Goal: Task Accomplishment & Management: Manage account settings

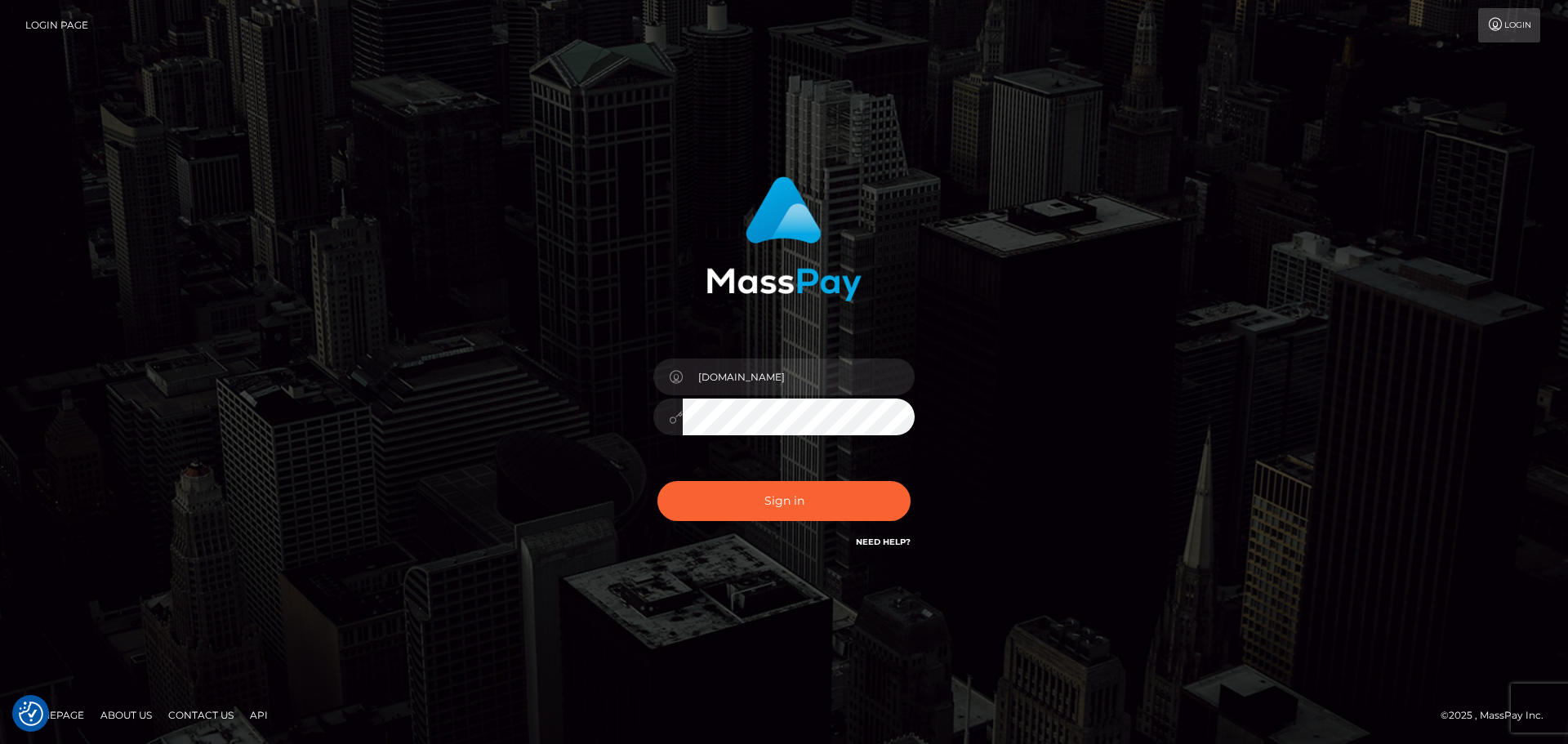
click at [789, 503] on button "Sign in" at bounding box center [784, 501] width 253 height 40
type input "[DOMAIN_NAME]"
click at [774, 521] on div "Sign in Need Help?" at bounding box center [783, 507] width 285 height 72
click at [793, 503] on button "Sign in" at bounding box center [784, 501] width 253 height 40
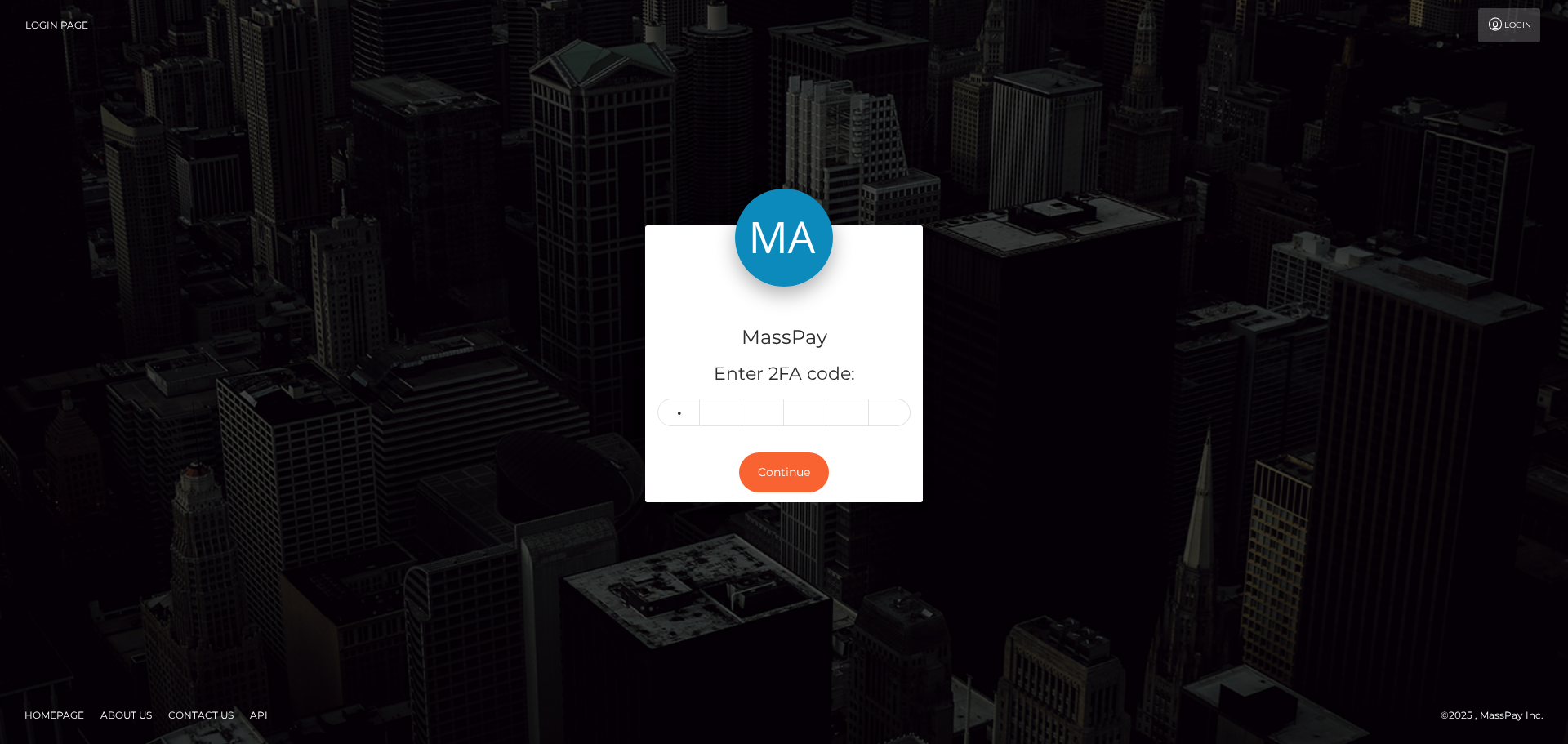
type input "1"
type input "9"
type input "4"
type input "8"
type input "1"
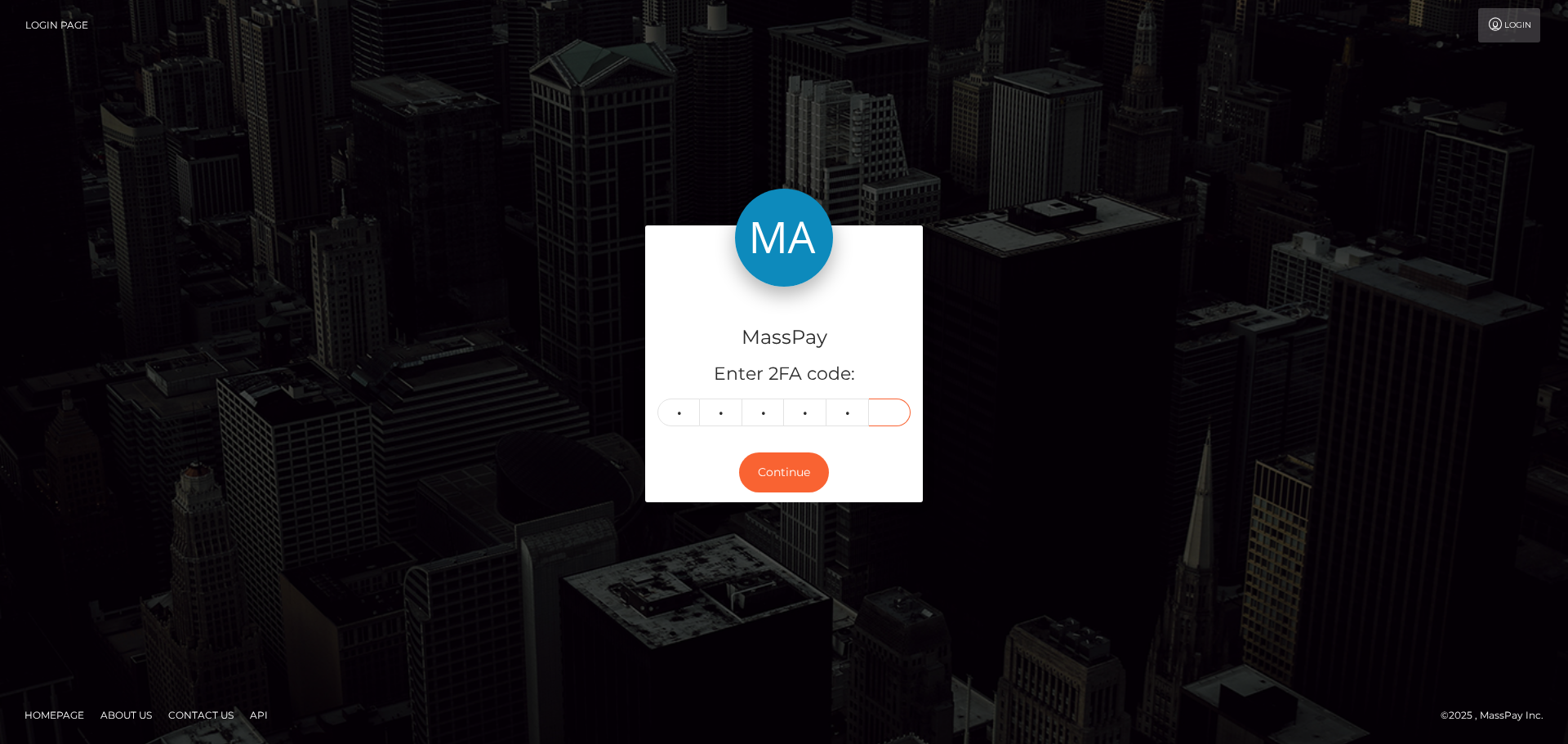
type input "0"
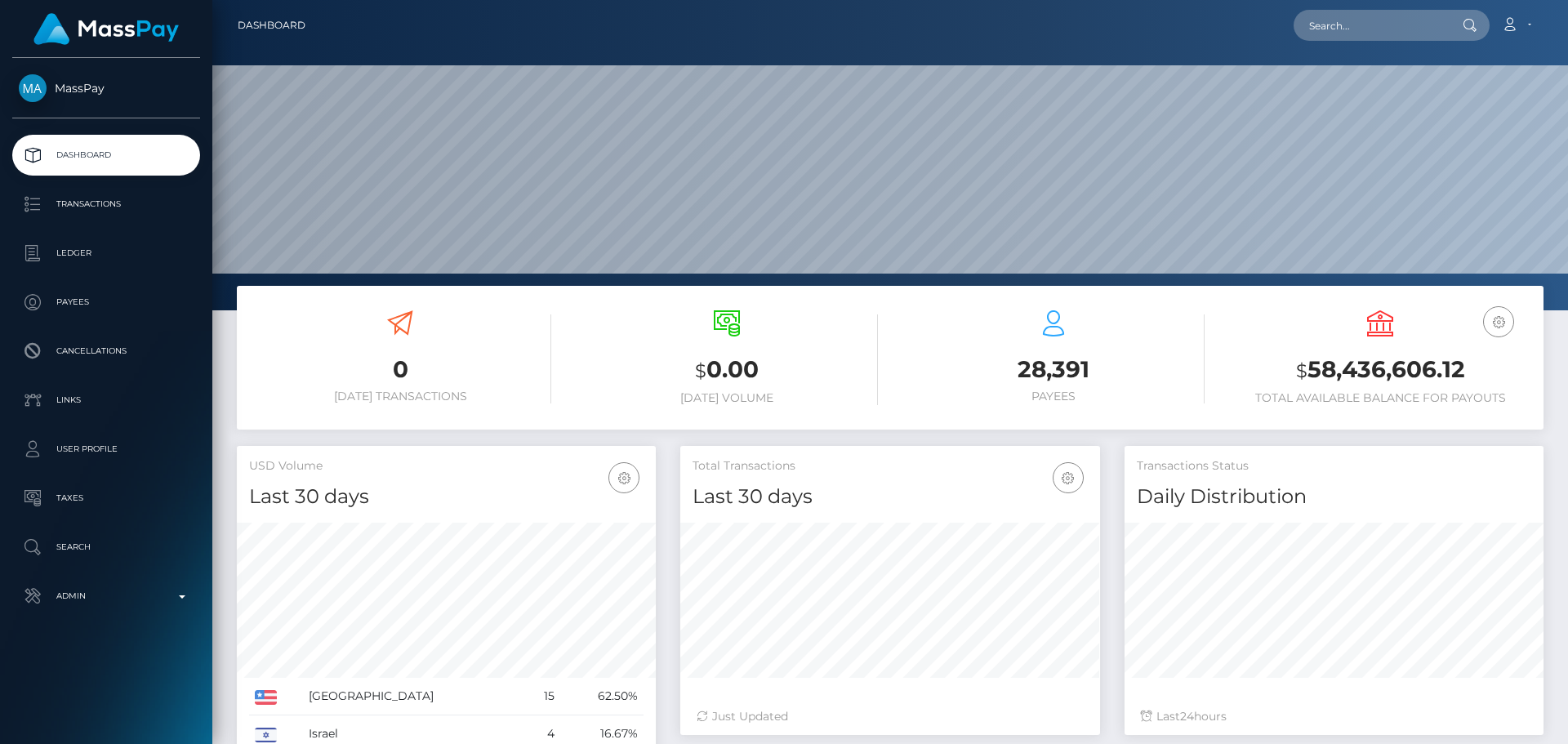
scroll to position [290, 420]
click at [1348, 17] on input "text" at bounding box center [1371, 25] width 154 height 31
paste input "419652590905602048"
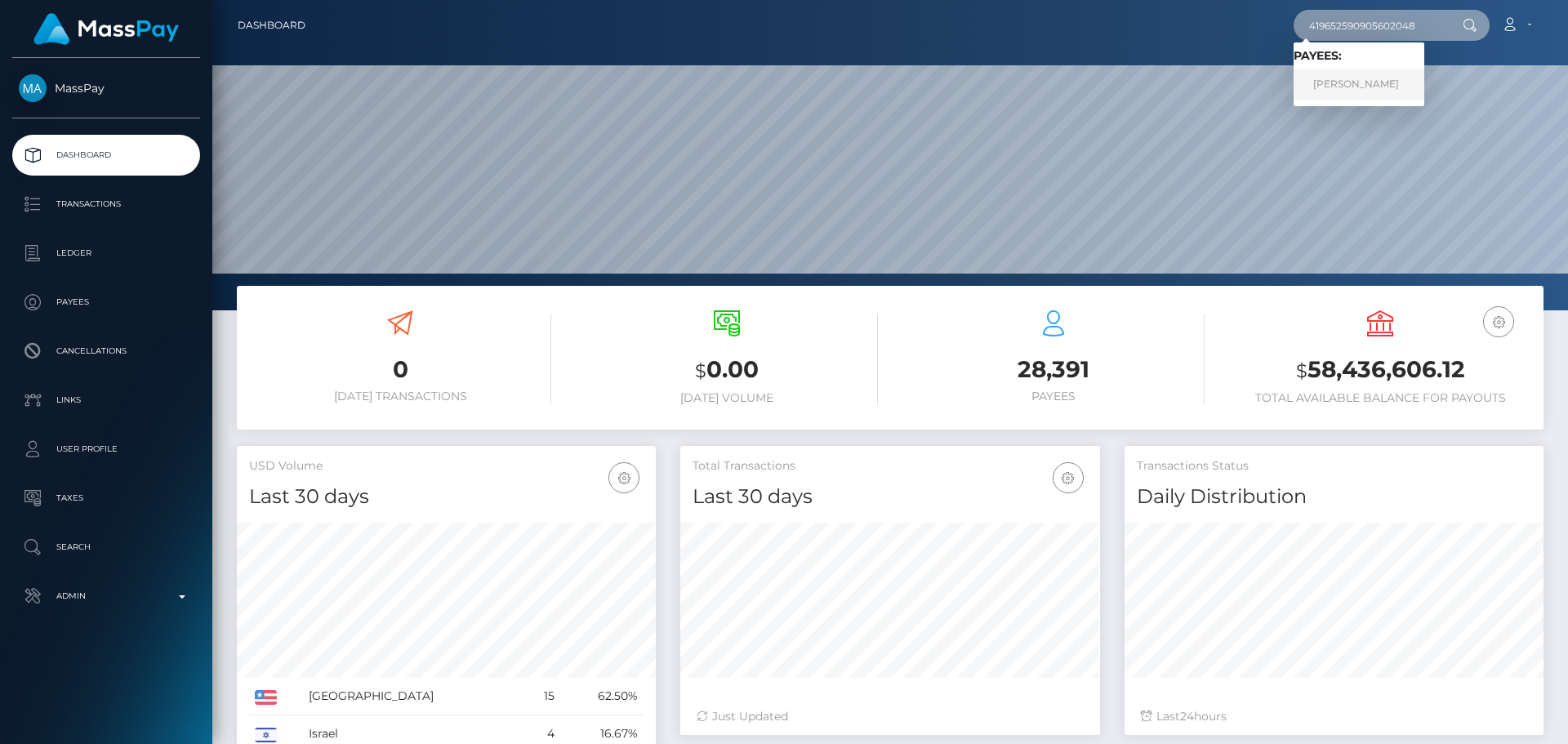
type input "419652590905602048"
click at [1350, 79] on link "TATYANA ANDREEVNA LIPCHENKO" at bounding box center [1359, 85] width 131 height 31
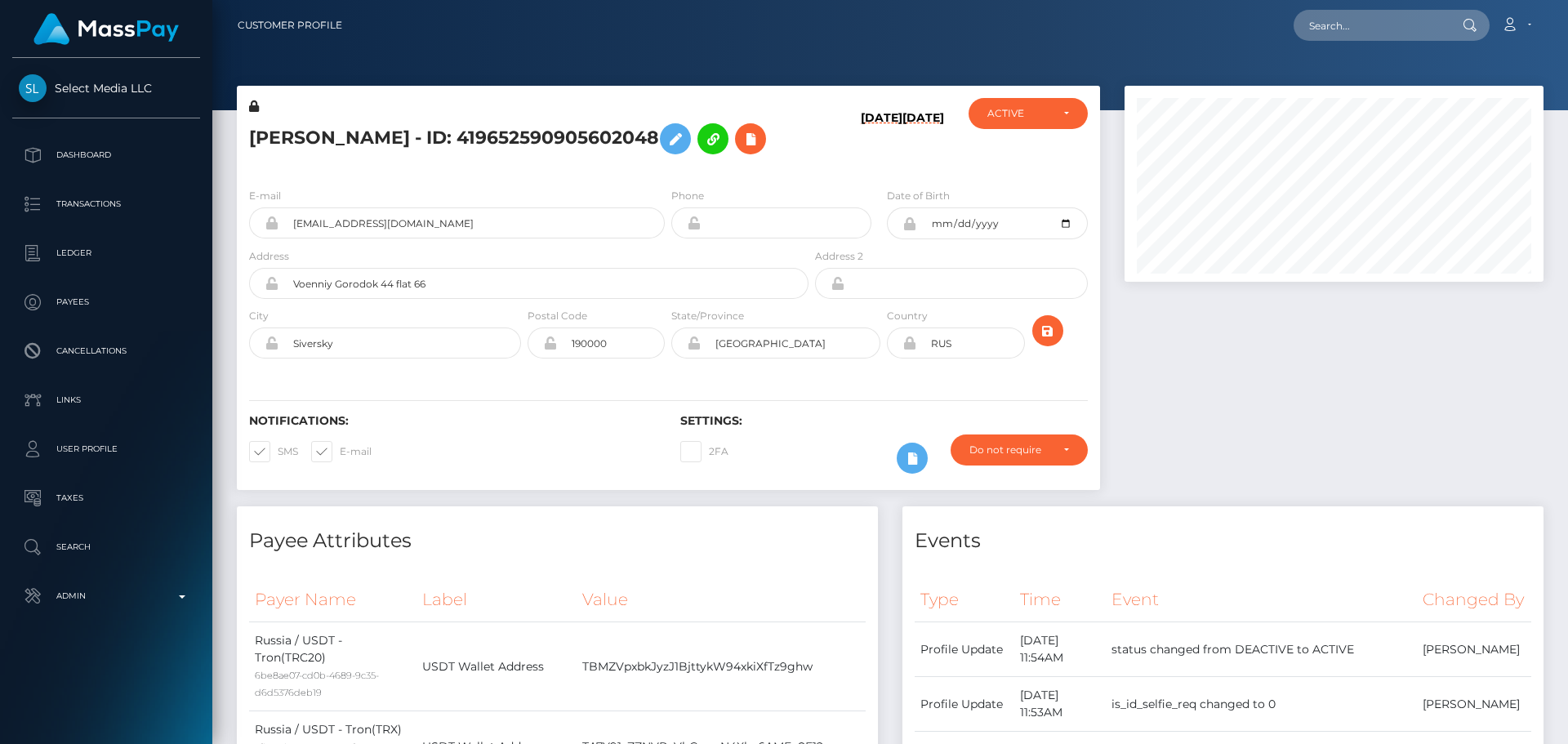
scroll to position [196, 420]
click at [671, 162] on h5 "[PERSON_NAME] - ID: 419652590905602048" at bounding box center [524, 139] width 551 height 47
click at [708, 162] on h5 "[PERSON_NAME] - ID: 419652590905602048" at bounding box center [524, 139] width 551 height 47
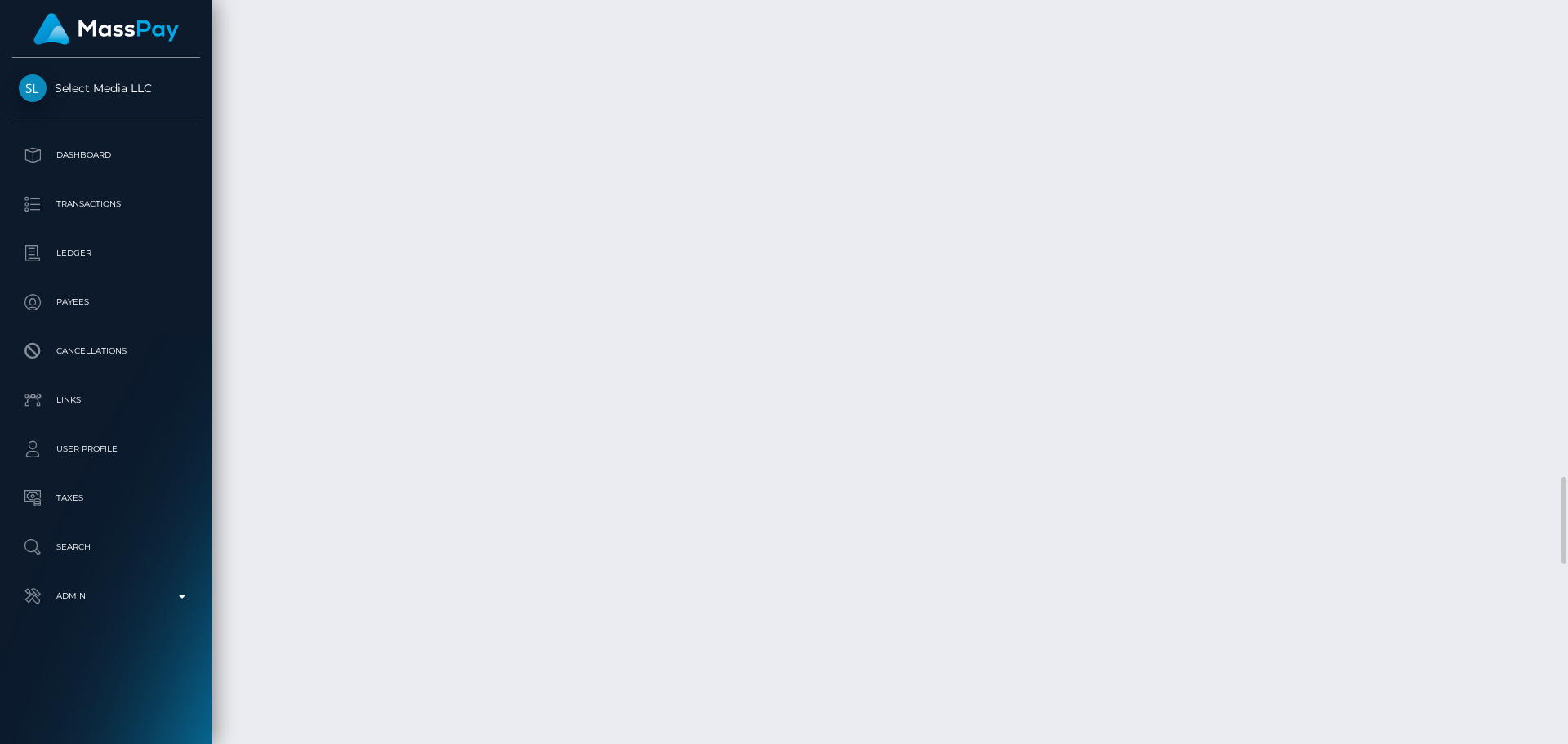
scroll to position [4330, 0]
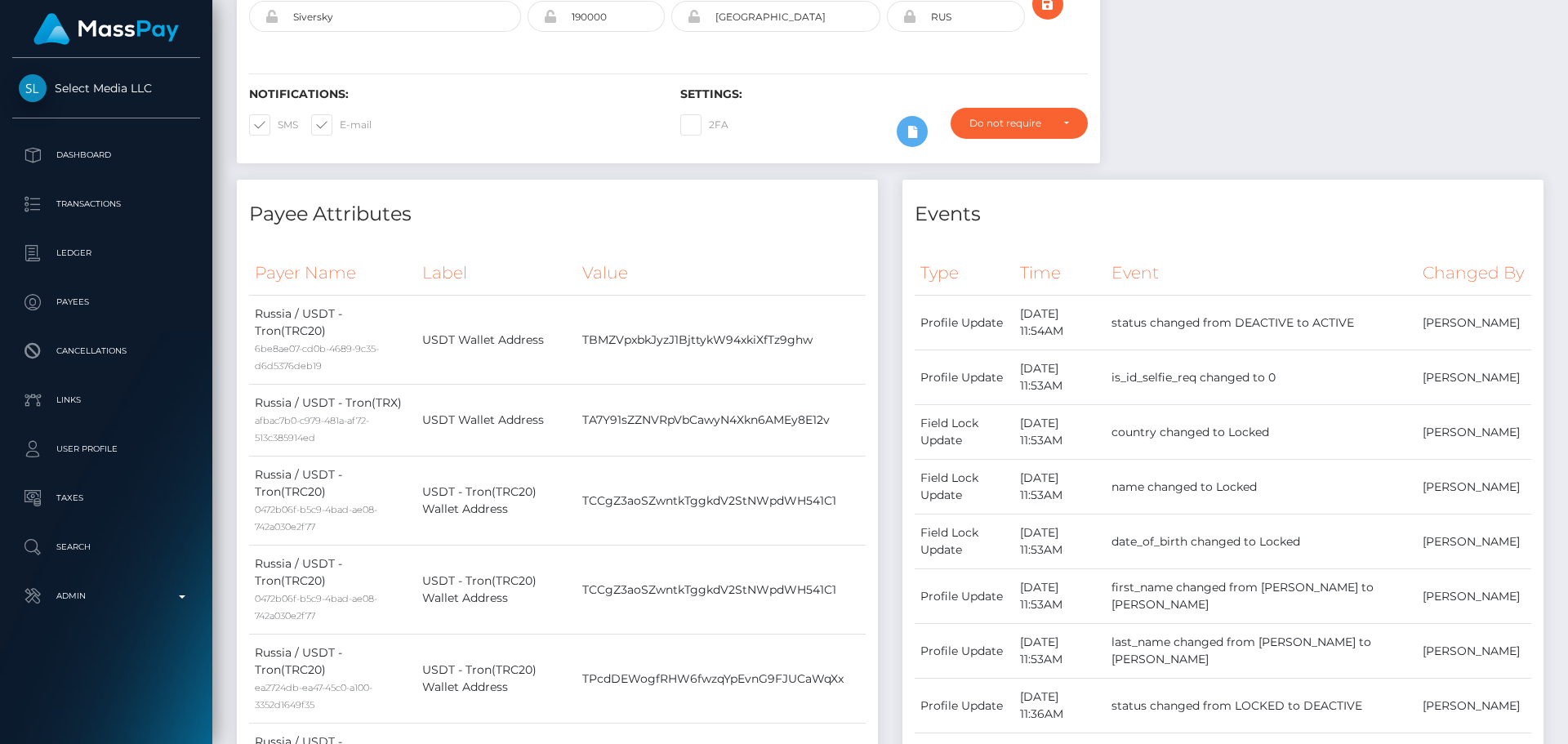
scroll to position [0, 0]
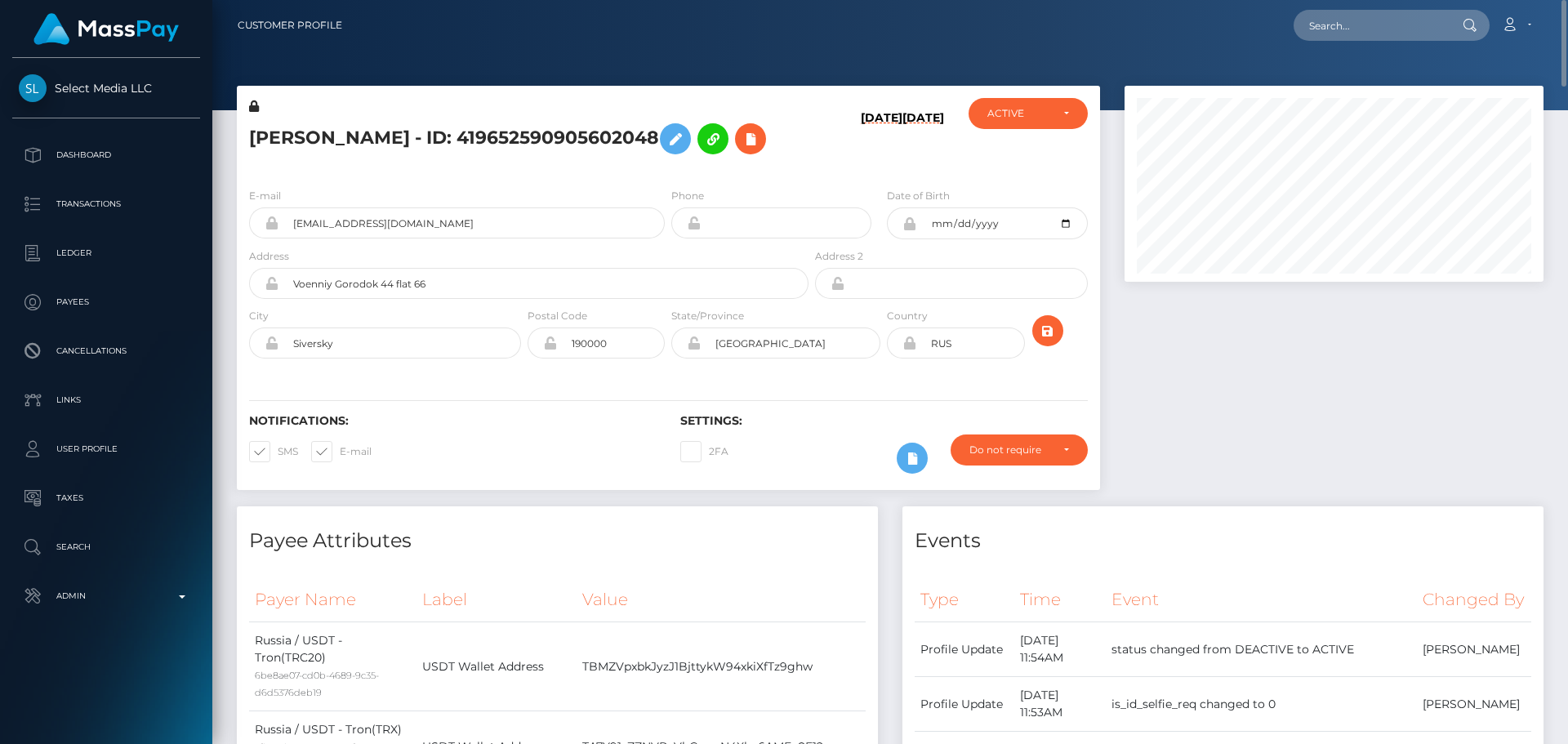
click at [729, 162] on h5 "[PERSON_NAME] - ID: 419652590905602048" at bounding box center [524, 139] width 551 height 47
click at [730, 162] on h5 "[PERSON_NAME] - ID: 419652590905602048" at bounding box center [524, 139] width 551 height 47
click at [719, 162] on h5 "[PERSON_NAME] - ID: 419652590905602048" at bounding box center [524, 139] width 551 height 47
click at [724, 162] on h5 "[PERSON_NAME] - ID: 419652590905602048" at bounding box center [524, 139] width 551 height 47
click at [713, 162] on h5 "[PERSON_NAME] - ID: 419652590905602048" at bounding box center [524, 139] width 551 height 47
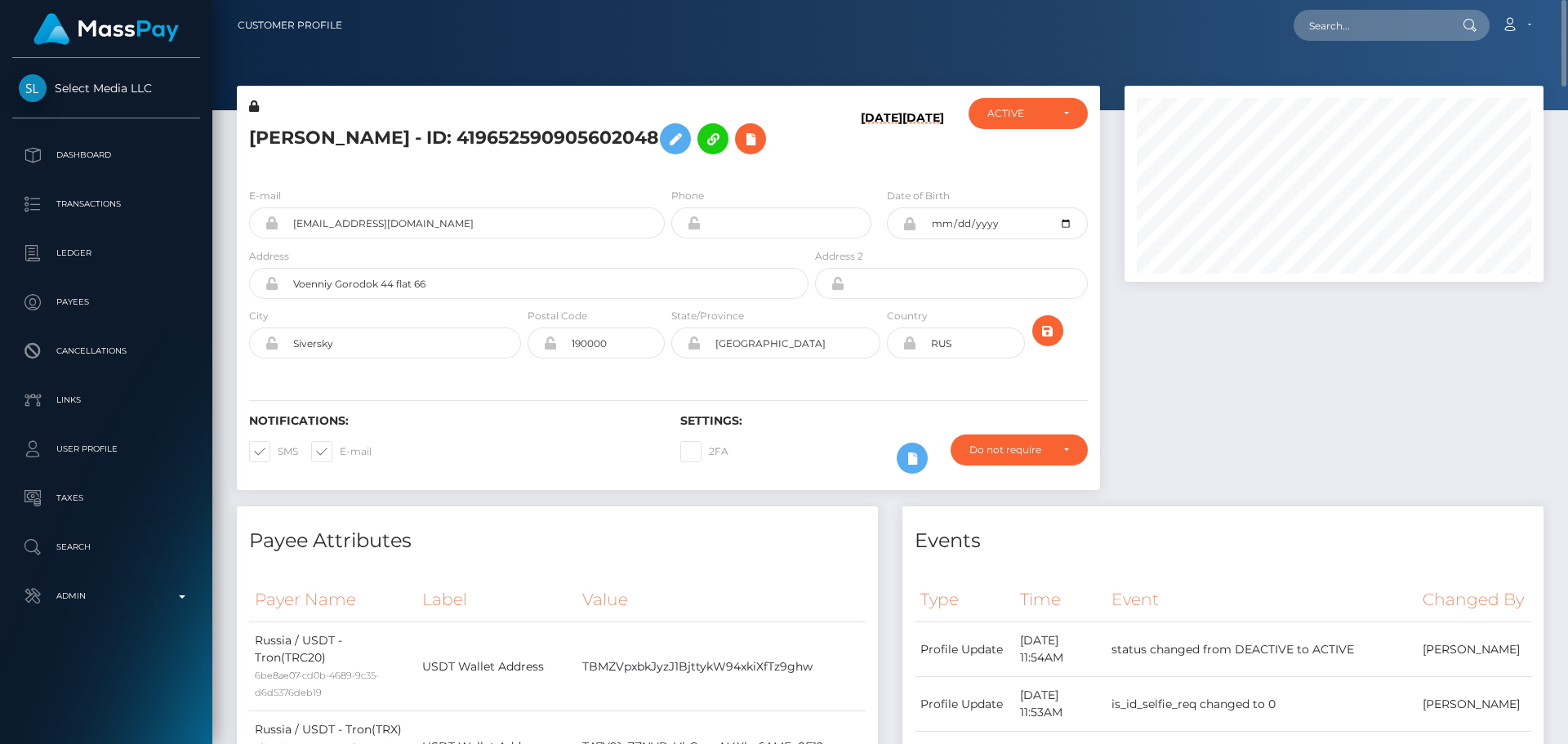
click at [671, 162] on h5 "[PERSON_NAME] - ID: 419652590905602048" at bounding box center [524, 139] width 551 height 47
click at [666, 175] on div "[PERSON_NAME] - ID: 419652590905602048" at bounding box center [524, 136] width 575 height 77
click at [1036, 347] on button "submit" at bounding box center [1049, 331] width 31 height 31
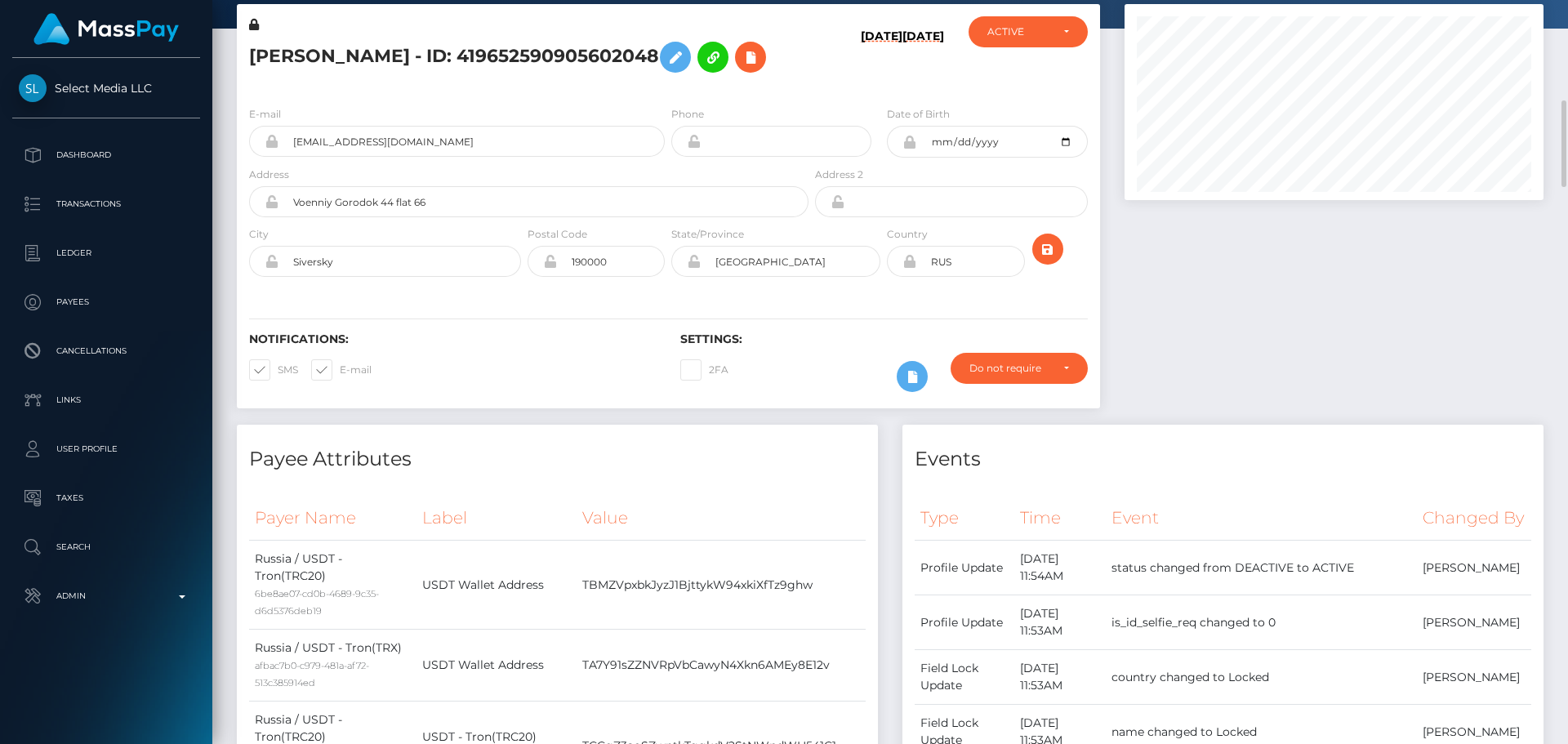
scroll to position [163, 0]
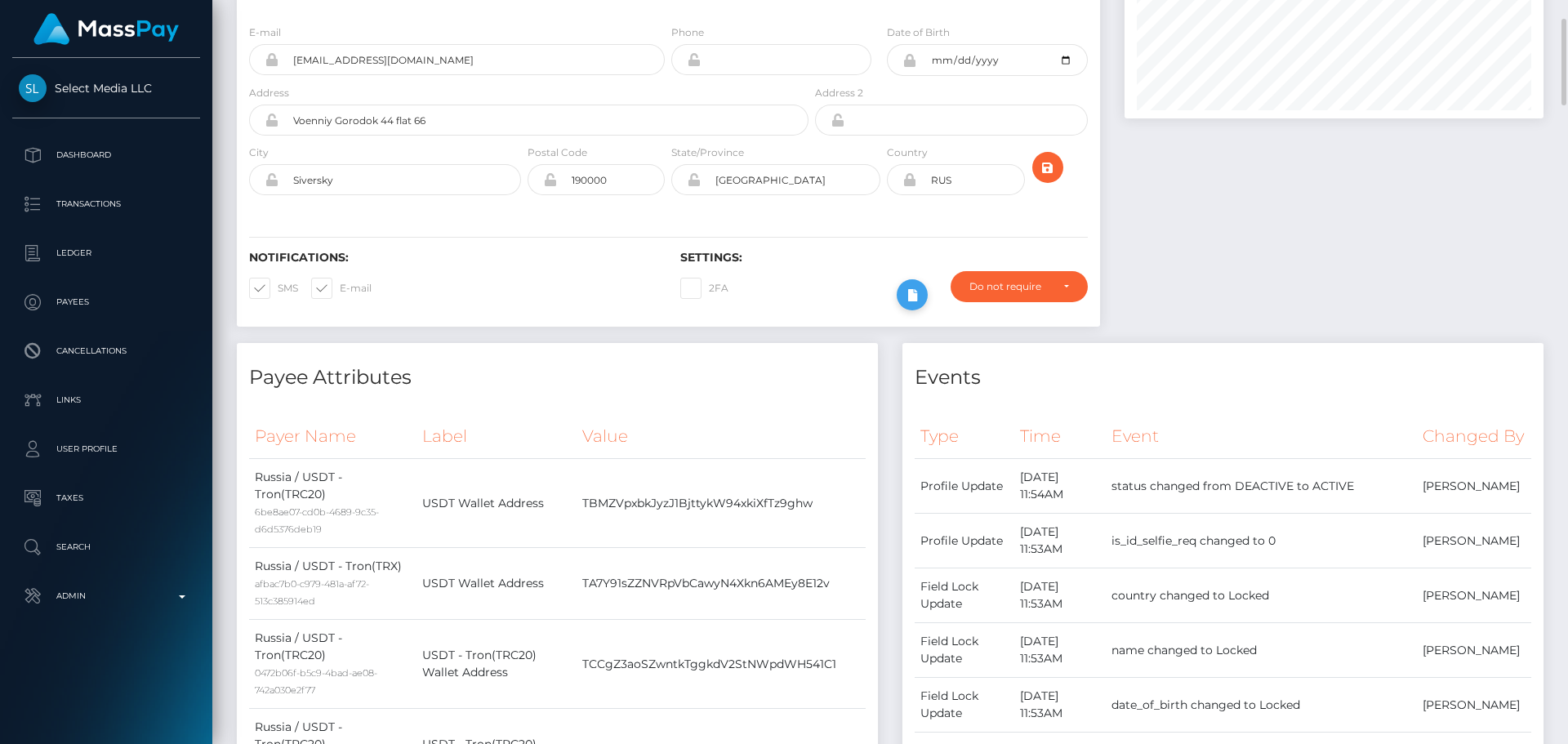
click at [913, 306] on icon at bounding box center [912, 295] width 19 height 20
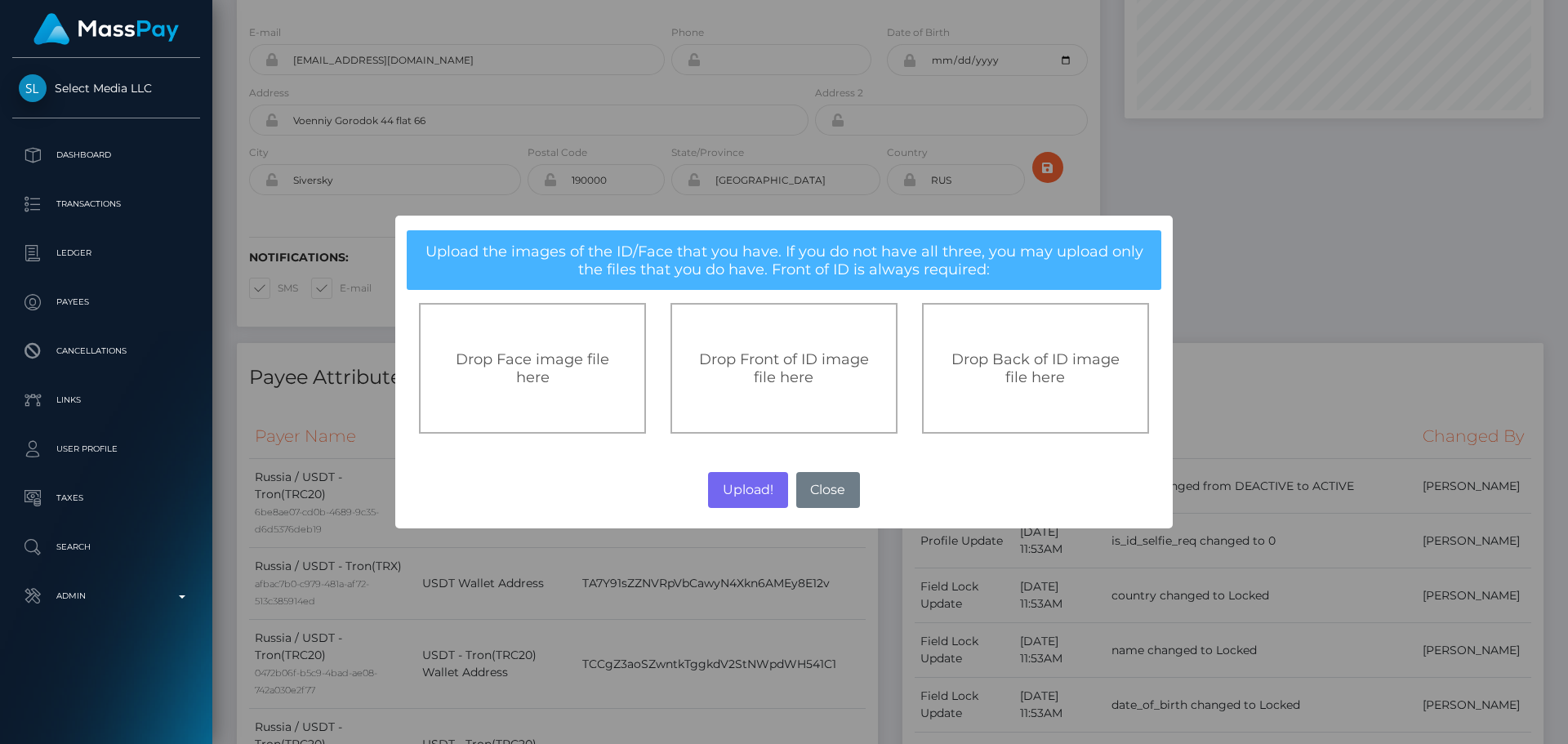
click at [829, 355] on span "Drop Front of ID image file here" at bounding box center [784, 368] width 170 height 36
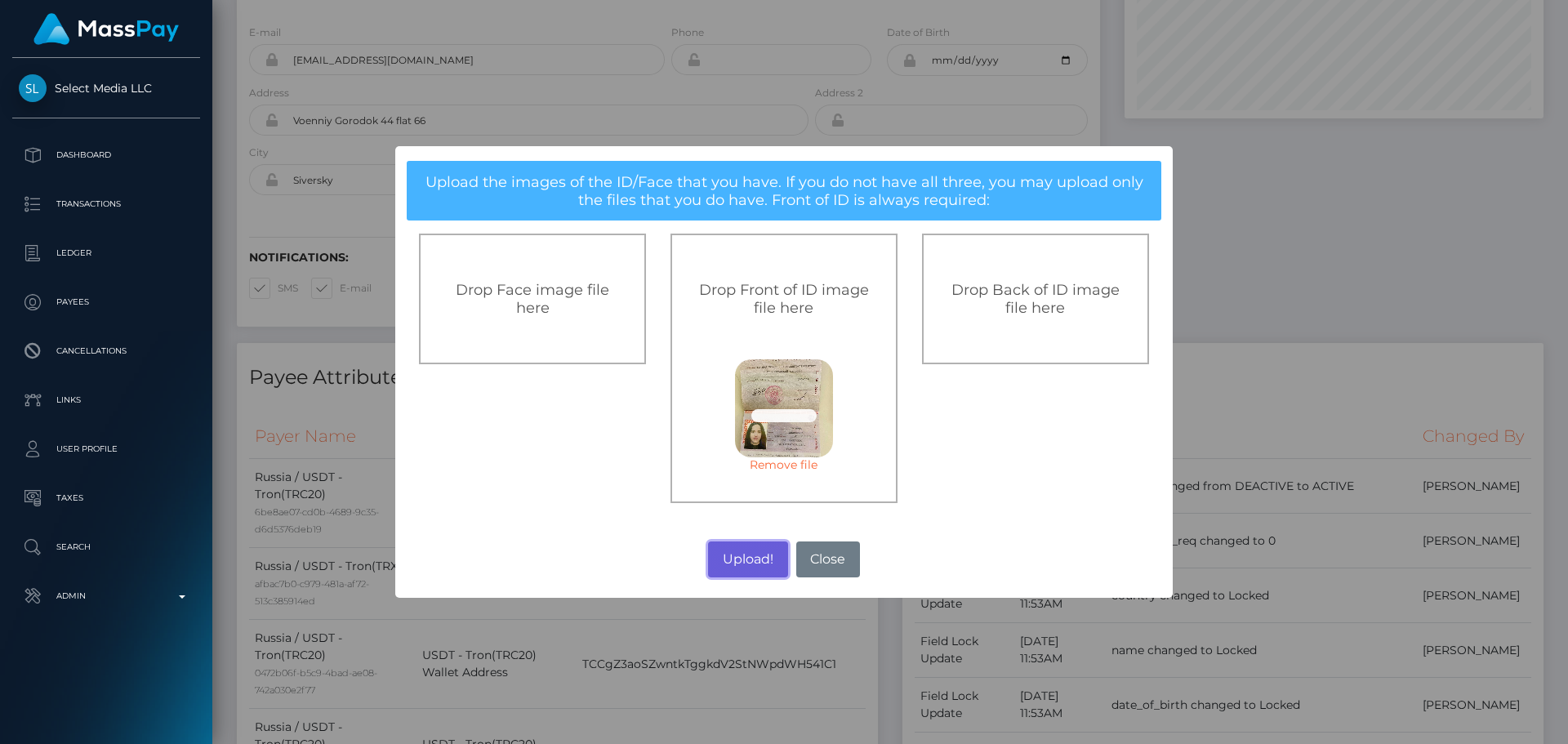
click at [749, 561] on button "Upload!" at bounding box center [747, 559] width 79 height 36
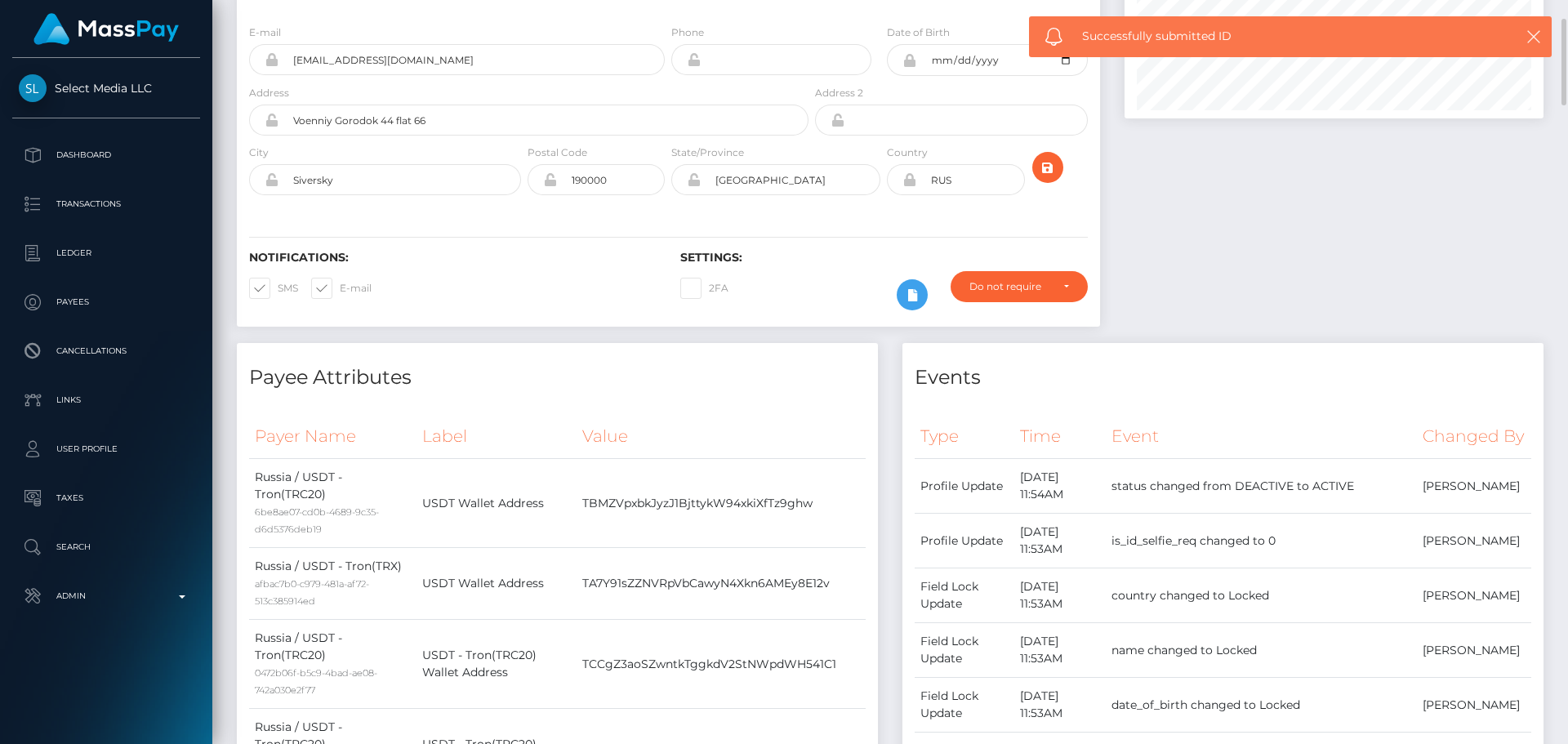
scroll to position [0, 0]
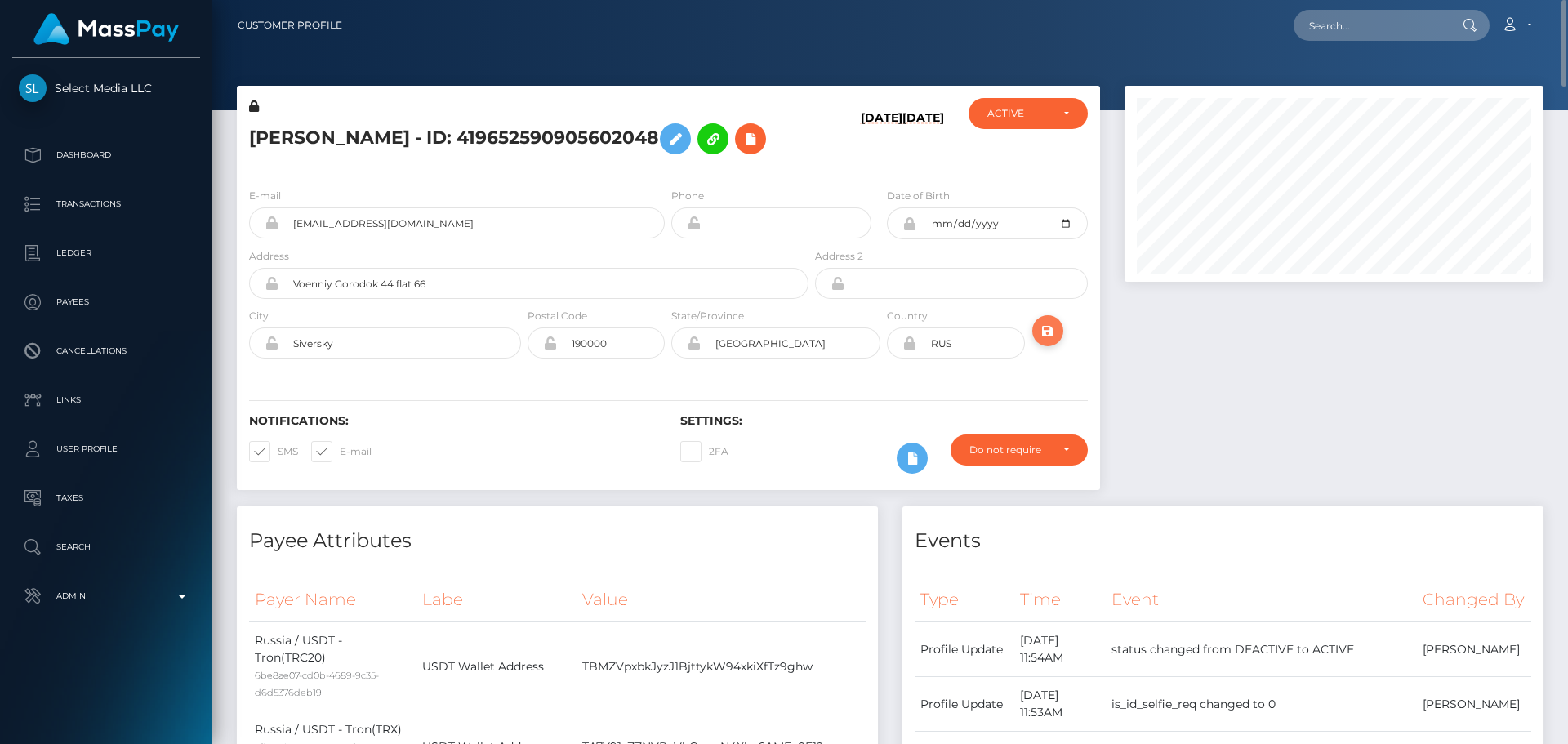
click at [1048, 341] on icon "submit" at bounding box center [1048, 331] width 19 height 20
click at [729, 162] on h5 "[PERSON_NAME] - ID: 419652590905602048" at bounding box center [524, 139] width 551 height 47
click at [725, 162] on h5 "[PERSON_NAME] - ID: 419652590905602048" at bounding box center [524, 139] width 551 height 47
click at [716, 162] on h5 "[PERSON_NAME] - ID: 419652590905602048" at bounding box center [524, 139] width 551 height 47
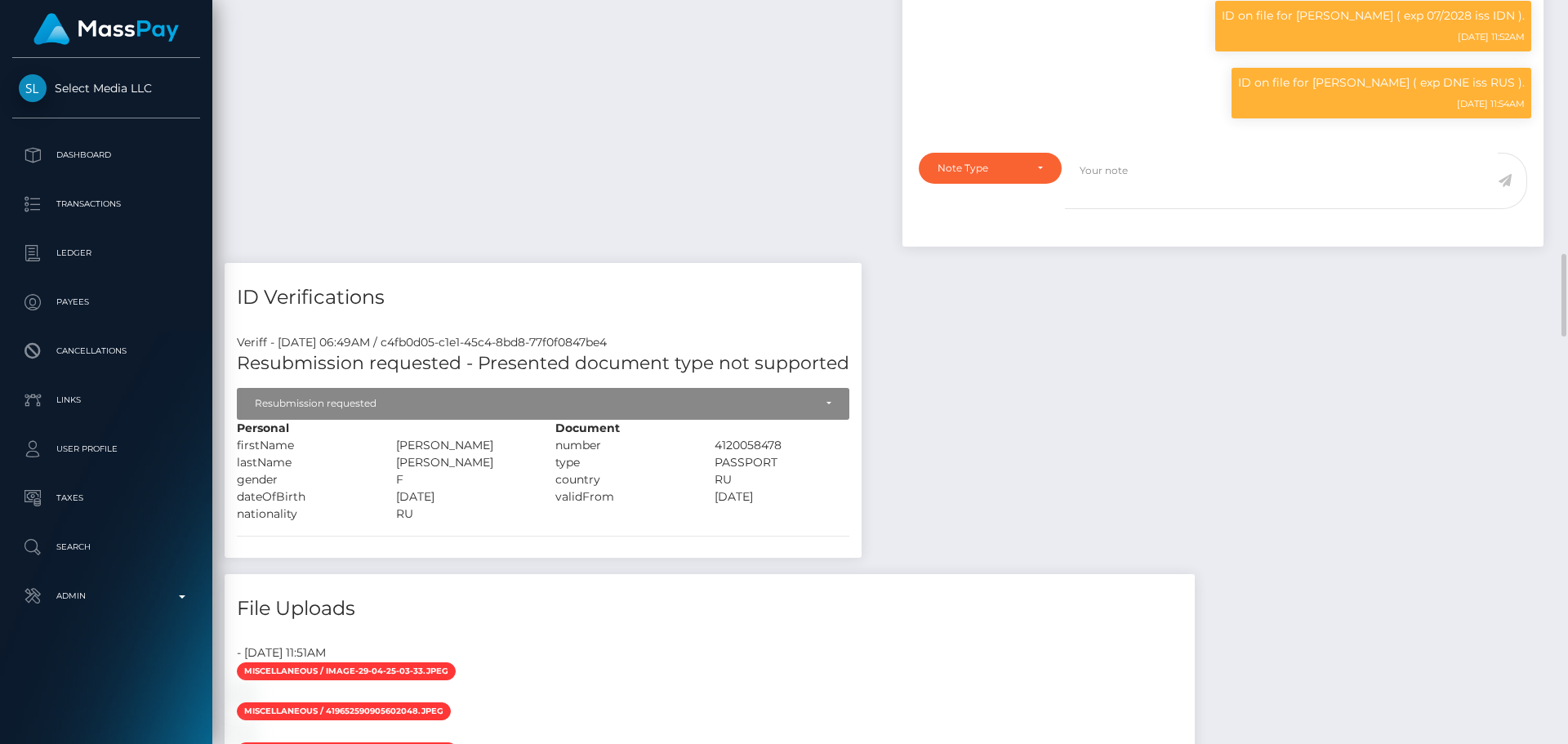
scroll to position [1634, 0]
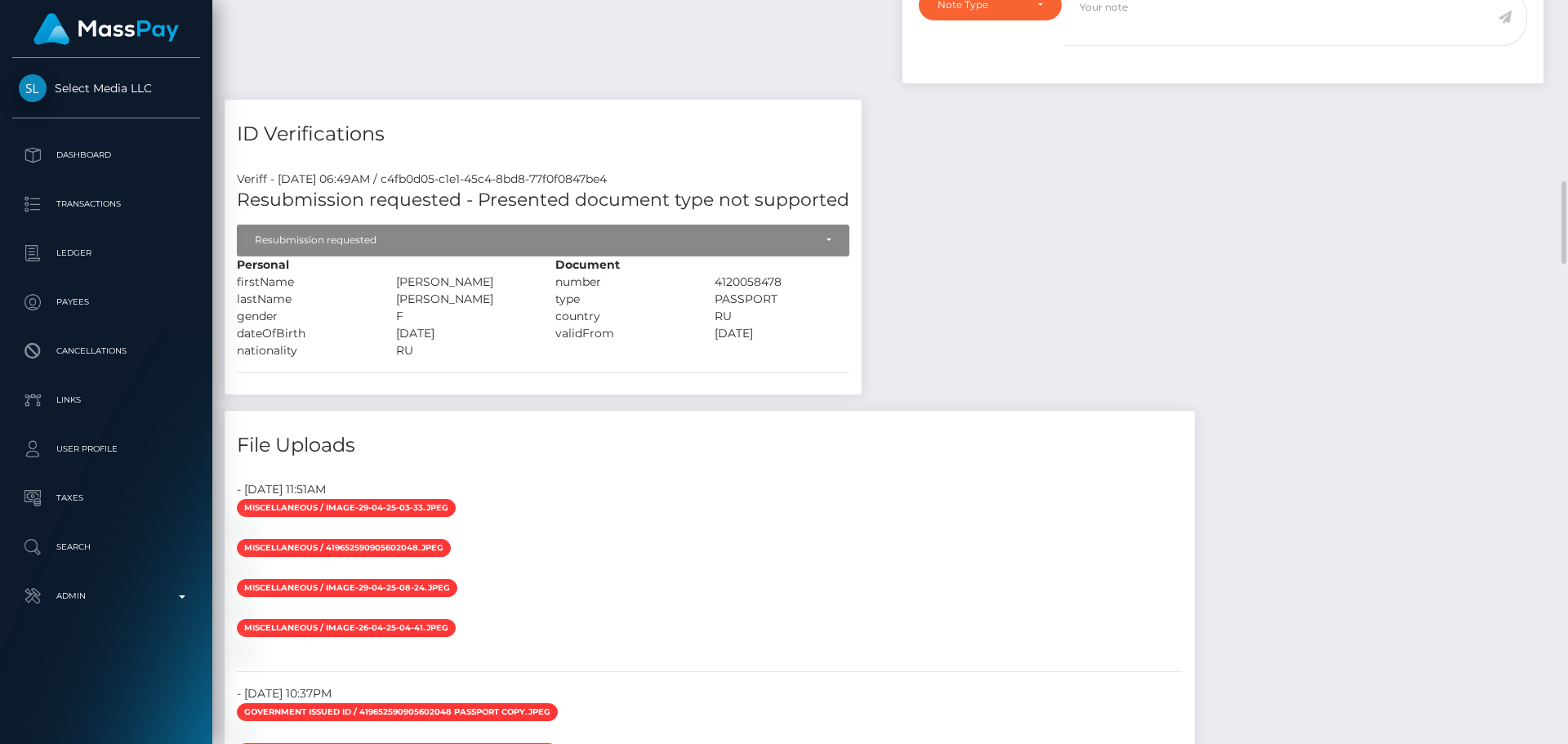
click at [610, 148] on h4 "ID Verifications" at bounding box center [543, 134] width 613 height 29
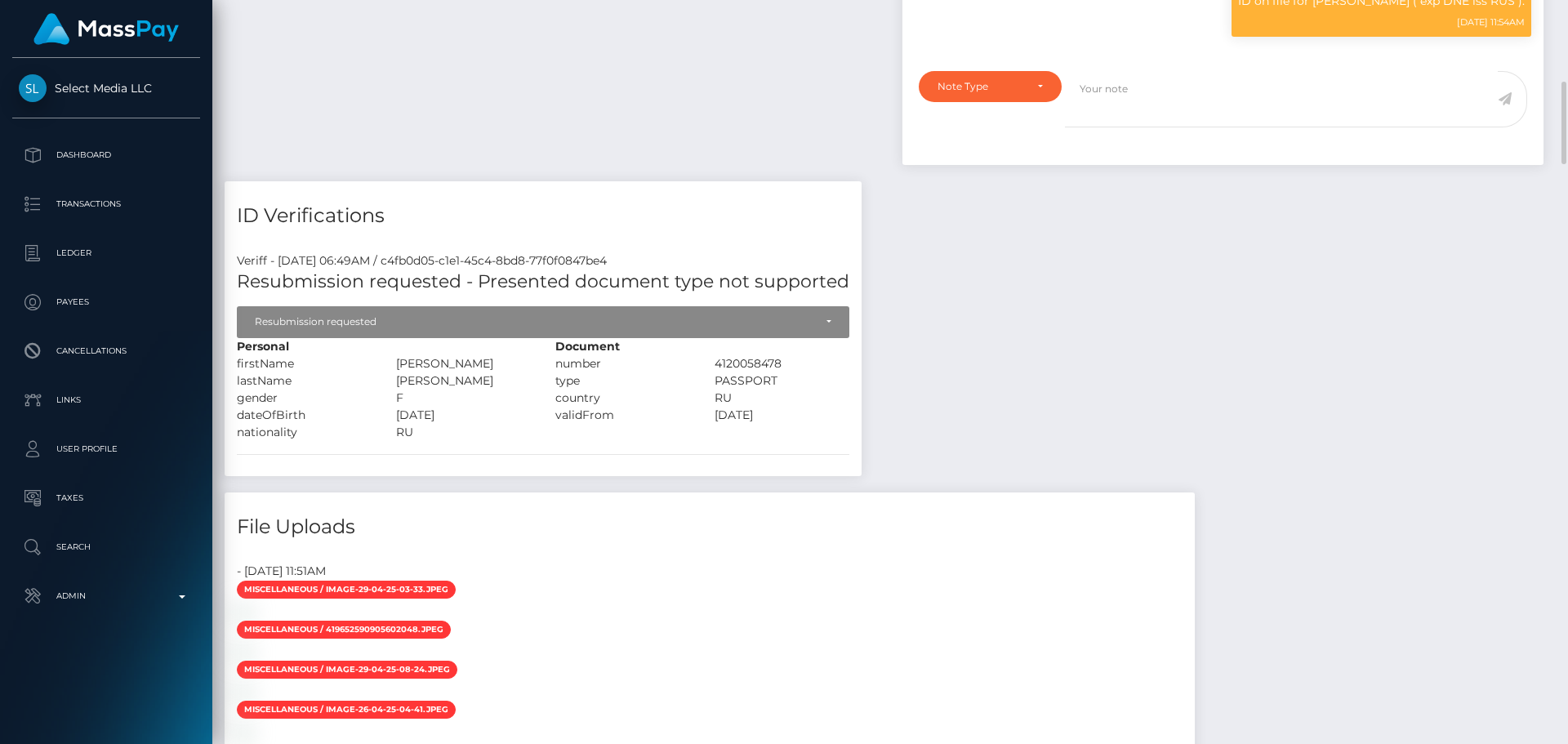
scroll to position [1388, 0]
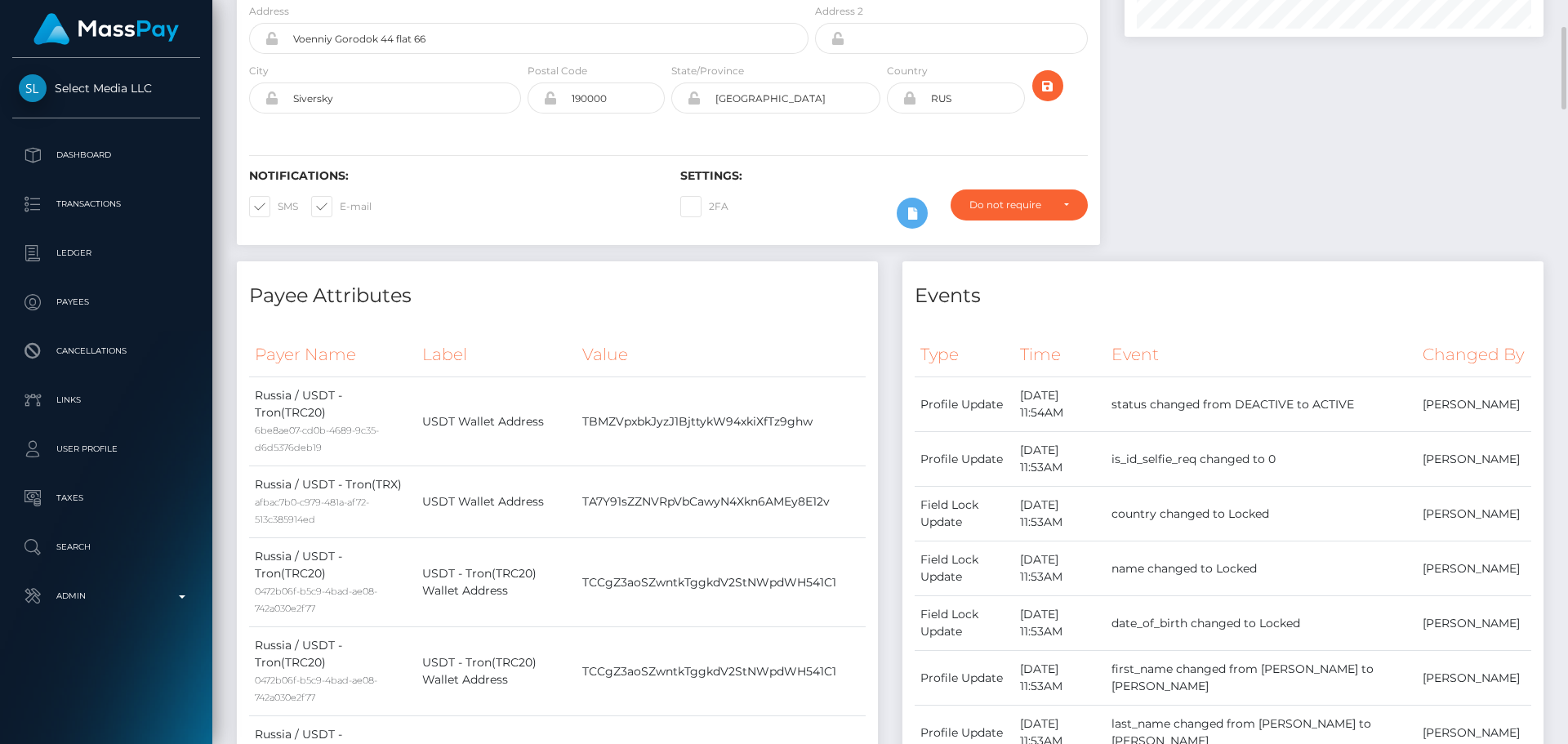
scroll to position [0, 0]
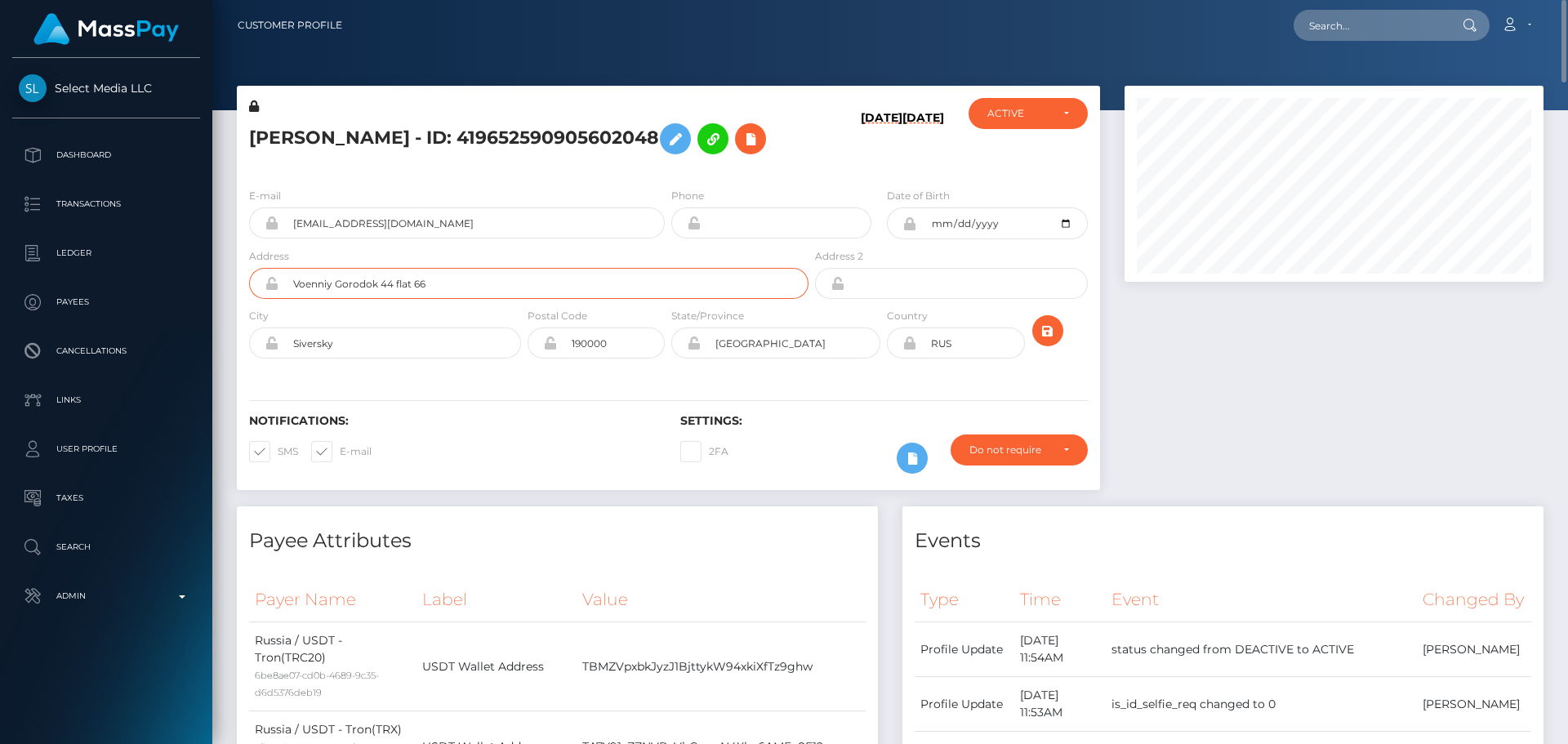
click at [520, 299] on input "Voenniy Gorodok 44 flat 66" at bounding box center [543, 284] width 530 height 31
paste input "Wong Amat Tower Condo, No.223/246, Unit 2704, Moo 5, Naklua Soi 1"
type input "Wong [STREET_ADDRESS]"
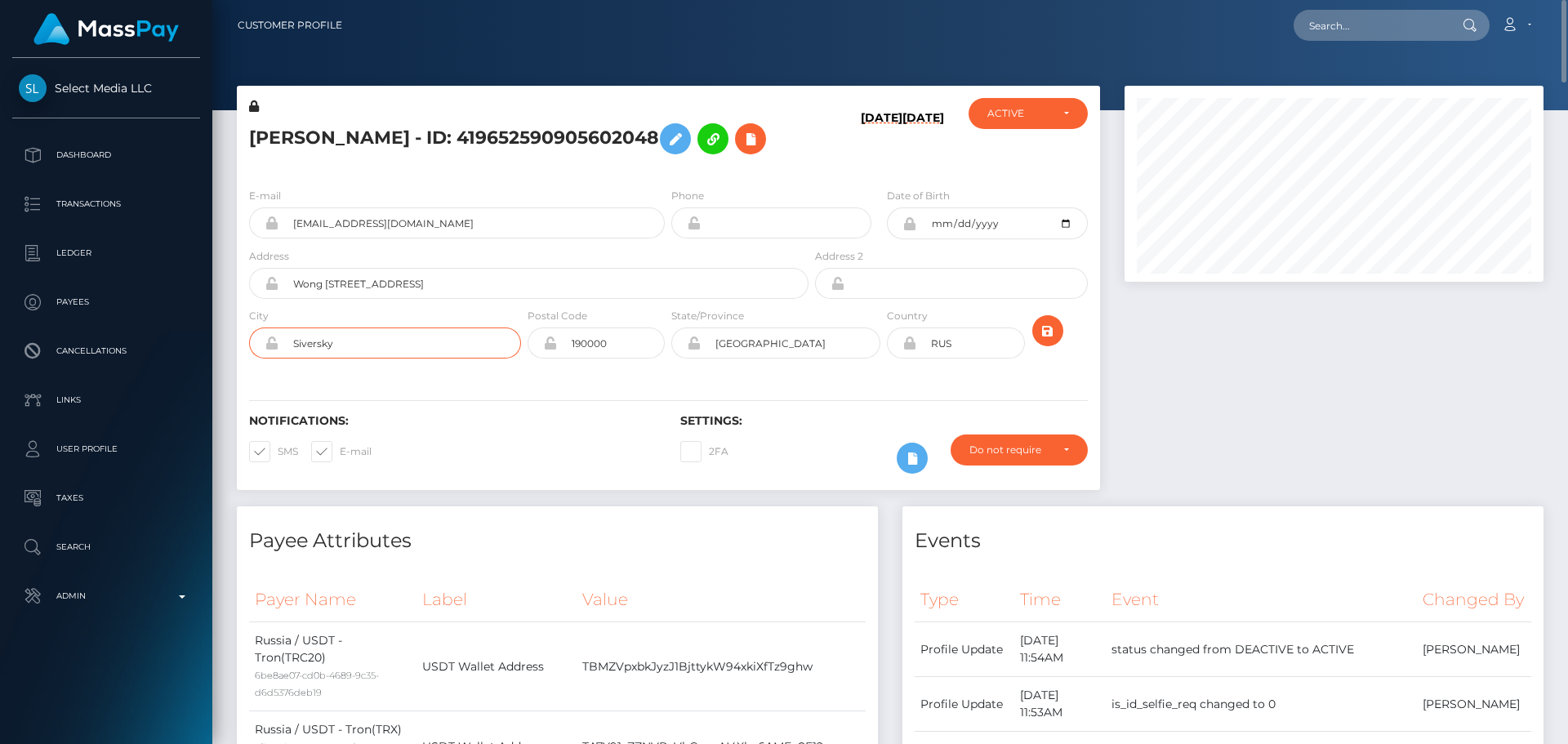
click at [431, 359] on input "Siversky" at bounding box center [400, 343] width 243 height 31
paste input "[GEOGRAPHIC_DATA]"
type input "Pattaya"
click at [628, 359] on input "190000" at bounding box center [610, 343] width 107 height 31
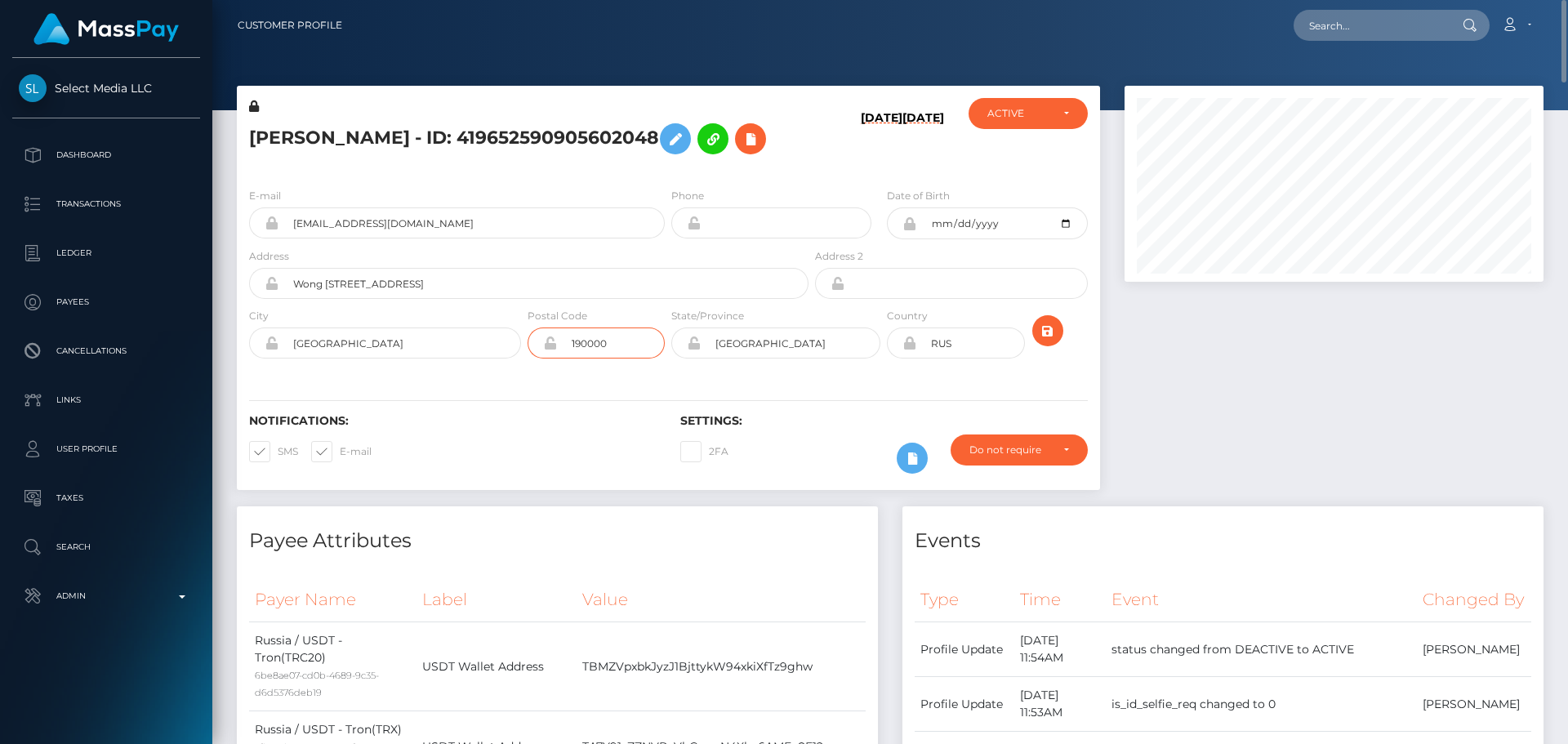
click at [628, 359] on input "190000" at bounding box center [610, 343] width 107 height 31
paste input "2015"
type input "20150"
click at [818, 359] on input "Saint-Petersburg" at bounding box center [791, 343] width 180 height 31
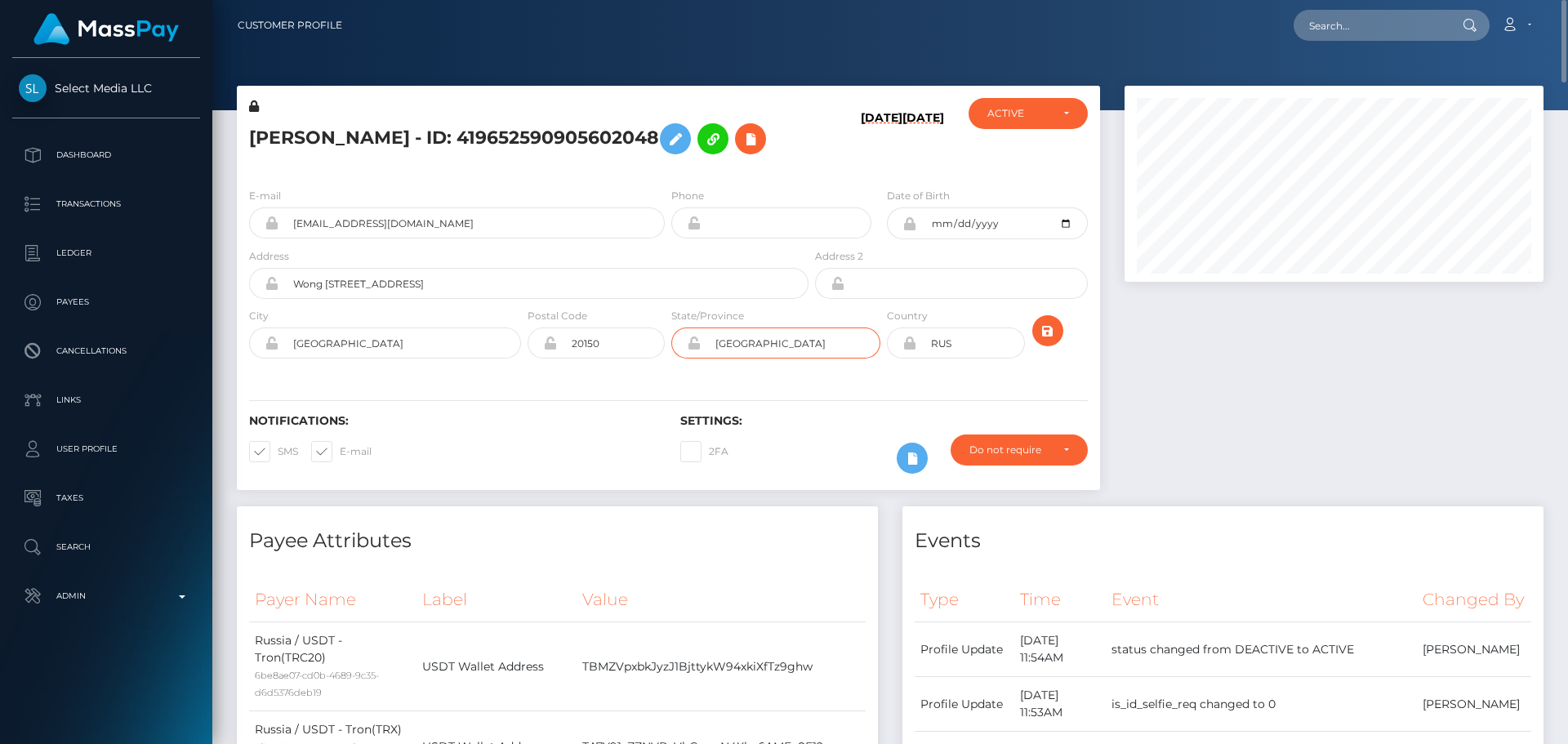
click at [818, 359] on input "Saint-Petersburg" at bounding box center [791, 343] width 180 height 31
paste input "Chonburi"
type input "Chonburi"
click at [626, 405] on div "Notifications: SMS E-mail Settings: 2FA" at bounding box center [668, 432] width 863 height 115
click at [910, 349] on icon at bounding box center [910, 342] width 14 height 13
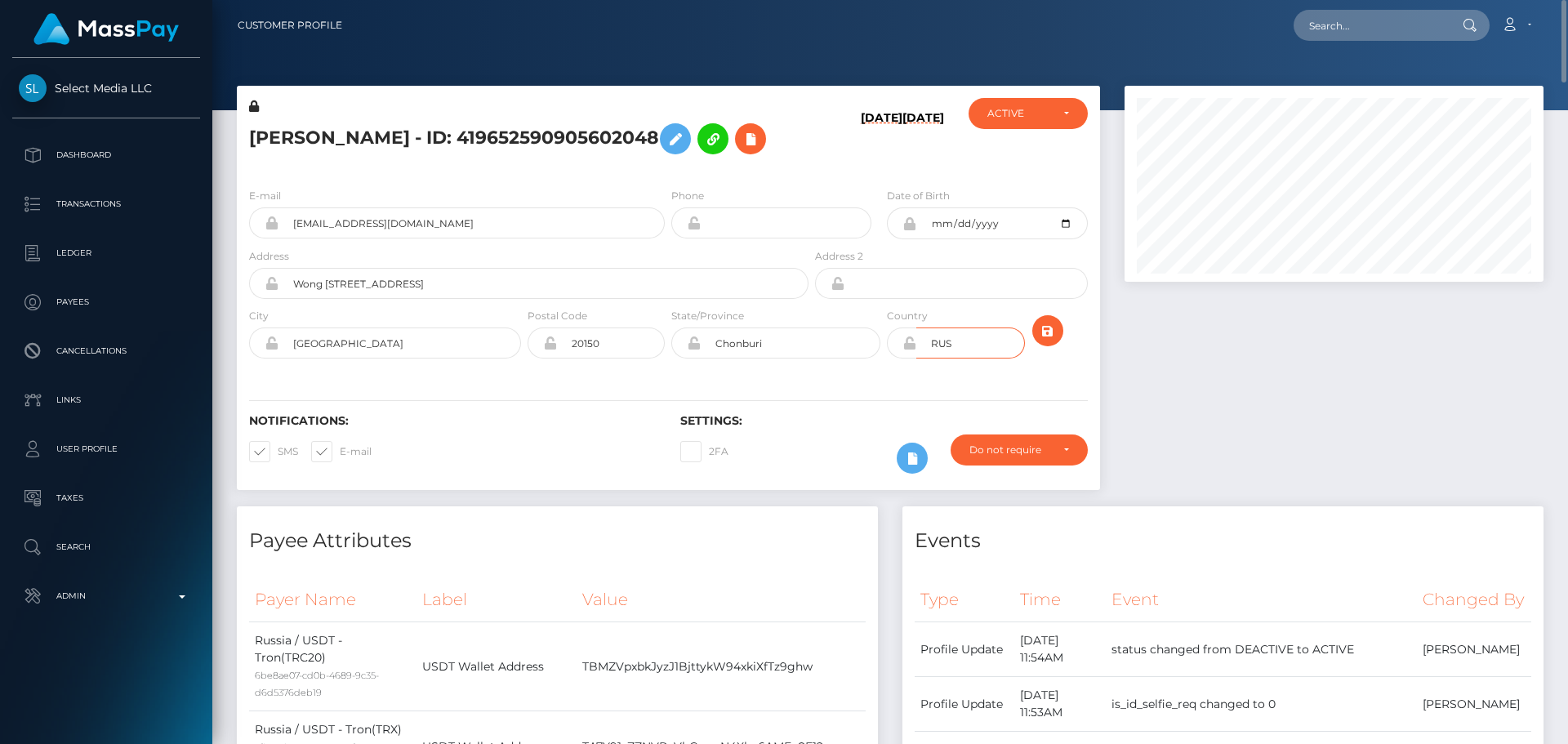
click at [979, 359] on input "RUS" at bounding box center [970, 343] width 107 height 31
paste input "THA"
type input "THA"
click at [855, 416] on div "Notifications: SMS E-mail Settings: 2FA" at bounding box center [668, 432] width 863 height 115
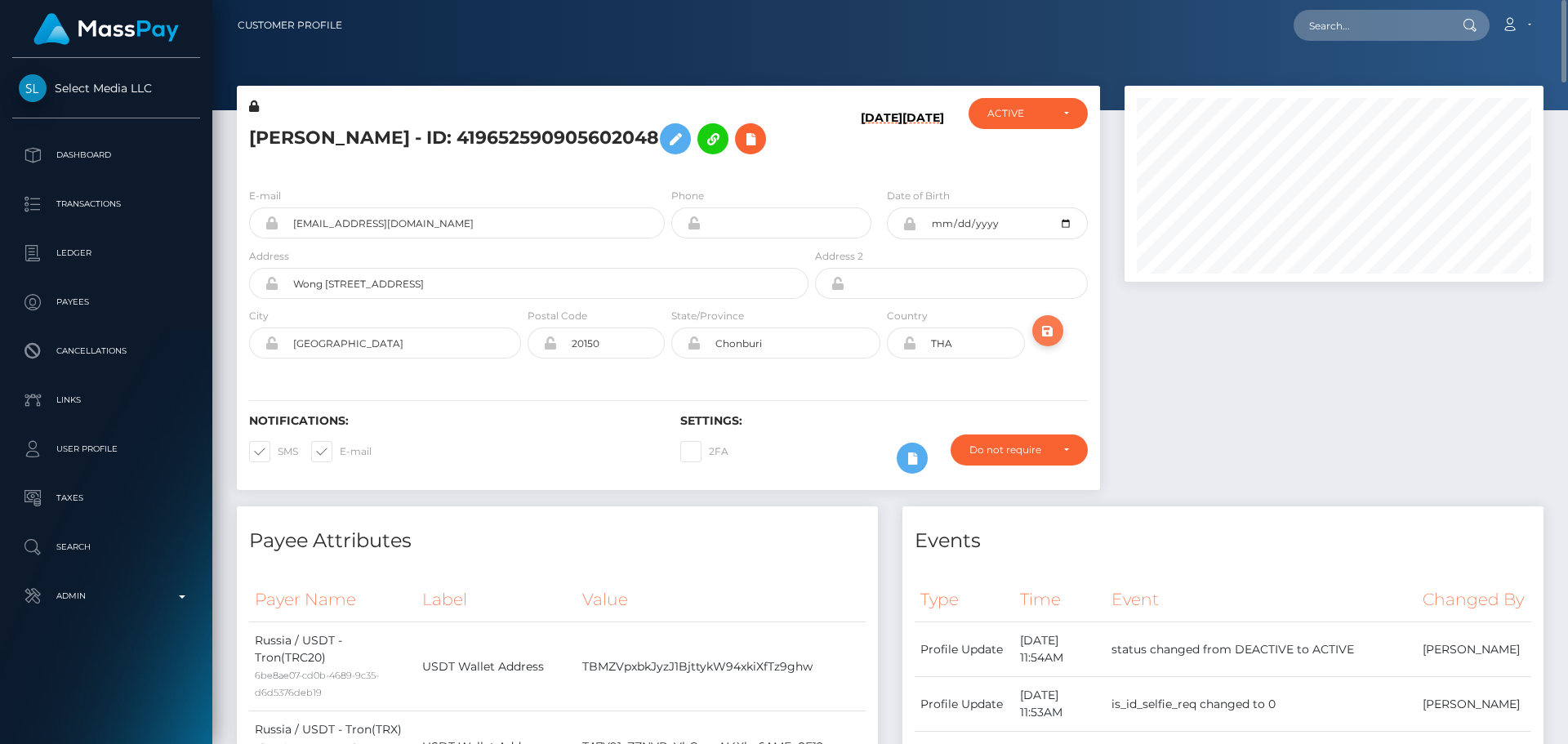
click at [1047, 341] on icon "submit" at bounding box center [1048, 331] width 19 height 20
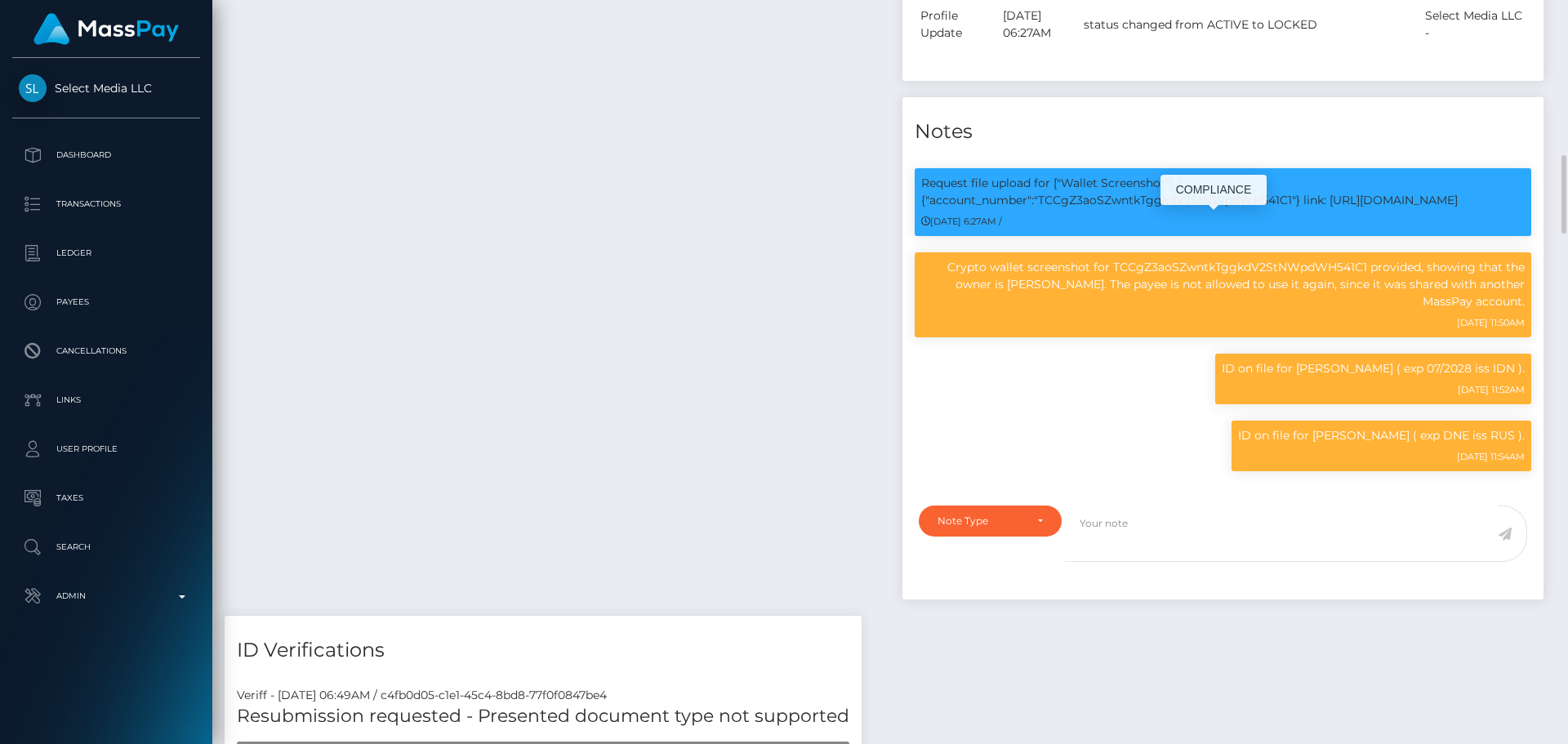
scroll to position [1553, 0]
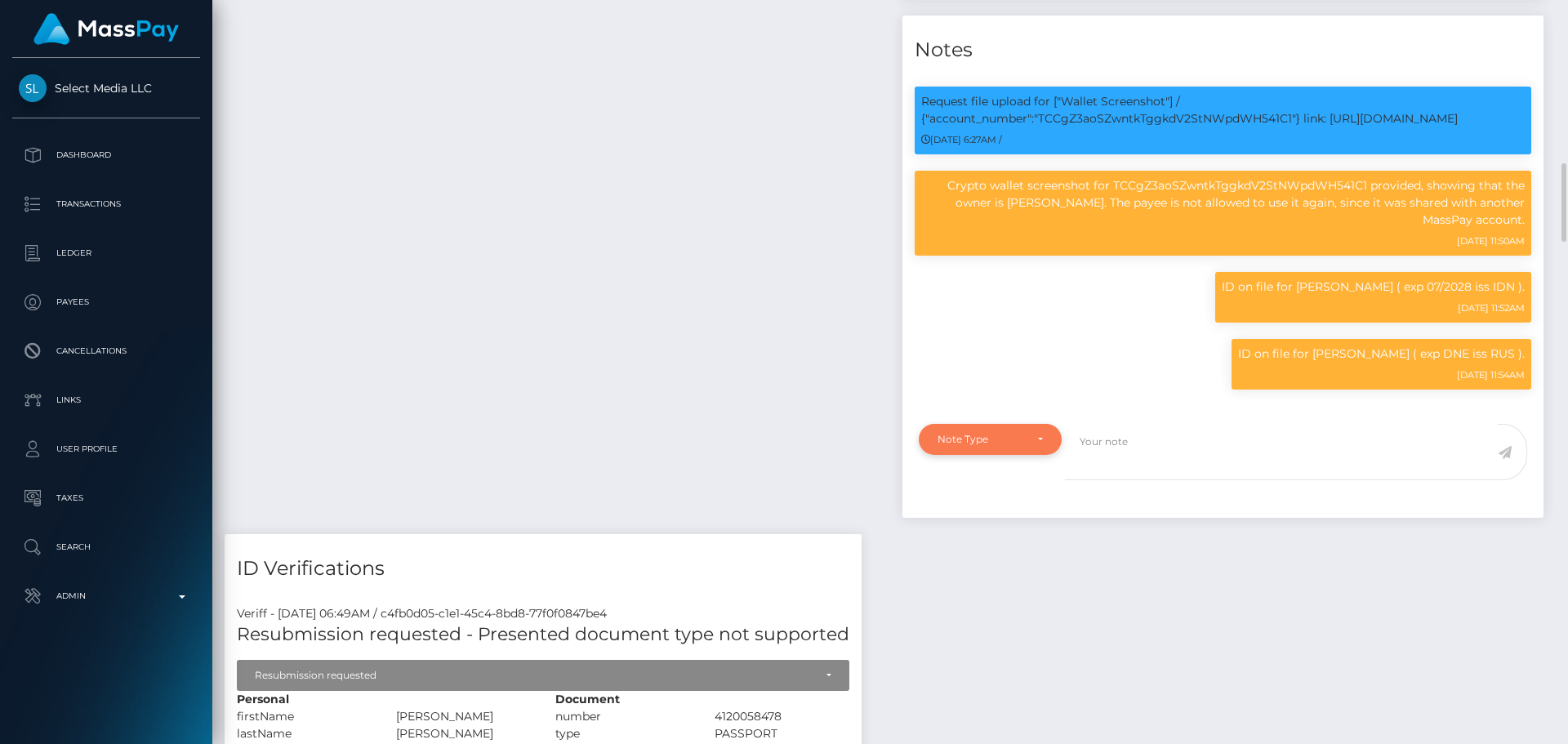
click at [1035, 455] on div "Note Type" at bounding box center [991, 440] width 143 height 31
click at [977, 534] on link "Compliance" at bounding box center [991, 518] width 143 height 31
select select "COMPLIANCE"
click at [1136, 480] on textarea at bounding box center [1282, 452] width 433 height 57
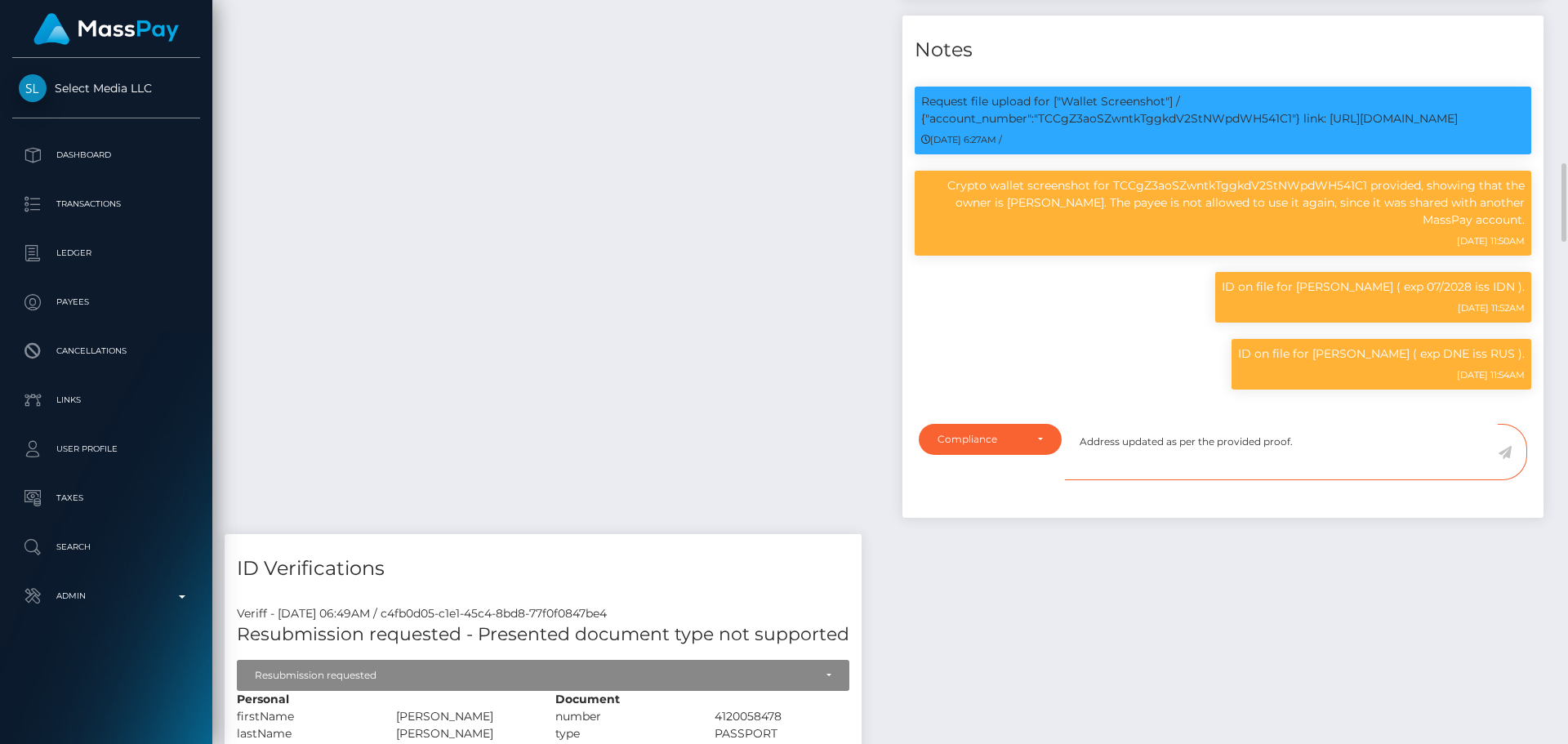
type textarea "Address updated as per the provided proof."
click at [1508, 459] on icon at bounding box center [1505, 452] width 14 height 13
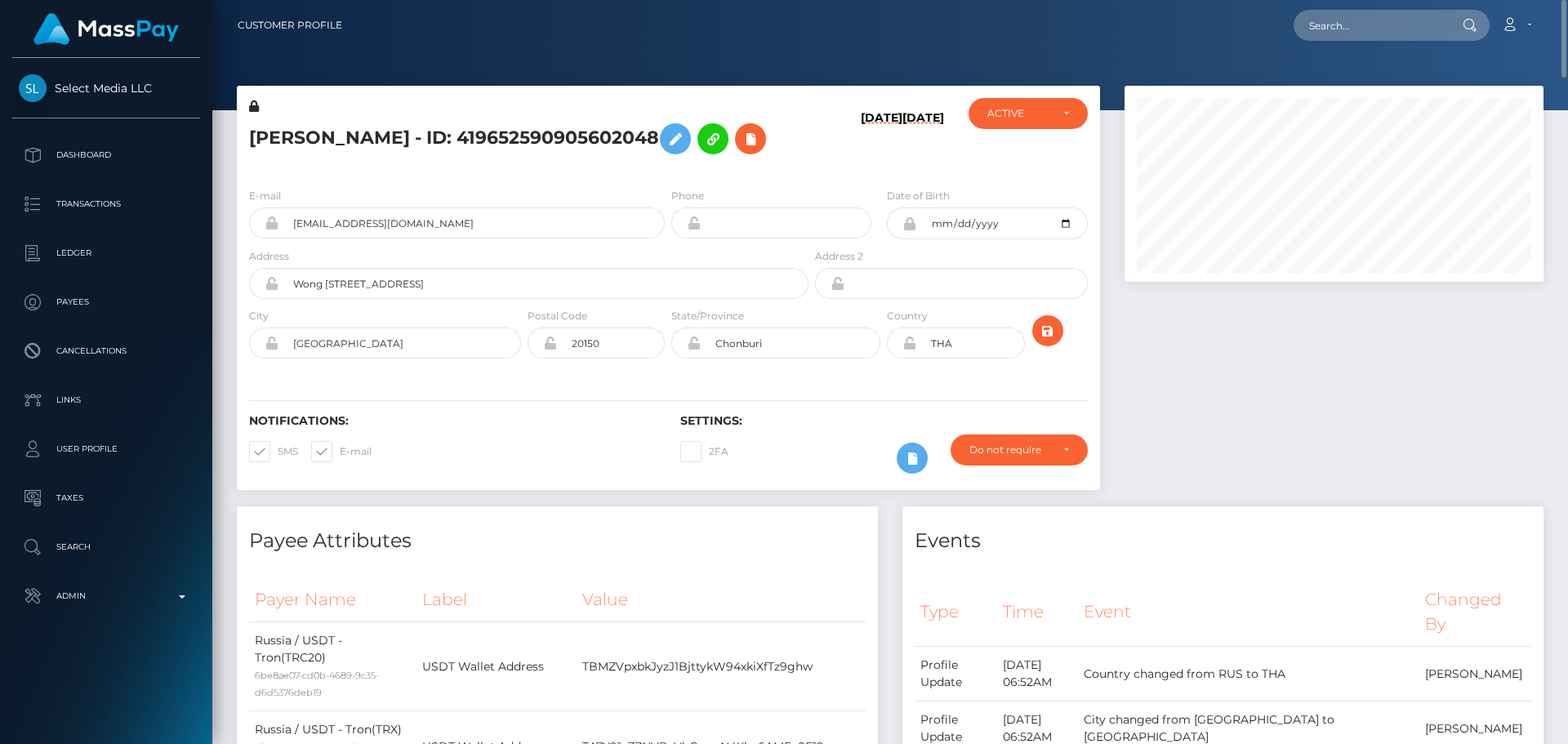
scroll to position [196, 420]
click at [909, 349] on icon at bounding box center [910, 342] width 14 height 13
click at [655, 162] on h5 "[PERSON_NAME] - ID: 419652590905602048" at bounding box center [524, 139] width 551 height 47
click at [1048, 341] on icon "submit" at bounding box center [1048, 331] width 19 height 20
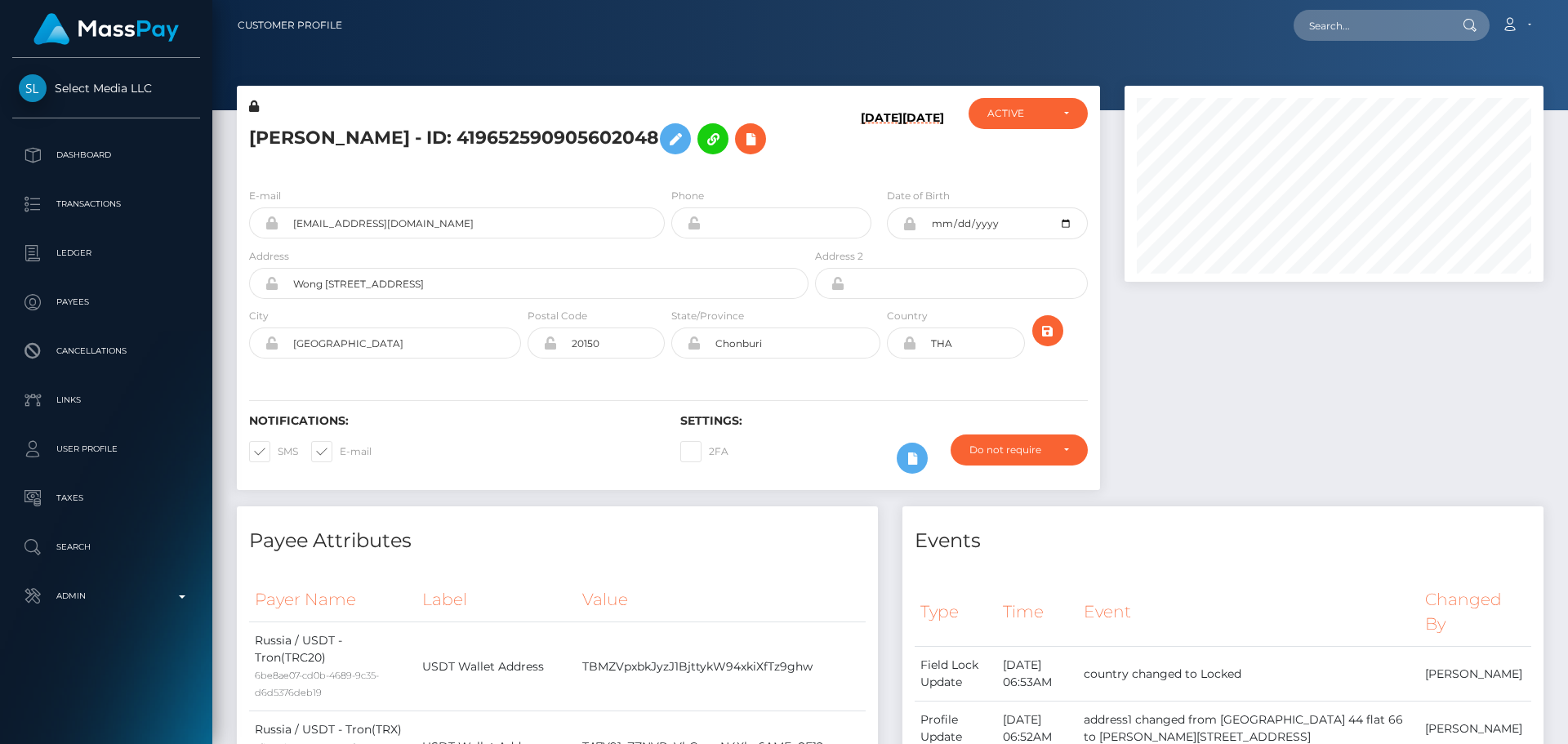
click at [666, 175] on div "[PERSON_NAME] - ID: 419652590905602048" at bounding box center [524, 136] width 575 height 77
click at [666, 175] on div "TATYANA ANDREEVNA LIPCHENKO - ID: 419652590905602048" at bounding box center [524, 136] width 575 height 77
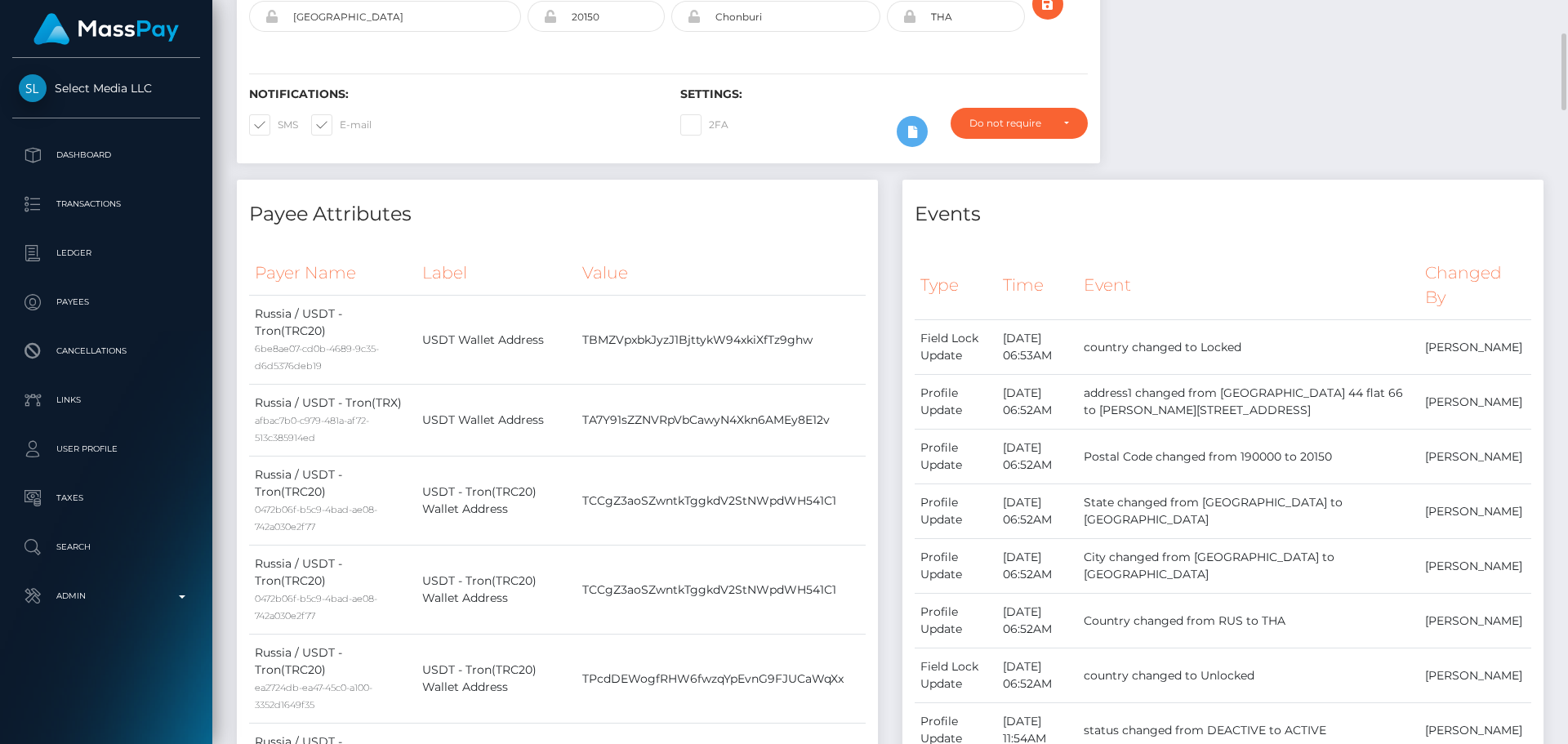
scroll to position [0, 0]
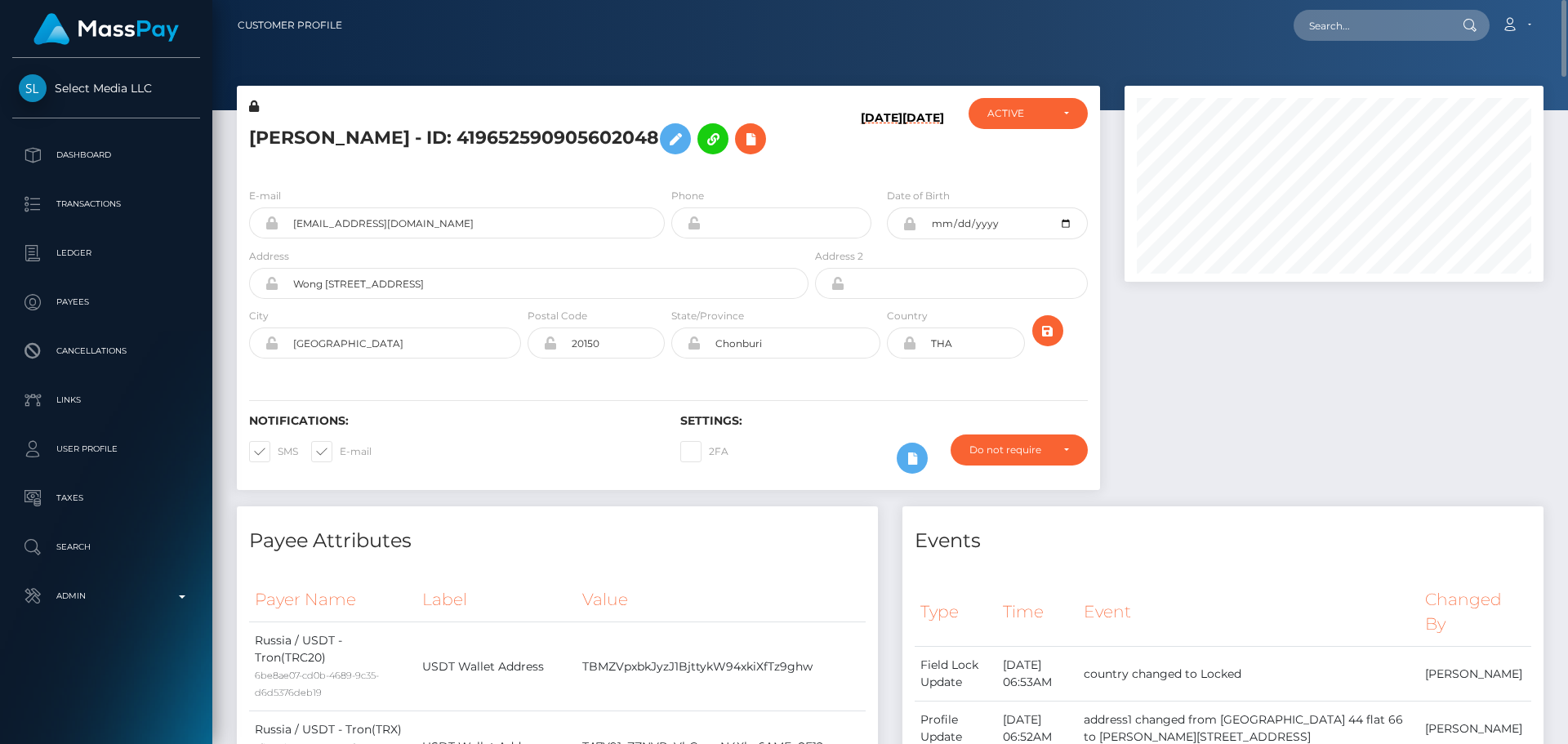
click at [720, 146] on h5 "TATYANA ANDREEVNA LIPCHENKO - ID: 419652590905602048" at bounding box center [524, 139] width 551 height 47
click at [412, 126] on h5 "TATYANA ANDREEVNA LIPCHENKO - ID: 419652590905602048" at bounding box center [524, 139] width 551 height 47
copy h5 "TATYANA ANDREEVNA LIPCHENKO - ID: 419652590905602048"
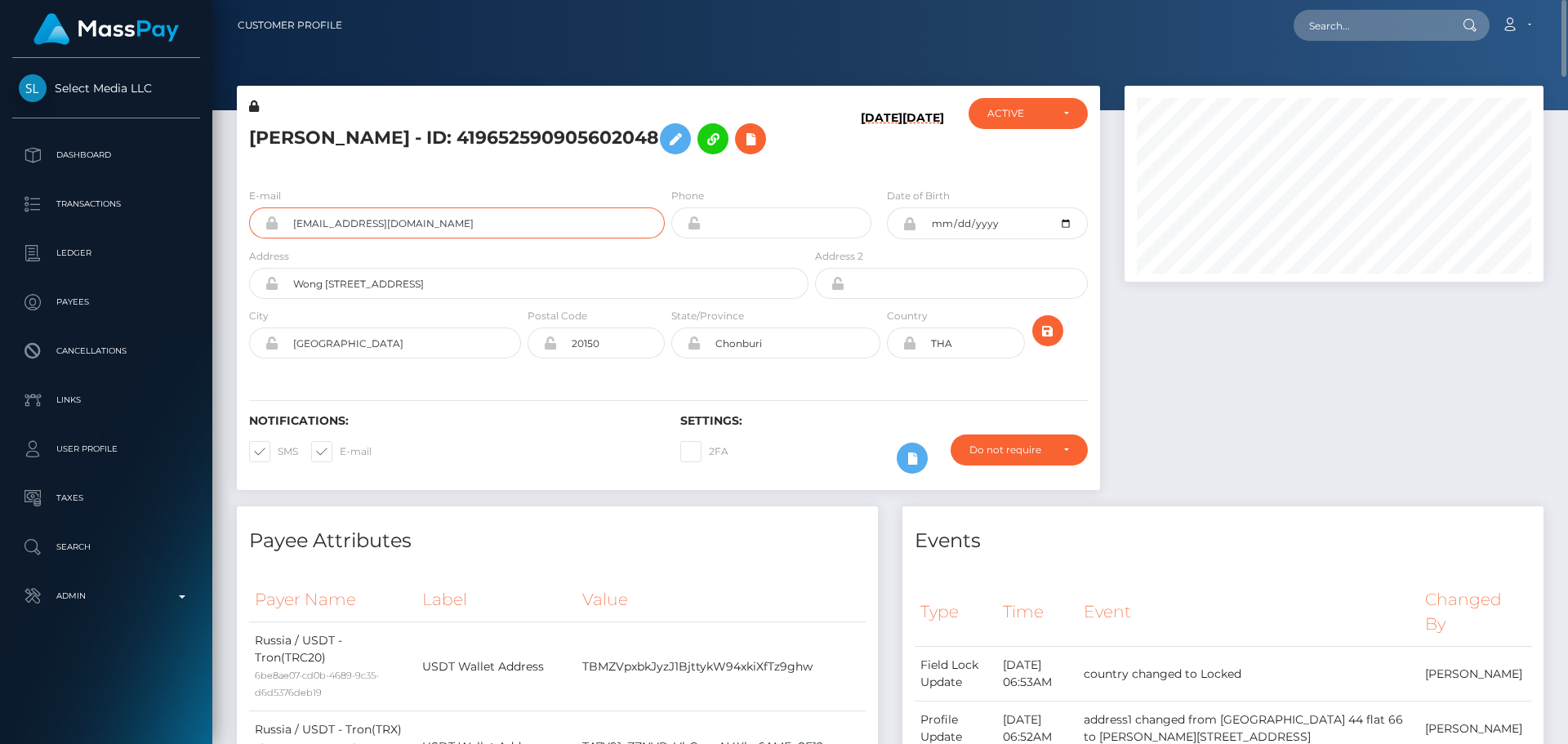
drag, startPoint x: 464, startPoint y: 245, endPoint x: 273, endPoint y: 227, distance: 191.8
click at [273, 227] on div "E-mail mcarov6@gmail.com" at bounding box center [457, 212] width 416 height 52
click at [1379, 24] on input "text" at bounding box center [1371, 25] width 154 height 31
paste input "339868529379520512"
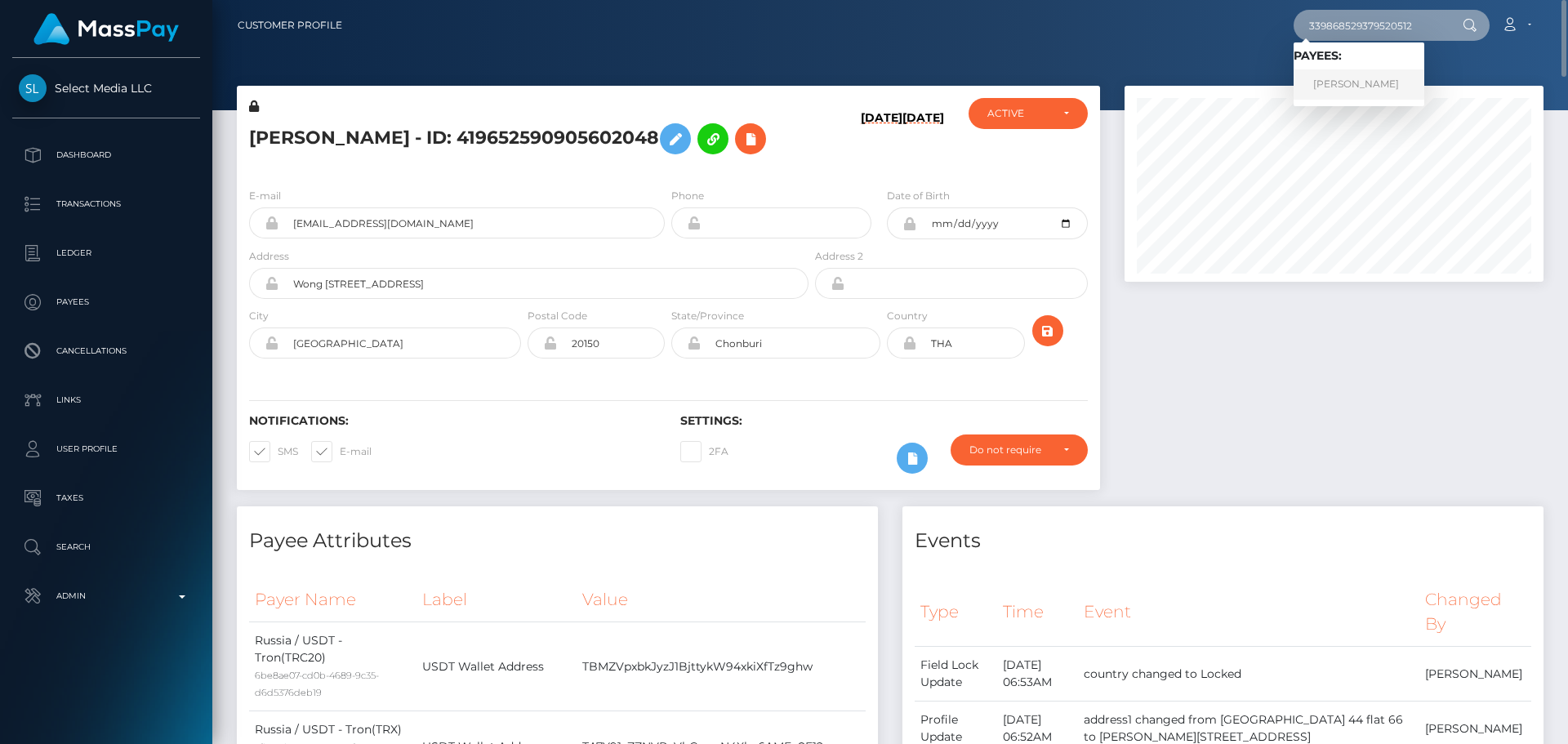
type input "339868529379520512"
click at [1363, 88] on link "Elizaveta Dmitrievna Zarubina" at bounding box center [1359, 85] width 131 height 31
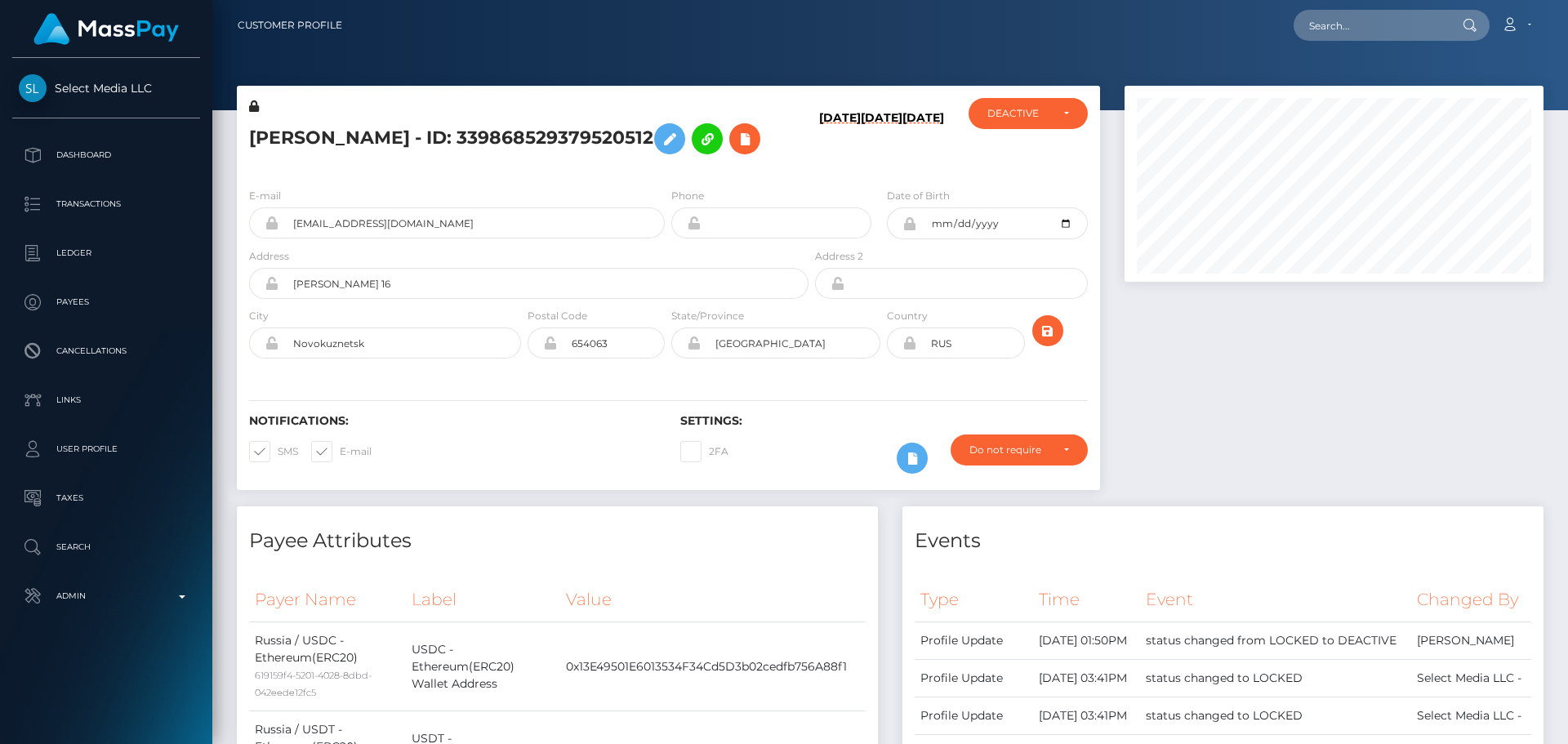
scroll to position [196, 420]
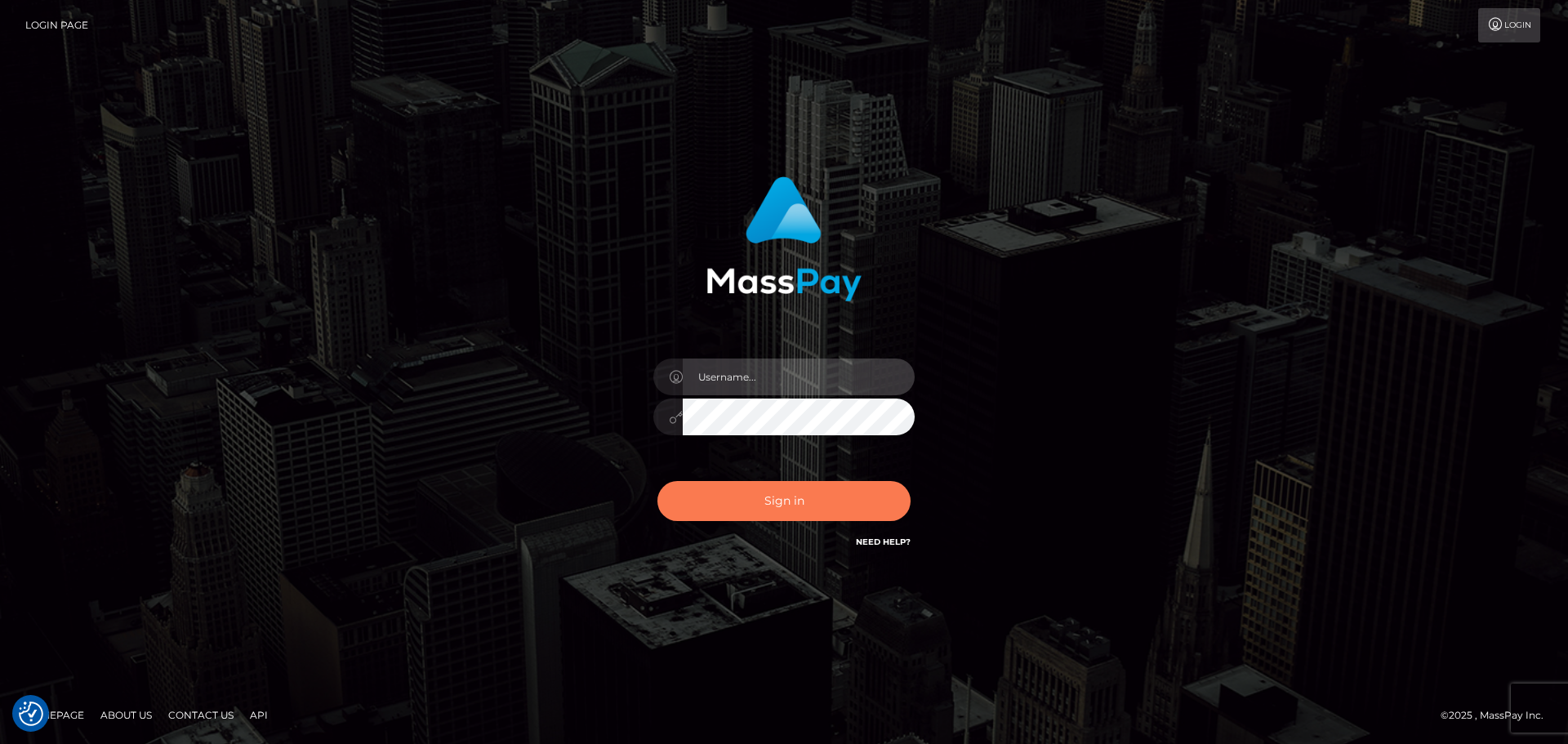
type input "[DOMAIN_NAME]"
click at [747, 501] on button "Sign in" at bounding box center [784, 501] width 253 height 40
type input "[DOMAIN_NAME]"
click at [812, 493] on button "Sign in" at bounding box center [784, 501] width 253 height 40
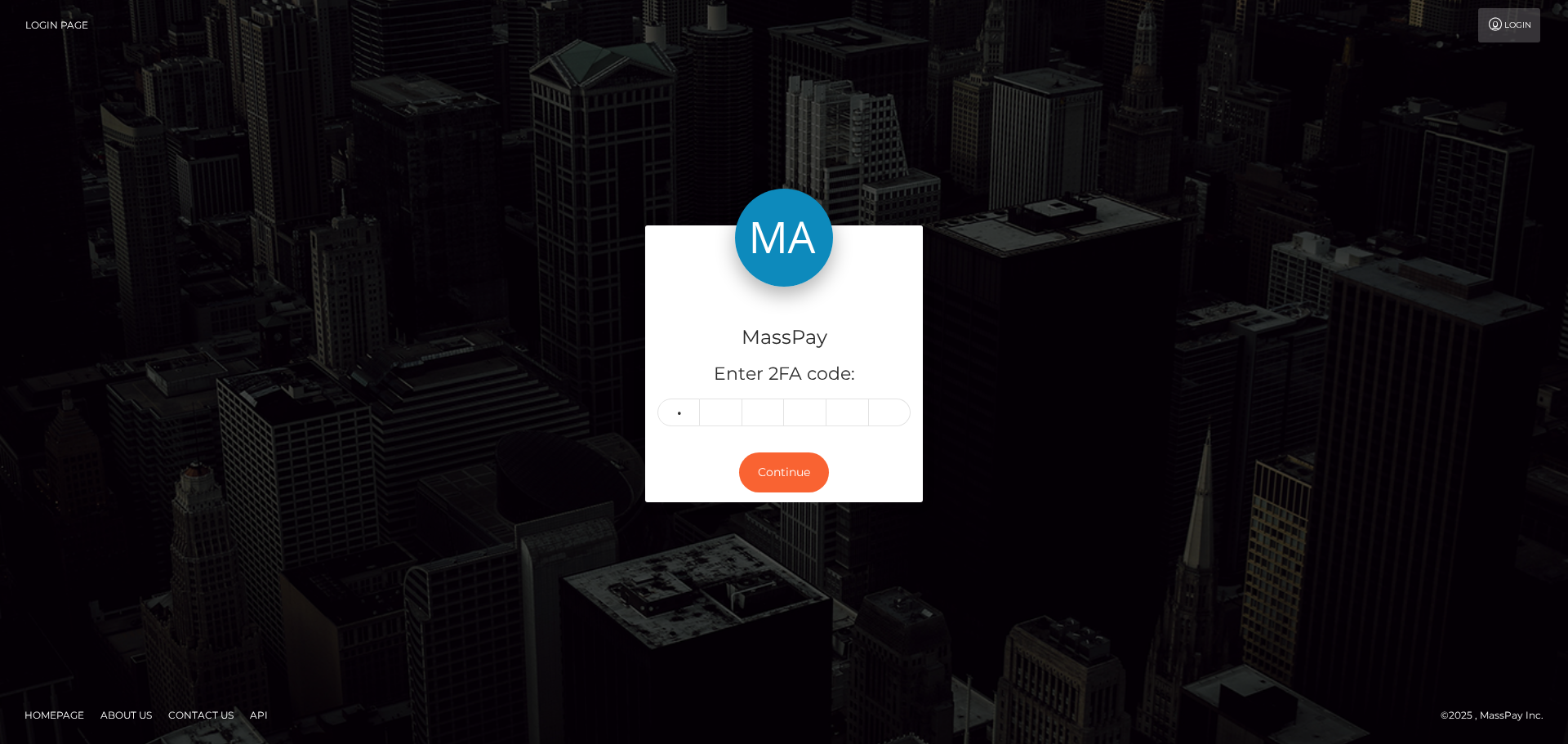
type input "4"
type input "7"
type input "9"
type input "8"
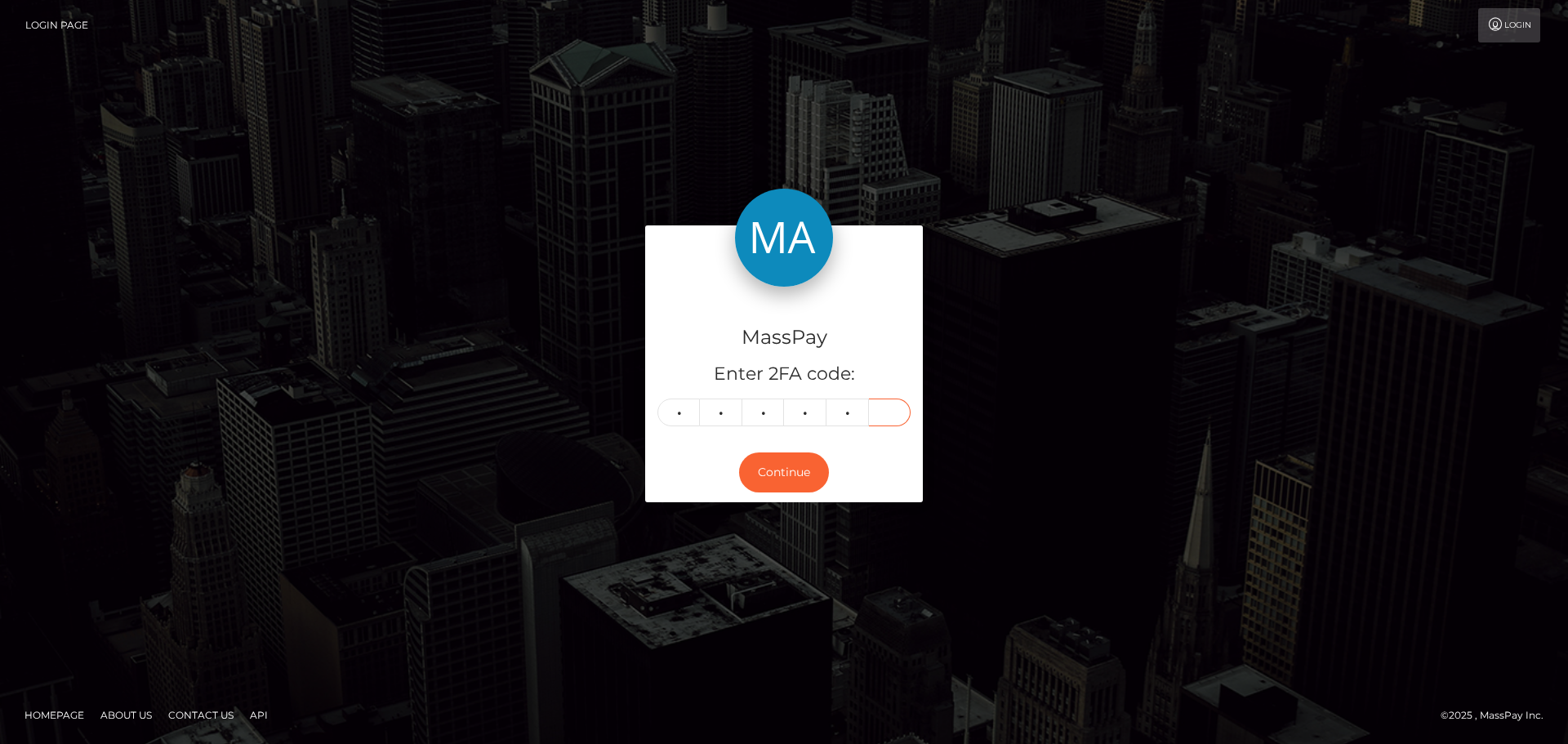
type input "3"
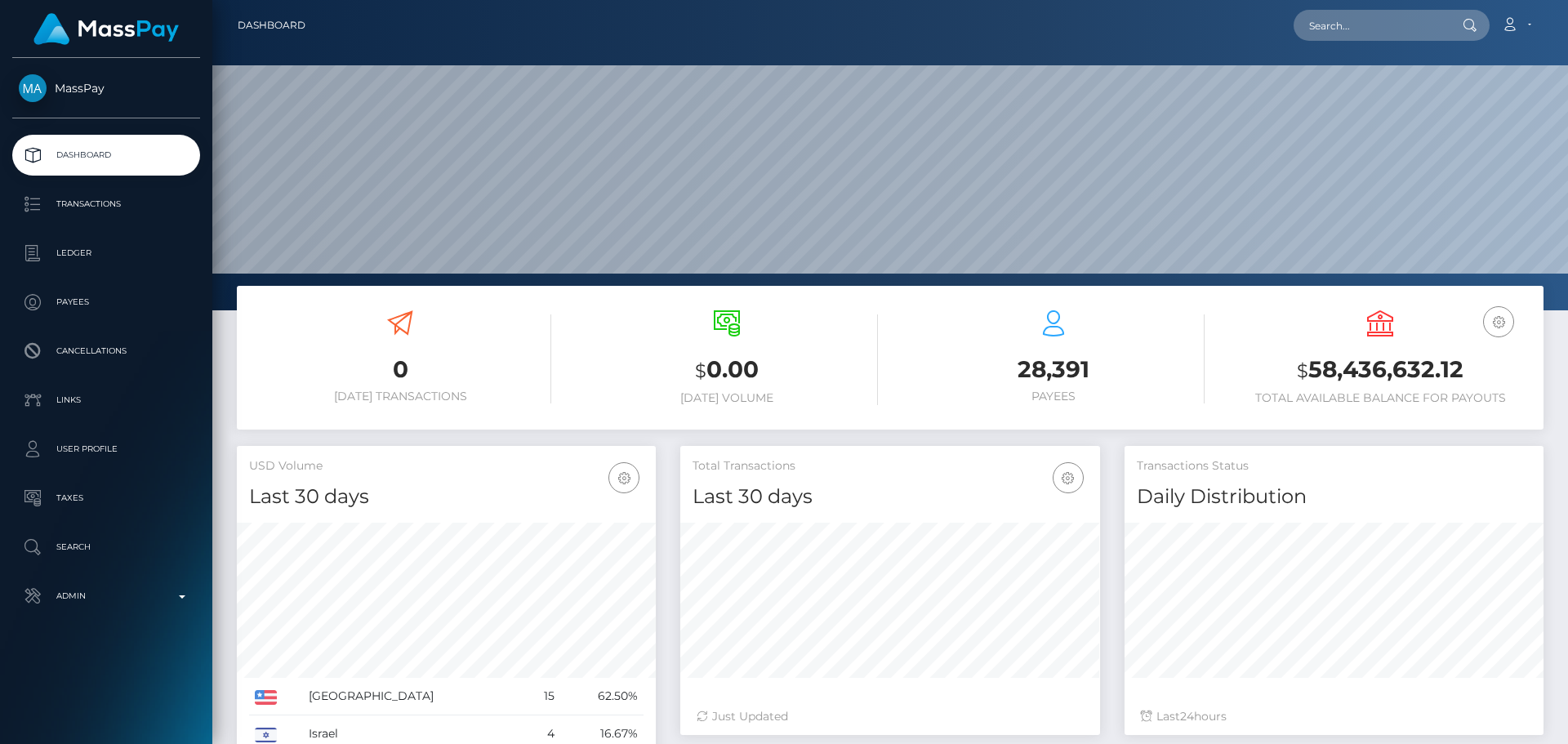
scroll to position [290, 420]
click at [1337, 28] on input "text" at bounding box center [1371, 25] width 154 height 31
paste input "339868529379520512"
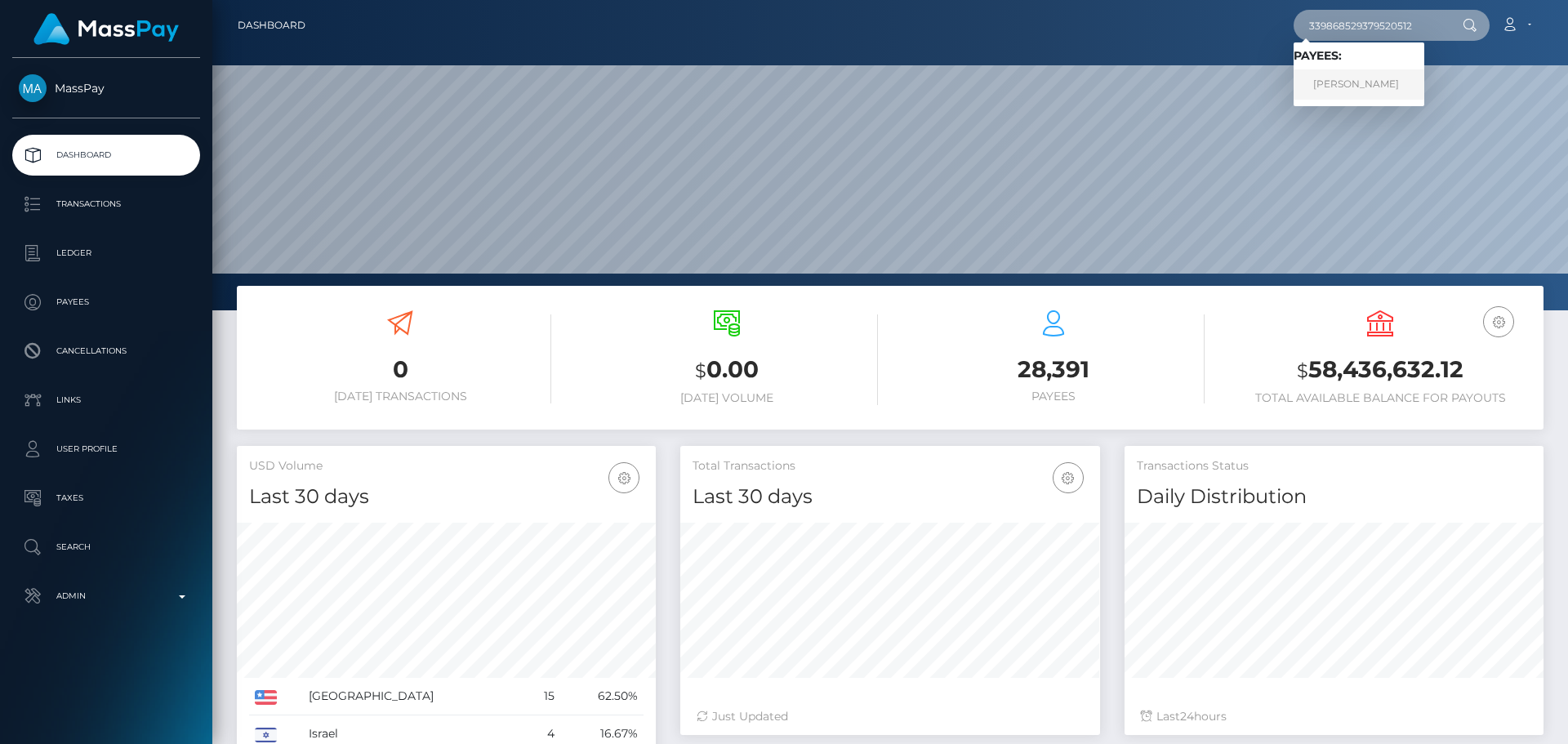
type input "339868529379520512"
click at [1387, 84] on link "[PERSON_NAME]" at bounding box center [1359, 85] width 131 height 31
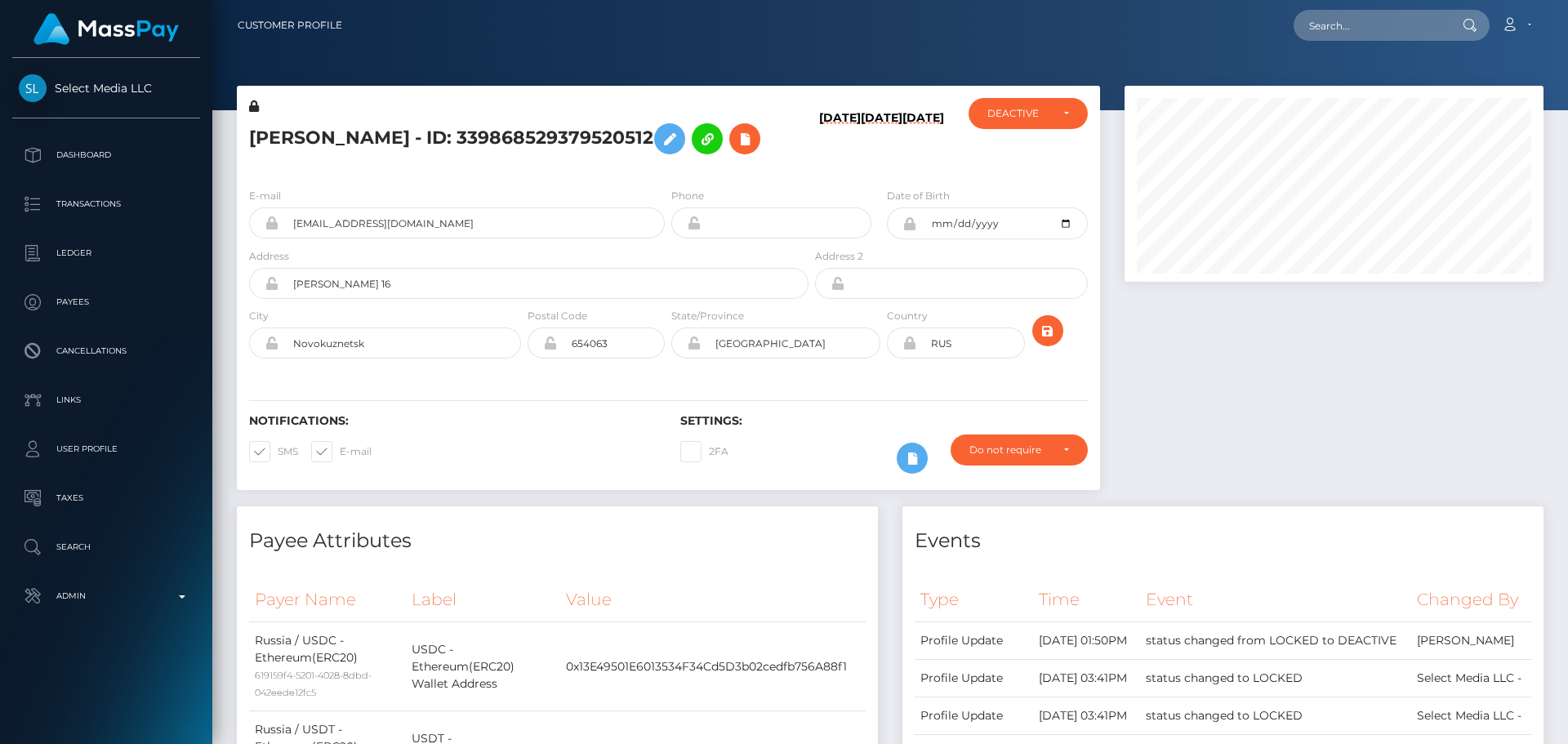
scroll to position [196, 420]
click at [781, 162] on h5 "Elizaveta Dmitrievna Zarubina - ID: 339868529379520512" at bounding box center [524, 139] width 551 height 47
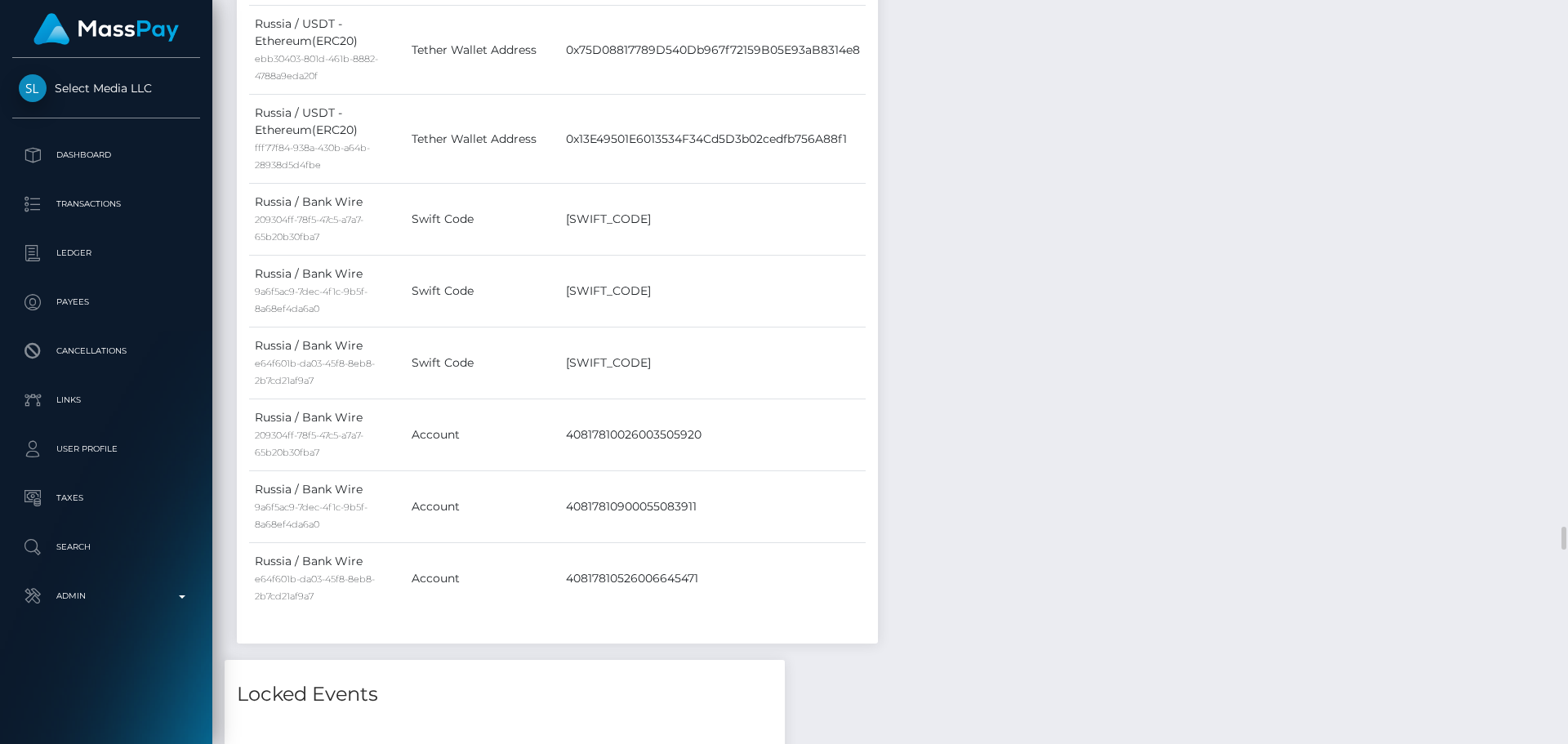
scroll to position [3840, 0]
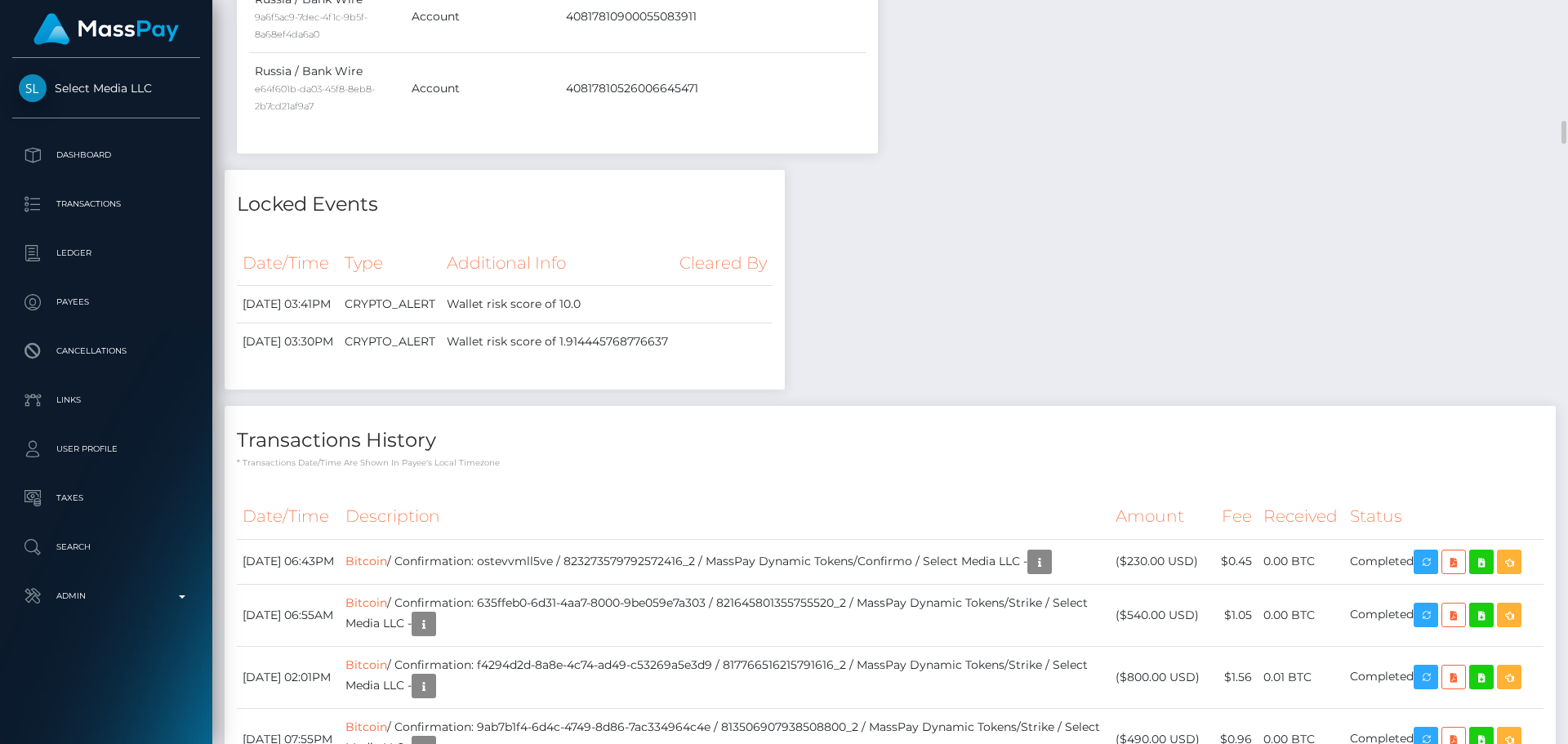
click at [664, 406] on div "Transactions History * Transactions date/time are shown in payee's local timezo…" at bounding box center [890, 437] width 1331 height 63
click at [602, 406] on div "Transactions History * Transactions date/time are shown in payee's local timezo…" at bounding box center [890, 437] width 1331 height 63
click at [560, 406] on div "Transactions History * Transactions date/time are shown in payee's local timezo…" at bounding box center [890, 437] width 1331 height 63
click at [539, 406] on div "Transactions History * Transactions date/time are shown in payee's local timezo…" at bounding box center [890, 437] width 1331 height 63
click at [551, 406] on div "Transactions History * Transactions date/time are shown in payee's local timezo…" at bounding box center [890, 437] width 1331 height 63
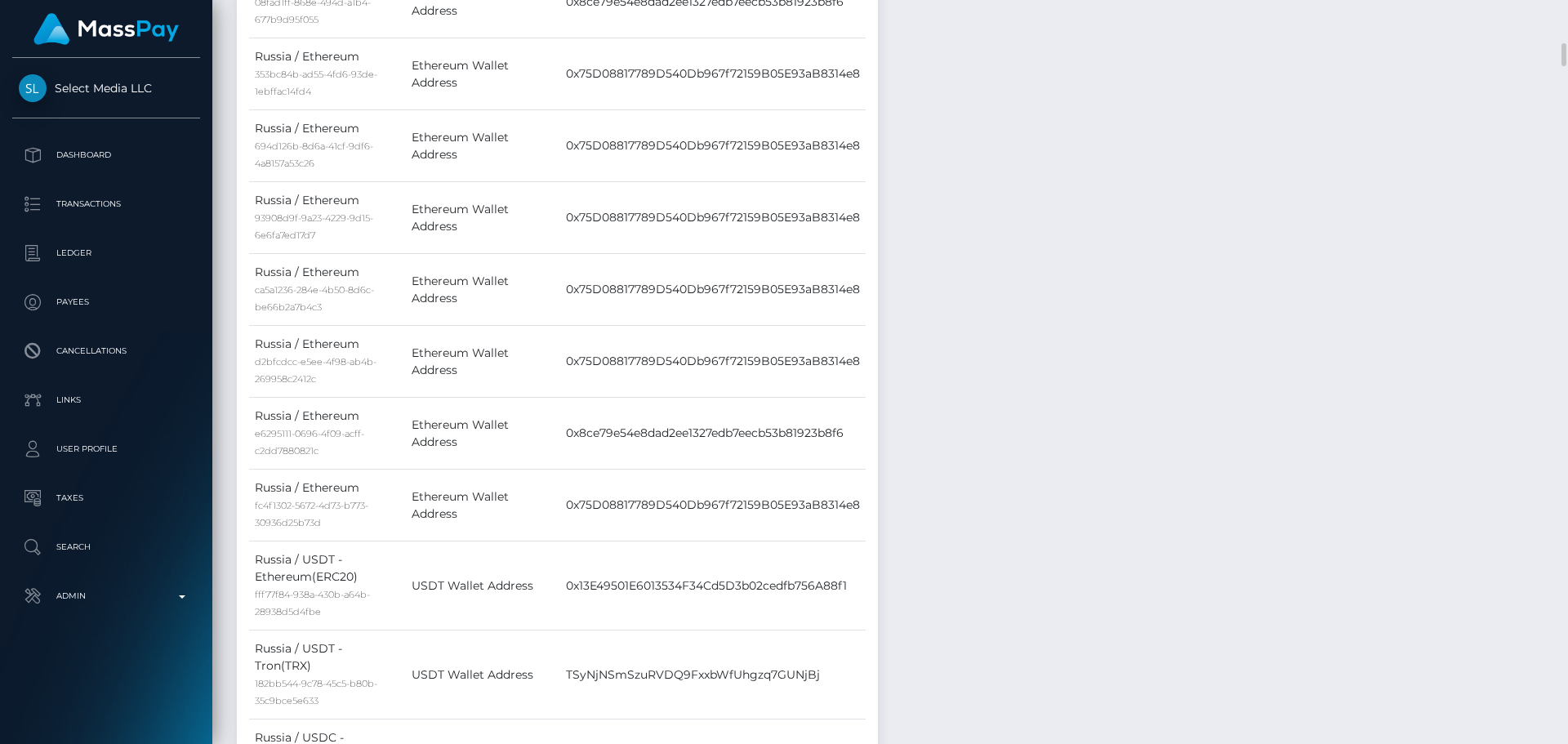
scroll to position [899, 0]
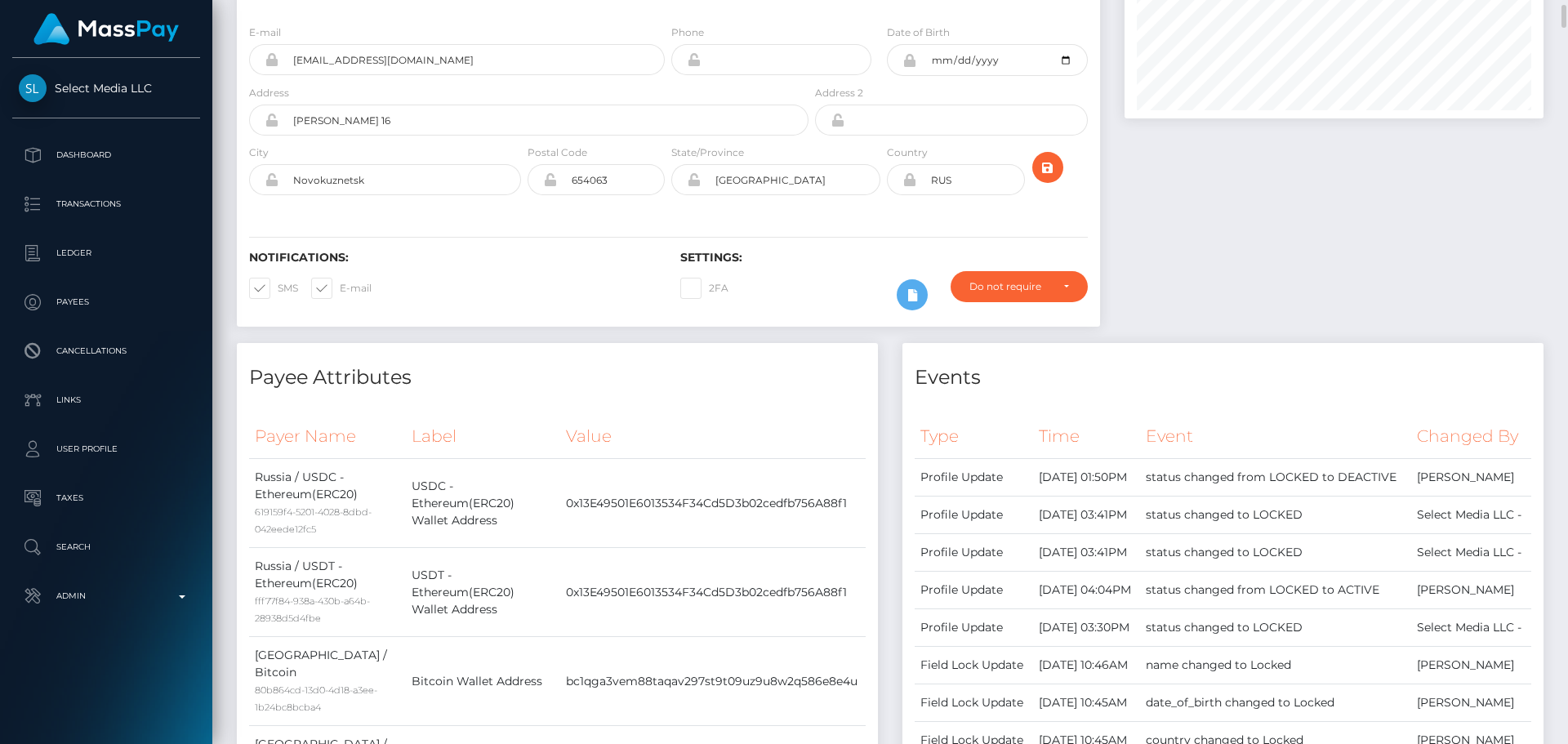
scroll to position [0, 0]
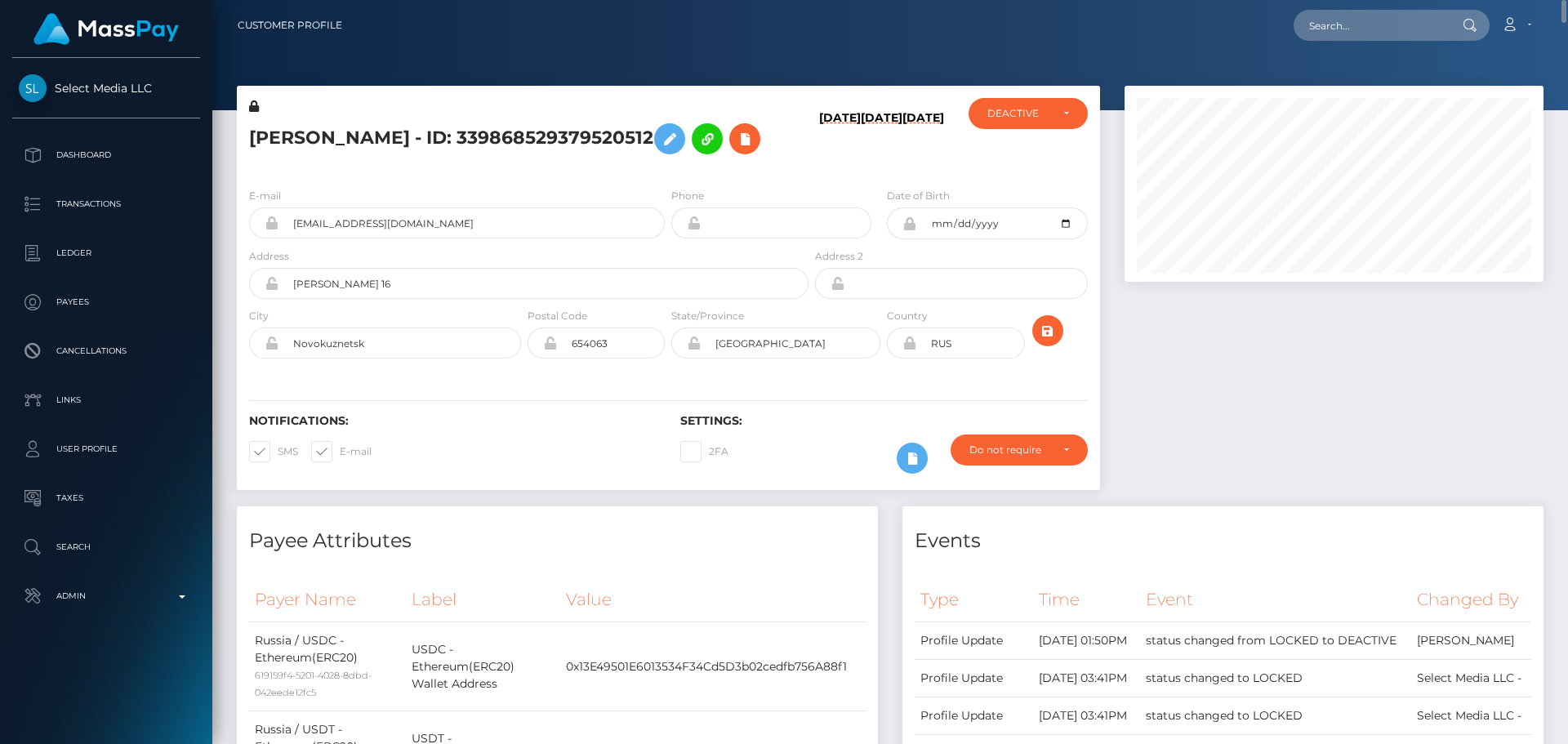
click at [287, 129] on h5 "Elizaveta Dmitrievna Zarubina - ID: 339868529379520512" at bounding box center [524, 139] width 551 height 47
drag, startPoint x: 287, startPoint y: 129, endPoint x: 631, endPoint y: 121, distance: 344.1
click at [631, 121] on h5 "Elizaveta Dmitrievna Zarubina - ID: 339868529379520512" at bounding box center [524, 139] width 551 height 47
click at [1386, 22] on input "text" at bounding box center [1371, 25] width 154 height 31
paste input "poact_xBER8VruZJtg"
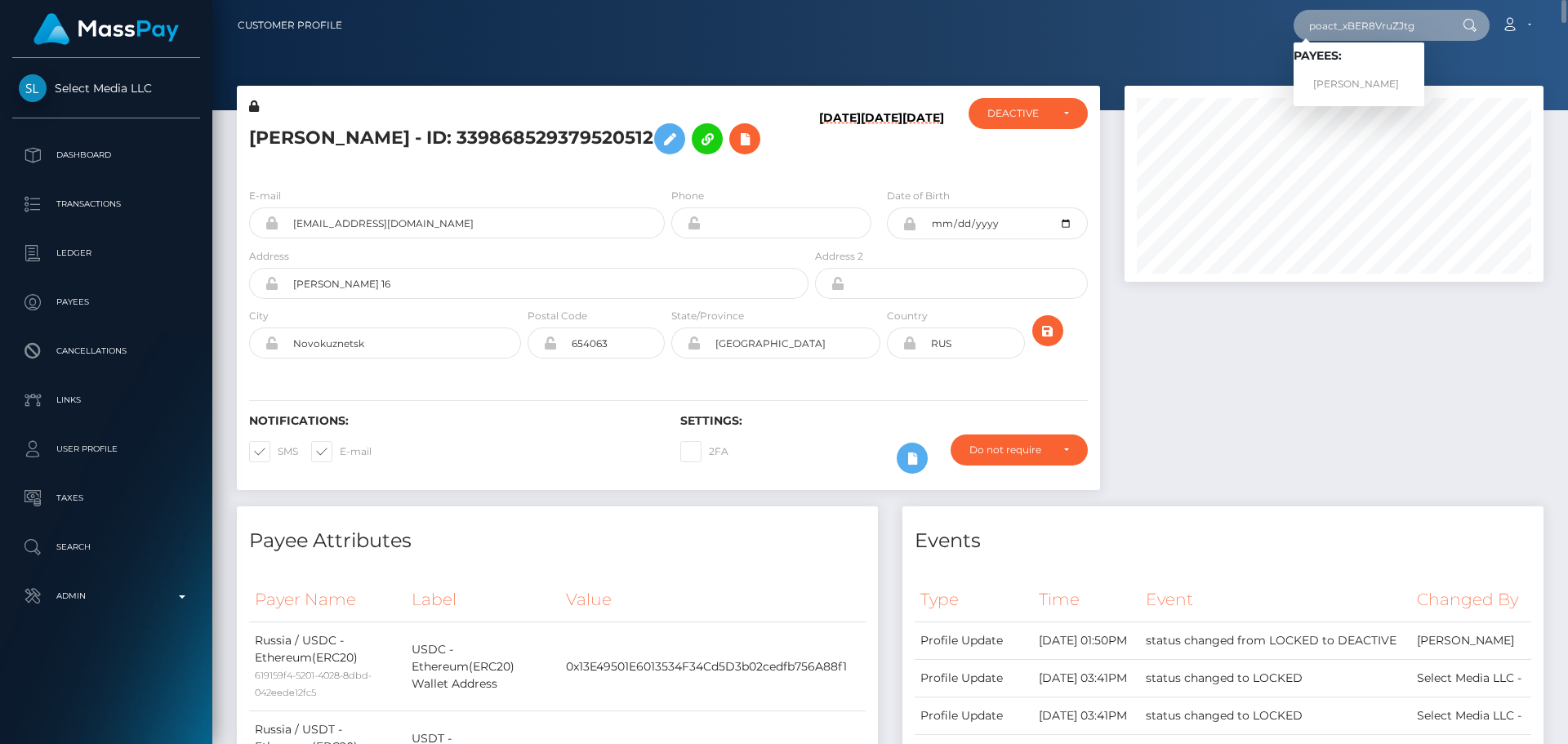
type input "poact_xBER8VruZJtg"
click at [1356, 78] on link "Hamdi Soudani" at bounding box center [1359, 85] width 131 height 31
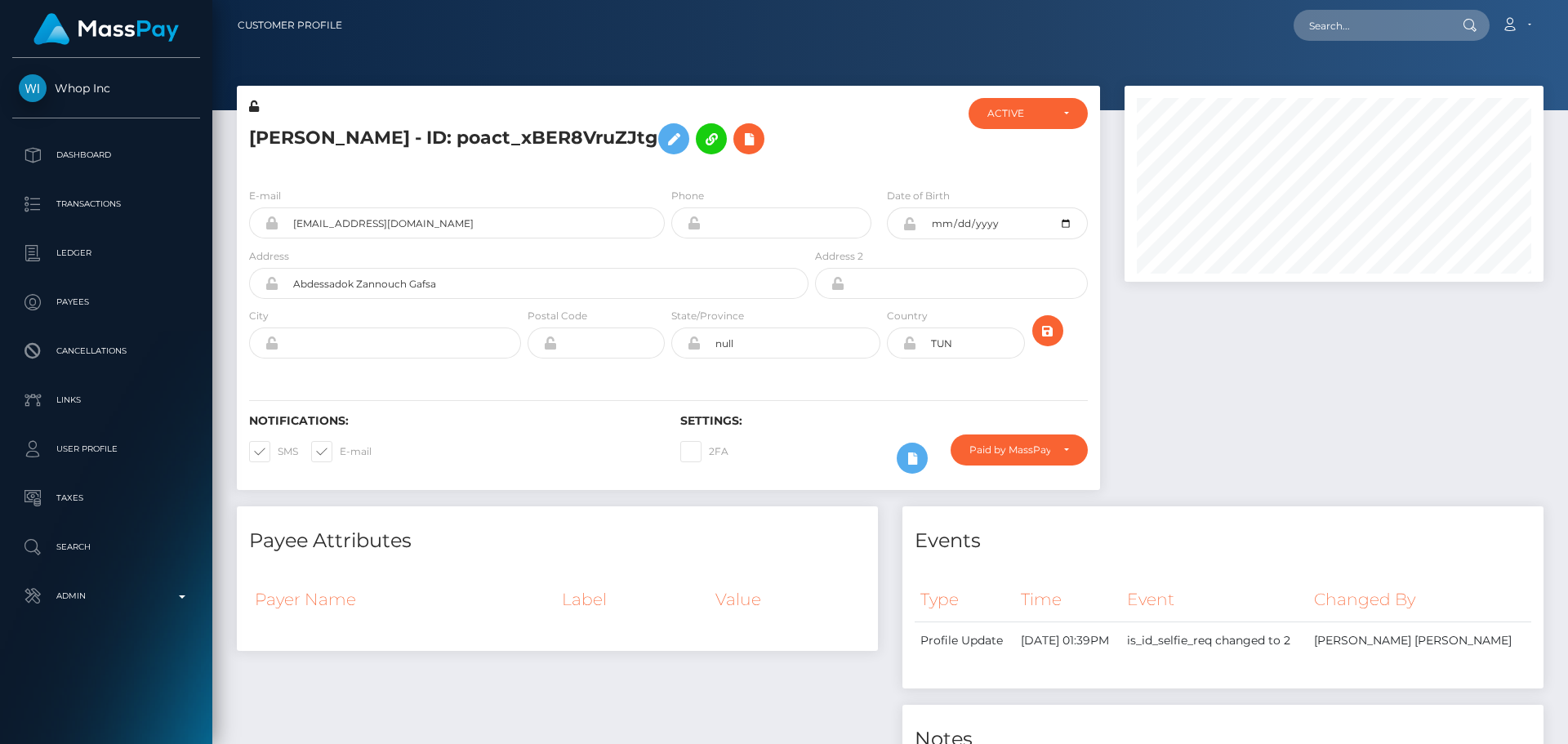
scroll to position [196, 420]
click at [565, 171] on div "Hamdi Soudani - ID: poact_xBER8VruZJtg" at bounding box center [524, 136] width 575 height 77
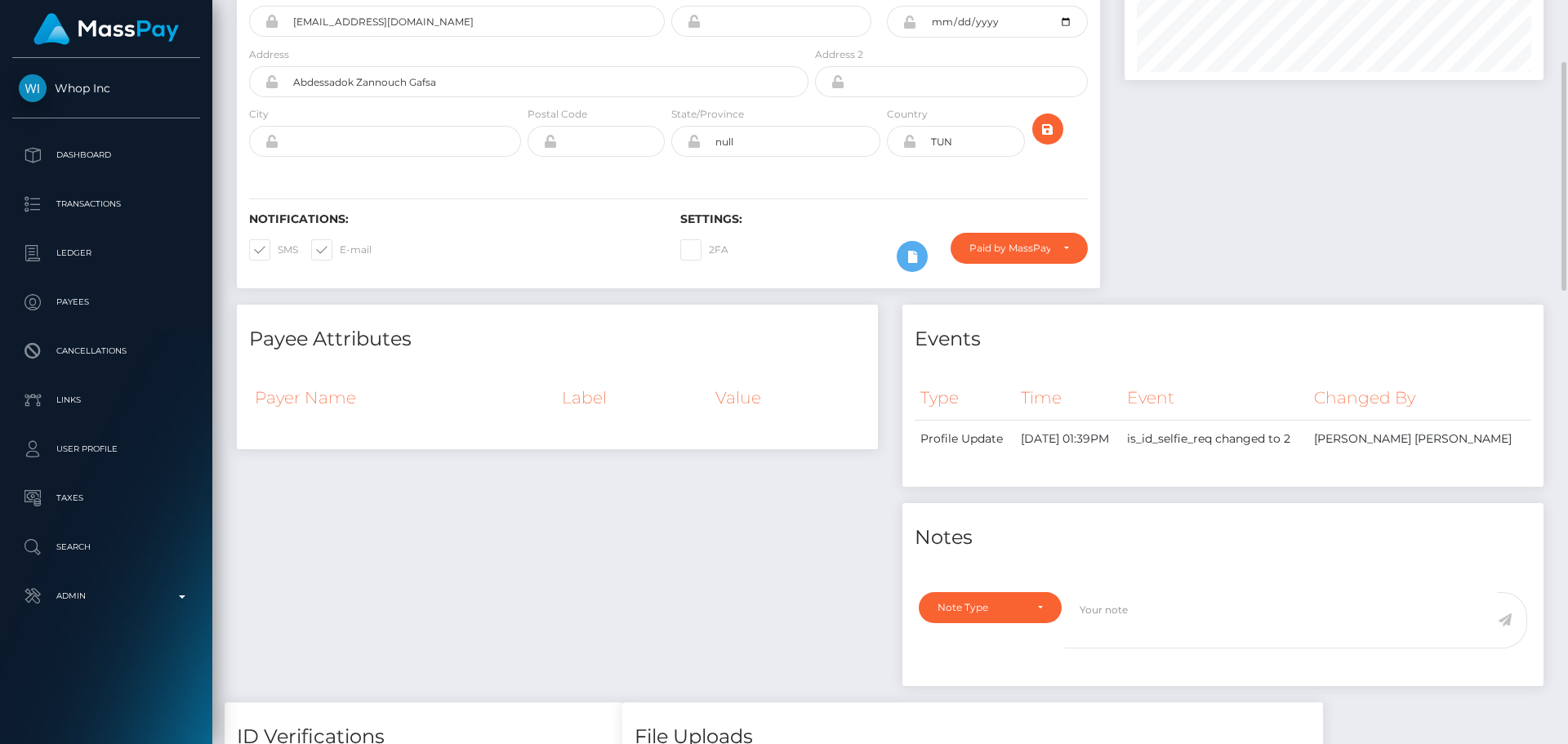
scroll to position [0, 0]
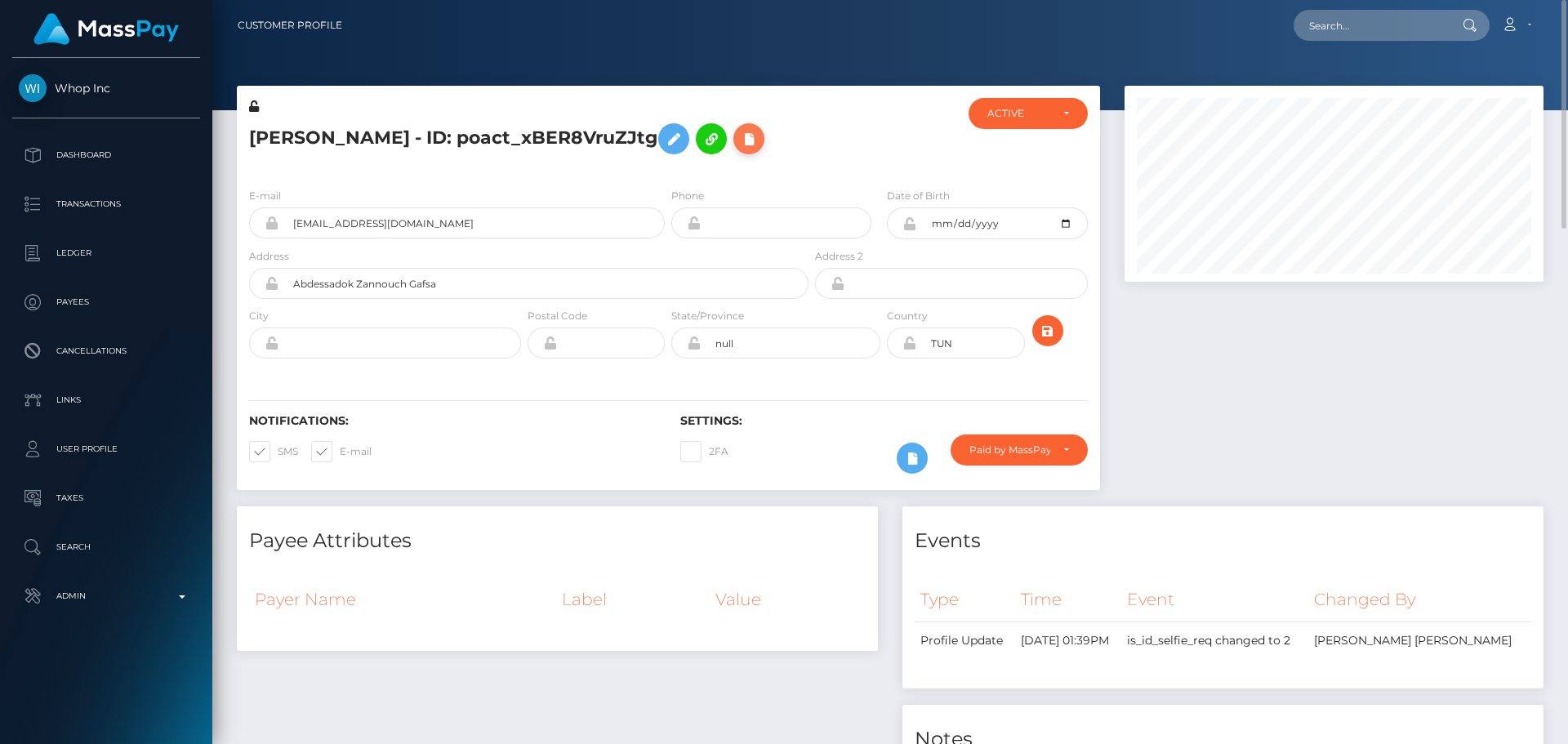
click at [739, 137] on icon at bounding box center [749, 139] width 19 height 20
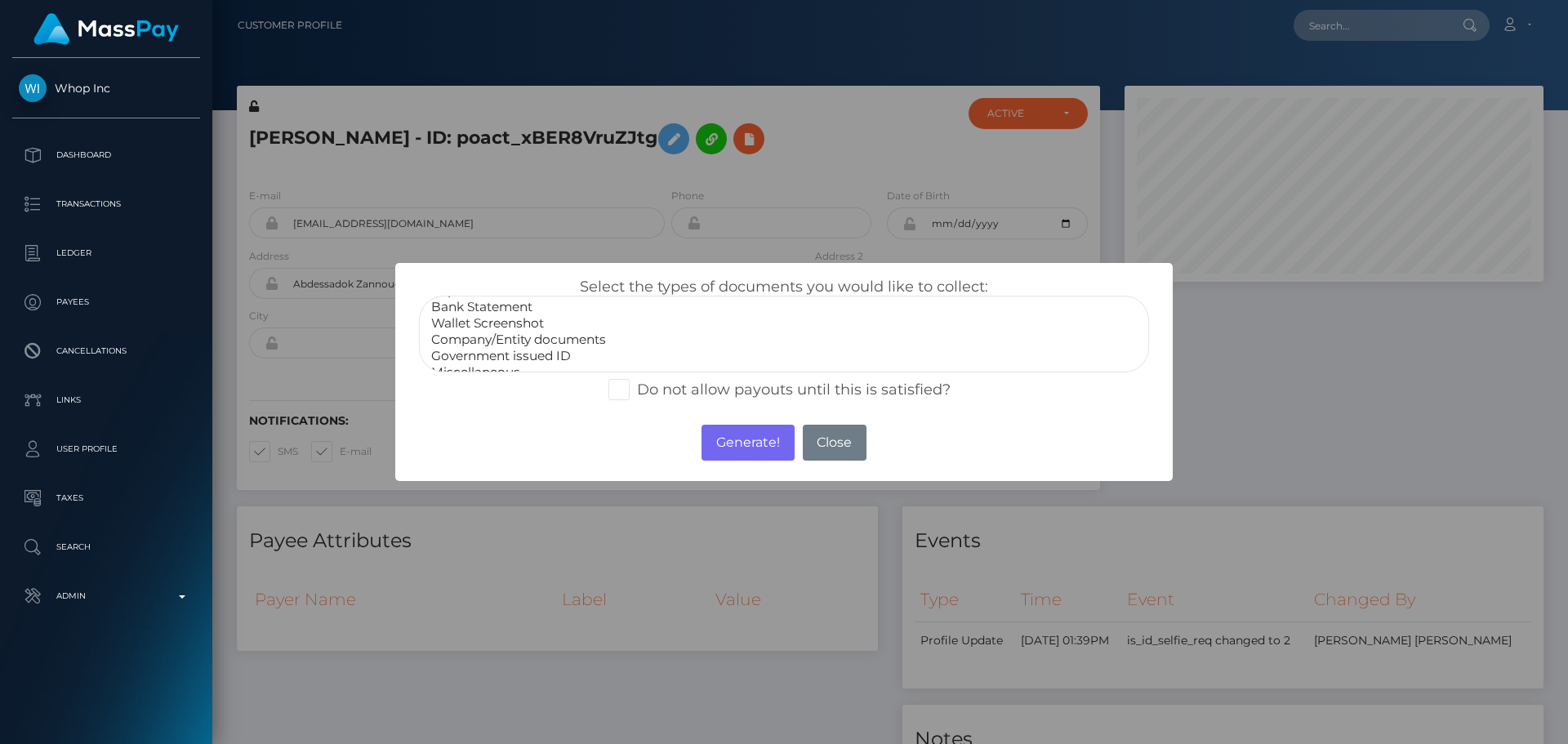
scroll to position [32, 0]
select select "Government issued ID"
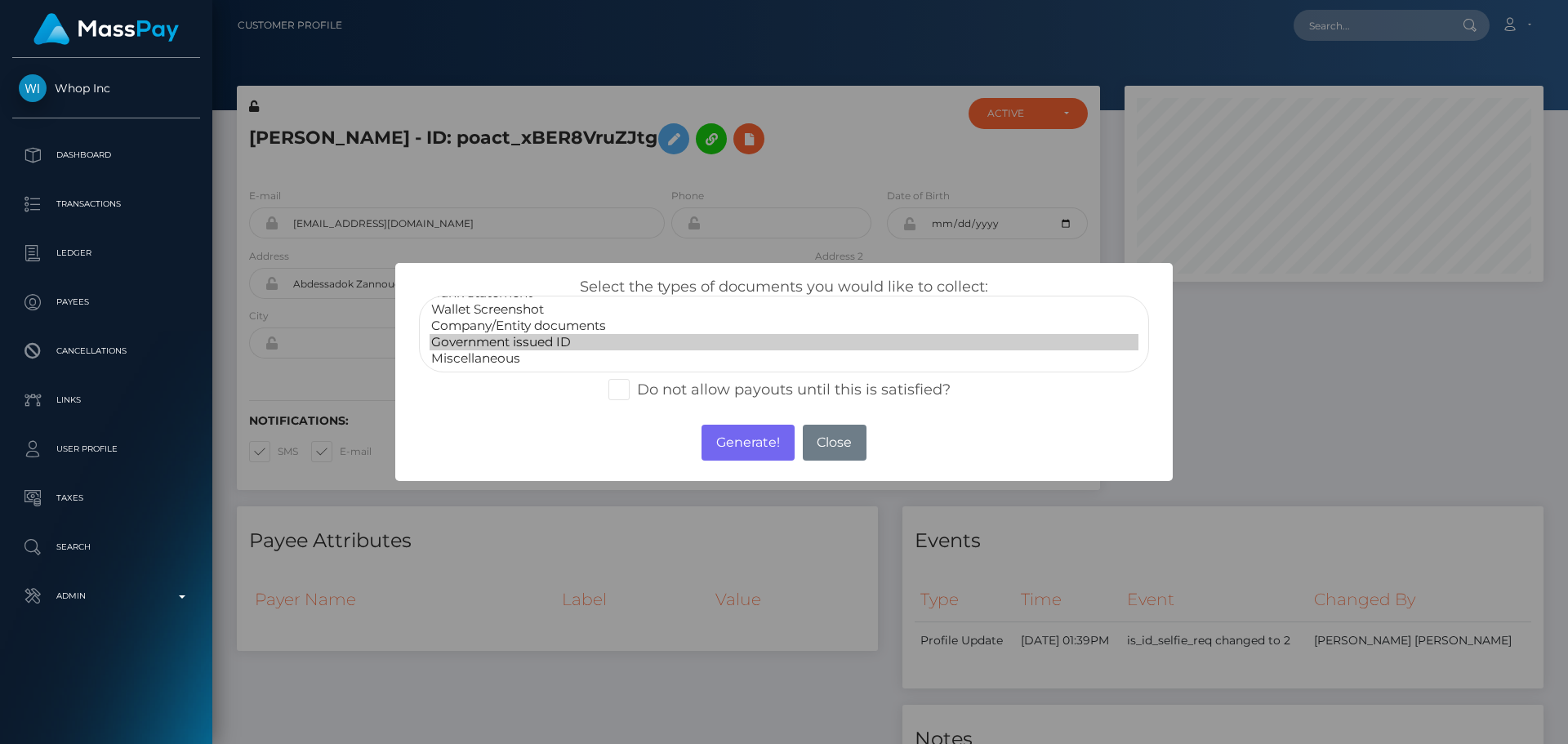
click at [491, 348] on option "Government issued ID" at bounding box center [784, 342] width 709 height 17
click at [726, 431] on button "Generate!" at bounding box center [748, 443] width 93 height 36
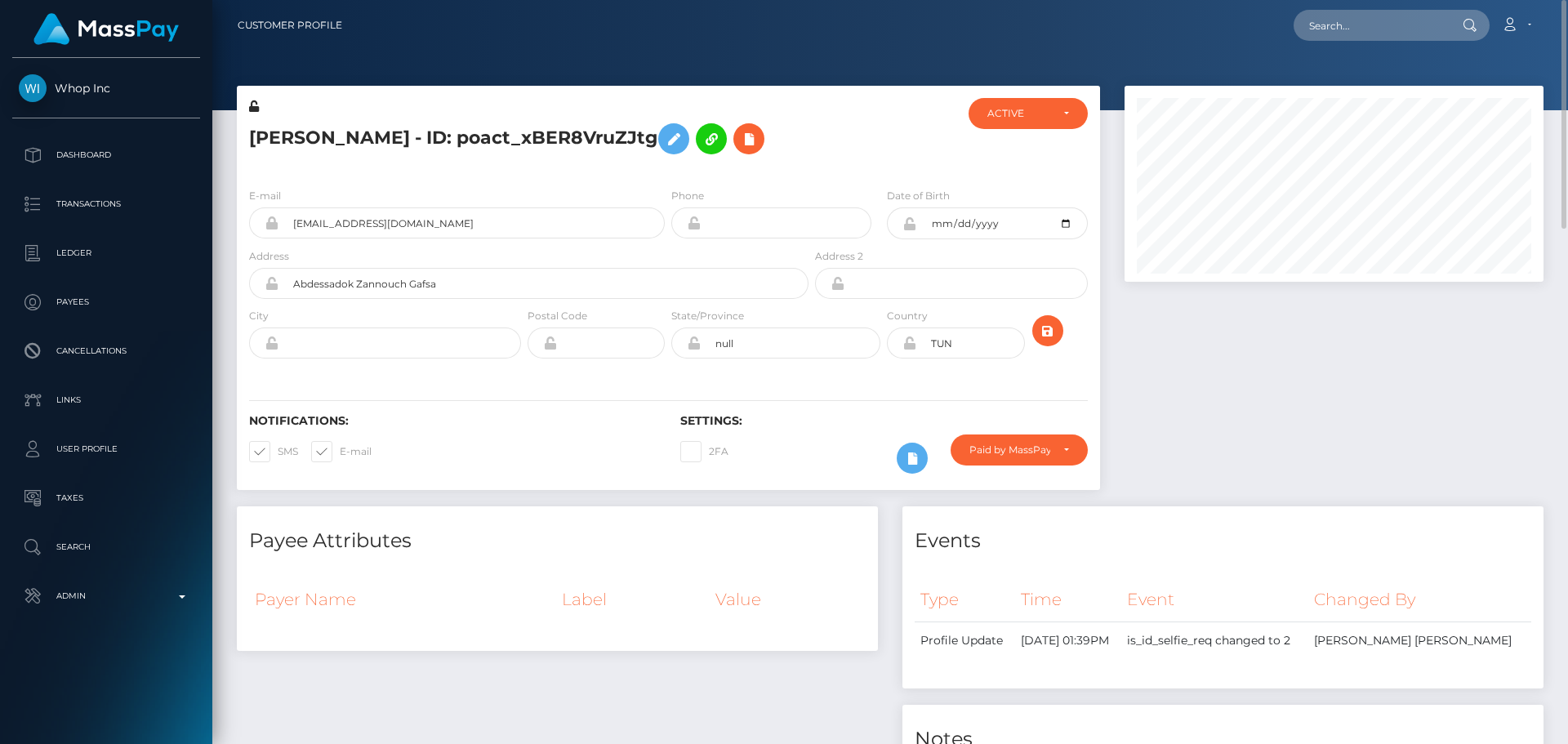
click at [547, 456] on div "Notifications: SMS E-mail" at bounding box center [452, 448] width 431 height 68
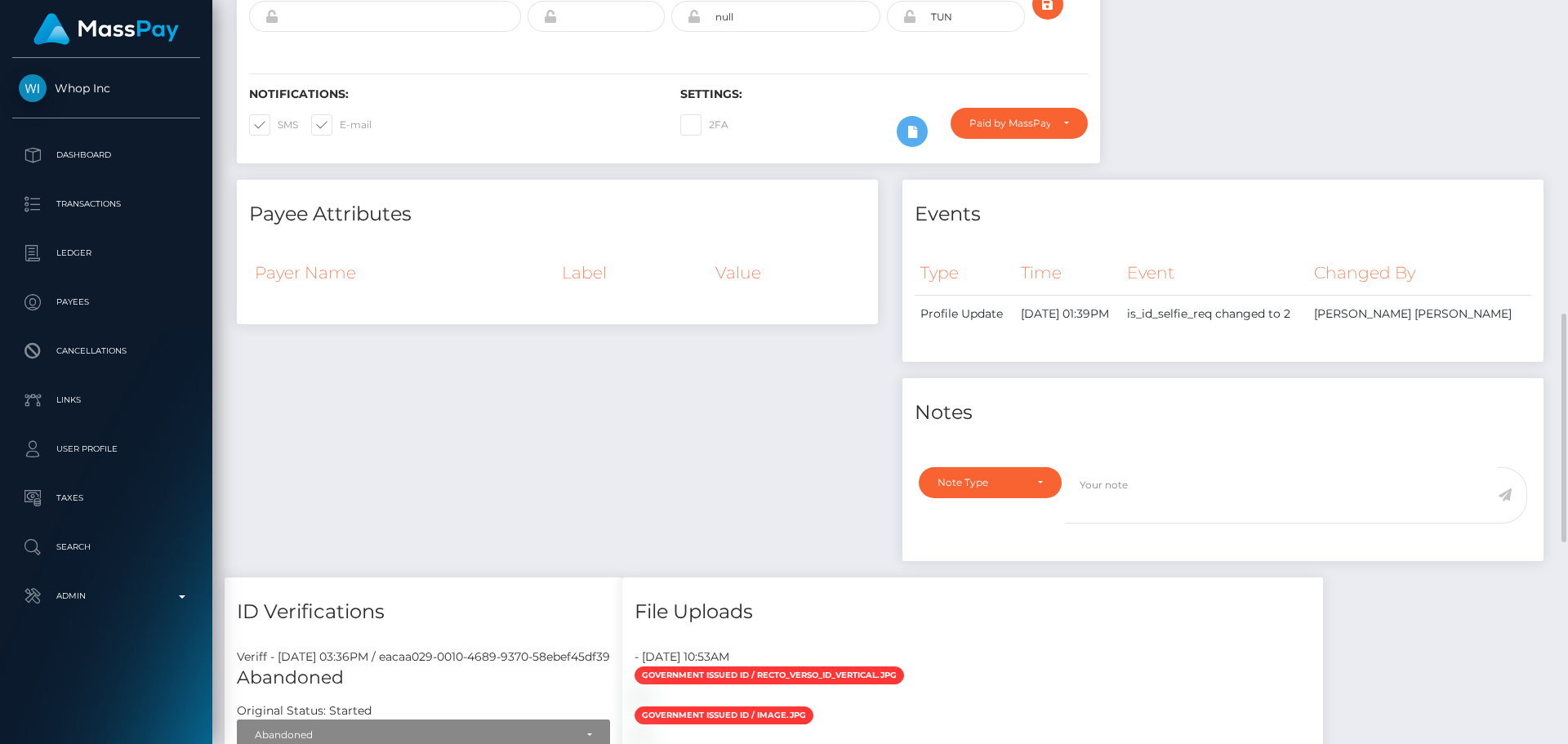
scroll to position [82, 0]
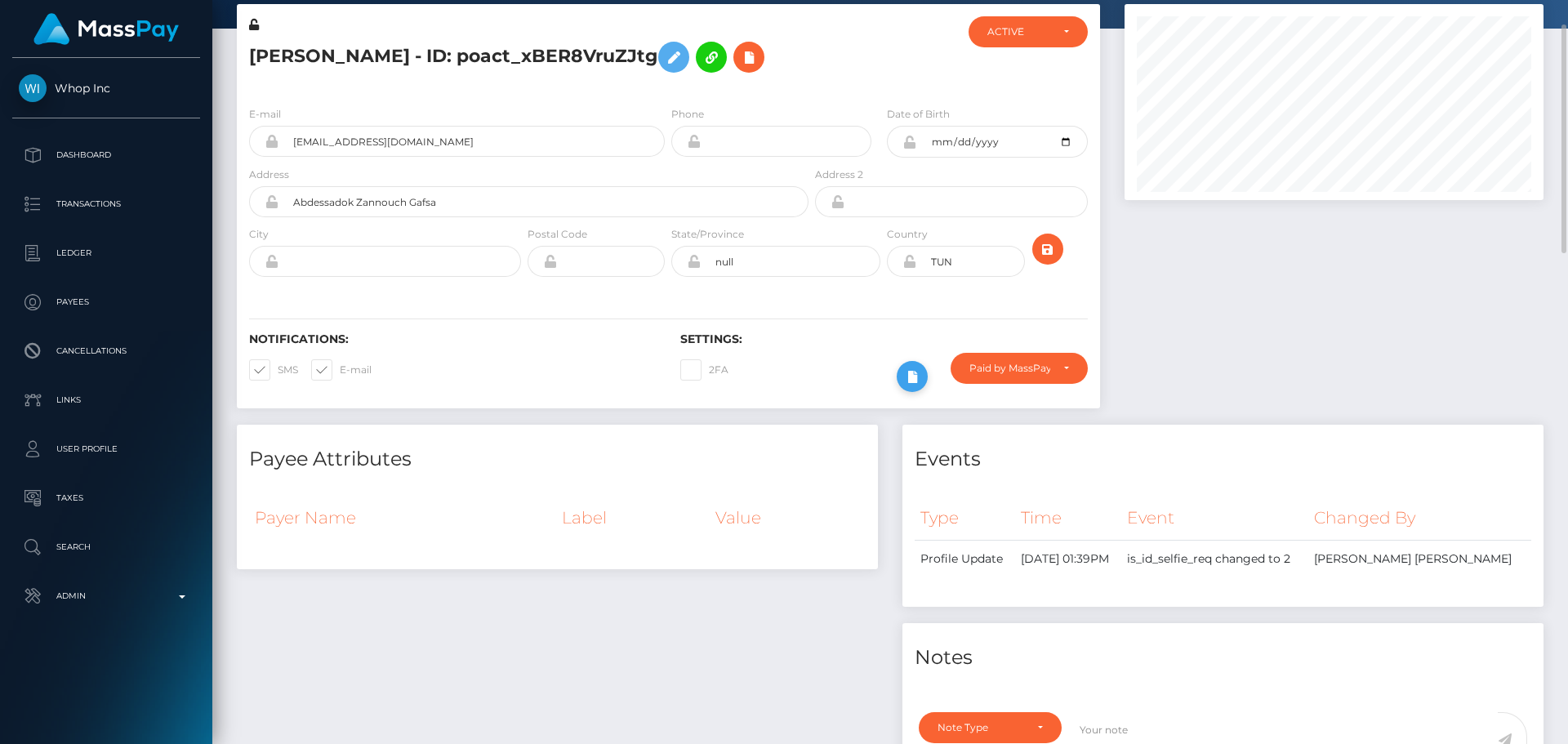
click at [919, 380] on icon at bounding box center [912, 376] width 19 height 20
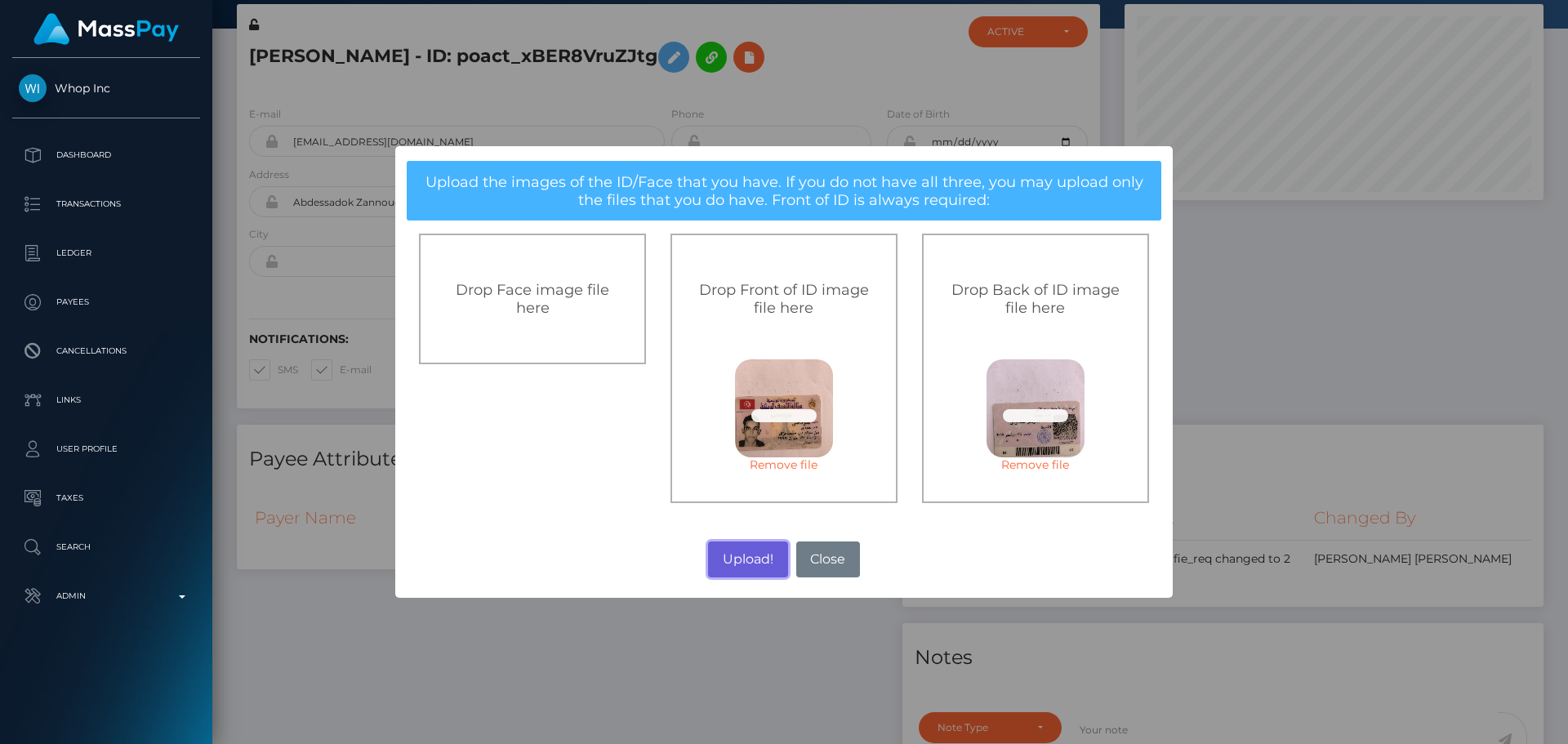
click at [750, 553] on button "Upload!" at bounding box center [747, 559] width 79 height 36
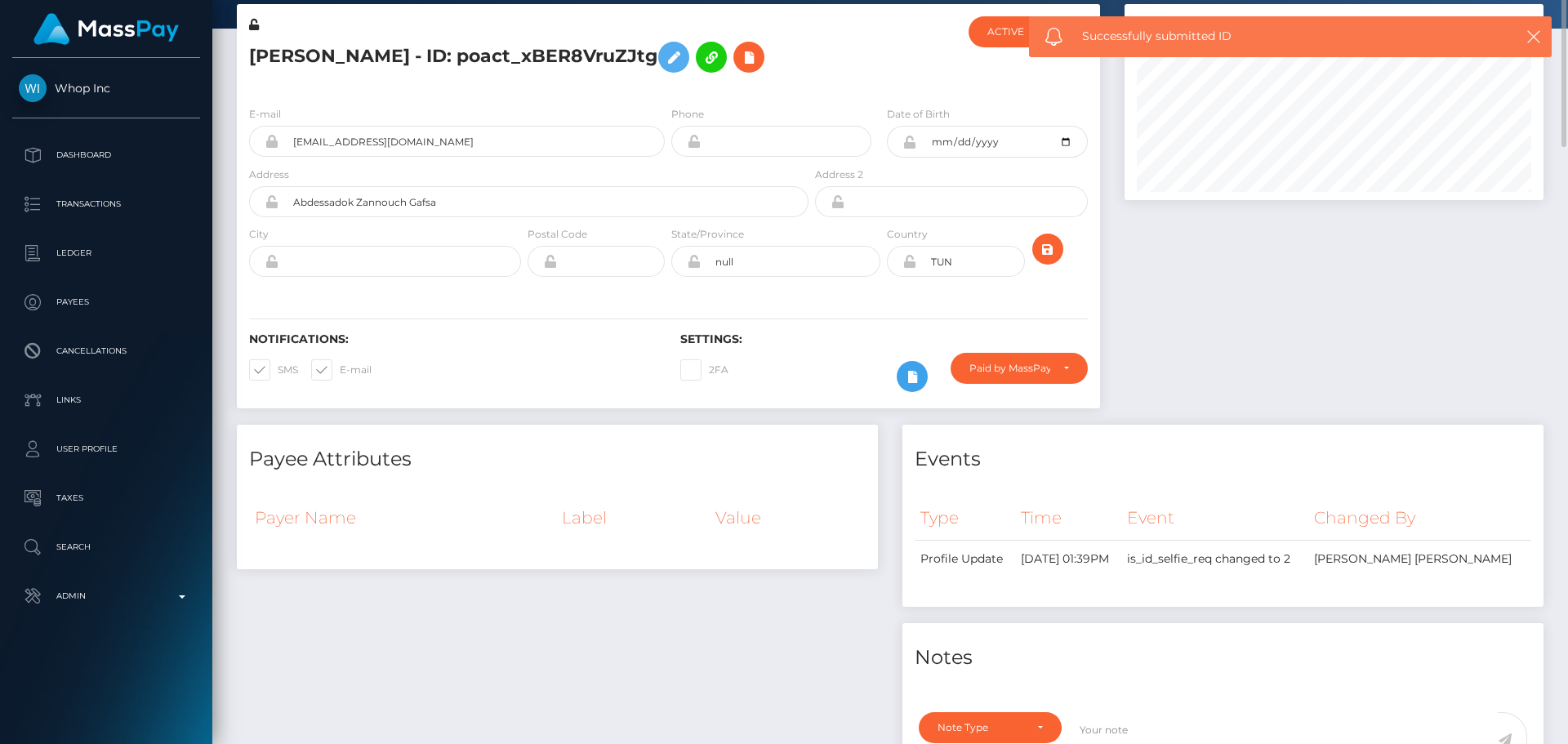
scroll to position [0, 0]
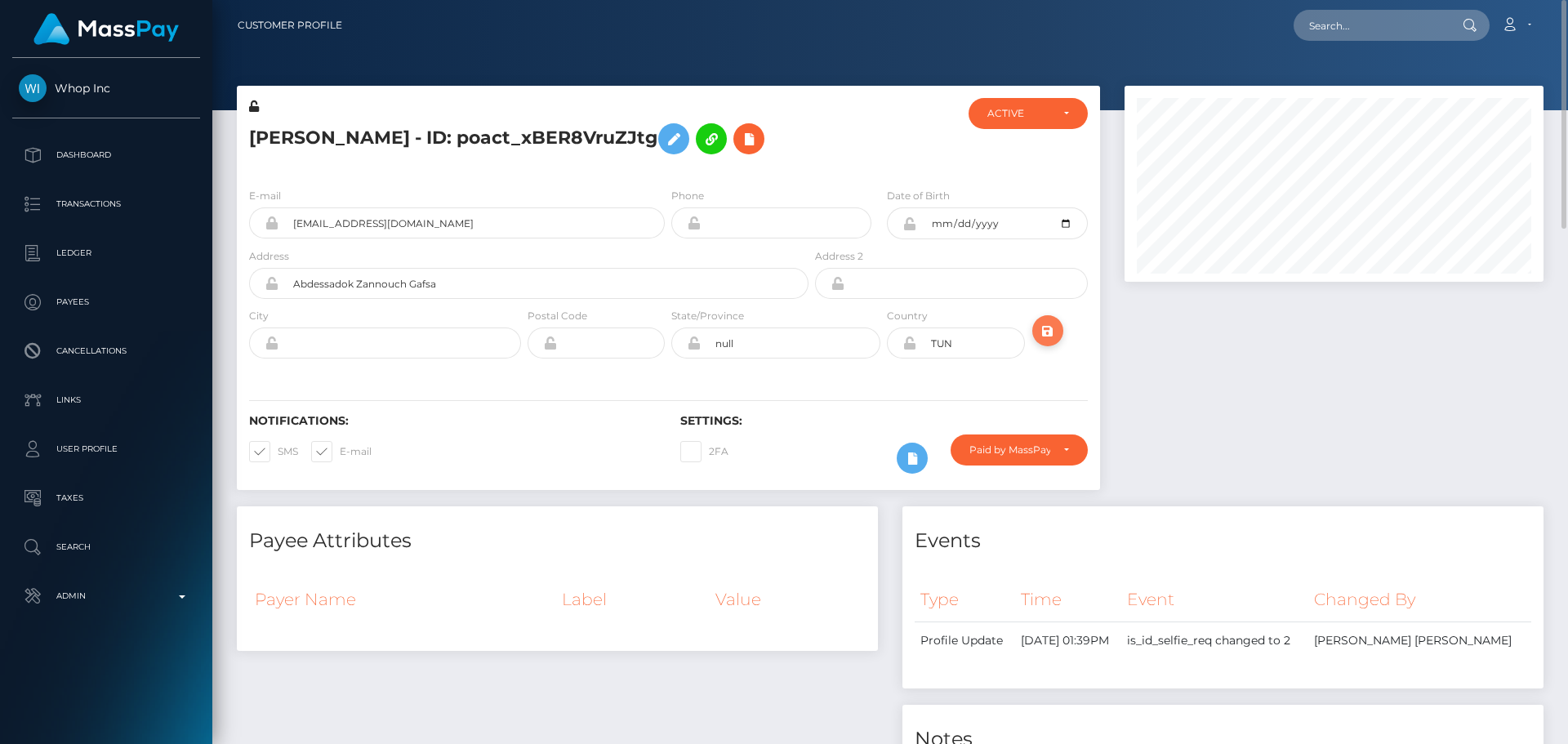
click at [1048, 332] on icon "submit" at bounding box center [1048, 331] width 19 height 20
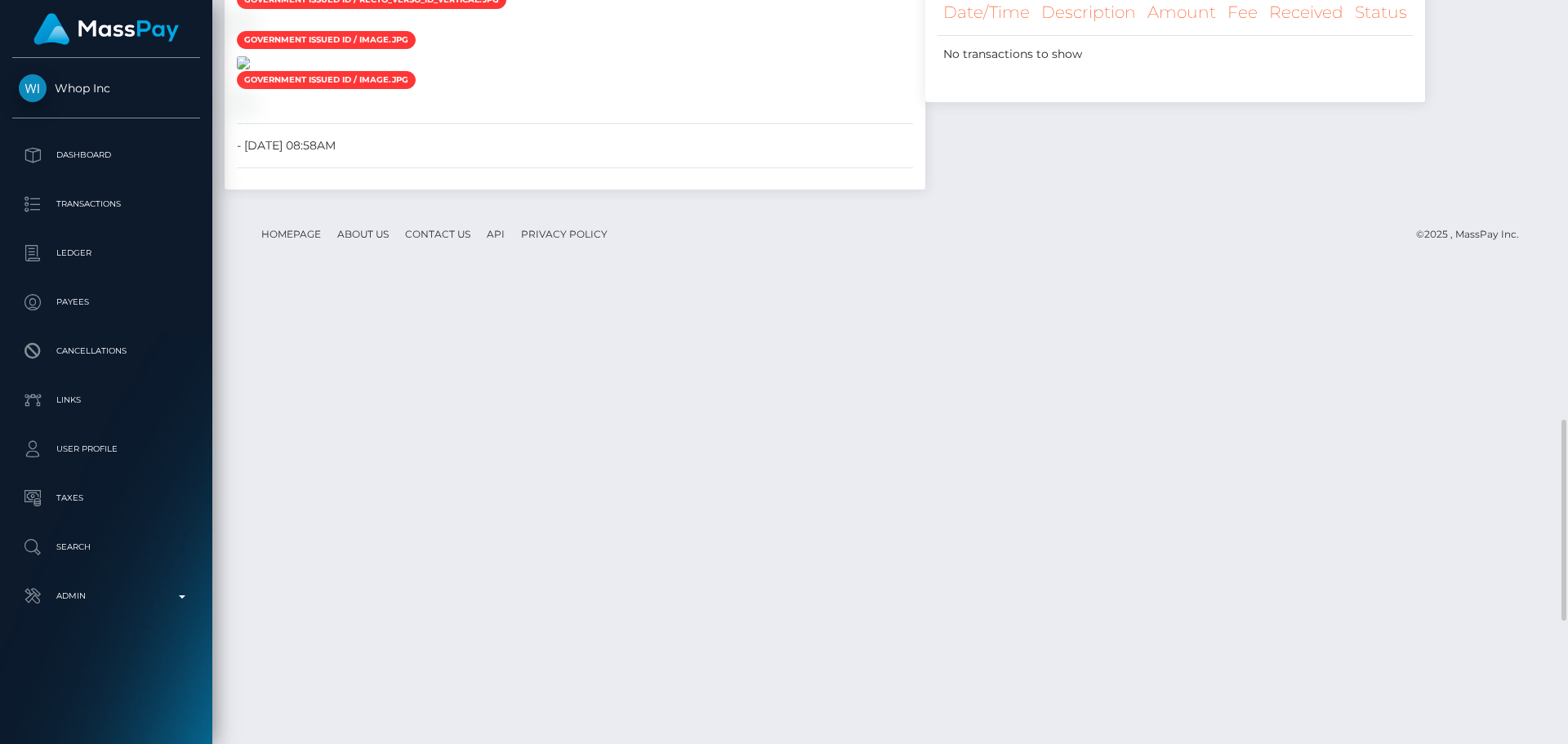
scroll to position [1388, 0]
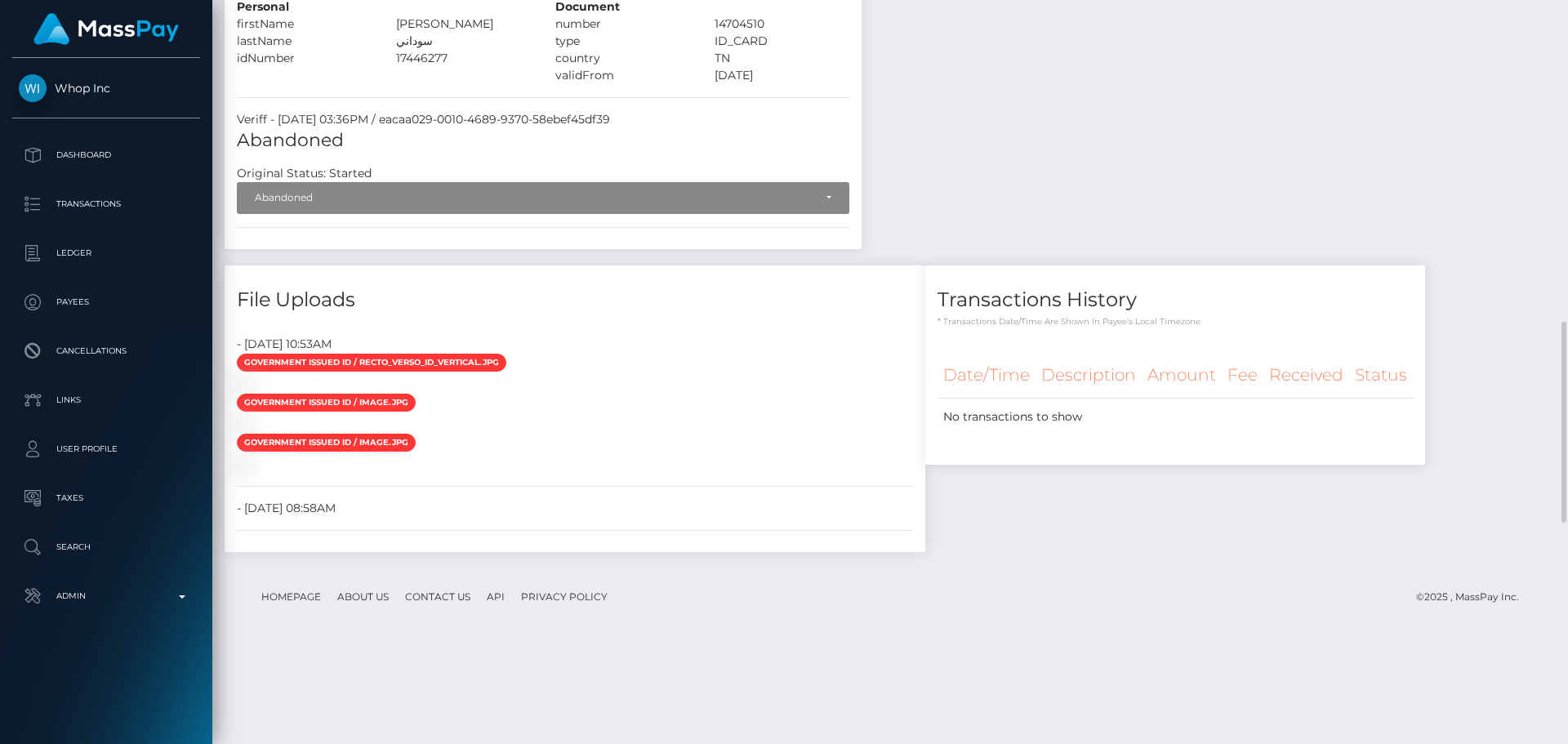
click at [842, 393] on div at bounding box center [574, 384] width 701 height 17
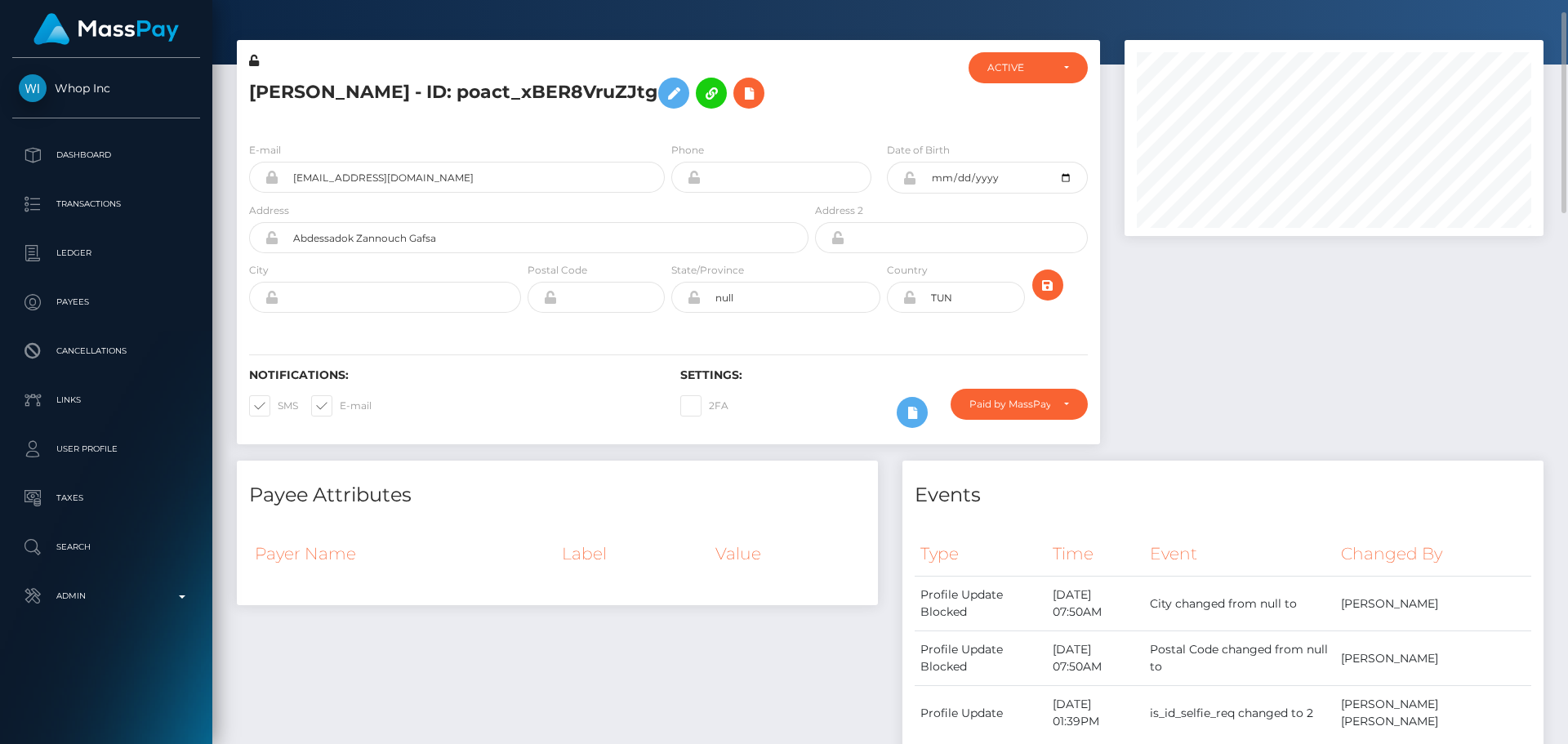
scroll to position [0, 0]
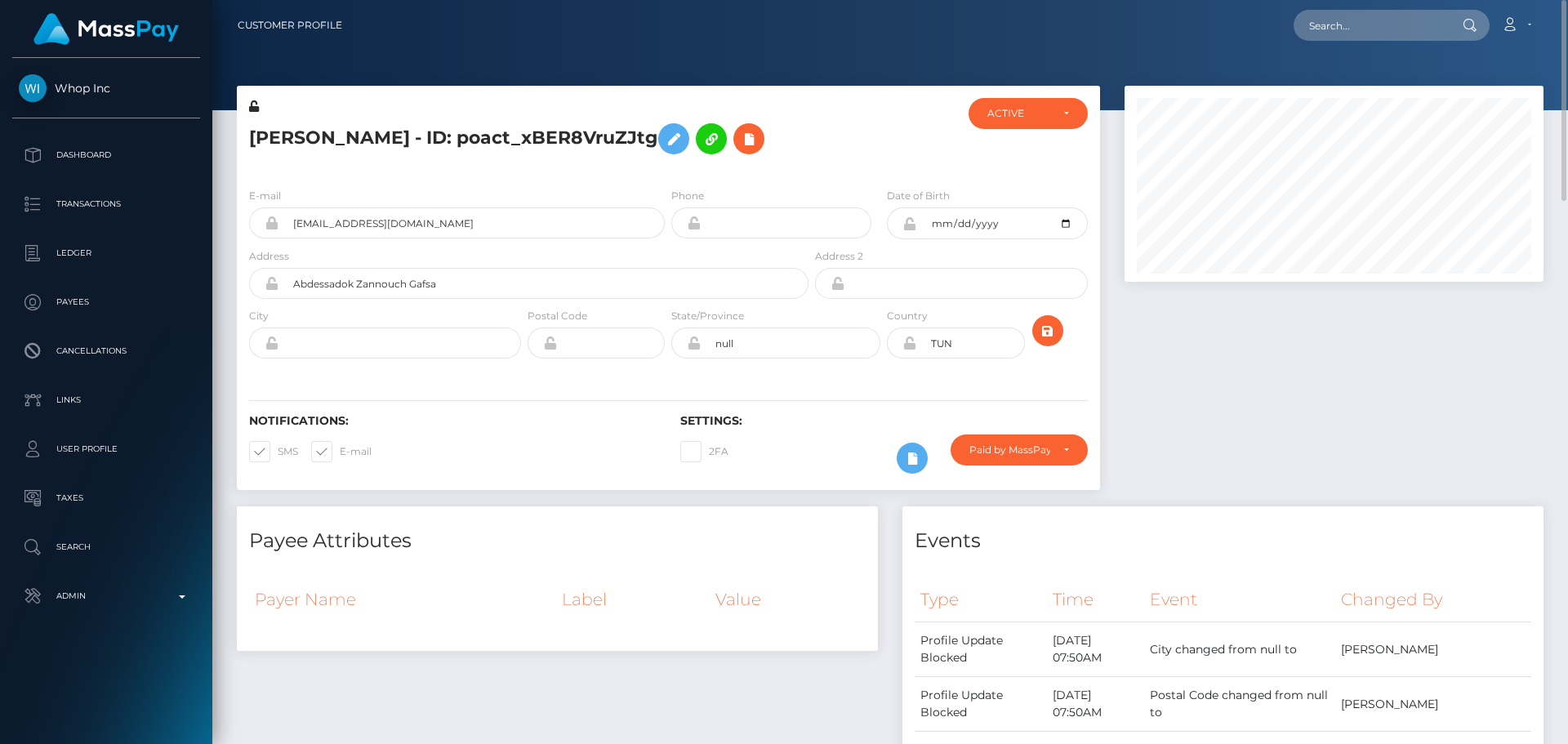
click at [884, 412] on div "Notifications: SMS E-mail Settings: 2FA" at bounding box center [668, 432] width 863 height 115
click at [1322, 25] on input "text" at bounding box center [1371, 25] width 154 height 31
paste input "[PERSON_NAME][EMAIL_ADDRESS][DOMAIN_NAME]"
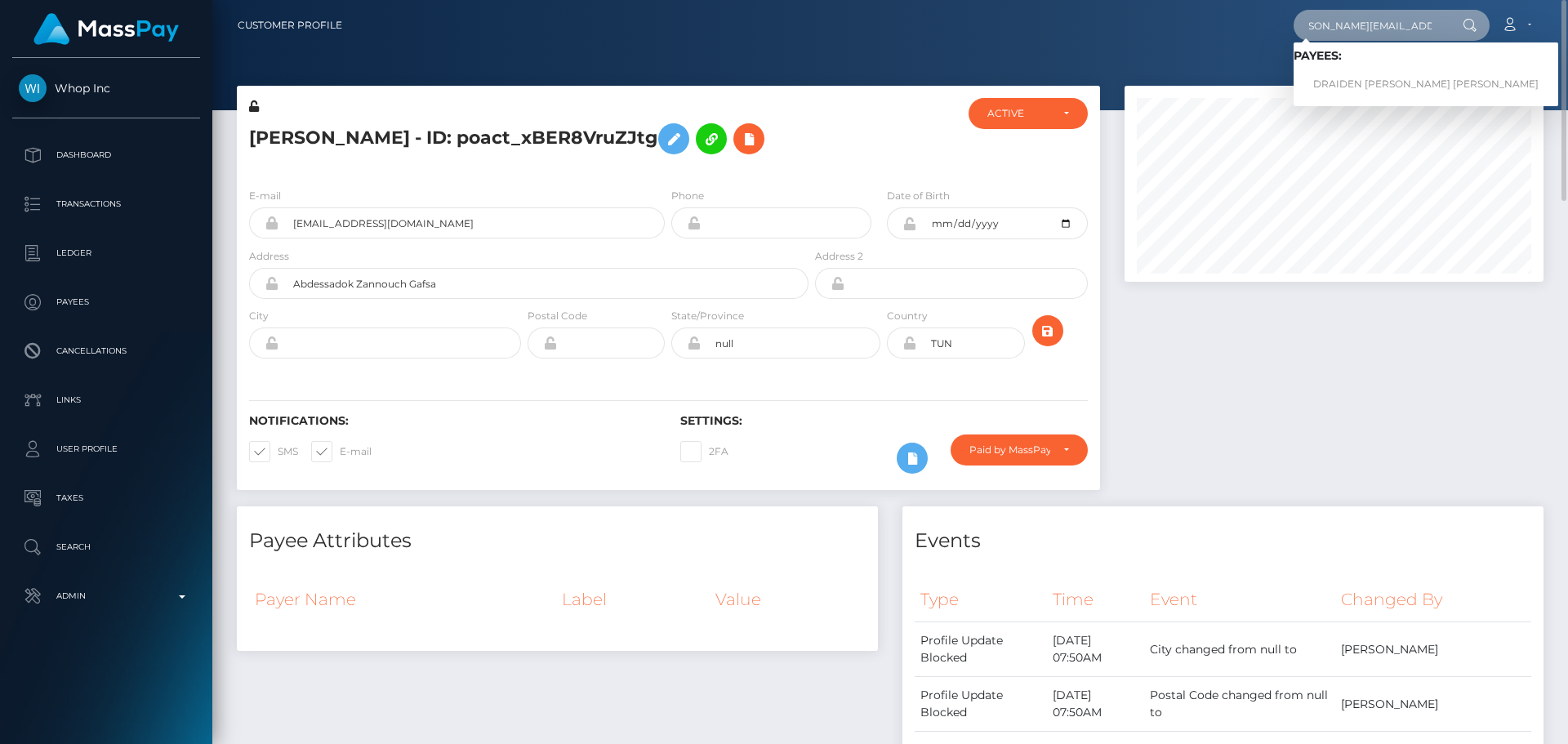
type input "[PERSON_NAME][EMAIL_ADDRESS][DOMAIN_NAME]"
click at [1366, 79] on link "DRAIDEN OBODAI SAI VEGA" at bounding box center [1426, 85] width 265 height 31
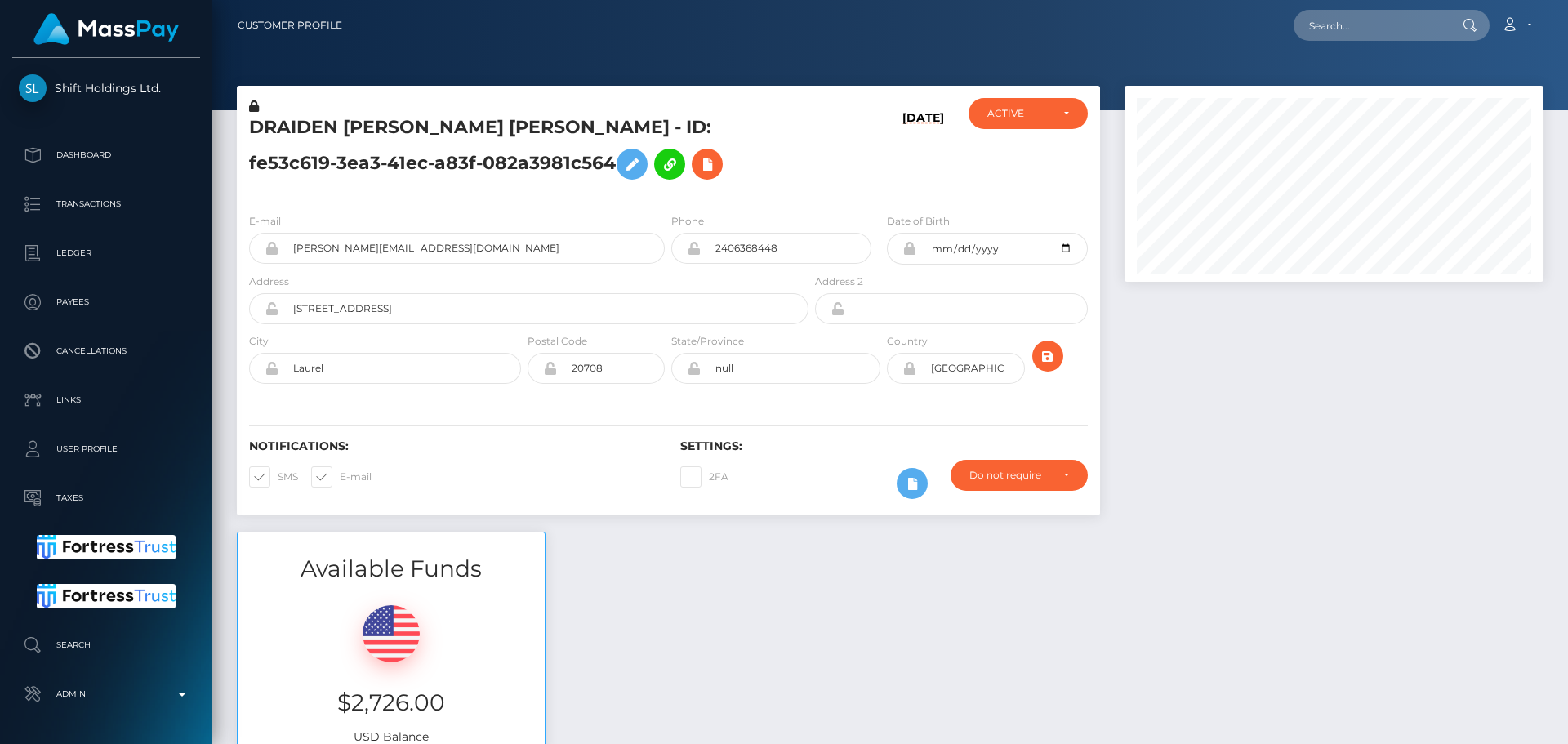
scroll to position [196, 420]
click at [670, 183] on h5 "DRAIDEN [PERSON_NAME] [PERSON_NAME] - ID: fe53c619-3ea3-41ec-a83f-082a3981c564" at bounding box center [524, 151] width 551 height 72
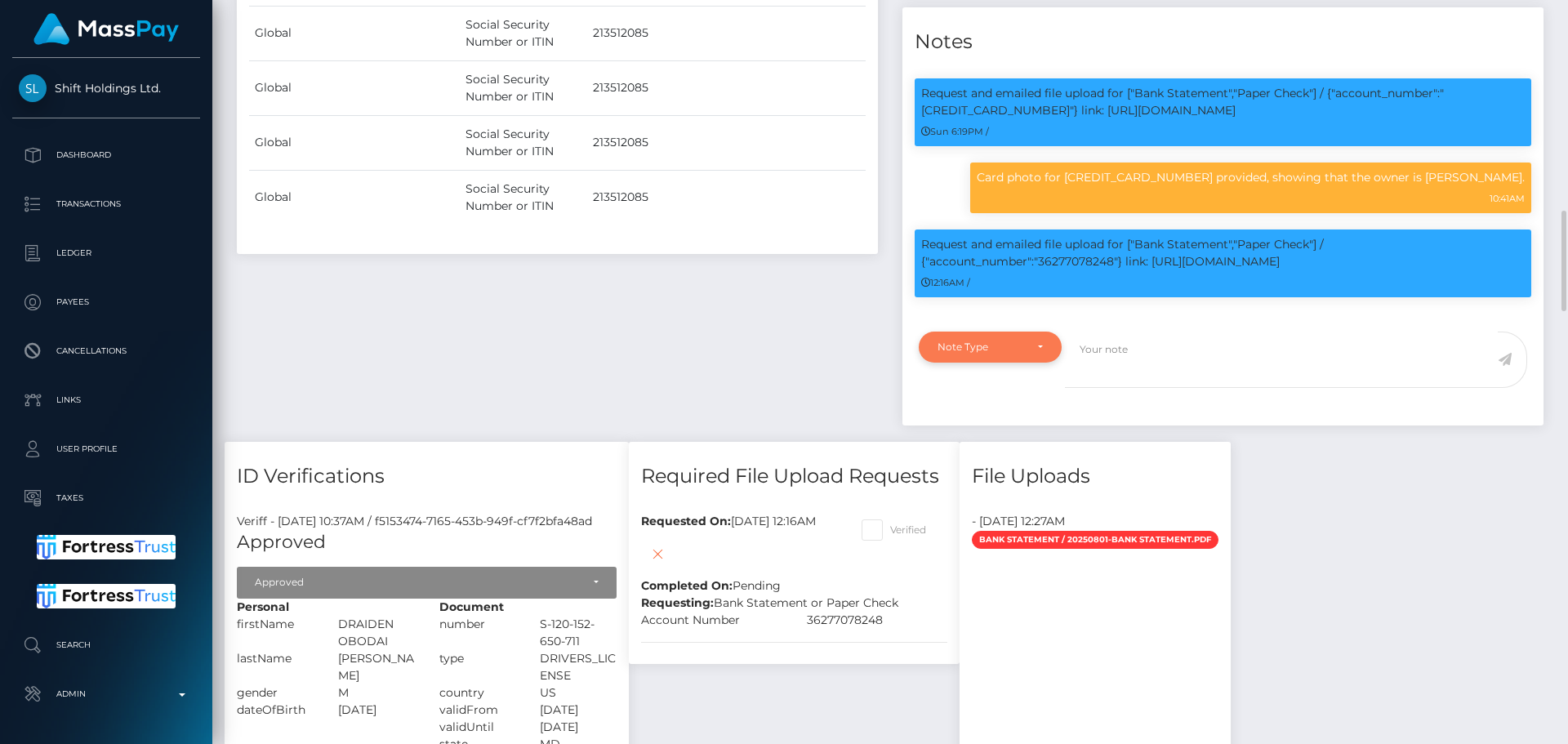
click at [1047, 352] on div "Note Type" at bounding box center [991, 348] width 143 height 31
click at [975, 419] on span "Compliance" at bounding box center [968, 425] width 59 height 15
select select "COMPLIANCE"
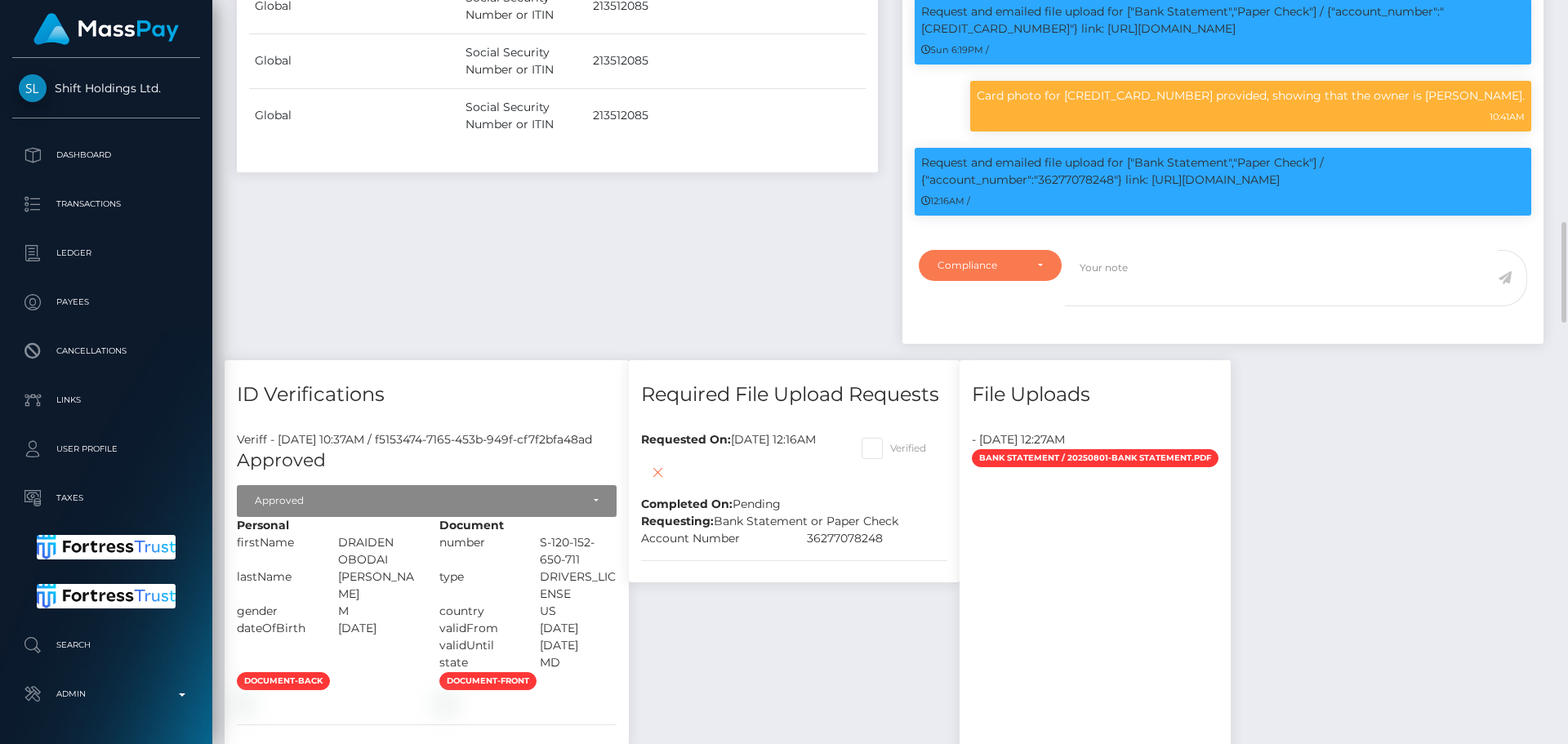
scroll to position [1553, 0]
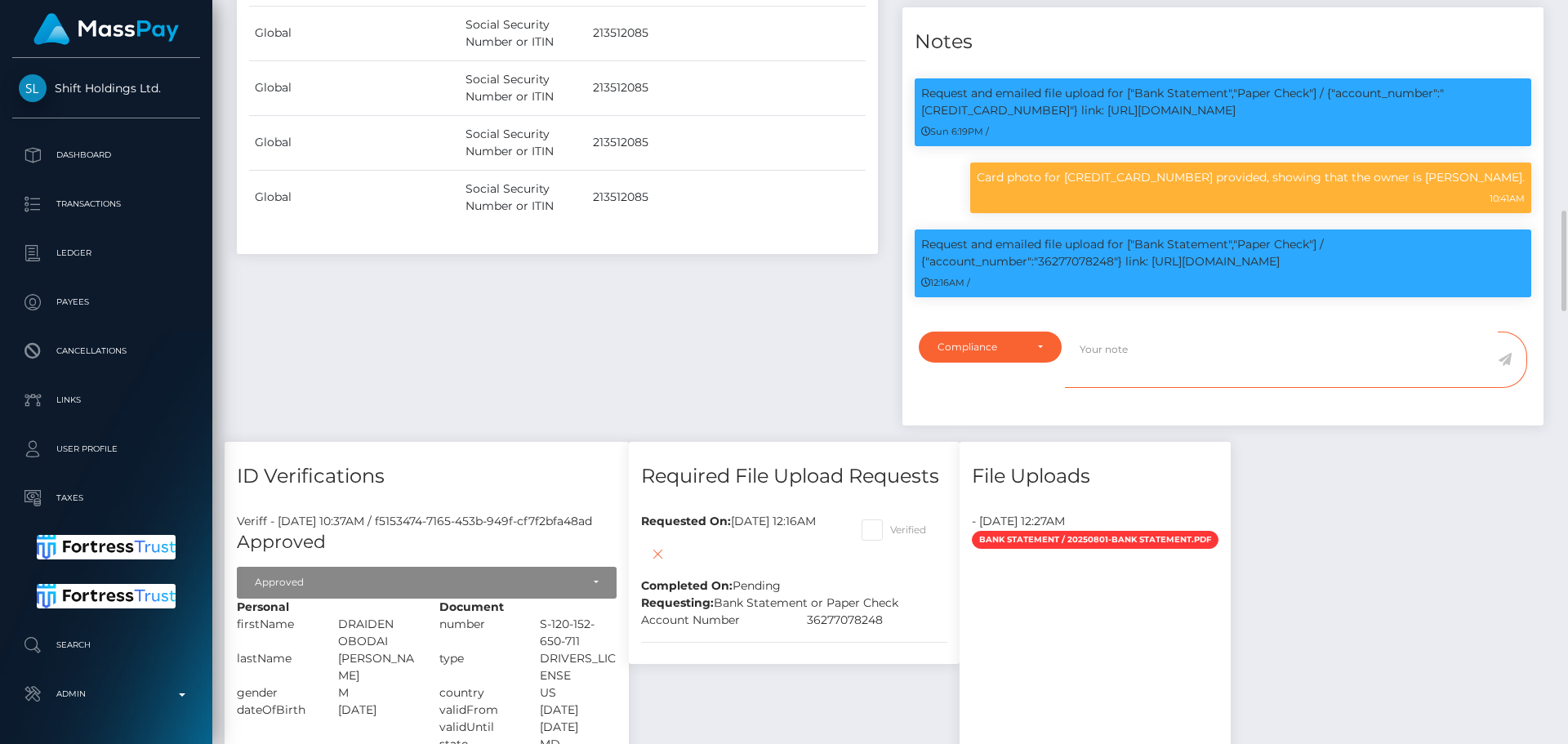
click at [1147, 352] on textarea at bounding box center [1282, 360] width 433 height 57
paste textarea "Bank statement provided for showing that the bank account belongs to Heather Ni…"
click at [1086, 259] on p "Request and emailed file upload for ["Bank Statement","Paper Check"] / {"accoun…" at bounding box center [1222, 252] width 603 height 34
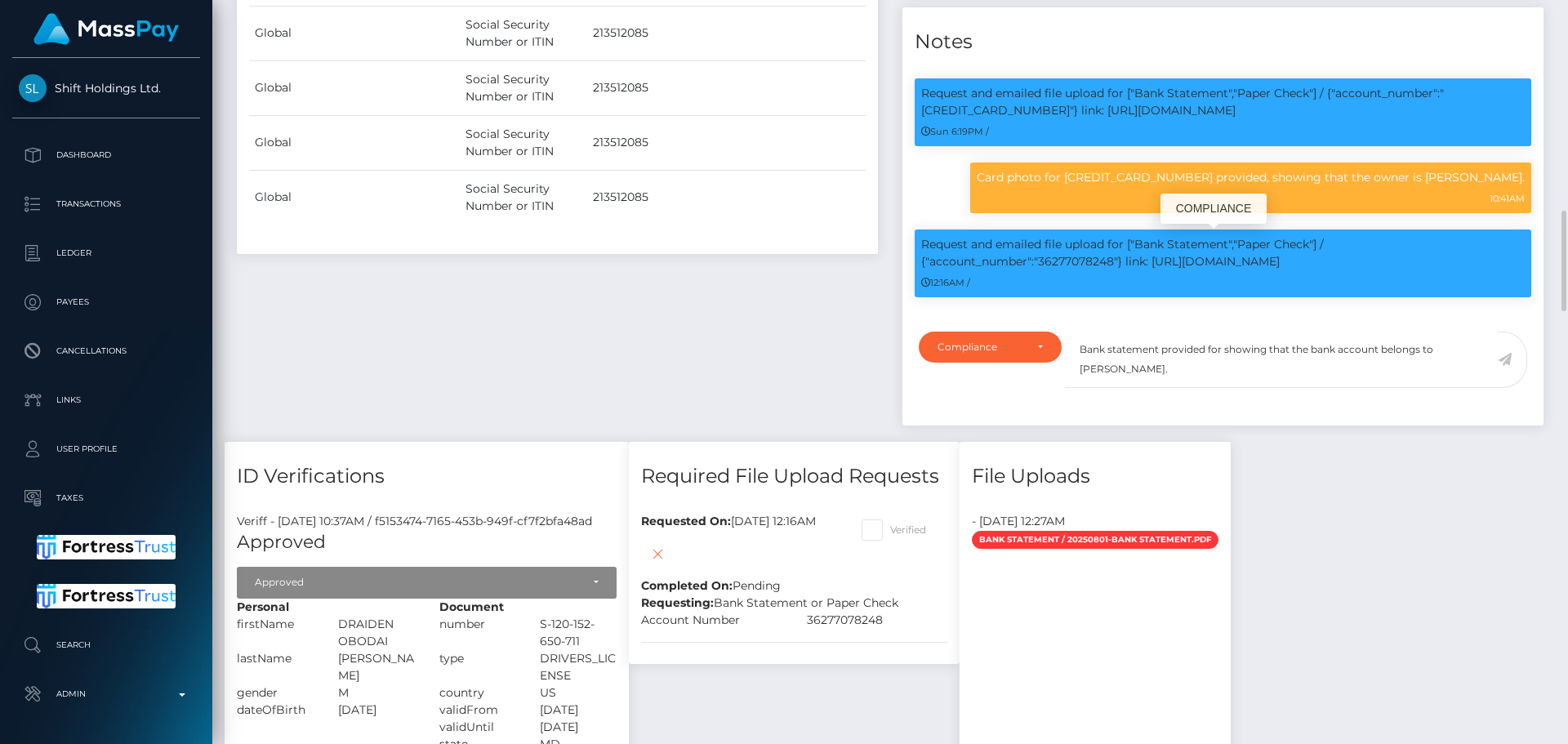
copy p "36277078248"
click at [1221, 348] on textarea "Bank statement provided for showing that the bank account belongs to Heather Ni…" at bounding box center [1282, 360] width 433 height 57
paste textarea "36277078248"
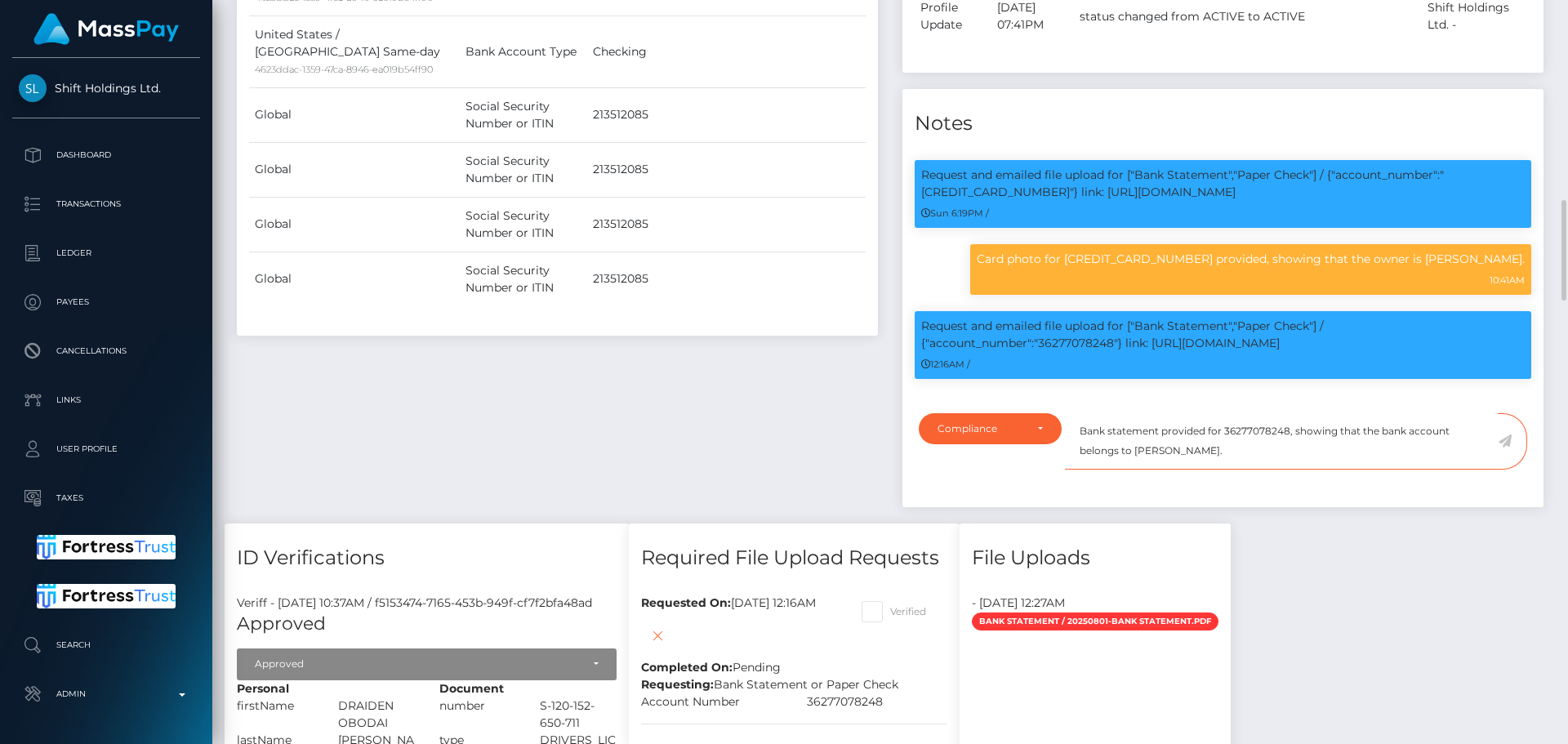
click at [1148, 451] on textarea "Bank statement provided for 36277078248, showing that the bank account belongs …" at bounding box center [1282, 441] width 433 height 57
drag, startPoint x: 1148, startPoint y: 451, endPoint x: 1213, endPoint y: 442, distance: 65.6
click at [1213, 442] on textarea "Bank statement provided for 36277078248, showing that the bank account belongs …" at bounding box center [1282, 441] width 433 height 57
paste textarea "5@LTOPYGPRL"
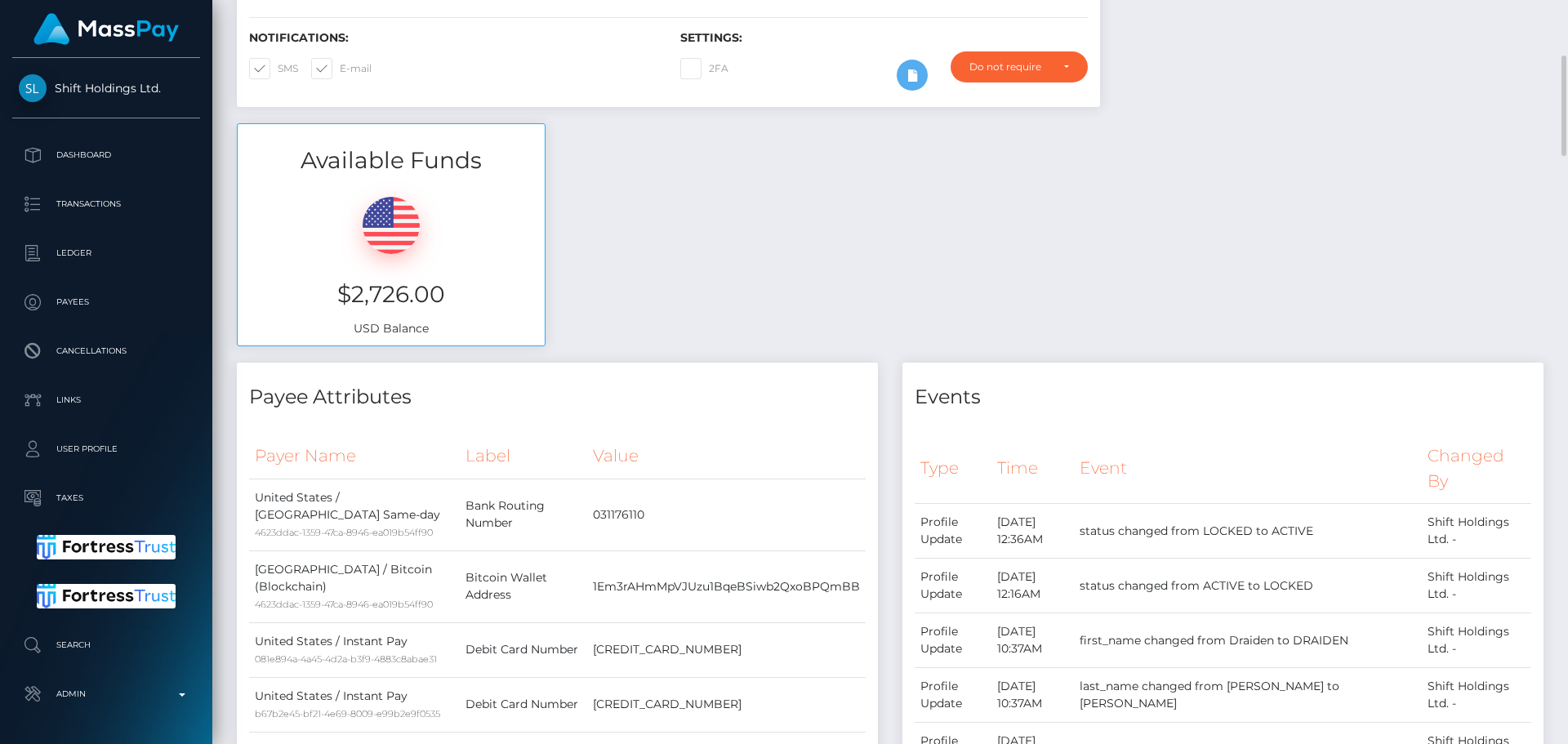
scroll to position [0, 0]
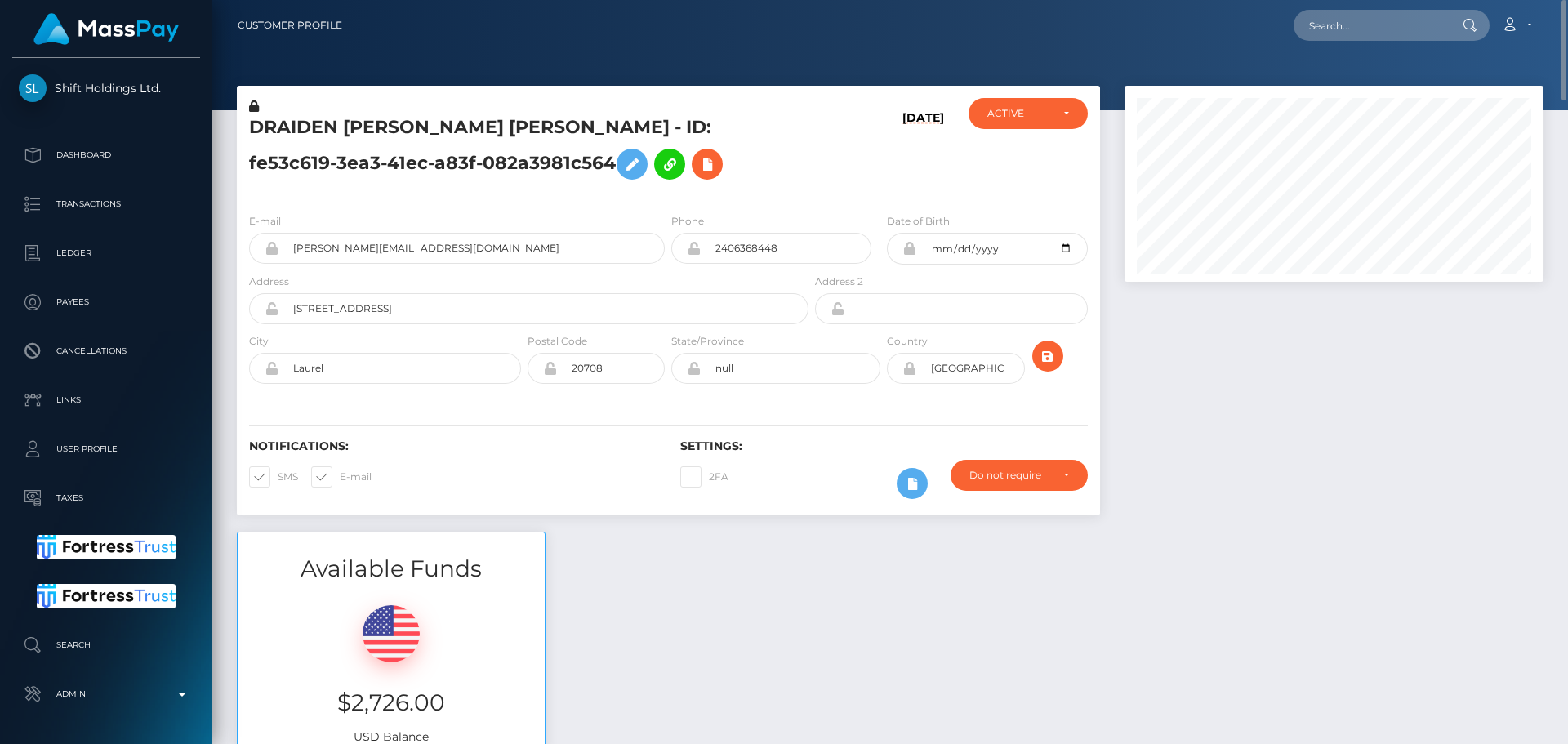
click at [292, 127] on h5 "DRAIDEN [PERSON_NAME] [PERSON_NAME] - ID: fe53c619-3ea3-41ec-a83f-082a3981c564" at bounding box center [524, 151] width 551 height 72
drag, startPoint x: 292, startPoint y: 127, endPoint x: 484, endPoint y: 122, distance: 192.1
click at [484, 122] on h5 "DRAIDEN [PERSON_NAME] [PERSON_NAME] - ID: fe53c619-3ea3-41ec-a83f-082a3981c564" at bounding box center [524, 151] width 551 height 72
copy h5 "DRAIDEN OBODAI SAI VEGA"
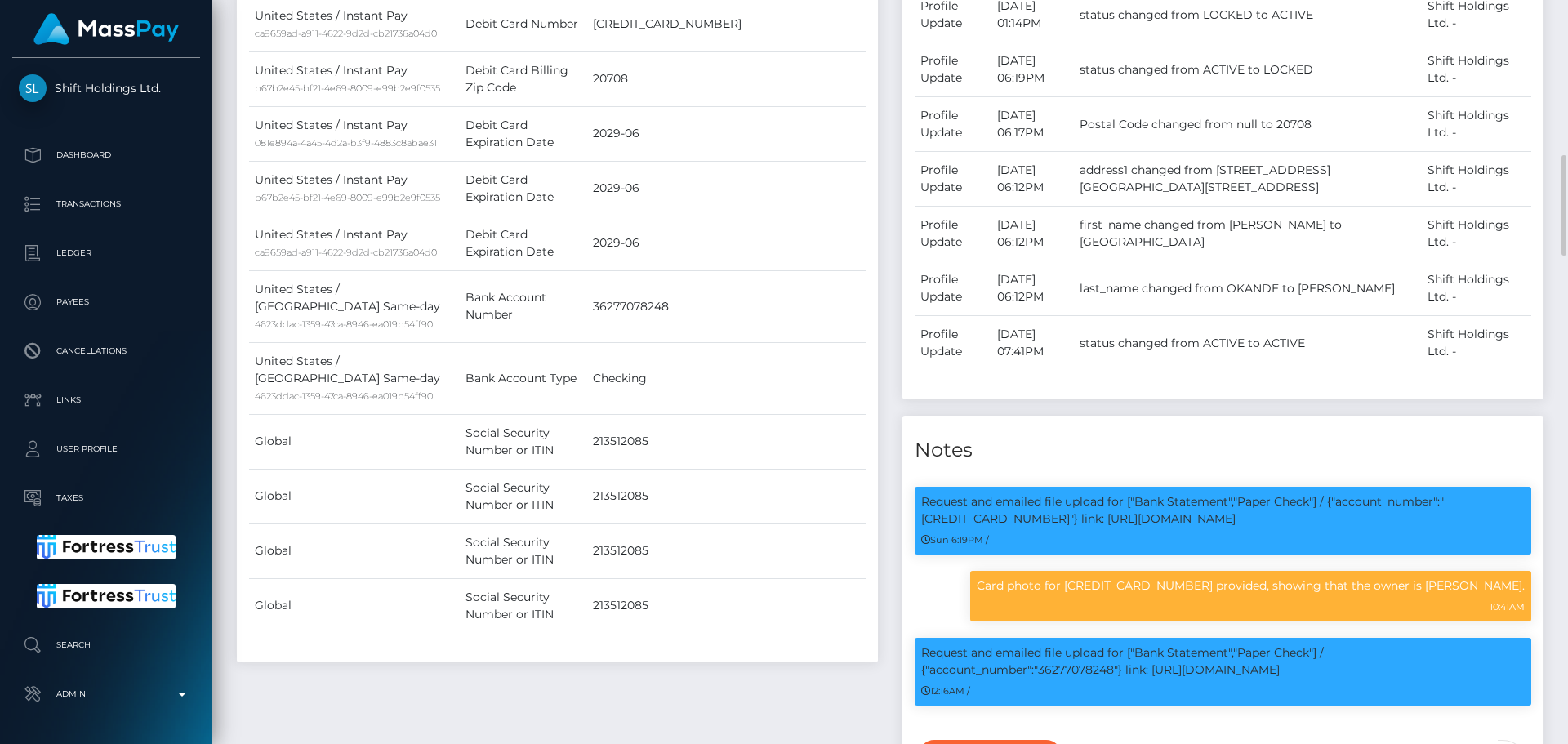
scroll to position [196, 420]
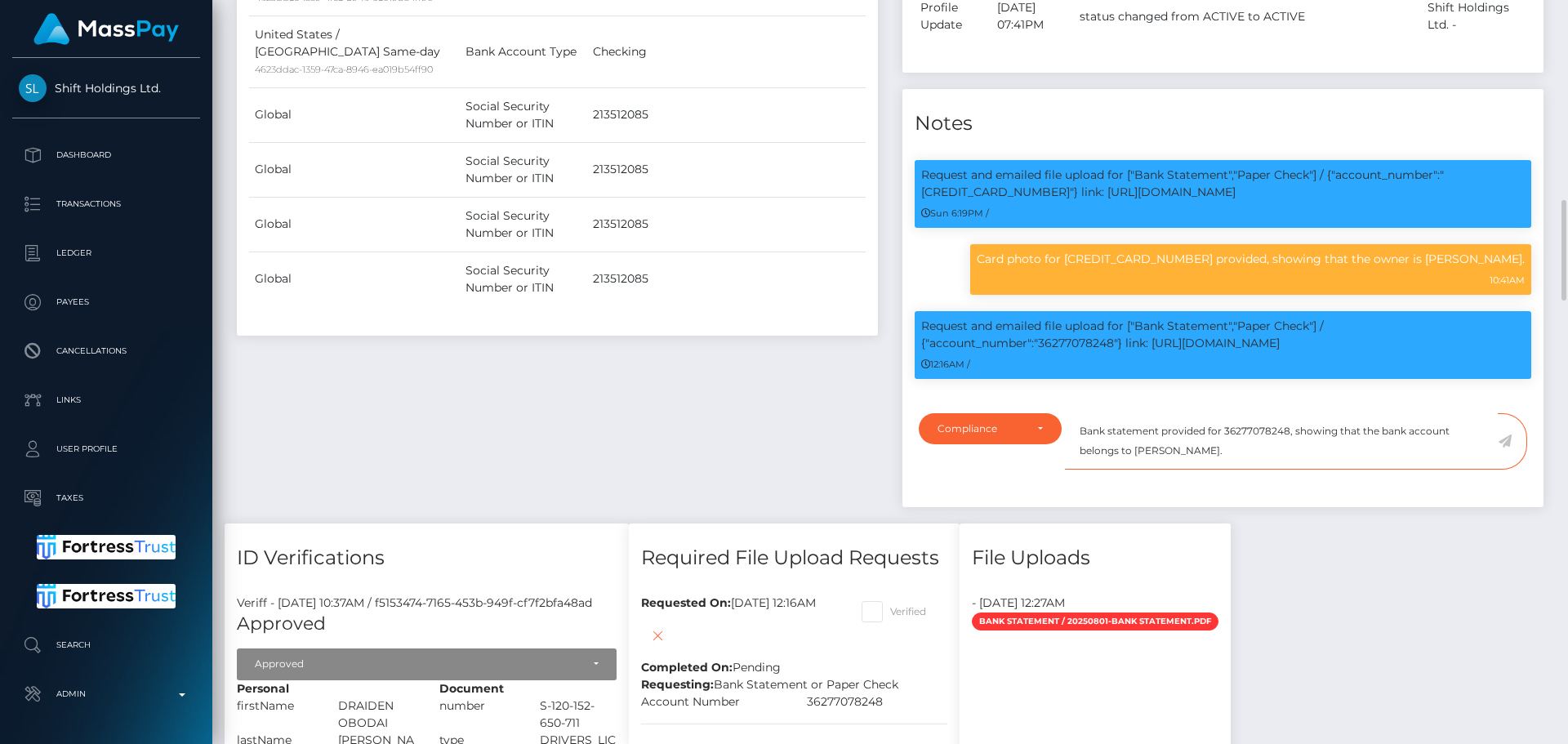
click at [1148, 454] on textarea "Bank statement provided for 36277078248, showing that the bank account belongs …" at bounding box center [1282, 441] width 433 height 57
drag, startPoint x: 1148, startPoint y: 454, endPoint x: 1227, endPoint y: 454, distance: 79.0
click at [1227, 454] on textarea "Bank statement provided for 36277078248, showing that the bank account belongs …" at bounding box center [1282, 441] width 433 height 57
paste textarea "DRAIDEN OBODAI SAI VEGA"
click at [1193, 455] on textarea "Bank statement provided for 36277078248, showing that the bank account belongs …" at bounding box center [1282, 441] width 433 height 57
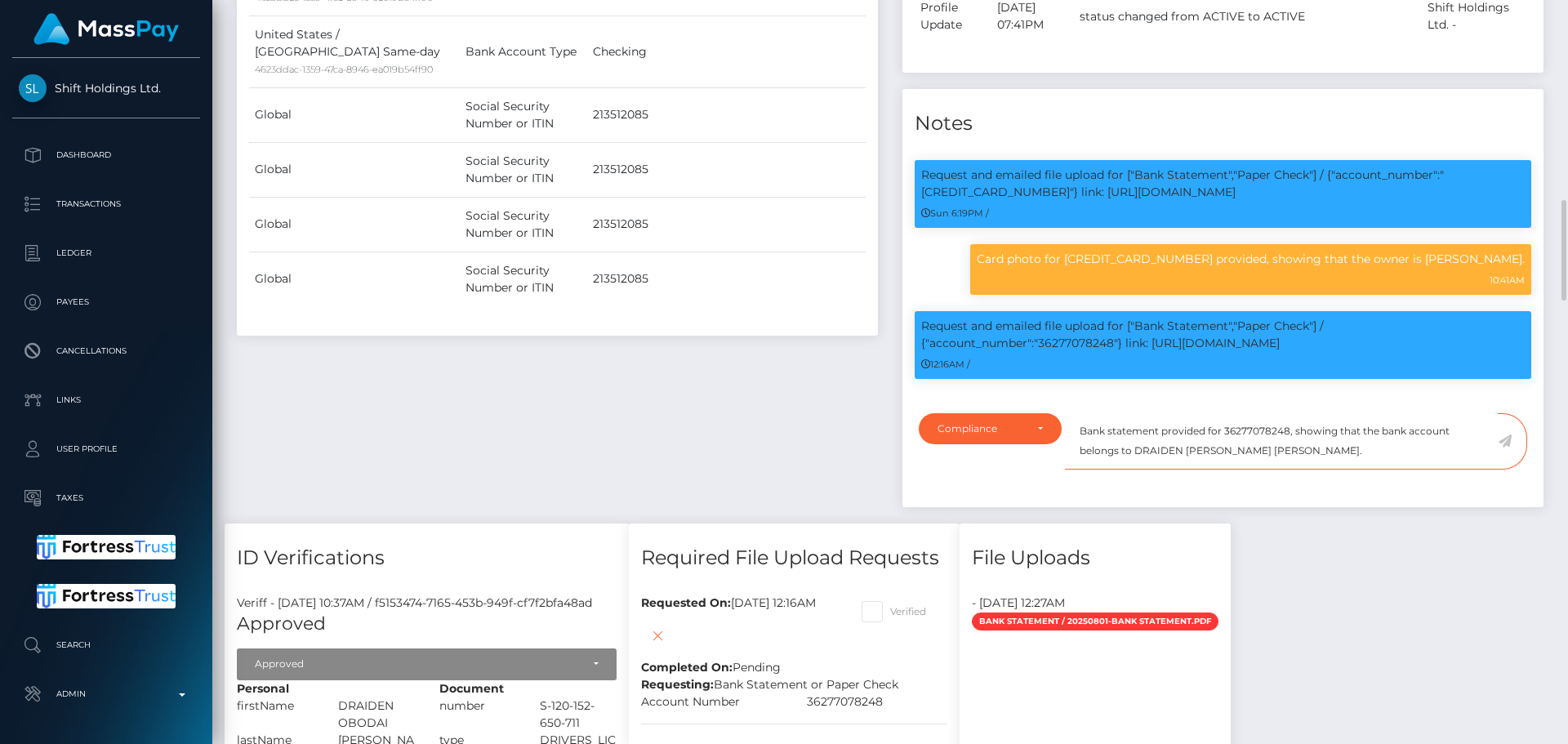
drag, startPoint x: 1193, startPoint y: 455, endPoint x: 1232, endPoint y: 455, distance: 39.0
click at [1232, 455] on textarea "Bank statement provided for 36277078248, showing that the bank account belongs …" at bounding box center [1282, 441] width 433 height 57
click at [1223, 451] on textarea "Bank statement provided for 36277078248, showing that the bank account belongs …" at bounding box center [1282, 441] width 433 height 57
type textarea "Bank statement provided for 36277078248, showing that the bank account belongs …"
click at [1506, 443] on icon at bounding box center [1505, 441] width 14 height 13
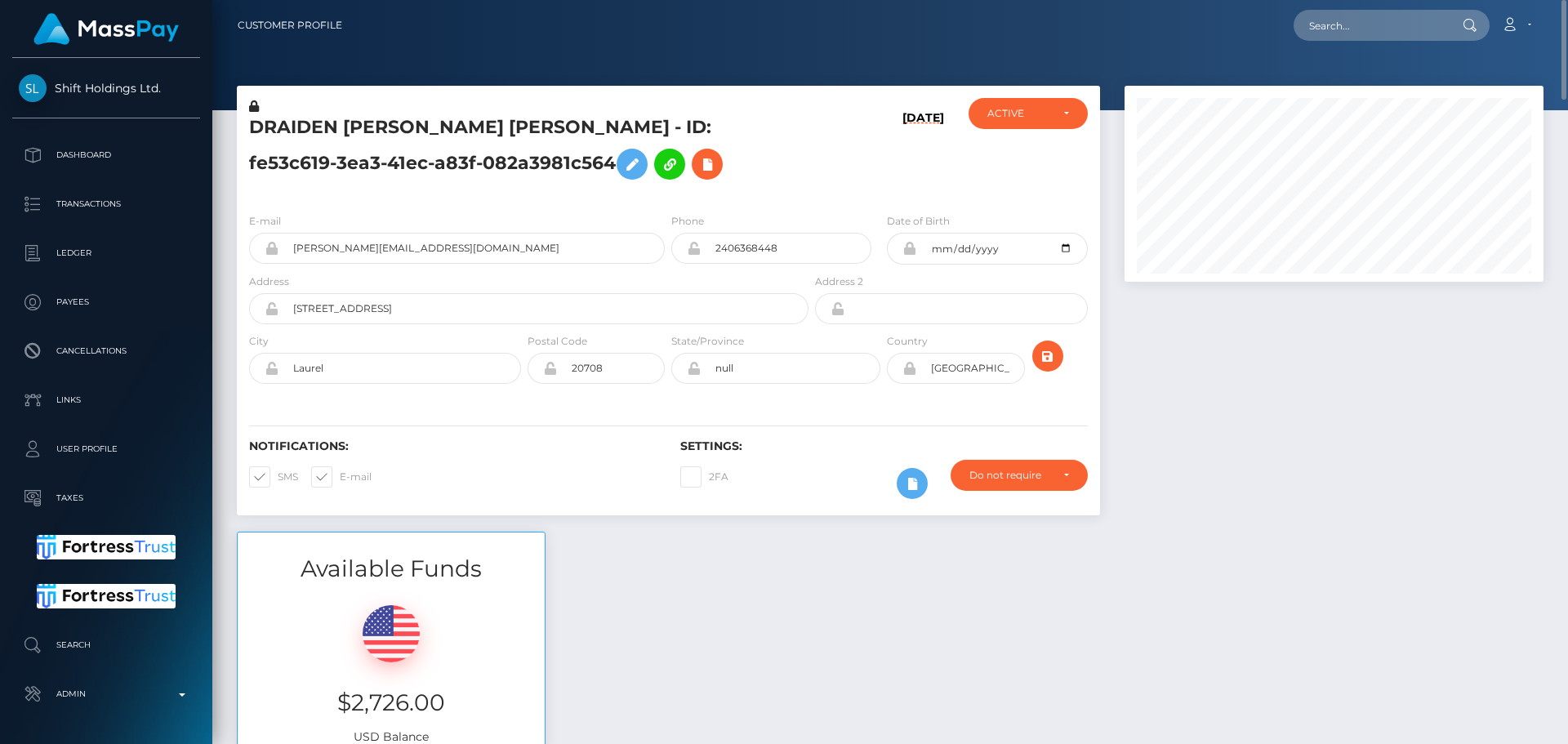
scroll to position [196, 420]
click at [659, 182] on h5 "DRAIDEN [PERSON_NAME] [PERSON_NAME] - ID: fe53c619-3ea3-41ec-a83f-082a3981c564" at bounding box center [524, 151] width 551 height 72
click at [643, 181] on h5 "DRAIDEN [PERSON_NAME] [PERSON_NAME] - ID: fe53c619-3ea3-41ec-a83f-082a3981c564" at bounding box center [524, 151] width 551 height 72
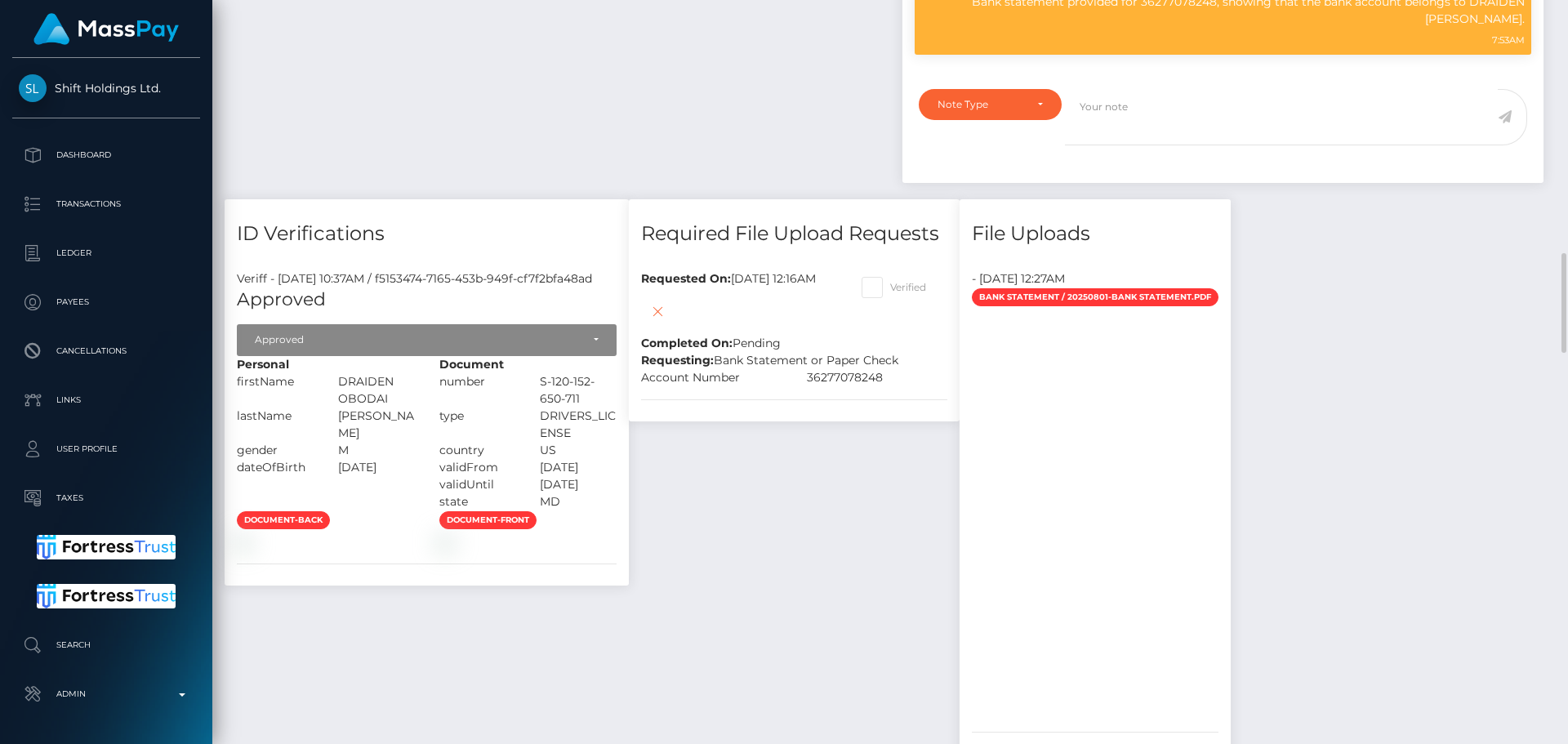
scroll to position [1960, 0]
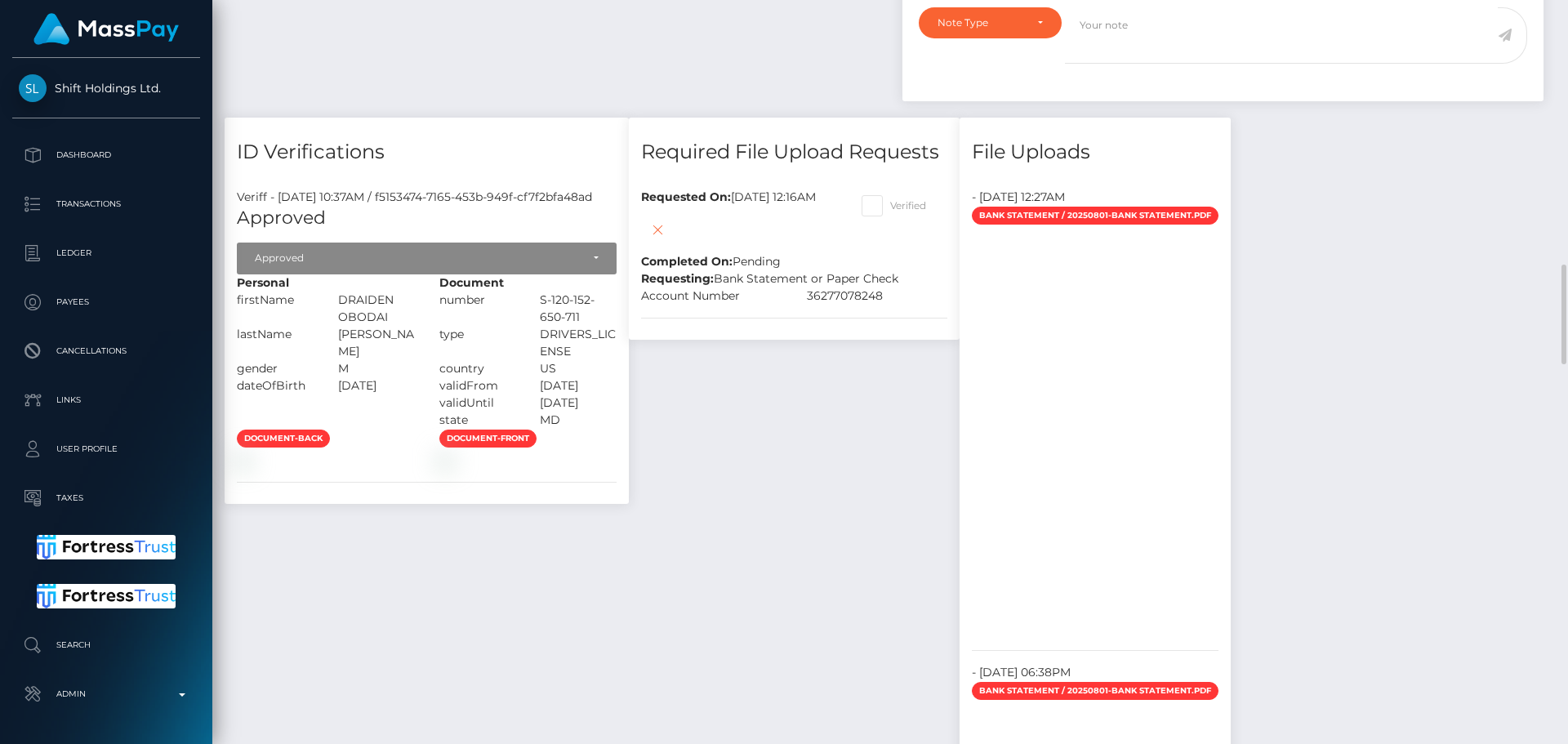
drag, startPoint x: 1056, startPoint y: 192, endPoint x: 1001, endPoint y: 372, distance: 188.2
click at [891, 199] on span at bounding box center [891, 205] width 0 height 12
click at [901, 196] on input "Verified" at bounding box center [896, 201] width 10 height 10
checkbox input "true"
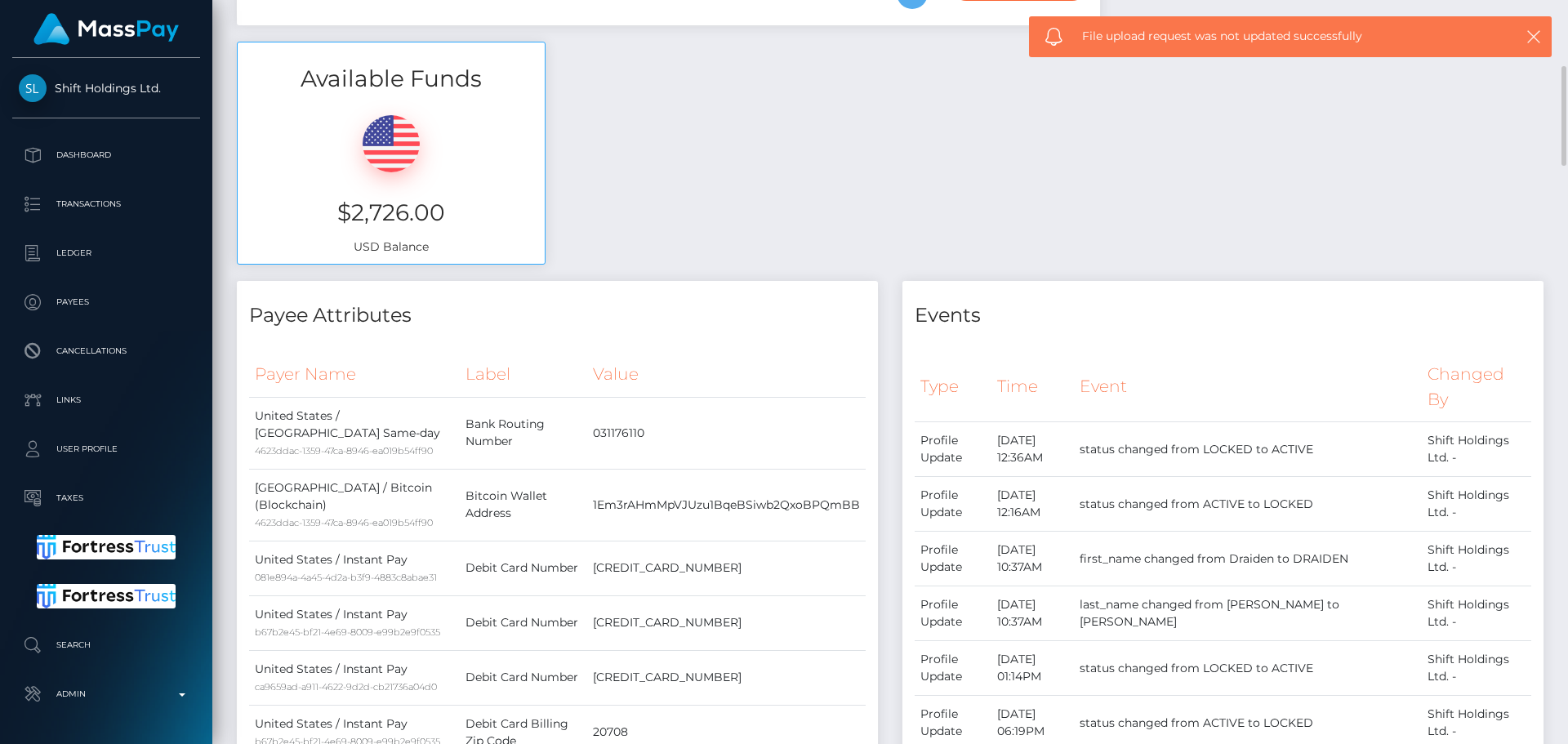
scroll to position [0, 0]
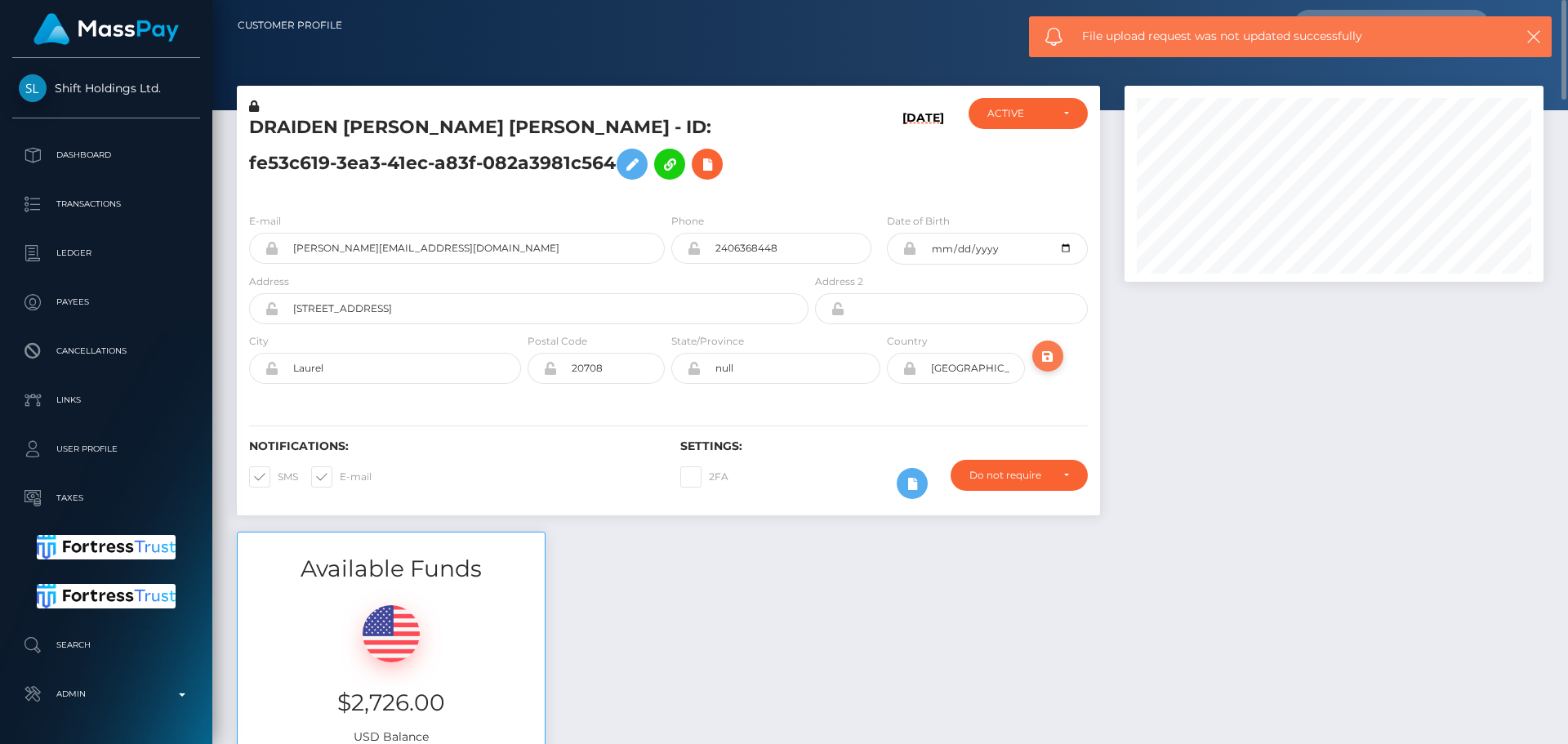
click at [1057, 355] on icon "submit" at bounding box center [1048, 356] width 19 height 20
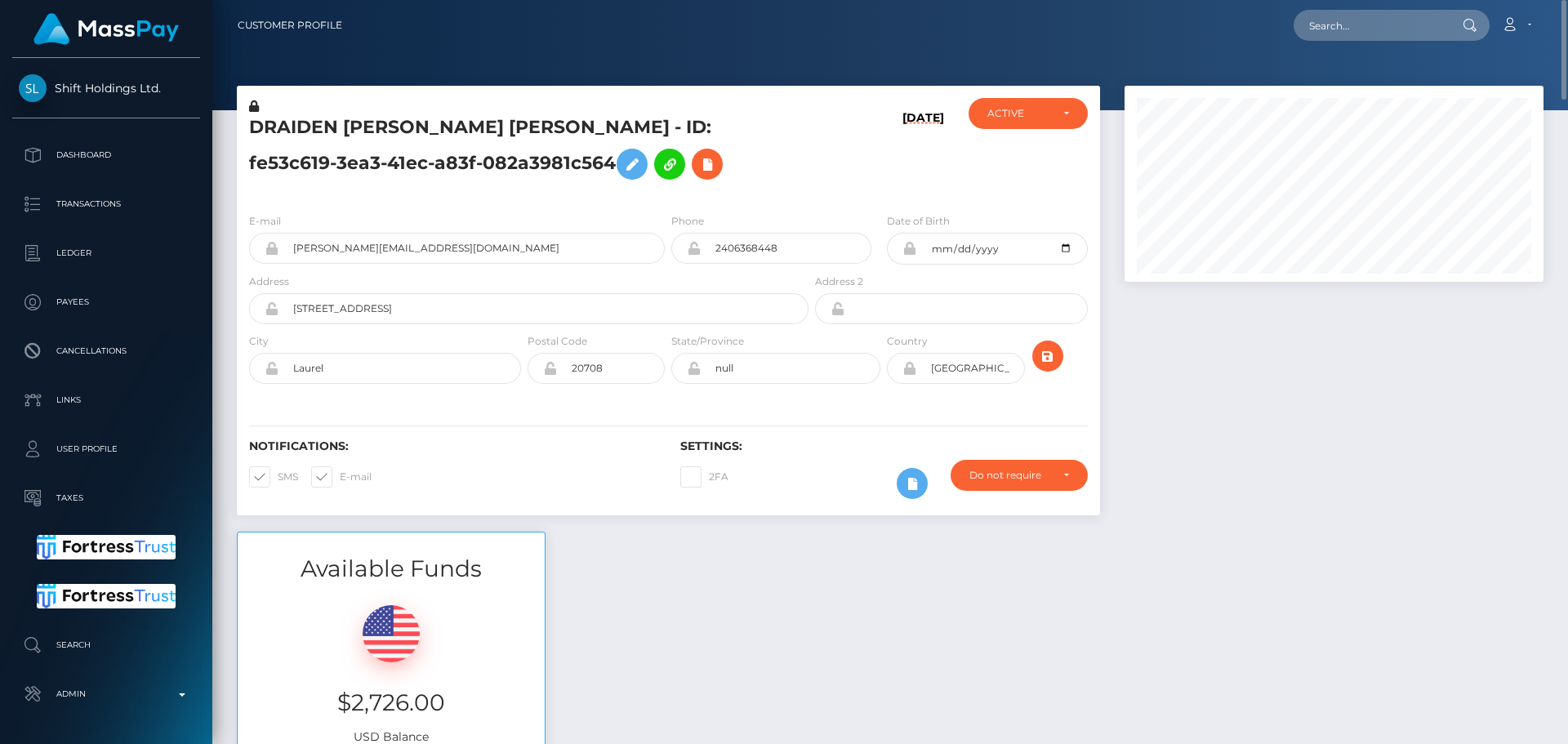
click at [967, 410] on div "Notifications: SMS E-mail Settings: 2FA" at bounding box center [668, 458] width 863 height 115
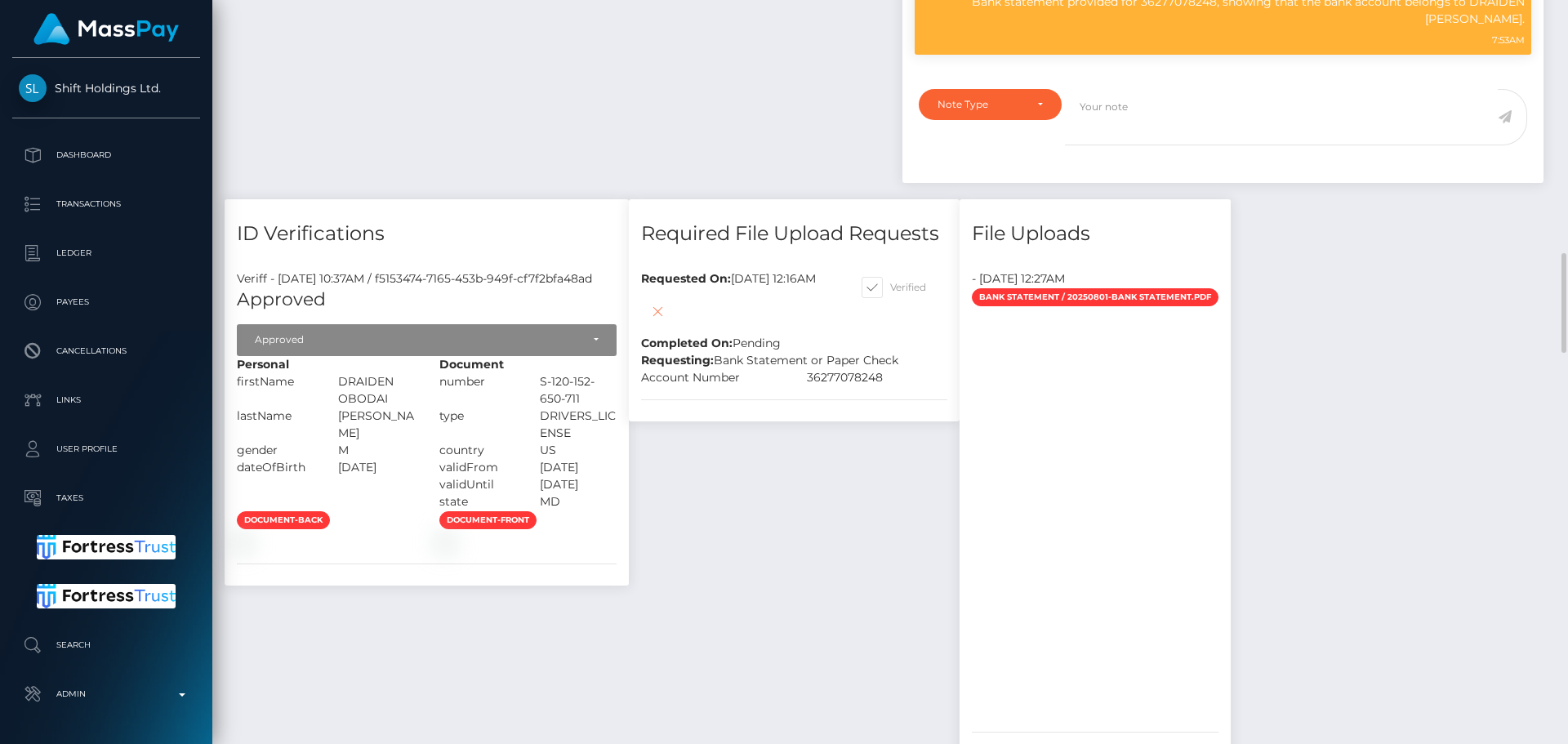
scroll to position [196, 420]
click at [667, 301] on icon at bounding box center [657, 311] width 19 height 20
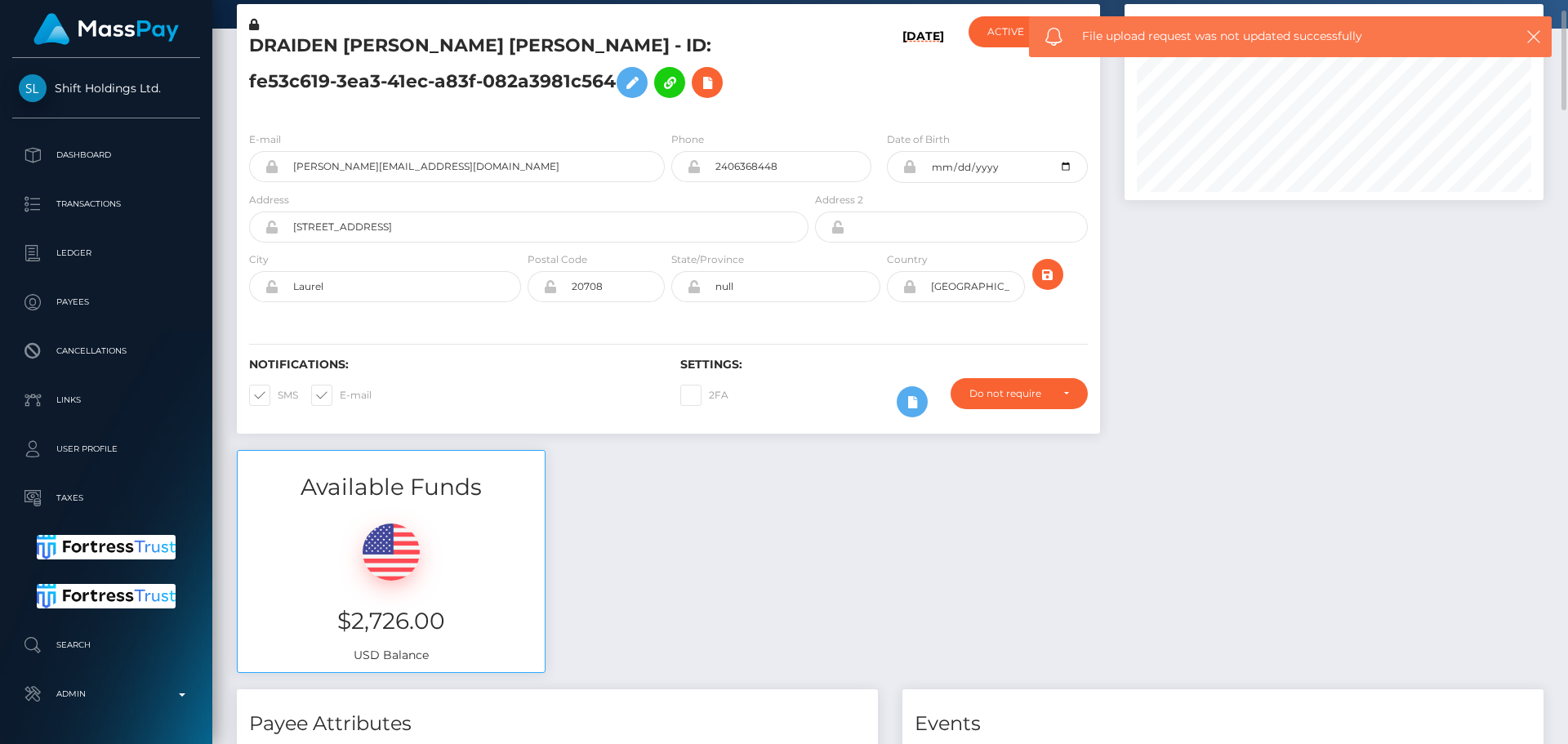
scroll to position [0, 0]
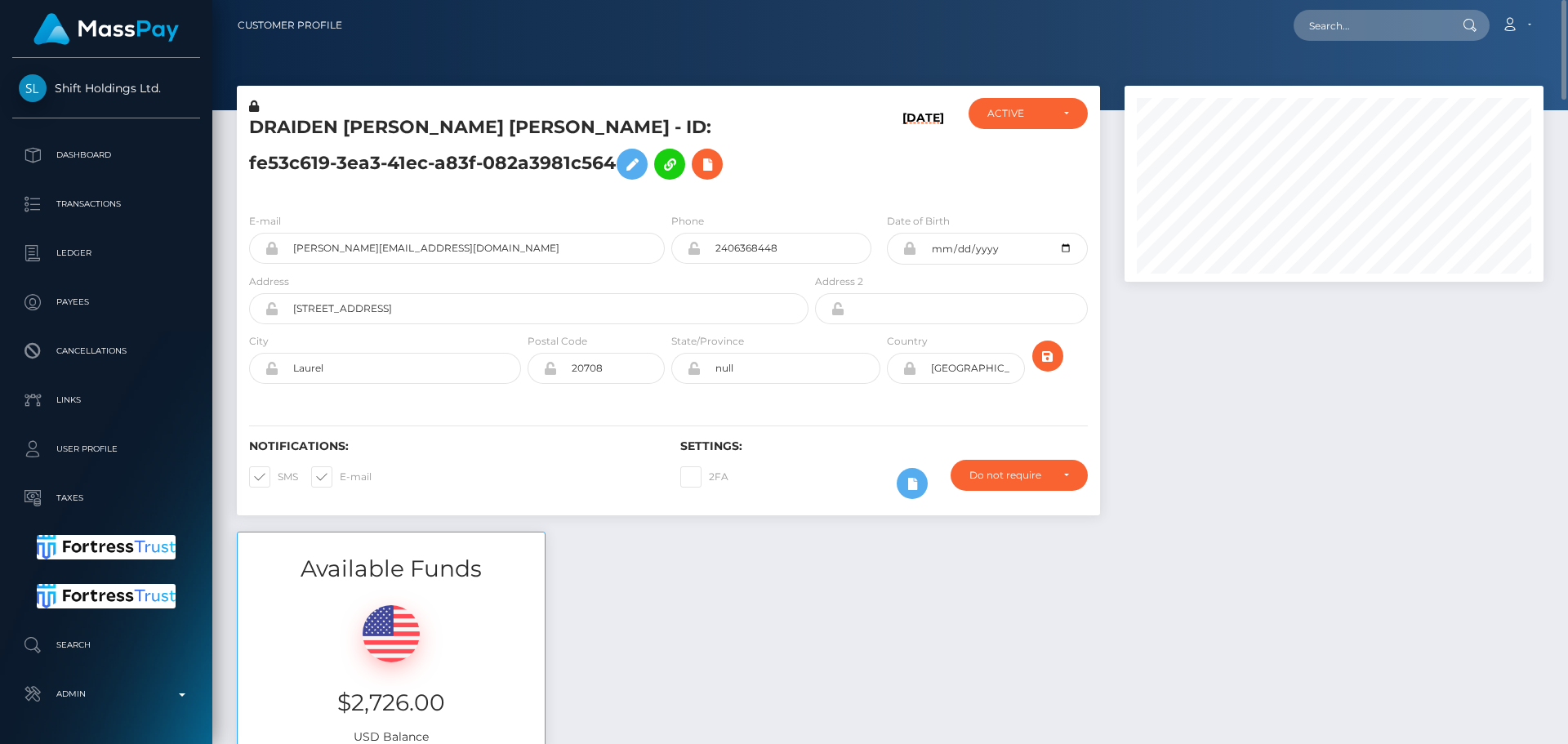
click at [1027, 396] on div "E-mail ariana@weareonlymodels.net Phone Address" at bounding box center [668, 300] width 863 height 200
click at [1049, 350] on icon "submit" at bounding box center [1048, 356] width 19 height 20
drag, startPoint x: 780, startPoint y: 397, endPoint x: 767, endPoint y: 396, distance: 13.0
click at [767, 396] on div "E-mail [PERSON_NAME][EMAIL_ADDRESS][DOMAIN_NAME] Phone Address" at bounding box center [668, 300] width 863 height 200
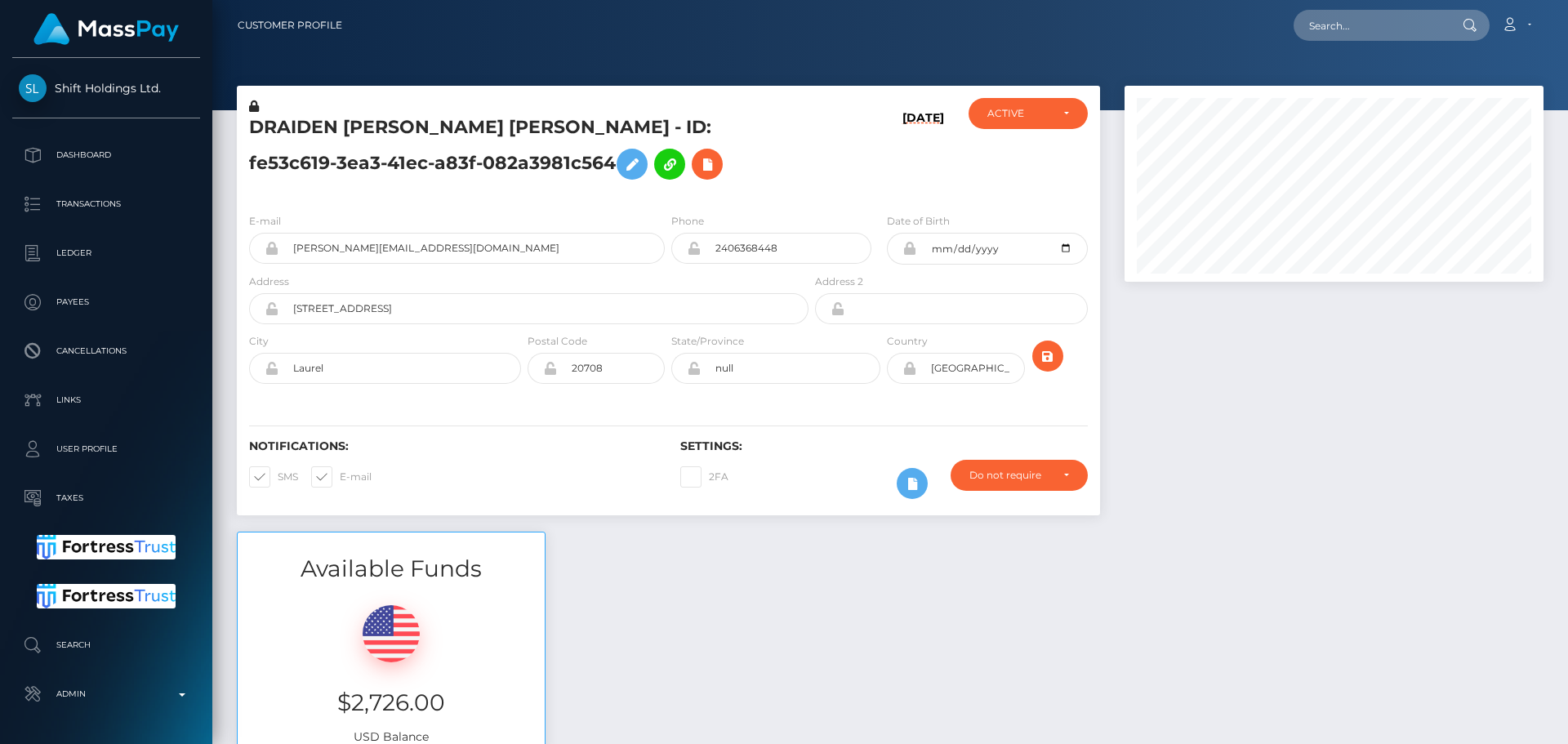
click at [766, 396] on div "E-mail [PERSON_NAME][EMAIL_ADDRESS][DOMAIN_NAME] Phone Address" at bounding box center [668, 300] width 863 height 200
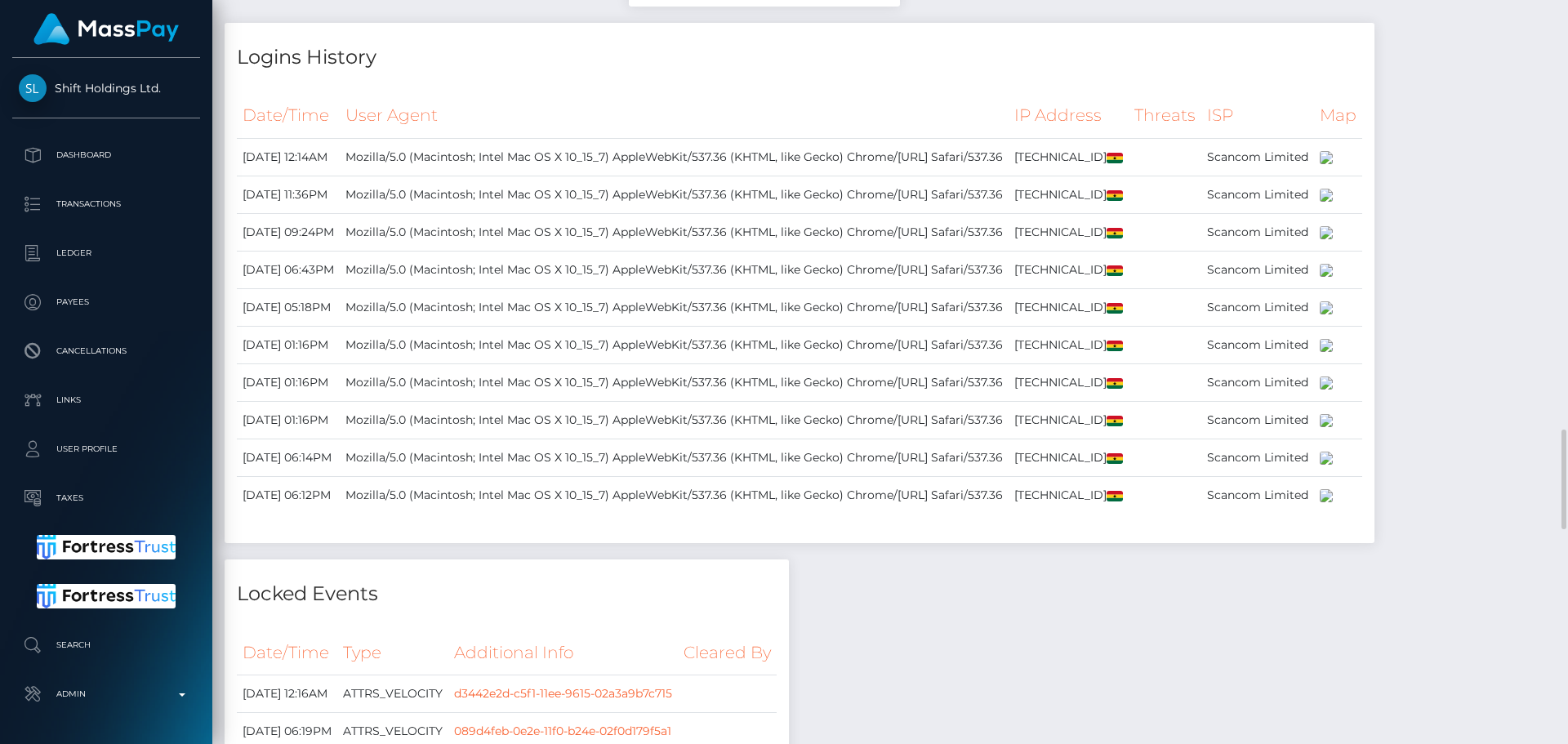
scroll to position [3023, 0]
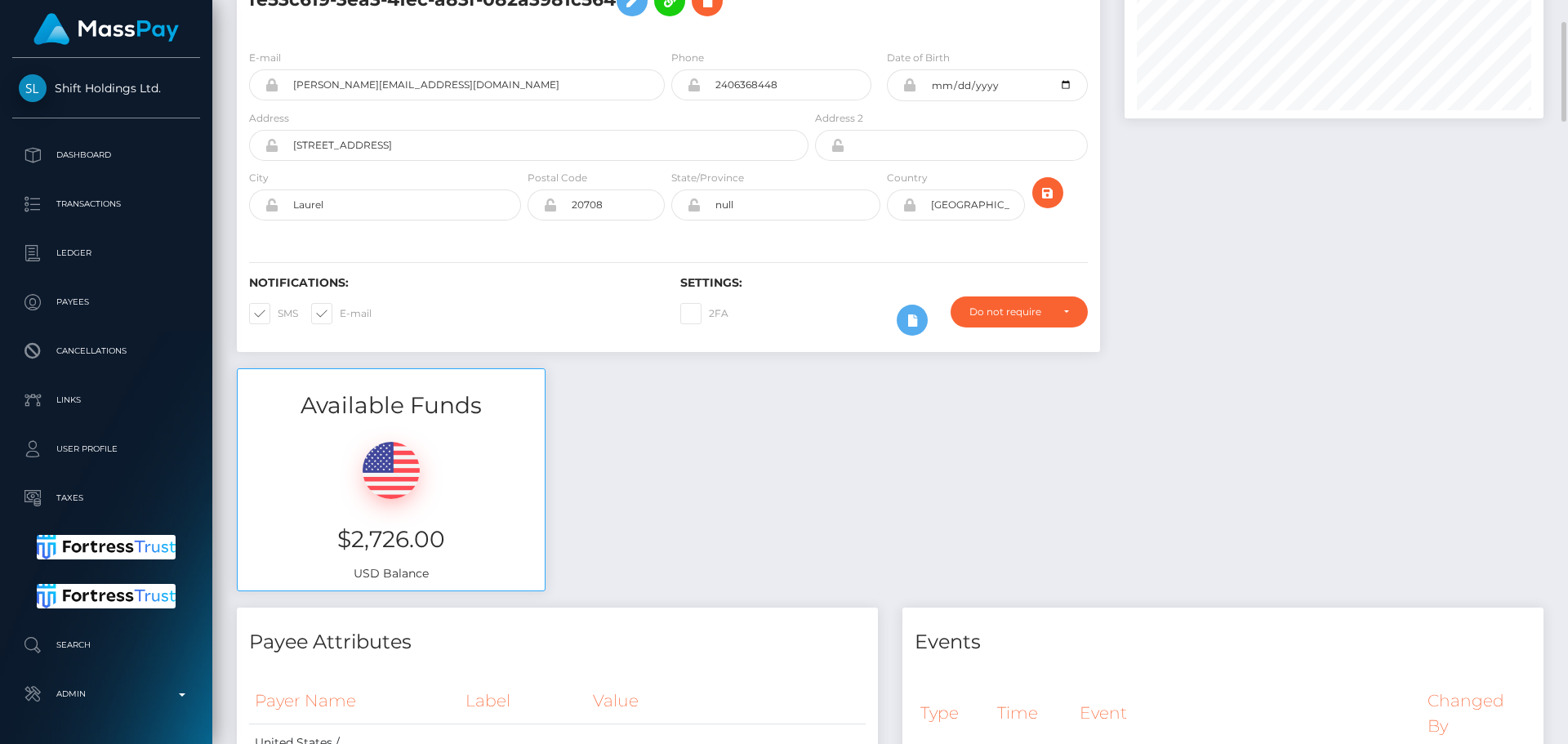
scroll to position [0, 0]
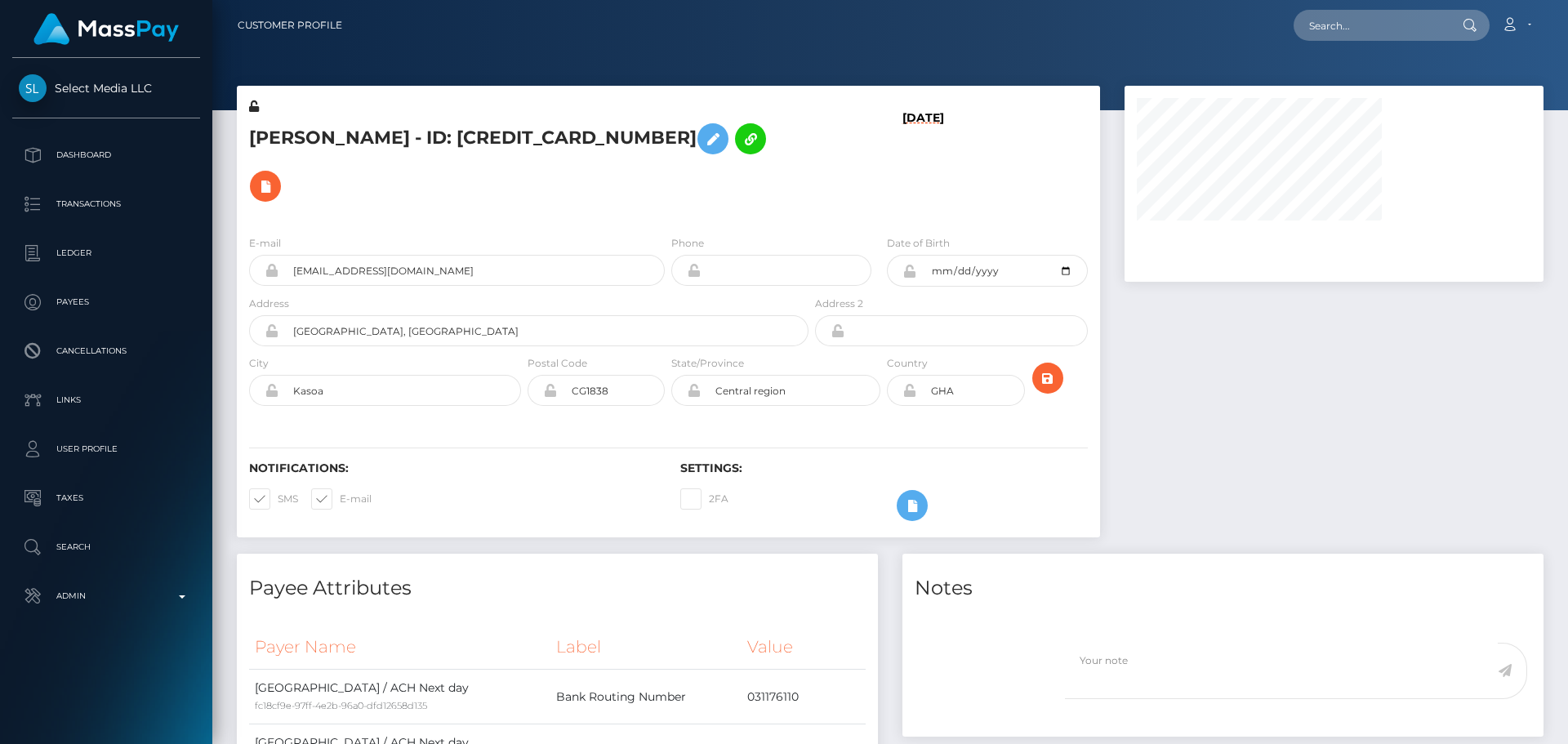
click at [578, 174] on div "[PERSON_NAME] - ID: [CREDIT_CARD_NUMBER]" at bounding box center [524, 160] width 575 height 124
click at [600, 172] on div "[PERSON_NAME] - ID: [CREDIT_CARD_NUMBER]" at bounding box center [524, 160] width 575 height 124
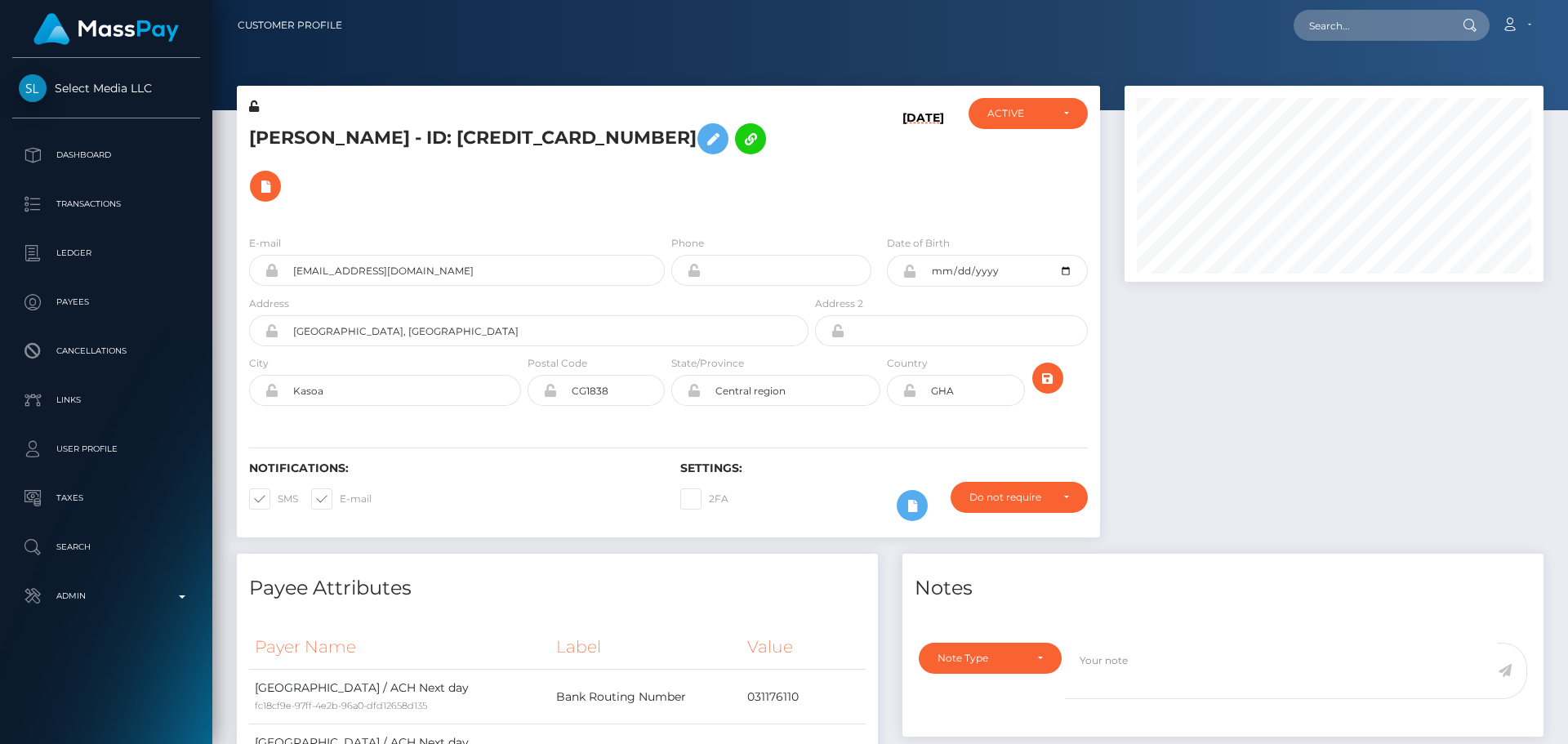
scroll to position [196, 420]
click at [657, 166] on div "[PERSON_NAME] - ID: [CREDIT_CARD_NUMBER]" at bounding box center [524, 160] width 575 height 124
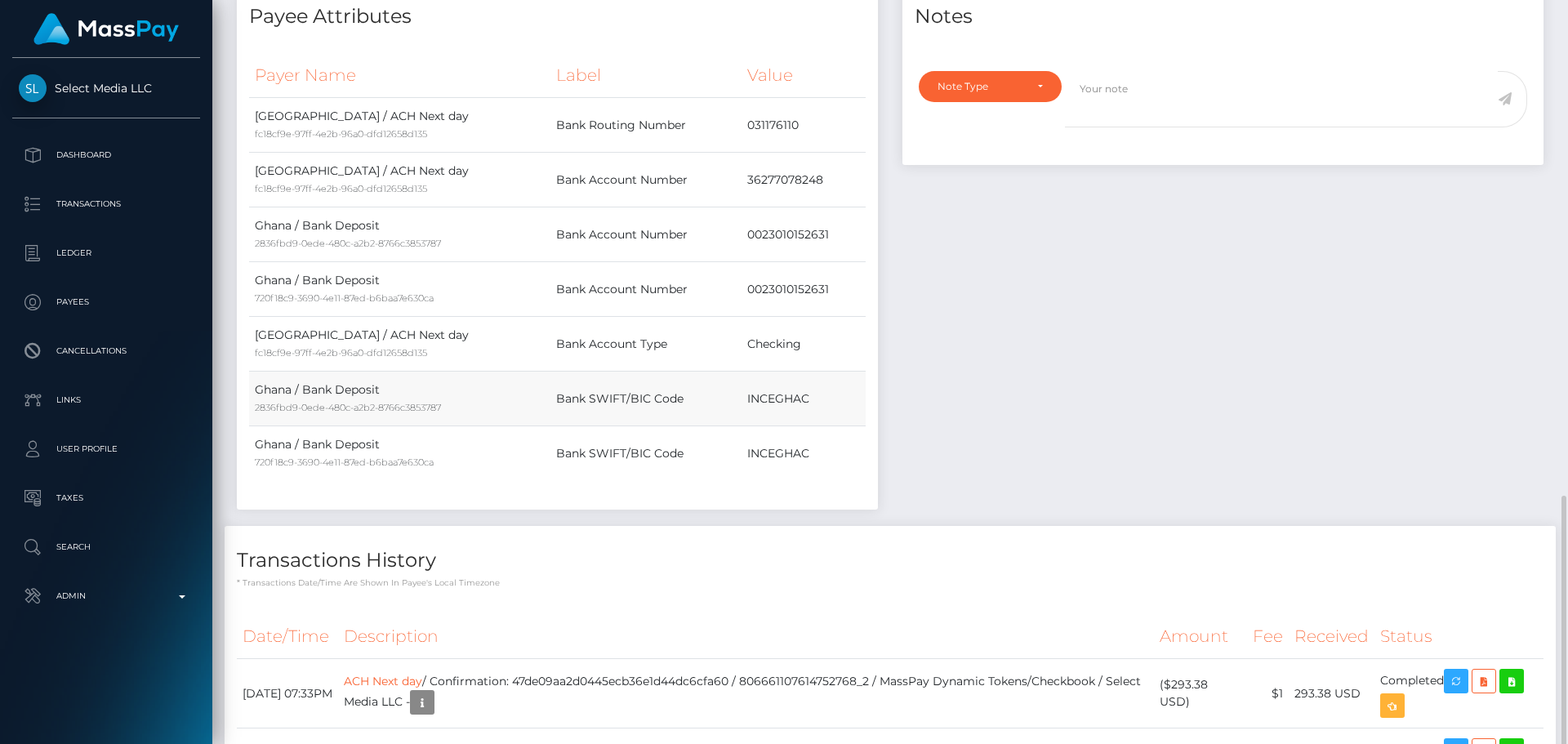
scroll to position [705, 0]
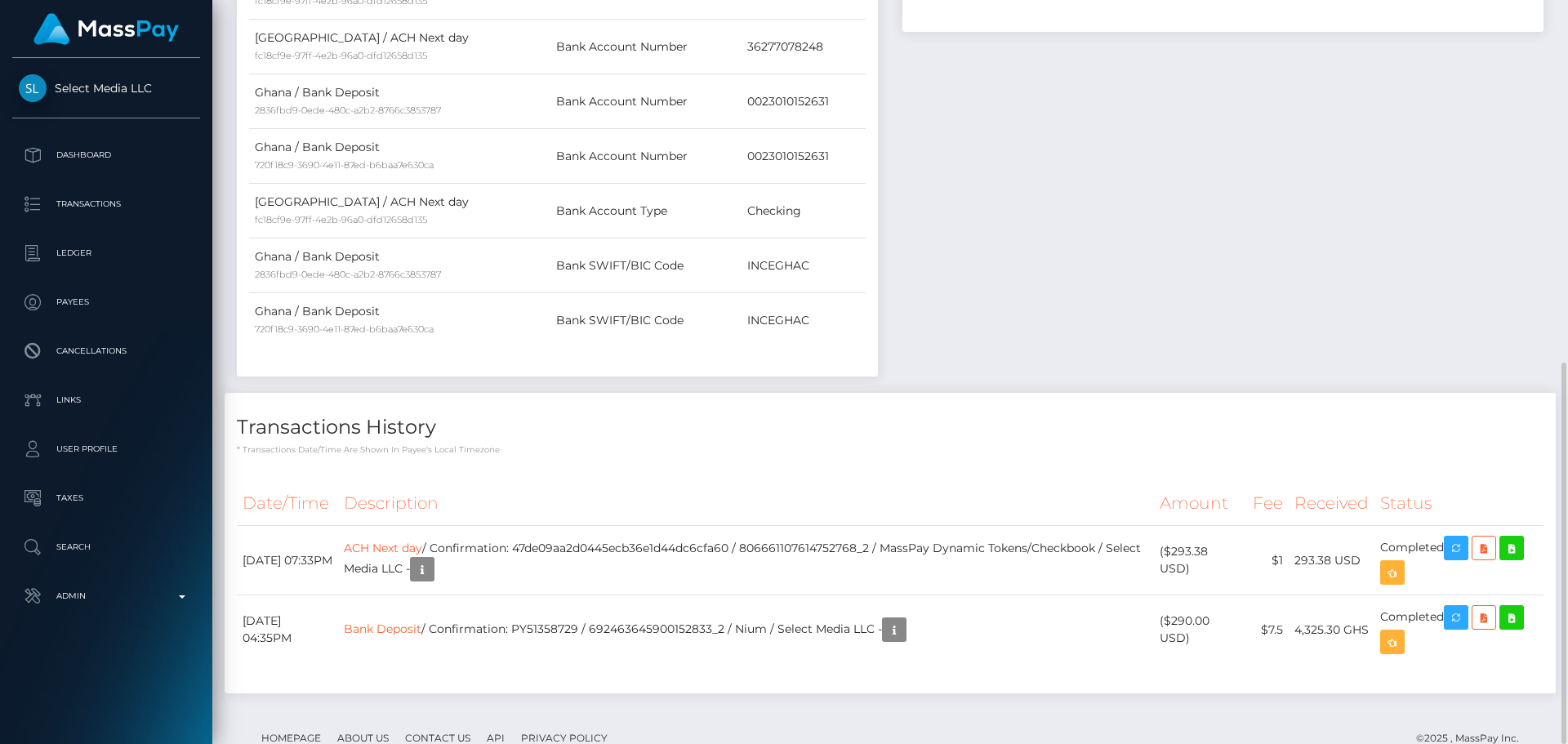
click at [742, 444] on p "* Transactions date/time are shown in payee's local timezone" at bounding box center [890, 450] width 1307 height 12
click at [671, 413] on h4 "Transactions History" at bounding box center [890, 427] width 1307 height 29
click at [432, 560] on icon "button" at bounding box center [422, 569] width 19 height 20
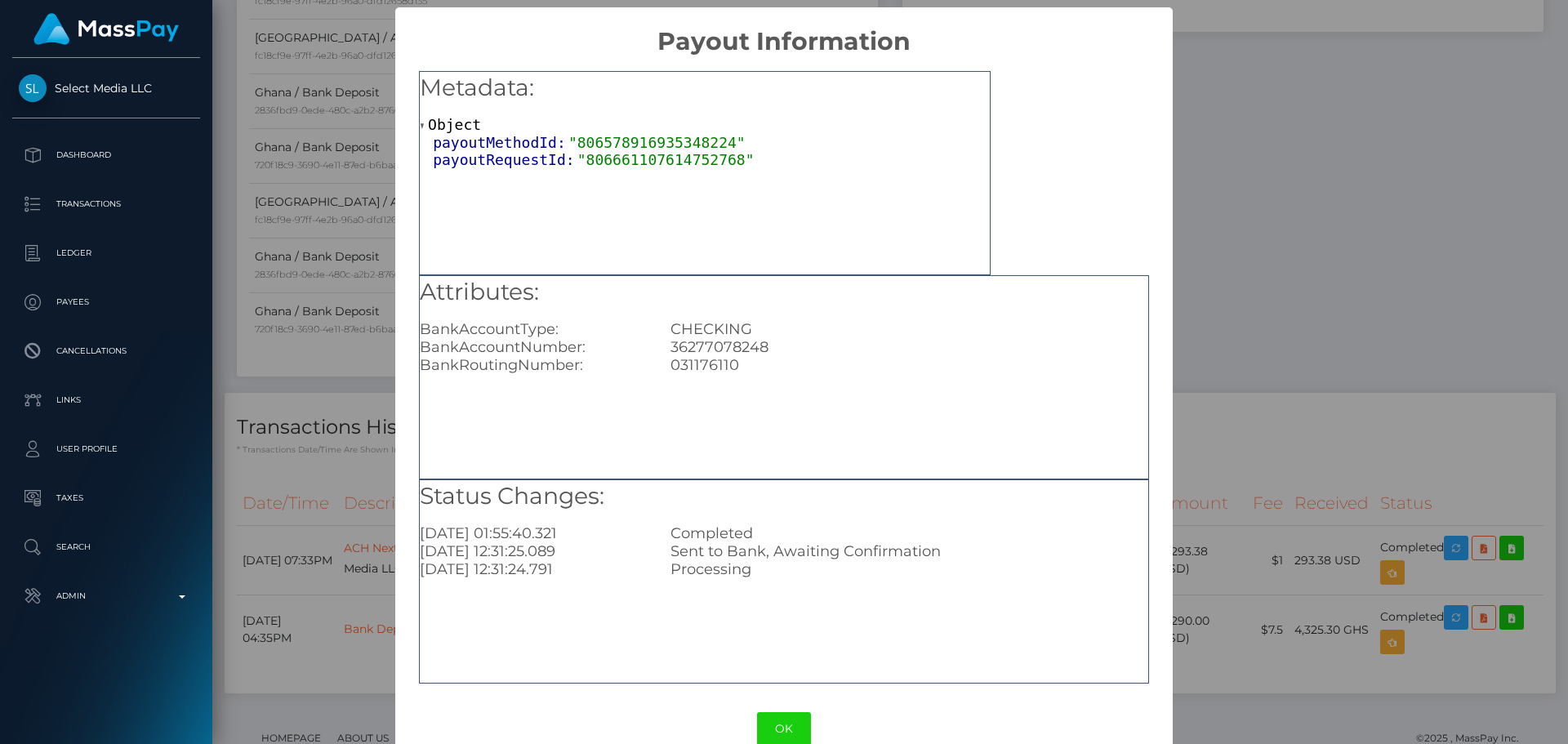
click at [700, 363] on div "031176110" at bounding box center [909, 365] width 501 height 18
copy div "031176110"
click at [773, 727] on button "OK" at bounding box center [784, 729] width 54 height 33
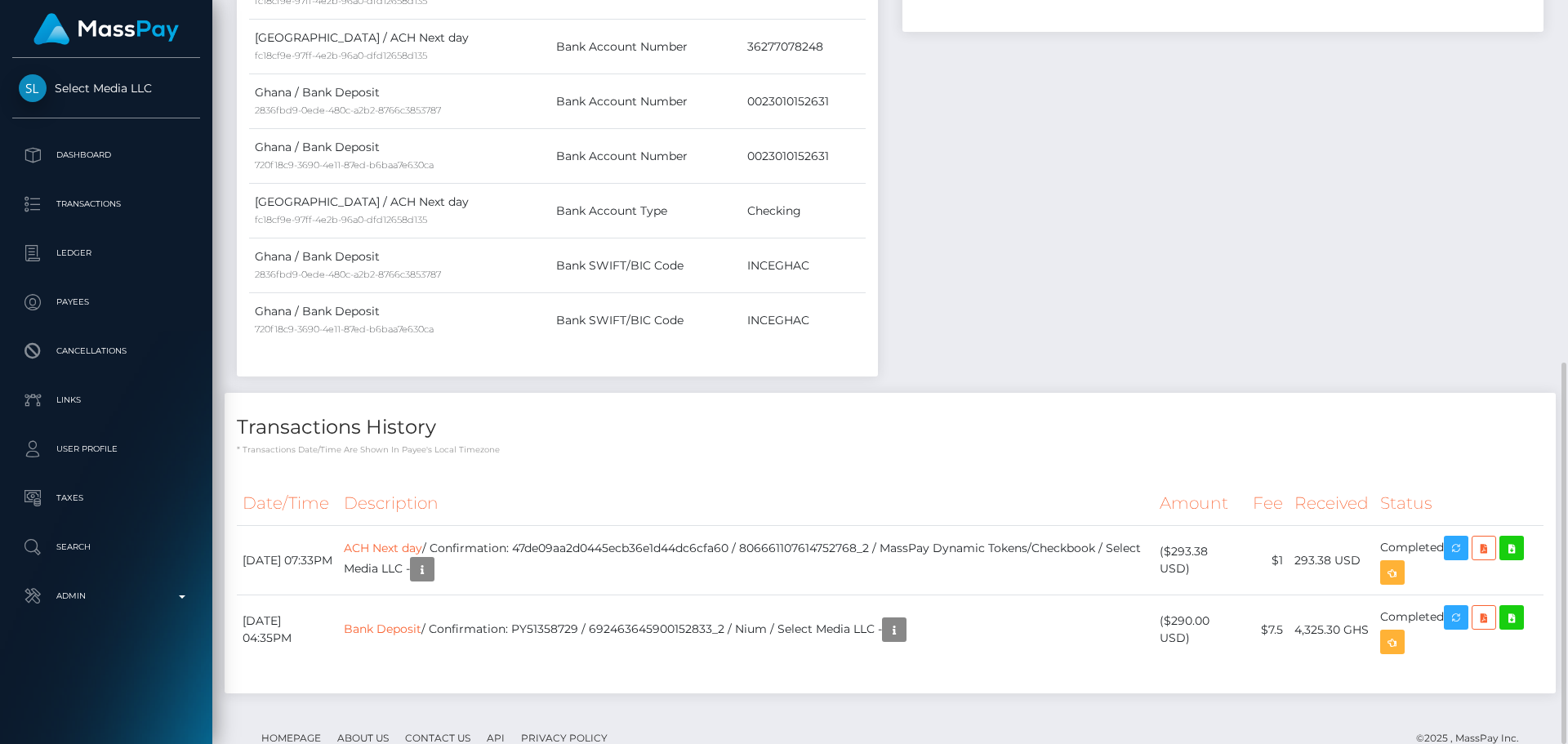
click at [801, 444] on p "* Transactions date/time are shown in payee's local timezone" at bounding box center [890, 450] width 1307 height 12
click at [757, 444] on p "* Transactions date/time are shown in payee's local timezone" at bounding box center [890, 450] width 1307 height 12
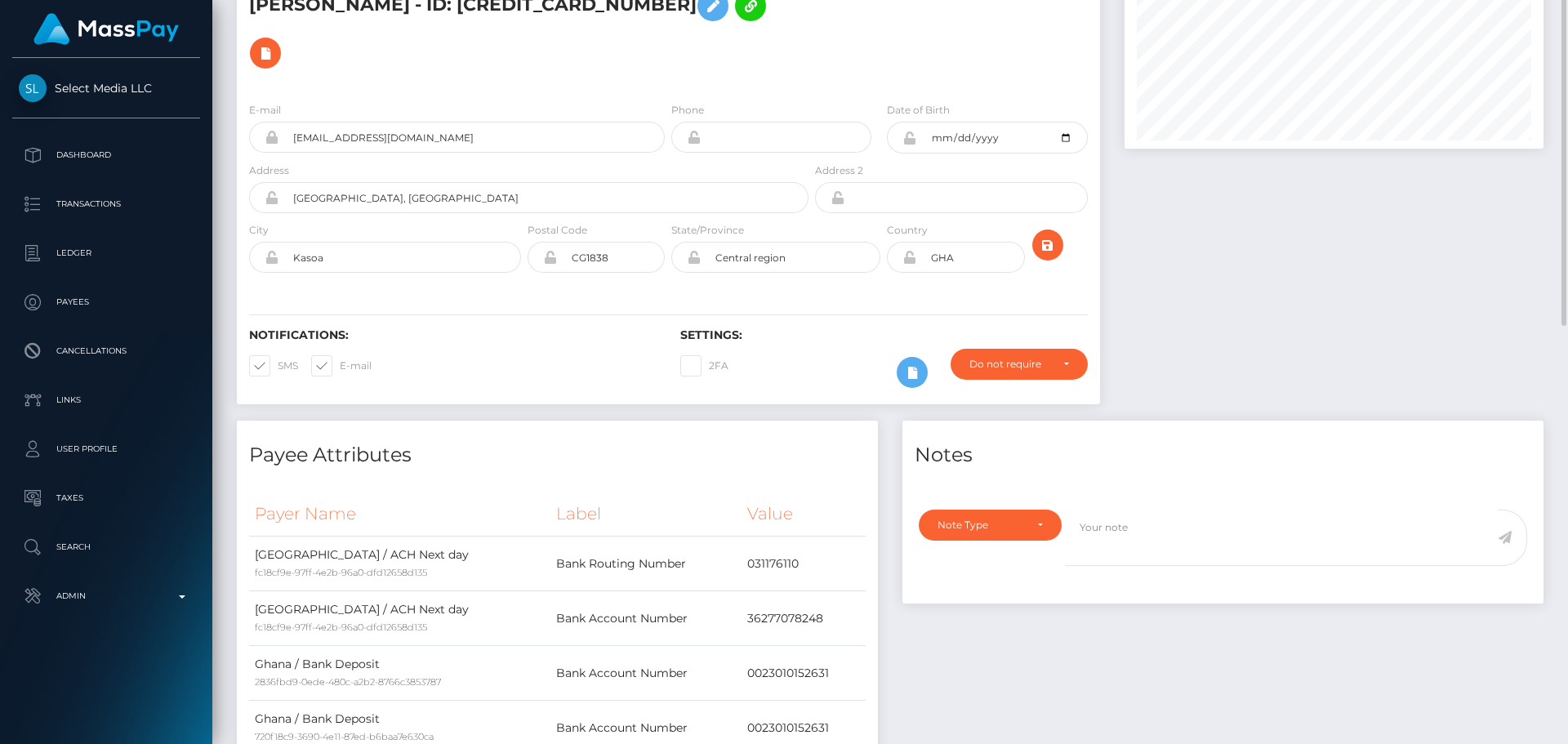
scroll to position [0, 0]
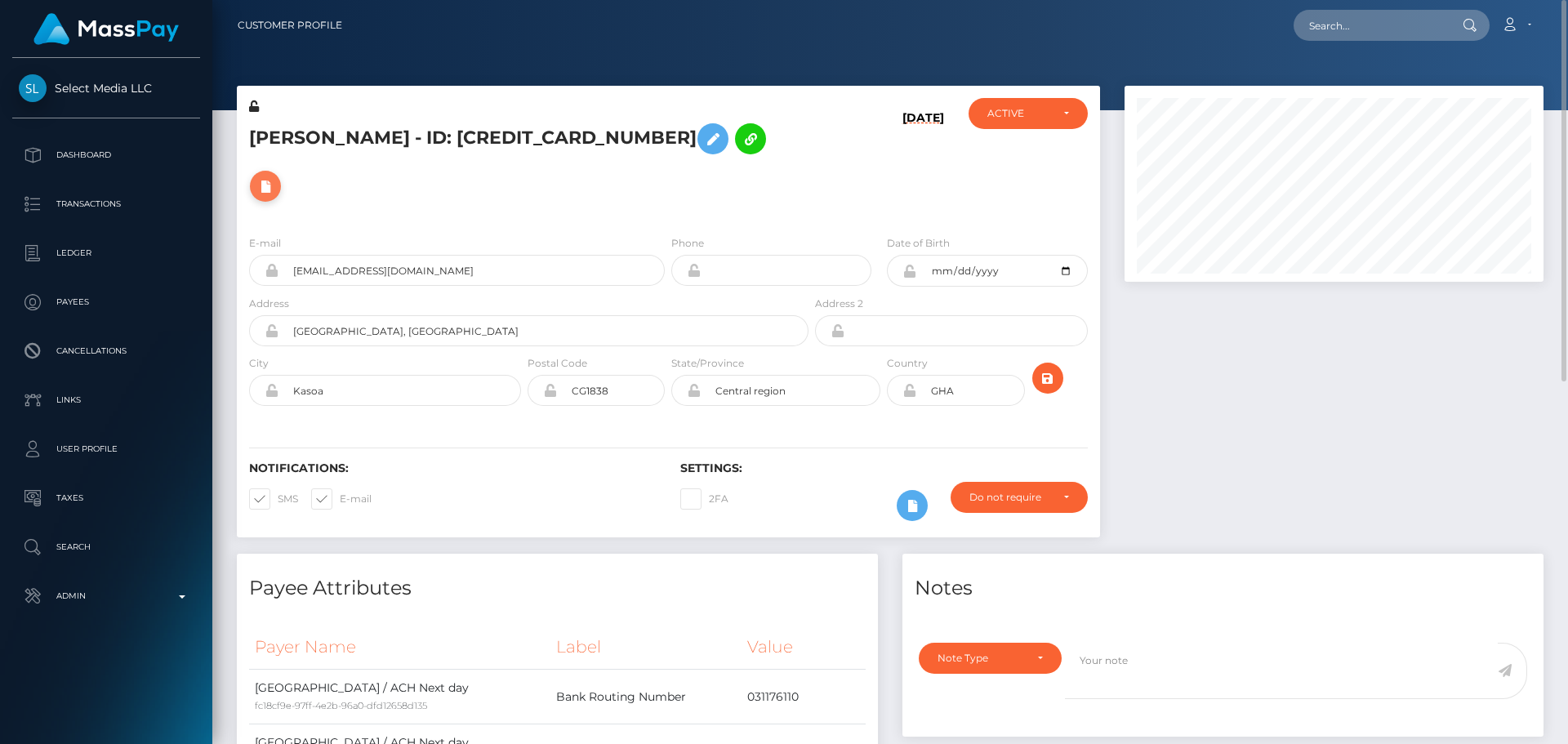
click at [275, 176] on icon at bounding box center [265, 186] width 19 height 20
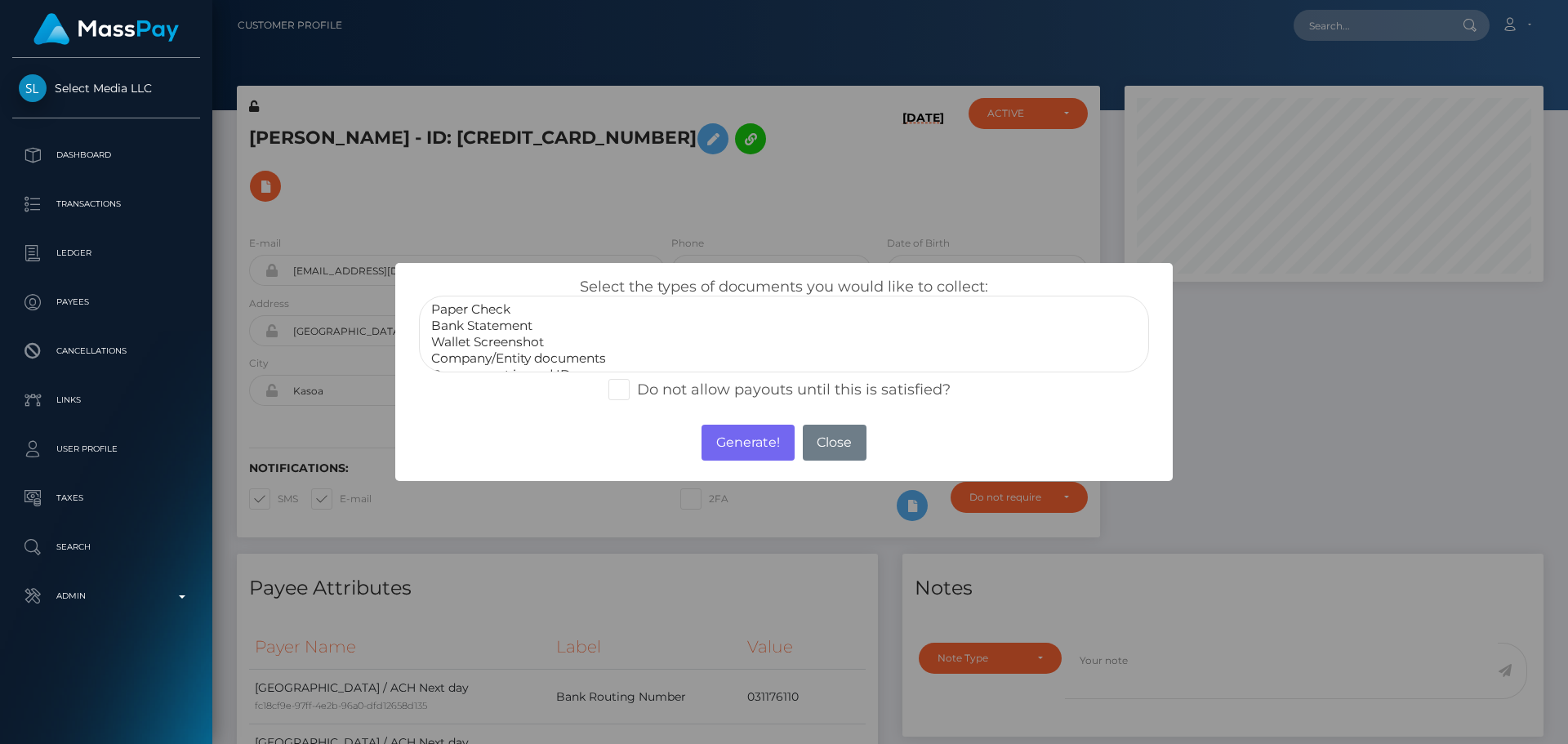
scroll to position [32, 0]
select select "Miscellaneous"
click at [509, 357] on option "Miscellaneous" at bounding box center [784, 358] width 709 height 17
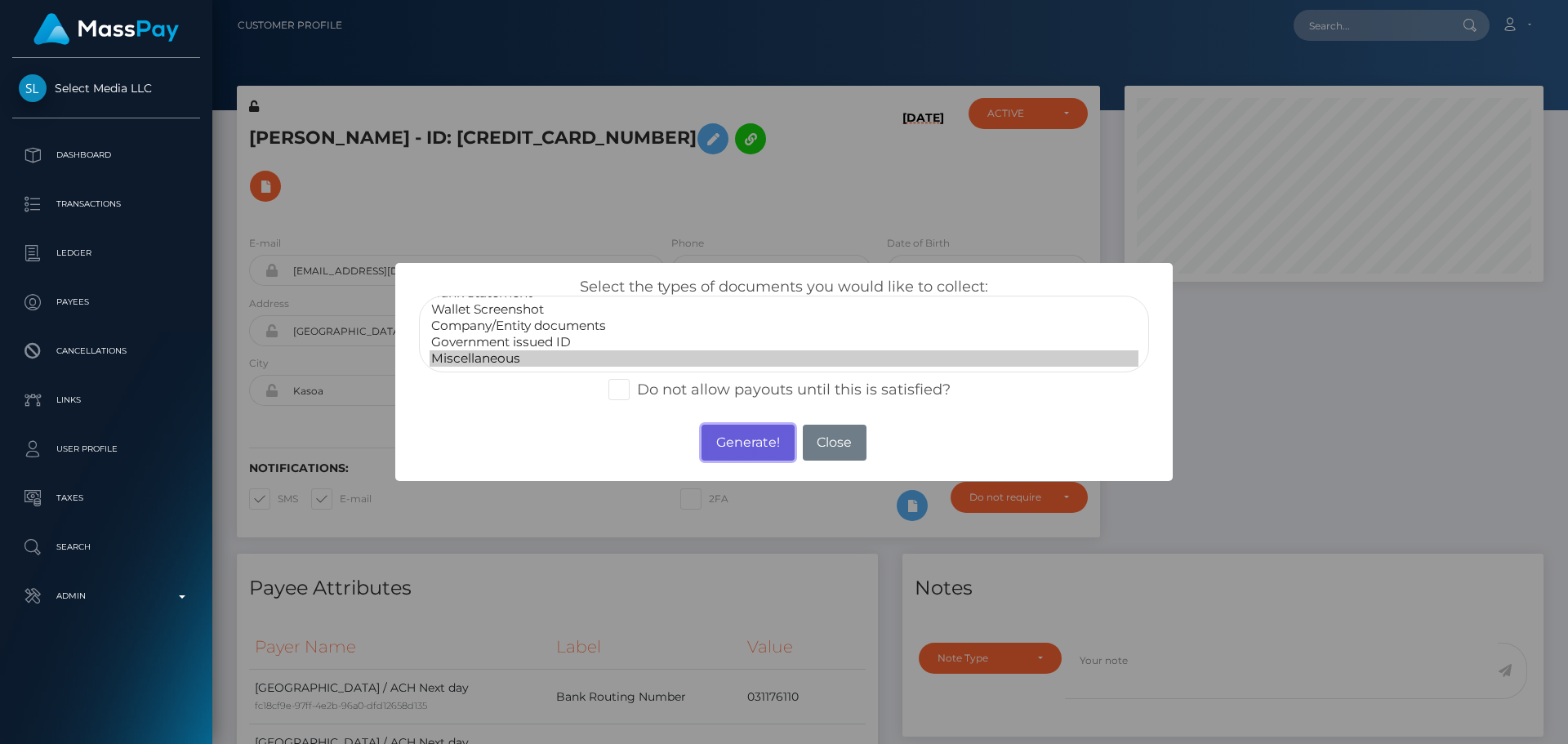
click at [726, 441] on button "Generate!" at bounding box center [748, 443] width 93 height 36
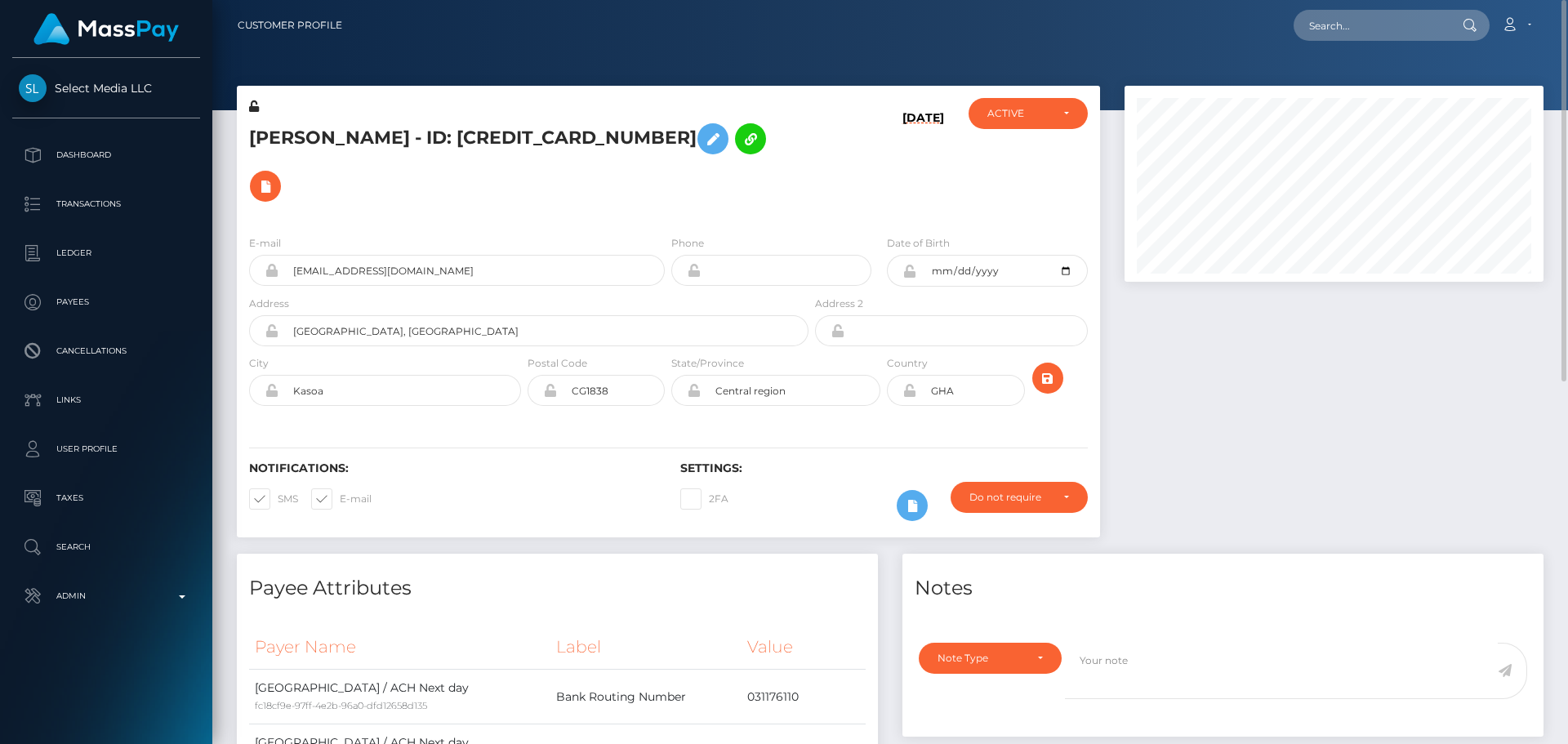
click at [539, 136] on h5 "FATOU MARY MOSIS - ID: 610142622140346368" at bounding box center [524, 162] width 551 height 95
copy h5 "610142622140346368"
click at [1359, 26] on input "text" at bounding box center [1371, 25] width 154 height 31
paste input "610142622140346368"
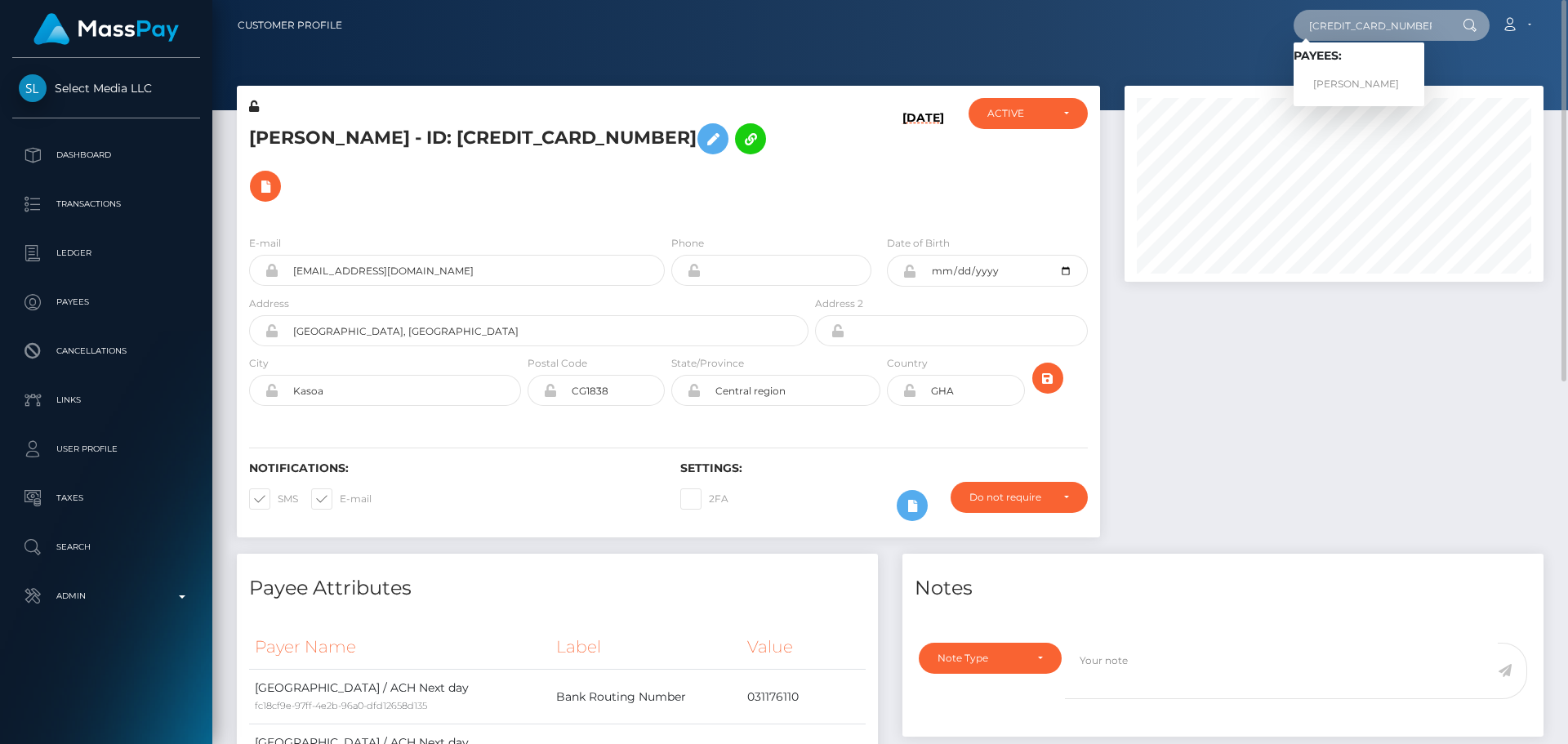
type input "610142622140346368"
click at [1364, 75] on link "FATOU MARY MOSIS" at bounding box center [1359, 85] width 131 height 31
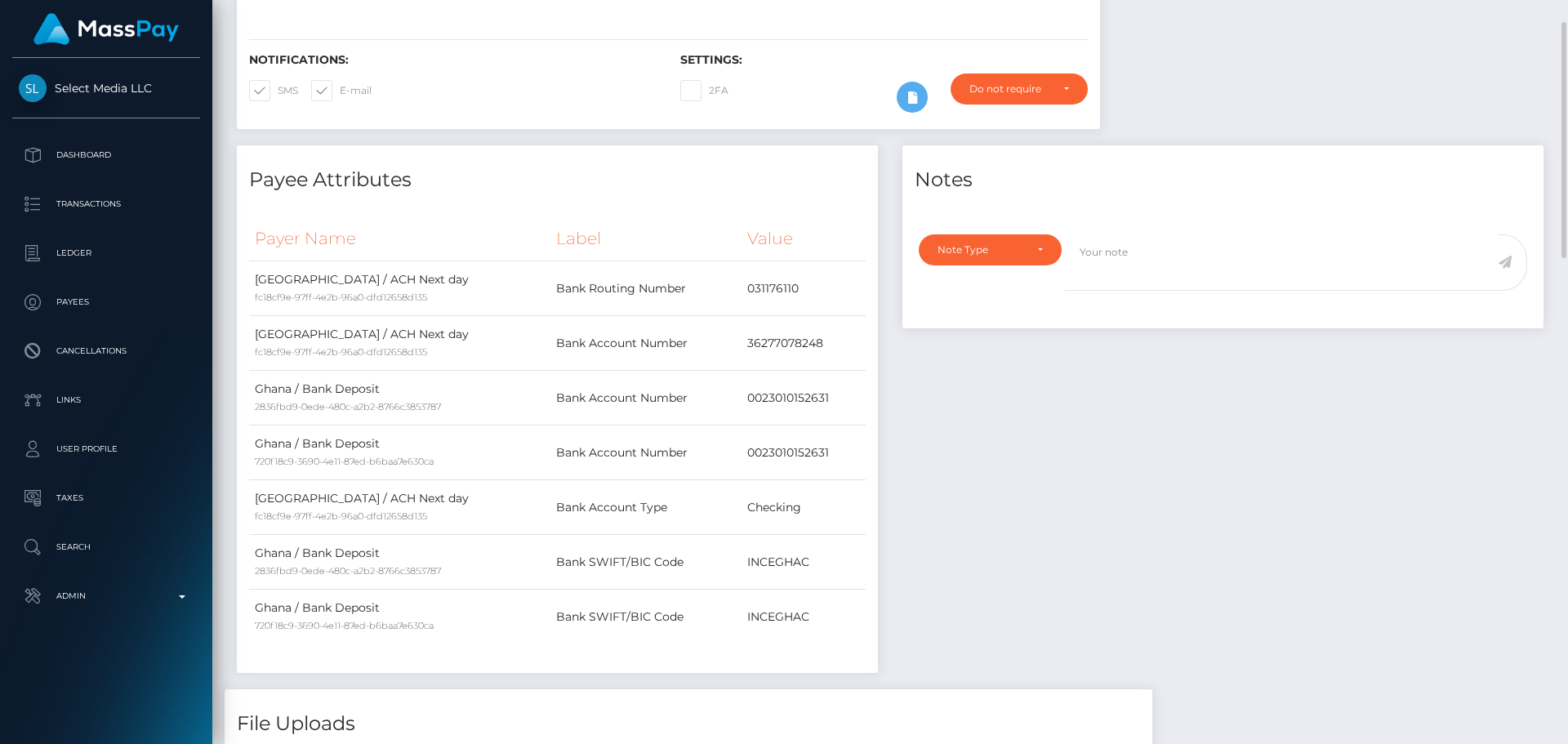
scroll to position [245, 0]
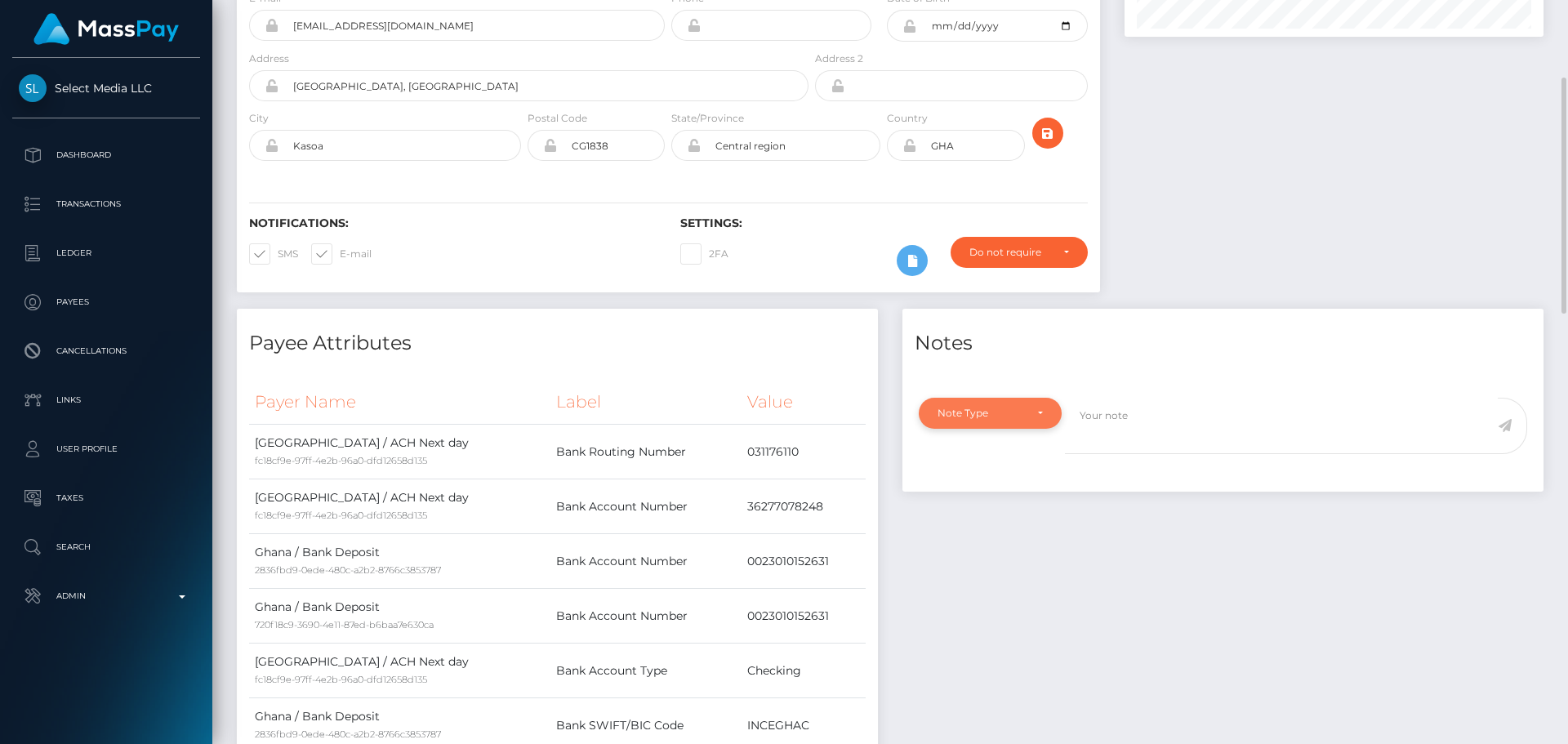
click at [1030, 407] on div "Note Type" at bounding box center [990, 413] width 106 height 13
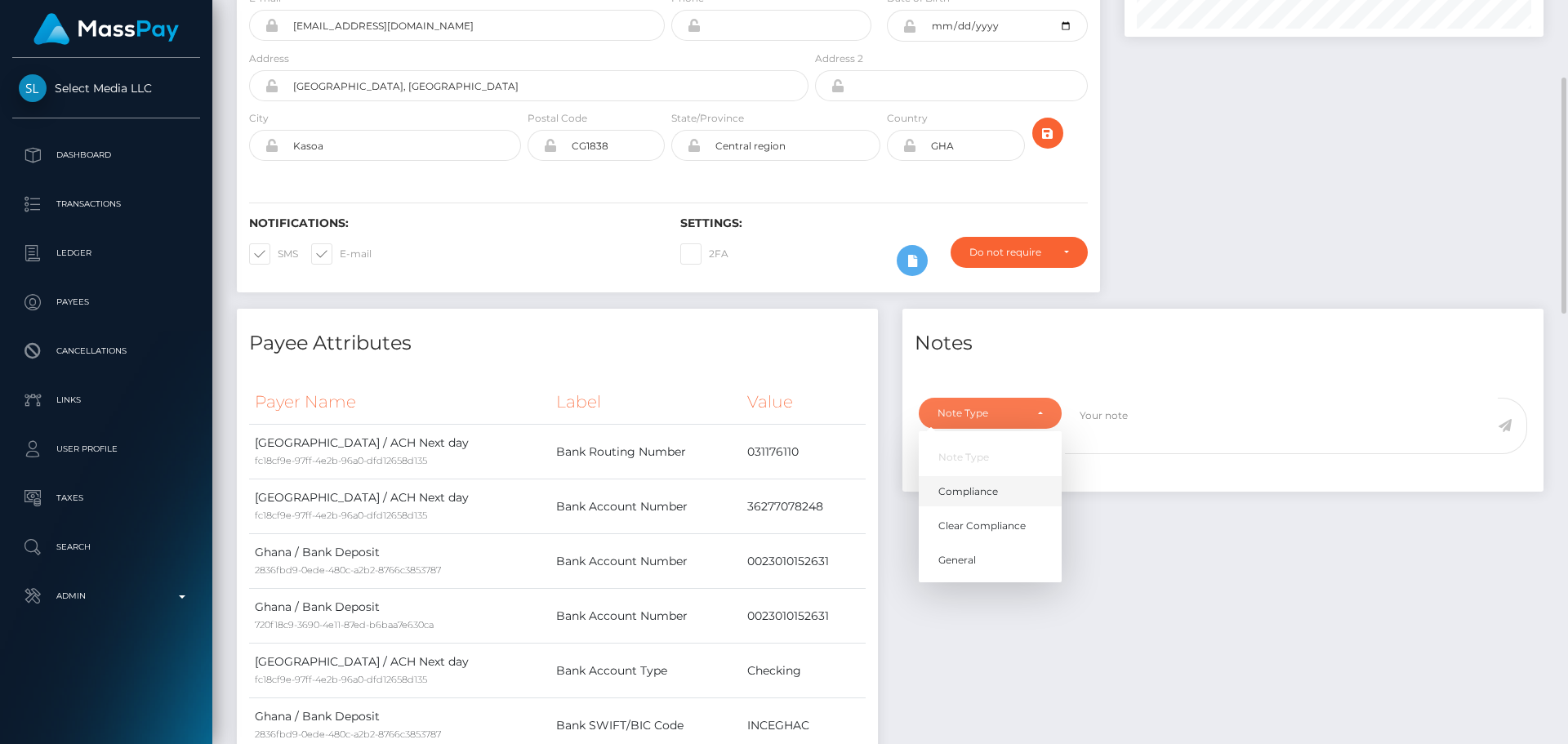
click at [984, 485] on span "Compliance" at bounding box center [968, 492] width 59 height 15
select select "COMPLIANCE"
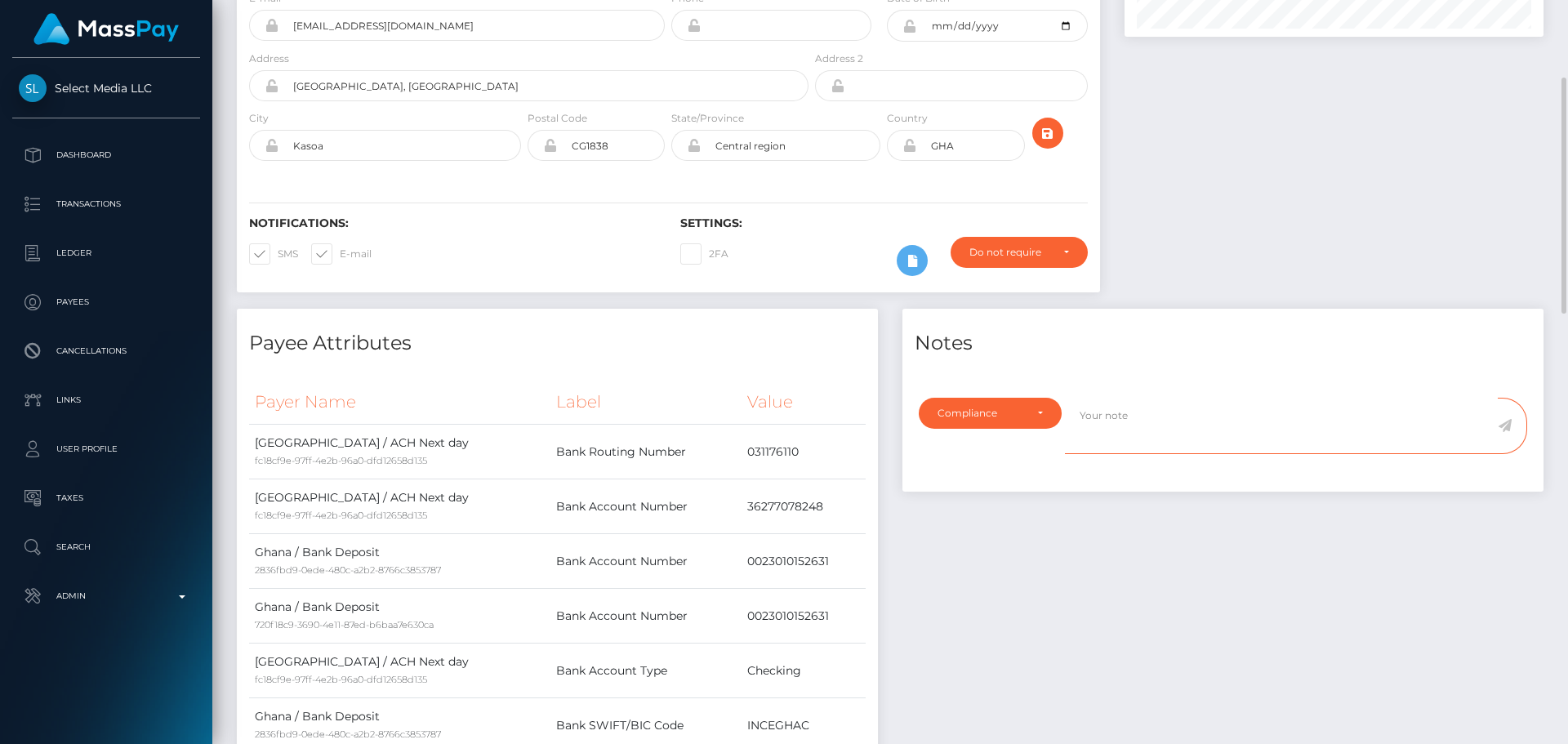
click at [1152, 398] on textarea at bounding box center [1282, 426] width 433 height 57
click at [1152, 398] on textarea at bounding box center [1282, 426] width 433 height 57
paste textarea "Bank statement provided for showing that the bank account belongs to Heather Ni…"
paste textarea ".*(0*,0"
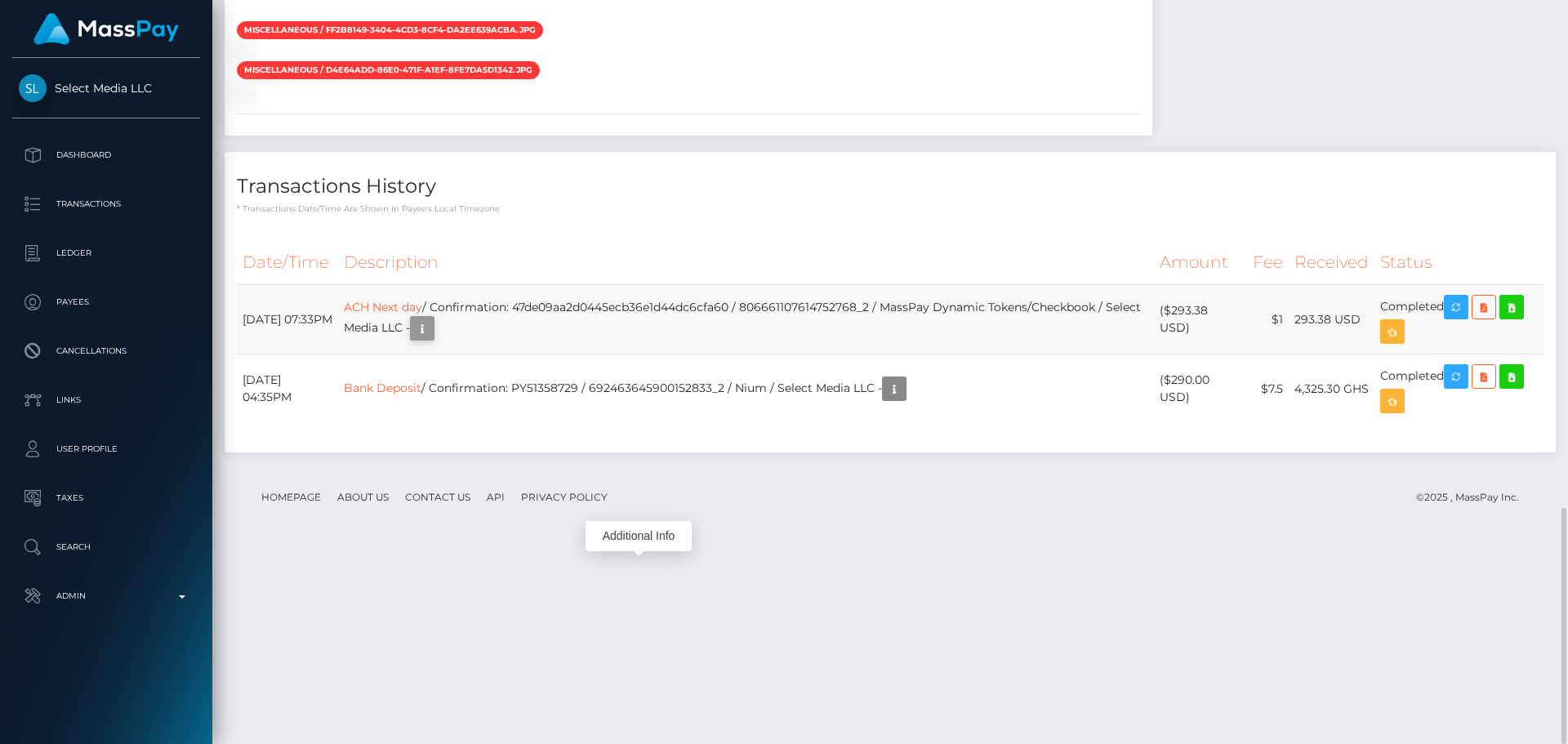
click at [432, 339] on icon "button" at bounding box center [422, 328] width 19 height 20
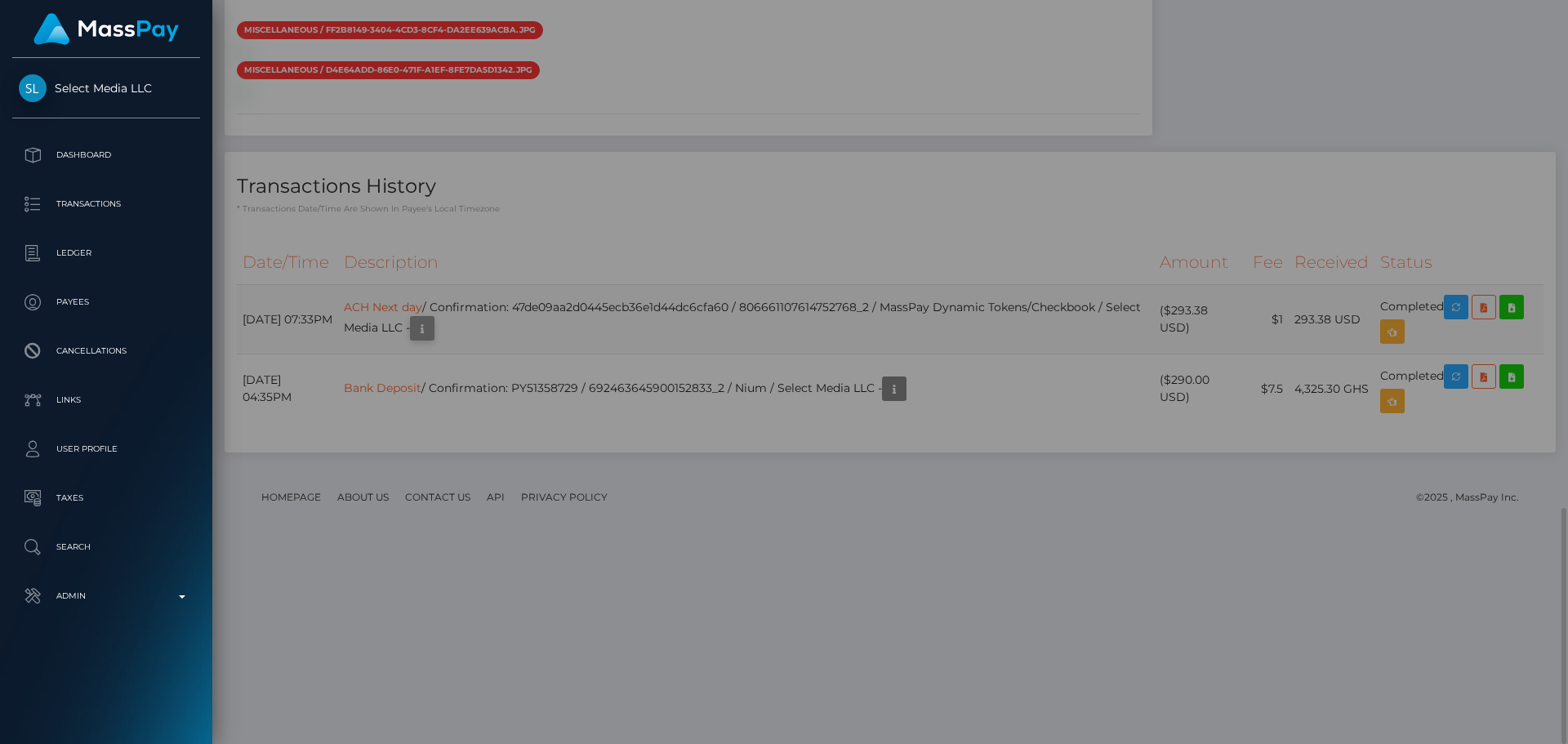
scroll to position [0, 0]
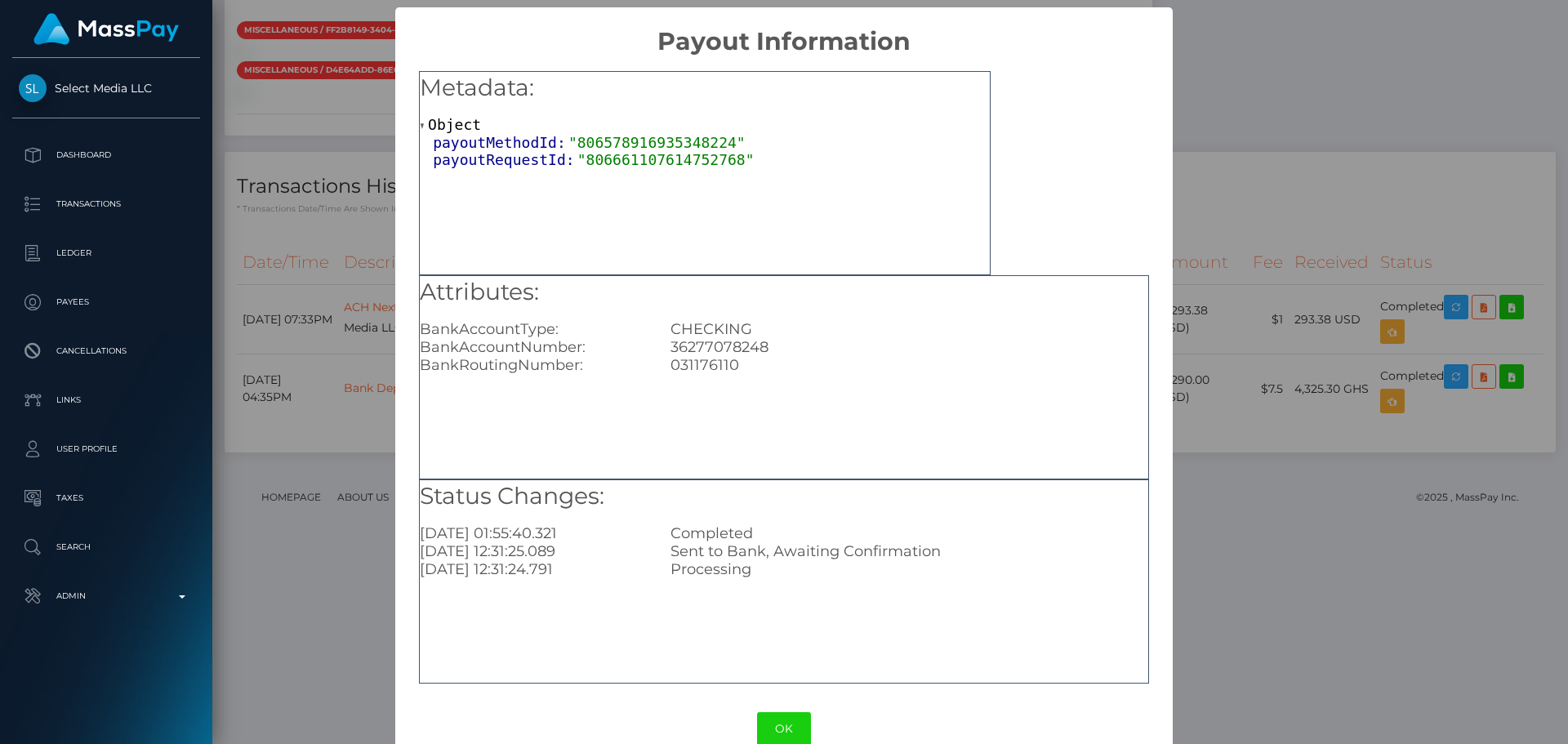
click at [716, 355] on div "36277078248" at bounding box center [909, 347] width 501 height 18
copy div "36277078248"
click at [765, 728] on button "OK" at bounding box center [784, 729] width 54 height 33
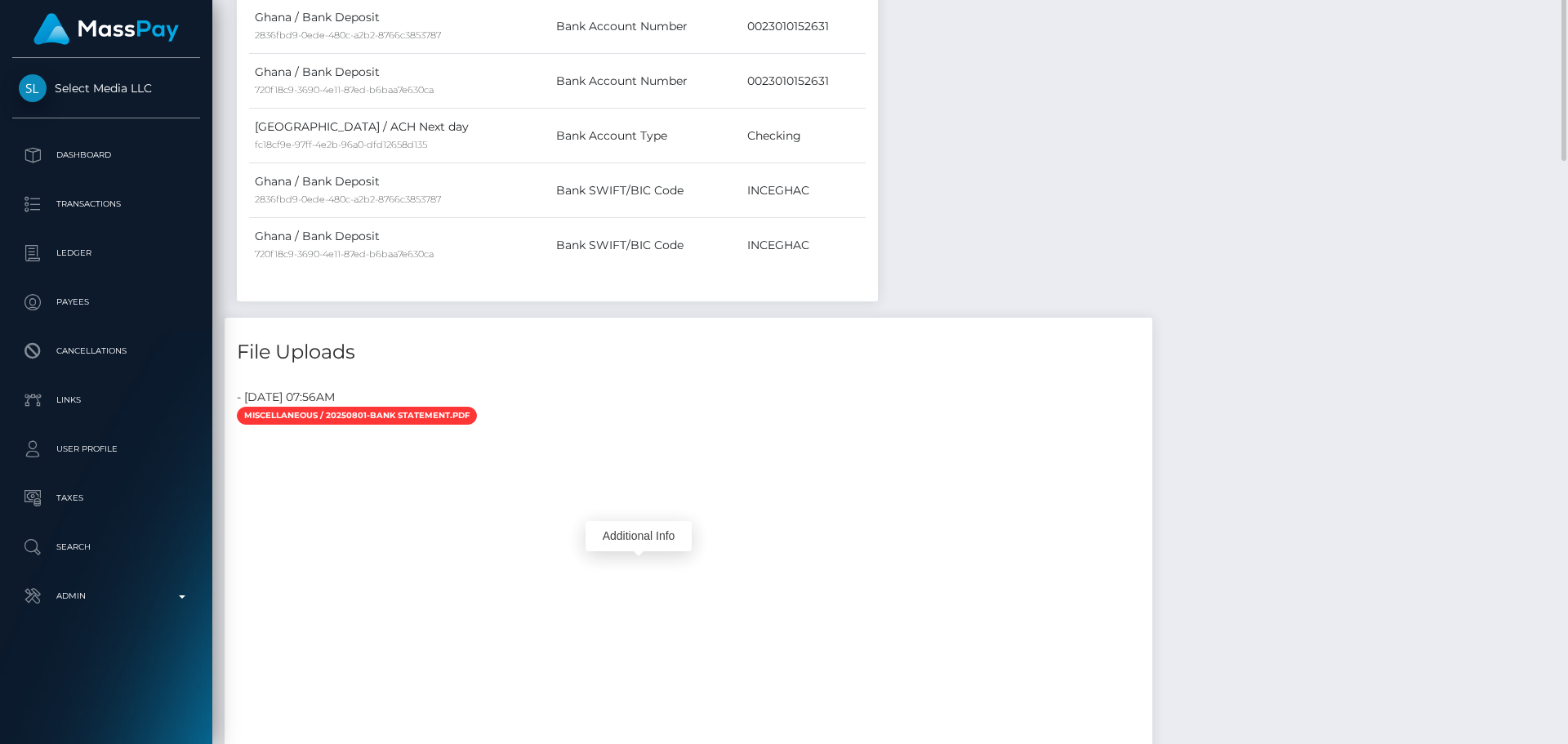
scroll to position [372, 0]
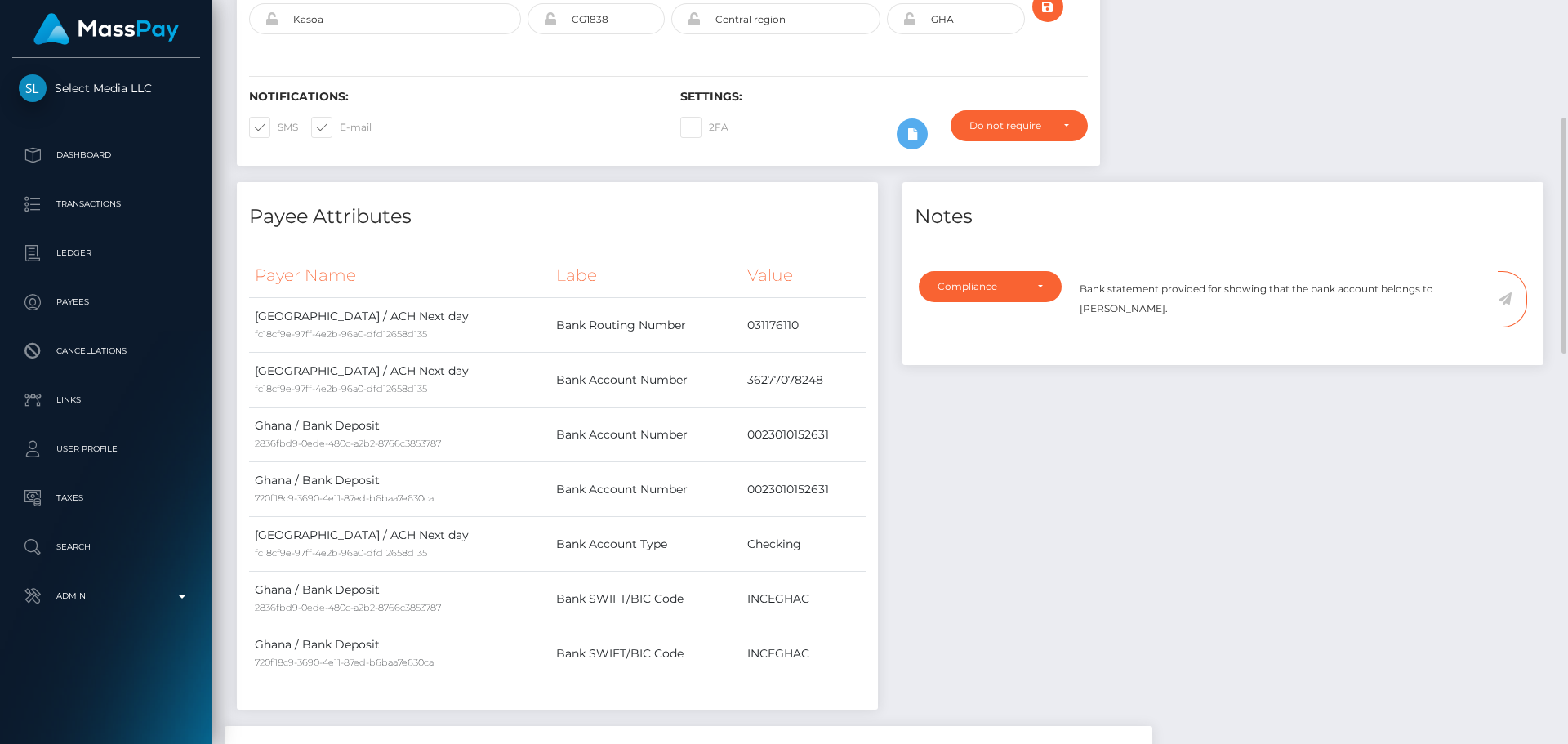
click at [1223, 272] on textarea "Bank statement provided for showing that the bank account belongs to Heather Ni…" at bounding box center [1282, 300] width 433 height 57
paste textarea "36277078248"
click at [1155, 272] on textarea "Bank statement provided for 36277078248, showing that the bank account belongs …" at bounding box center [1282, 300] width 433 height 57
drag, startPoint x: 1155, startPoint y: 259, endPoint x: 1220, endPoint y: 260, distance: 65.0
click at [1220, 272] on textarea "Bank statement provided for 36277078248, showing that the bank account belongs …" at bounding box center [1282, 300] width 433 height 57
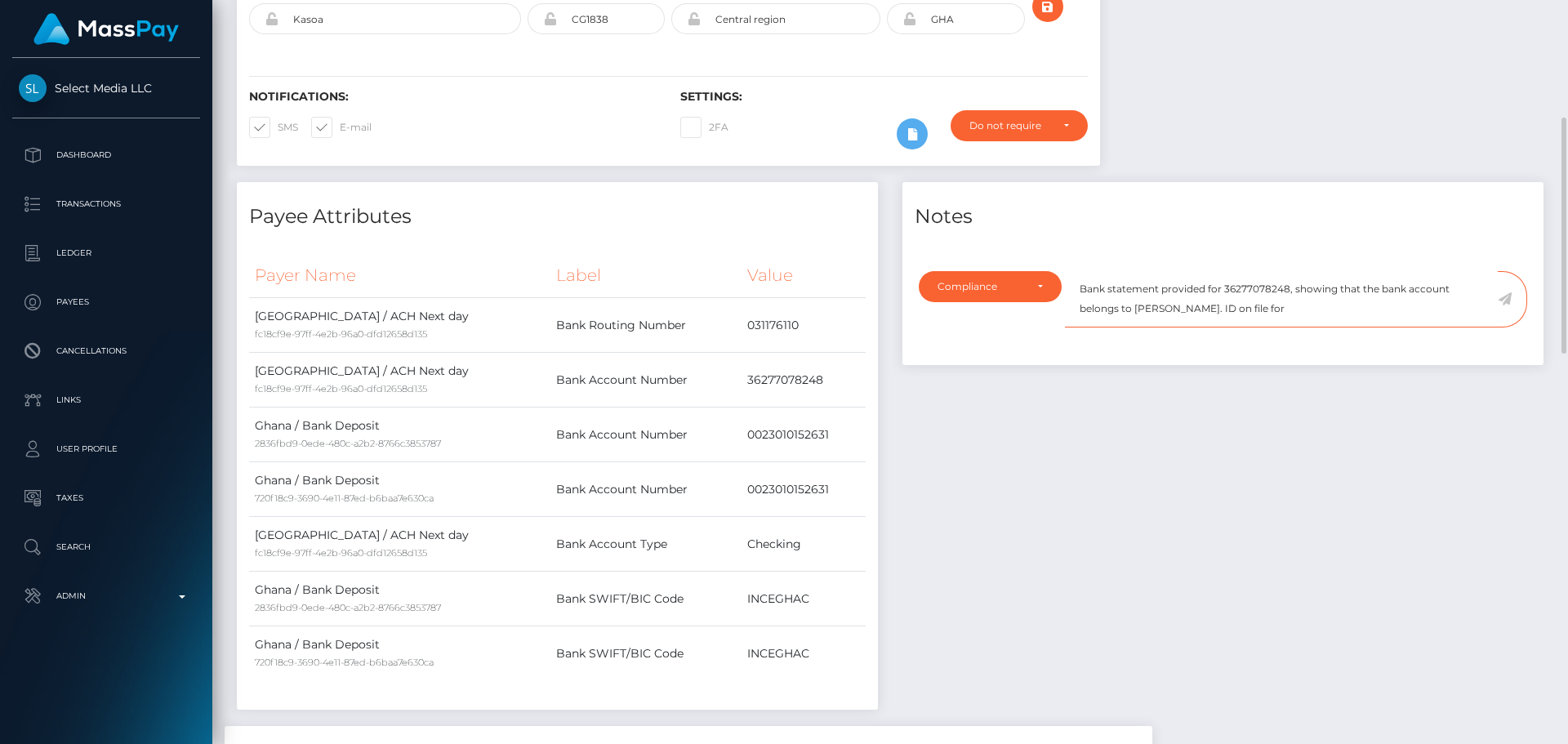
click at [1143, 272] on textarea "Bank statement provided for 36277078248, showing that the bank account belongs …" at bounding box center [1282, 300] width 433 height 57
drag, startPoint x: 1143, startPoint y: 261, endPoint x: 1184, endPoint y: 262, distance: 41.0
click at [1184, 272] on textarea "Bank statement provided for 36277078248, showing that the bank account belongs …" at bounding box center [1282, 300] width 433 height 57
click at [1289, 272] on textarea "Bank statement provided for 36277078248, showing that the bank account belongs …" at bounding box center [1282, 300] width 433 height 57
paste textarea "Draiden Vega"
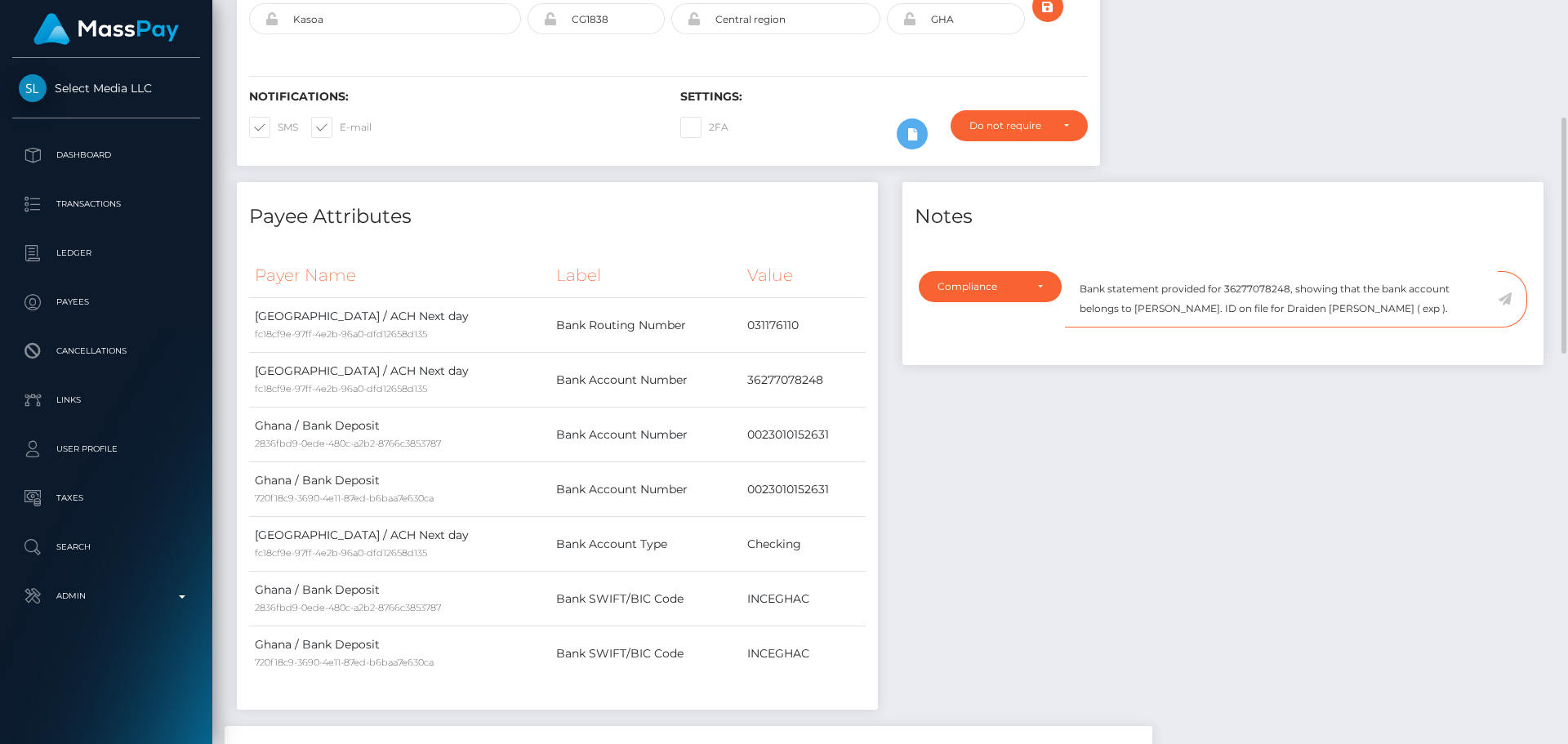
click at [1360, 272] on textarea "Bank statement provided for 36277078248, showing that the bank account belongs …" at bounding box center [1282, 300] width 433 height 57
type textarea "Bank statement provided for 36277078248, showing that the bank account belongs …"
click at [1503, 293] on icon at bounding box center [1505, 299] width 14 height 13
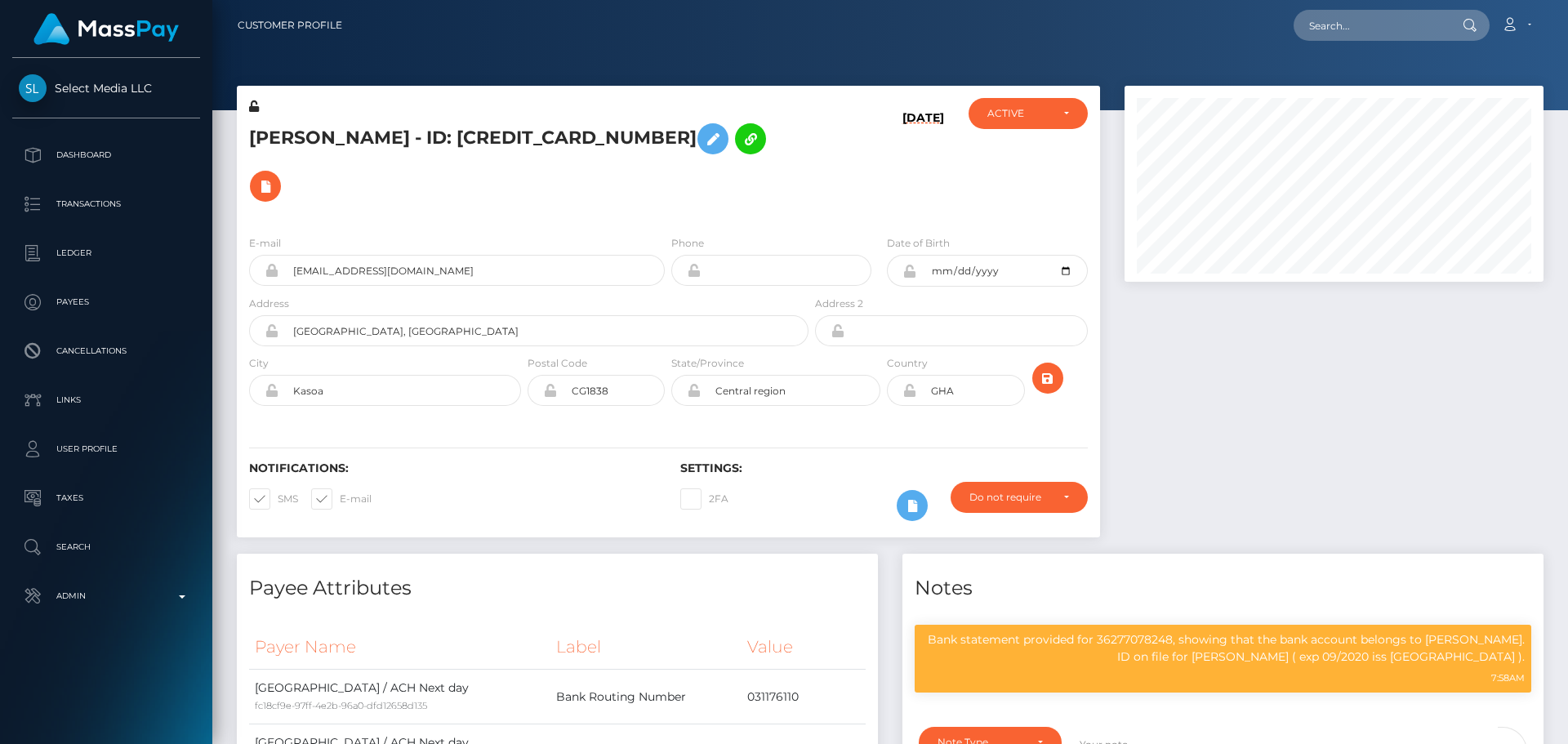
scroll to position [196, 420]
click at [827, 423] on div "Notifications: SMS E-mail Settings: 2FA" at bounding box center [668, 480] width 863 height 115
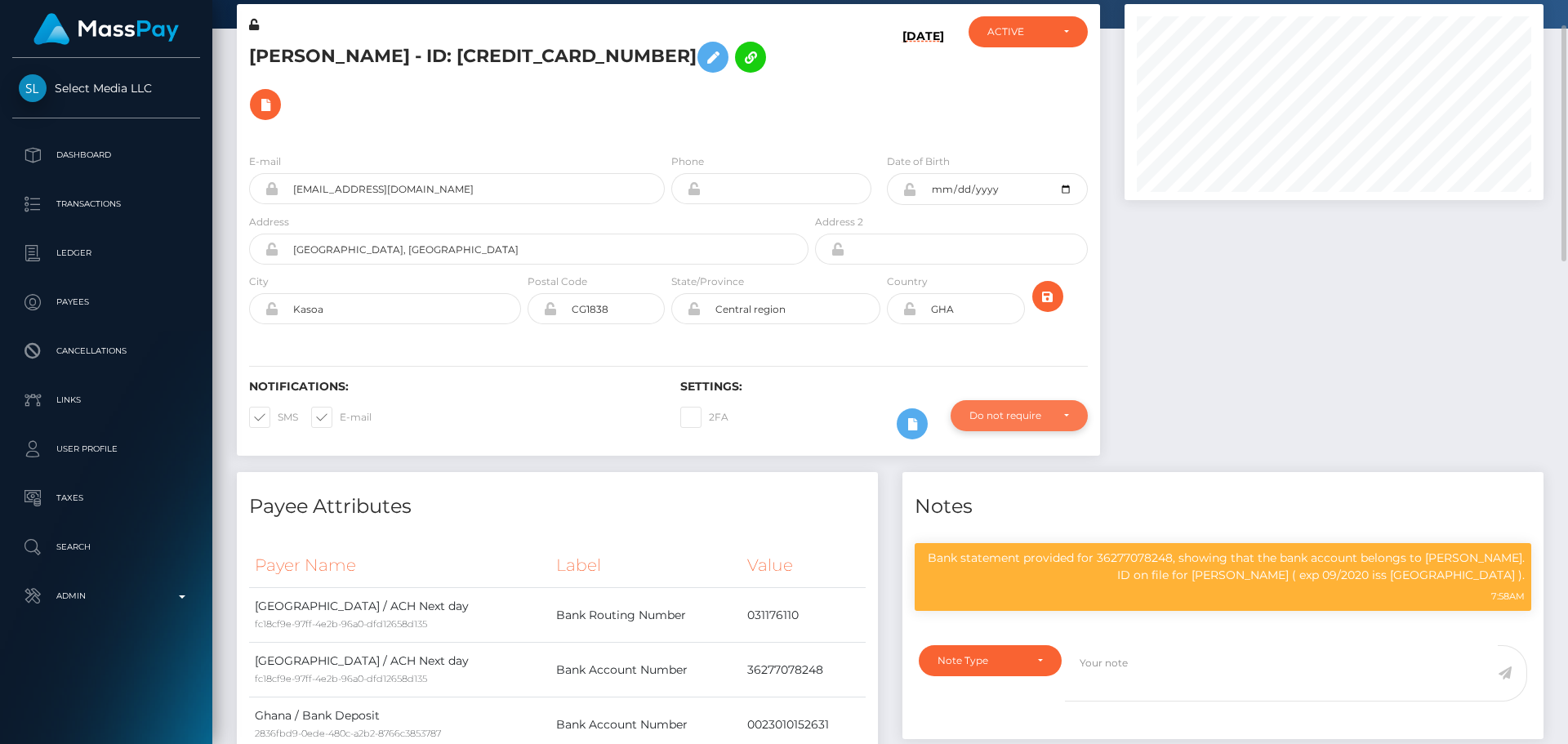
click at [1049, 410] on div "Do not require" at bounding box center [1010, 416] width 81 height 13
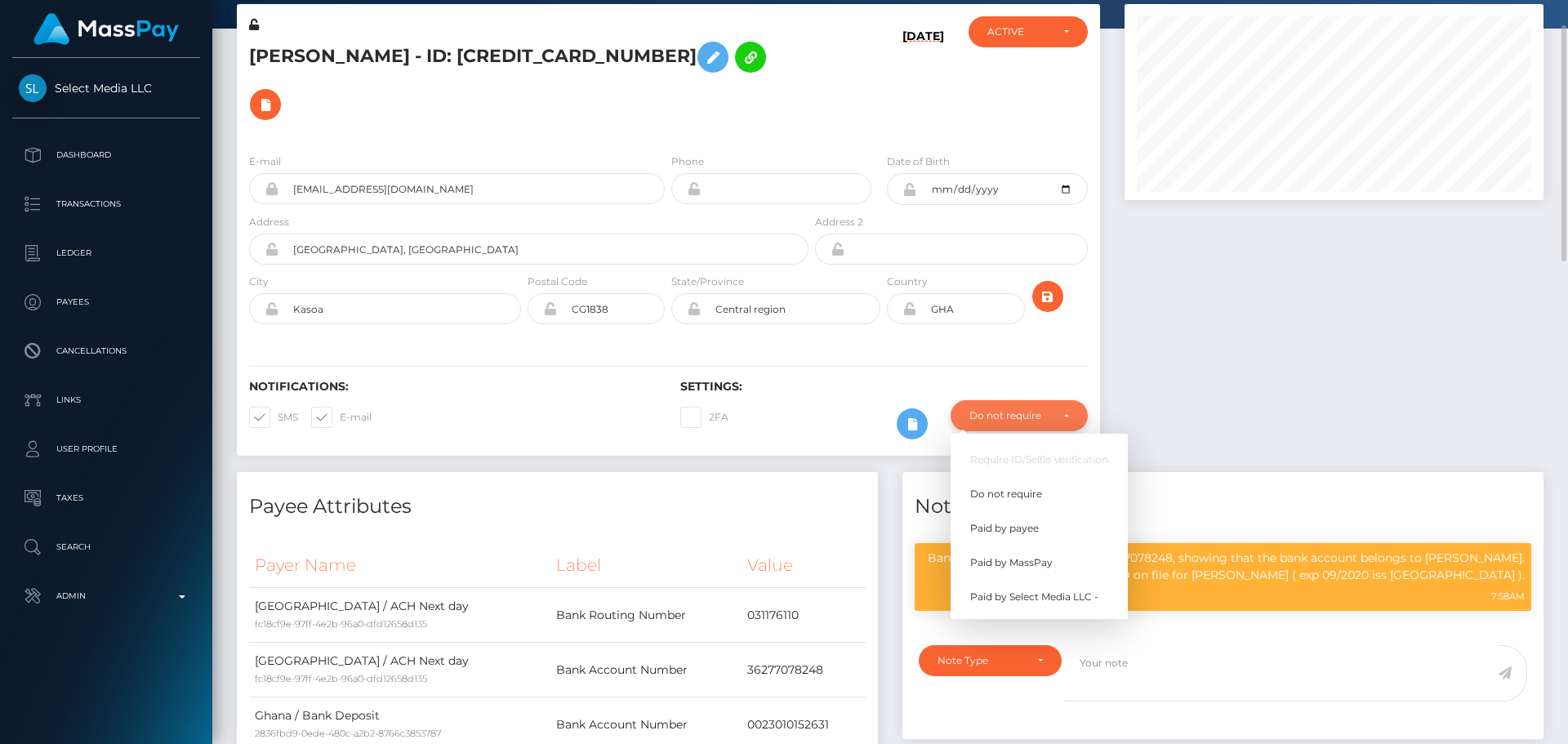
scroll to position [196, 420]
click at [1042, 555] on span "Paid by MassPay" at bounding box center [1011, 562] width 82 height 15
select select "2"
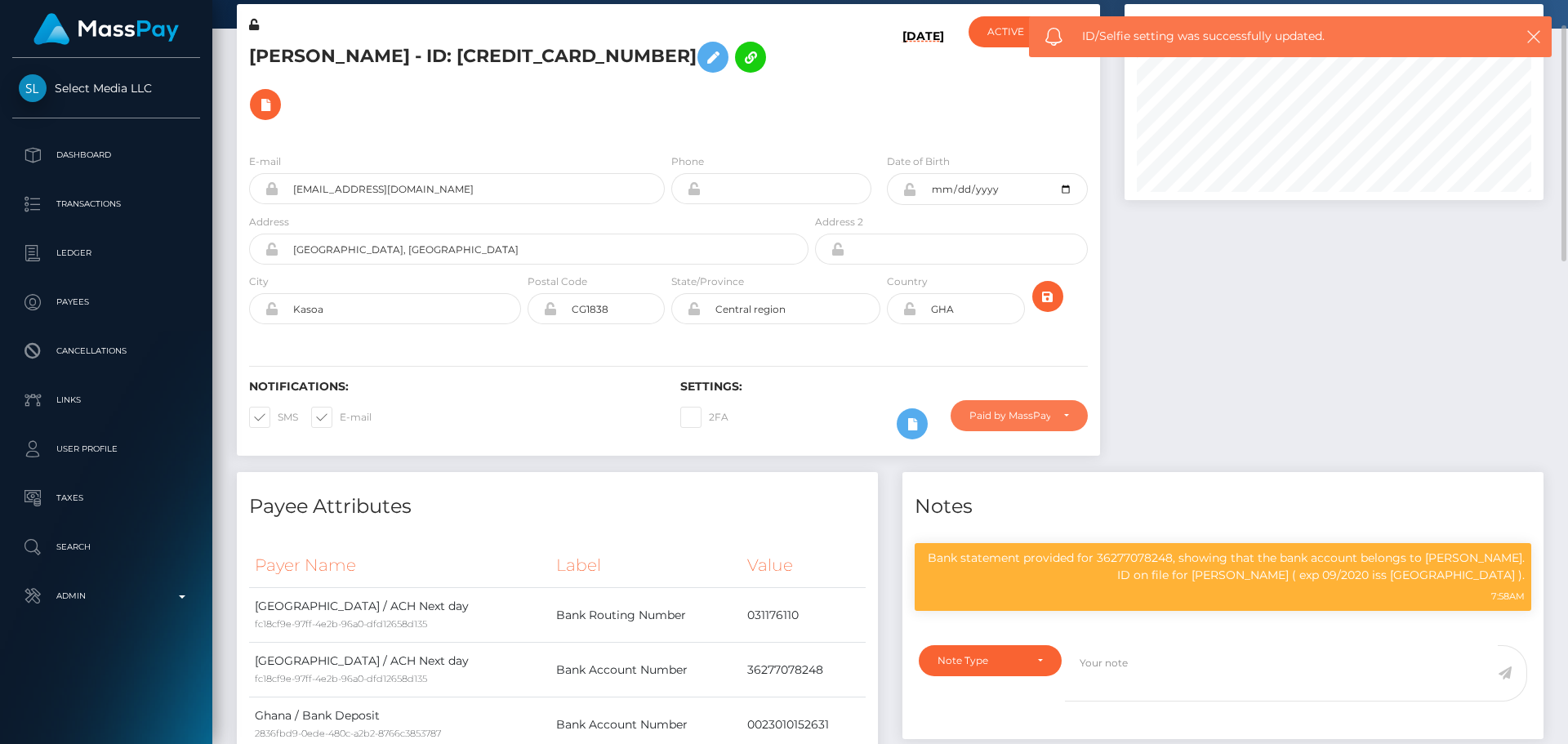
scroll to position [245, 0]
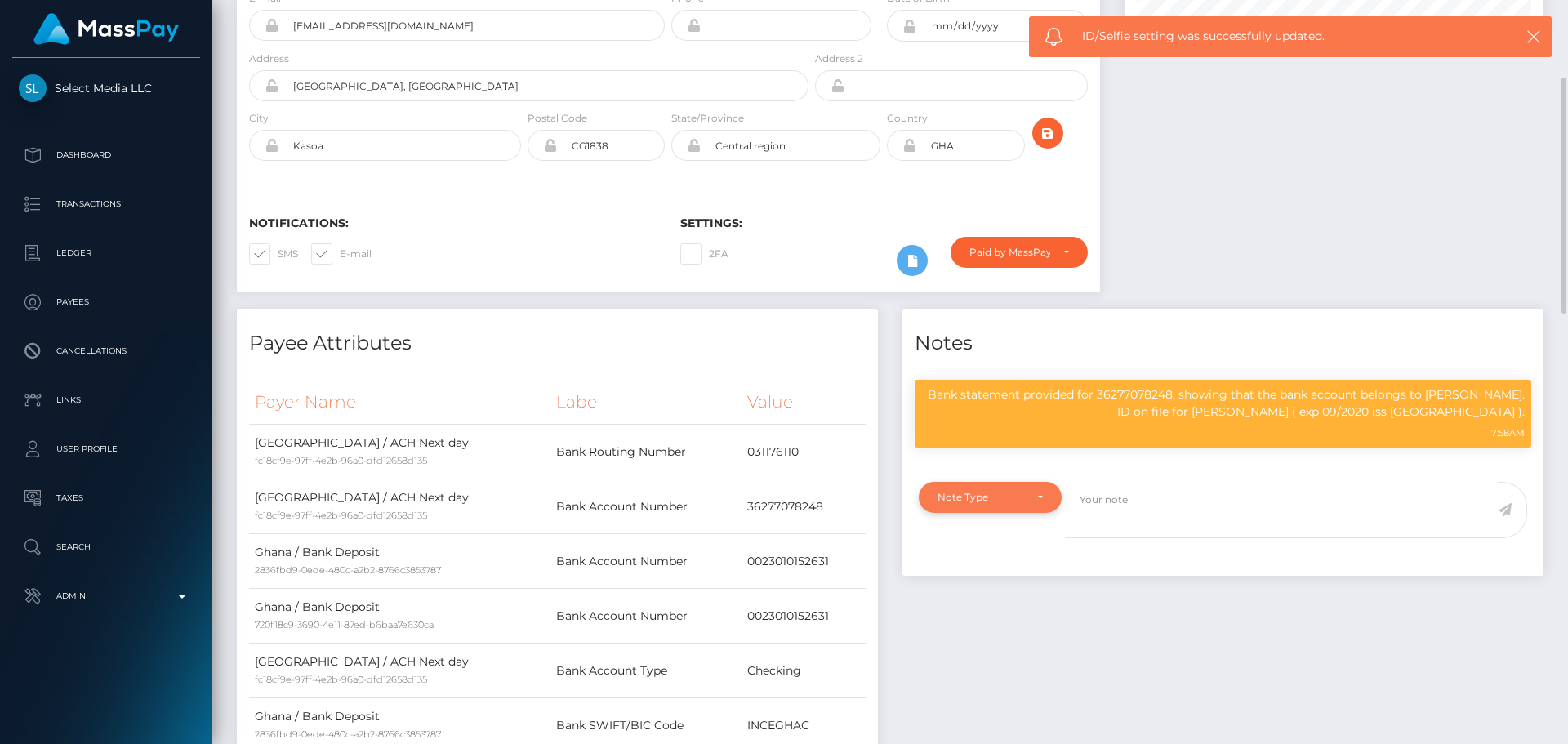
click at [1039, 491] on div "Note Type" at bounding box center [990, 497] width 106 height 13
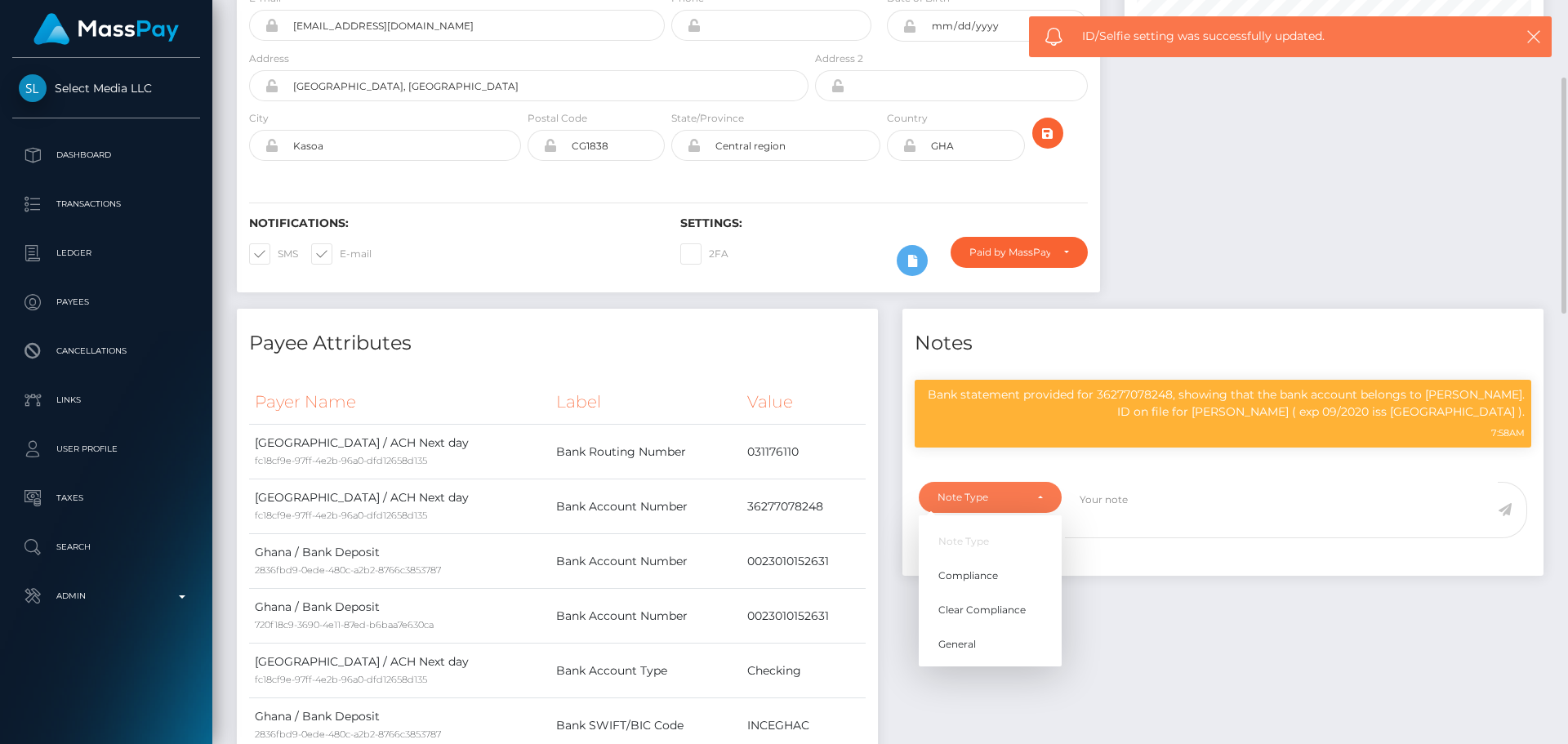
scroll to position [196, 420]
click at [990, 568] on span "Compliance" at bounding box center [968, 575] width 59 height 15
select select "COMPLIANCE"
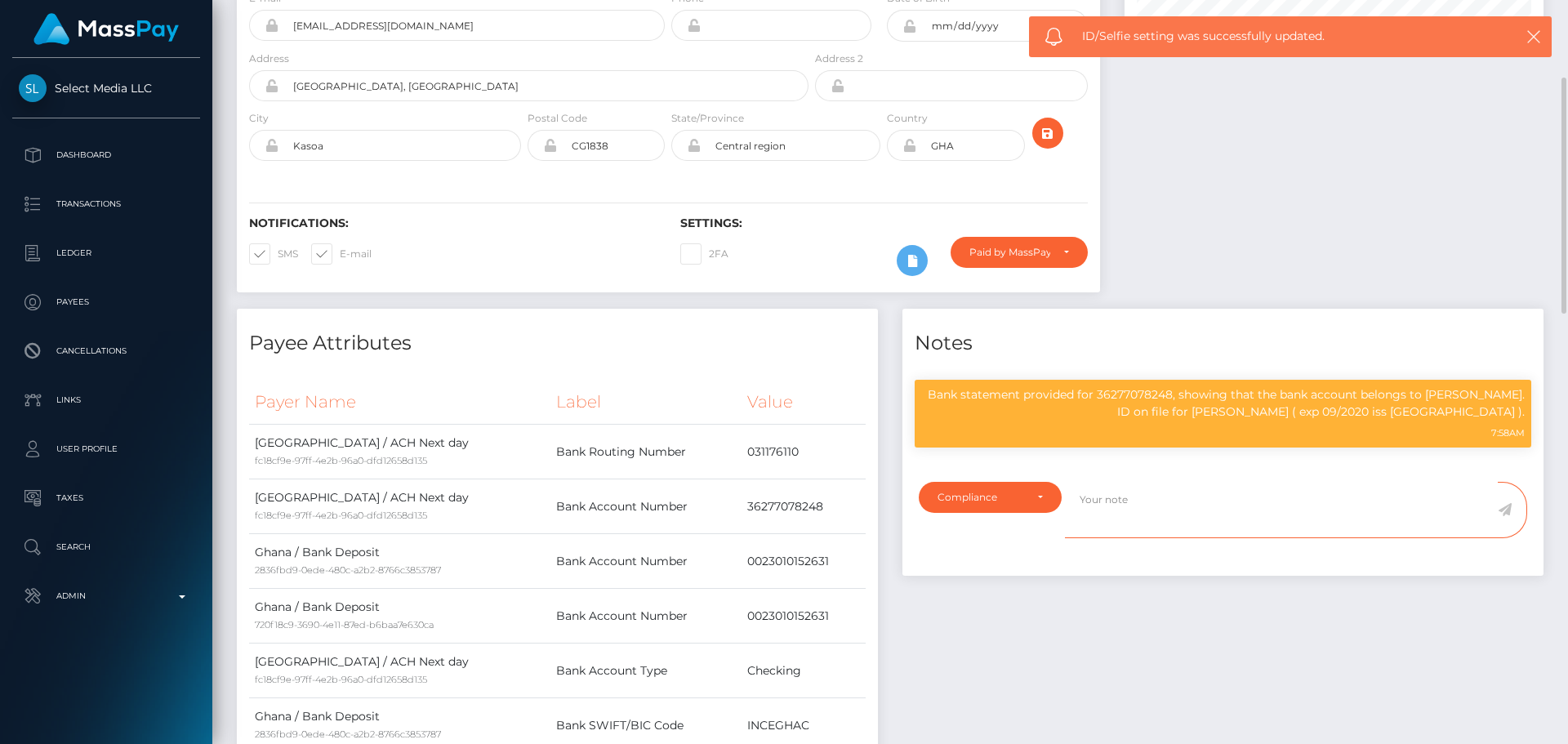
click at [1169, 482] on textarea at bounding box center [1282, 510] width 433 height 57
click at [1135, 387] on p "Bank statement provided for 36277078248, showing that the bank account belongs …" at bounding box center [1222, 403] width 603 height 34
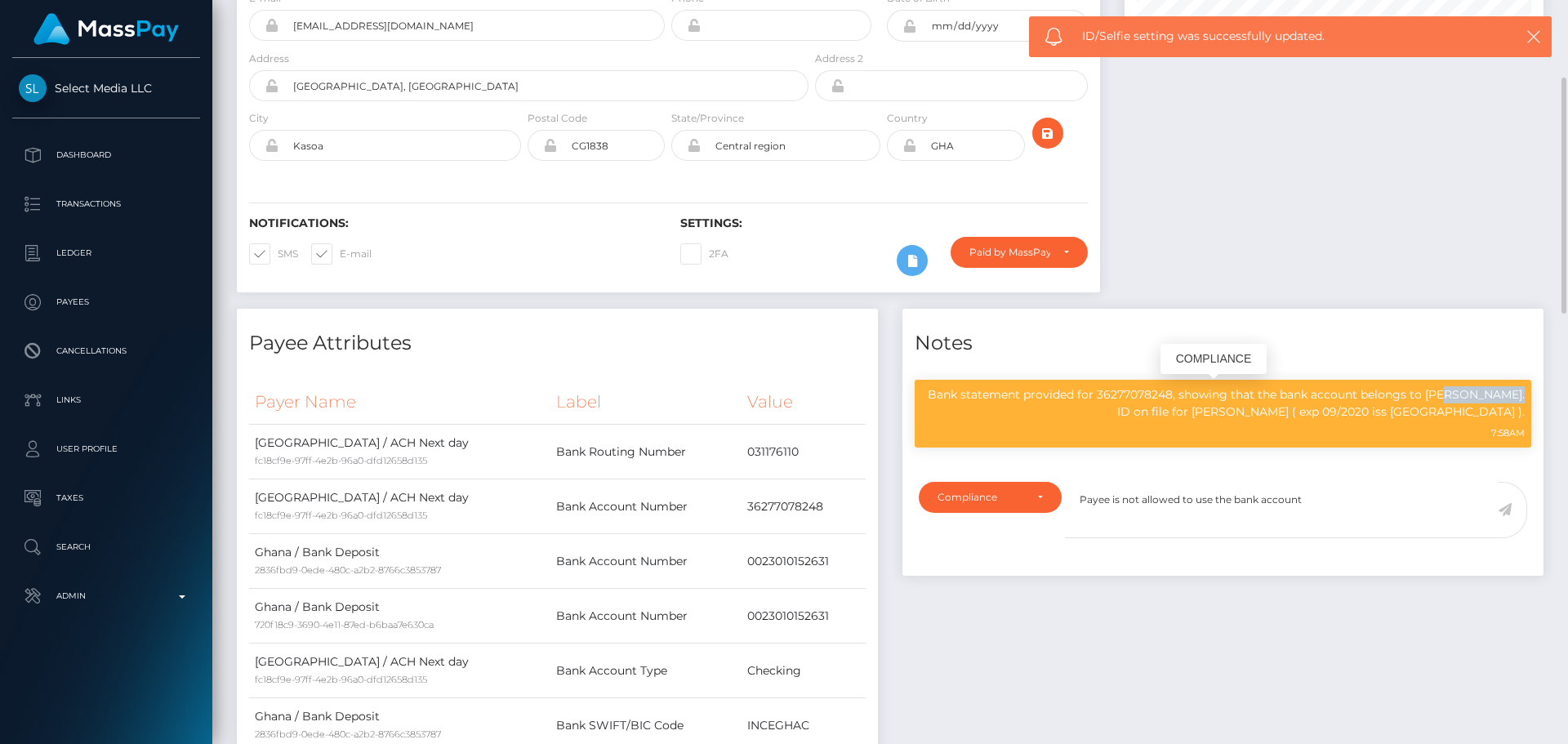
click at [1135, 387] on p "Bank statement provided for 36277078248, showing that the bank account belongs …" at bounding box center [1222, 403] width 603 height 34
copy p "36277078248"
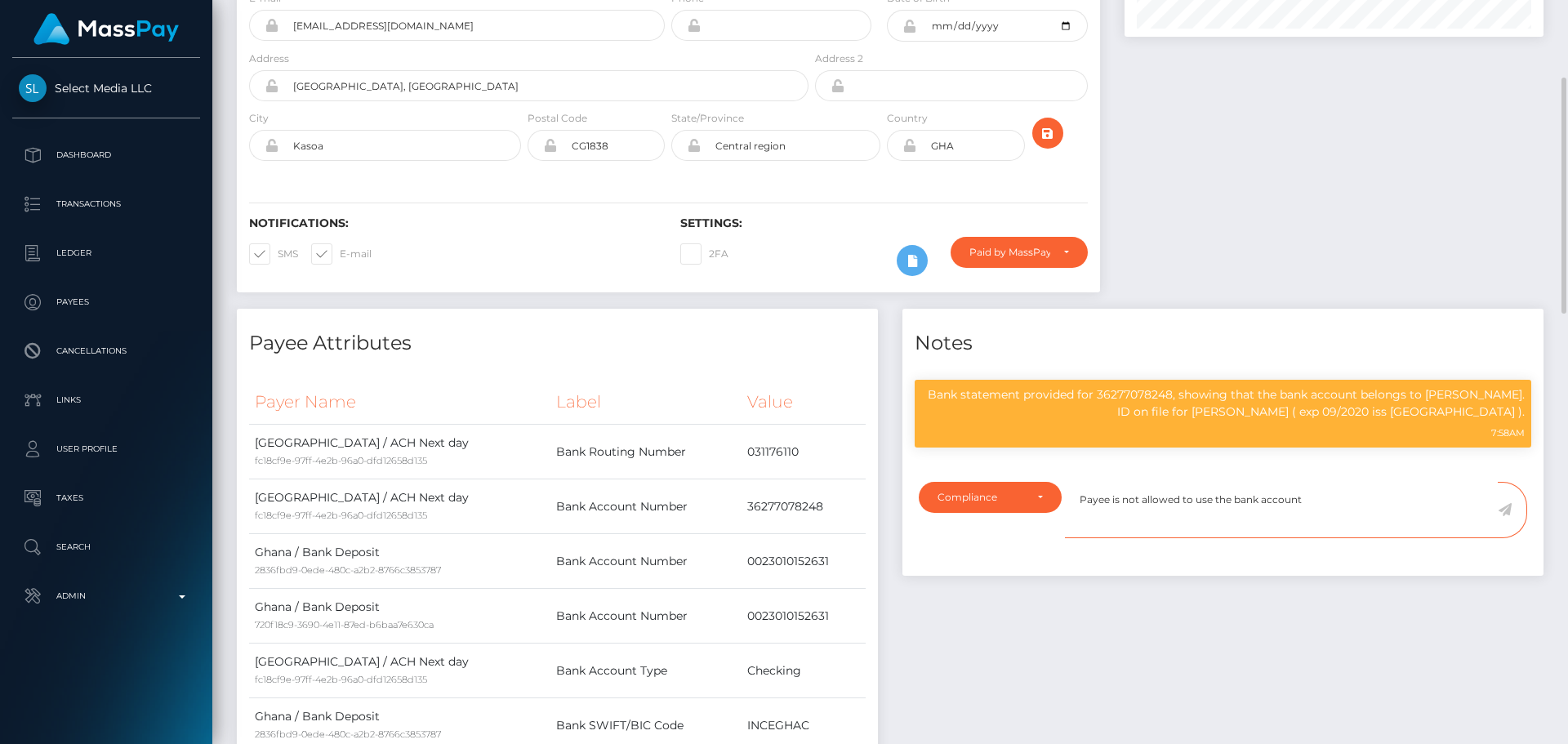
click at [1338, 482] on textarea "Payee is not allowed to use the bank account" at bounding box center [1282, 510] width 433 height 57
paste textarea "36277078248"
type textarea "Payee is not allowed to use the bank account [FINANCIAL_ID] anymore."
click at [1505, 503] on icon at bounding box center [1505, 509] width 14 height 13
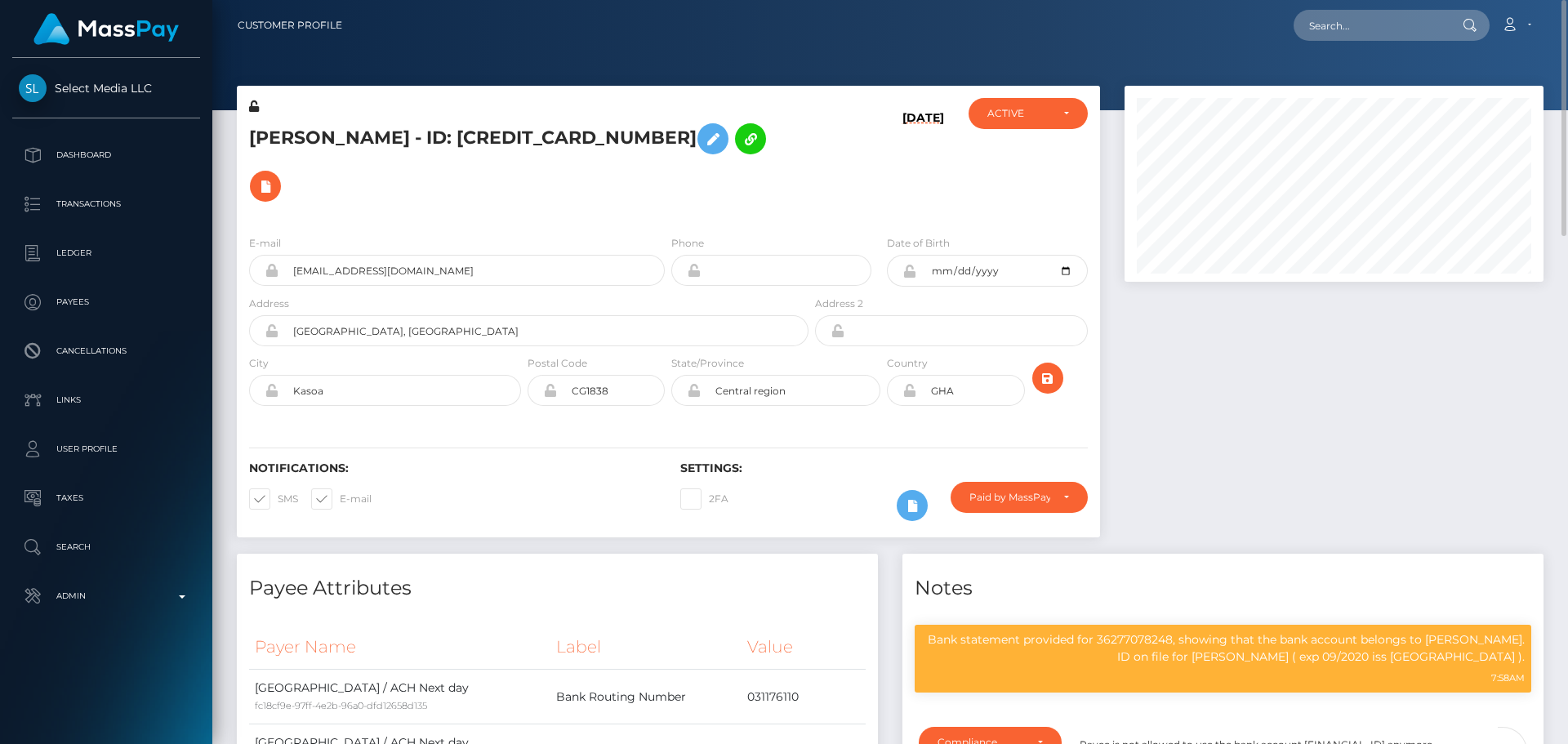
click at [421, 143] on h5 "[PERSON_NAME] - ID: [CREDIT_CARD_NUMBER]" at bounding box center [524, 162] width 551 height 95
copy h5 "[PERSON_NAME] - ID: [CREDIT_CARD_NUMBER]"
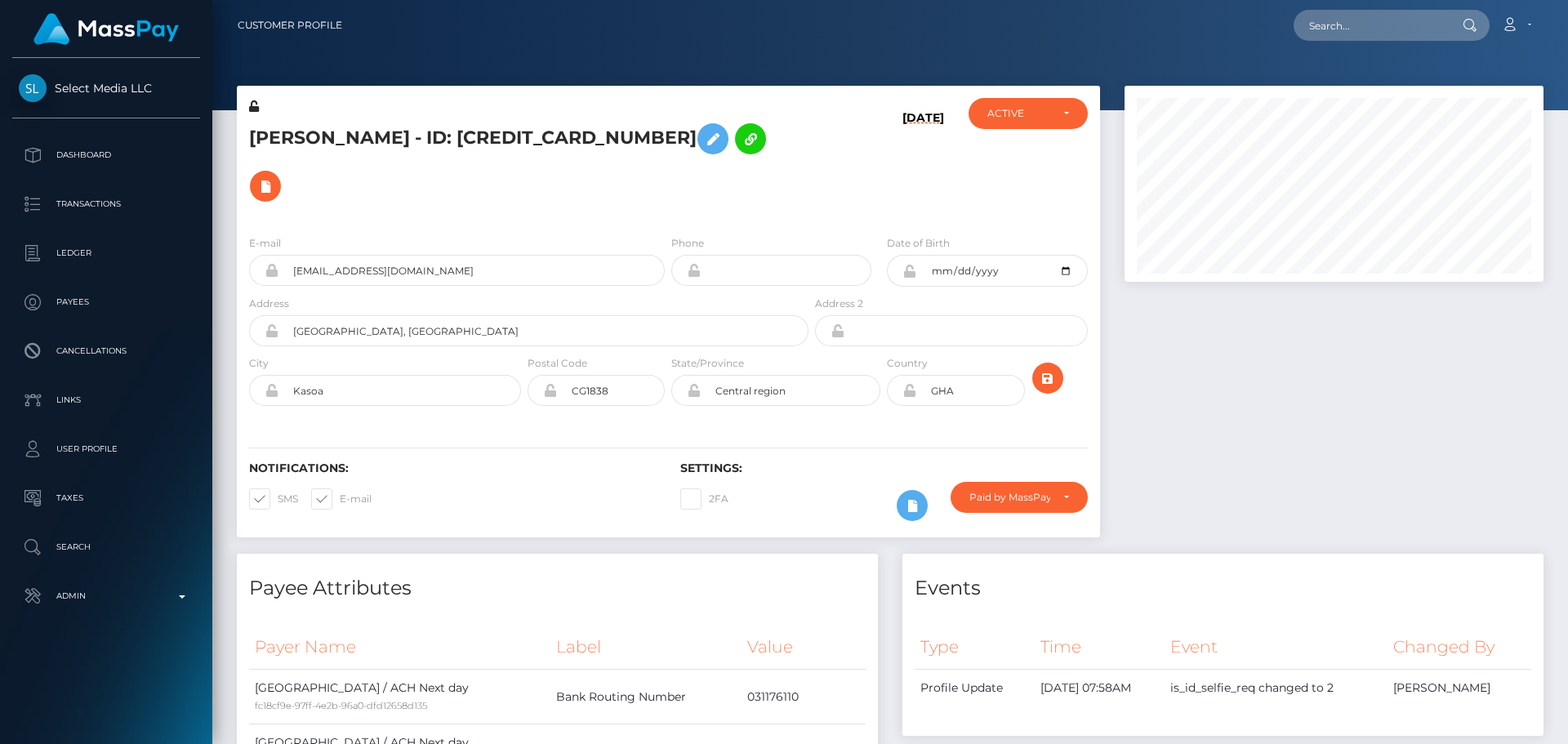
scroll to position [196, 420]
drag, startPoint x: 488, startPoint y: 212, endPoint x: 222, endPoint y: 231, distance: 266.7
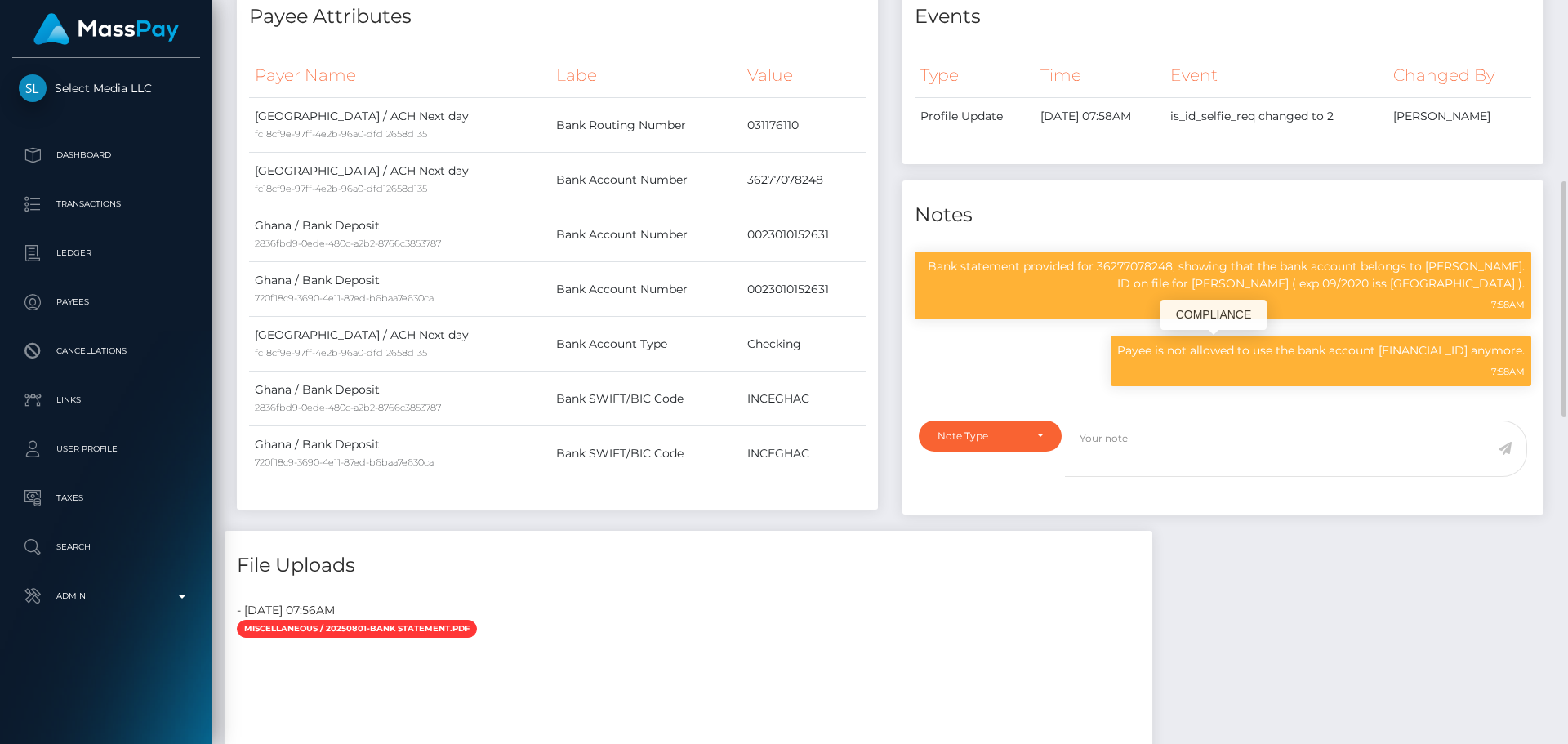
click at [1438, 342] on p "Payee is not allowed to use the bank account 36277078248 anymore." at bounding box center [1321, 351] width 408 height 17
drag, startPoint x: 1438, startPoint y: 305, endPoint x: 1477, endPoint y: 307, distance: 39.1
click at [1477, 342] on p "Payee is not allowed to use the bank account 36277078248 anymore." at bounding box center [1321, 351] width 408 height 17
copy p "36277078248 anymore"
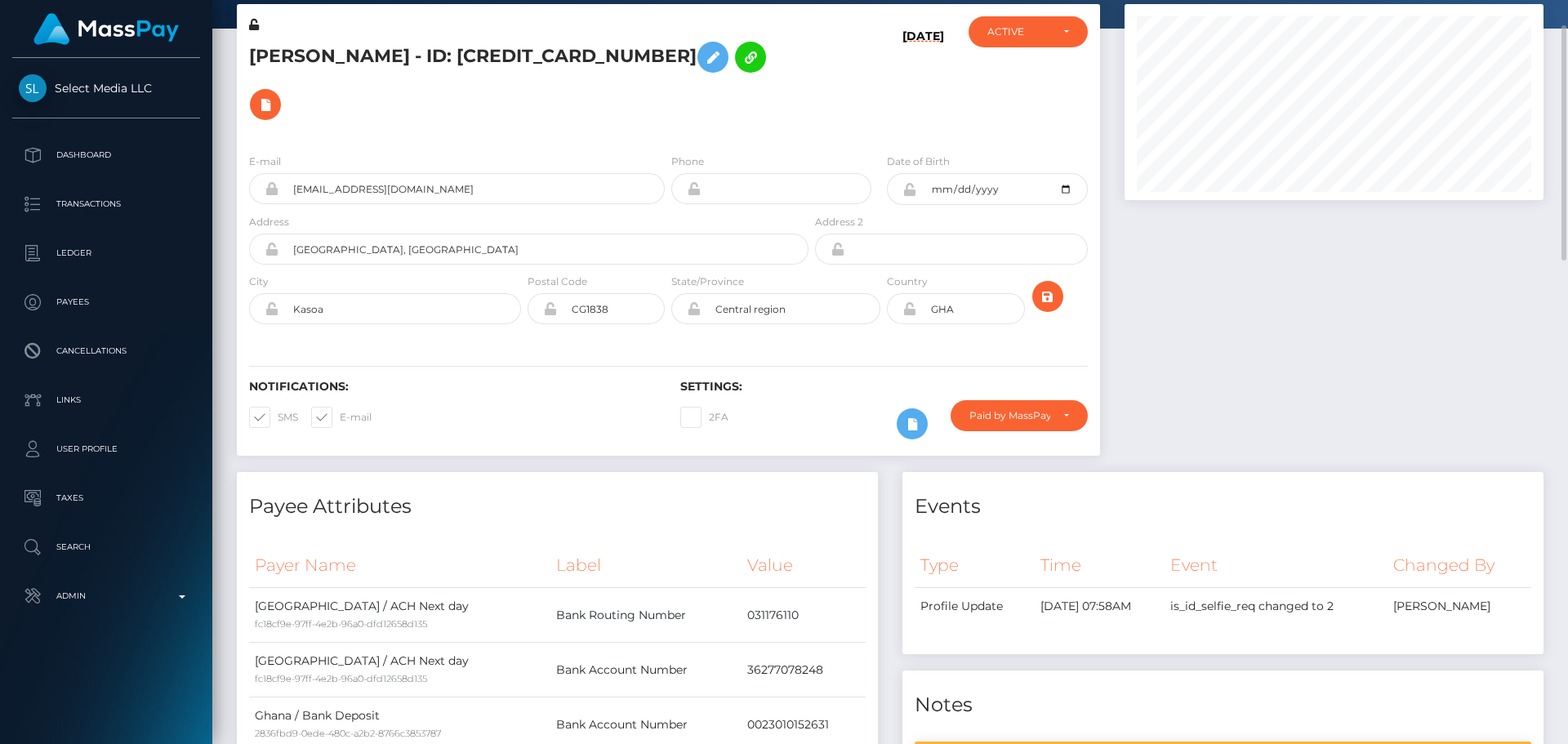
scroll to position [0, 0]
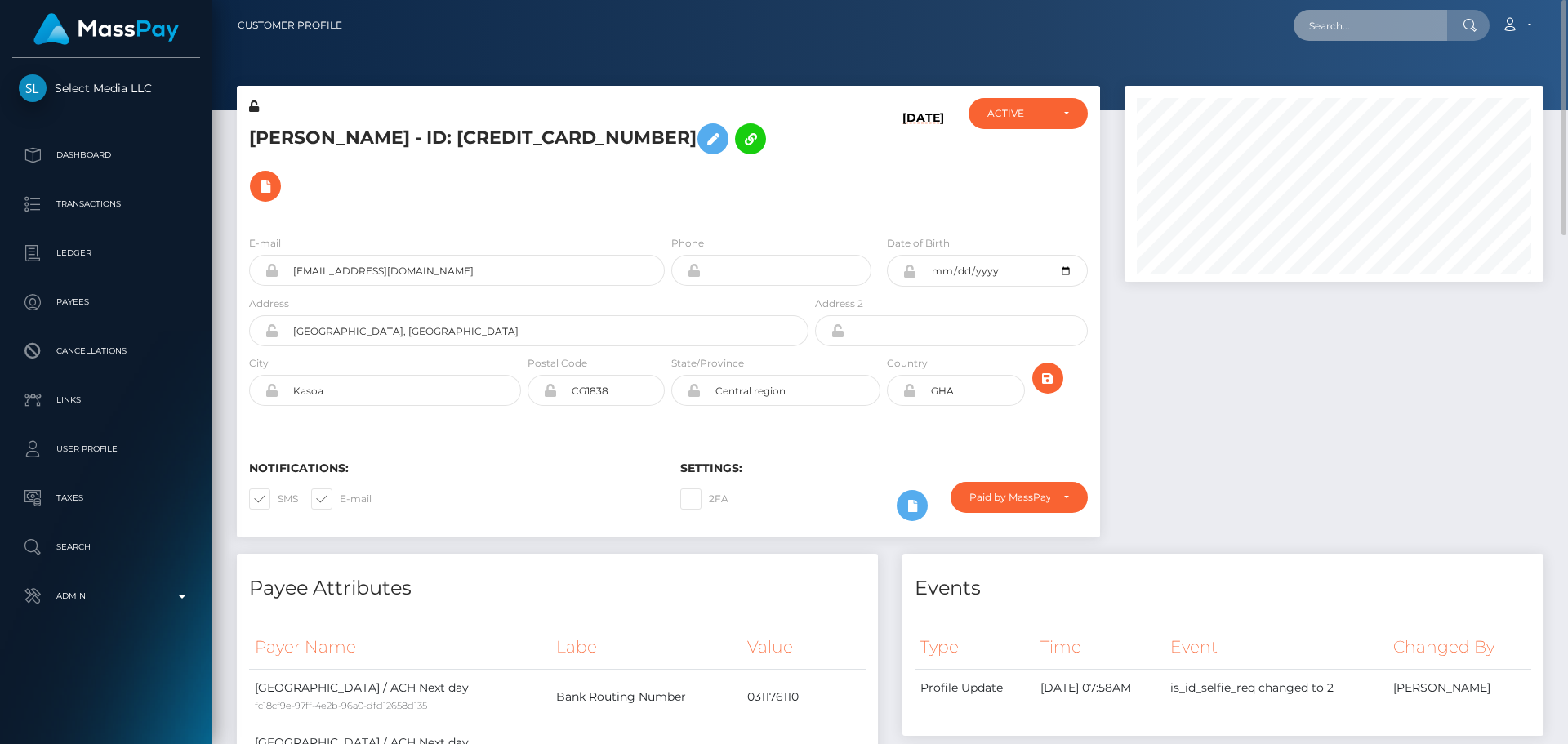
click at [1377, 37] on input "text" at bounding box center [1371, 25] width 154 height 31
paste input "ariana@weareonlymodels.net"
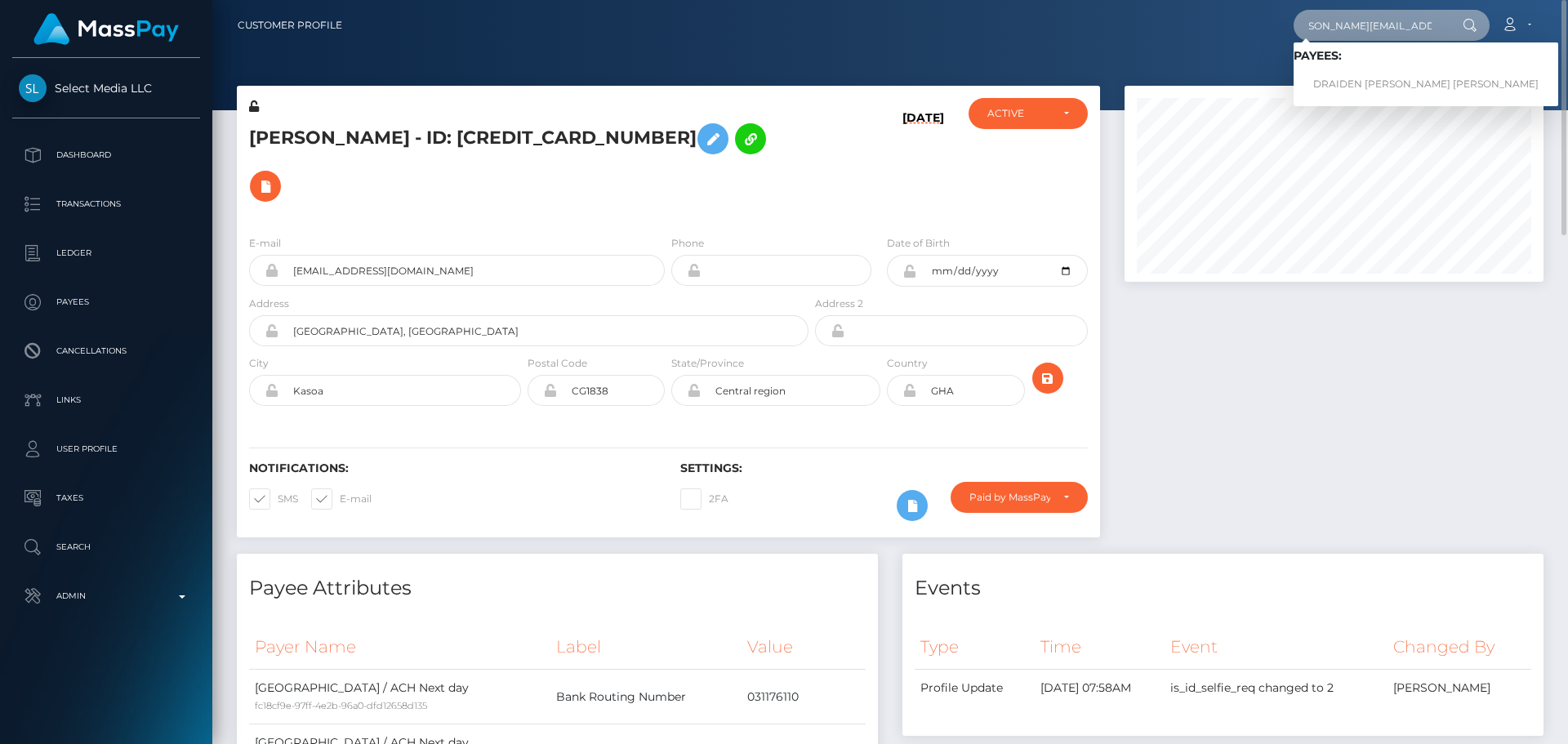
type input "ariana@weareonlymodels.net"
click at [1349, 70] on link "DRAIDEN OBODAI SAI VEGA" at bounding box center [1426, 85] width 265 height 31
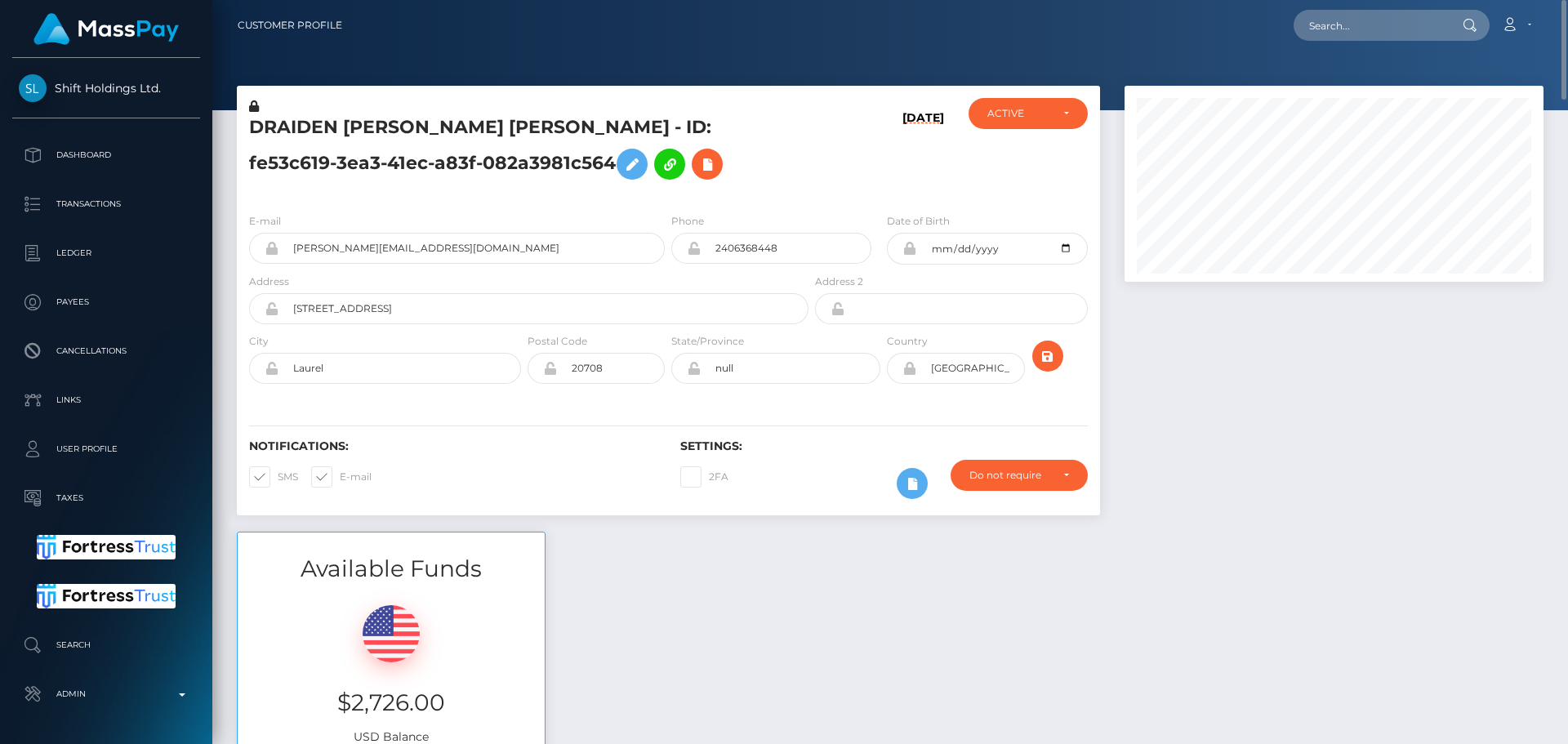
click at [469, 123] on h5 "DRAIDEN [PERSON_NAME] [PERSON_NAME] - ID: fe53c619-3ea3-41ec-a83f-082a3981c564" at bounding box center [524, 151] width 551 height 72
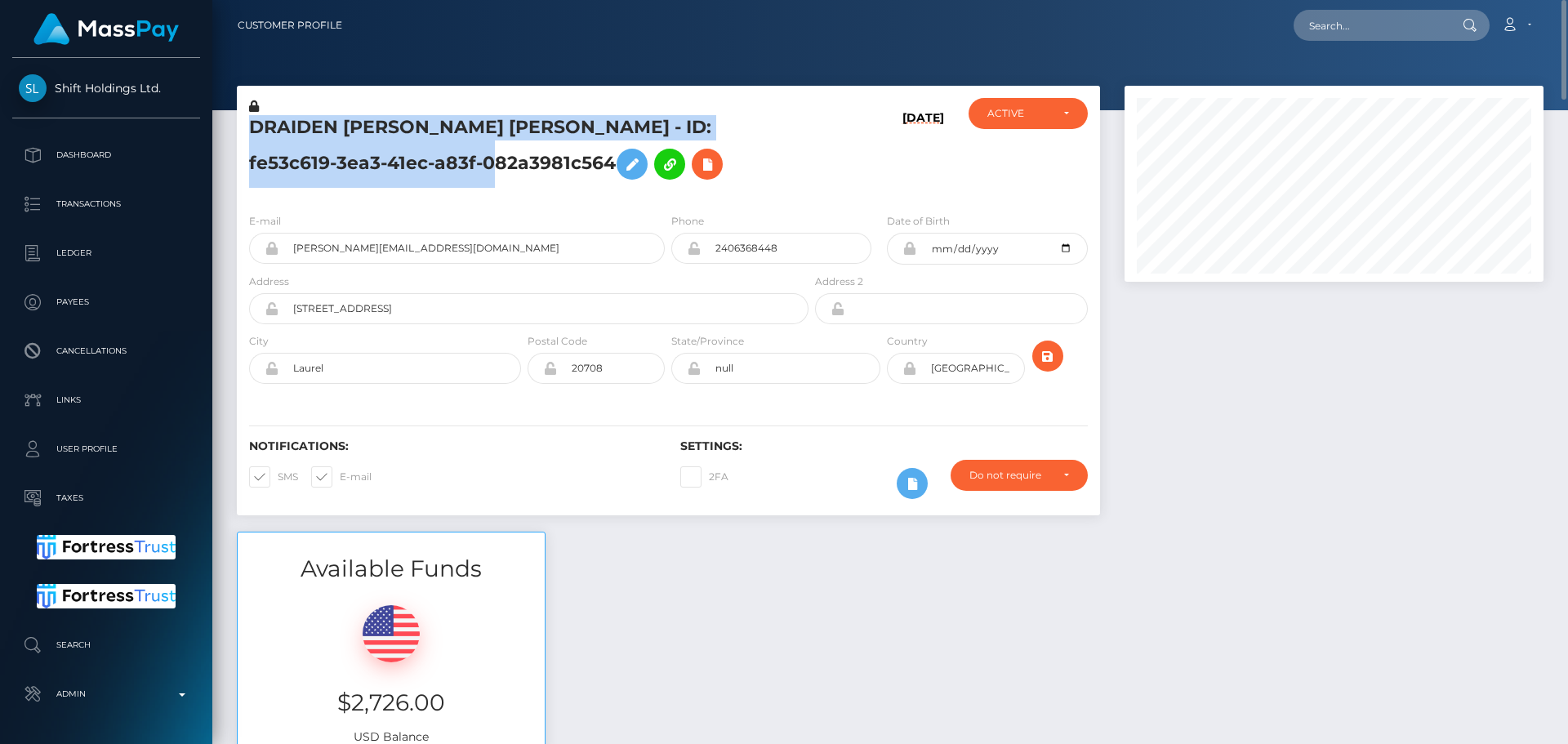
click at [469, 123] on h5 "DRAIDEN [PERSON_NAME] [PERSON_NAME] - ID: fe53c619-3ea3-41ec-a83f-082a3981c564" at bounding box center [524, 151] width 551 height 72
copy h5 "DRAIDEN [PERSON_NAME] [PERSON_NAME] - ID: fe53c619-3ea3-41ec-a83f-082a3981c564"
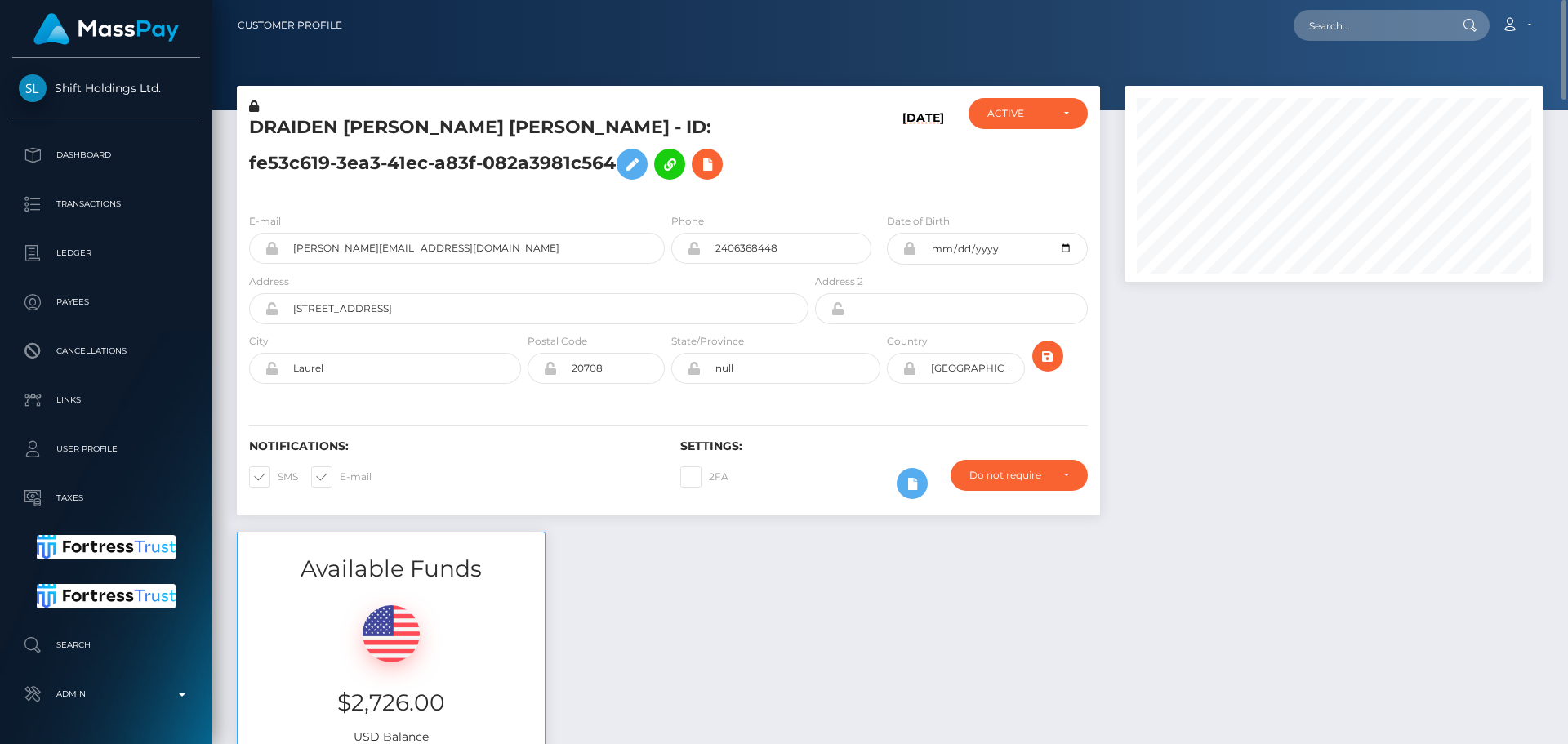
drag, startPoint x: 1360, startPoint y: 9, endPoint x: 1377, endPoint y: 31, distance: 27.8
click at [1360, 10] on div "Loading... Loading... Account Edit Profile Logout" at bounding box center [949, 24] width 1187 height 34
click at [1379, 34] on input "text" at bounding box center [1371, 25] width 154 height 31
paste input "[EMAIL_ADDRESS][DOMAIN_NAME]"
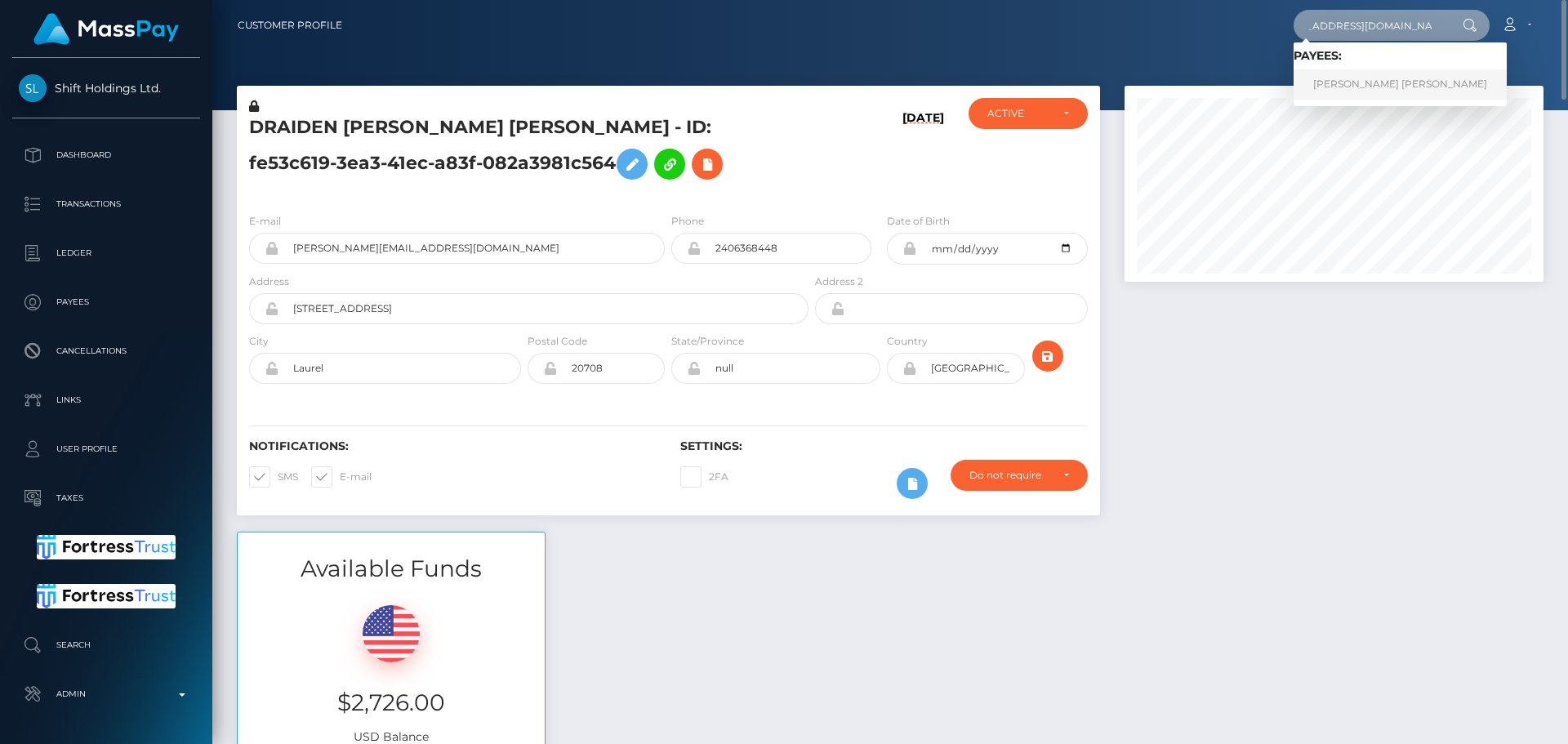
type input "[EMAIL_ADDRESS][DOMAIN_NAME]"
click at [1351, 86] on link "[PERSON_NAME] [PERSON_NAME]" at bounding box center [1400, 85] width 213 height 31
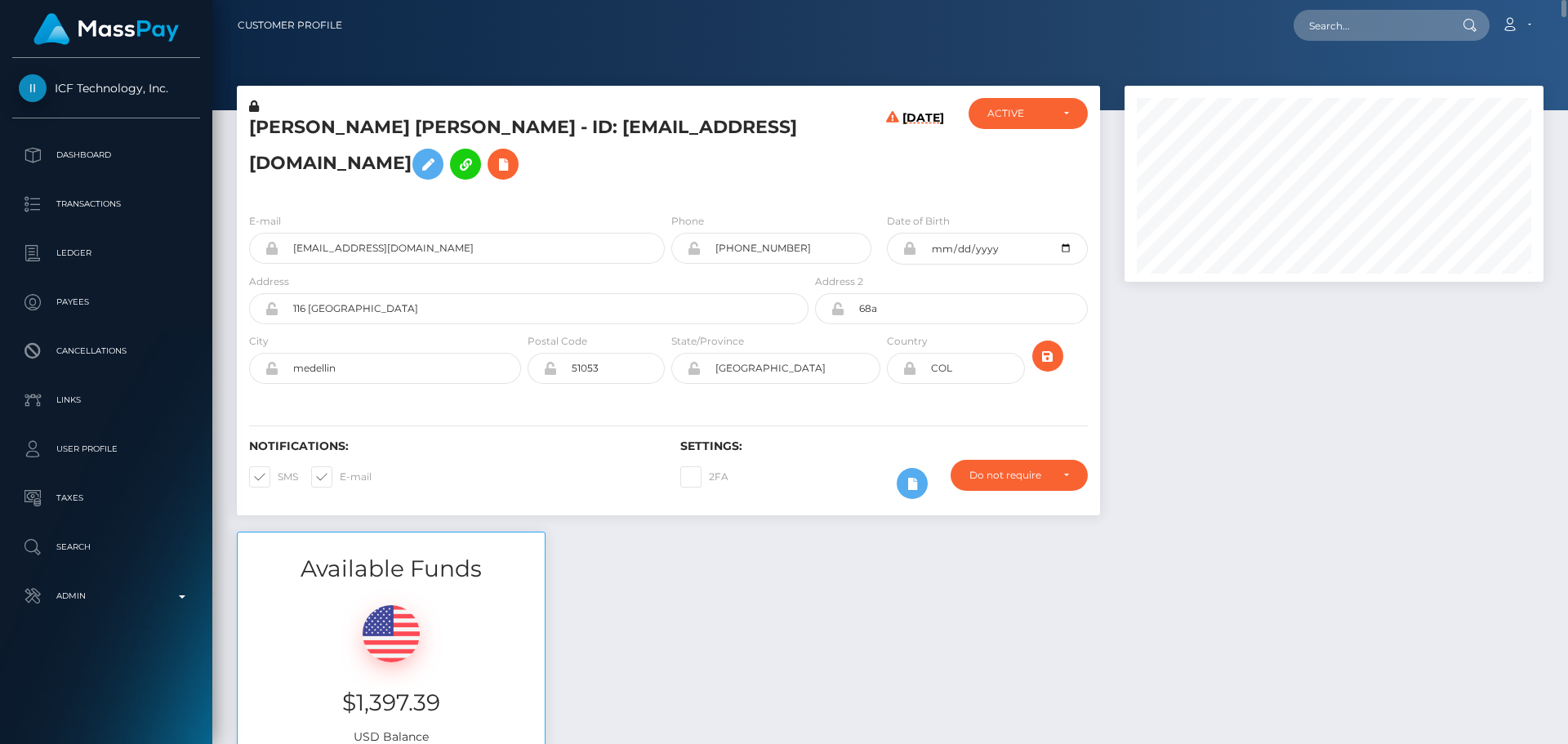
click at [270, 130] on h5 "[PERSON_NAME] [PERSON_NAME] - ID: [EMAIL_ADDRESS][DOMAIN_NAME]" at bounding box center [524, 151] width 551 height 72
copy h5 "David"
click at [481, 130] on h5 "David Stiven Alvarez Quesada - ID: diamondstudio2019@gmail.com" at bounding box center [524, 151] width 551 height 72
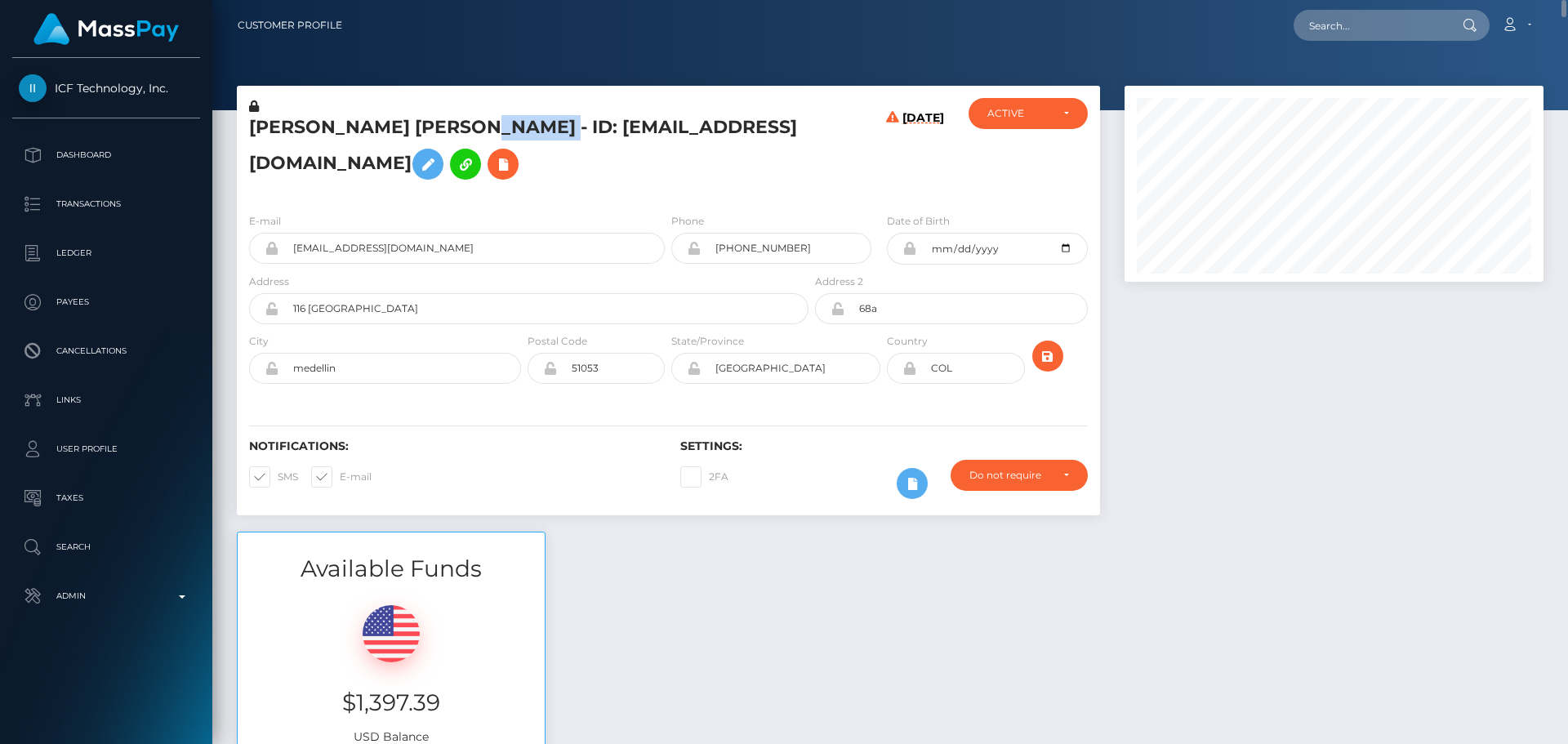
copy h5 "Quesada"
click at [746, 172] on h5 "[PERSON_NAME] [PERSON_NAME] - ID: [EMAIL_ADDRESS][DOMAIN_NAME]" at bounding box center [524, 151] width 551 height 72
drag, startPoint x: 1559, startPoint y: 224, endPoint x: 1542, endPoint y: 2, distance: 222.6
click at [1542, 2] on div "Customer Profile Loading... Loading..." at bounding box center [890, 372] width 1356 height 744
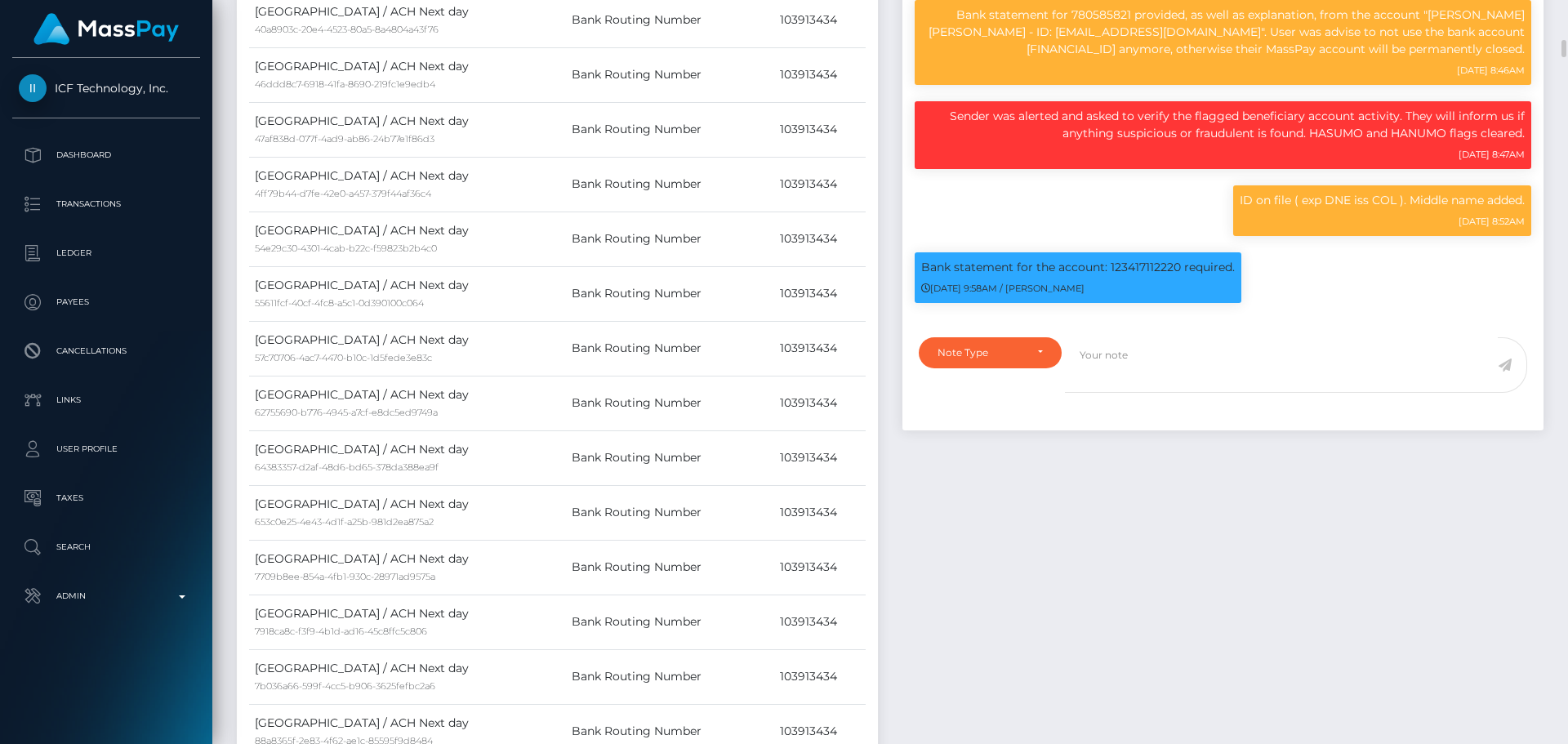
scroll to position [196, 420]
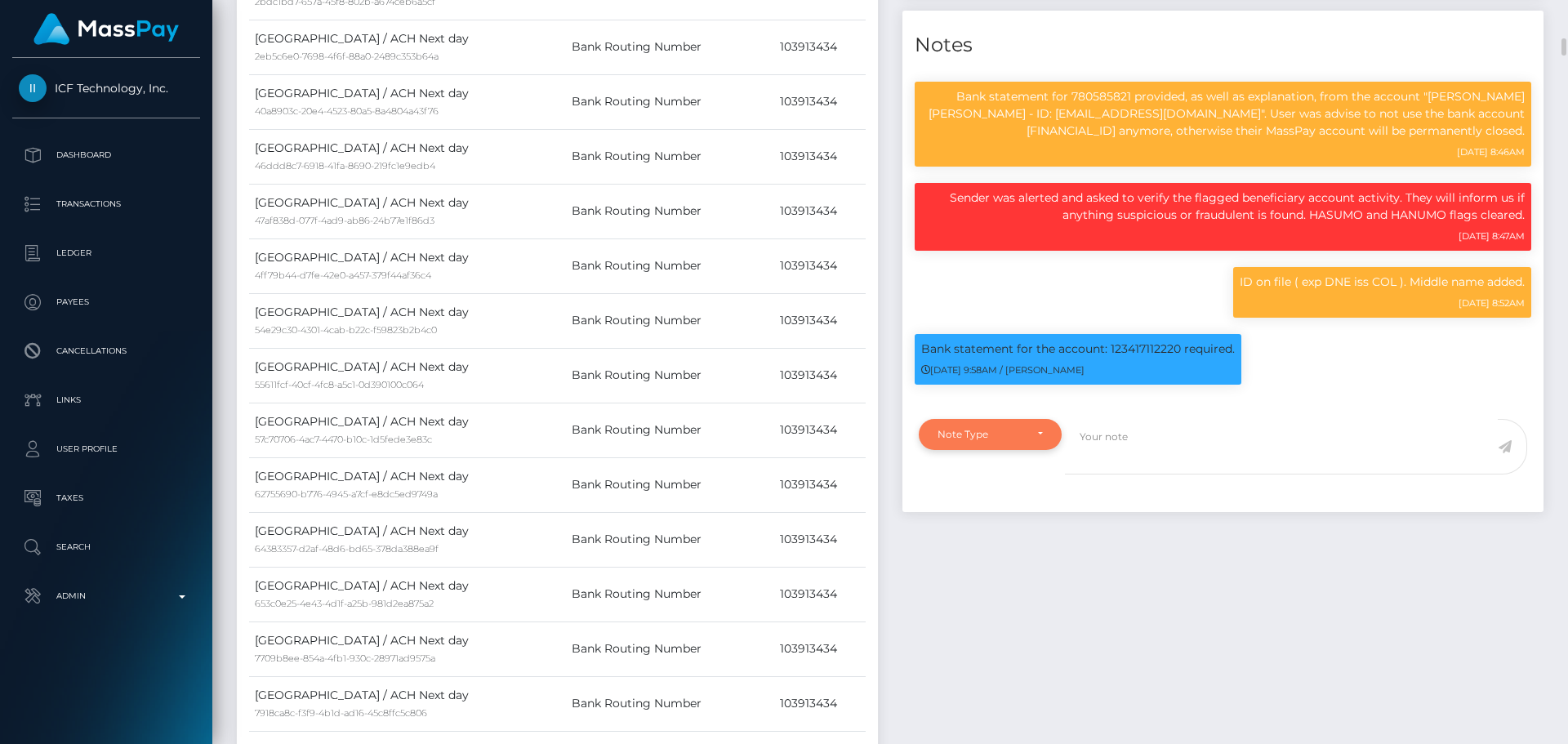
click at [1030, 424] on div "Note Type" at bounding box center [991, 435] width 143 height 31
click at [999, 547] on span "Clear Compliance" at bounding box center [982, 547] width 87 height 15
select select "CLEAR_COMPLIANCE"
click at [1161, 436] on textarea at bounding box center [1282, 447] width 433 height 57
paste textarea "Bank statement provided for showing that the bank account belongs to Heather Ni…"
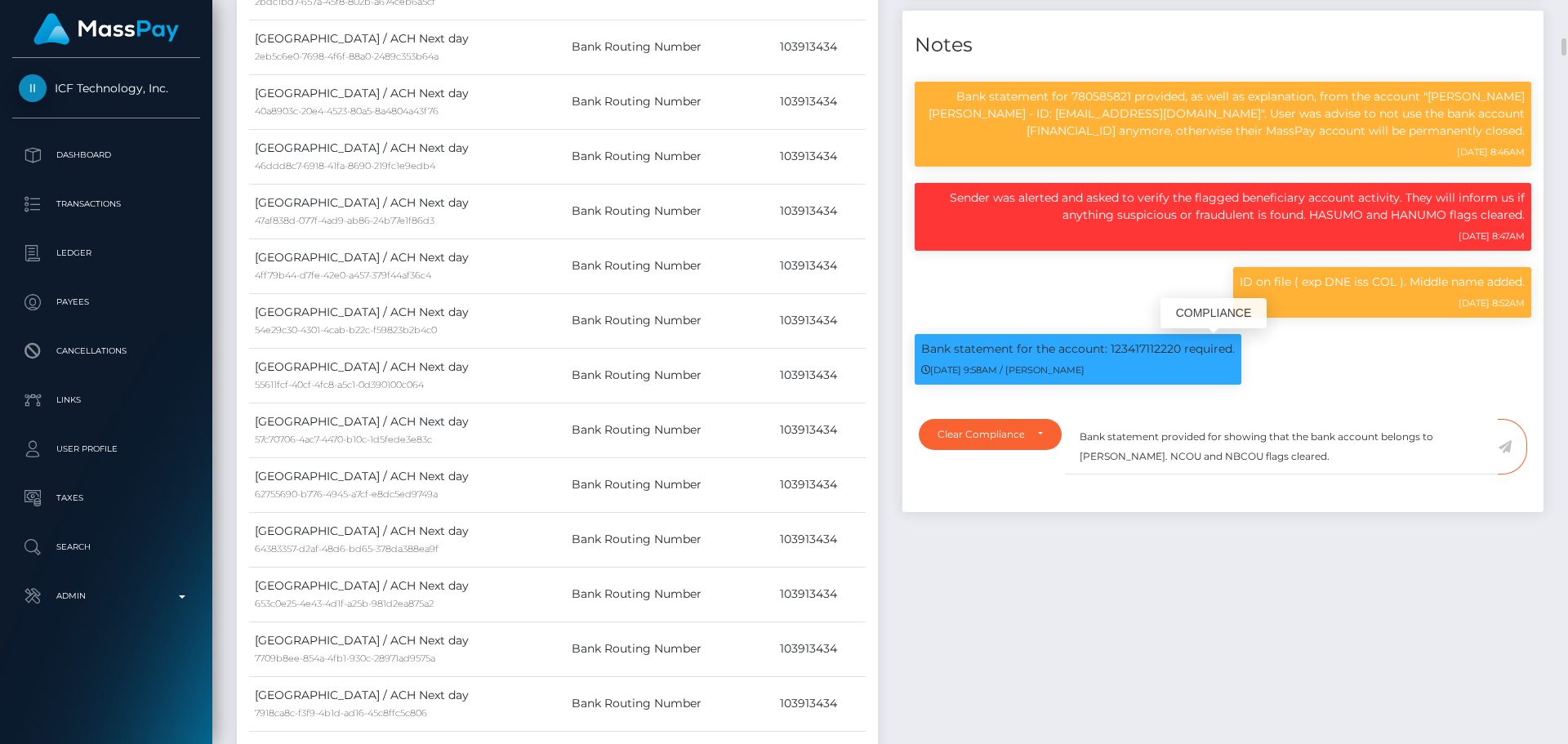
click at [1138, 351] on p "Bank statement for the account: 123417112220 required." at bounding box center [1077, 349] width 313 height 17
copy p "123417112220"
click at [1221, 437] on textarea "Bank statement provided for showing that the bank account belongs to Heather Ni…" at bounding box center [1282, 447] width 433 height 57
paste textarea "123417112220"
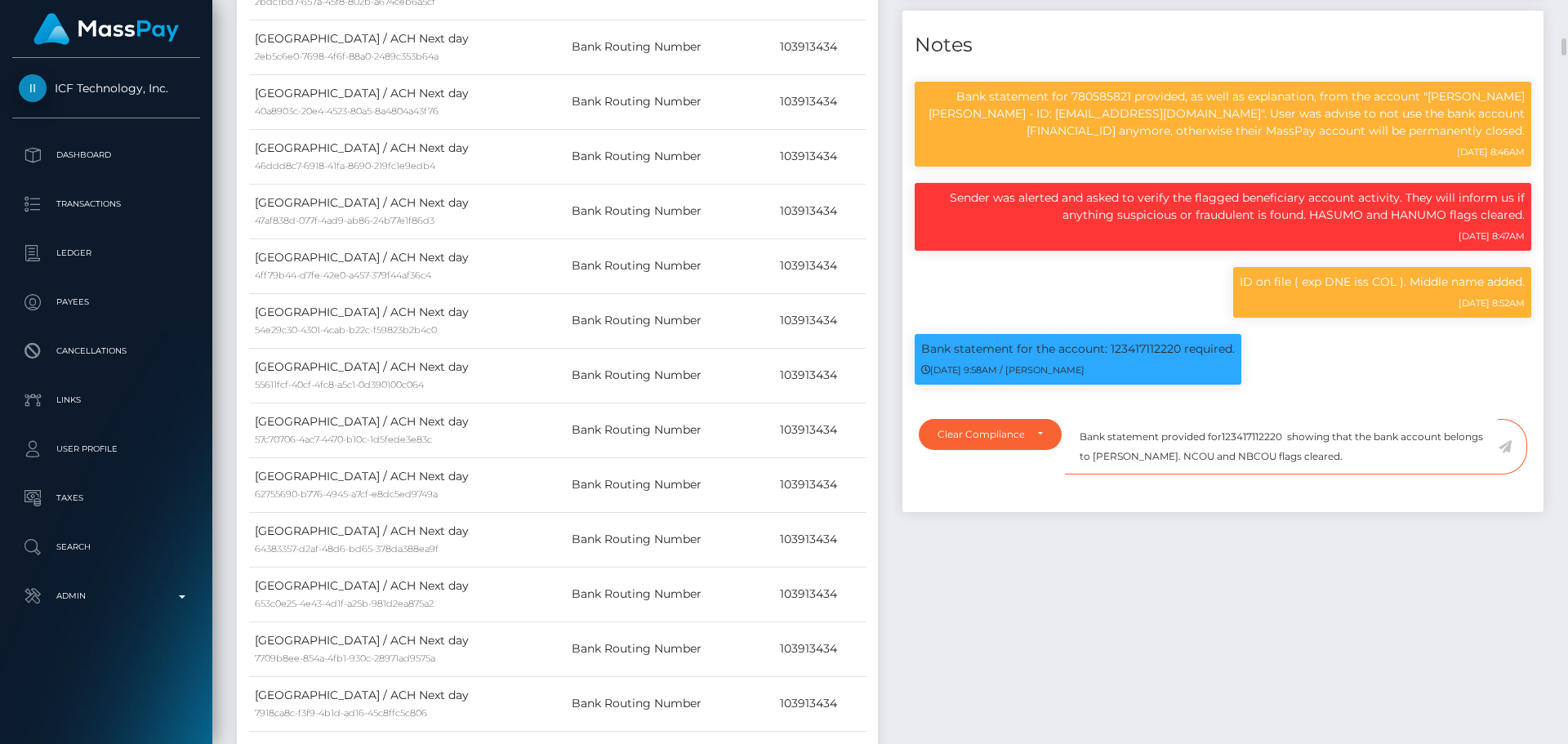
click at [1221, 434] on textarea "Bank statement provided for123417112220 showing that the bank account belongs t…" at bounding box center [1282, 447] width 433 height 57
click at [1285, 437] on textarea "Bank statement provided for 123417112220 showing that the bank account belongs …" at bounding box center [1282, 447] width 433 height 57
click at [1141, 458] on textarea "Bank statement provided for 123417112220, showing that the bank account belongs…" at bounding box center [1282, 447] width 433 height 57
drag, startPoint x: 1141, startPoint y: 458, endPoint x: 1218, endPoint y: 460, distance: 77.0
click at [1218, 460] on textarea "Bank statement provided for 123417112220, showing that the bank account belongs…" at bounding box center [1282, 447] width 433 height 57
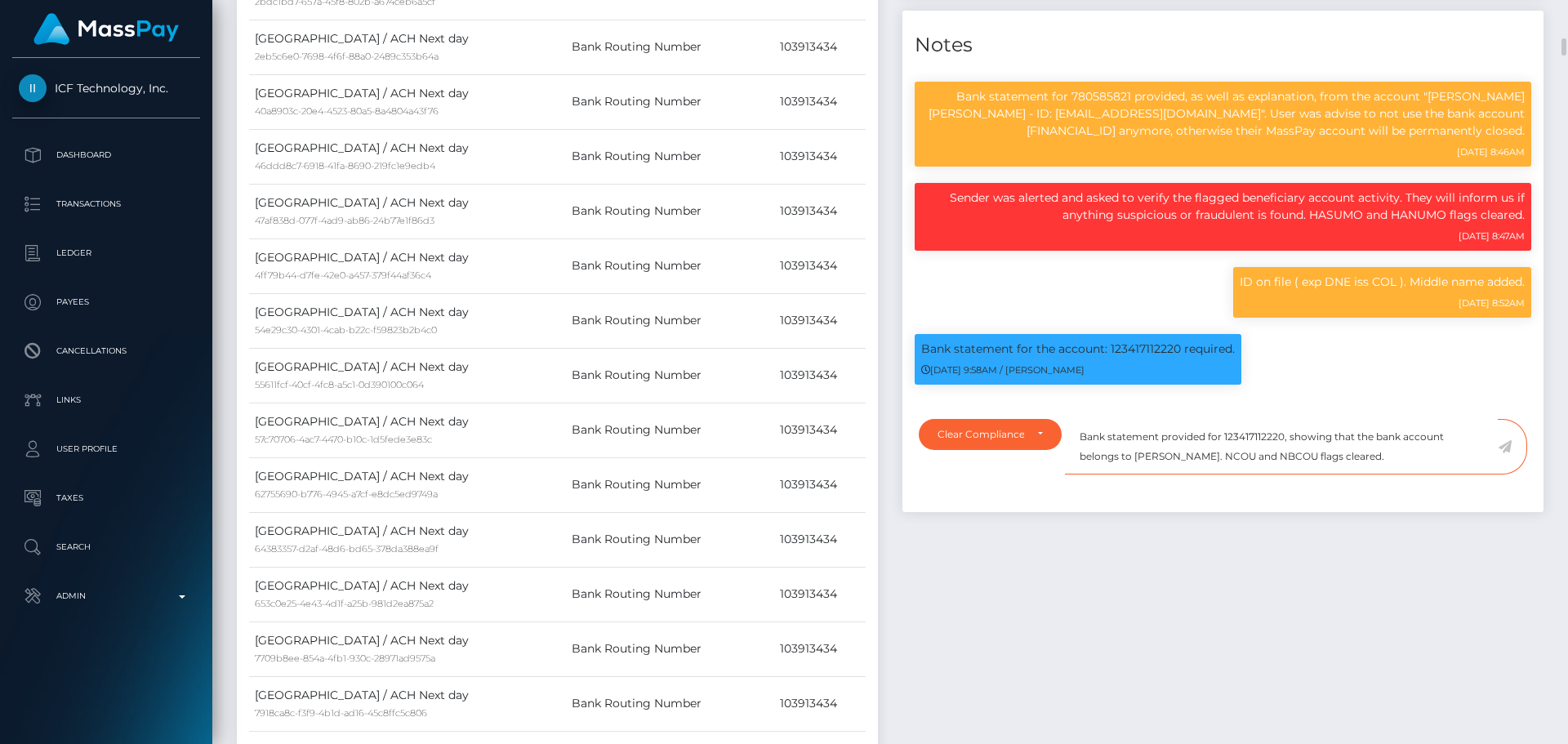
paste textarea "DAVID STIVEN ALVAREZ QUESADA"
click at [1092, 437] on textarea "Bank statement provided for 123417112220, showing that the bank account belongs…" at bounding box center [1282, 447] width 433 height 57
drag, startPoint x: 1092, startPoint y: 437, endPoint x: 1469, endPoint y: 468, distance: 378.3
click at [1469, 468] on textarea "Bank statement provided for 123417112220, showing that the bank account belongs…" at bounding box center [1282, 447] width 433 height 57
type textarea "Bank statement provided for 123417112220, showing that the bank account belongs…"
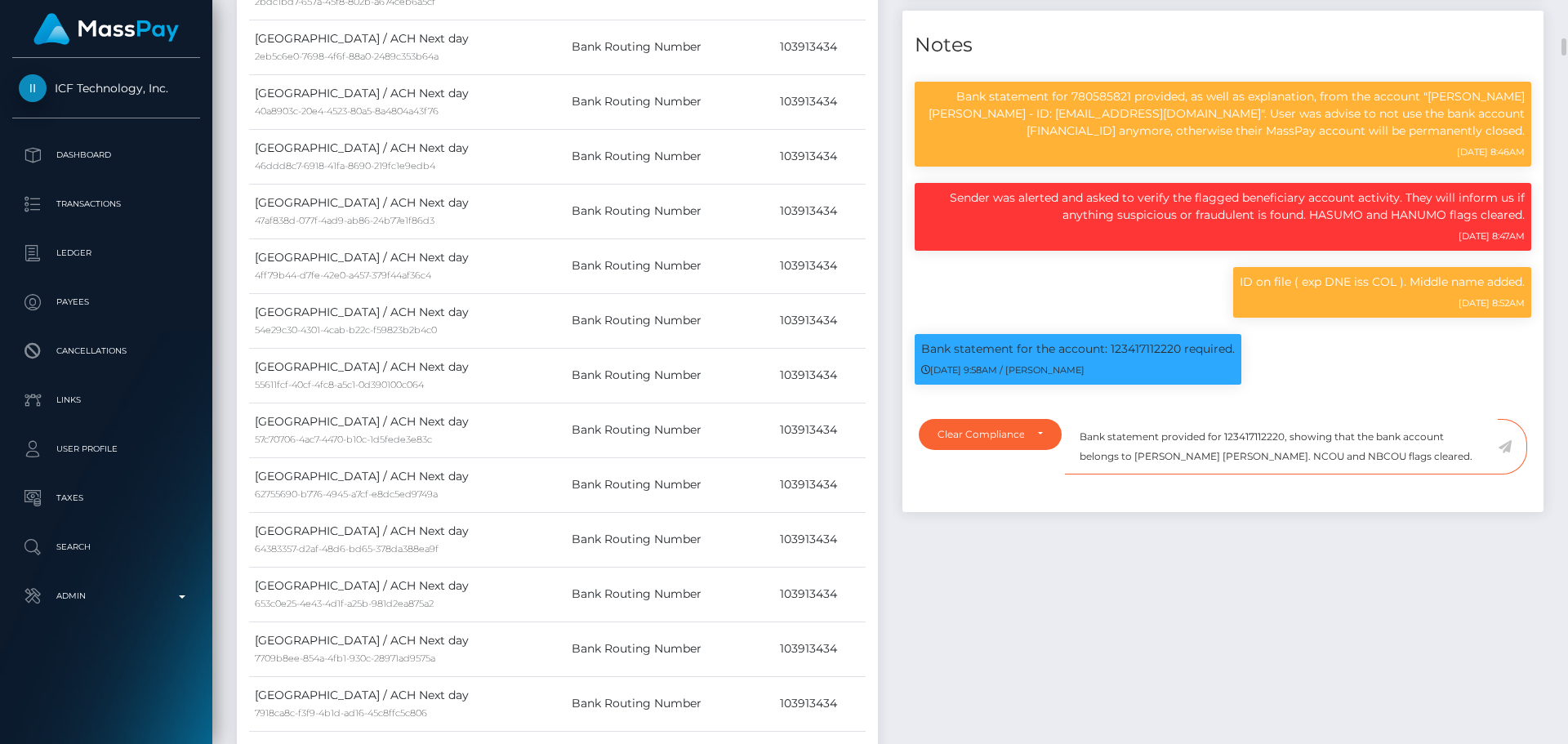
click at [1410, 462] on textarea "Bank statement provided for 123417112220, showing that the bank account belongs…" at bounding box center [1282, 447] width 433 height 57
click at [1503, 445] on icon at bounding box center [1505, 446] width 14 height 13
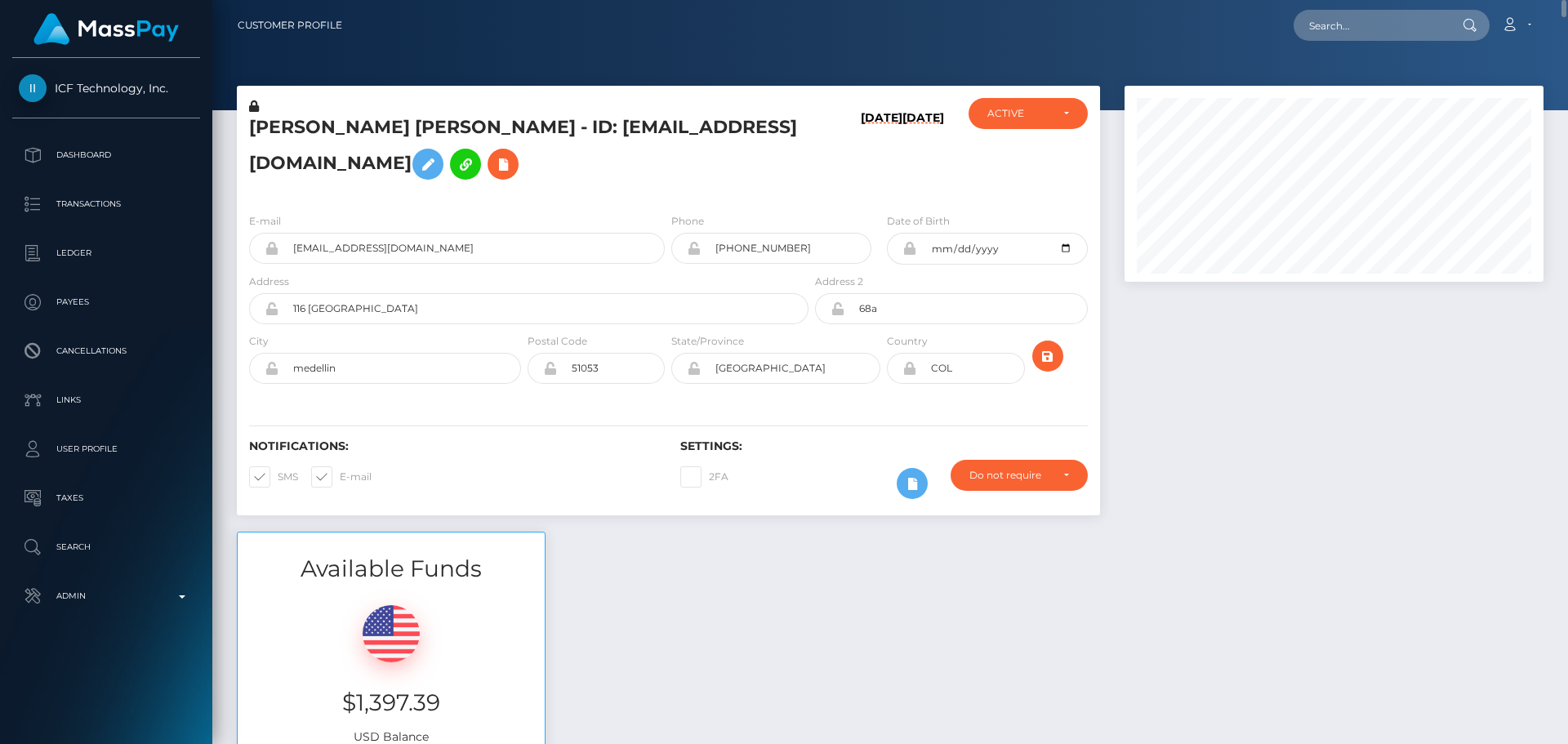
scroll to position [196, 420]
click at [1026, 121] on div "ACTIVE" at bounding box center [1019, 114] width 63 height 13
click at [836, 159] on div "08/28/25 02/16/23" at bounding box center [884, 148] width 144 height 102
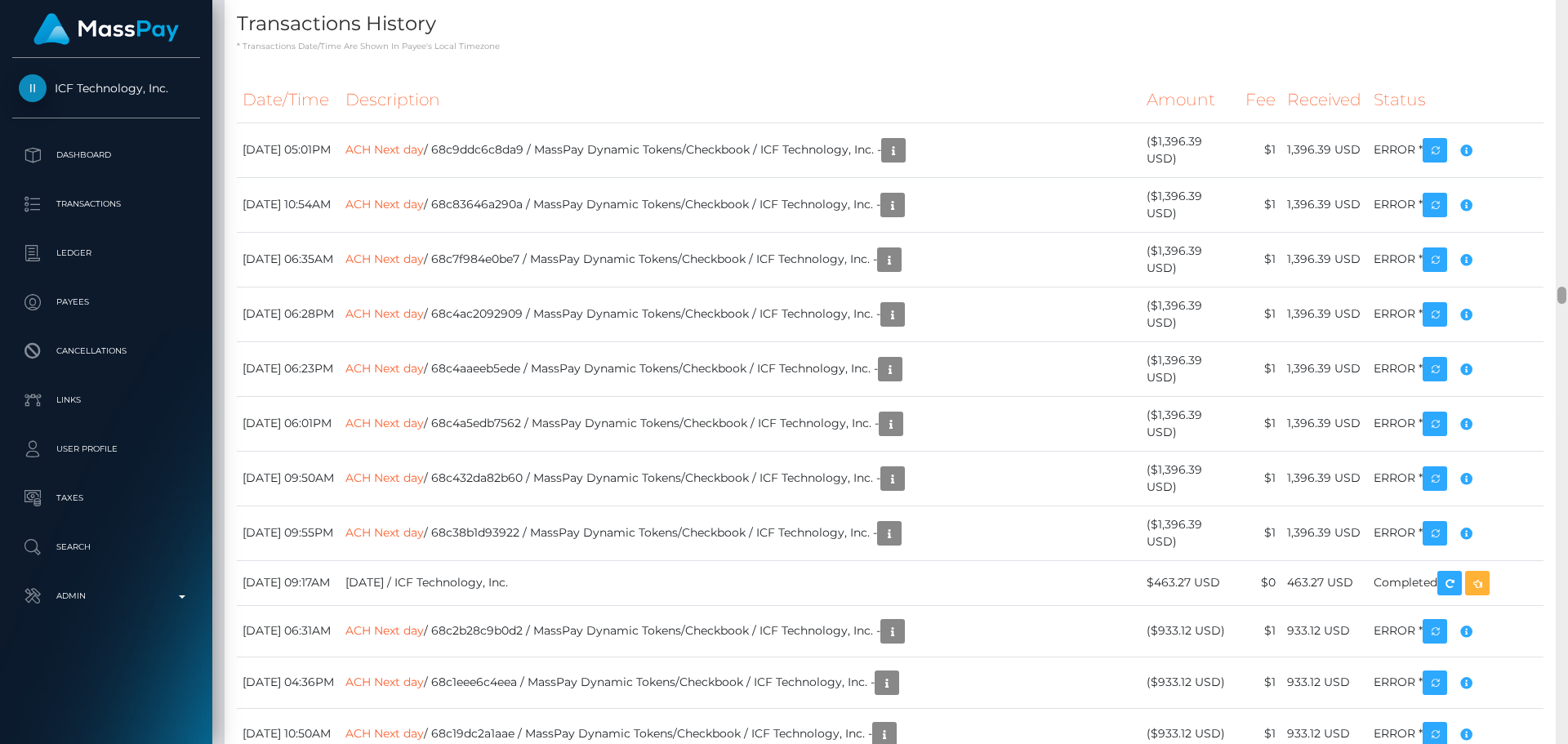
scroll to position [12917, 0]
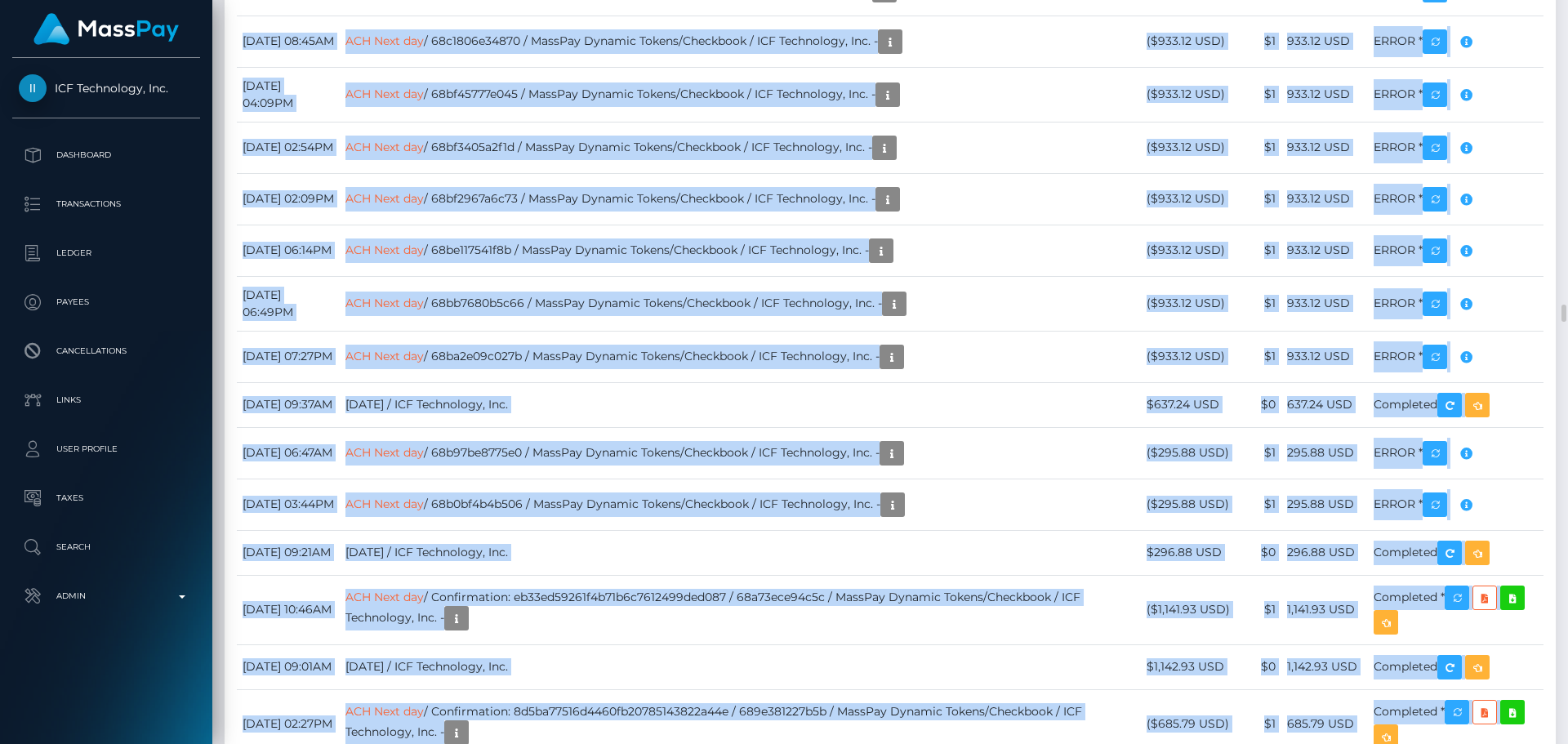
drag, startPoint x: 1566, startPoint y: 298, endPoint x: 1554, endPoint y: 228, distance: 71.0
click at [1553, 204] on div "Customer Profile Loading... Loading..." at bounding box center [890, 372] width 1356 height 744
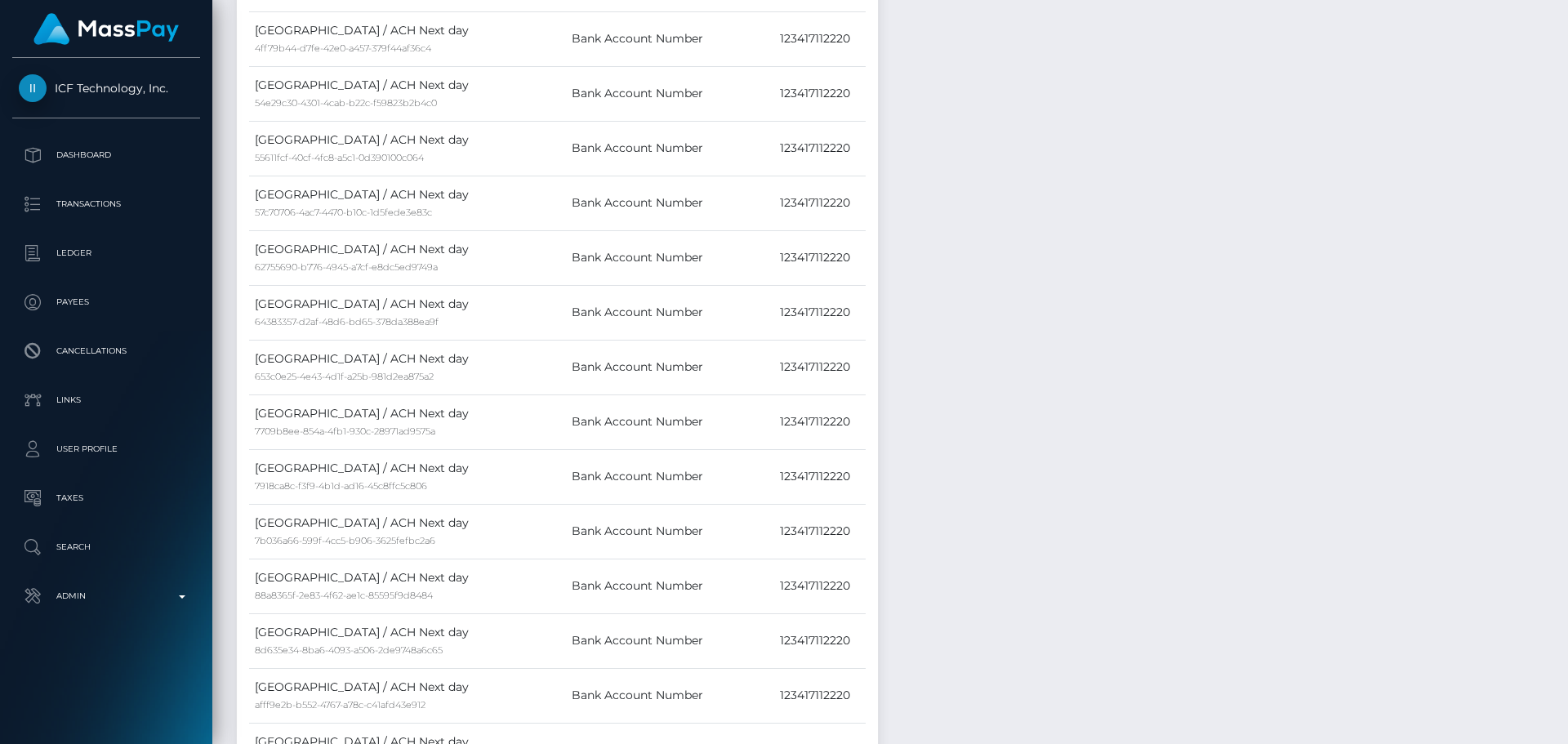
scroll to position [0, 0]
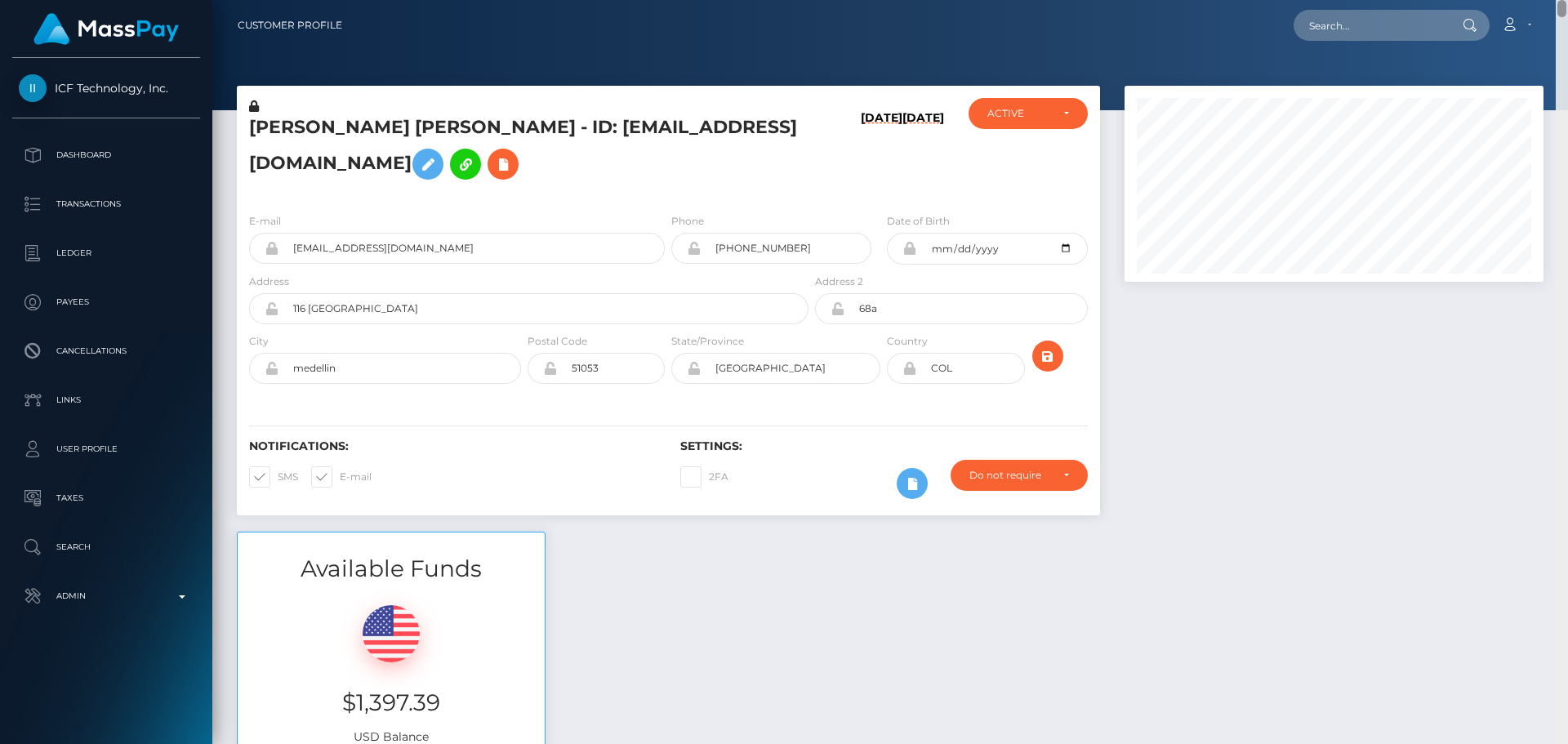
drag, startPoint x: 1562, startPoint y: 311, endPoint x: 1578, endPoint y: -52, distance: 363.4
click at [1567, 0] on html "ICF Technology, Inc. Dashboard Transactions Ledger Payees Links" at bounding box center [784, 372] width 1568 height 744
click at [389, 130] on h5 "David Stiven Alvarez Quesada - ID: diamondstudio2019@gmail.com" at bounding box center [524, 151] width 551 height 72
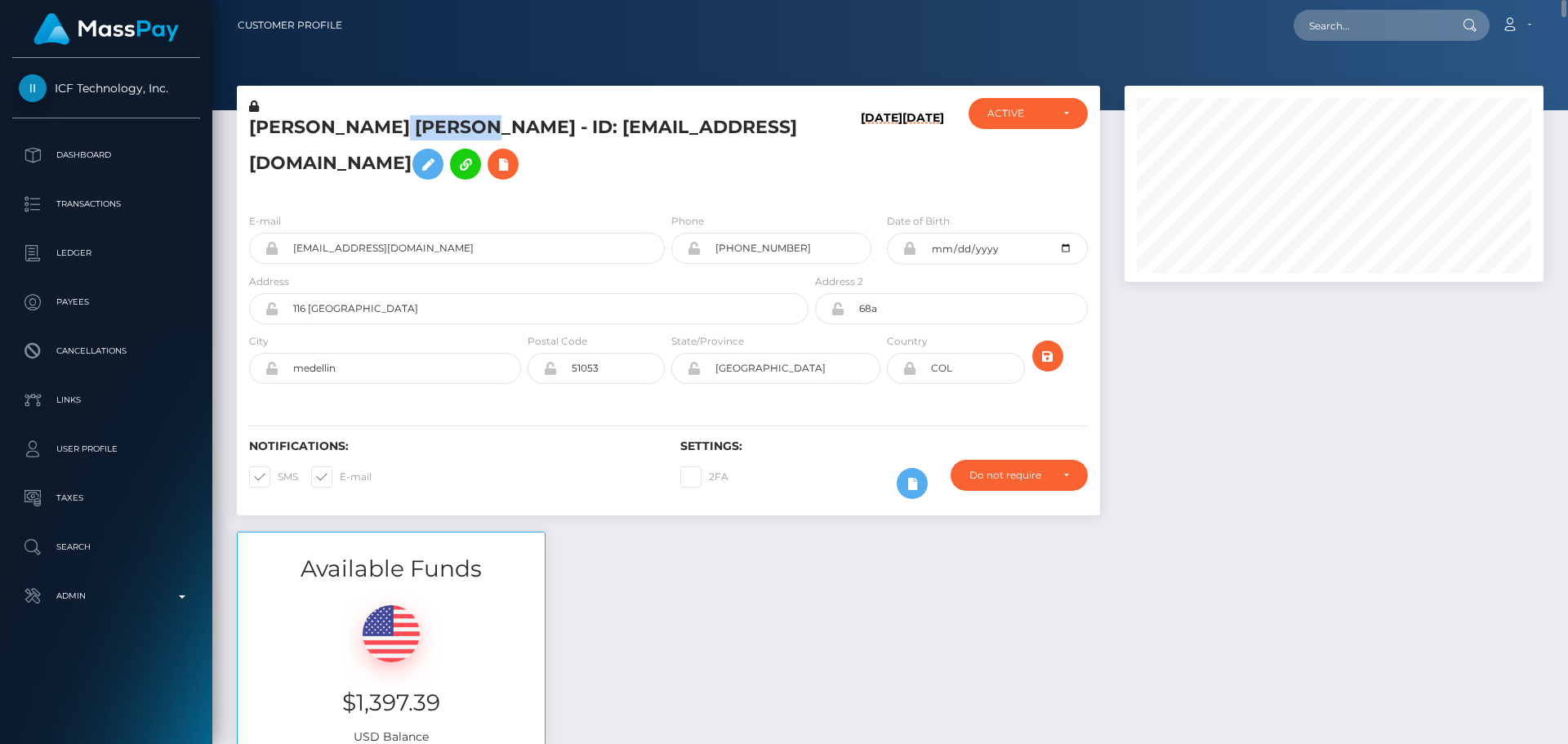
copy h5 "David Stiven Alvarez Quesada - ID: diamondstudio2019@gmail.com"
click at [1376, 25] on input "text" at bounding box center [1371, 25] width 154 height 31
paste input "3bbuRyVoqxgA7yva8swo0RUuyKA3"
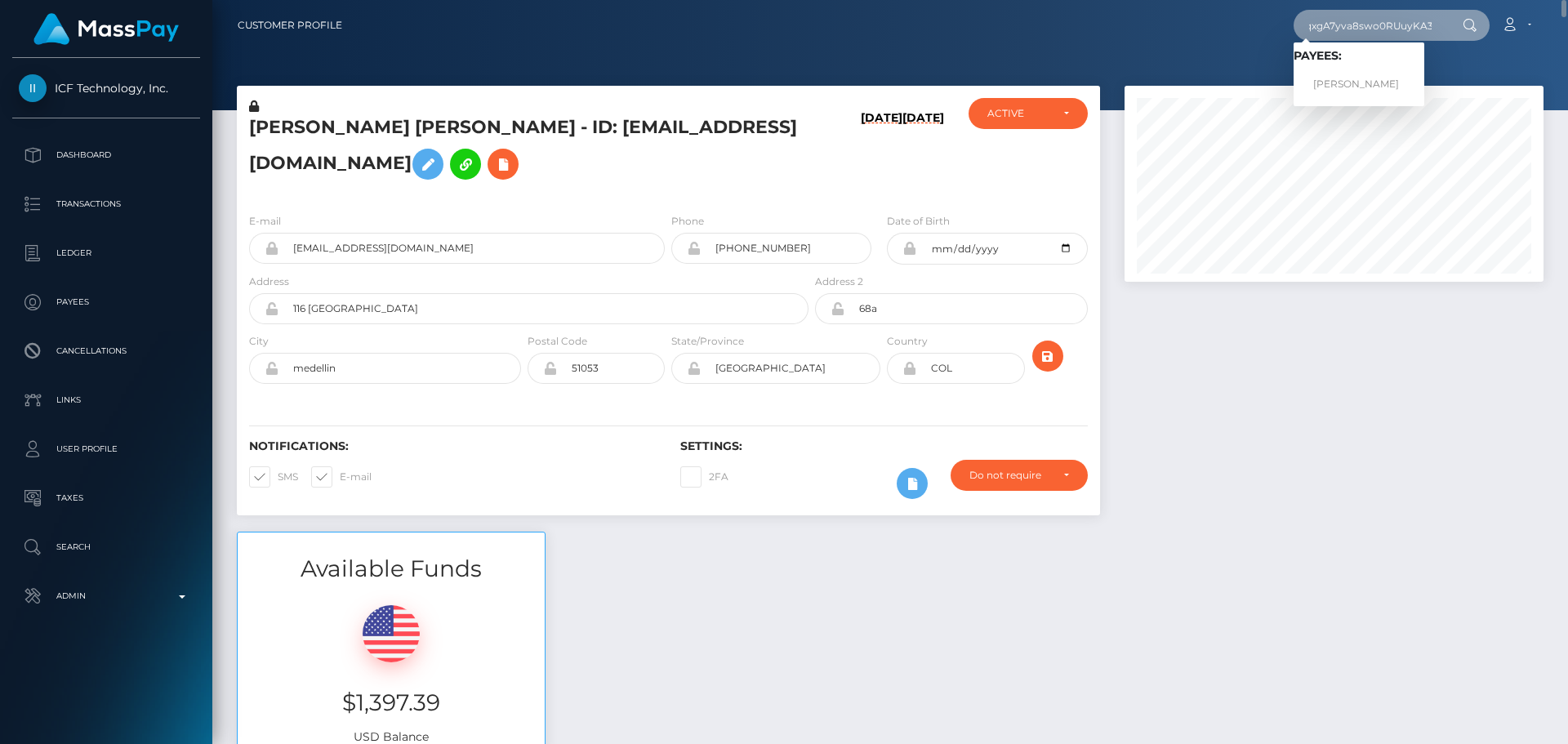
type input "3bbuRyVoqxgA7yva8swo0RUuyKA3"
click at [1360, 77] on link "Julia Mayo" at bounding box center [1359, 85] width 131 height 31
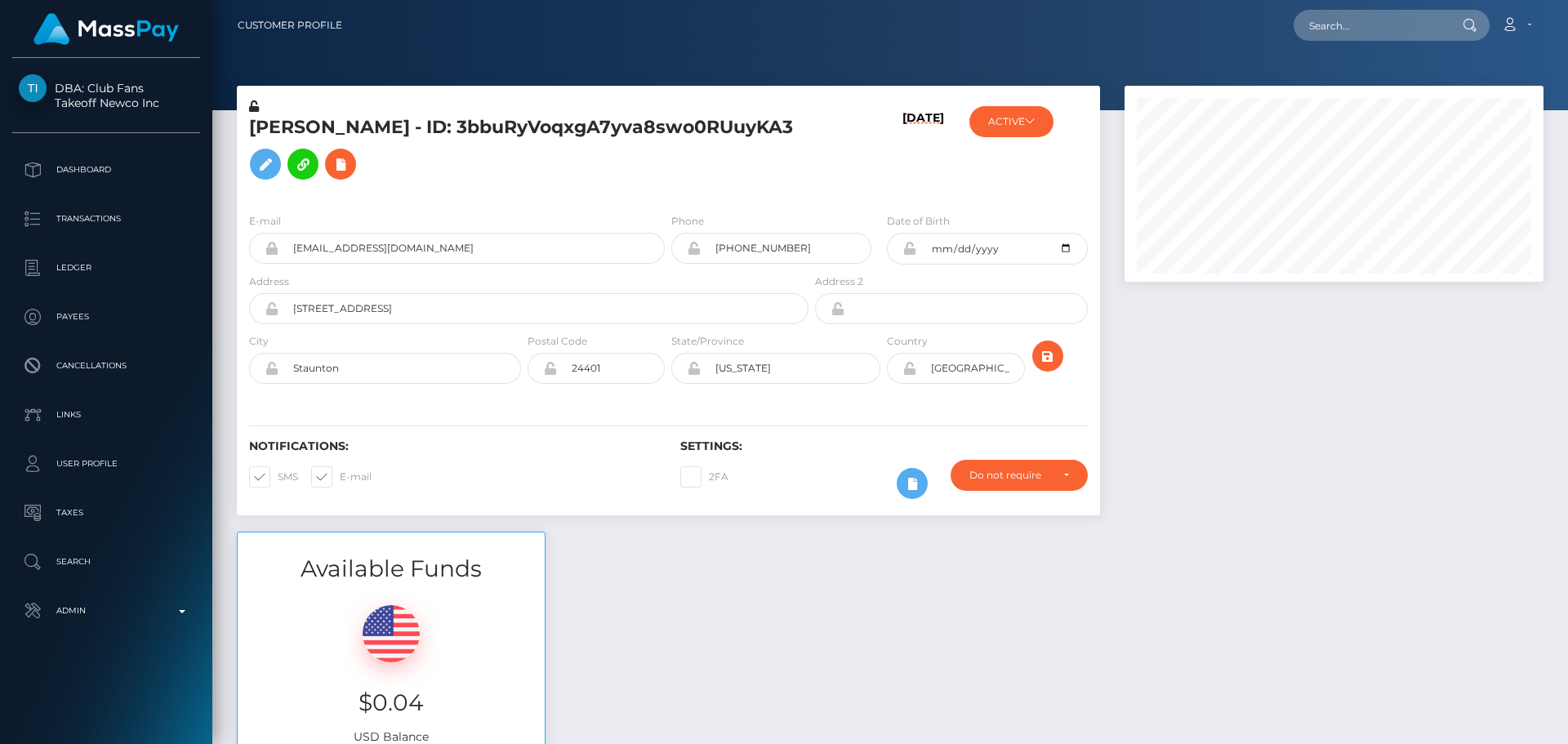
scroll to position [196, 420]
click at [1369, 23] on input "text" at bounding box center [1371, 25] width 154 height 31
paste input "3bbuRyVoqxgA7yva8swo0RUuyKA3"
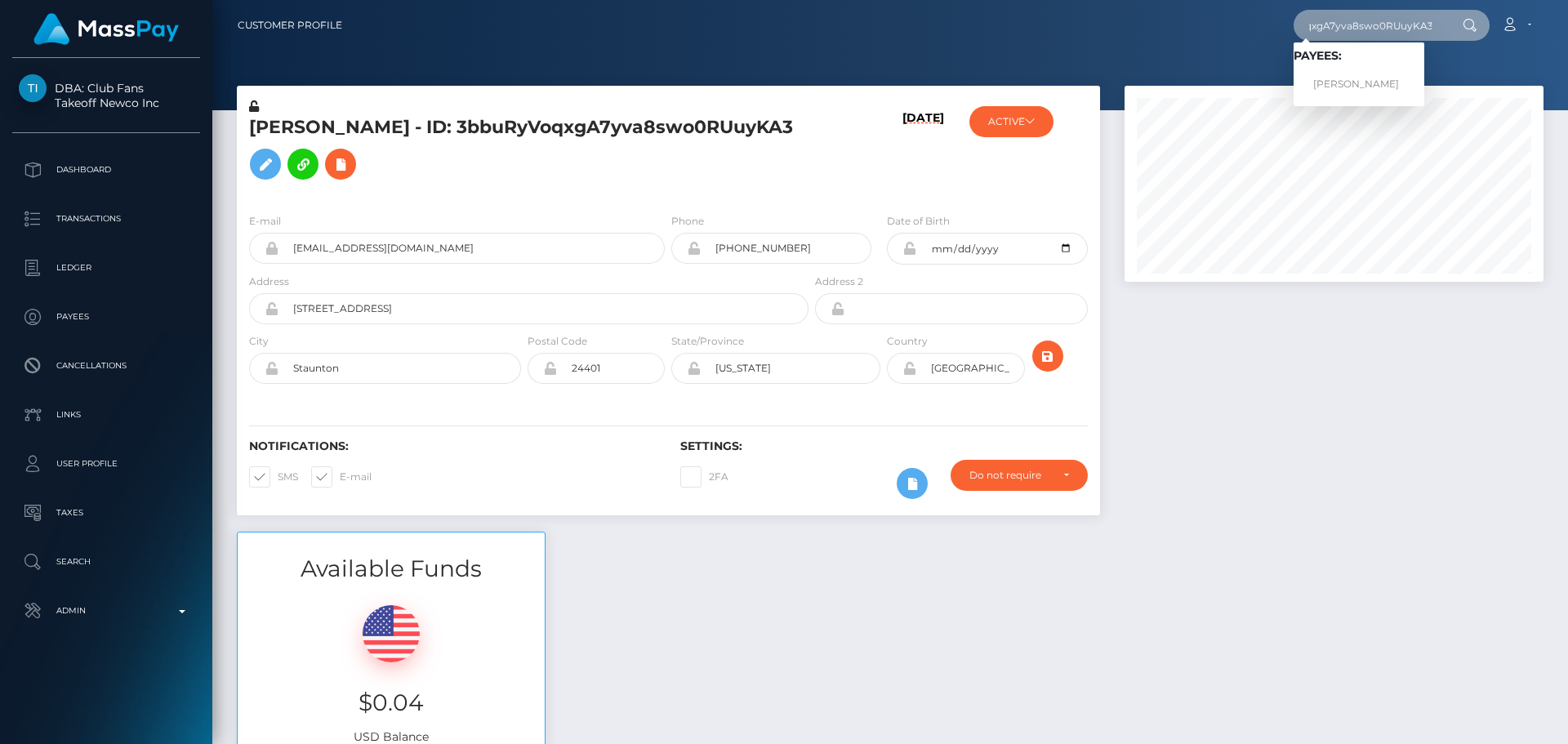
type input "3bbuRyVoqxgA7yva8swo0RUuyKA3"
click at [1347, 80] on link "[PERSON_NAME]" at bounding box center [1359, 85] width 131 height 31
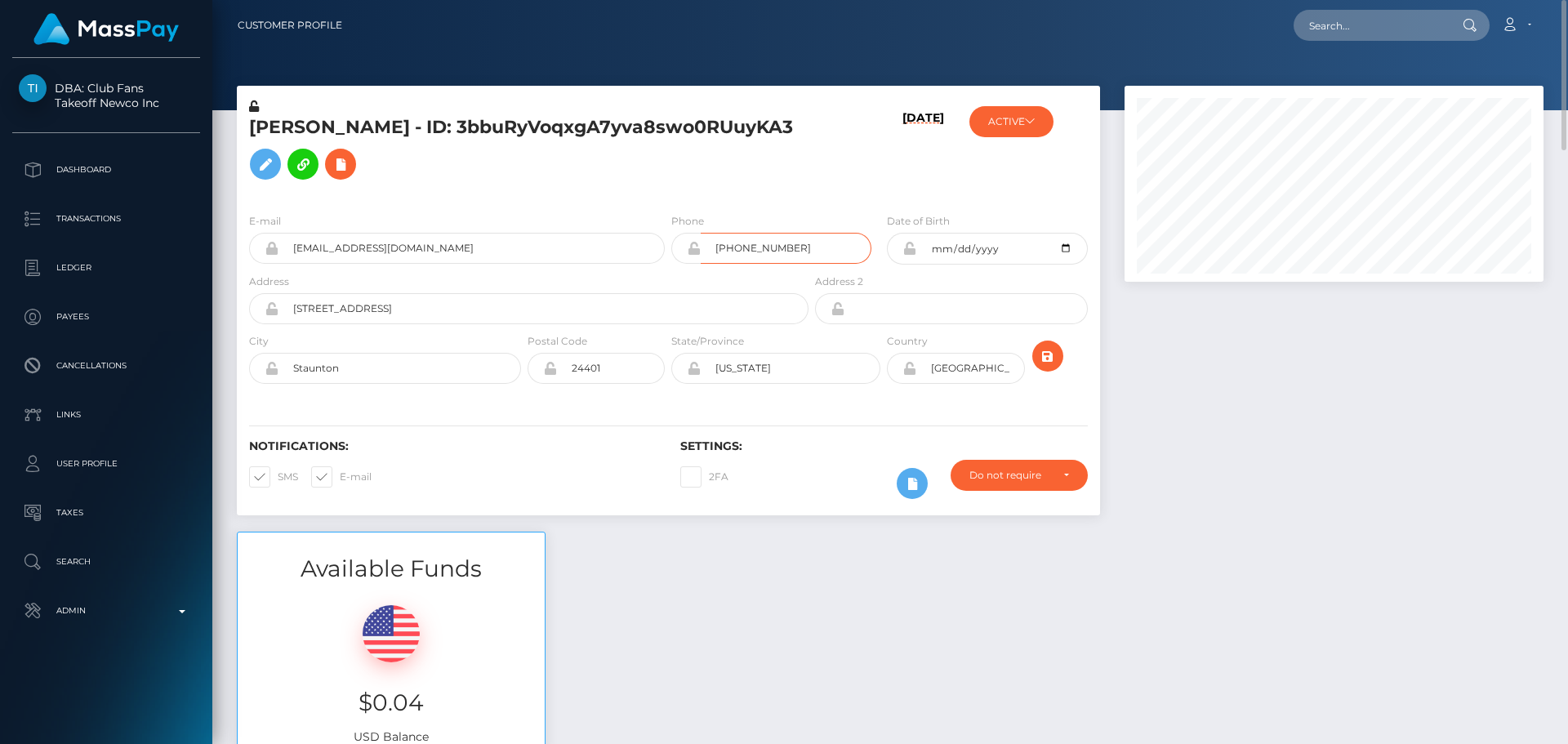
click at [763, 264] on input "+1 540-910-2815" at bounding box center [787, 249] width 171 height 31
click at [598, 188] on h5 "Julia Mayo - ID: 3bbuRyVoqxgA7yva8swo0RUuyKA3" at bounding box center [524, 151] width 551 height 72
drag, startPoint x: 792, startPoint y: 272, endPoint x: 771, endPoint y: 272, distance: 21.0
click at [771, 264] on input "+1 540-290-2815" at bounding box center [787, 249] width 171 height 31
type input "+1 540-290-6784"
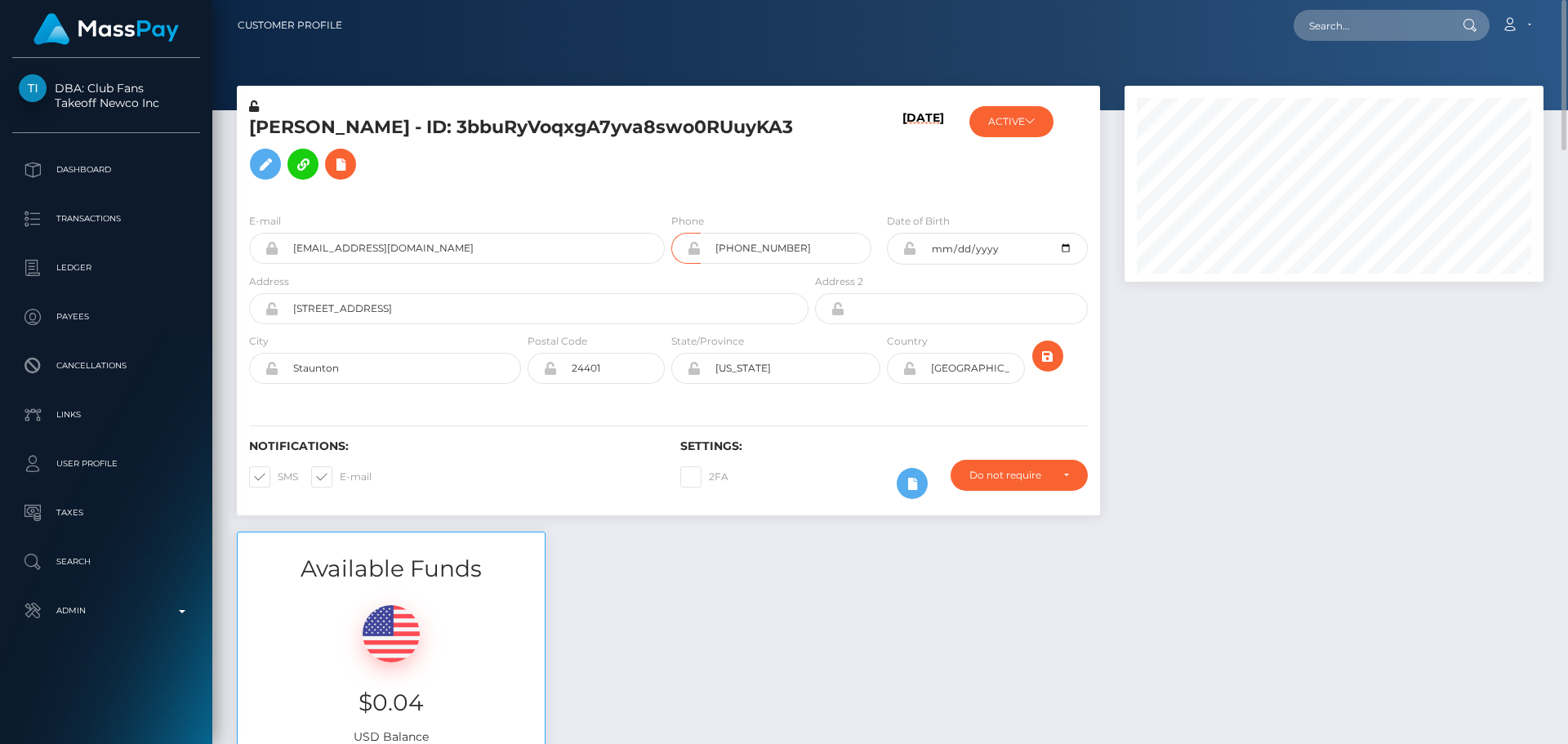
click at [738, 181] on h5 "Julia Mayo - ID: 3bbuRyVoqxgA7yva8swo0RUuyKA3" at bounding box center [524, 151] width 551 height 72
click at [1042, 367] on icon "submit" at bounding box center [1048, 356] width 19 height 20
click at [331, 175] on icon at bounding box center [340, 164] width 19 height 20
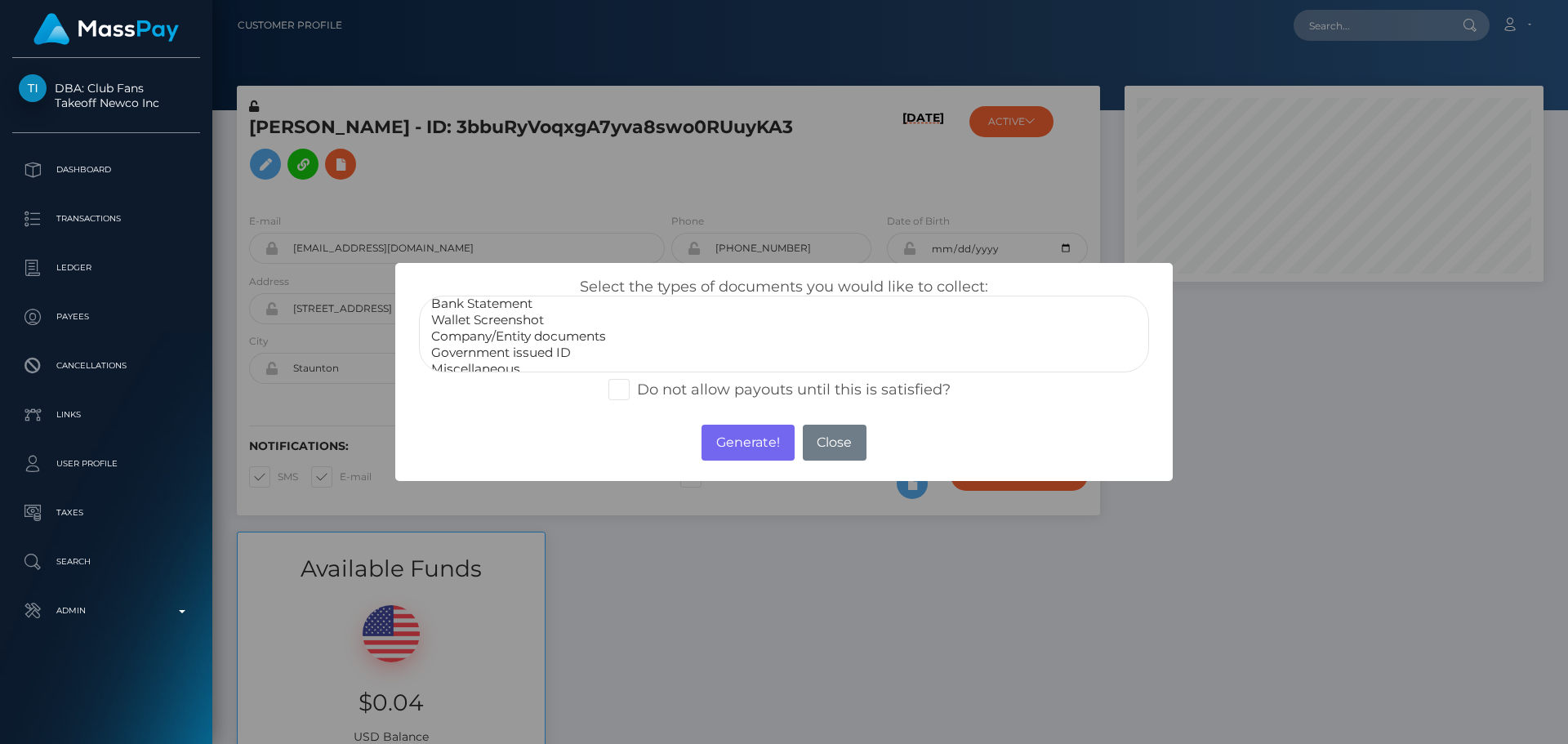
scroll to position [32, 0]
select select "Miscellaneous"
click at [478, 352] on option "Miscellaneous" at bounding box center [784, 358] width 709 height 17
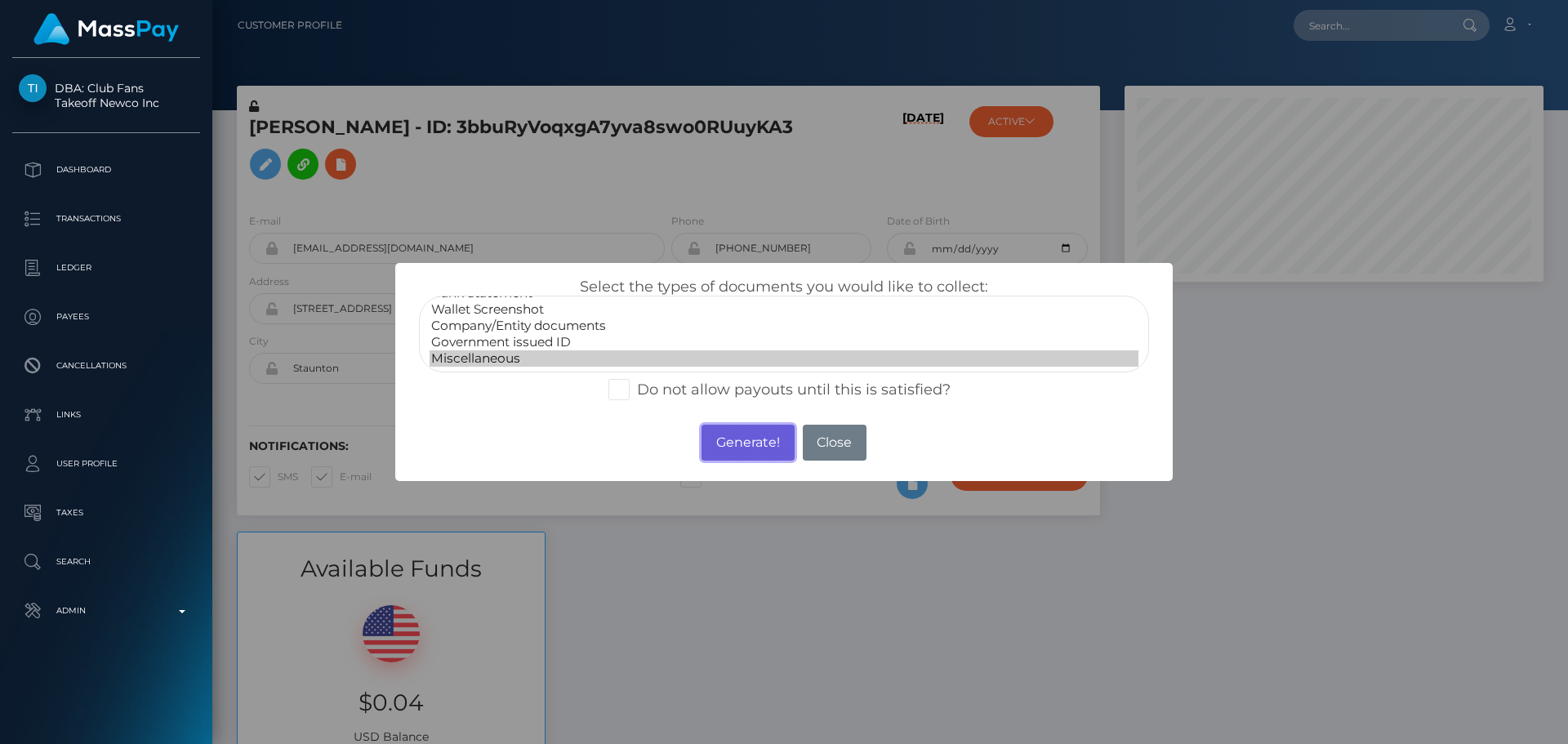
click at [733, 447] on button "Generate!" at bounding box center [748, 443] width 93 height 36
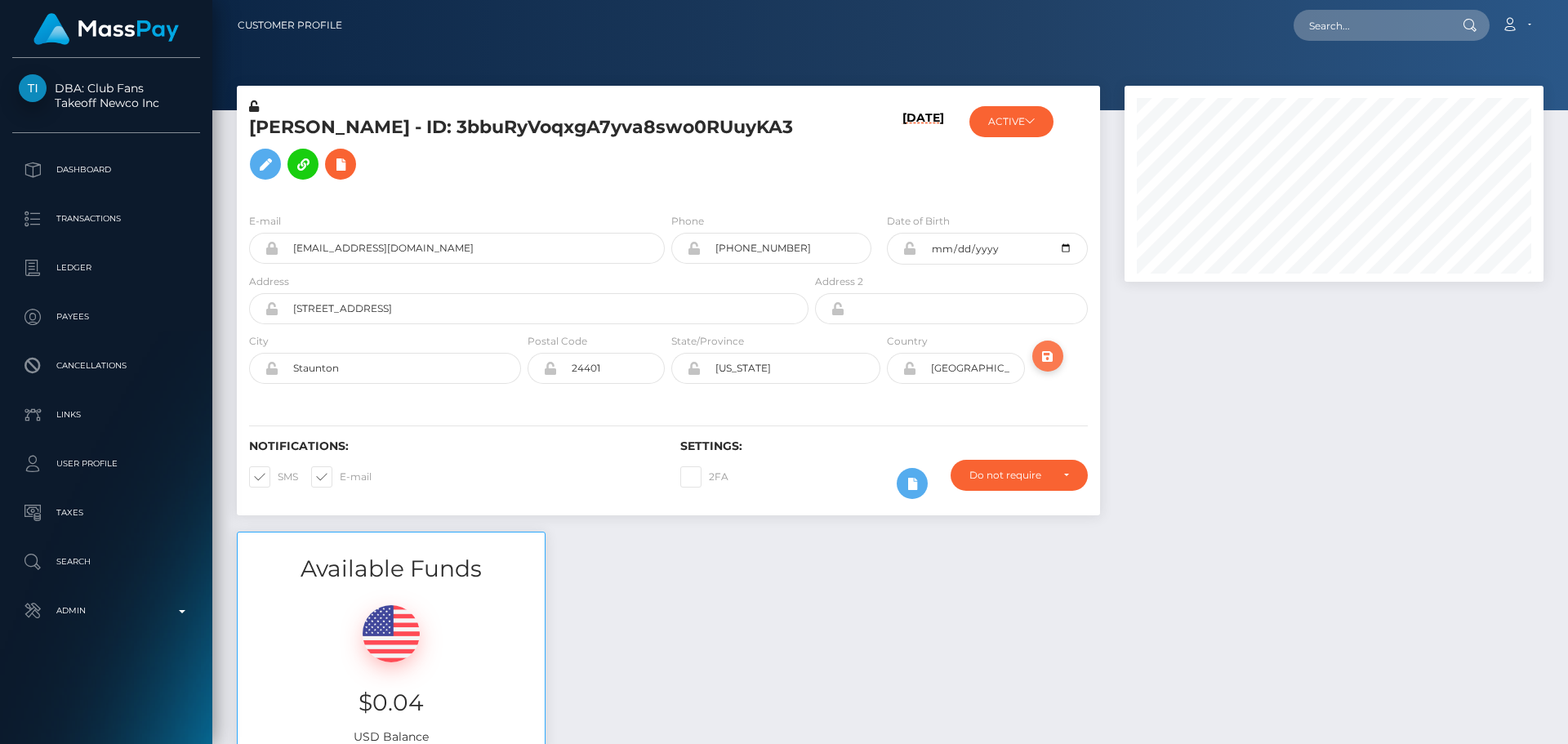
click at [1038, 367] on icon "submit" at bounding box center [1048, 356] width 19 height 20
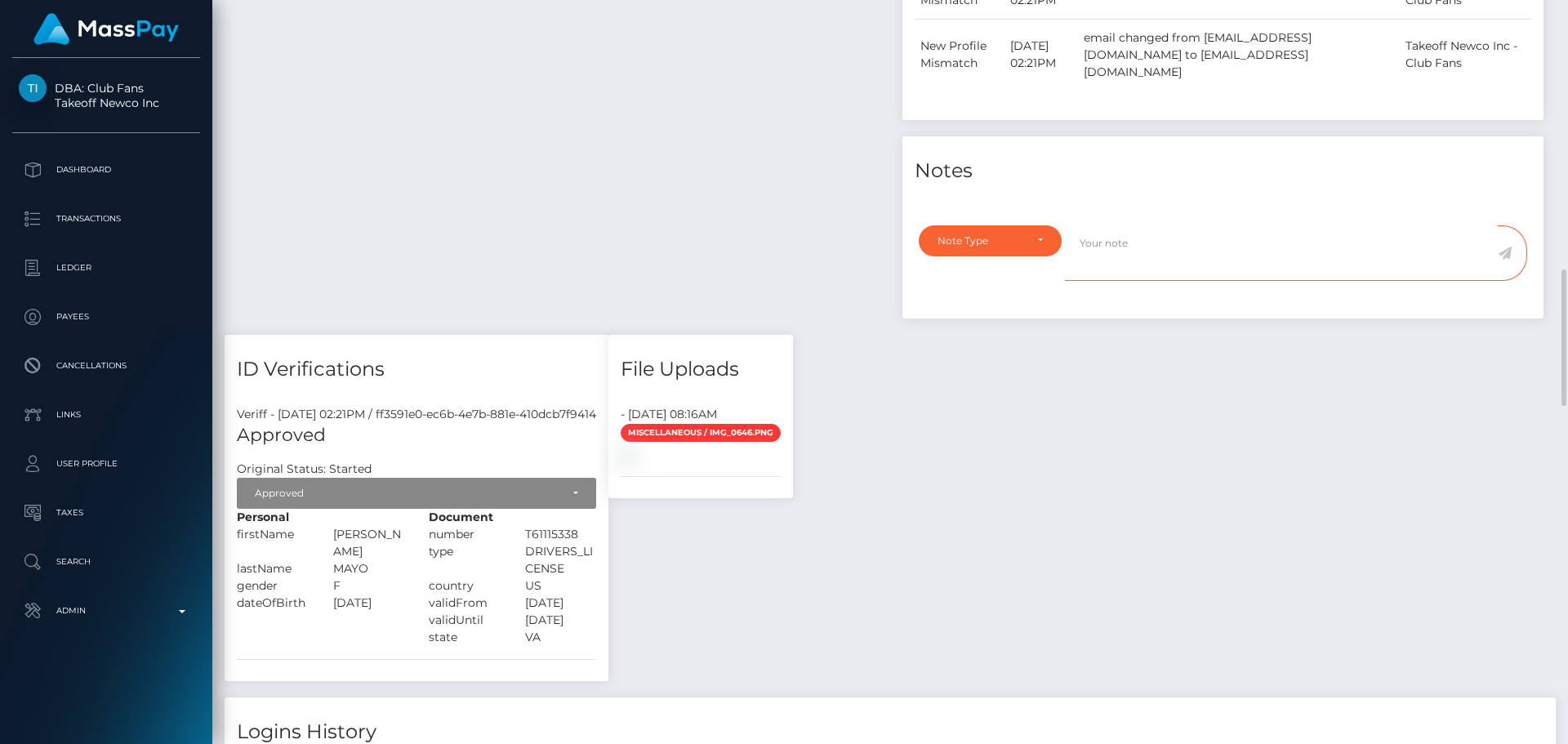
click at [1162, 267] on textarea at bounding box center [1282, 253] width 433 height 57
type textarea "Phone number changed as per the provided proof."
click at [1027, 247] on div "Note Type" at bounding box center [990, 241] width 106 height 13
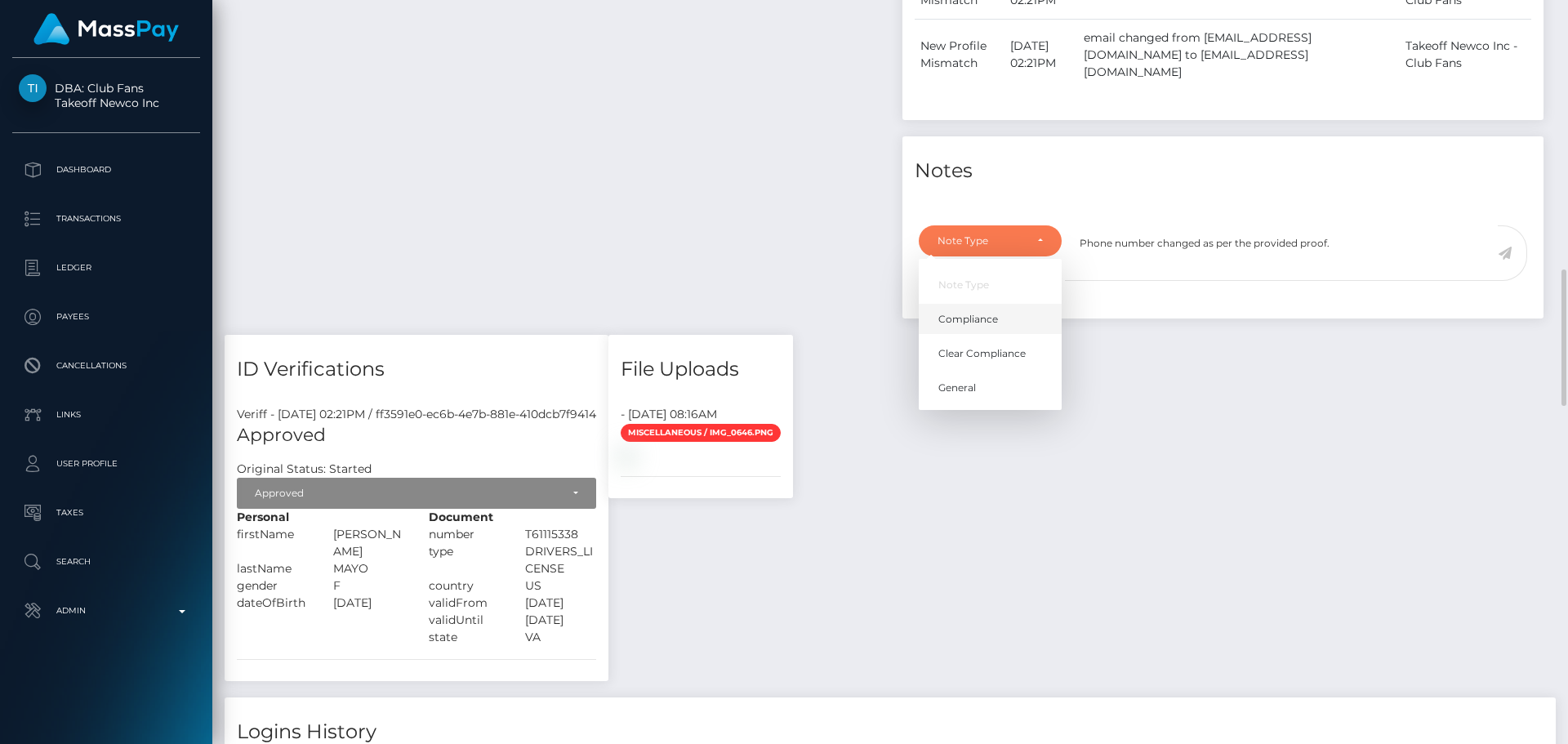
click at [994, 326] on span "Compliance" at bounding box center [968, 318] width 59 height 15
select select "COMPLIANCE"
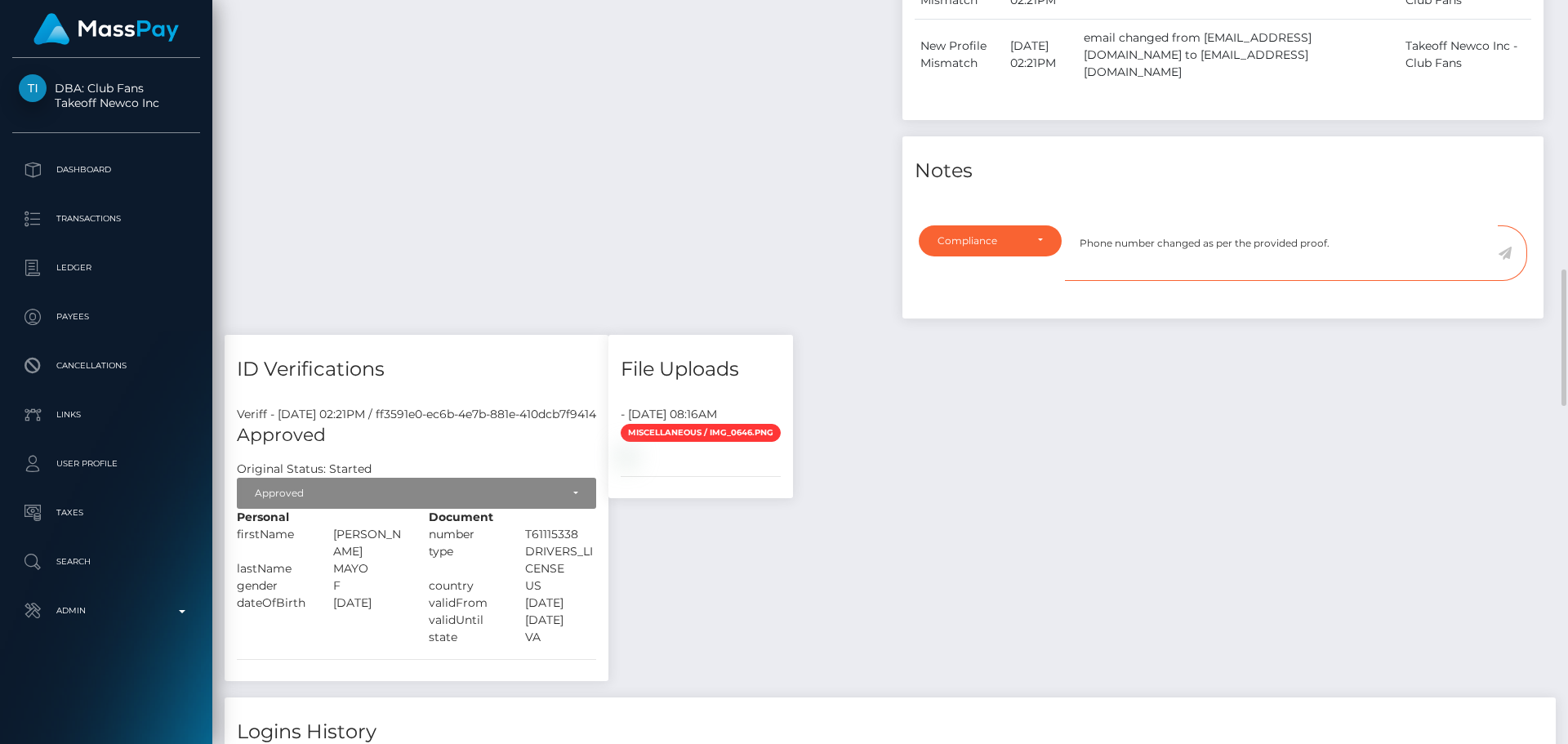
click at [1382, 245] on textarea "Phone number changed as per the provided proof." at bounding box center [1282, 253] width 433 height 57
click at [1503, 258] on icon at bounding box center [1505, 253] width 14 height 13
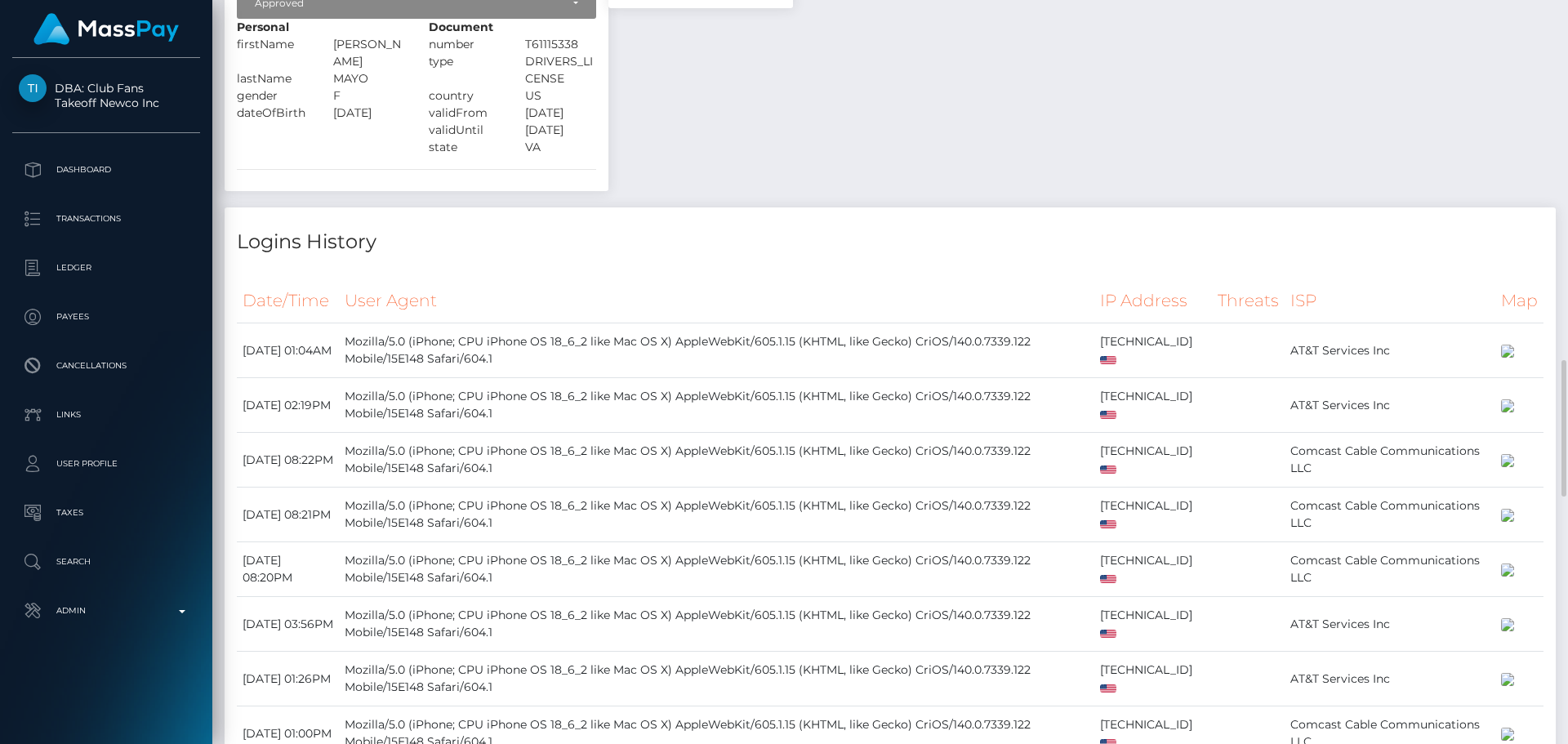
scroll to position [1797, 0]
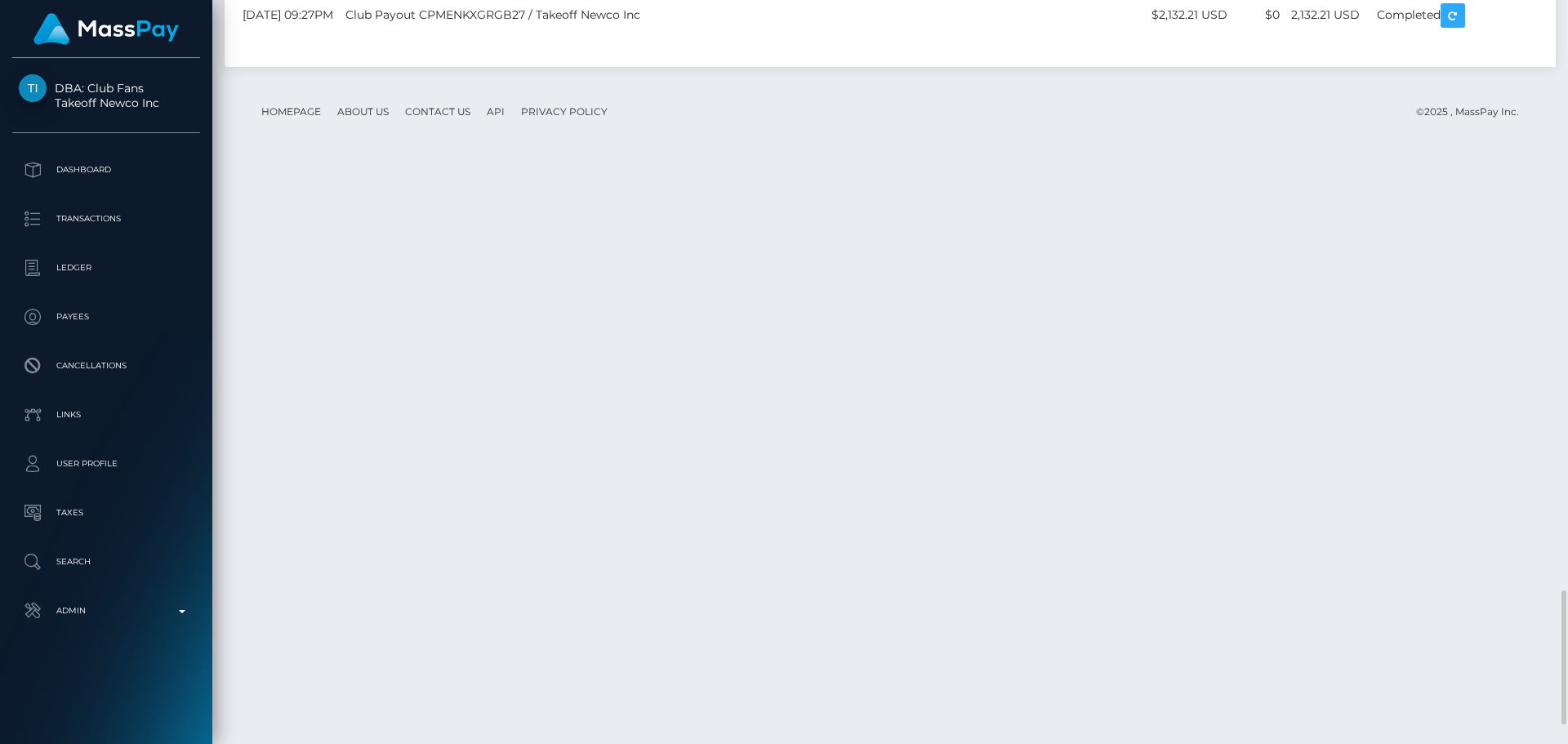
scroll to position [3374, 0]
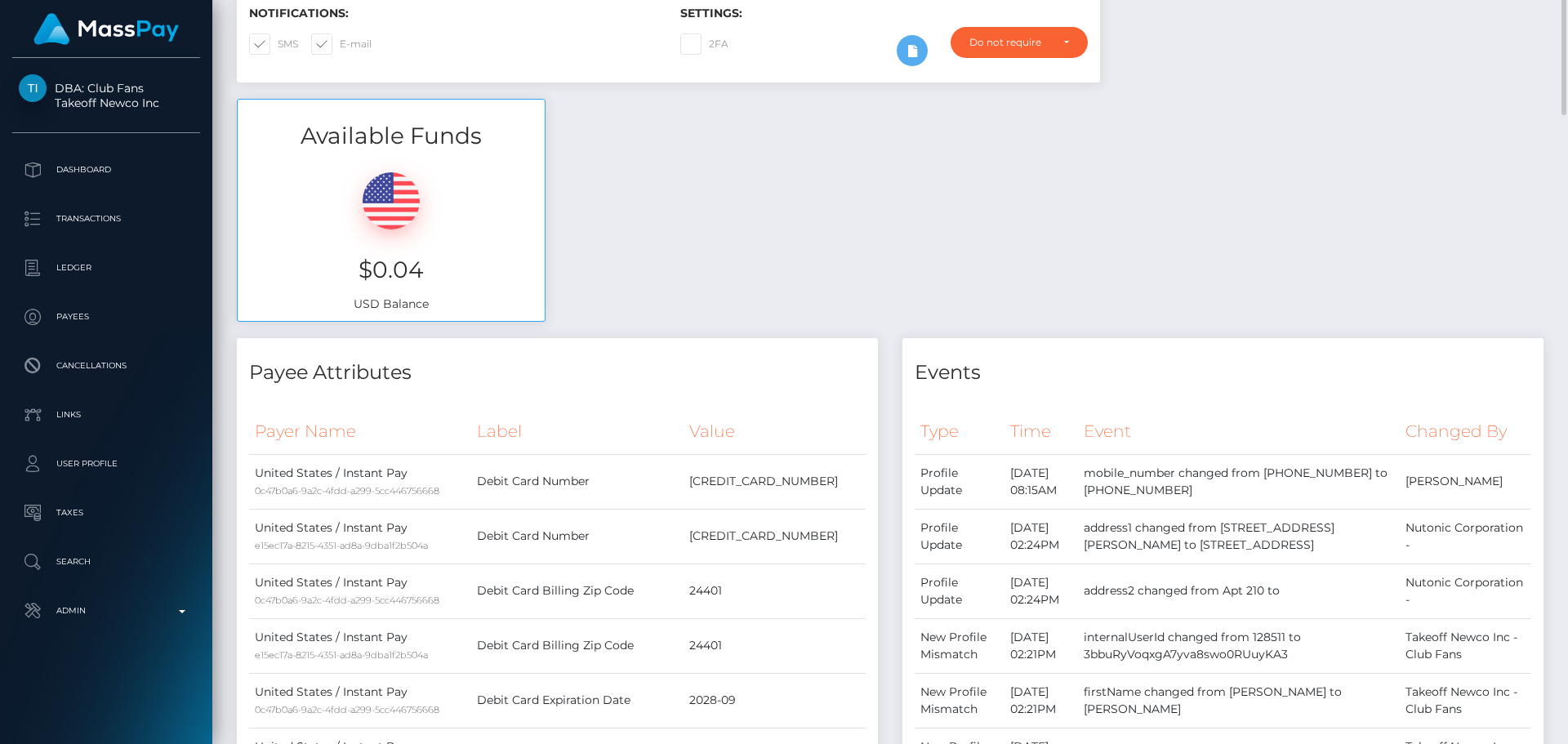
scroll to position [0, 0]
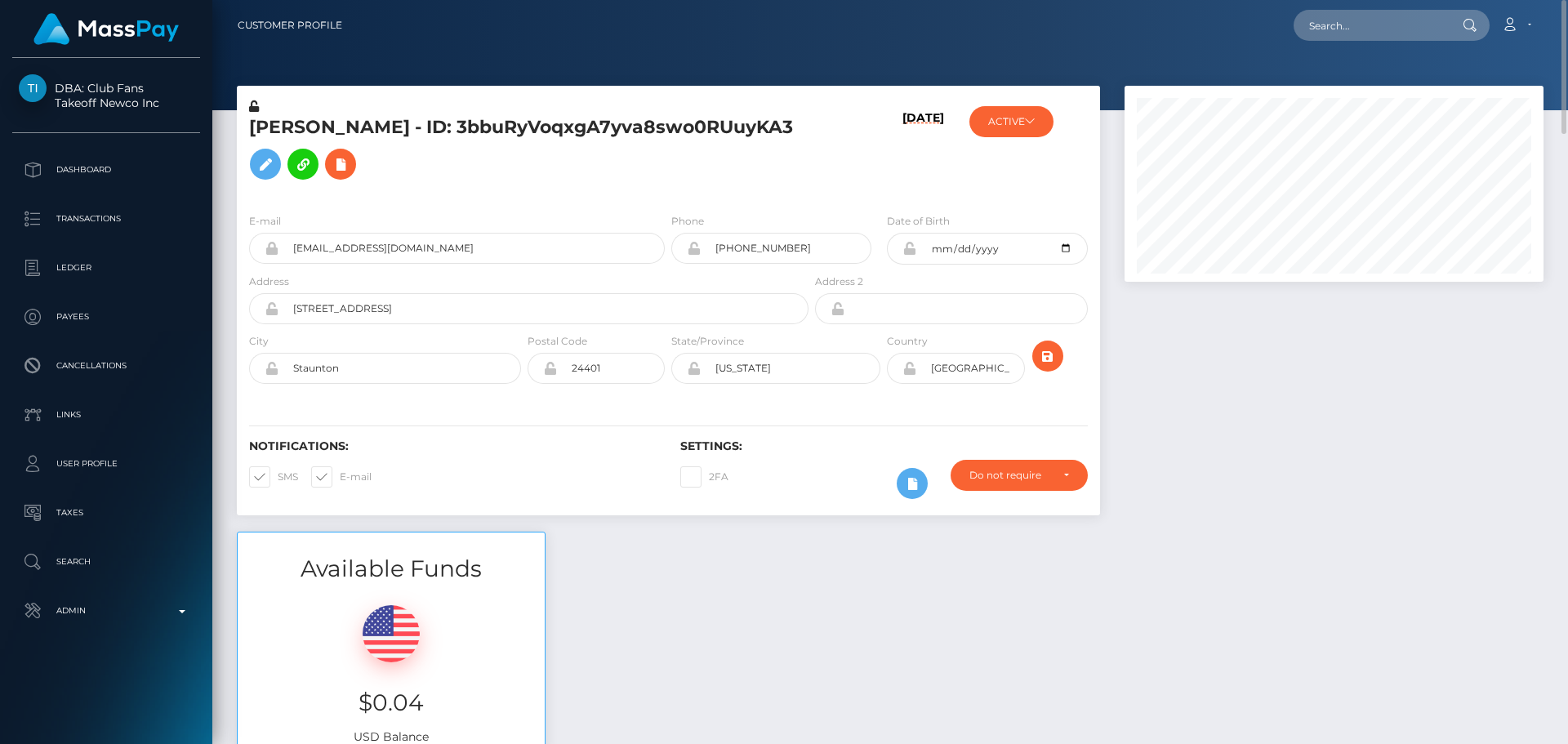
click at [721, 188] on h5 "[PERSON_NAME] - ID: 3bbuRyVoqxgA7yva8swo0RUuyKA3" at bounding box center [524, 151] width 551 height 72
click at [1359, 23] on input "text" at bounding box center [1371, 25] width 154 height 31
paste input "[EMAIL_ADDRESS][DOMAIN_NAME]"
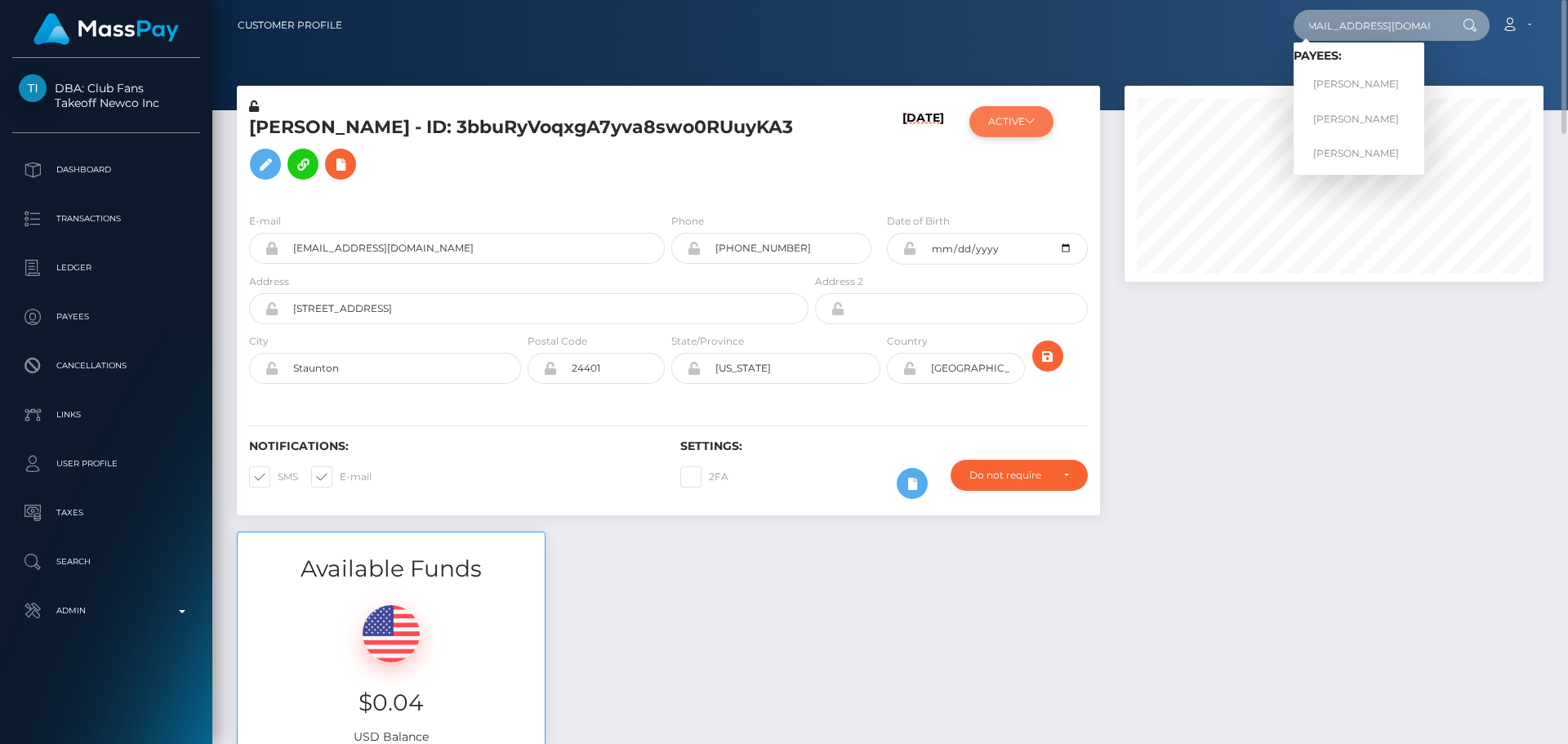
type input "[EMAIL_ADDRESS][DOMAIN_NAME]"
click at [1019, 127] on button "ACTIVE" at bounding box center [1012, 122] width 84 height 31
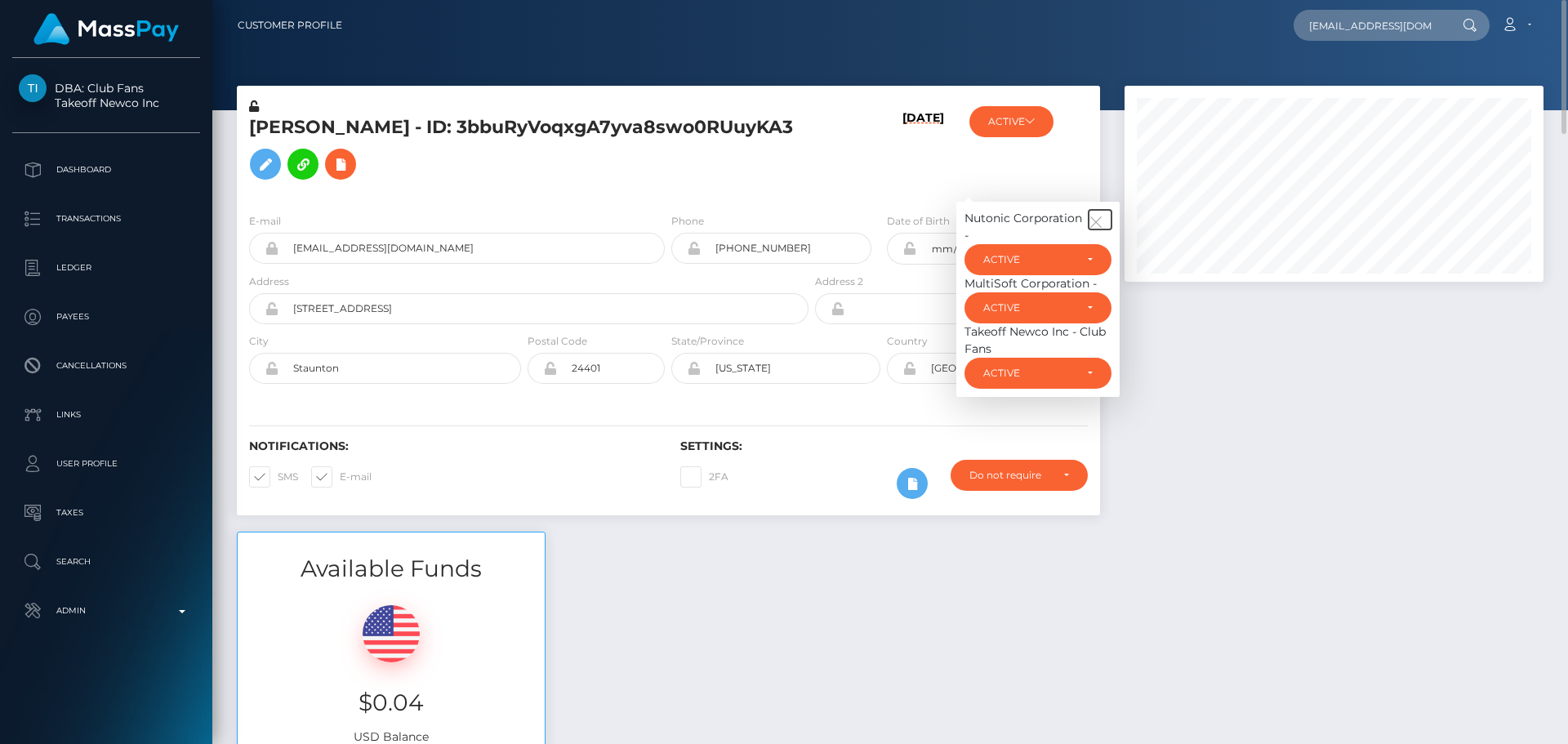
click at [1103, 230] on icon "button" at bounding box center [1096, 222] width 15 height 15
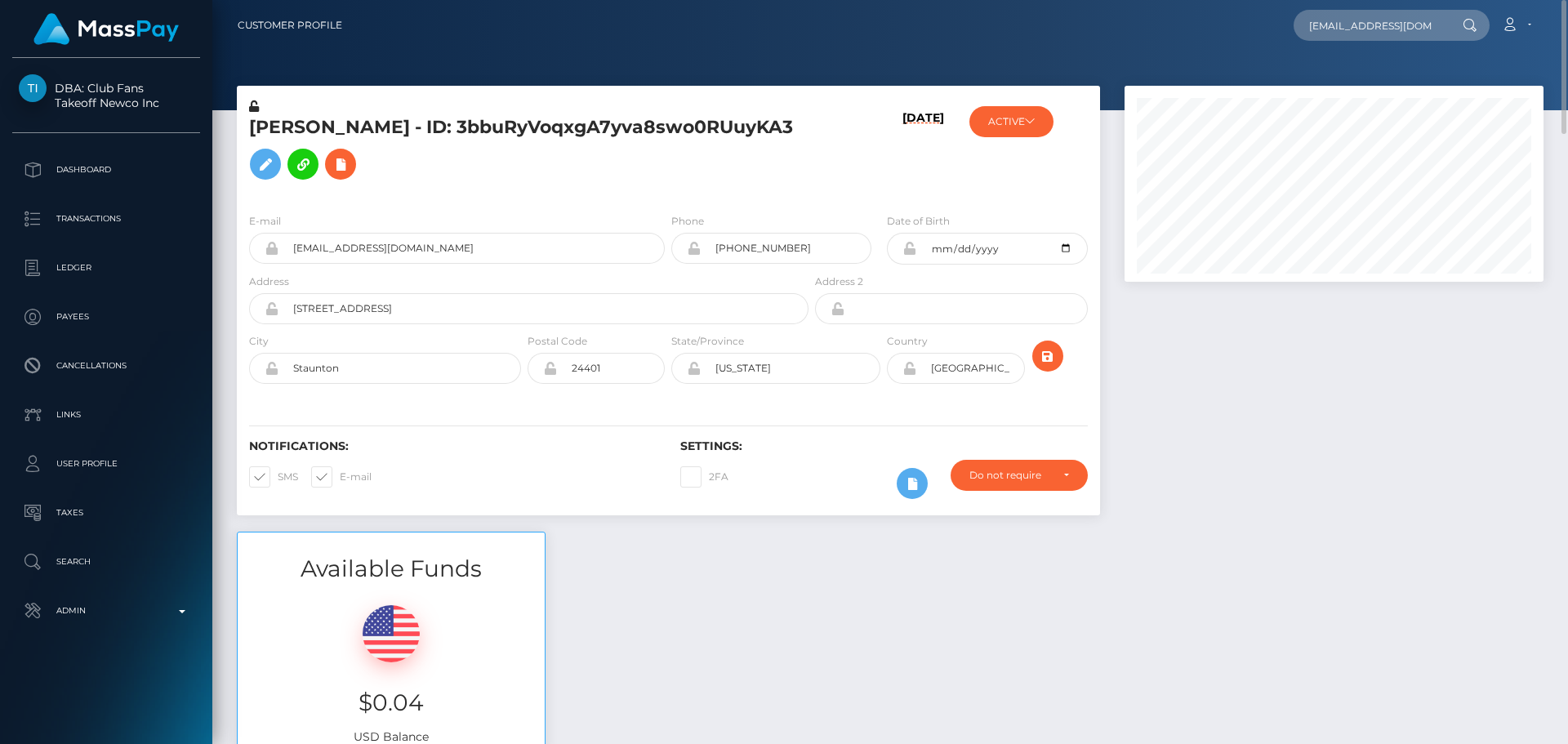
click at [818, 200] on div "[DATE]" at bounding box center [884, 148] width 144 height 102
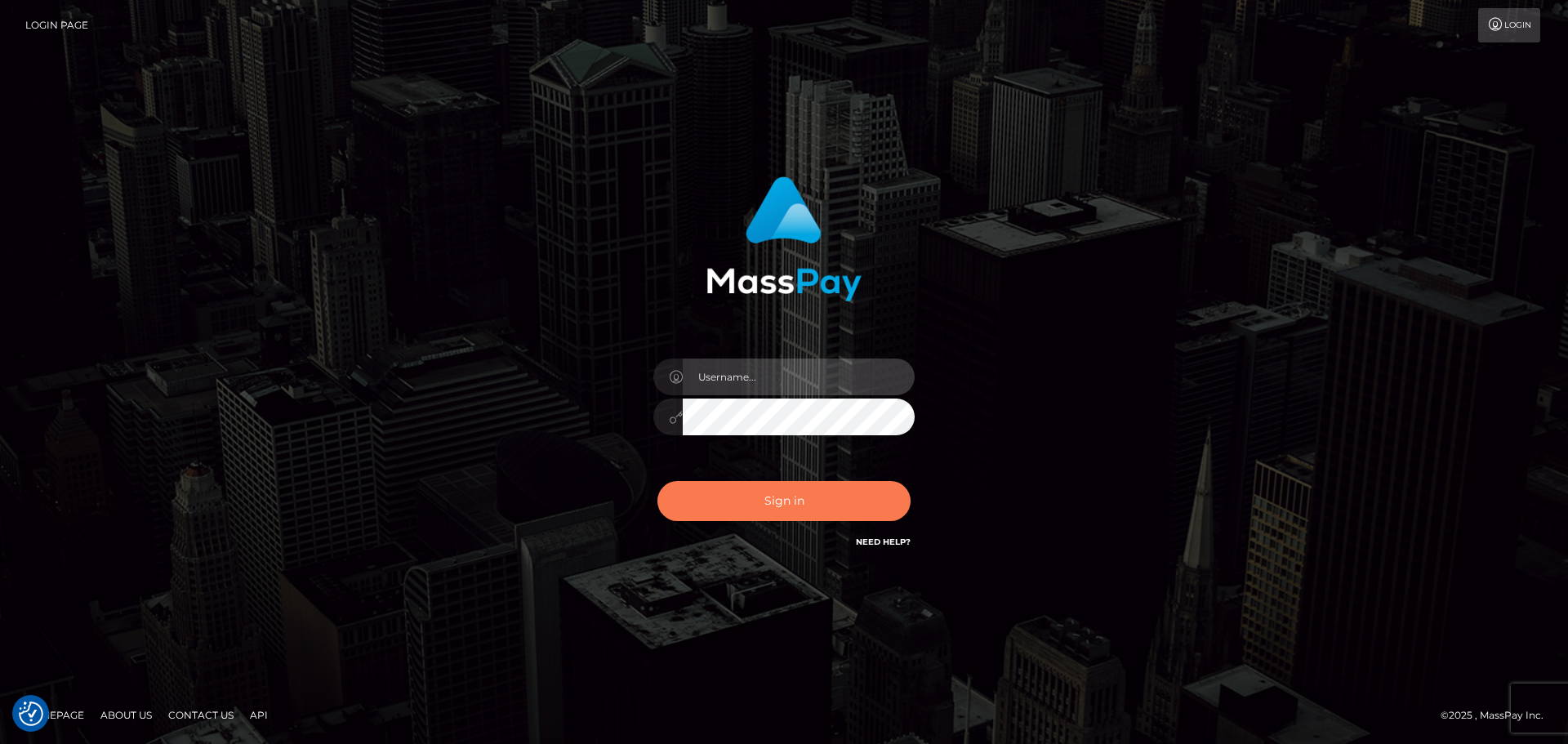
type input "[DOMAIN_NAME]"
click at [774, 510] on button "Sign in" at bounding box center [784, 501] width 253 height 40
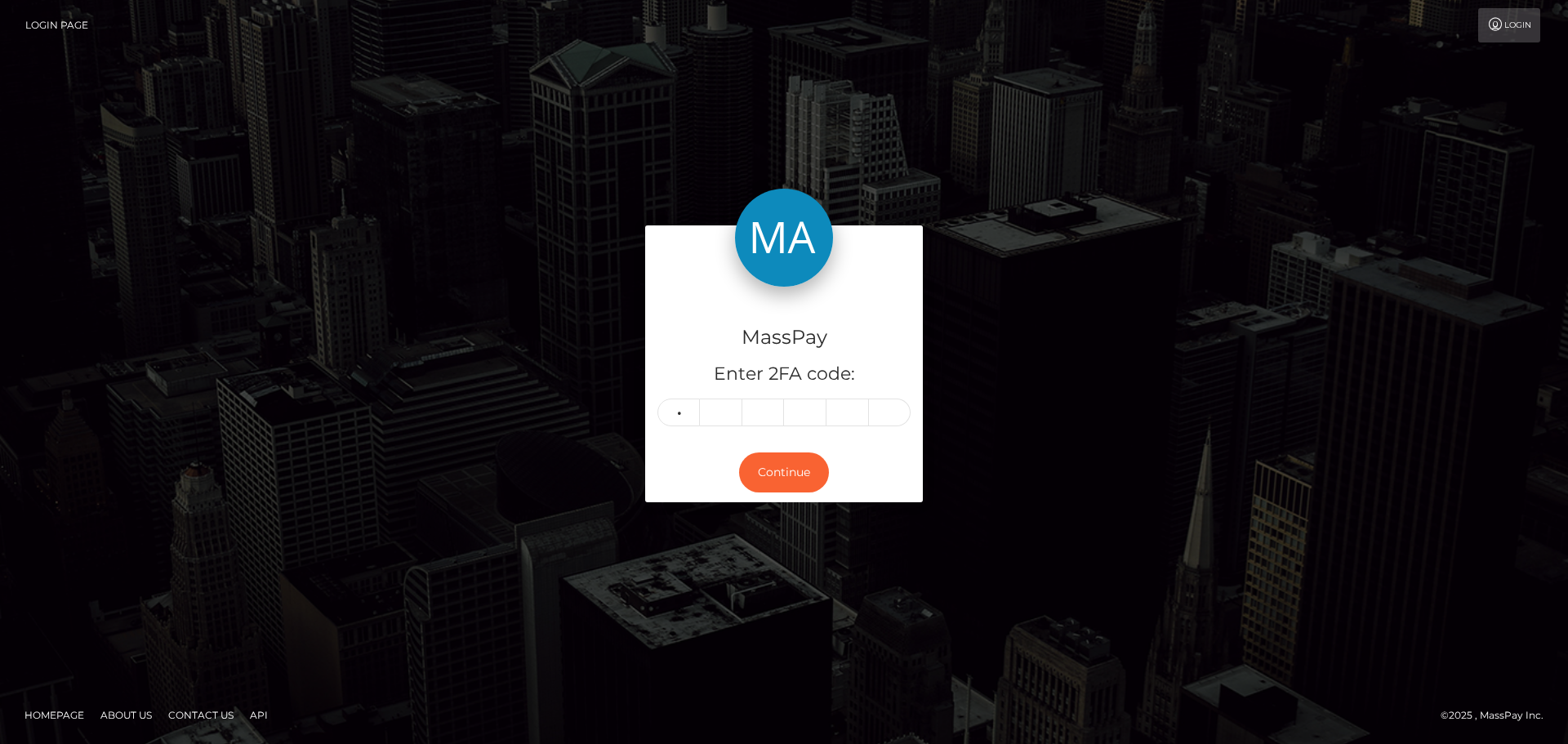
type input "9"
type input "4"
type input "3"
type input "5"
type input "2"
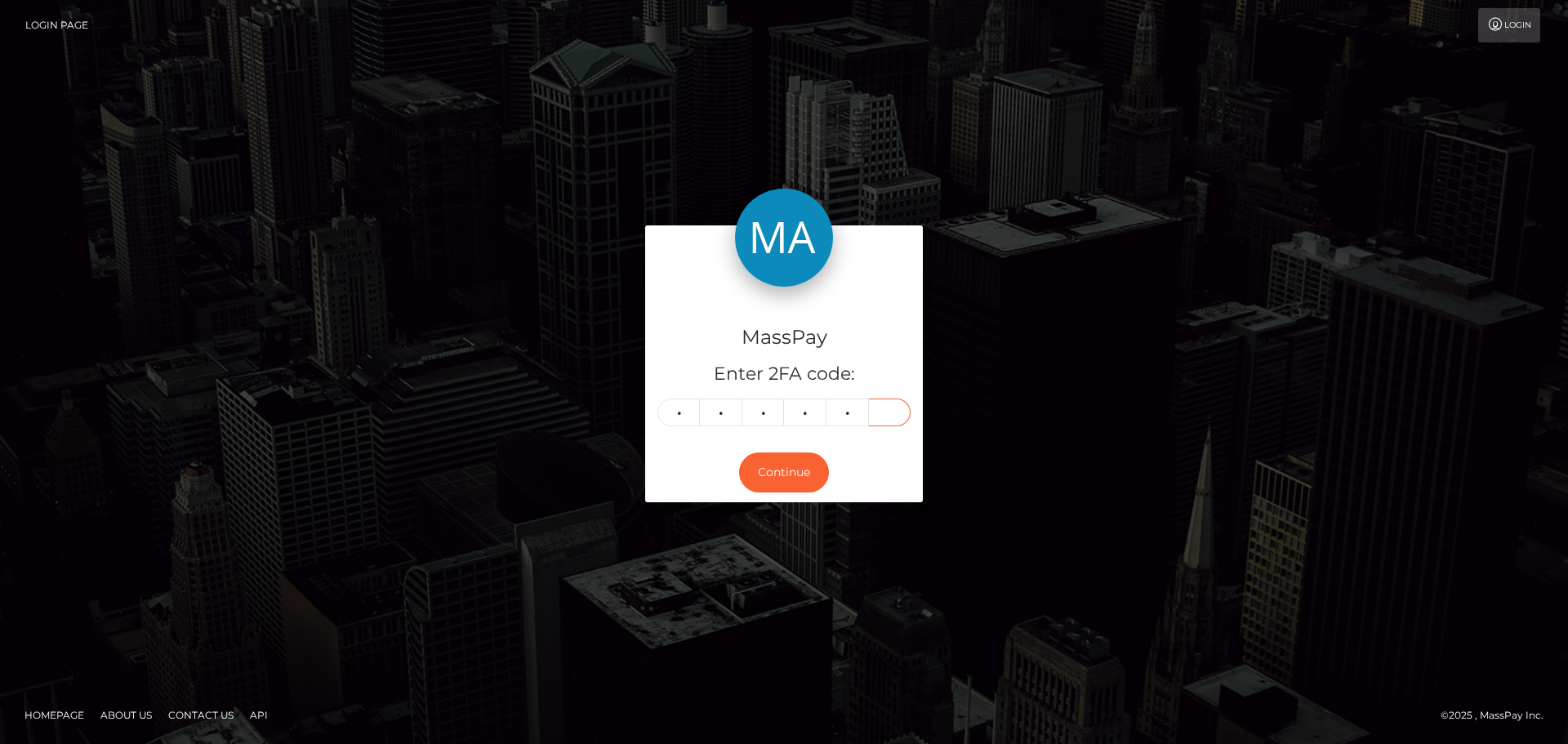
type input "4"
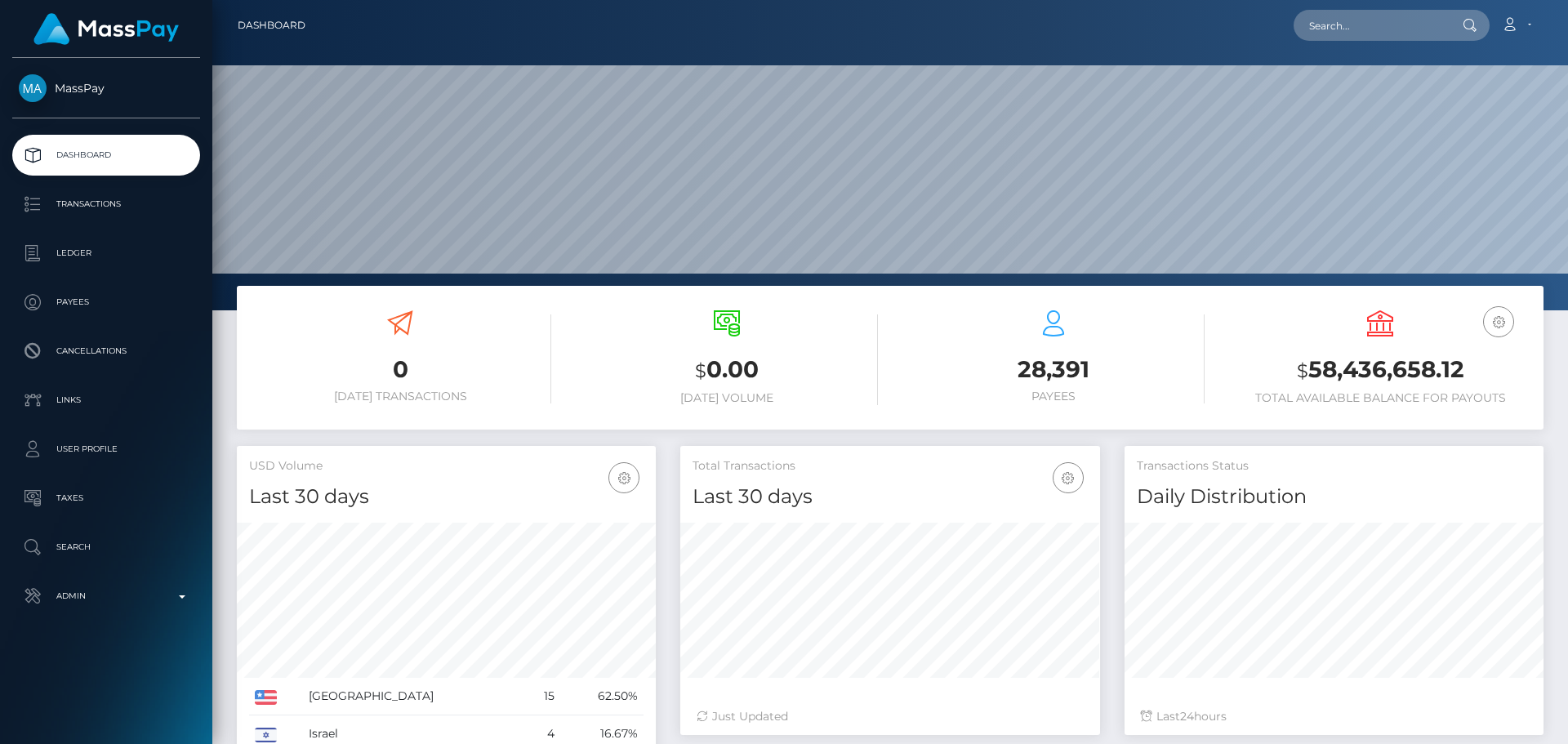
scroll to position [290, 420]
click at [1363, 24] on input "text" at bounding box center [1371, 25] width 154 height 31
paste input "7a67cbb3-68cb-4e14-a843-b2c02b38bd46"
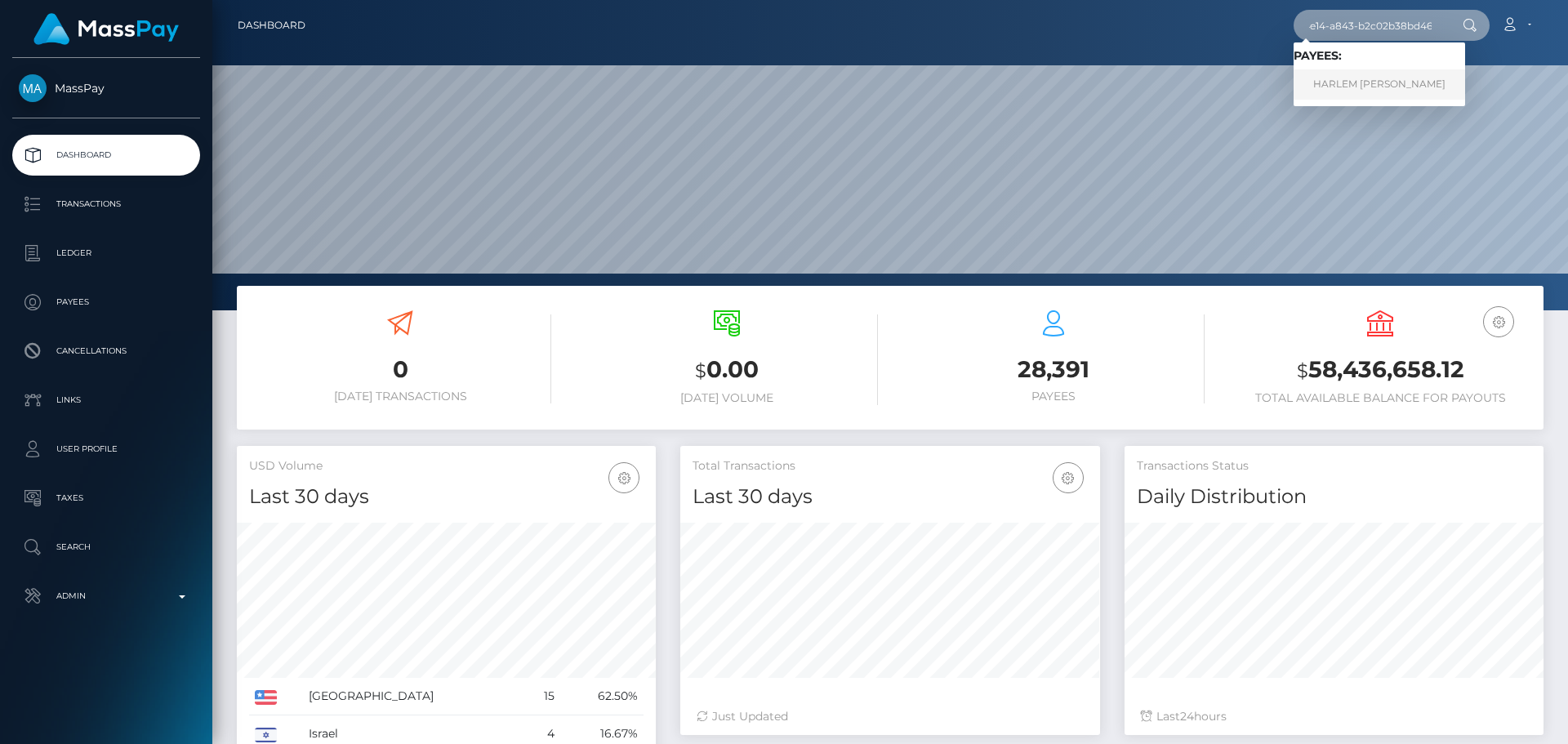
type input "7a67cbb3-68cb-4e14-a843-b2c02b38bd46"
click at [1369, 77] on link "HARLEM [PERSON_NAME]" at bounding box center [1379, 85] width 171 height 31
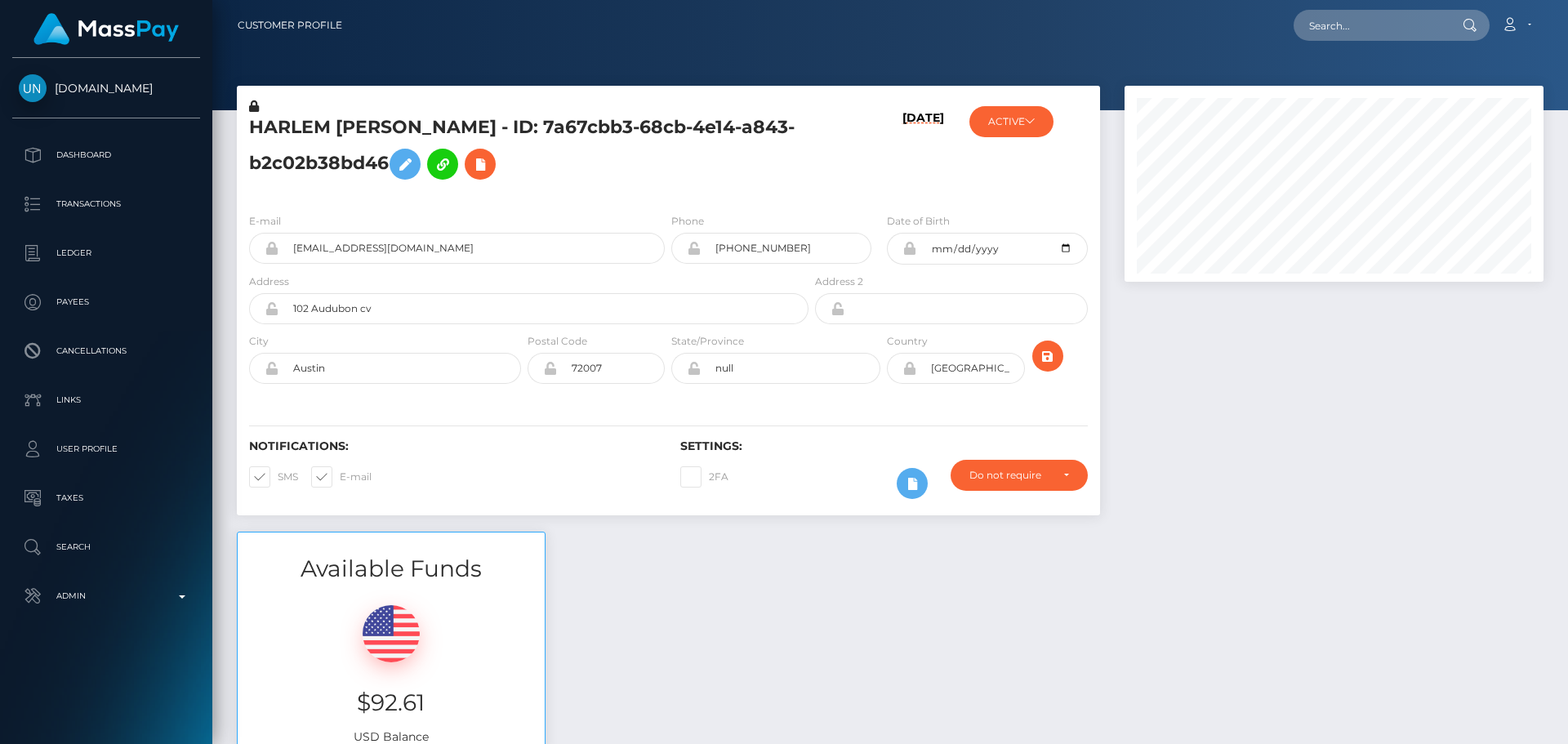
scroll to position [196, 420]
click at [1415, 25] on input "text" at bounding box center [1371, 25] width 154 height 31
paste input "[EMAIL_ADDRESS][DOMAIN_NAME]"
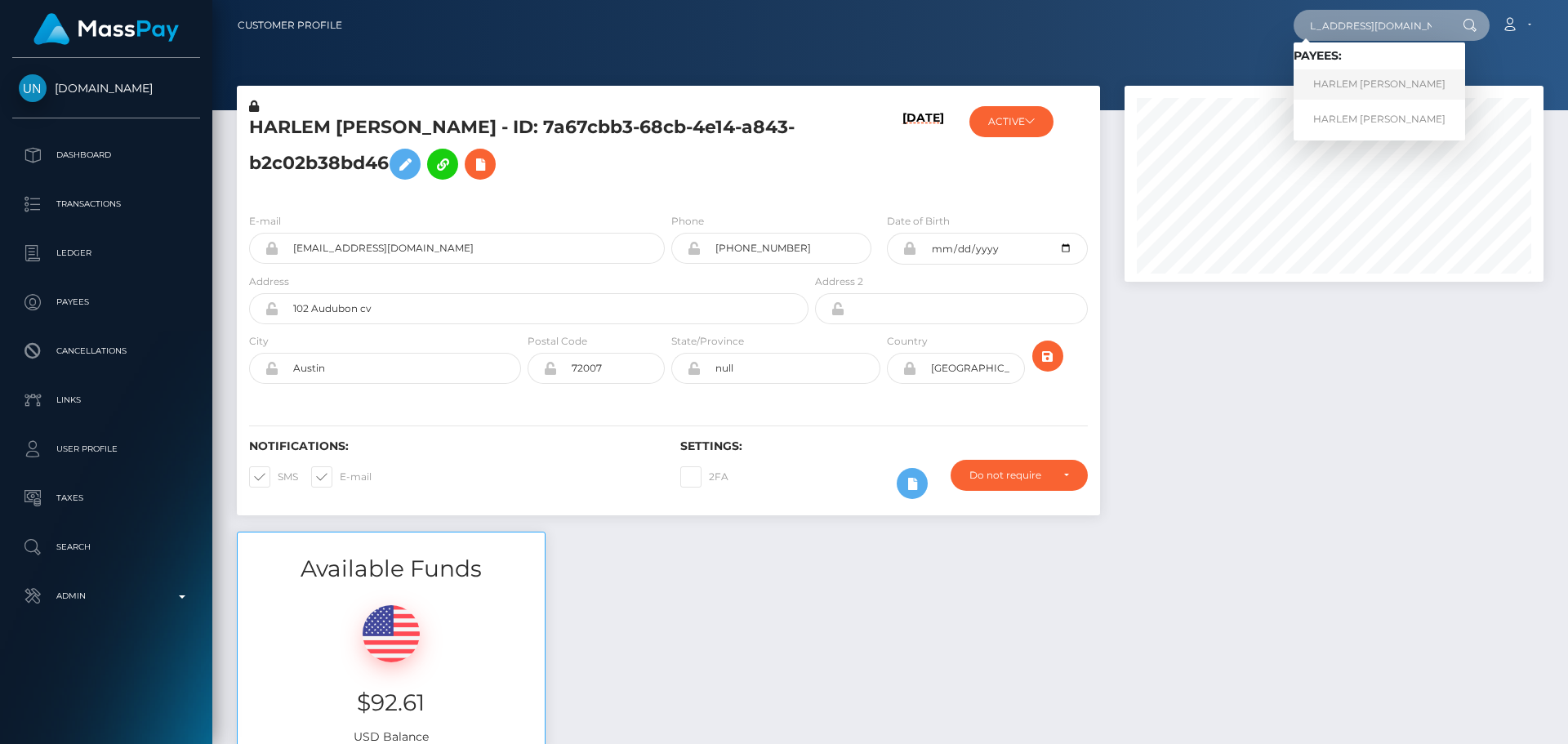
type input "[EMAIL_ADDRESS][DOMAIN_NAME]"
click at [1347, 93] on link "HARLEM [PERSON_NAME]" at bounding box center [1379, 85] width 171 height 31
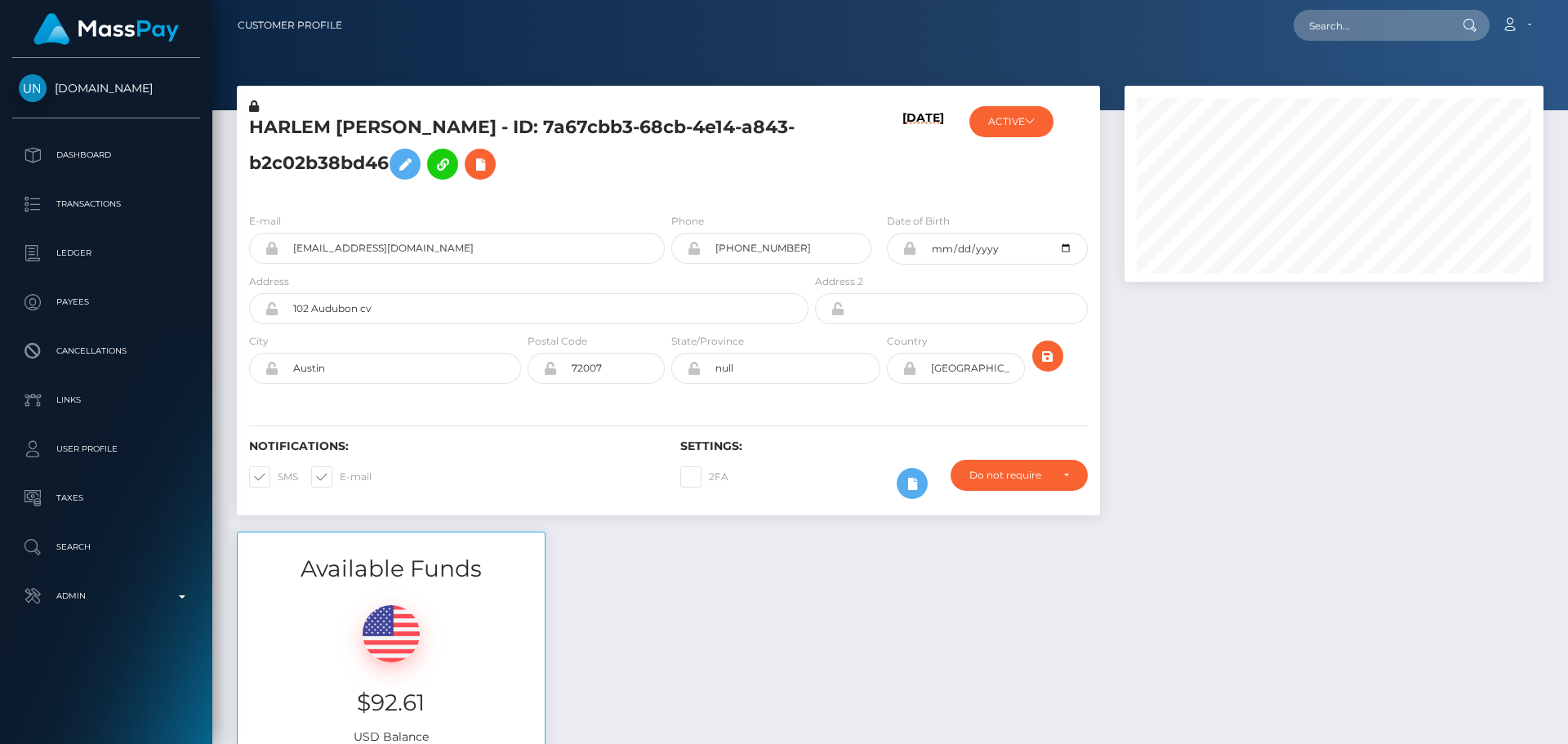
scroll to position [196, 420]
click at [1171, 387] on div at bounding box center [1334, 308] width 444 height 446
drag, startPoint x: 785, startPoint y: 250, endPoint x: 730, endPoint y: 257, distance: 55.4
click at [730, 257] on input "[PHONE_NUMBER]" at bounding box center [787, 249] width 171 height 31
click at [799, 250] on input "[PHONE_NUMBER]" at bounding box center [787, 249] width 171 height 31
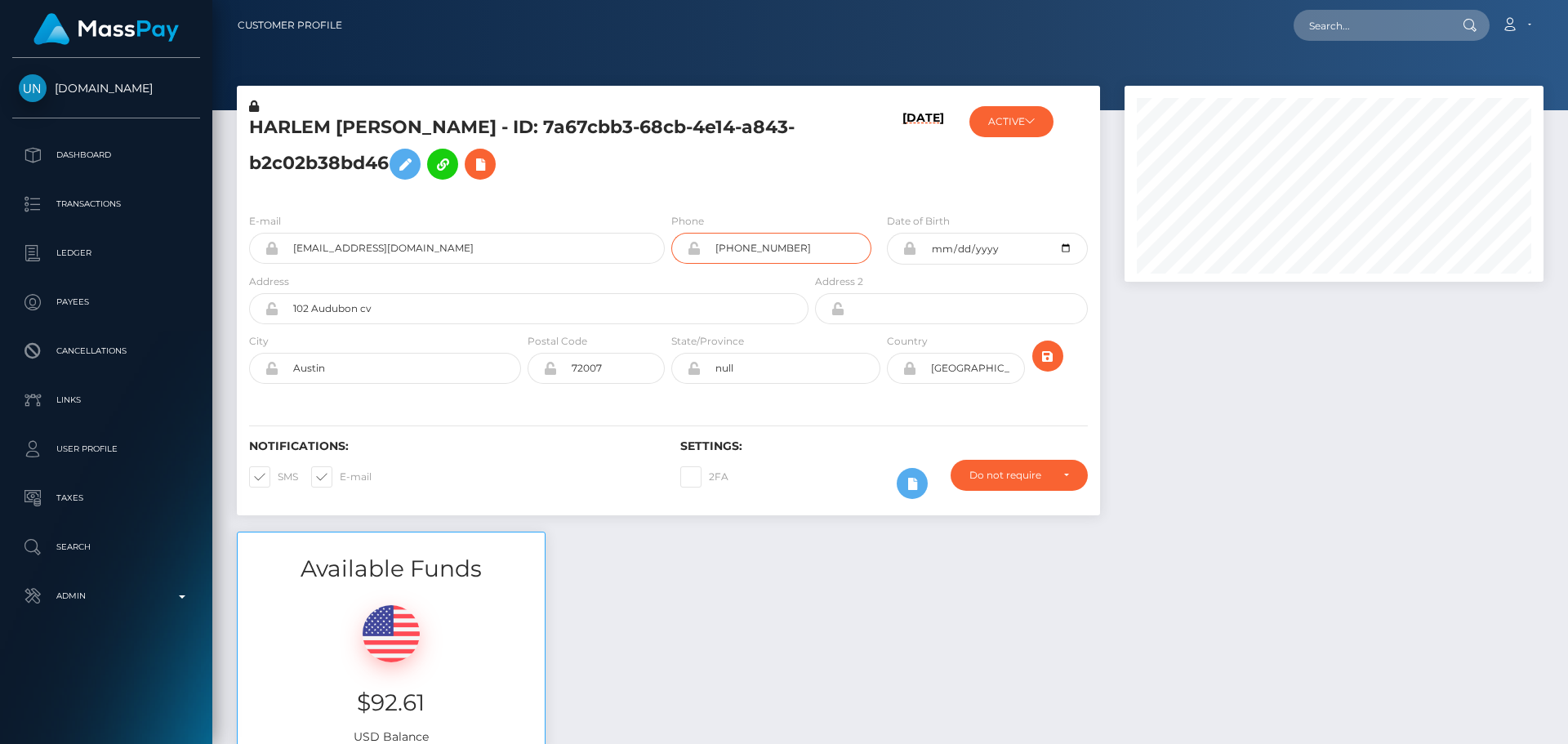
drag, startPoint x: 809, startPoint y: 247, endPoint x: 652, endPoint y: 242, distance: 157.1
click at [652, 242] on div "E-mail [EMAIL_ADDRESS][DOMAIN_NAME] Phone [PHONE_NUMBER]" at bounding box center [668, 242] width 863 height 60
type input "3468499068"
click at [742, 191] on div "HARLEM [PERSON_NAME] - ID: 7a67cbb3-68cb-4e14-a843-b2c02b38bd46" at bounding box center [524, 148] width 575 height 102
click at [722, 195] on div "HARLEM [PERSON_NAME] - ID: 7a67cbb3-68cb-4e14-a843-b2c02b38bd46" at bounding box center [524, 148] width 575 height 102
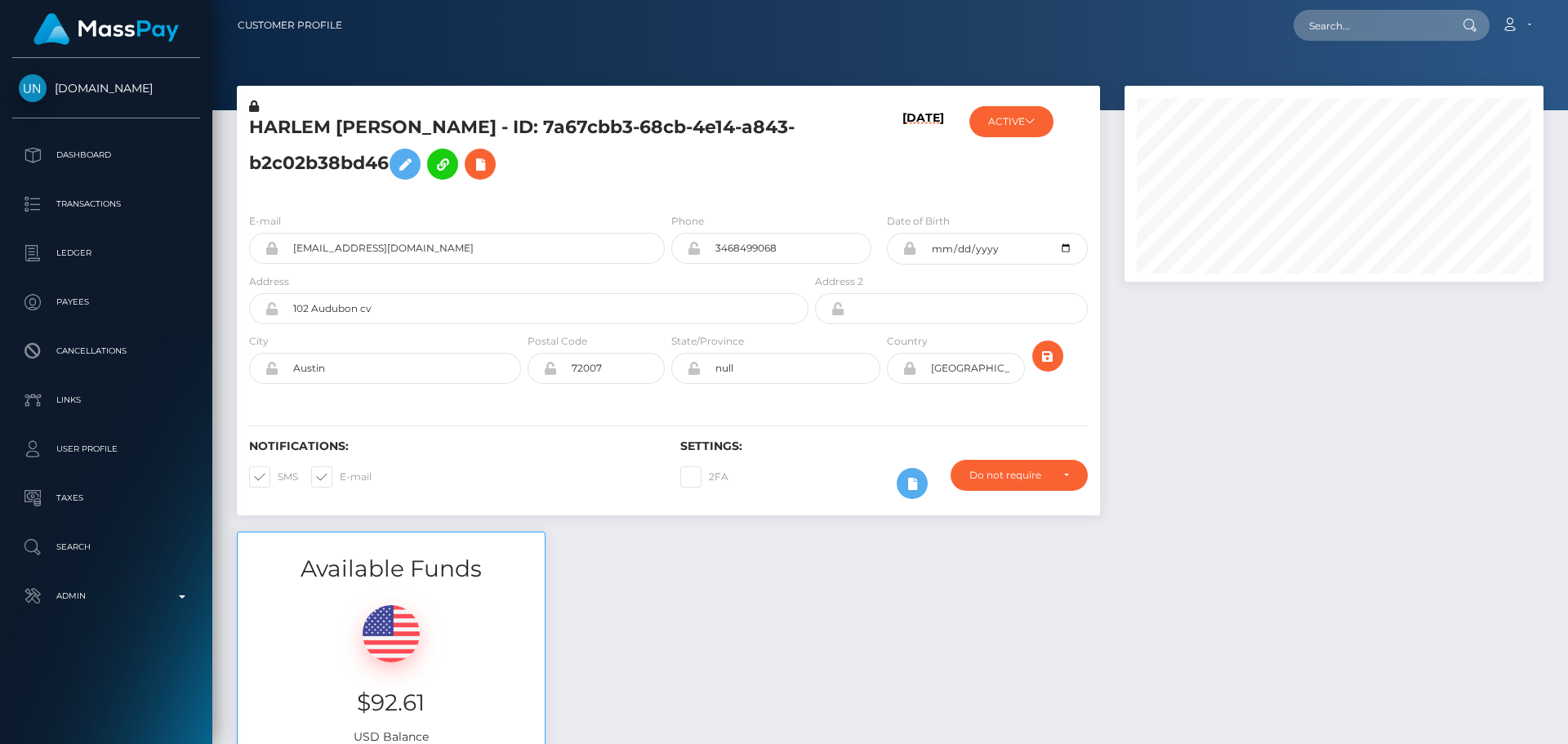
click at [711, 195] on div "HARLEM [PERSON_NAME] - ID: 7a67cbb3-68cb-4e14-a843-b2c02b38bd46" at bounding box center [524, 148] width 575 height 102
click at [1053, 357] on icon "submit" at bounding box center [1048, 356] width 19 height 20
click at [778, 168] on h5 "HARLEM [PERSON_NAME] - ID: 7a67cbb3-68cb-4e14-a843-b2c02b38bd46" at bounding box center [524, 151] width 551 height 72
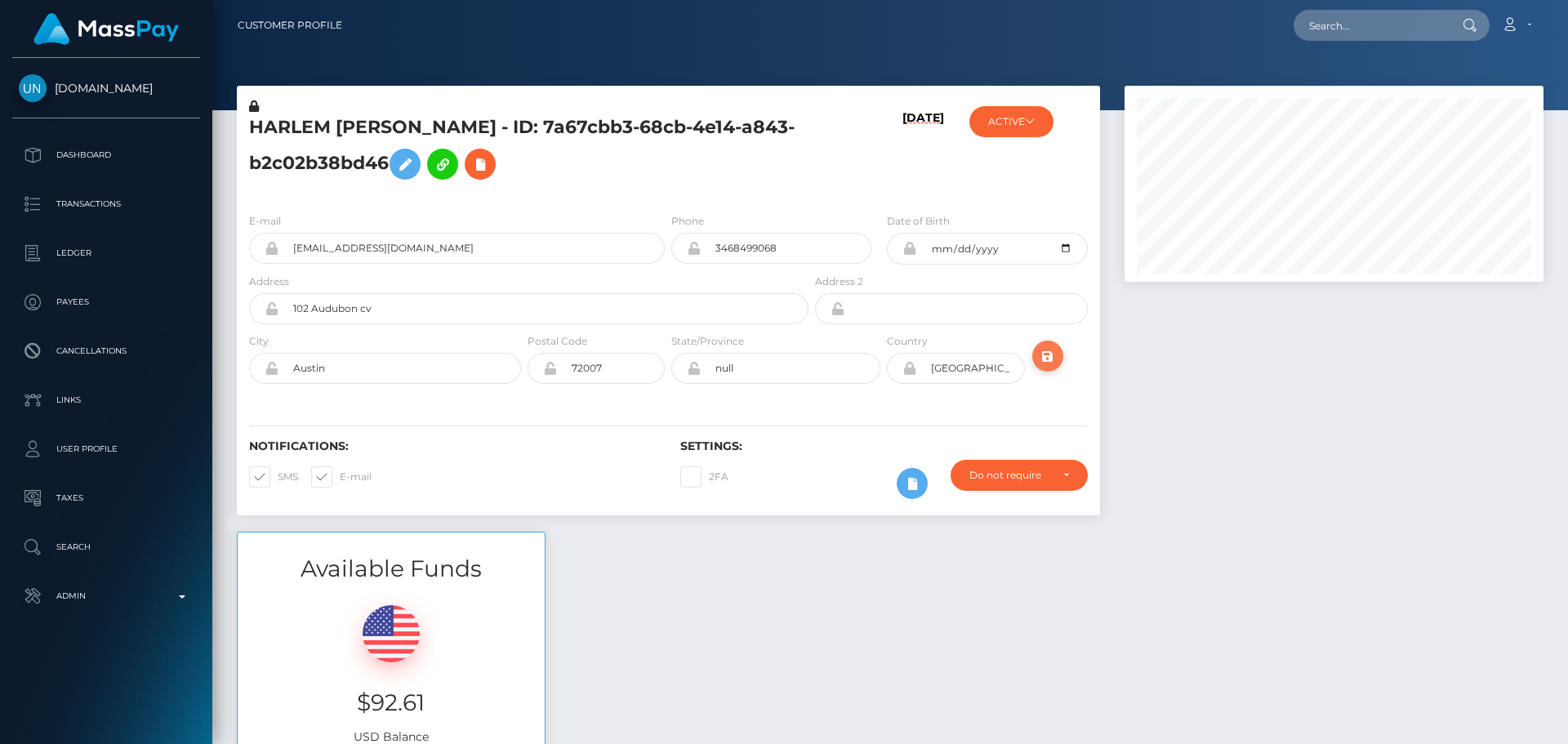
click at [1038, 357] on icon "submit" at bounding box center [1048, 356] width 19 height 20
click at [1135, 328] on div at bounding box center [1334, 308] width 444 height 446
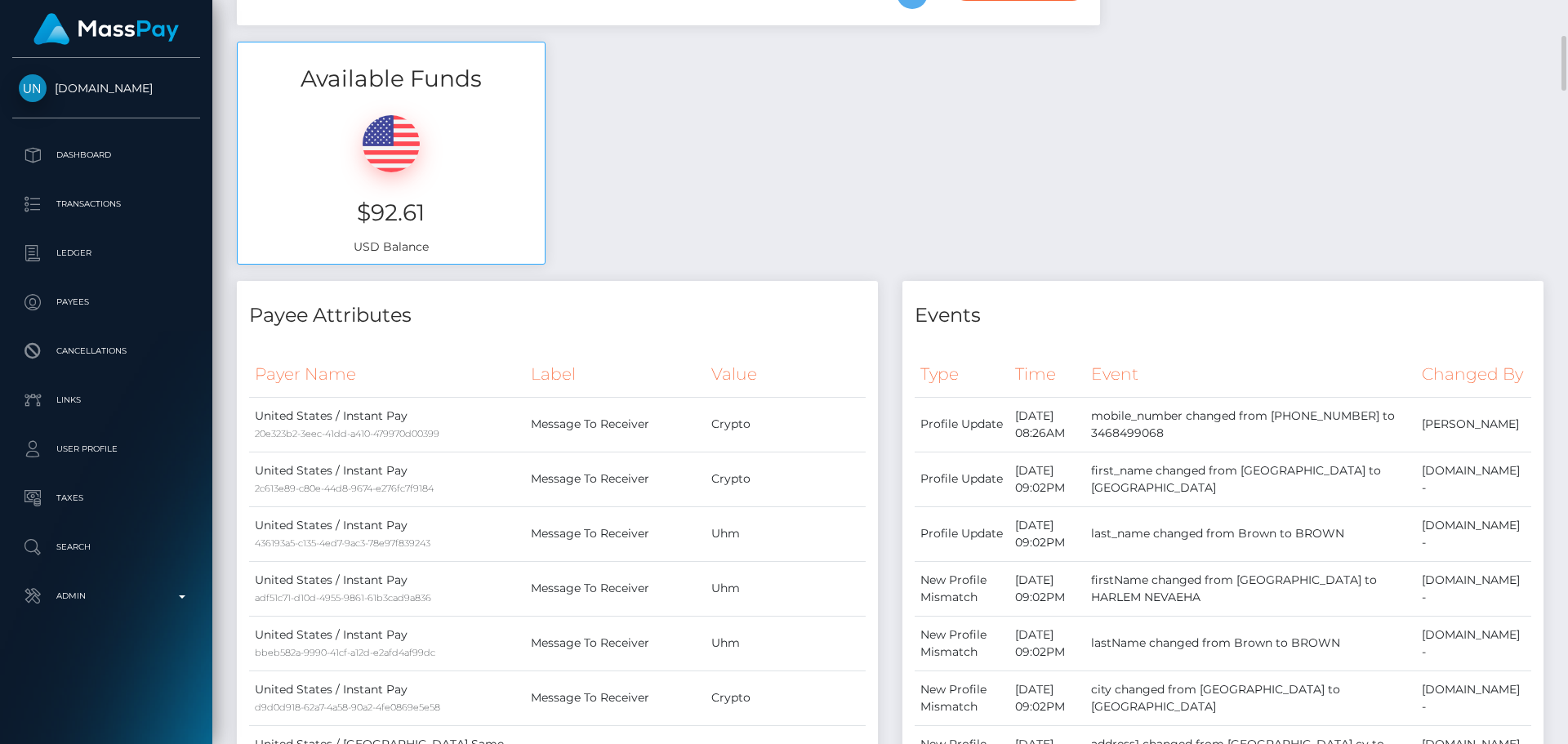
scroll to position [572, 0]
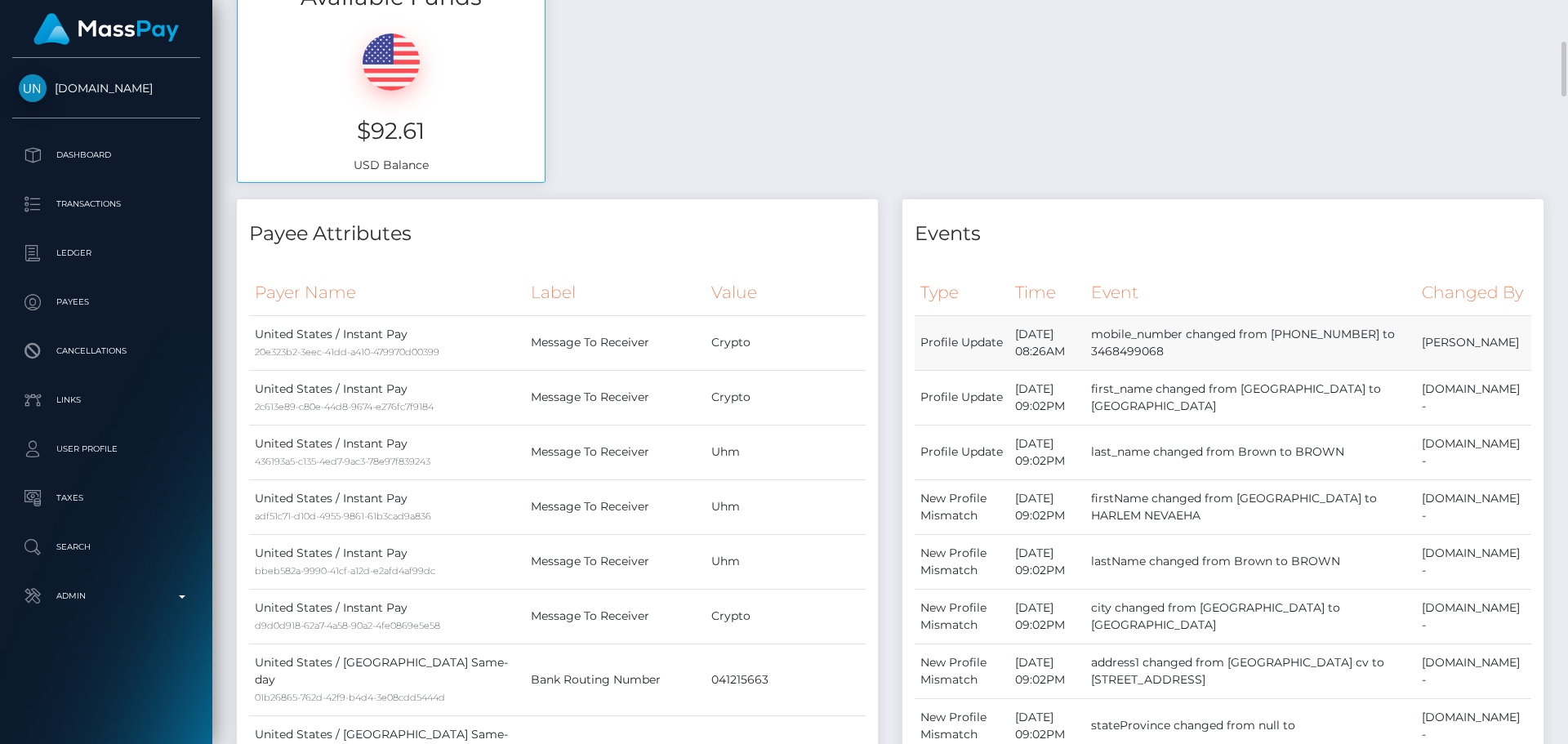
drag, startPoint x: 1308, startPoint y: 359, endPoint x: 1381, endPoint y: 359, distance: 73.0
click at [1381, 359] on td "mobile_number changed from [PHONE_NUMBER] to 3468499068" at bounding box center [1250, 342] width 330 height 55
copy td "[PHONE_NUMBER]"
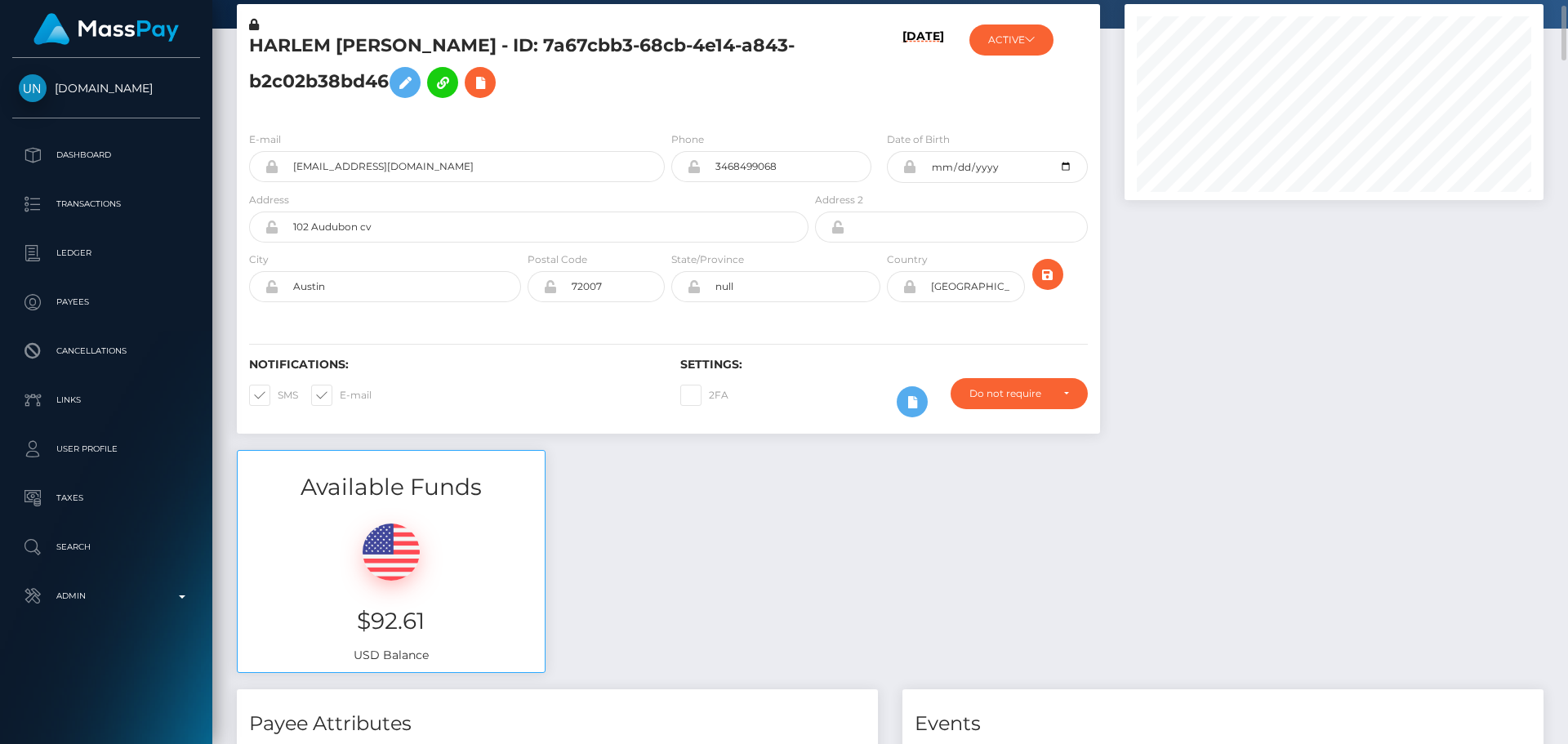
scroll to position [0, 0]
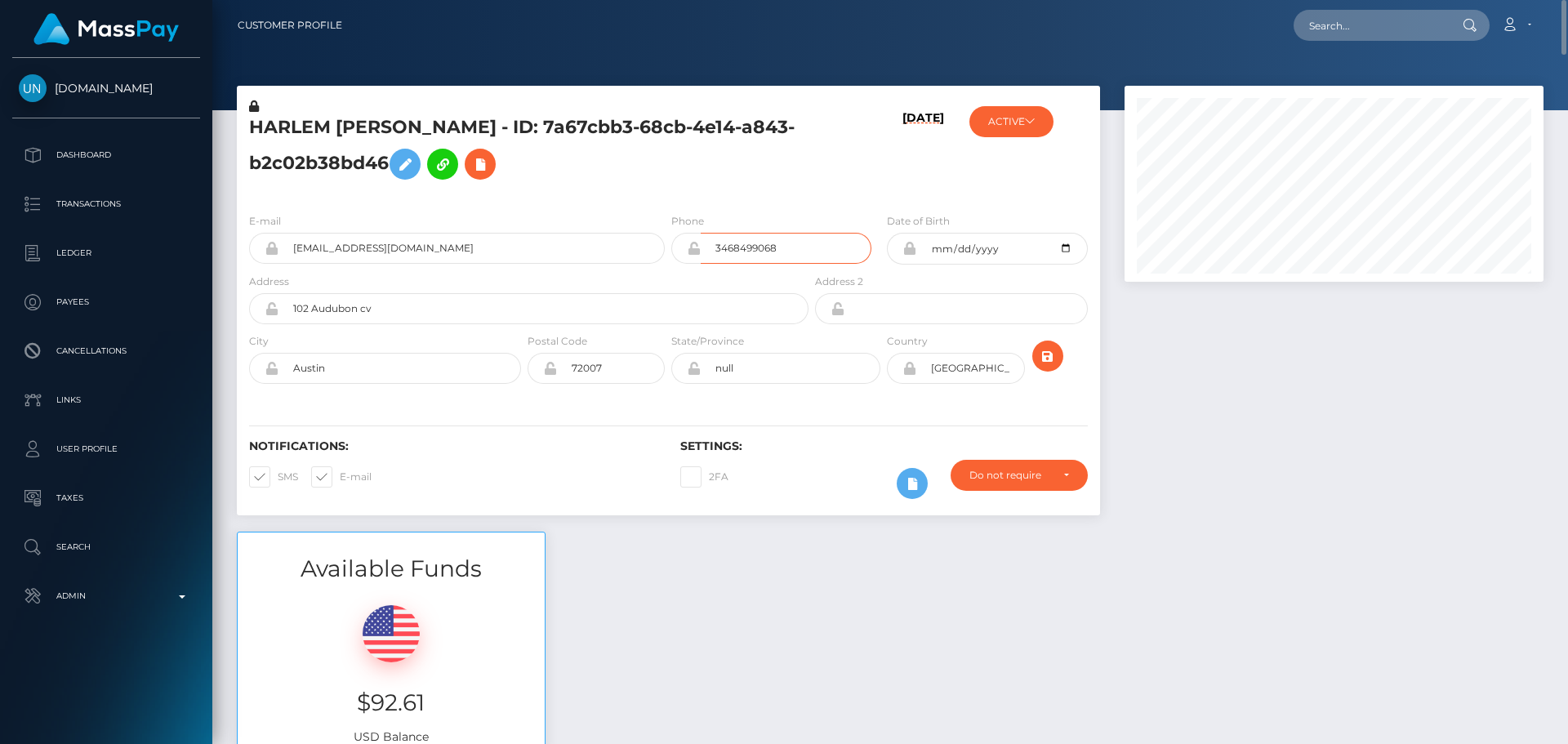
click at [822, 252] on input "3468499068" at bounding box center [787, 249] width 171 height 31
paste input "[PHONE_NUMBER]"
type input "[PHONE_NUMBER]"
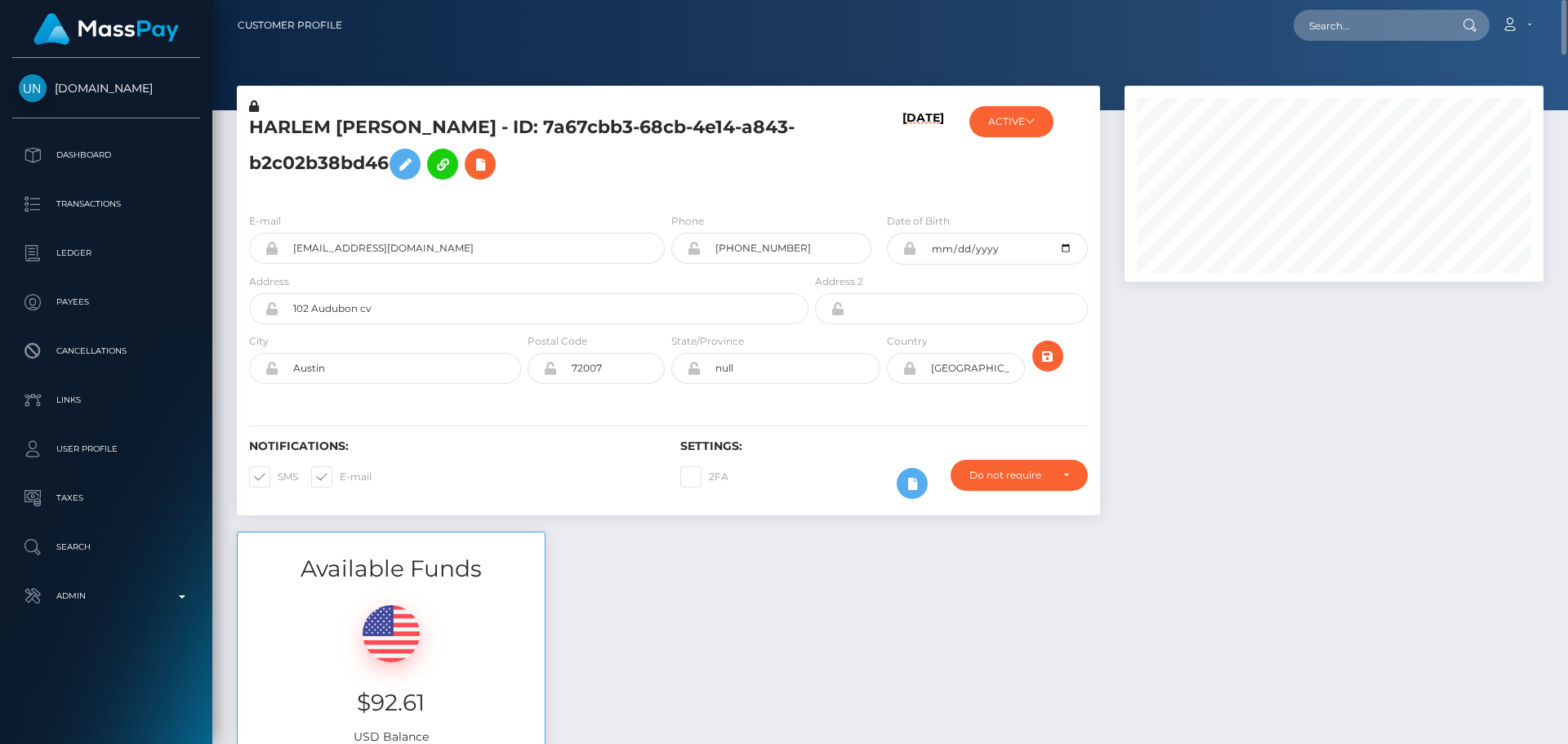
click at [815, 407] on div "Notifications: SMS E-mail Settings: 2FA" at bounding box center [668, 458] width 863 height 115
click at [1052, 357] on icon "submit" at bounding box center [1048, 356] width 19 height 20
click at [1356, 27] on input "text" at bounding box center [1371, 25] width 154 height 31
paste input "sEiI2ofjQySk5SuPHLOdVXnuck43"
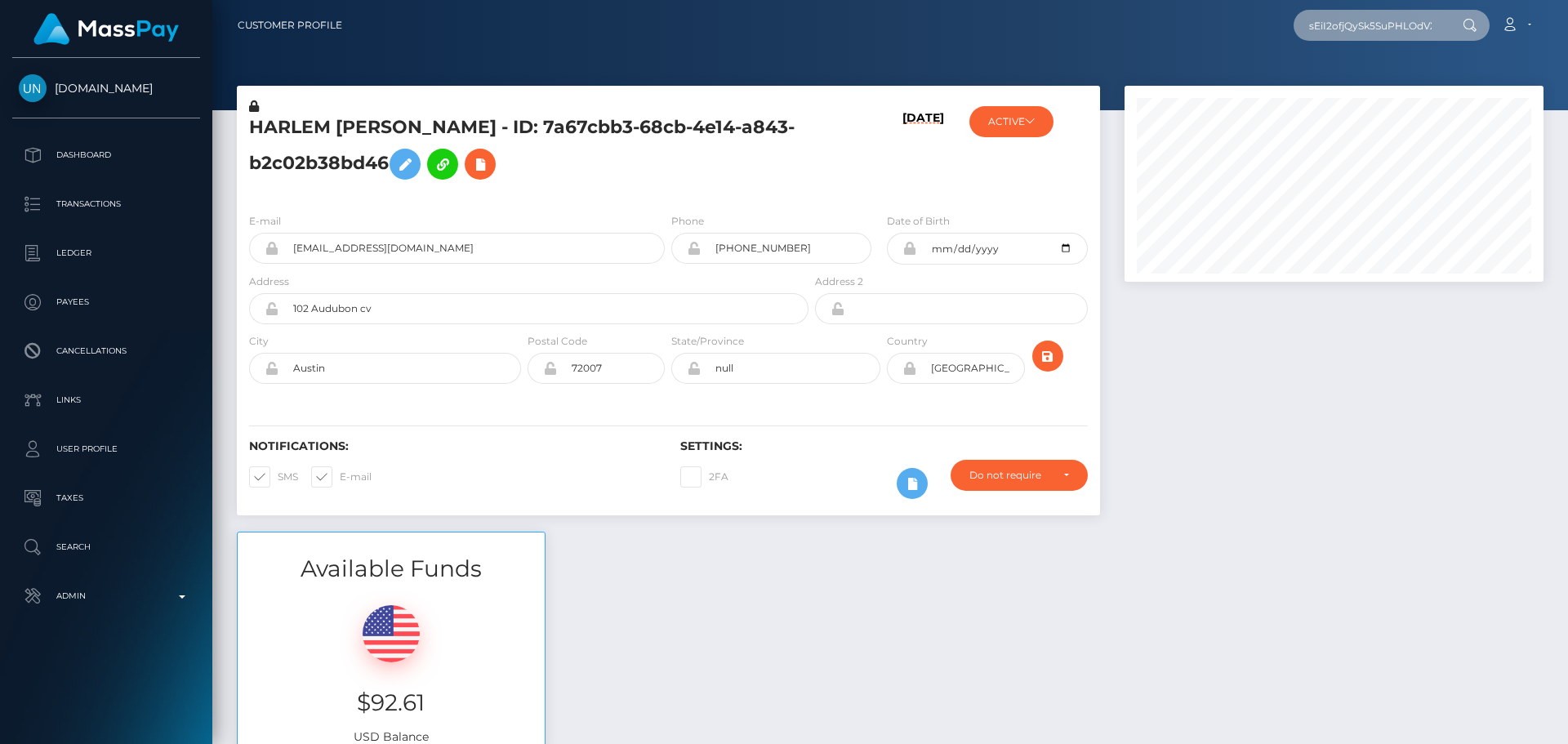
scroll to position [0, 42]
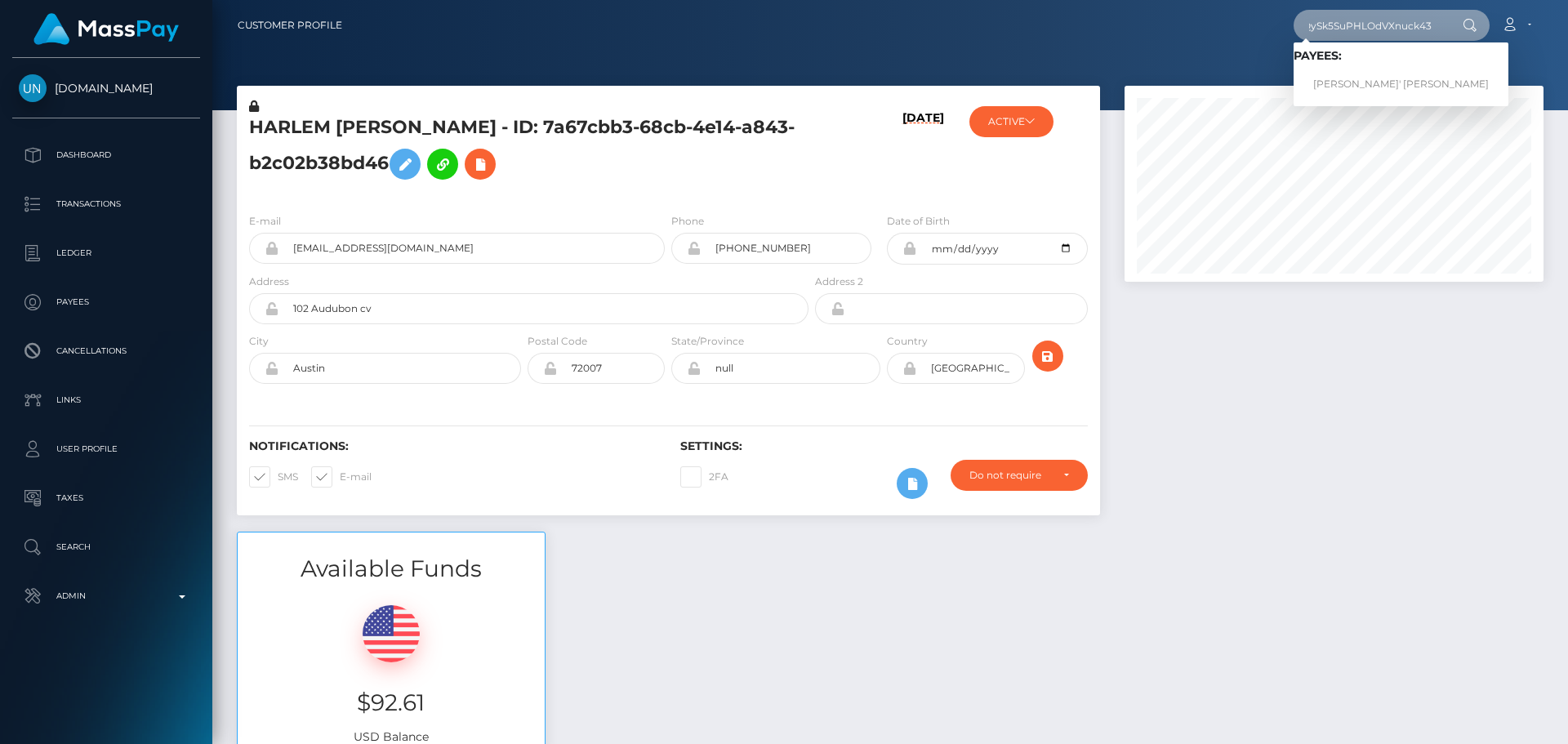
type input "sEiI2ofjQySk5SuPHLOdVXnuck43"
click at [1346, 82] on link "[PERSON_NAME]' [PERSON_NAME]" at bounding box center [1401, 85] width 215 height 31
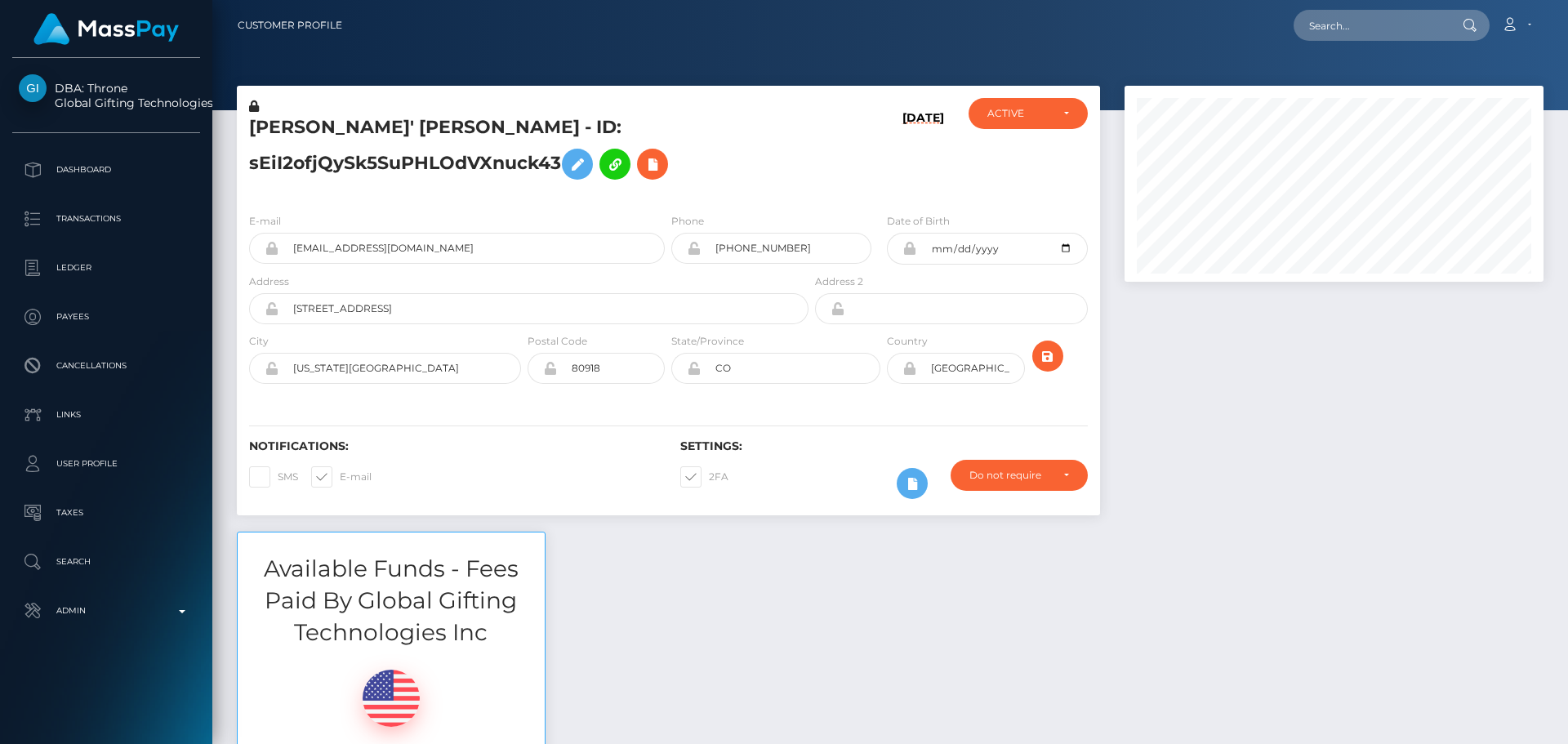
scroll to position [196, 420]
click at [653, 162] on icon at bounding box center [652, 164] width 19 height 20
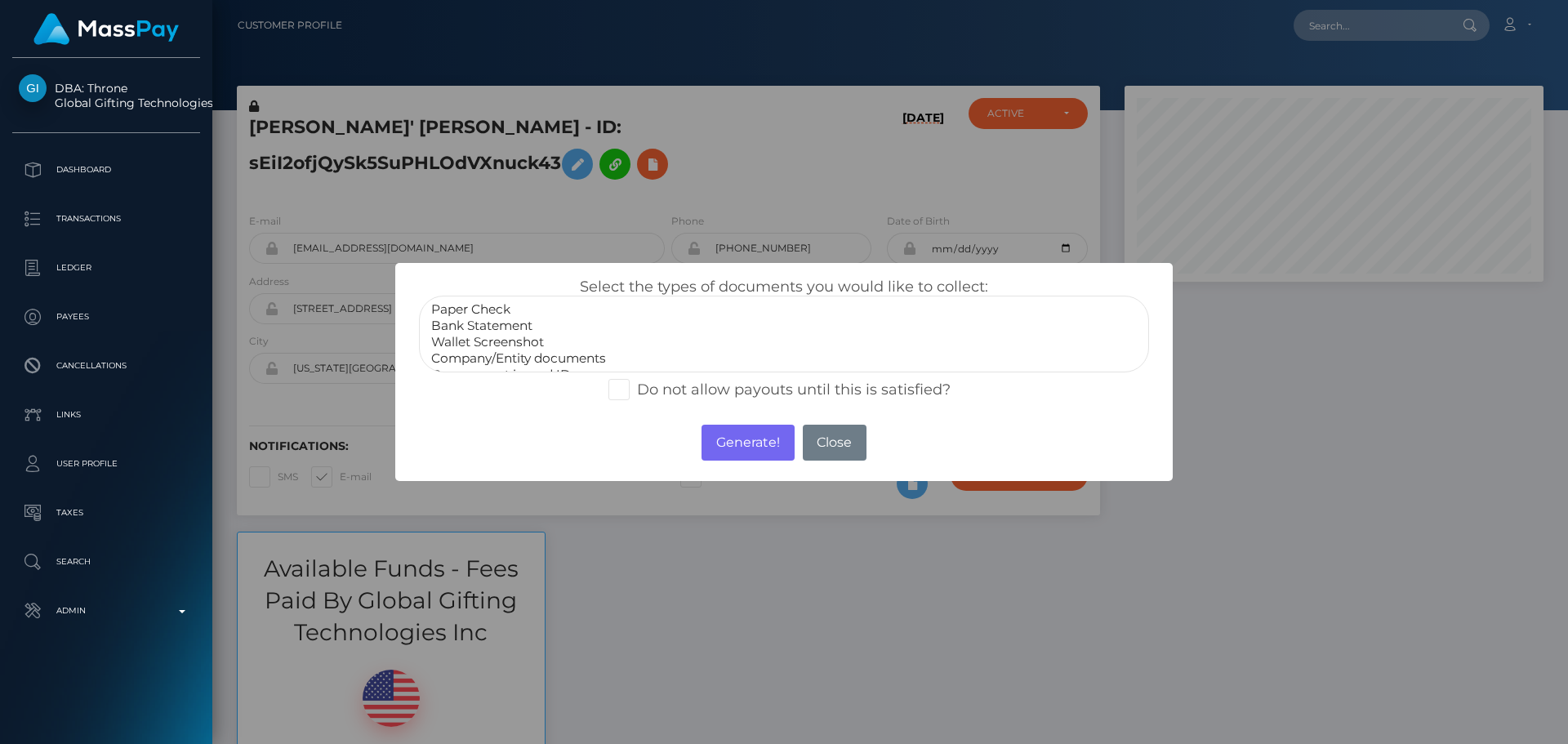
scroll to position [32, 0]
select select "Miscellaneous"
click at [511, 355] on option "Miscellaneous" at bounding box center [784, 358] width 709 height 17
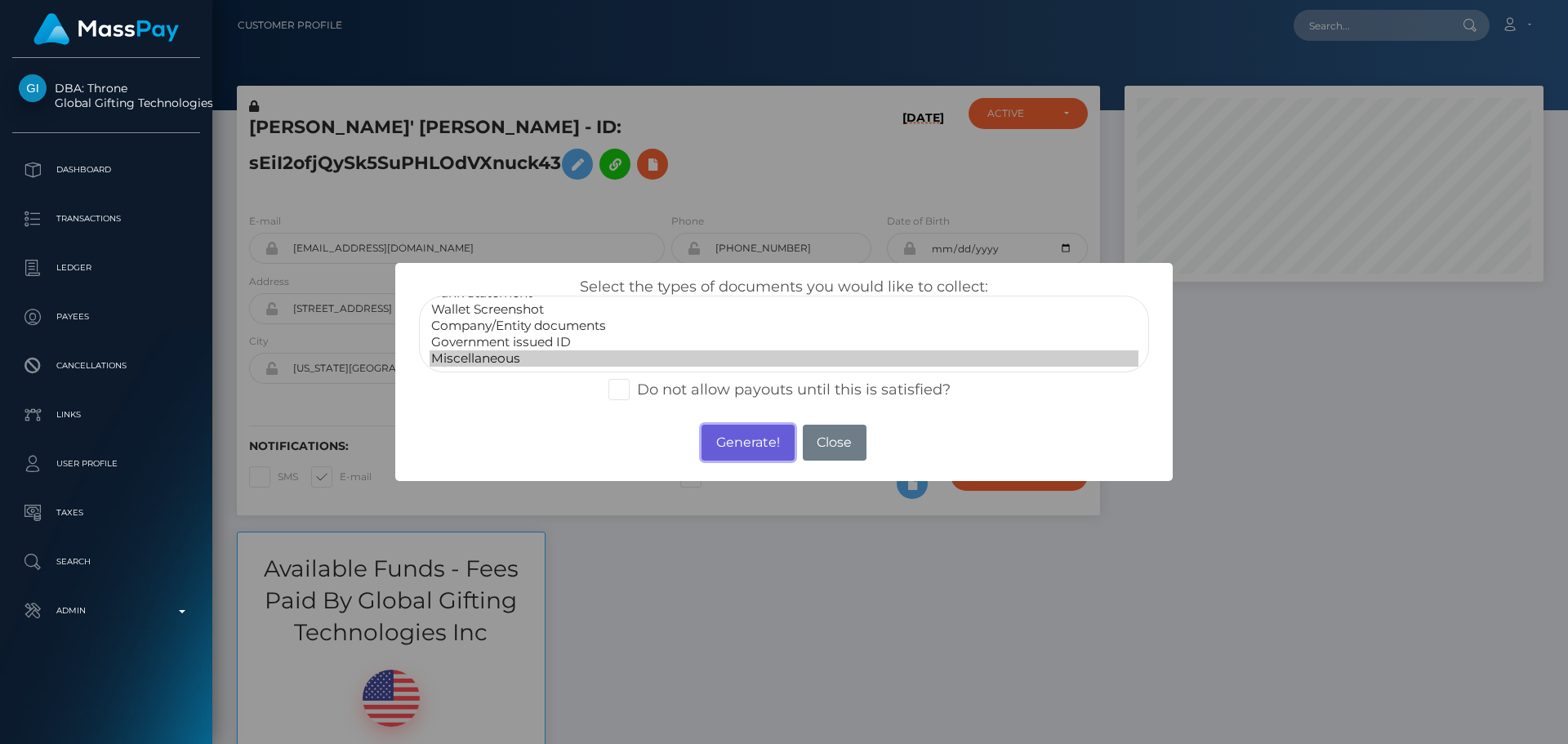
click at [723, 447] on button "Generate!" at bounding box center [748, 443] width 93 height 36
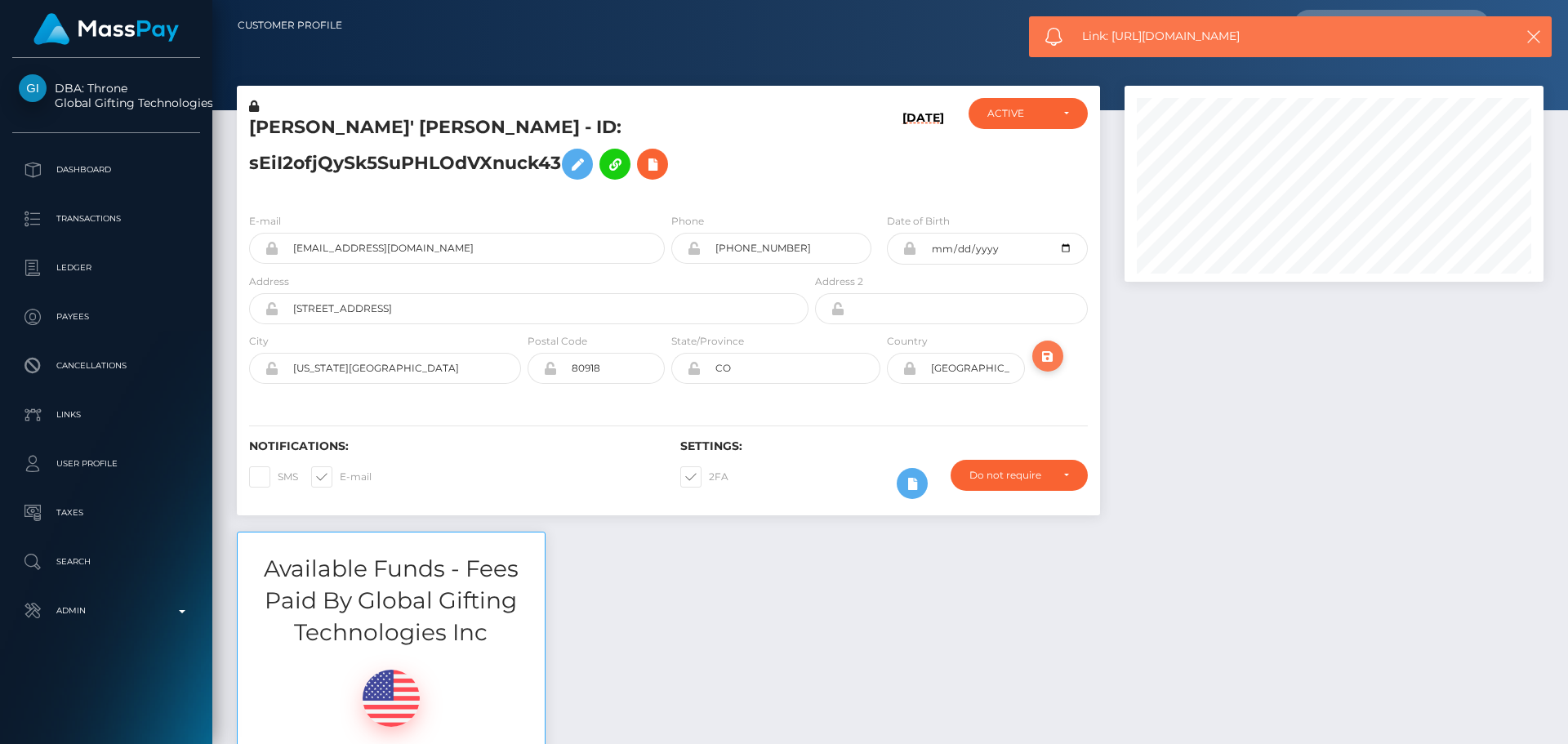
click at [1052, 358] on icon "submit" at bounding box center [1048, 356] width 19 height 20
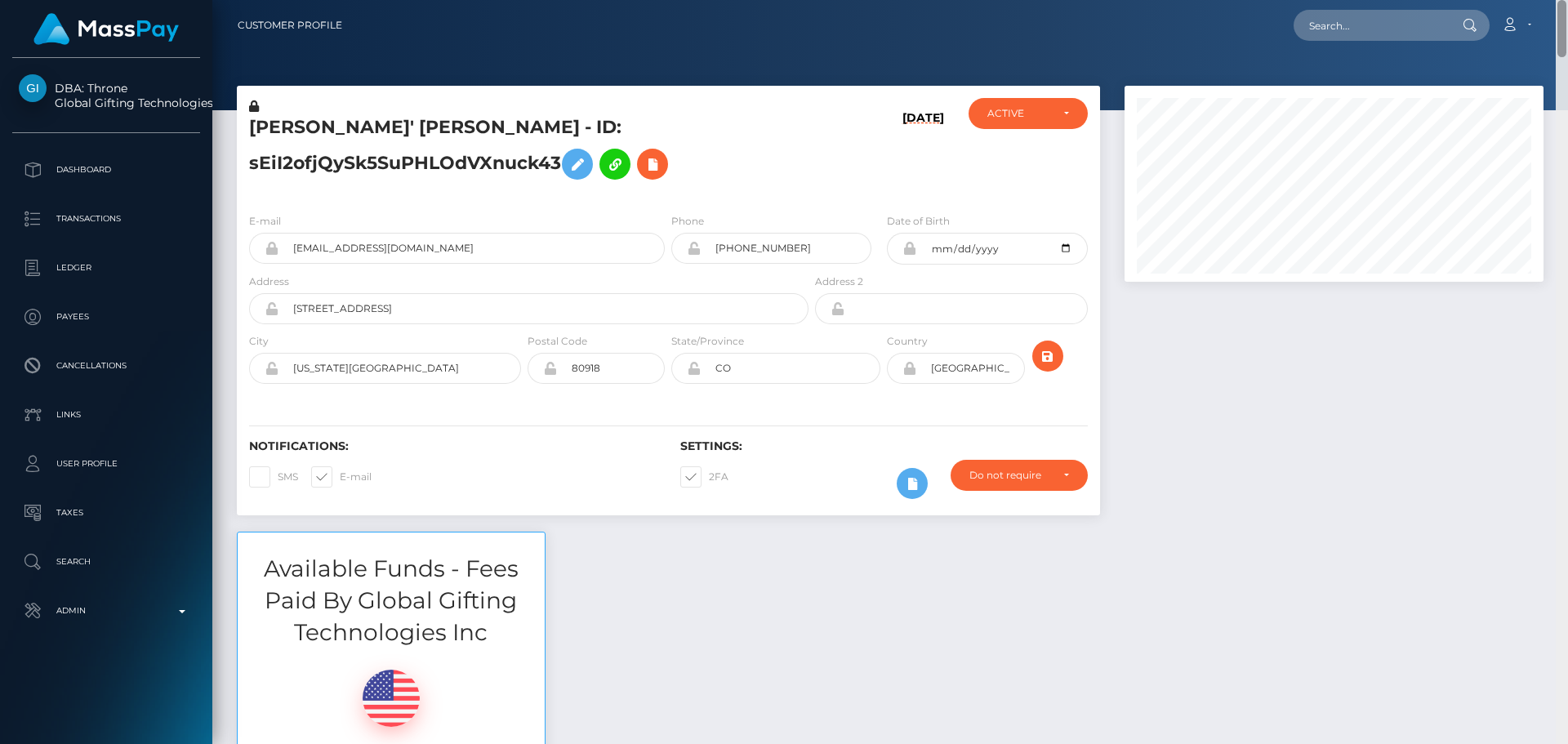
drag, startPoint x: 1560, startPoint y: 470, endPoint x: 1563, endPoint y: 10, distance: 460.0
click at [1563, 10] on div "Customer Profile Loading... Loading..." at bounding box center [890, 372] width 1356 height 744
click at [1051, 359] on icon "submit" at bounding box center [1048, 356] width 19 height 20
drag, startPoint x: 1561, startPoint y: 100, endPoint x: 1514, endPoint y: 2, distance: 108.7
click at [1530, 10] on div "Customer Profile Loading... Loading..." at bounding box center [890, 372] width 1356 height 744
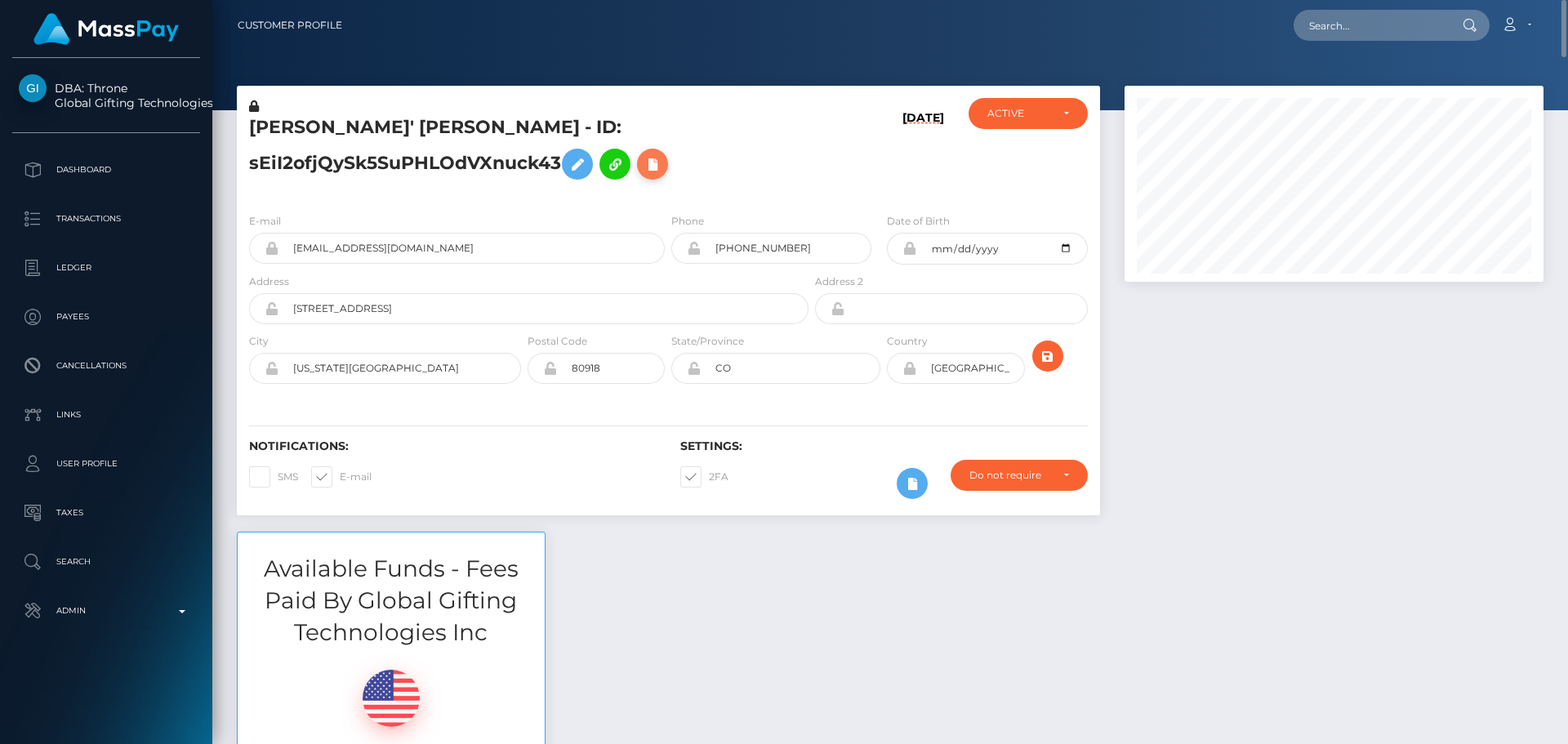
click at [653, 169] on icon at bounding box center [652, 164] width 19 height 20
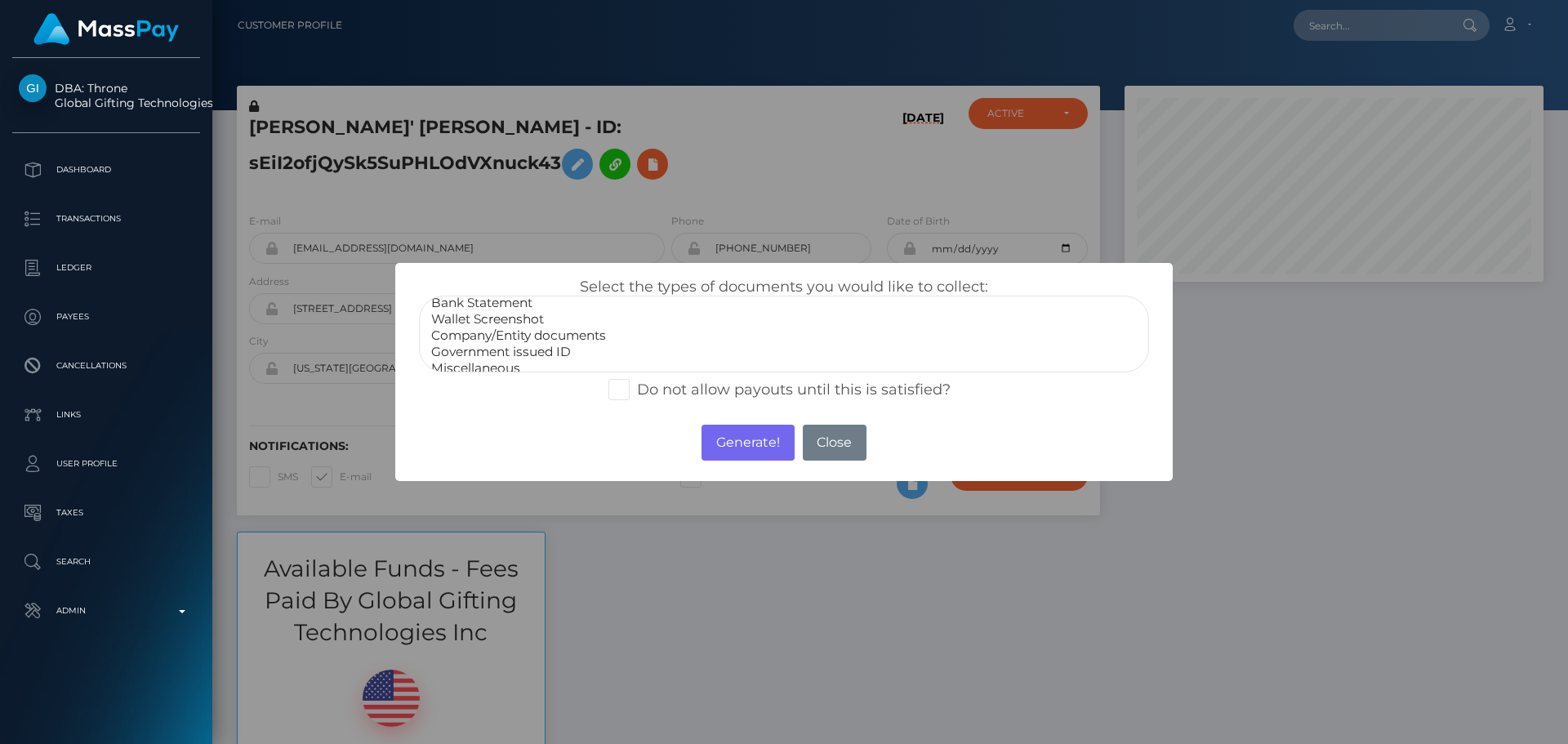
scroll to position [32, 0]
select select "Miscellaneous"
click at [501, 362] on option "Miscellaneous" at bounding box center [784, 358] width 709 height 17
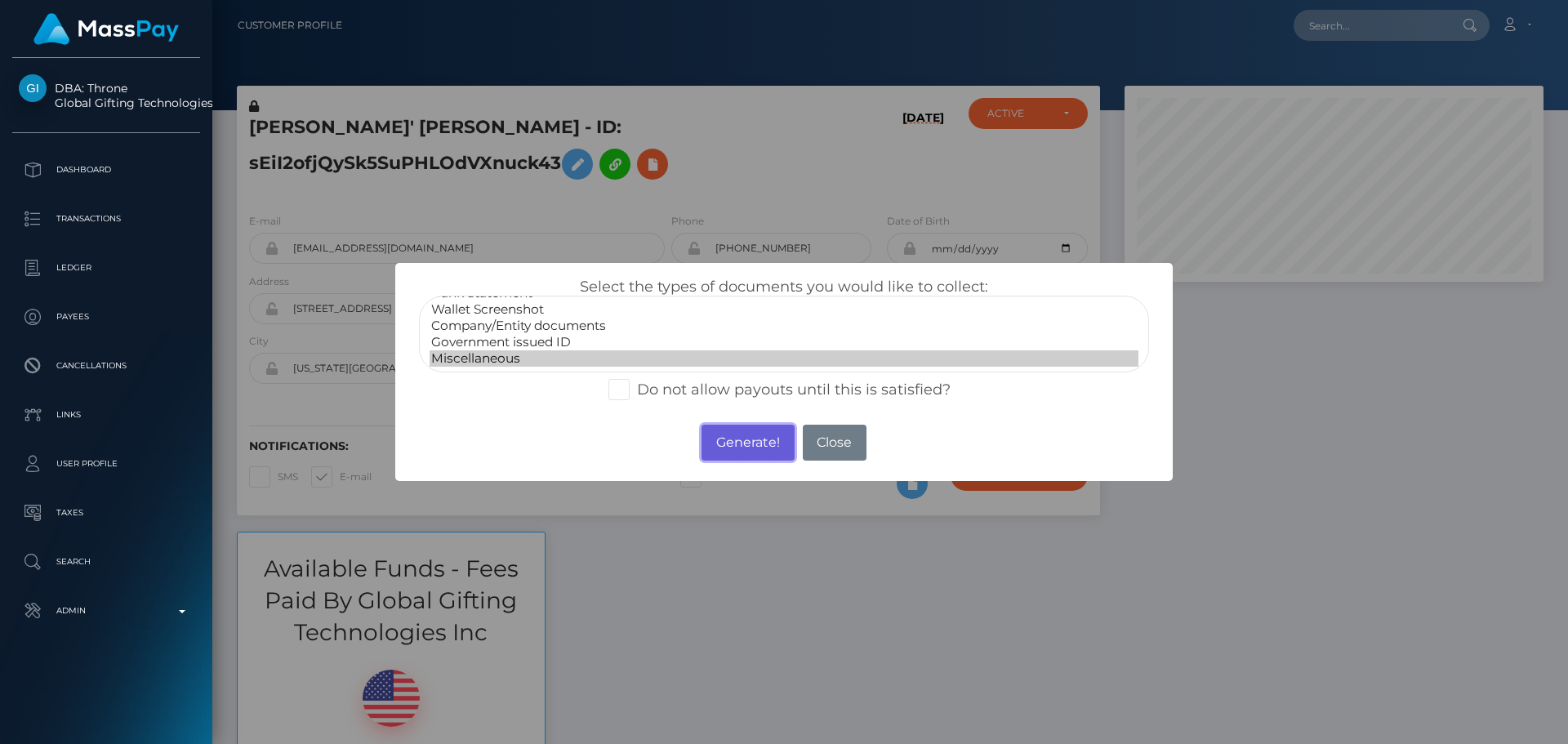
click at [752, 435] on button "Generate!" at bounding box center [748, 443] width 93 height 36
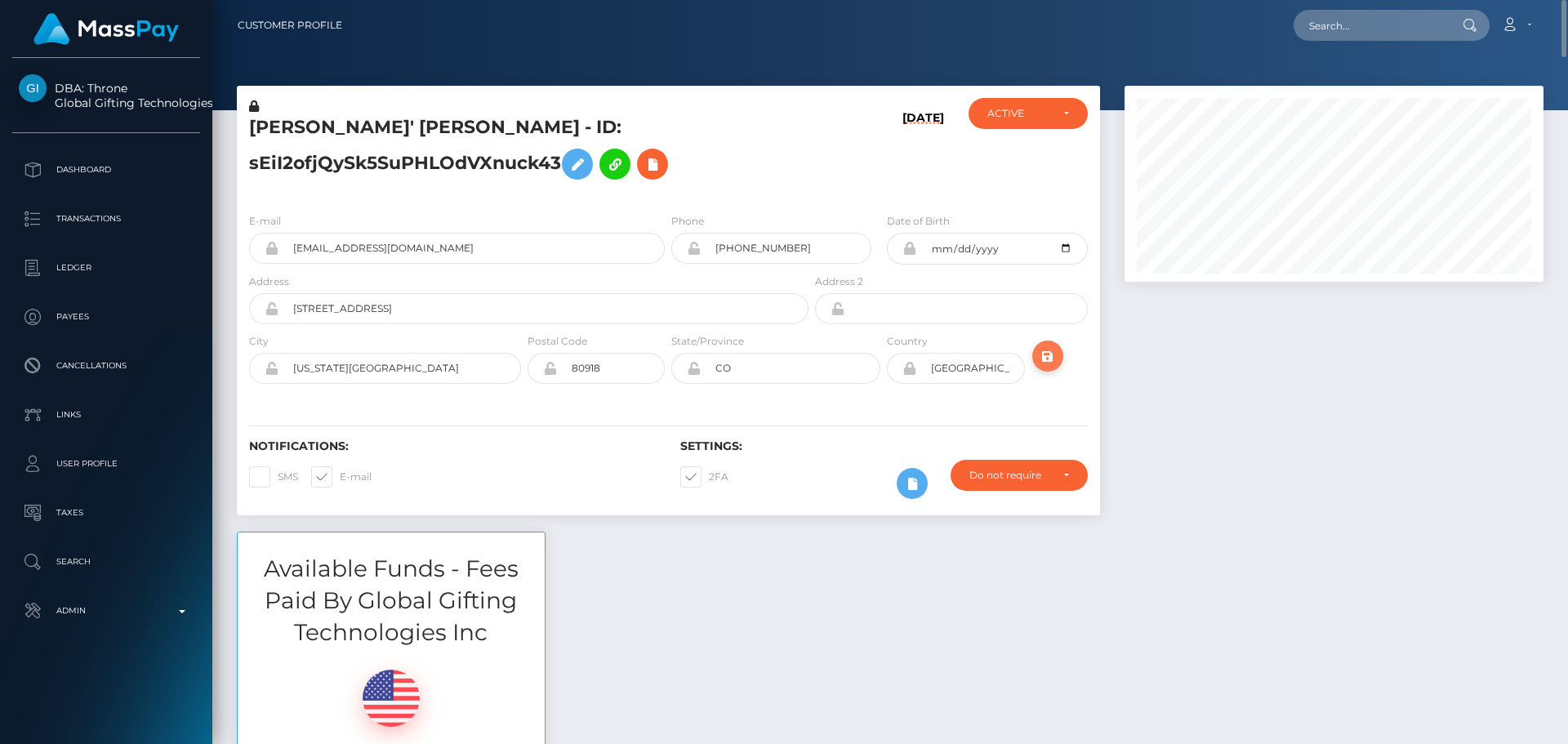
click at [1050, 352] on icon "submit" at bounding box center [1048, 356] width 19 height 20
click at [815, 251] on input "[PHONE_NUMBER]" at bounding box center [787, 249] width 171 height 31
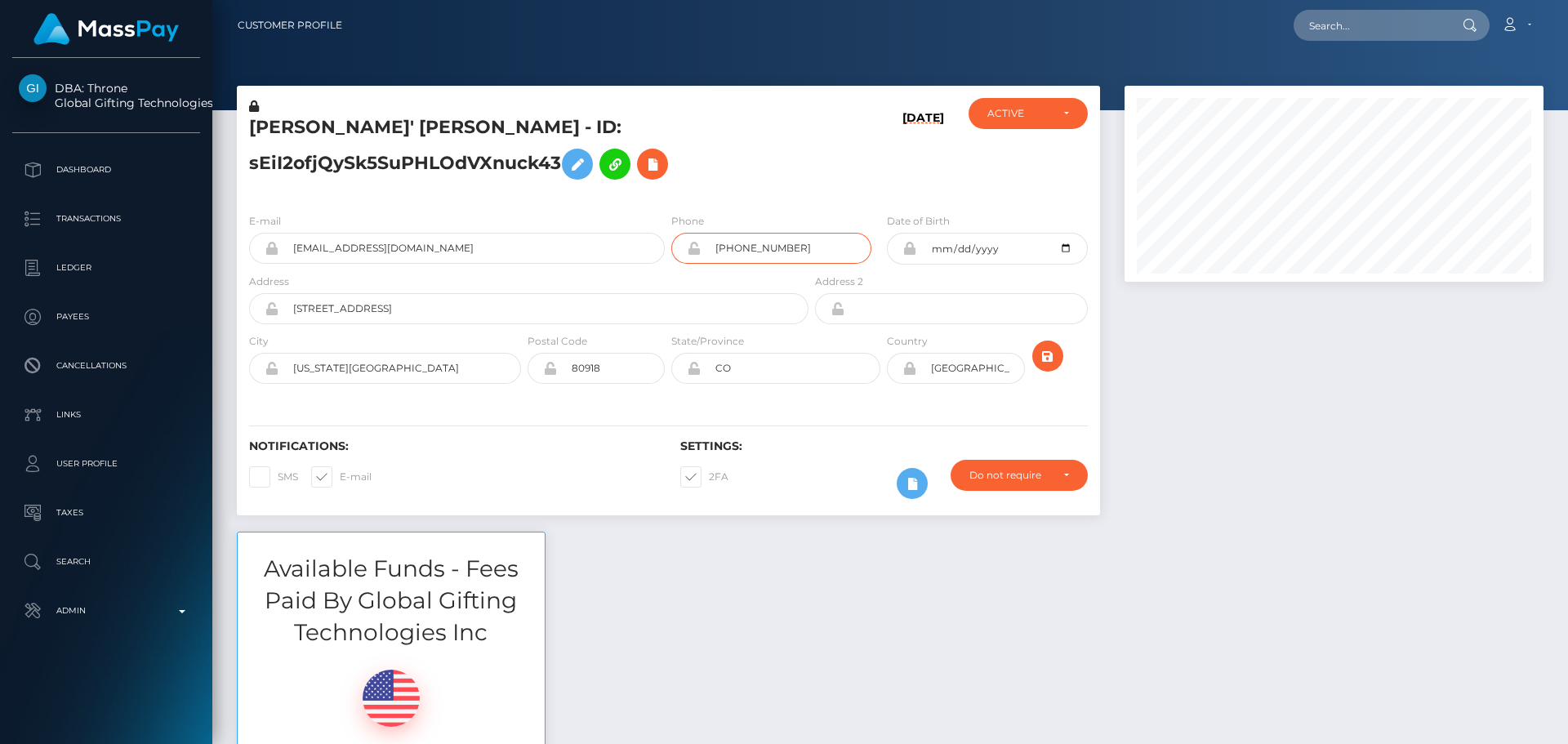
paste input "(719)359-7"
click at [814, 255] on input "+17193594892" at bounding box center [787, 249] width 171 height 31
paste input "(719)359-7"
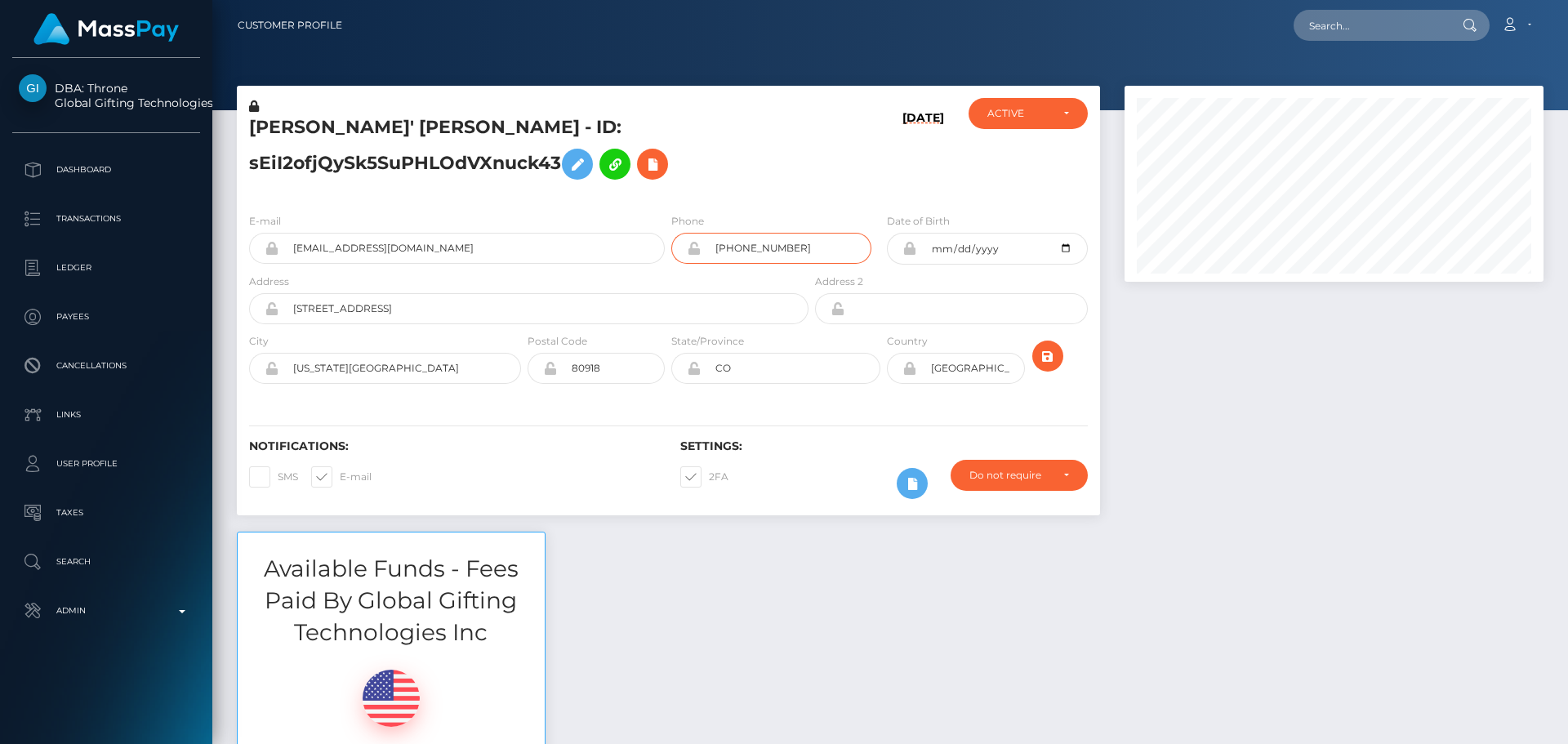
click at [718, 249] on input "(719)359-7892" at bounding box center [787, 249] width 171 height 31
click at [734, 249] on input "719)359-7892" at bounding box center [787, 249] width 171 height 31
click at [753, 247] on input "719359-7892" at bounding box center [787, 249] width 171 height 31
click at [798, 245] on input "7193597892" at bounding box center [787, 249] width 171 height 31
type input "7193597892"
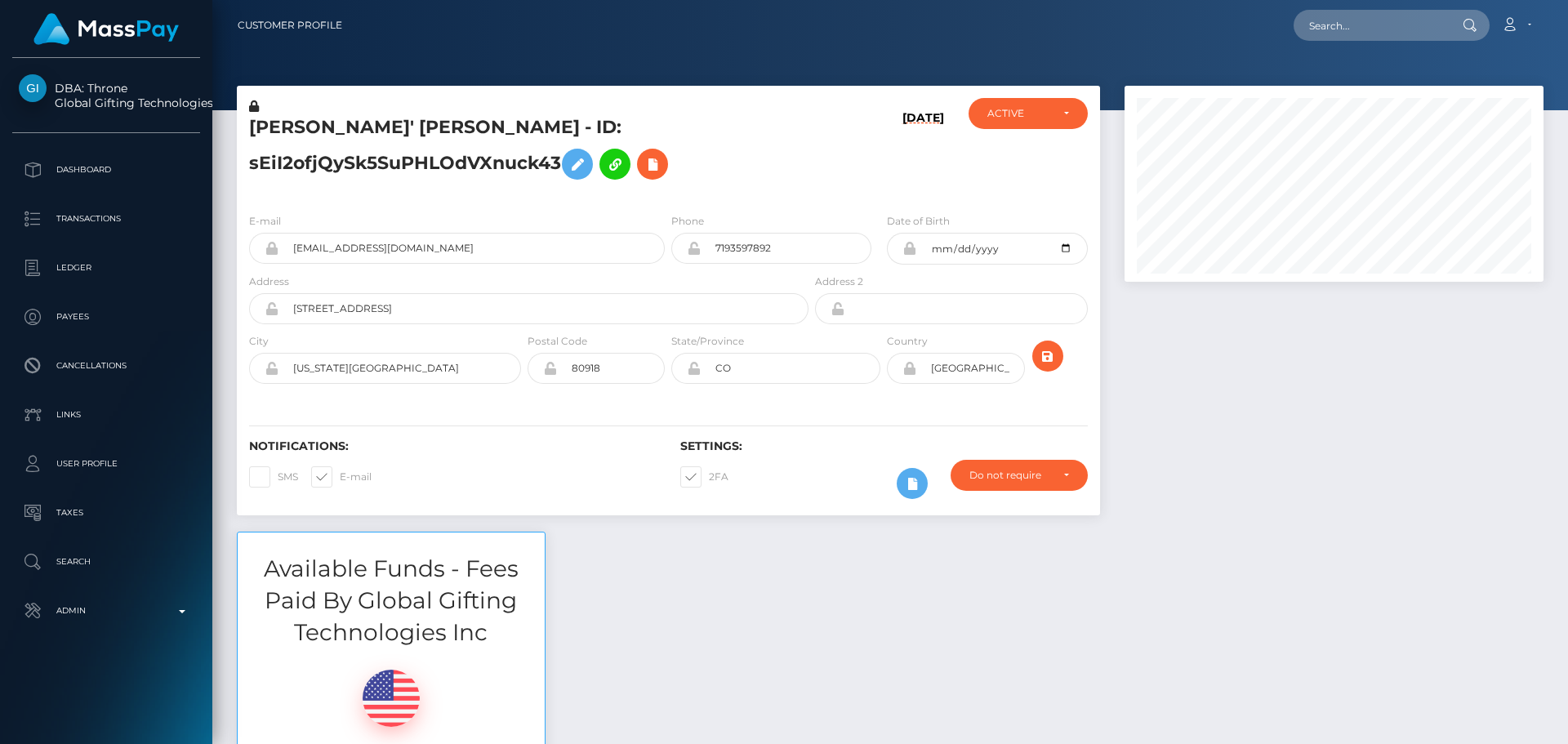
click at [805, 163] on div "[PERSON_NAME]' [PERSON_NAME] - ID: sEiI2ofjQySk5SuPHLOdVXnuck43" at bounding box center [524, 148] width 575 height 102
click at [1046, 357] on icon "submit" at bounding box center [1048, 356] width 19 height 20
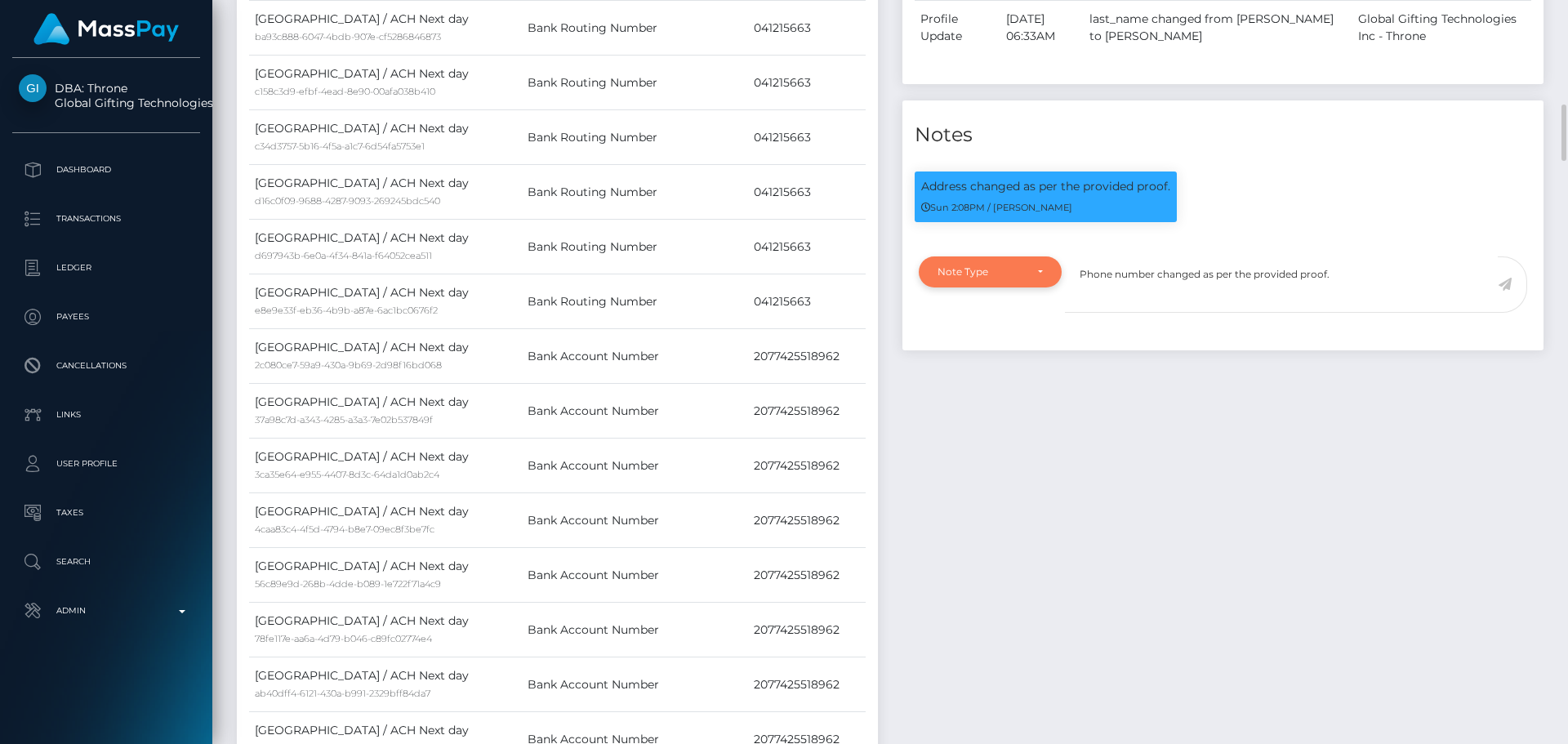
type textarea "Phone number changed as per the provided proof."
click at [1043, 287] on div "Note Type" at bounding box center [991, 272] width 143 height 31
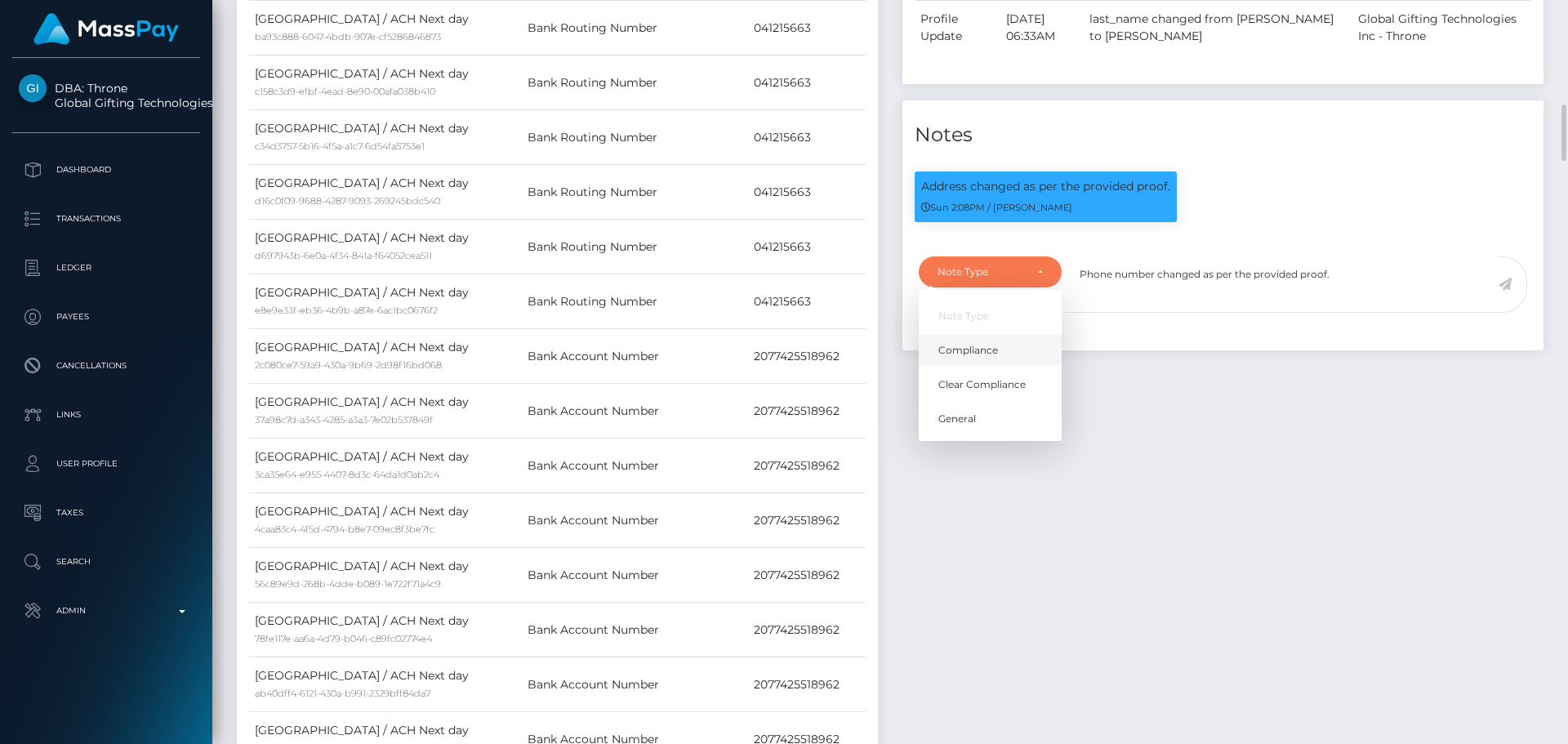
click at [1001, 365] on link "Compliance" at bounding box center [991, 350] width 143 height 31
select select "COMPLIANCE"
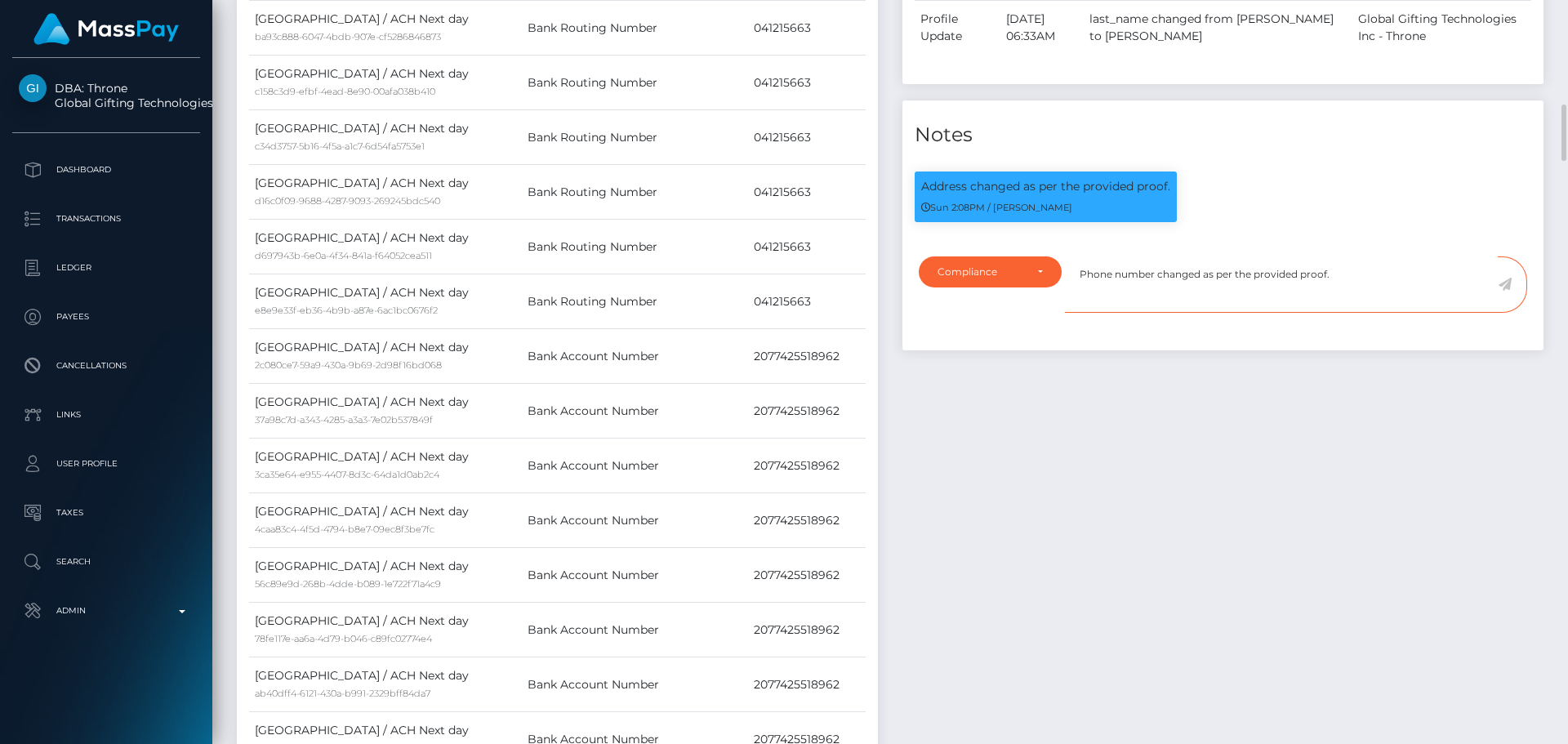
click at [1347, 313] on textarea "Phone number changed as per the provided proof." at bounding box center [1282, 285] width 433 height 57
click at [1510, 291] on icon at bounding box center [1505, 284] width 14 height 13
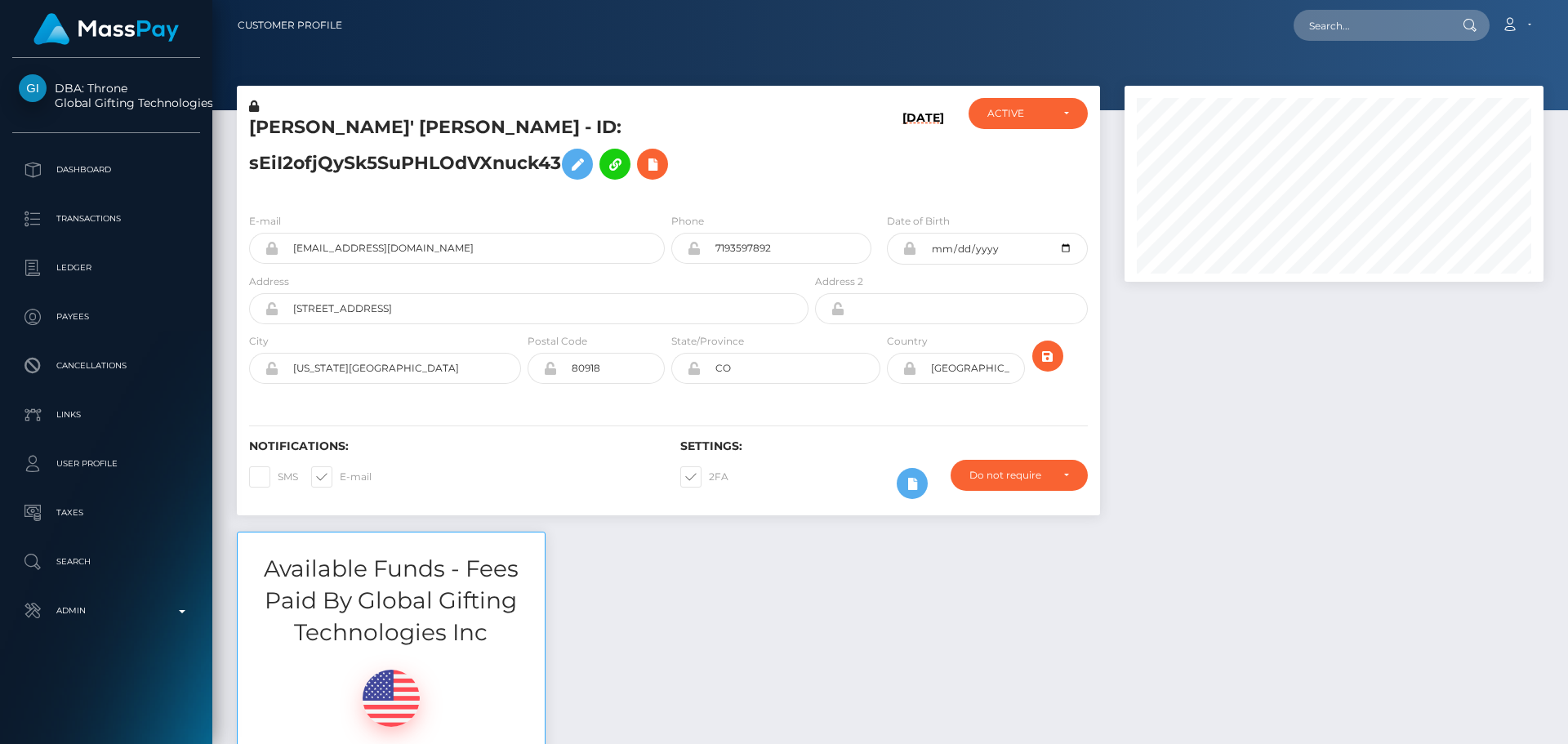
click at [1489, 451] on div "Customer Profile Loading... Loading..." at bounding box center [890, 372] width 1356 height 744
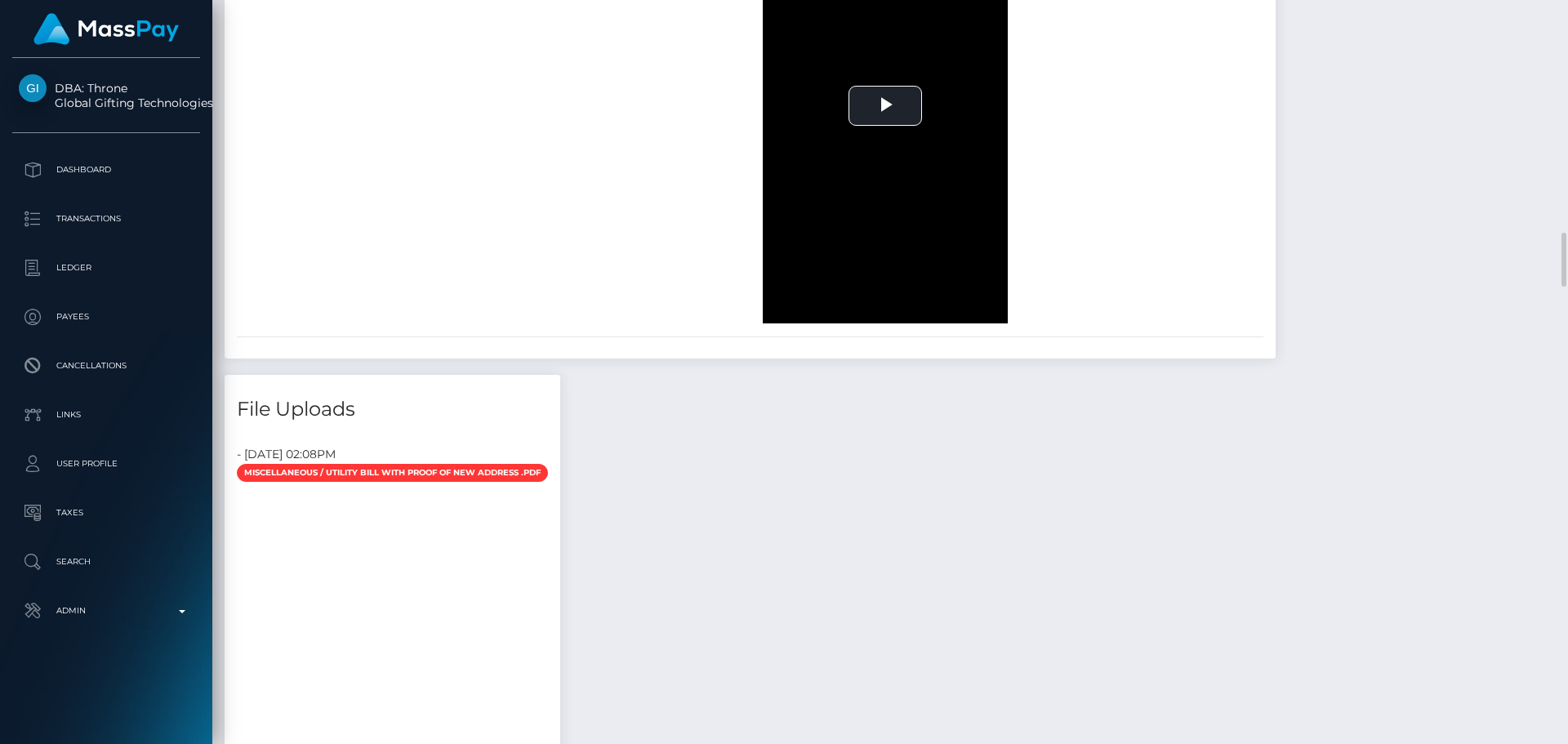
scroll to position [4044, 0]
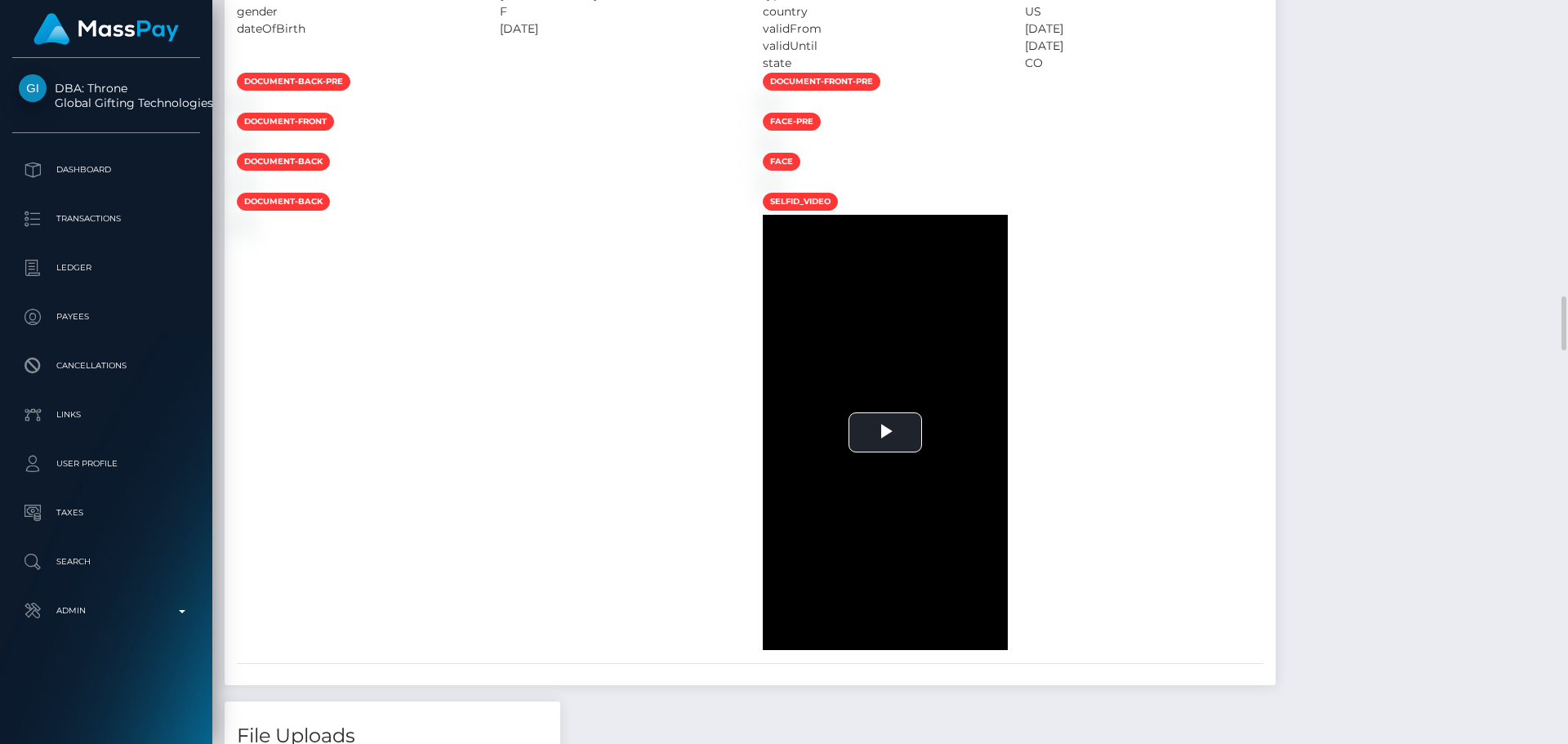
click at [1276, 112] on div at bounding box center [1014, 104] width 526 height 17
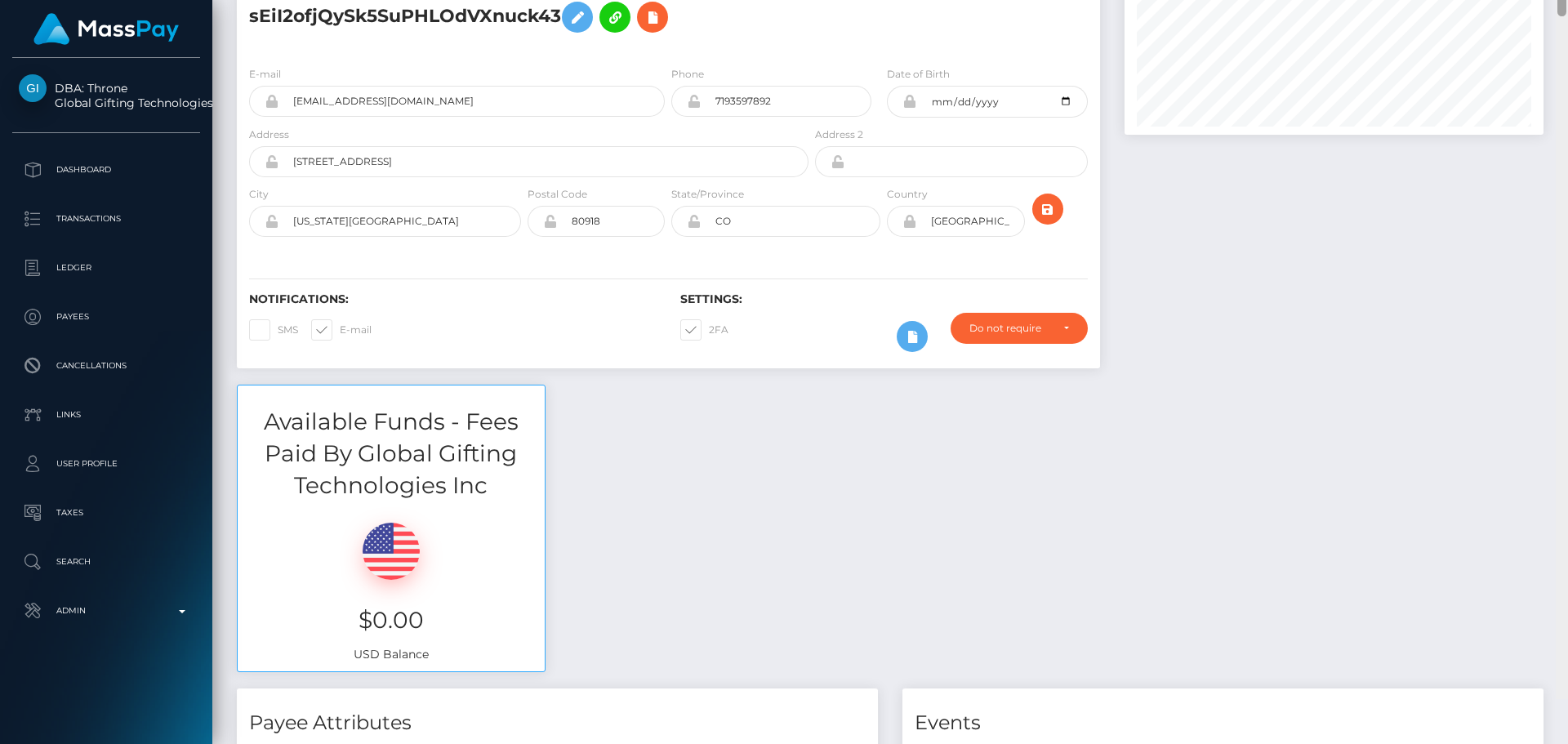
scroll to position [0, 0]
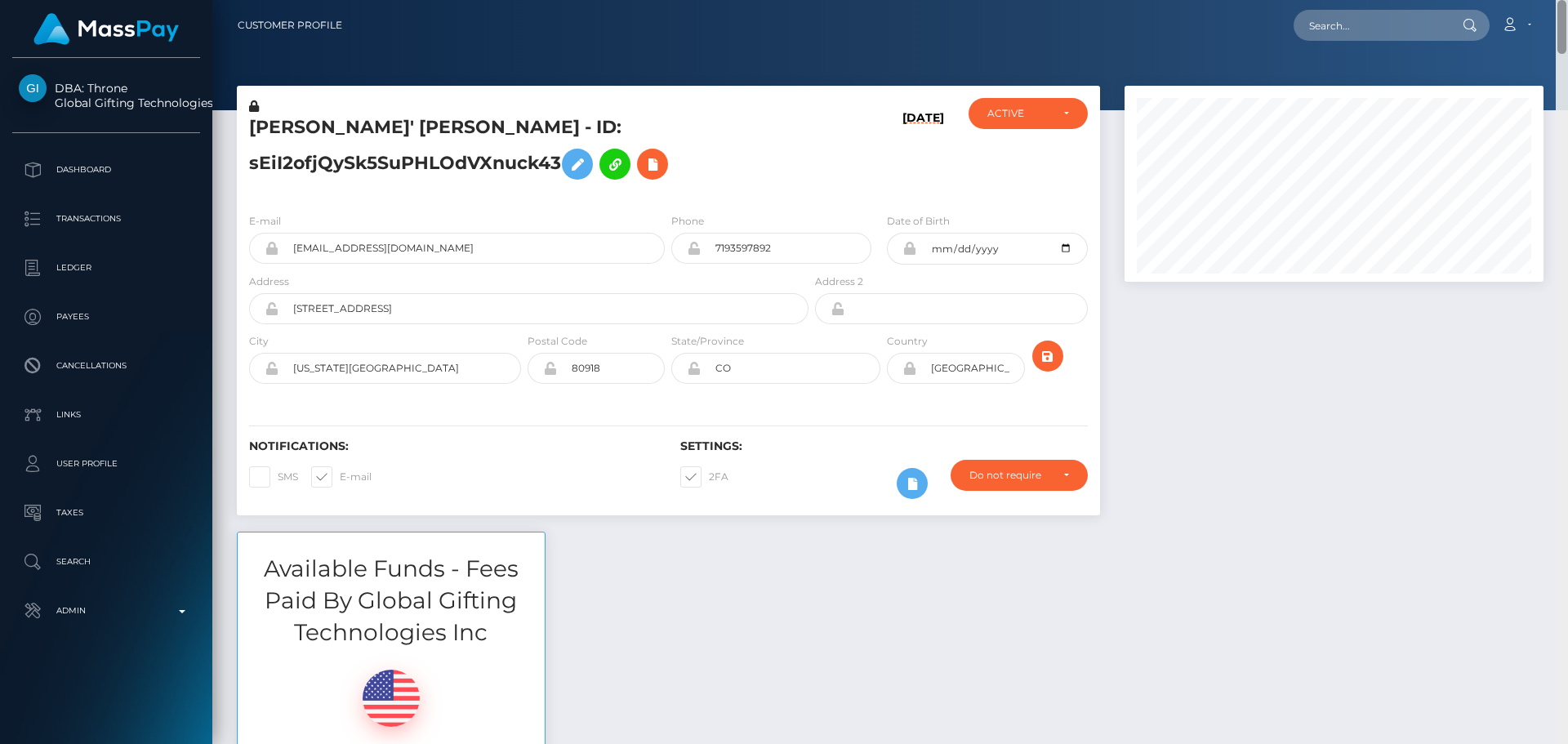
drag, startPoint x: 1559, startPoint y: 344, endPoint x: 1494, endPoint y: 2, distance: 348.1
click at [1494, 2] on div "Customer Profile Loading... Loading..." at bounding box center [890, 372] width 1356 height 744
click at [253, 107] on icon at bounding box center [253, 106] width 10 height 11
click at [577, 162] on icon at bounding box center [577, 164] width 19 height 20
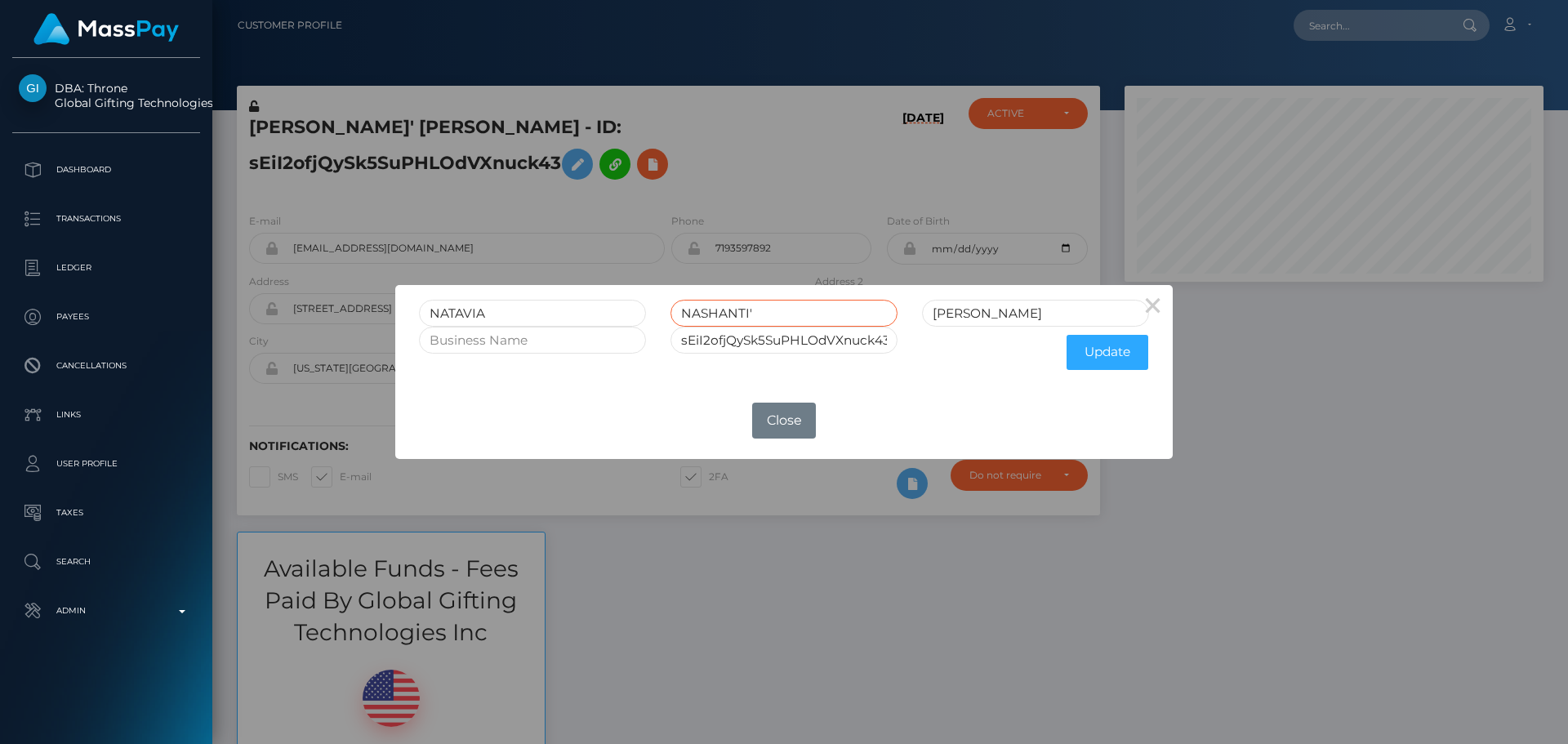
click at [823, 316] on input "NASHANTI'" at bounding box center [784, 313] width 227 height 27
type input "NASHANTI"
click at [1102, 356] on button "Update" at bounding box center [1108, 353] width 82 height 35
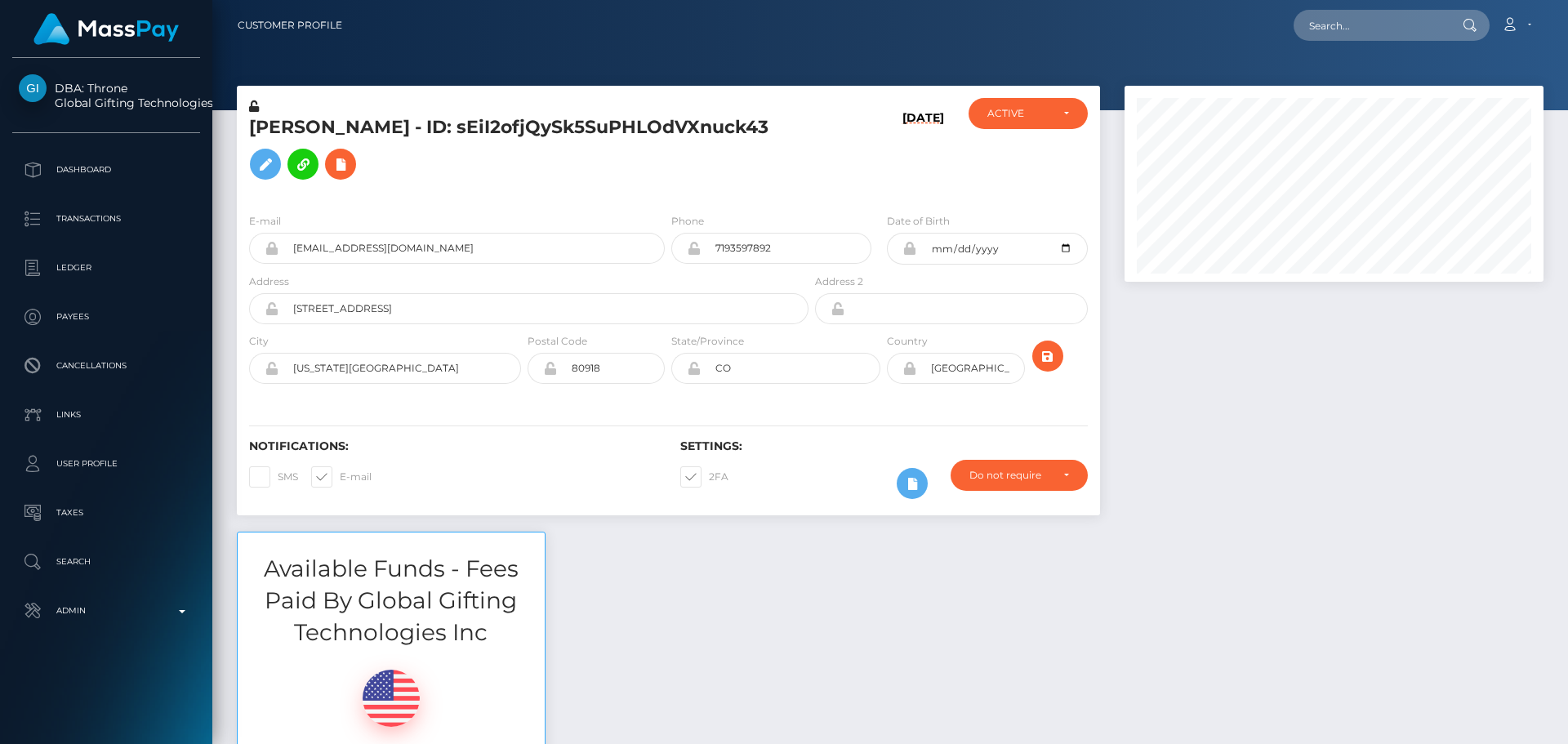
scroll to position [196, 420]
click at [254, 107] on icon at bounding box center [253, 106] width 10 height 11
click at [1041, 362] on icon "submit" at bounding box center [1048, 356] width 19 height 20
click at [816, 184] on div "[DATE]" at bounding box center [884, 148] width 144 height 102
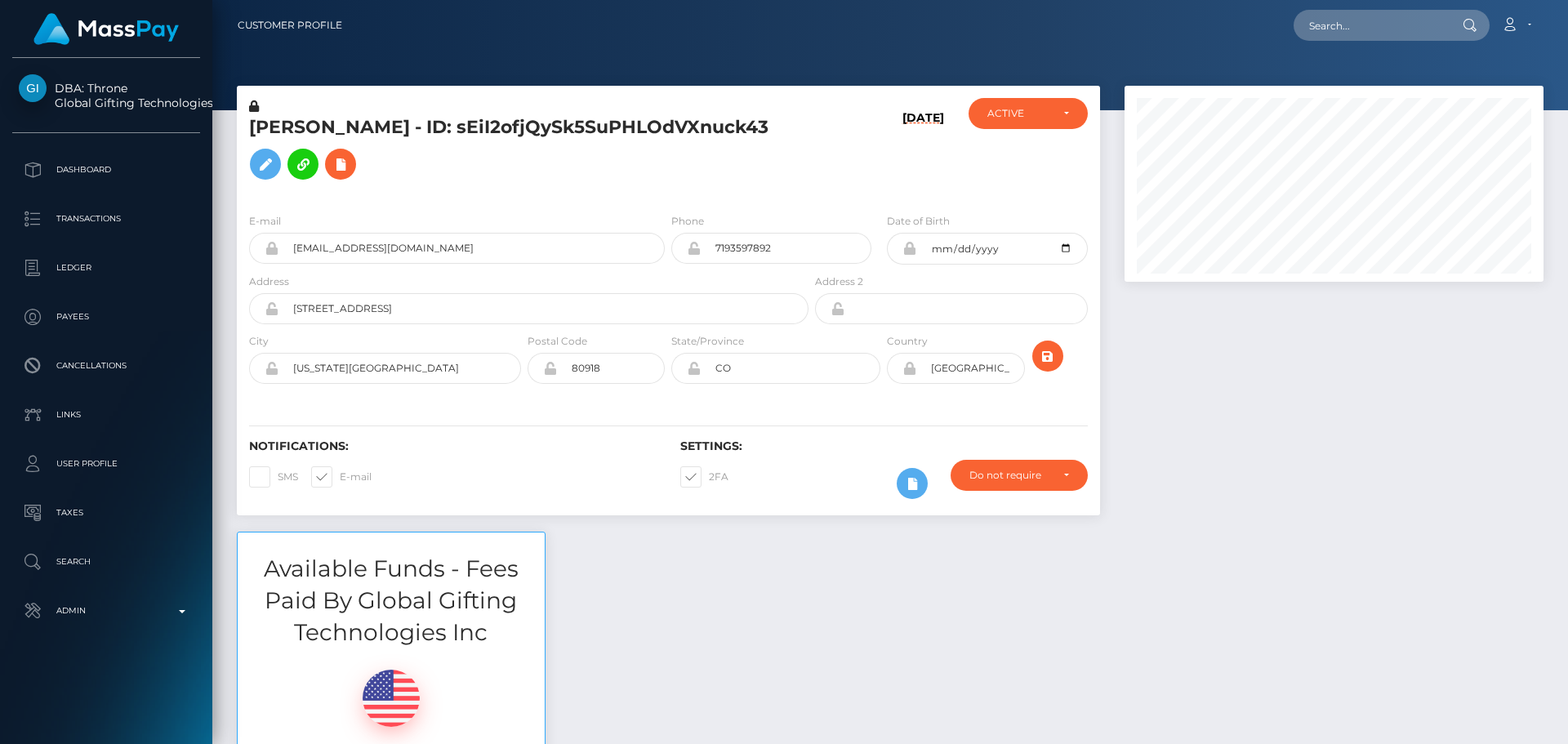
click at [815, 183] on div "[DATE]" at bounding box center [884, 148] width 144 height 102
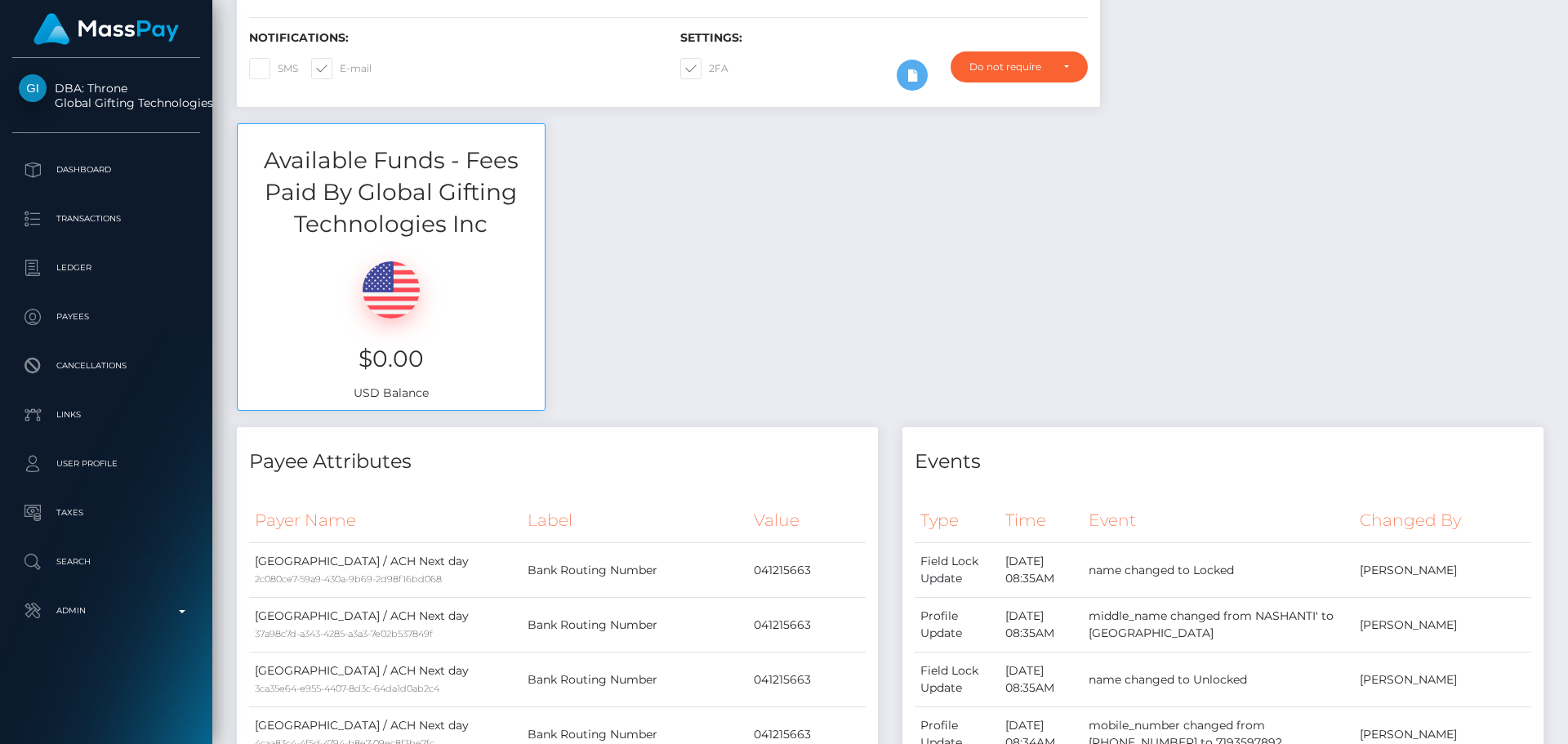
scroll to position [0, 0]
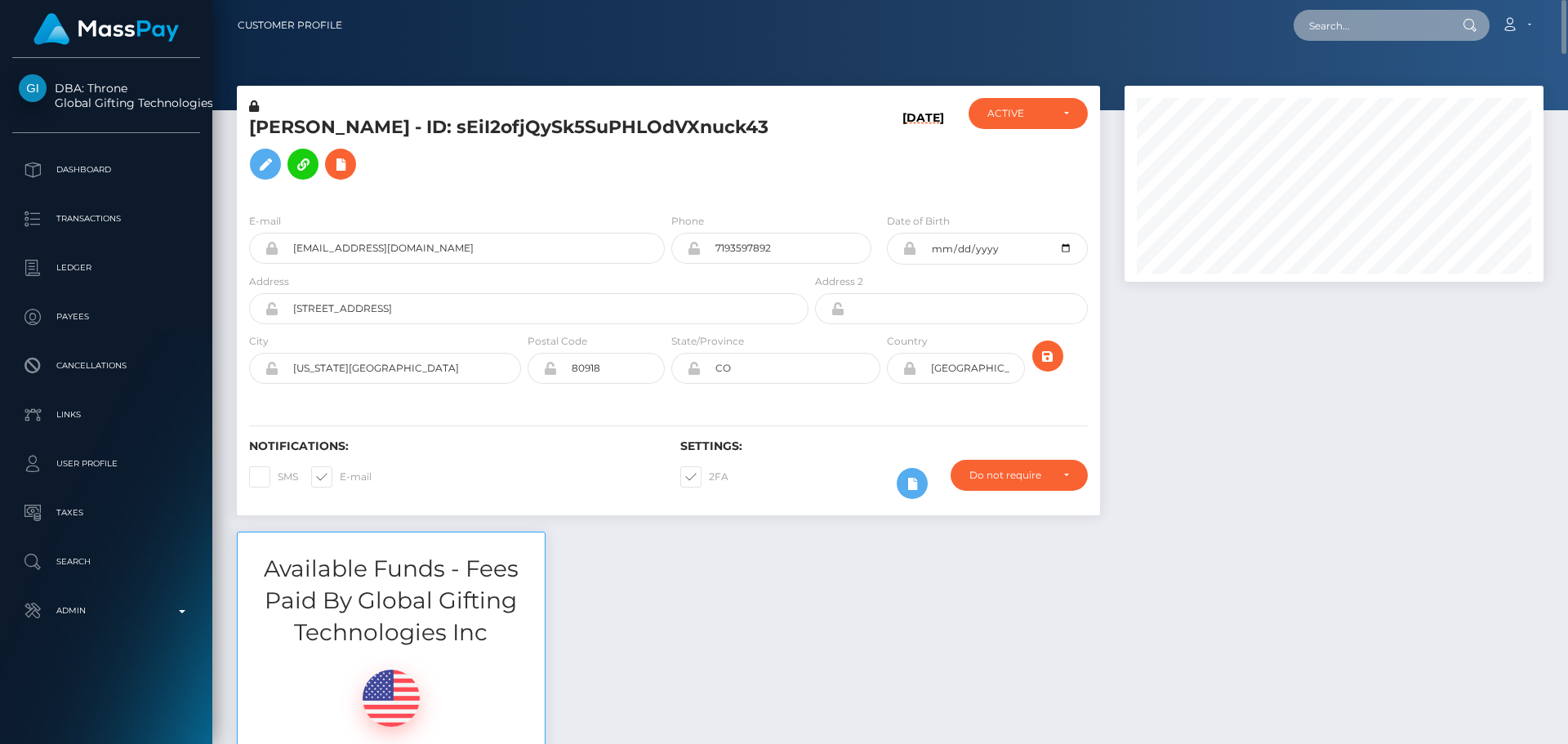
click at [1367, 27] on input "text" at bounding box center [1371, 25] width 154 height 31
paste input "4wH4dJ0L"
type input "4wH4dJ0L"
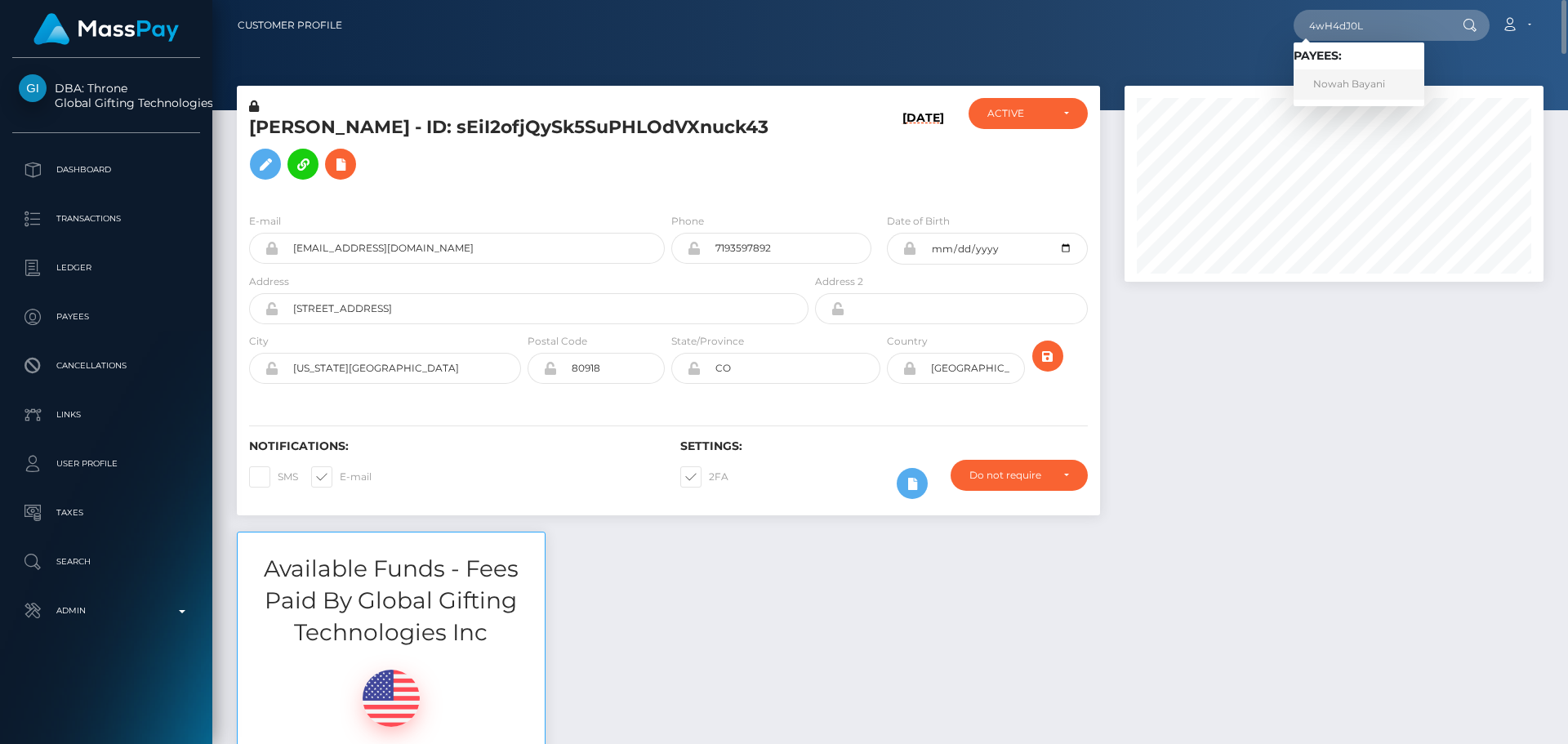
click at [1341, 79] on link "Nowah Bayani" at bounding box center [1359, 85] width 131 height 31
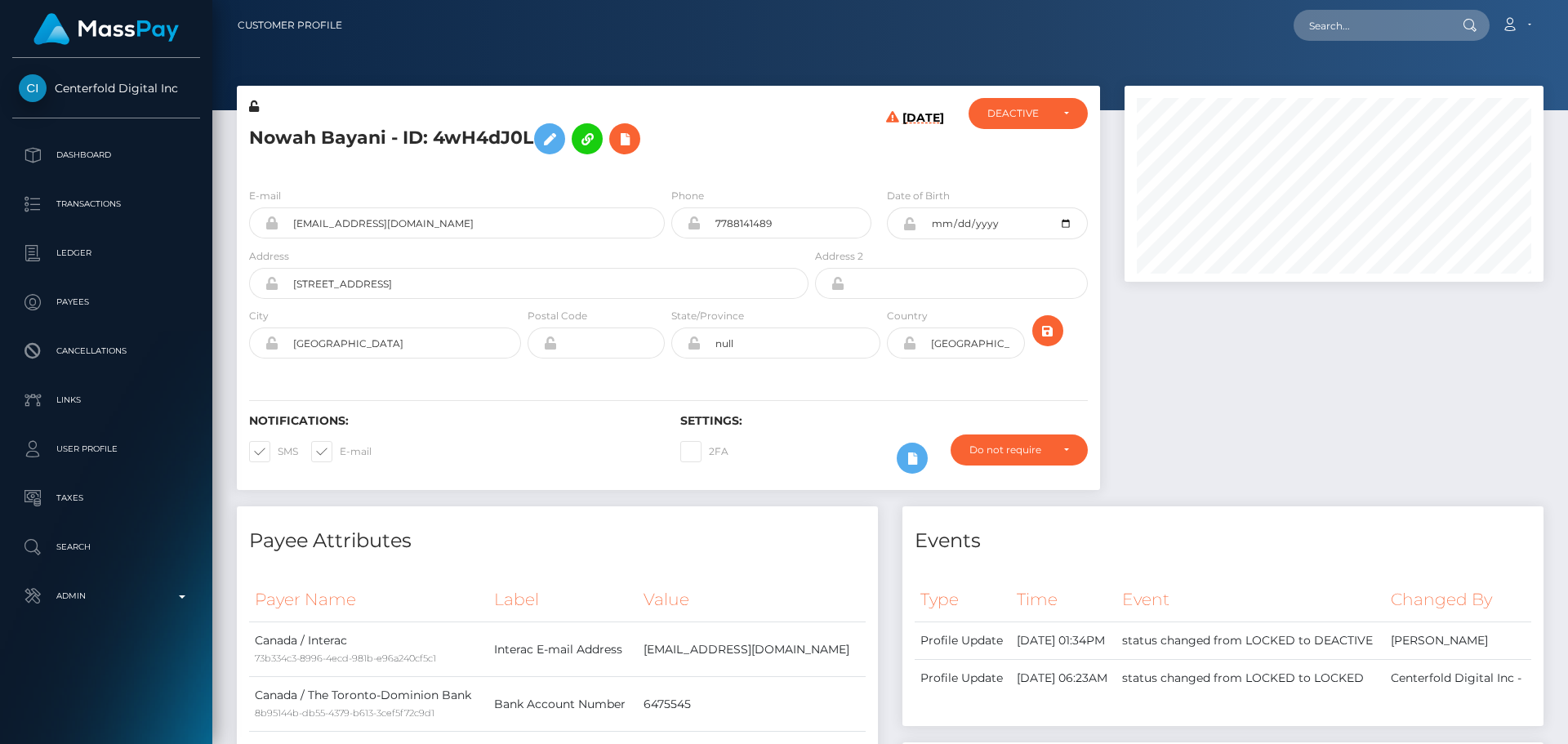
scroll to position [196, 420]
click at [748, 170] on div "Nowah Bayani - ID: 4wH4dJ0L" at bounding box center [524, 136] width 575 height 77
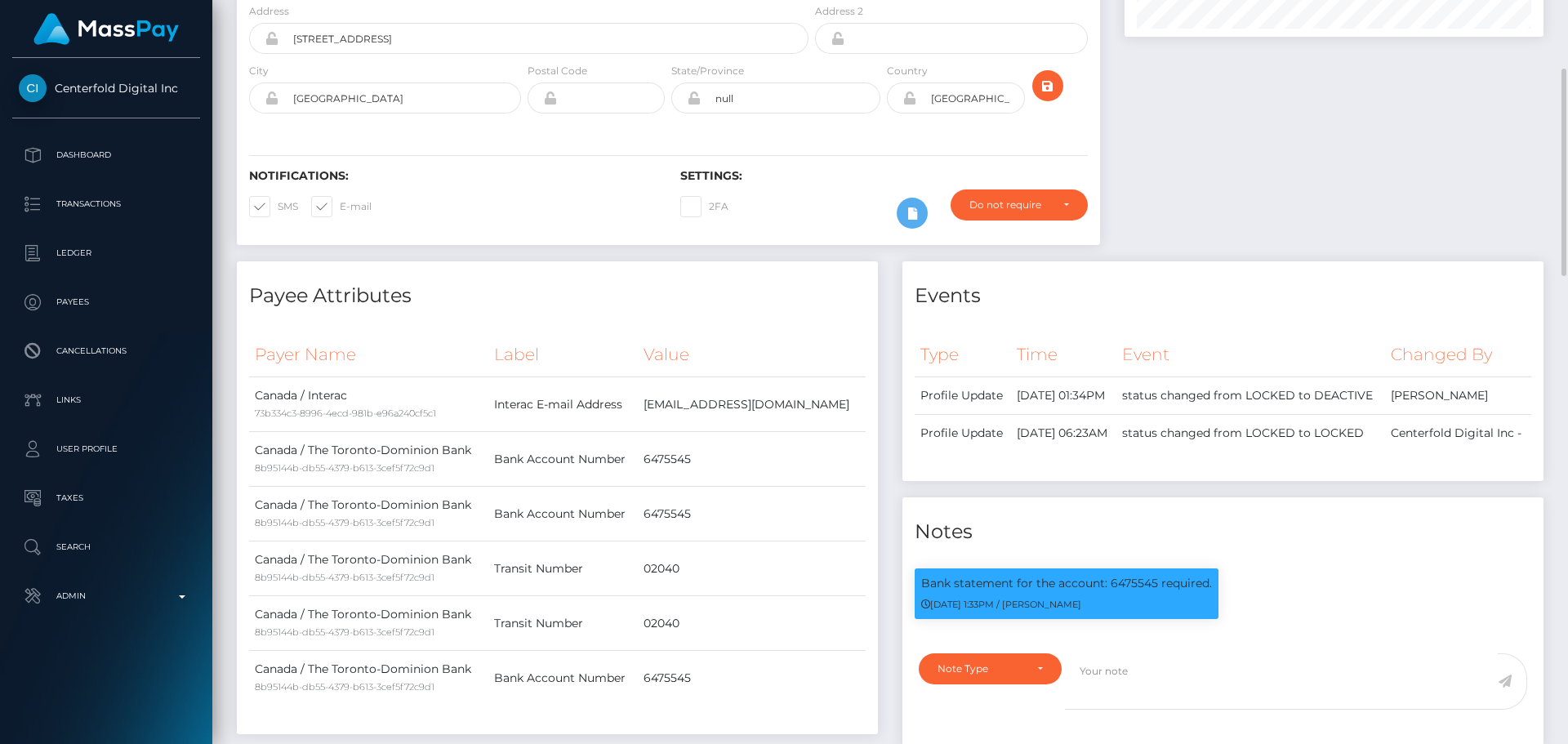
scroll to position [0, 0]
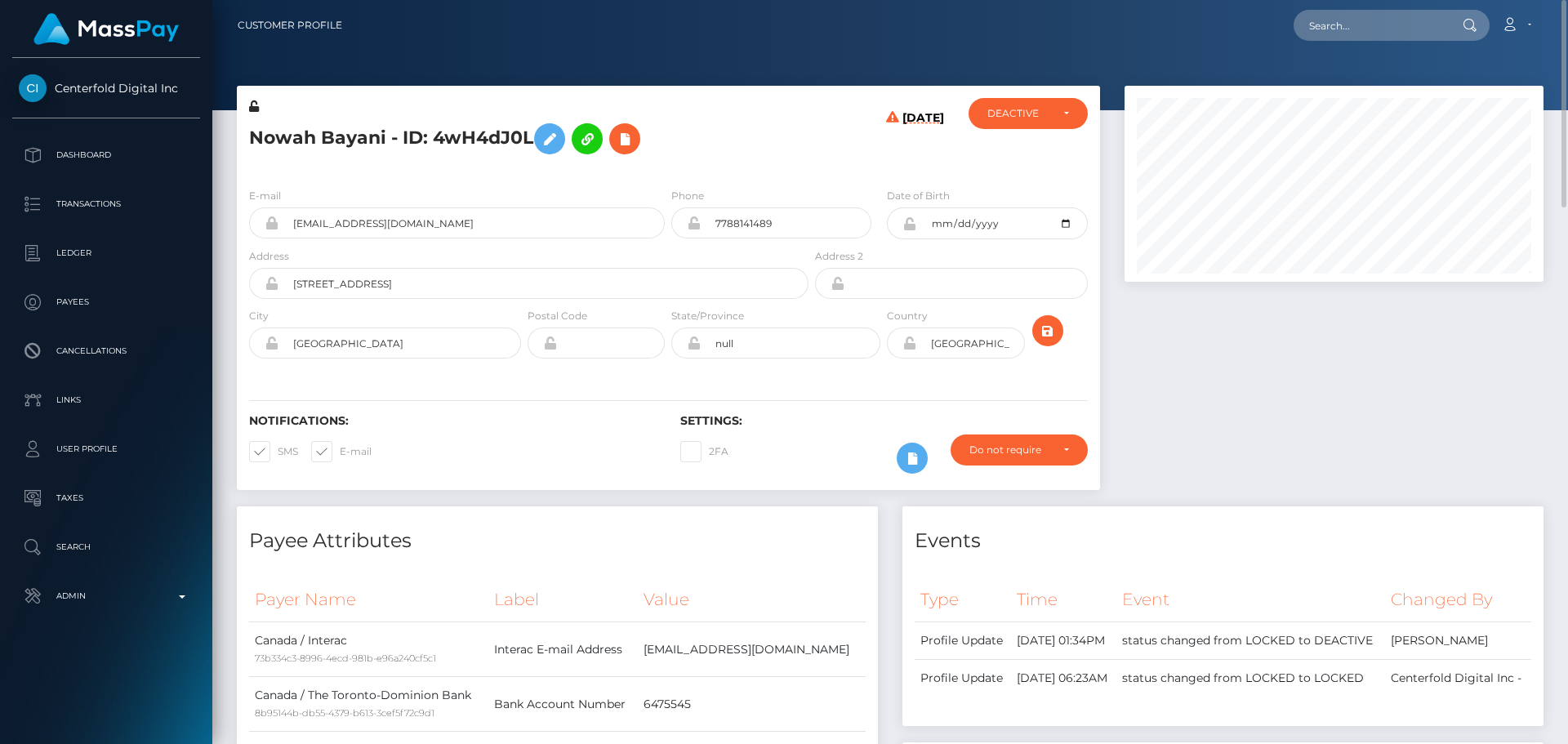
click at [272, 139] on h5 "Nowah Bayani - ID: 4wH4dJ0L" at bounding box center [524, 139] width 551 height 47
copy h5 "Nowah"
click at [348, 136] on h5 "Nowah Bayani - ID: 4wH4dJ0L" at bounding box center [524, 139] width 551 height 47
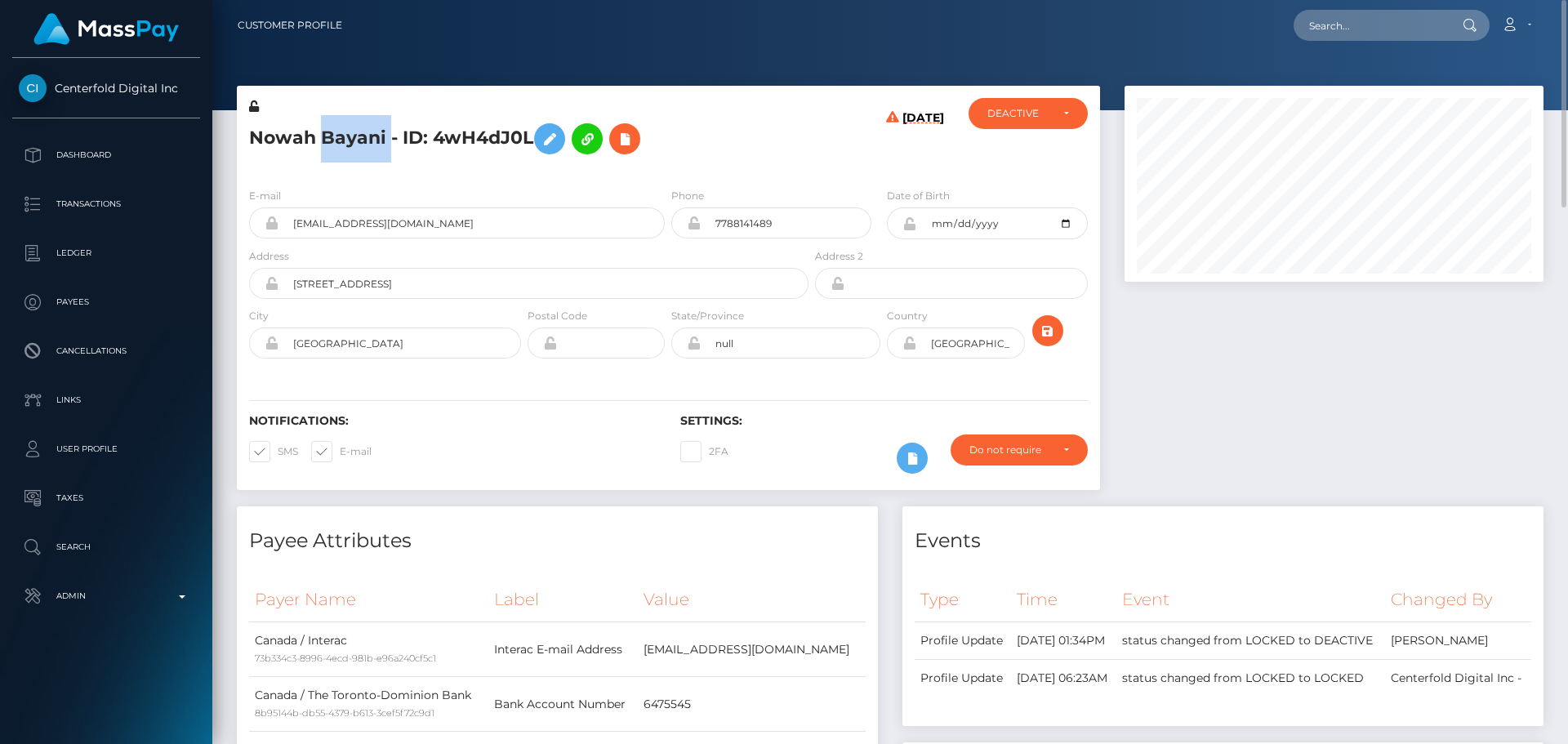
copy h5 "Bayani"
click at [836, 169] on div "08/31/25" at bounding box center [884, 136] width 144 height 77
click at [628, 146] on icon at bounding box center [624, 139] width 19 height 20
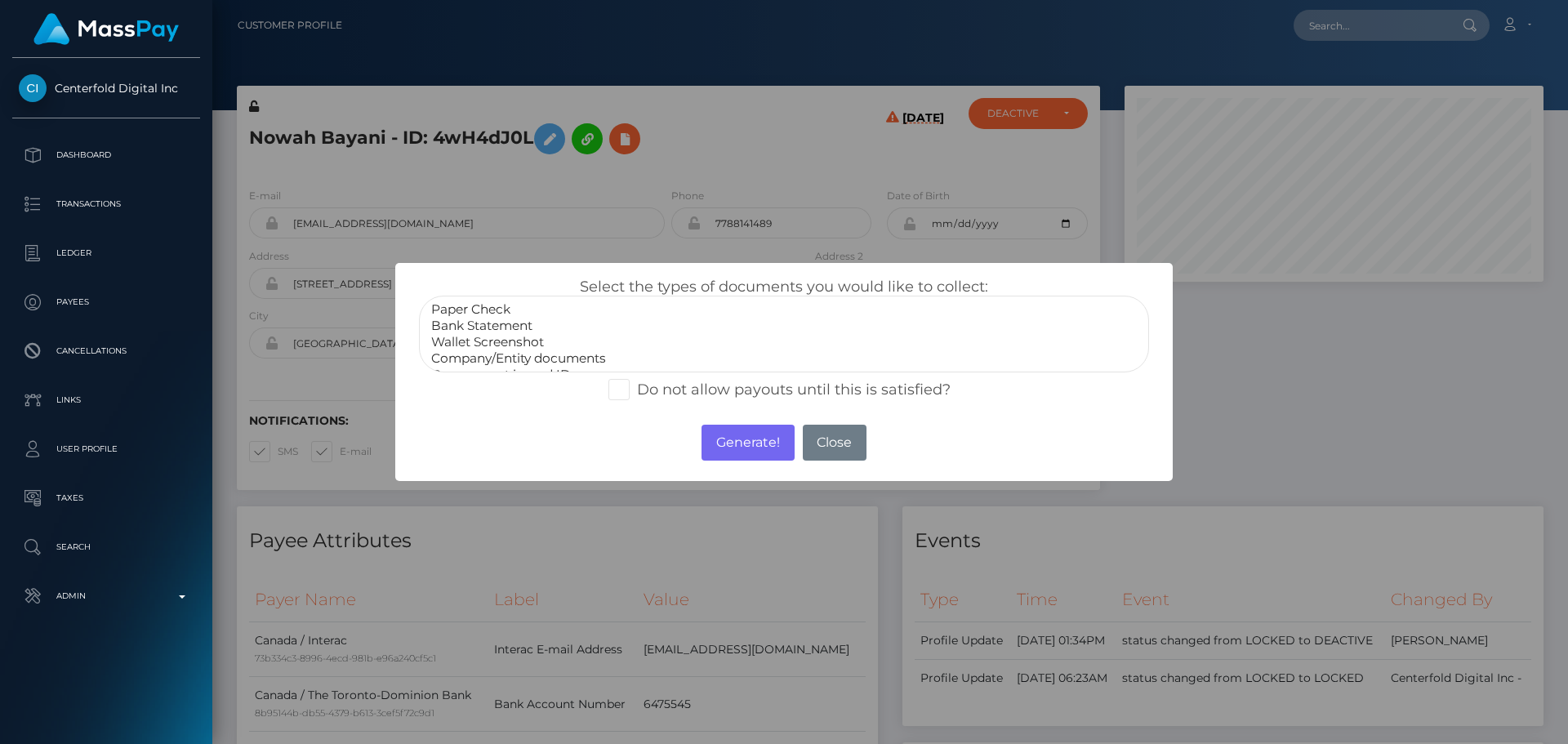
select select "Bank Statement"
click at [478, 327] on option "Bank Statement" at bounding box center [784, 326] width 709 height 17
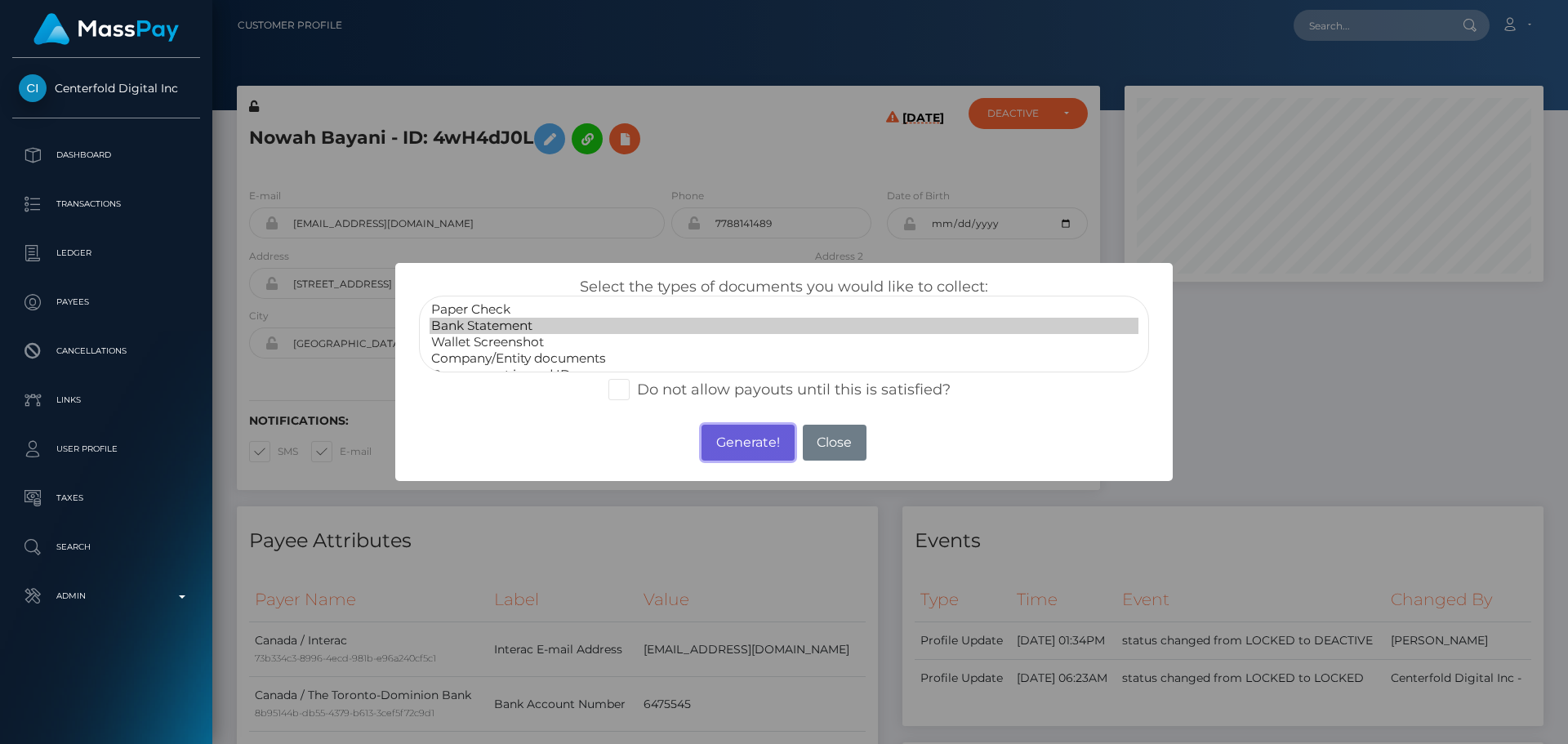
click at [746, 437] on button "Generate!" at bounding box center [748, 443] width 93 height 36
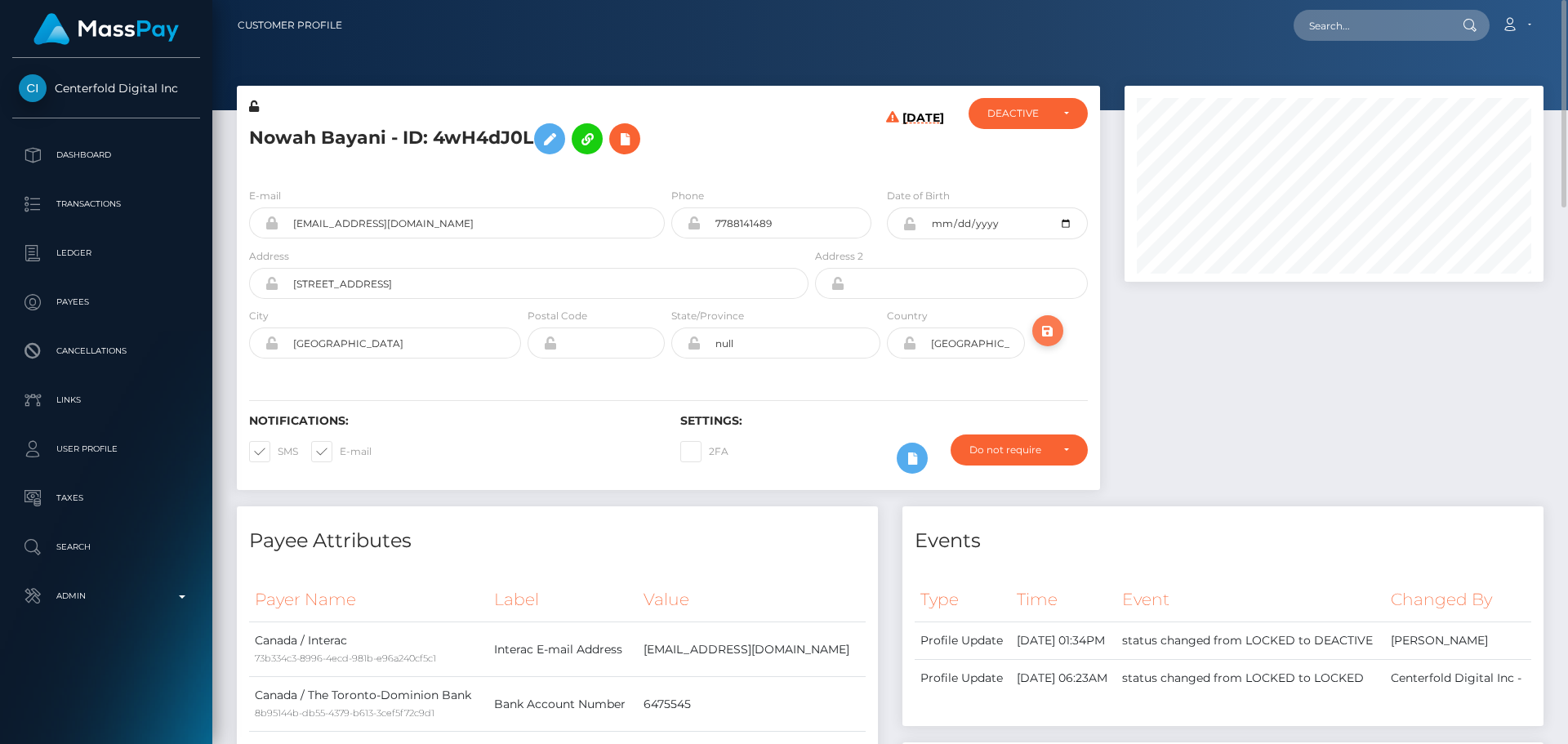
click at [1054, 327] on icon "submit" at bounding box center [1048, 331] width 19 height 20
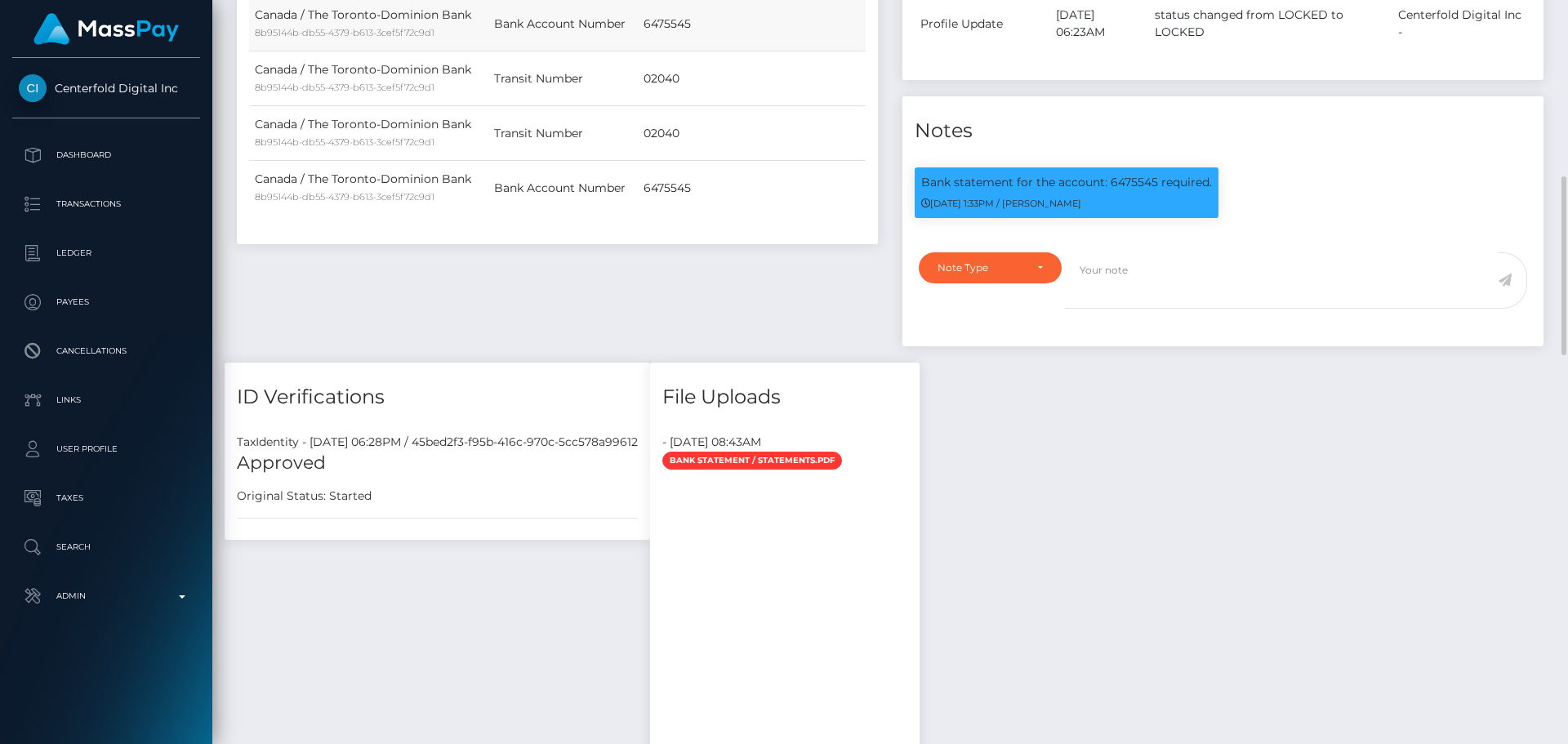
scroll to position [196, 420]
click at [1021, 265] on div "Note Type" at bounding box center [980, 267] width 86 height 13
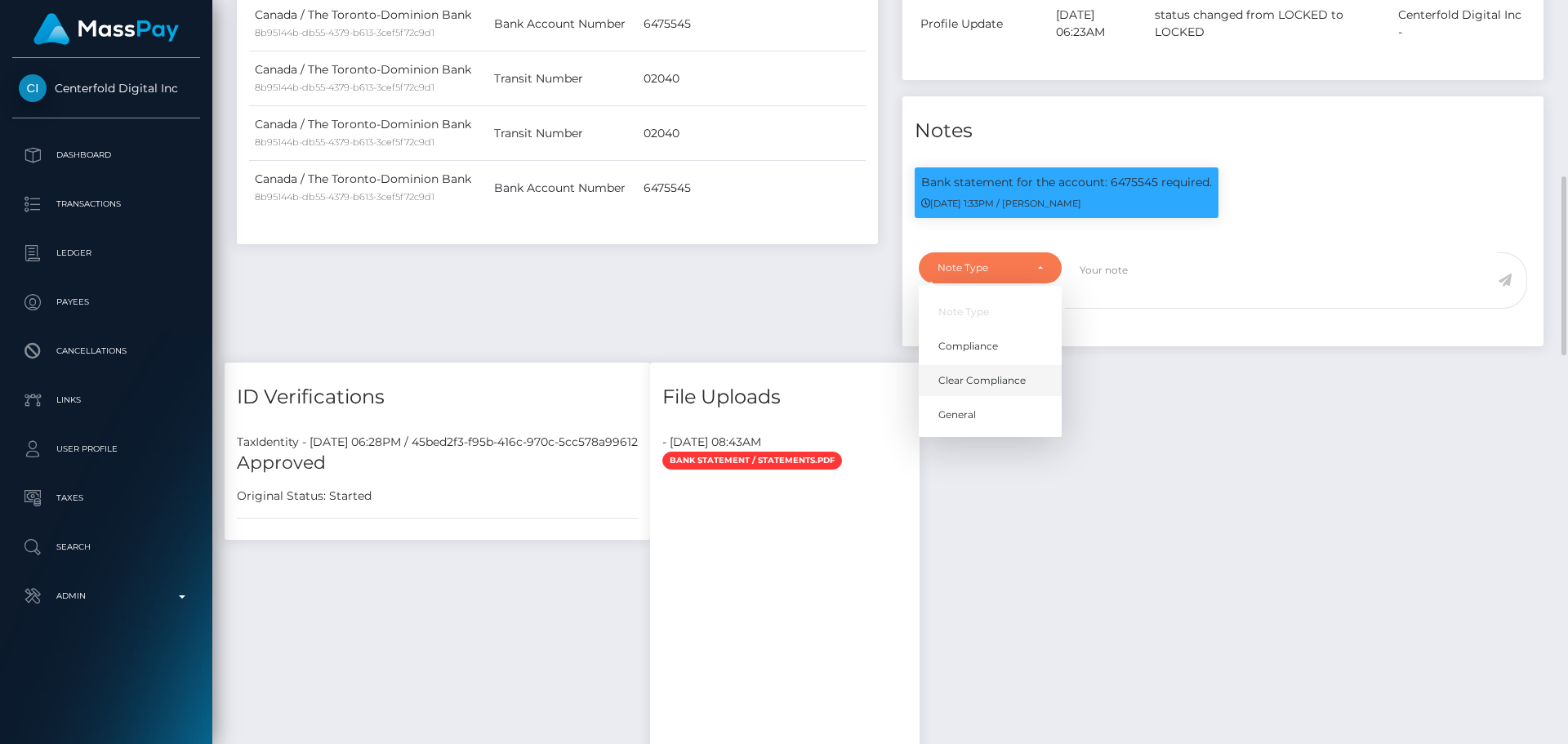
click at [1008, 375] on span "Clear Compliance" at bounding box center [982, 381] width 87 height 15
select select "CLEAR_COMPLIANCE"
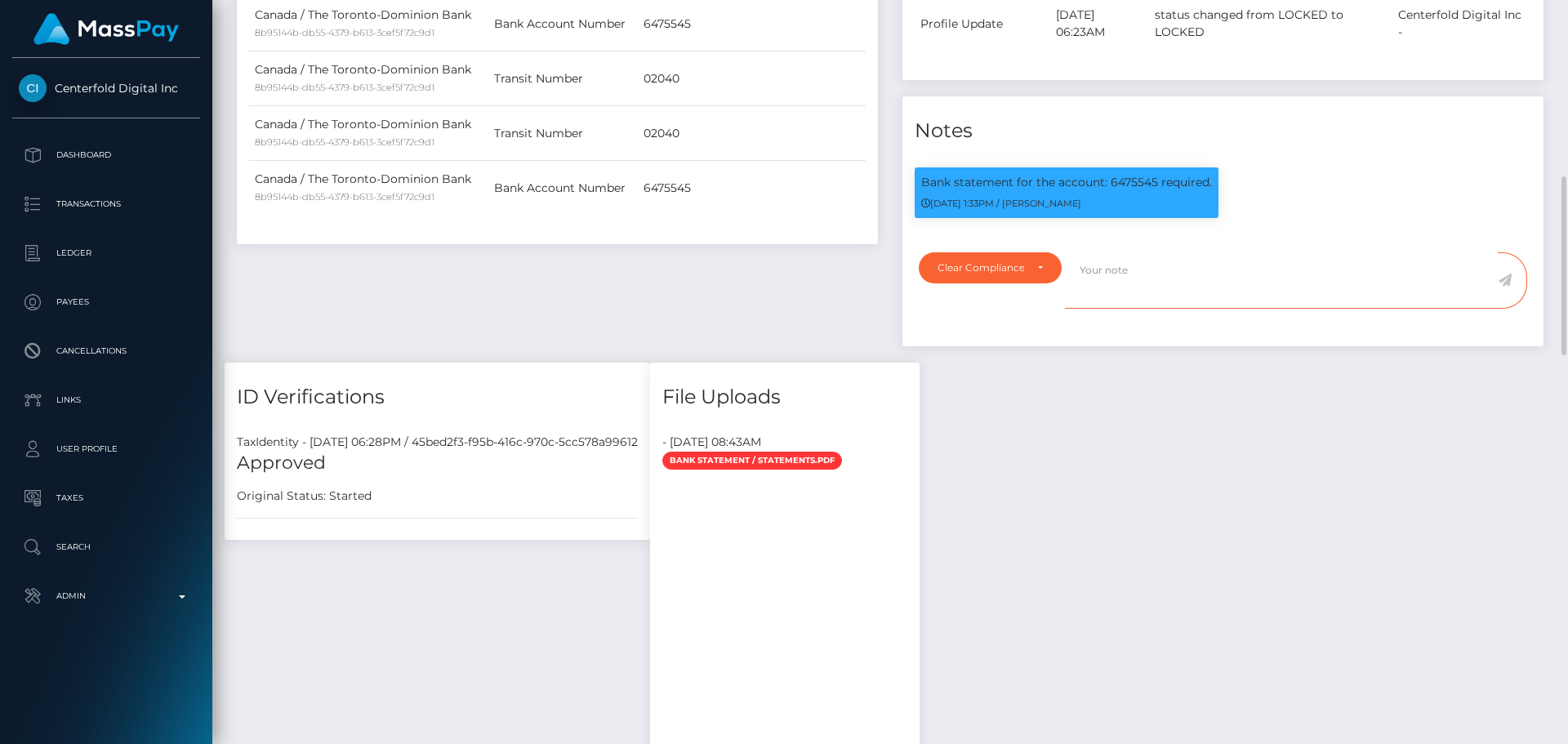
click at [1143, 296] on textarea at bounding box center [1282, 280] width 433 height 57
paste textarea "Bank statement provided for showing that the bank account belongs to Heather Ni…"
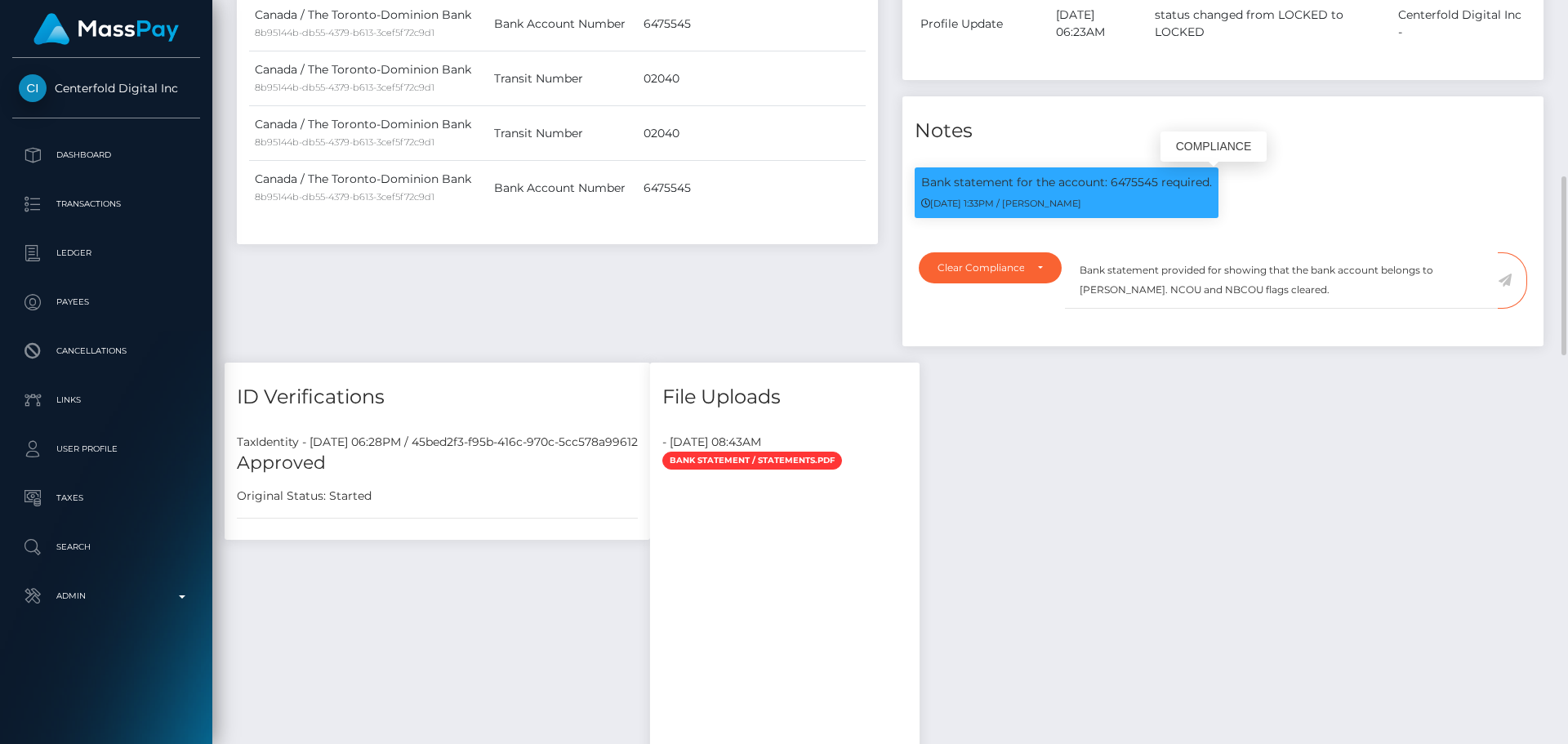
click at [1127, 183] on p "Bank statement for the account: 6475545 required." at bounding box center [1066, 183] width 291 height 17
copy p "6475545"
click at [1221, 273] on textarea "Bank statement provided for showing that the bank account belongs to Heather Ni…" at bounding box center [1282, 280] width 433 height 57
paste textarea "6475545"
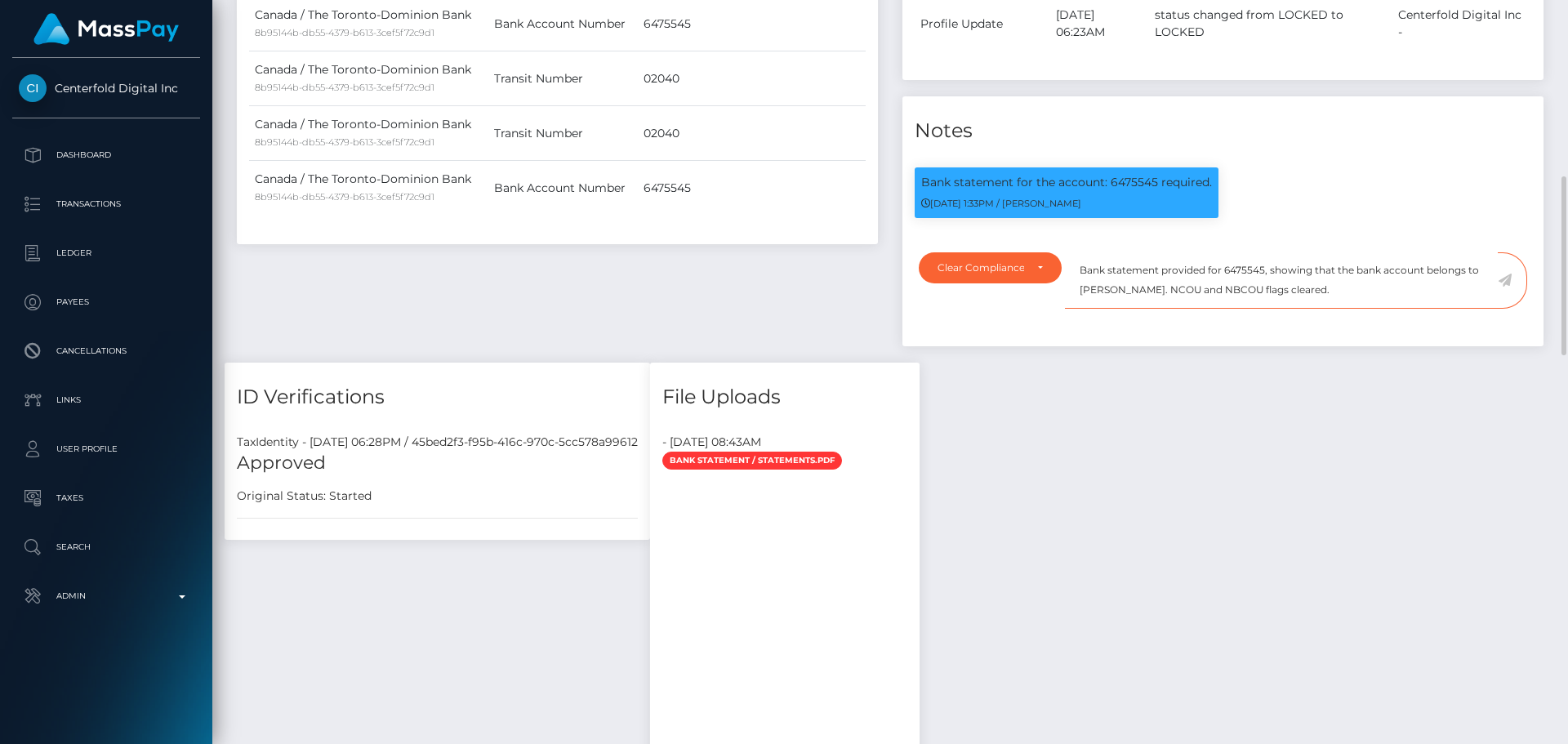
click at [1097, 293] on textarea "Bank statement provided for 6475545, showing that the bank account belongs to H…" at bounding box center [1282, 280] width 433 height 57
drag, startPoint x: 1097, startPoint y: 293, endPoint x: 1160, endPoint y: 293, distance: 63.0
click at [1160, 293] on textarea "Bank statement provided for 6475545, showing that the bank account belongs to H…" at bounding box center [1282, 280] width 433 height 57
paste textarea "NOWAH BAYAN"
type textarea "Bank statement provided for 6475545, showing that the bank account belongs to N…"
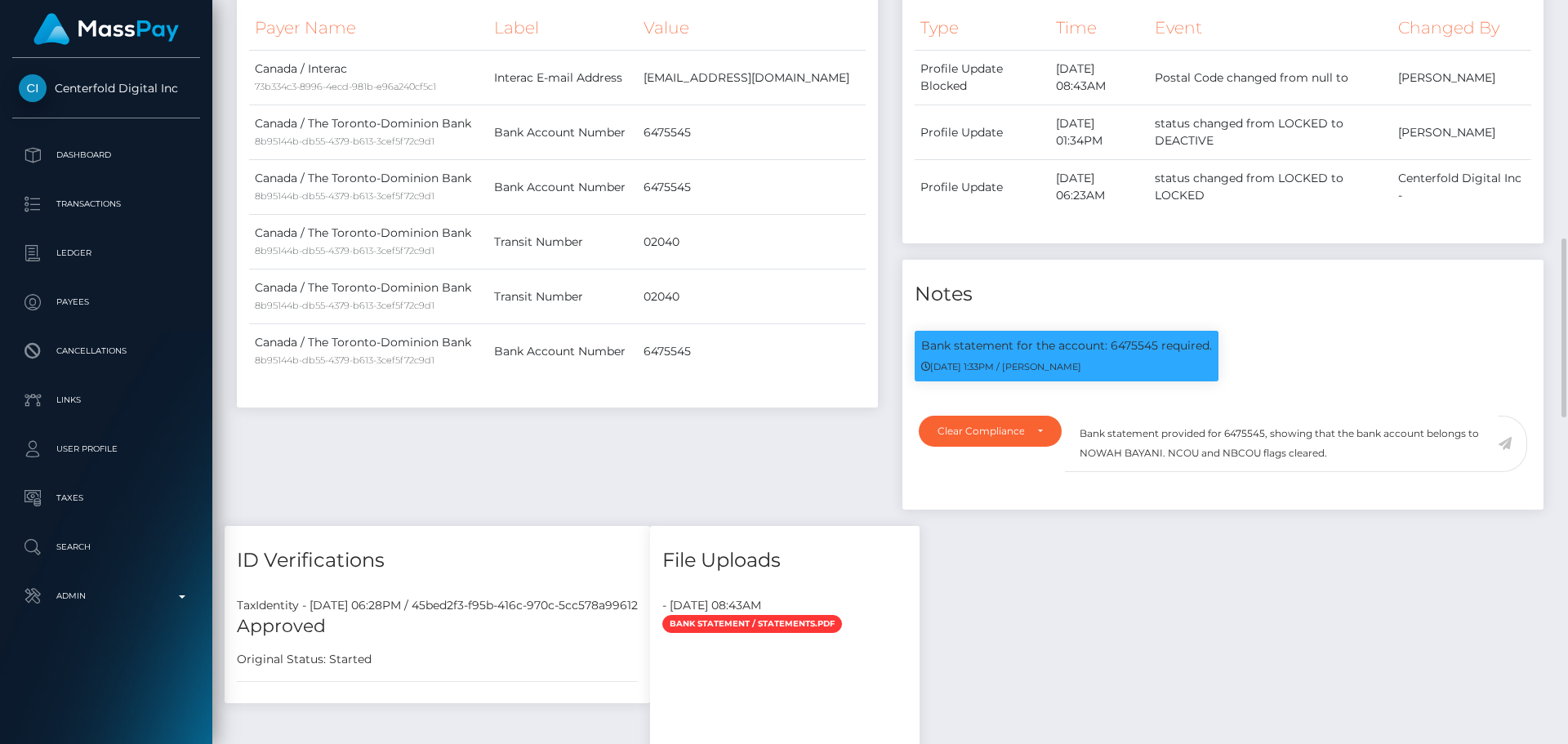
scroll to position [653, 0]
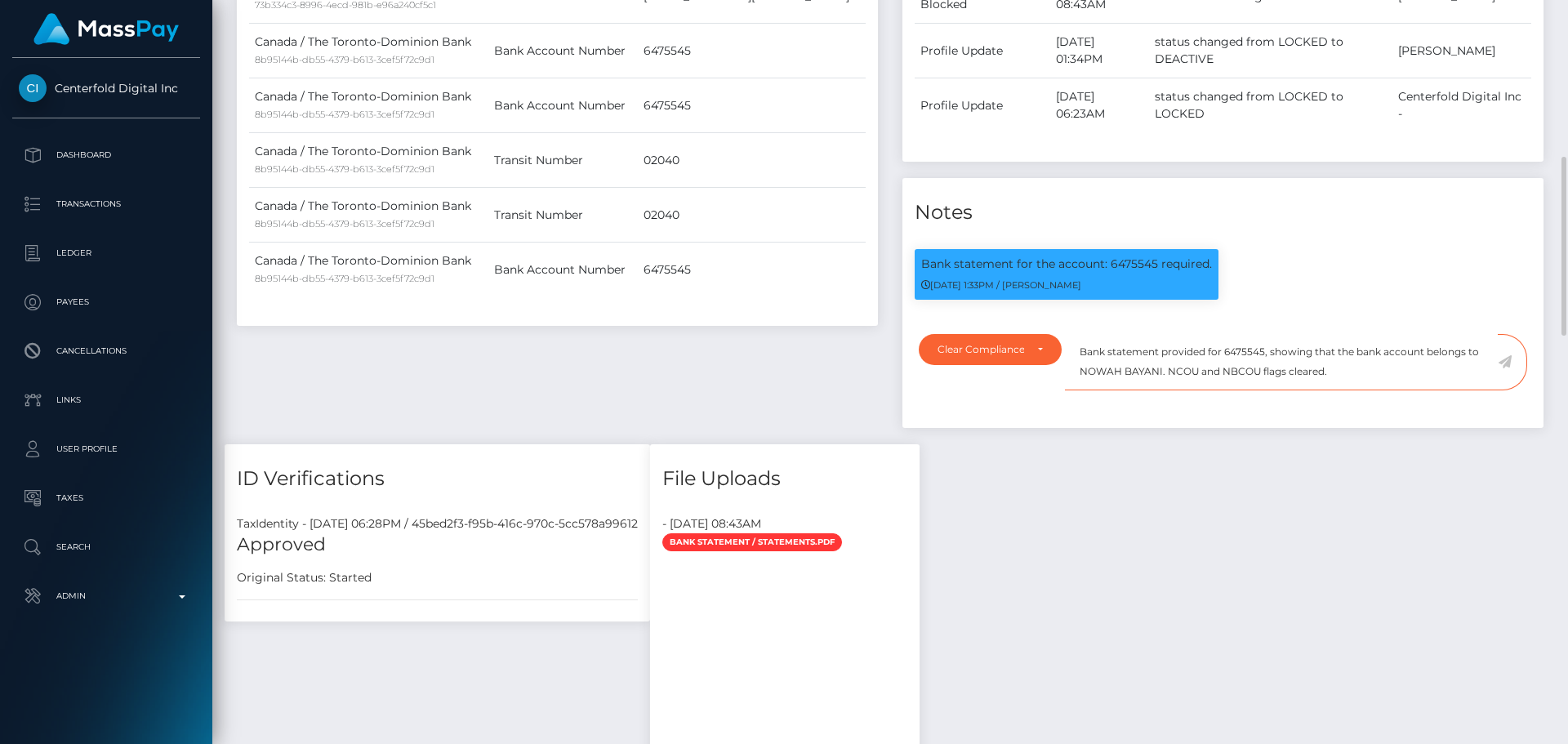
drag, startPoint x: 1338, startPoint y: 375, endPoint x: 1077, endPoint y: 347, distance: 262.5
click at [1077, 347] on textarea "Bank statement provided for 6475545, showing that the bank account belongs to N…" at bounding box center [1282, 362] width 433 height 57
click at [1400, 375] on textarea "Bank statement provided for 6475545, showing that the bank account belongs to N…" at bounding box center [1282, 362] width 433 height 57
click at [1507, 361] on icon at bounding box center [1505, 362] width 14 height 13
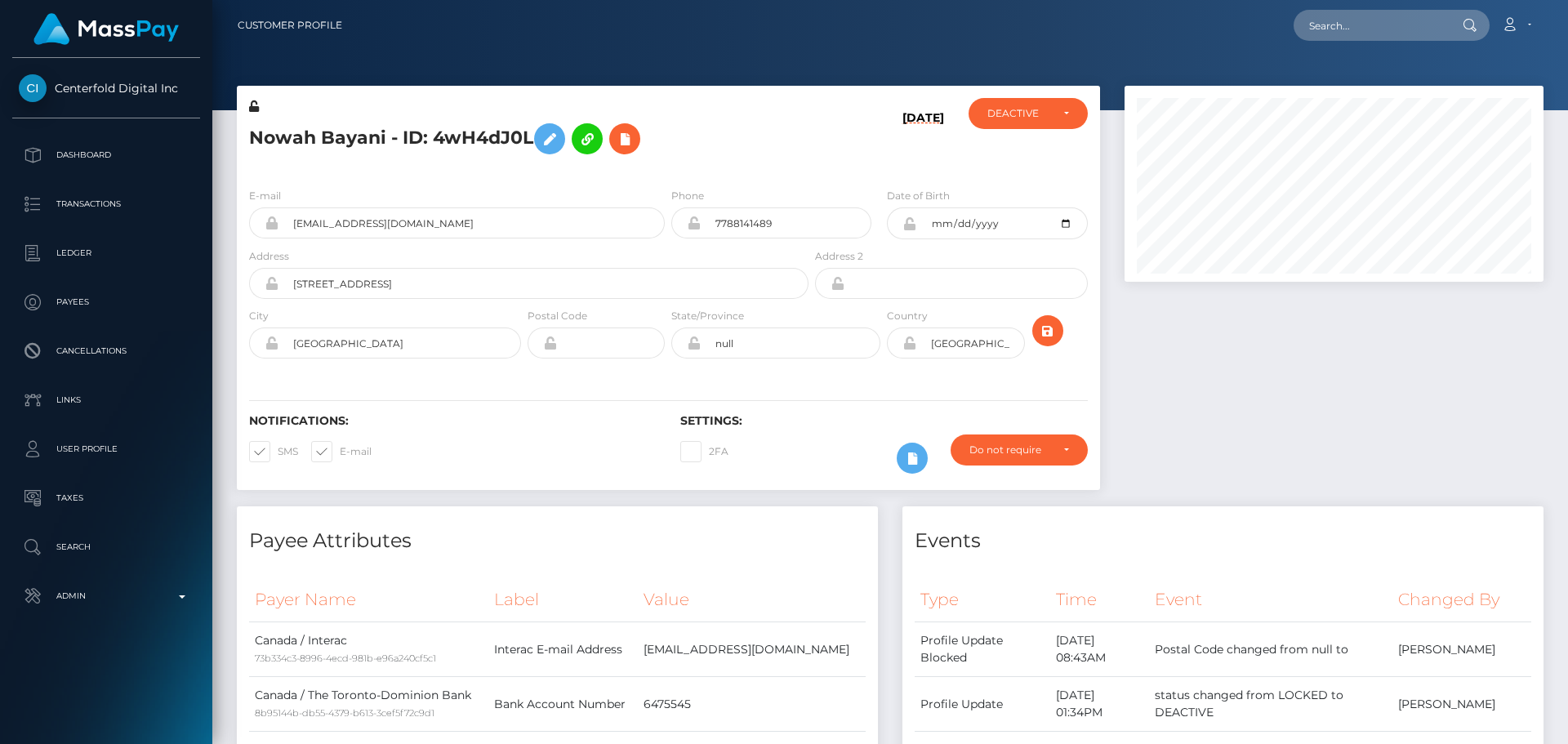
scroll to position [196, 420]
click at [872, 181] on div "E-mail [EMAIL_ADDRESS][DOMAIN_NAME] Phone 7788141489" at bounding box center [668, 274] width 863 height 200
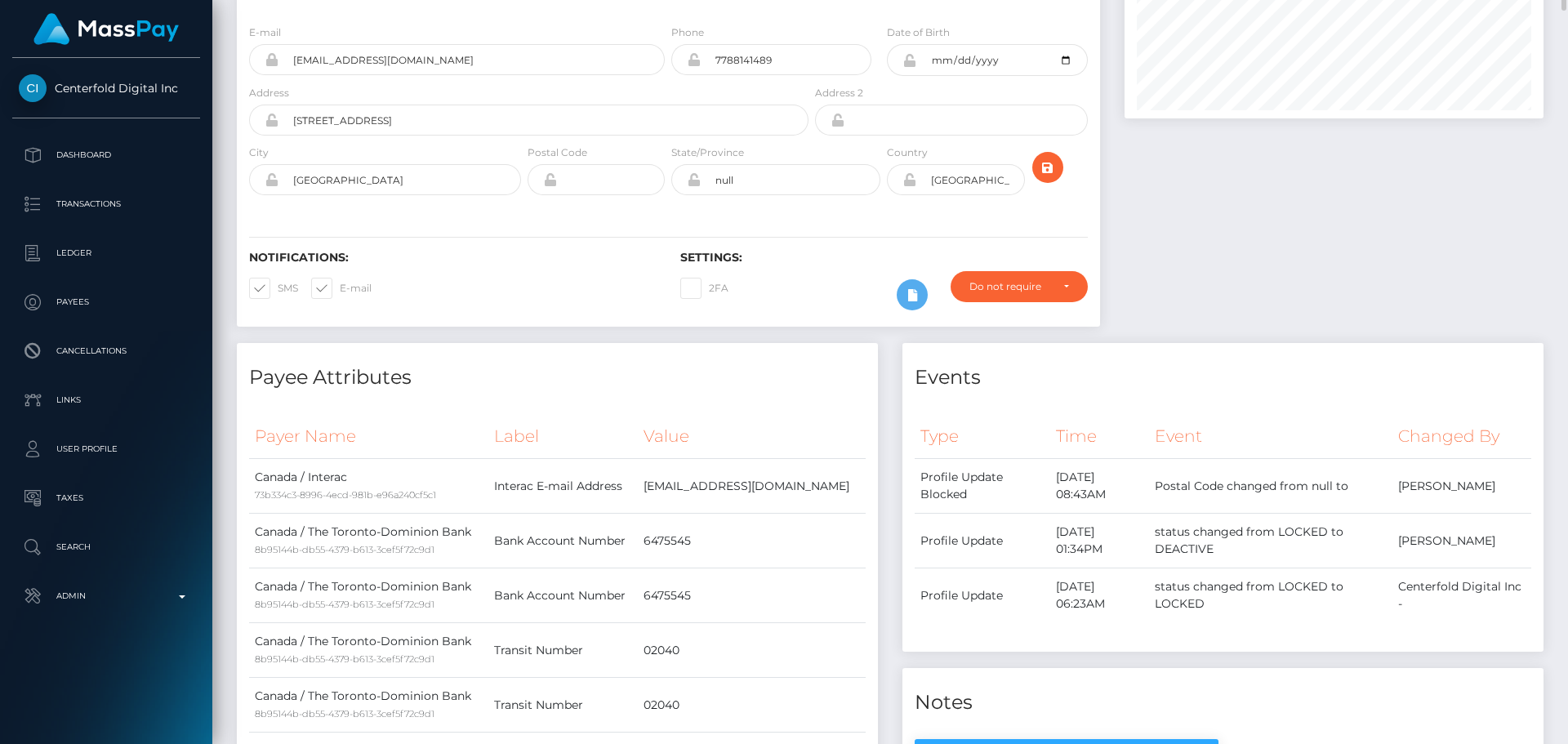
scroll to position [0, 0]
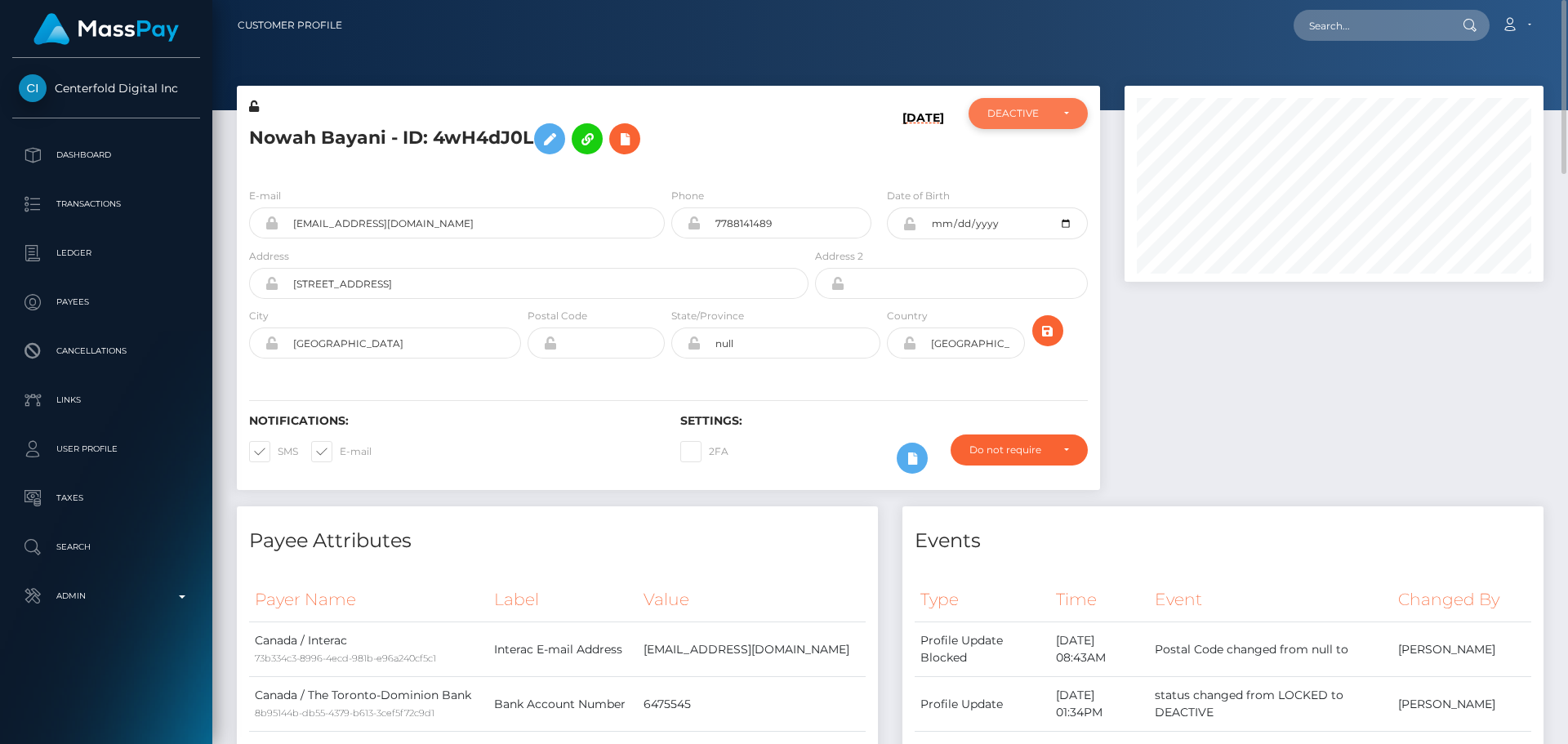
click at [1003, 121] on div "DEACTIVE" at bounding box center [1028, 114] width 120 height 31
click at [1019, 146] on link "ACTIVE" at bounding box center [1028, 157] width 120 height 31
select select "ACTIVE"
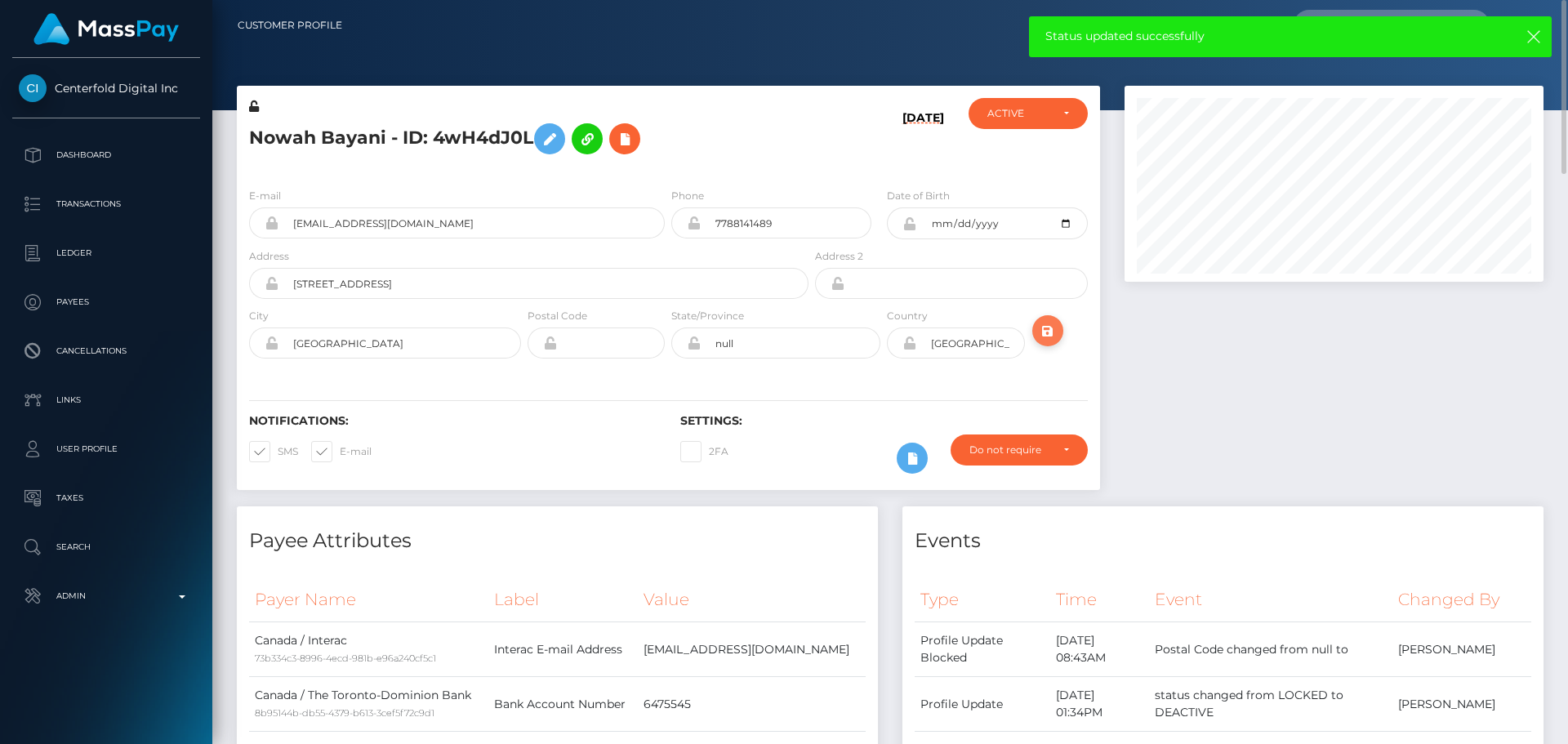
click at [1056, 325] on icon "submit" at bounding box center [1048, 331] width 19 height 20
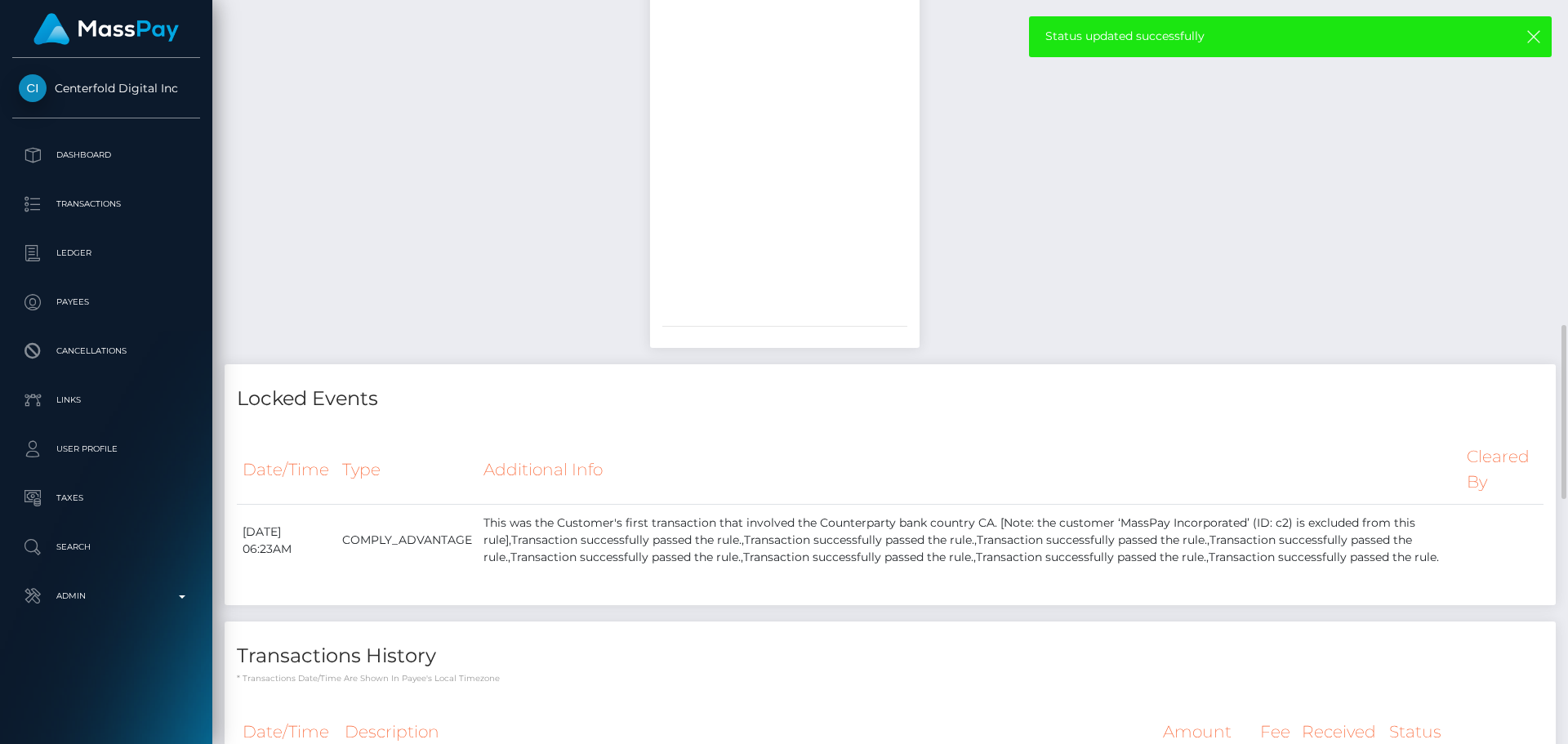
scroll to position [981, 0]
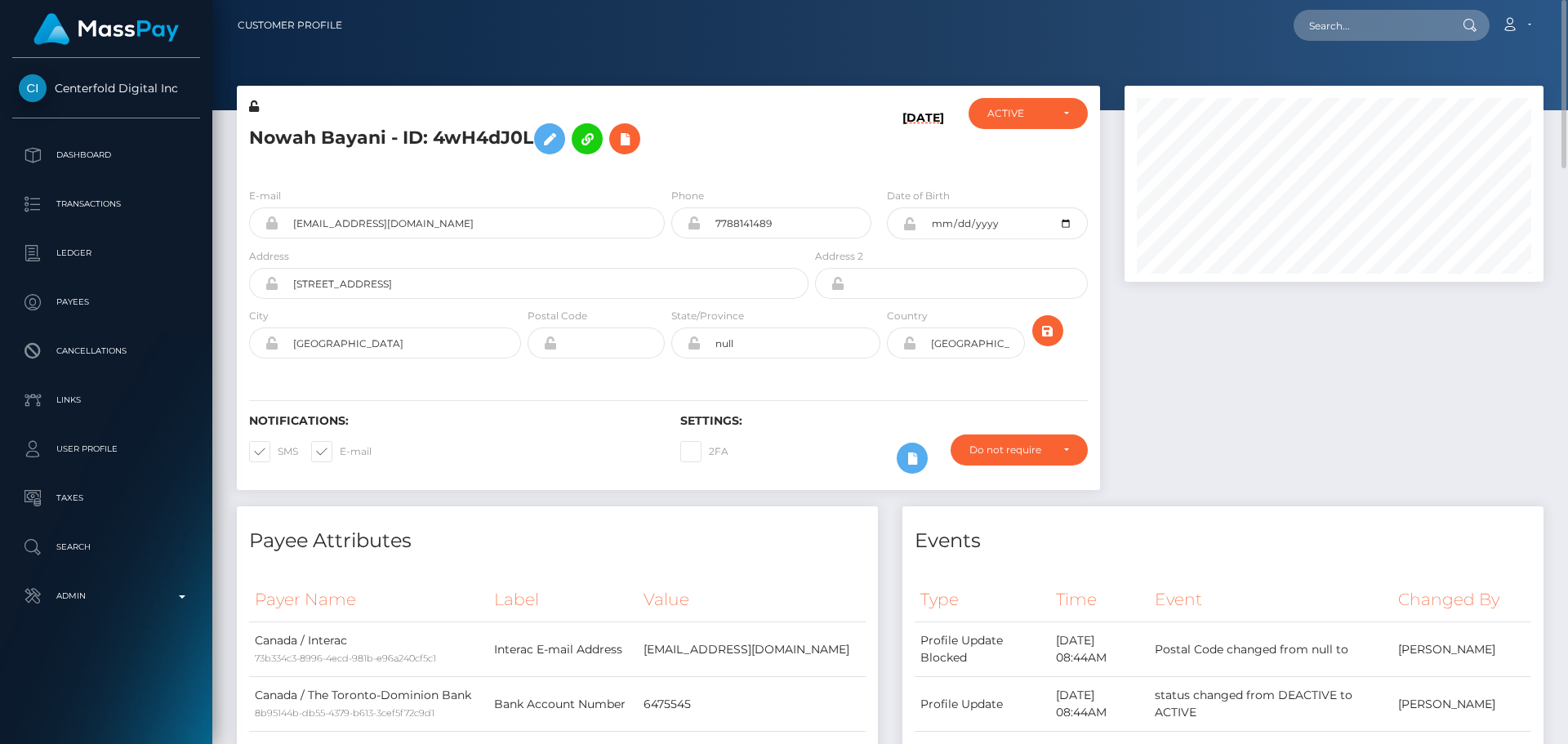
click at [429, 134] on h5 "Nowah Bayani - ID: 4wH4dJ0L" at bounding box center [524, 139] width 551 height 47
copy h5 "Nowah Bayani - ID: 4wH4dJ0L"
drag, startPoint x: 395, startPoint y: 210, endPoint x: 265, endPoint y: 210, distance: 130.0
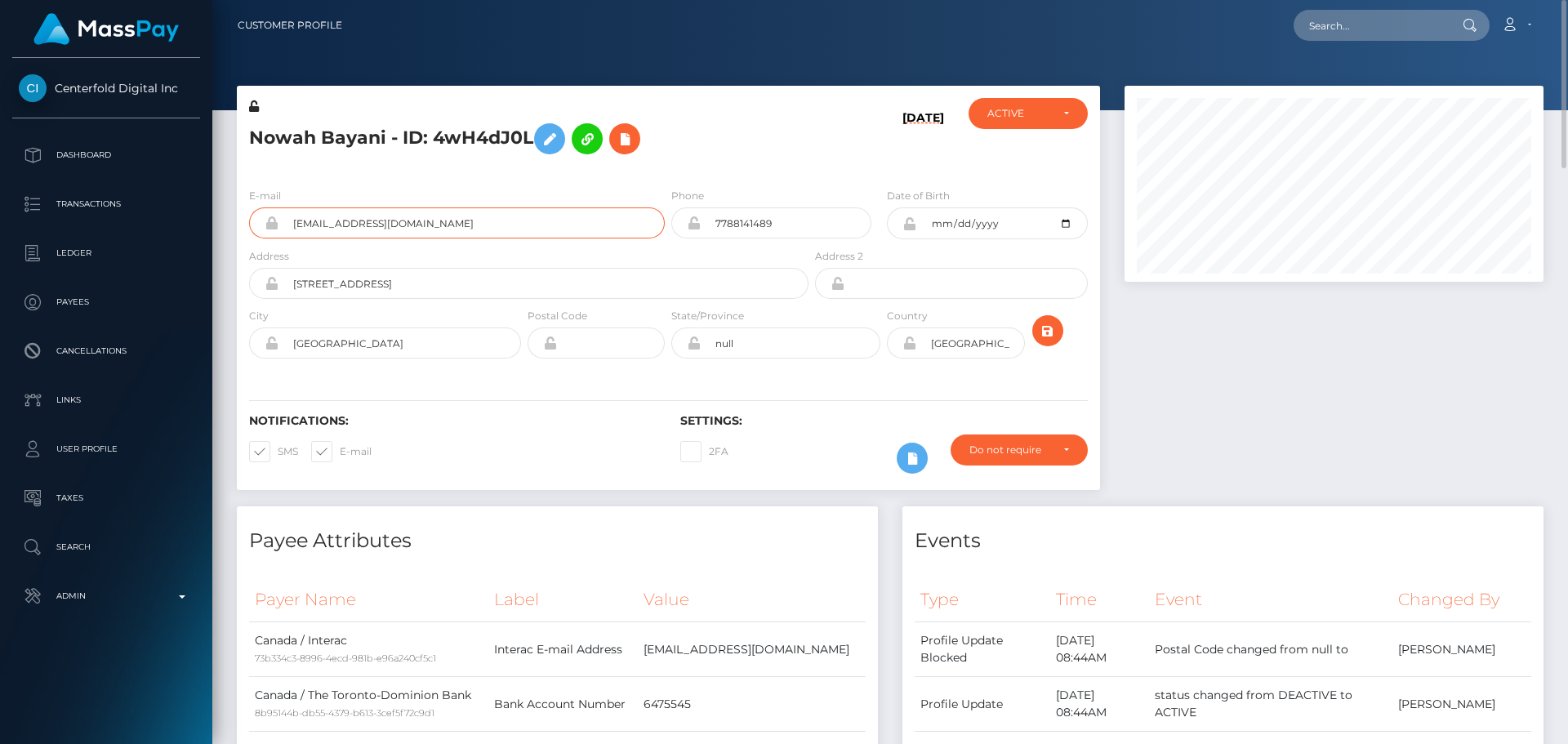
click at [265, 210] on div "nowah.bayani@gmail.com" at bounding box center [457, 224] width 416 height 31
click at [1349, 20] on input "text" at bounding box center [1371, 25] width 154 height 31
paste input "[EMAIL_ADDRESS][DOMAIN_NAME]"
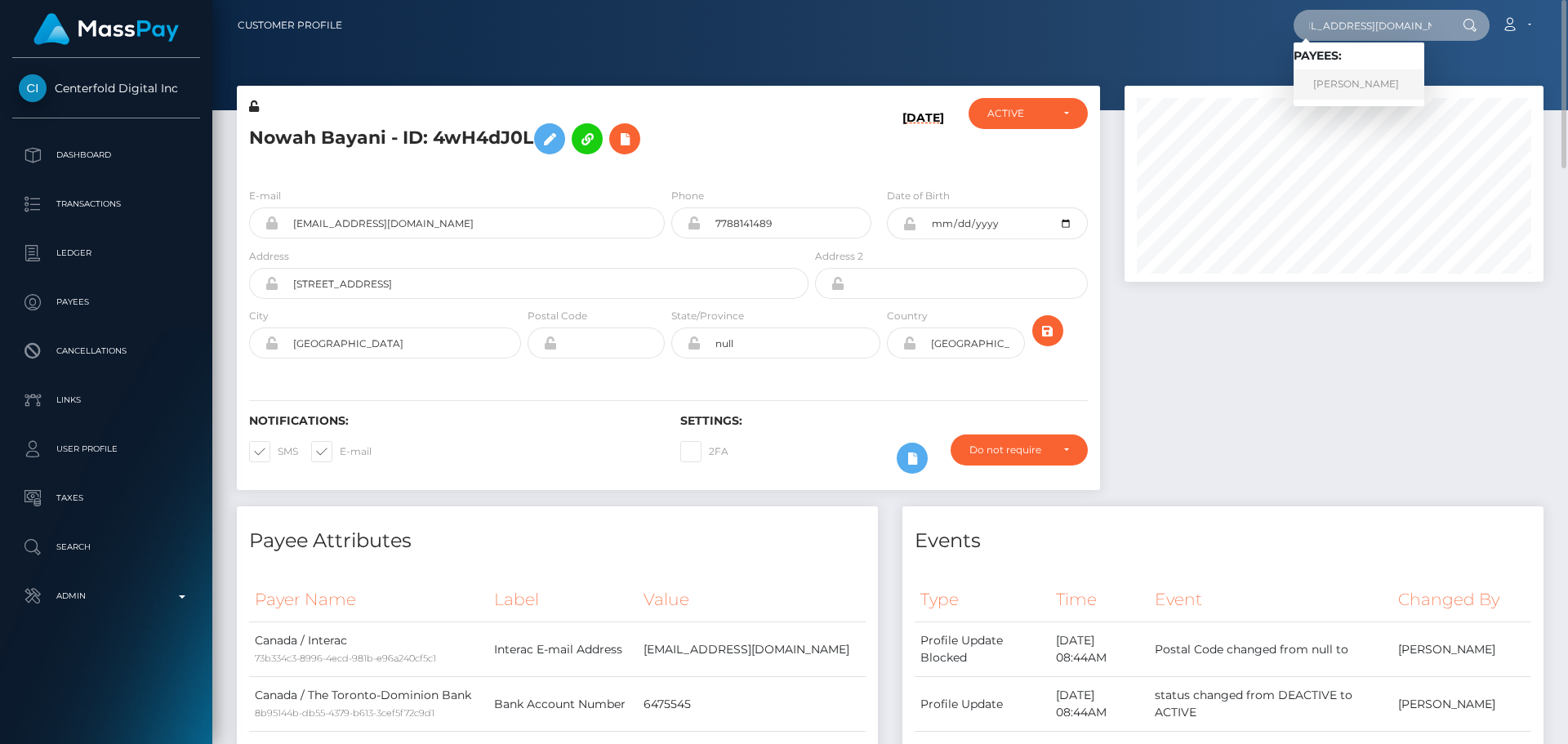
type input "[EMAIL_ADDRESS][DOMAIN_NAME]"
click at [1348, 80] on link "RACHEL MARIE WOOD" at bounding box center [1359, 85] width 131 height 31
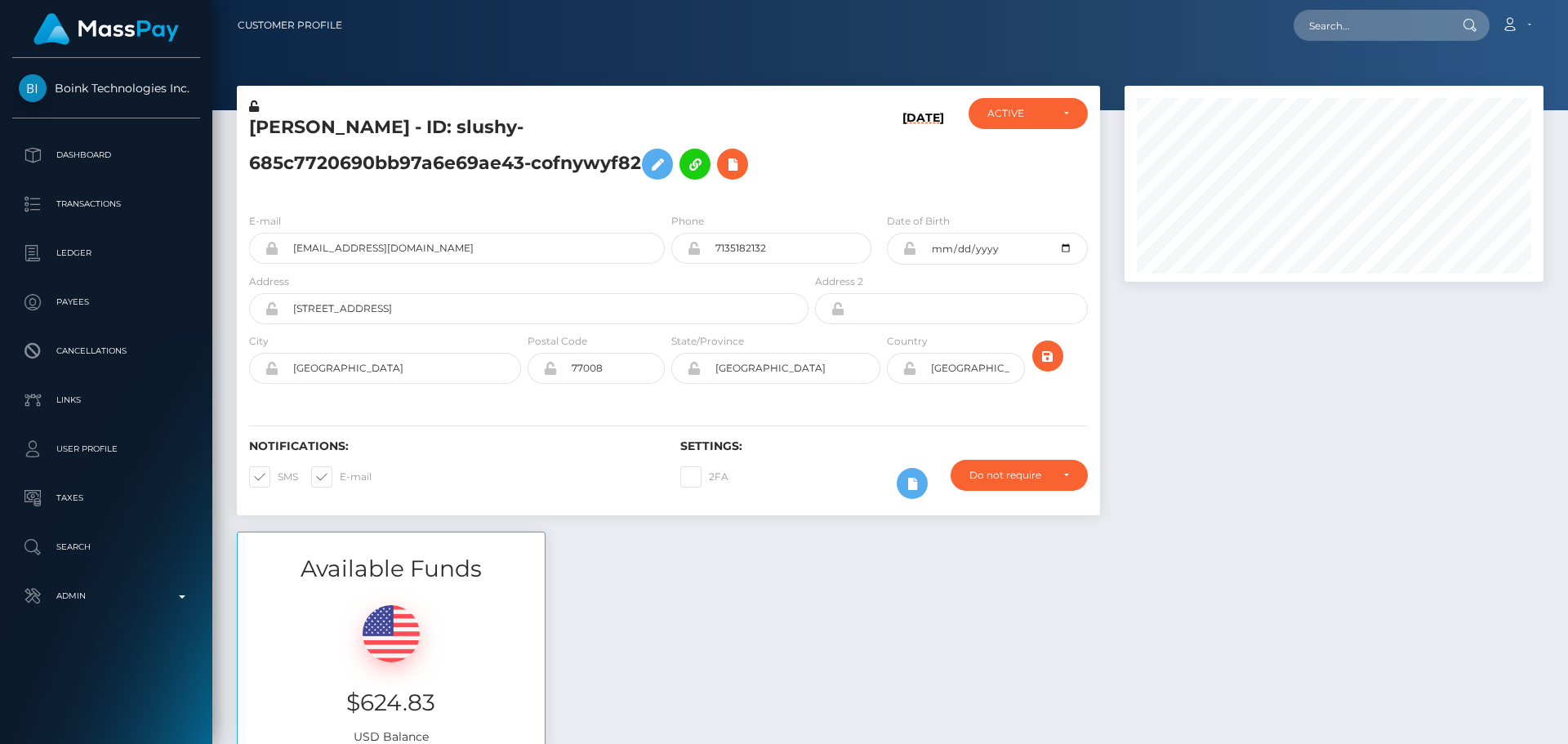
scroll to position [196, 420]
click at [804, 148] on div "RACHEL MARIE WOOD - ID: slushy-685c7720690bb97a6e69ae43-cofnywyf82" at bounding box center [524, 148] width 575 height 102
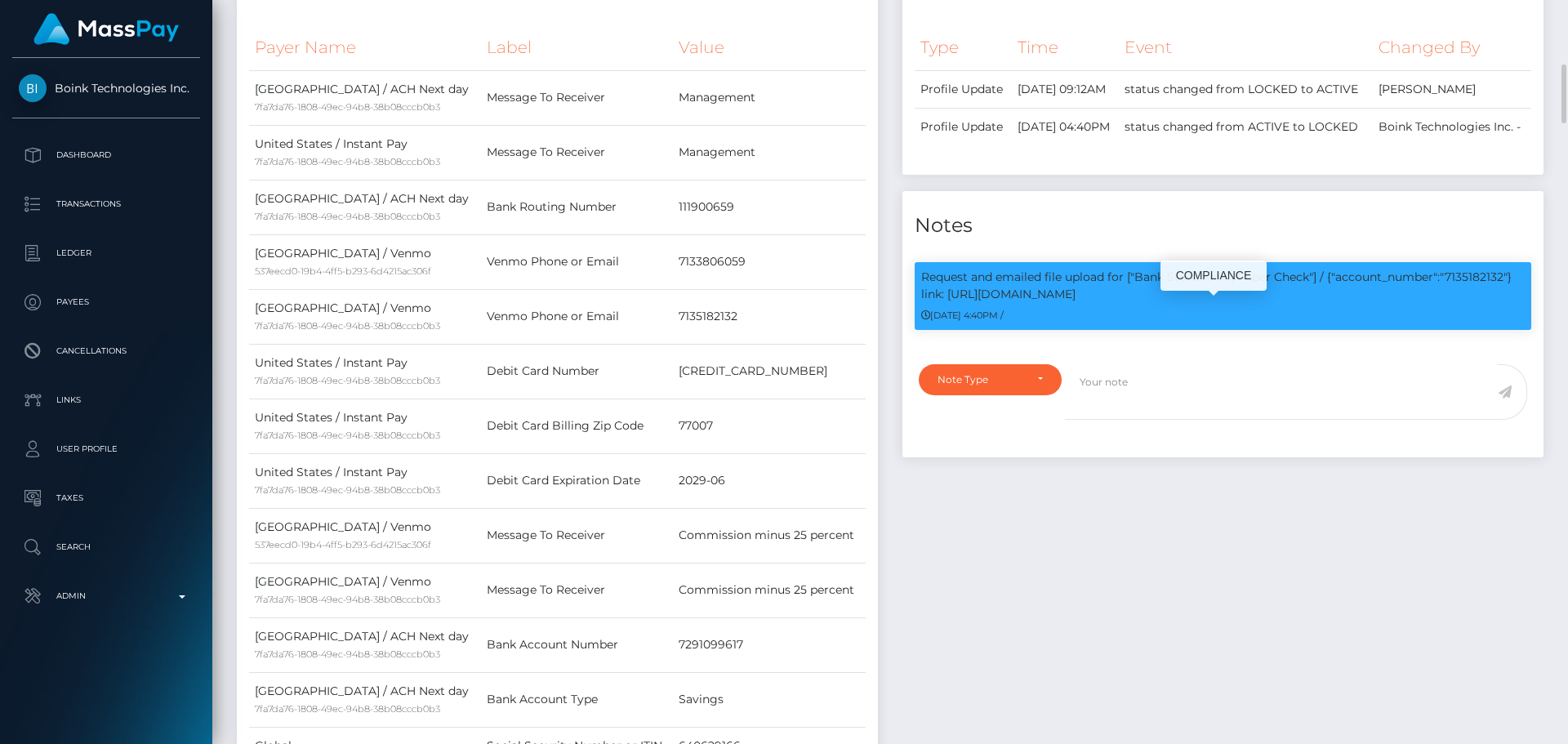
click at [1473, 303] on p "Request and emailed file upload for ["Bank Statement","Paper Check"] / {"accoun…" at bounding box center [1222, 286] width 603 height 34
copy p "7135182132"
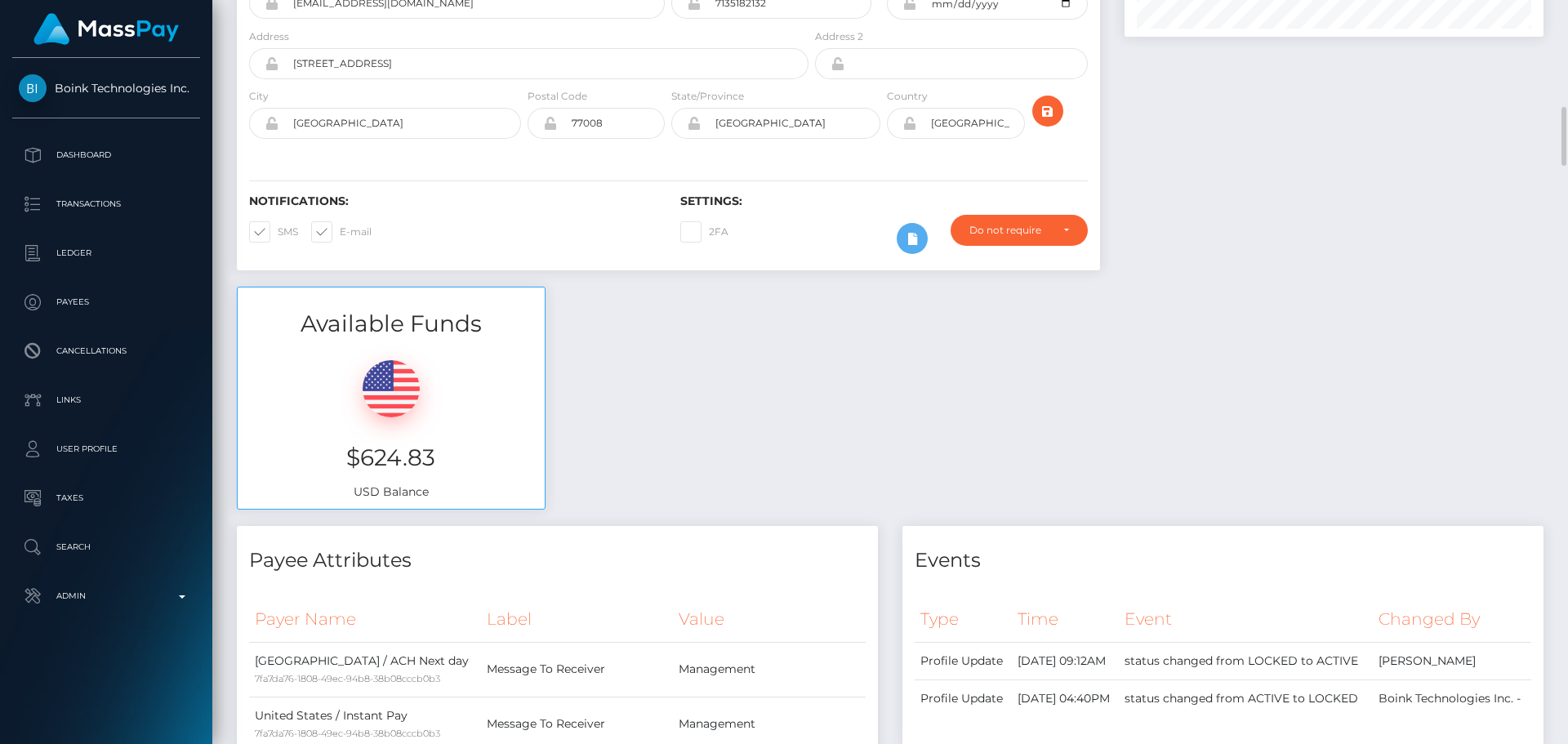
scroll to position [0, 0]
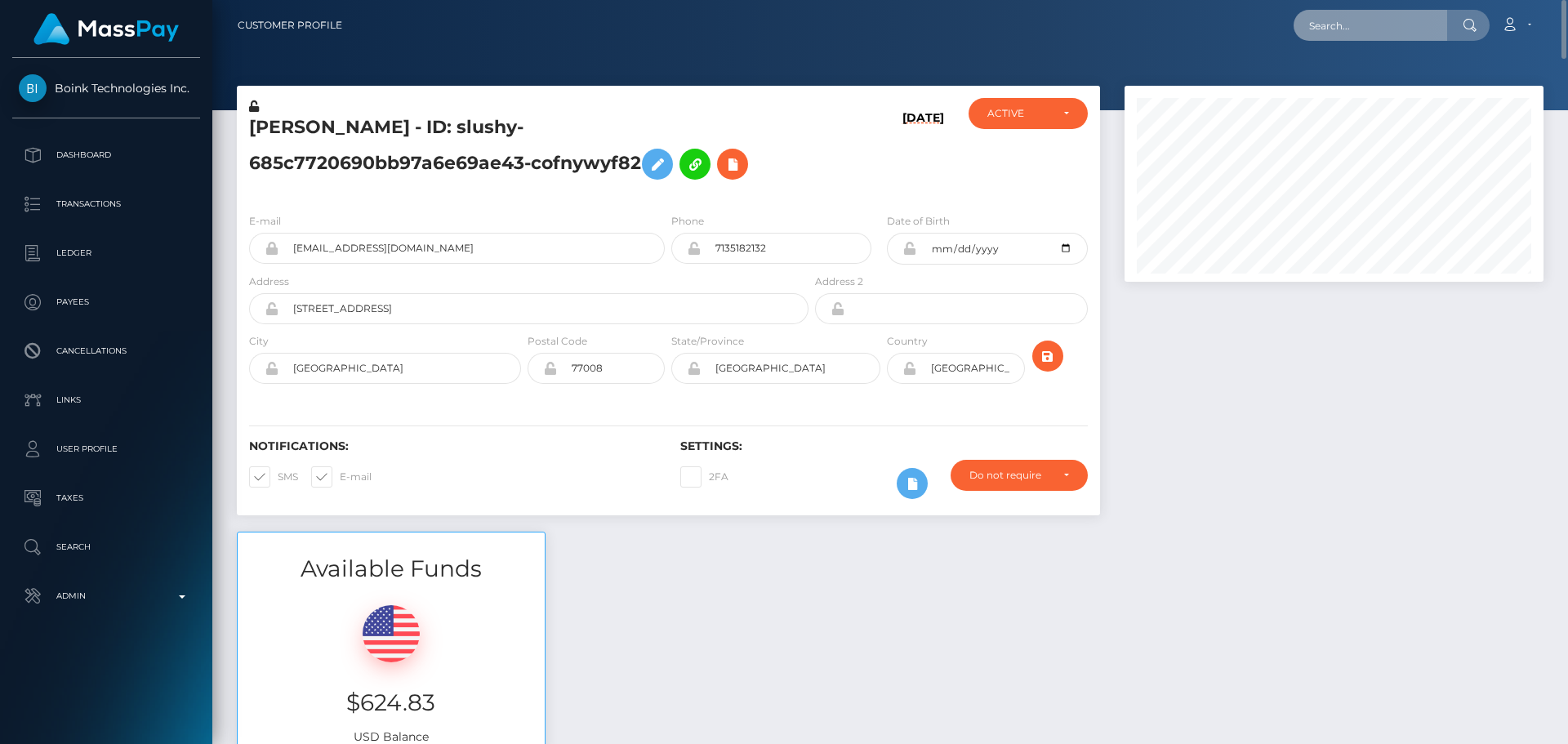
click at [1384, 31] on input "text" at bounding box center [1371, 25] width 154 height 31
paste input "[EMAIL_ADDRESS][DOMAIN_NAME]"
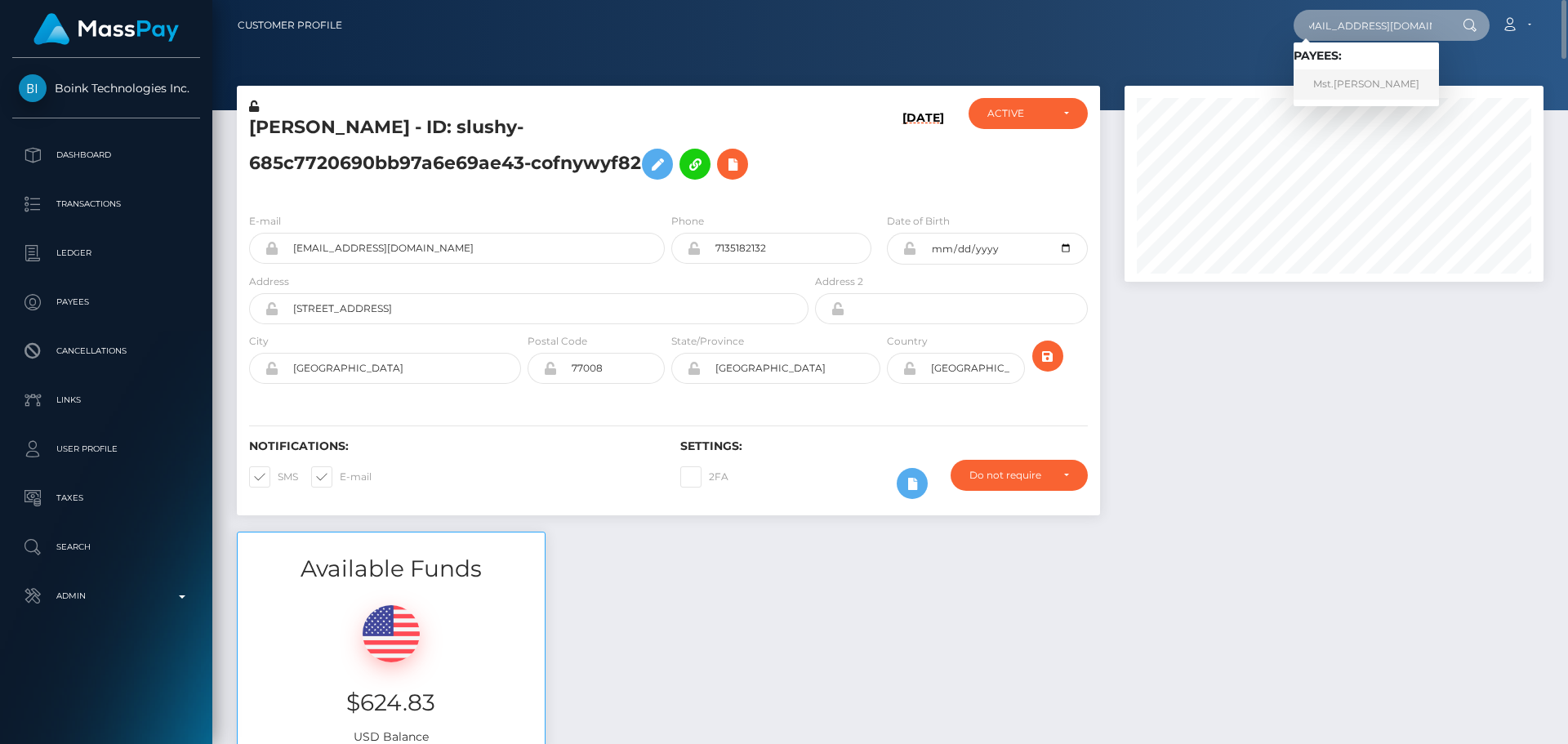
type input "[EMAIL_ADDRESS][DOMAIN_NAME]"
click at [1330, 89] on link "Mst.Shahenur Begom" at bounding box center [1366, 85] width 146 height 31
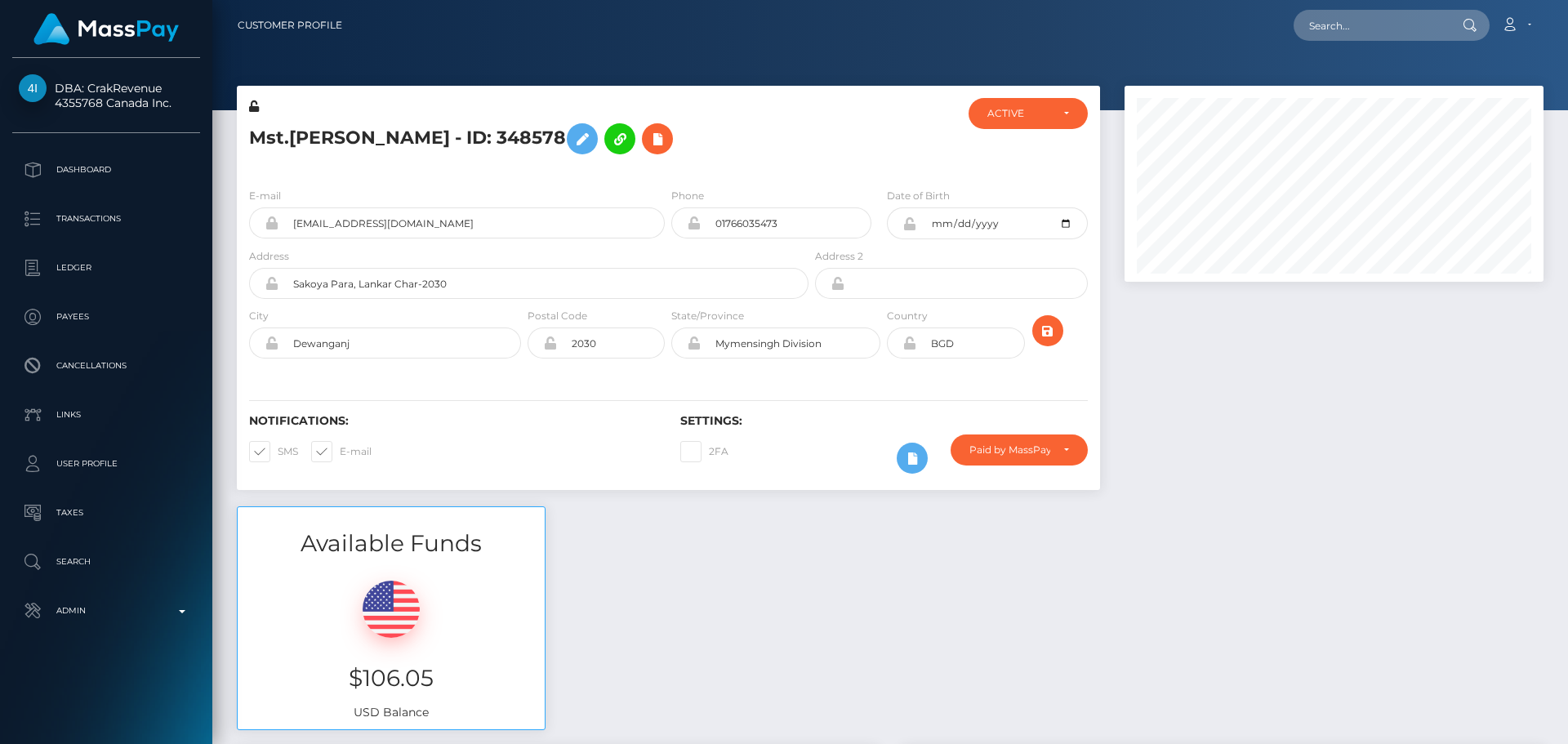
scroll to position [196, 420]
click at [751, 159] on h5 "Mst.[PERSON_NAME] - ID: 348578" at bounding box center [524, 139] width 551 height 47
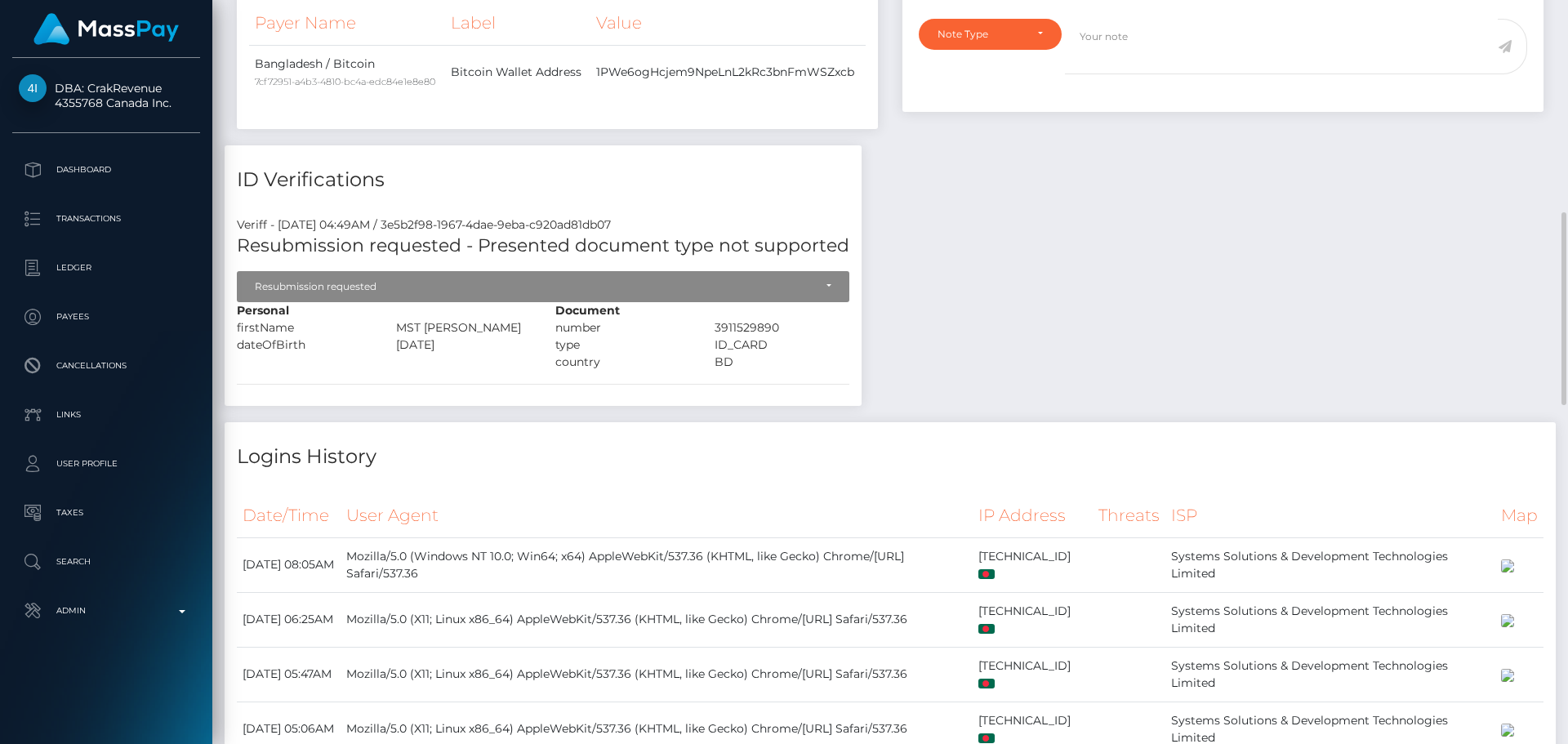
scroll to position [653, 0]
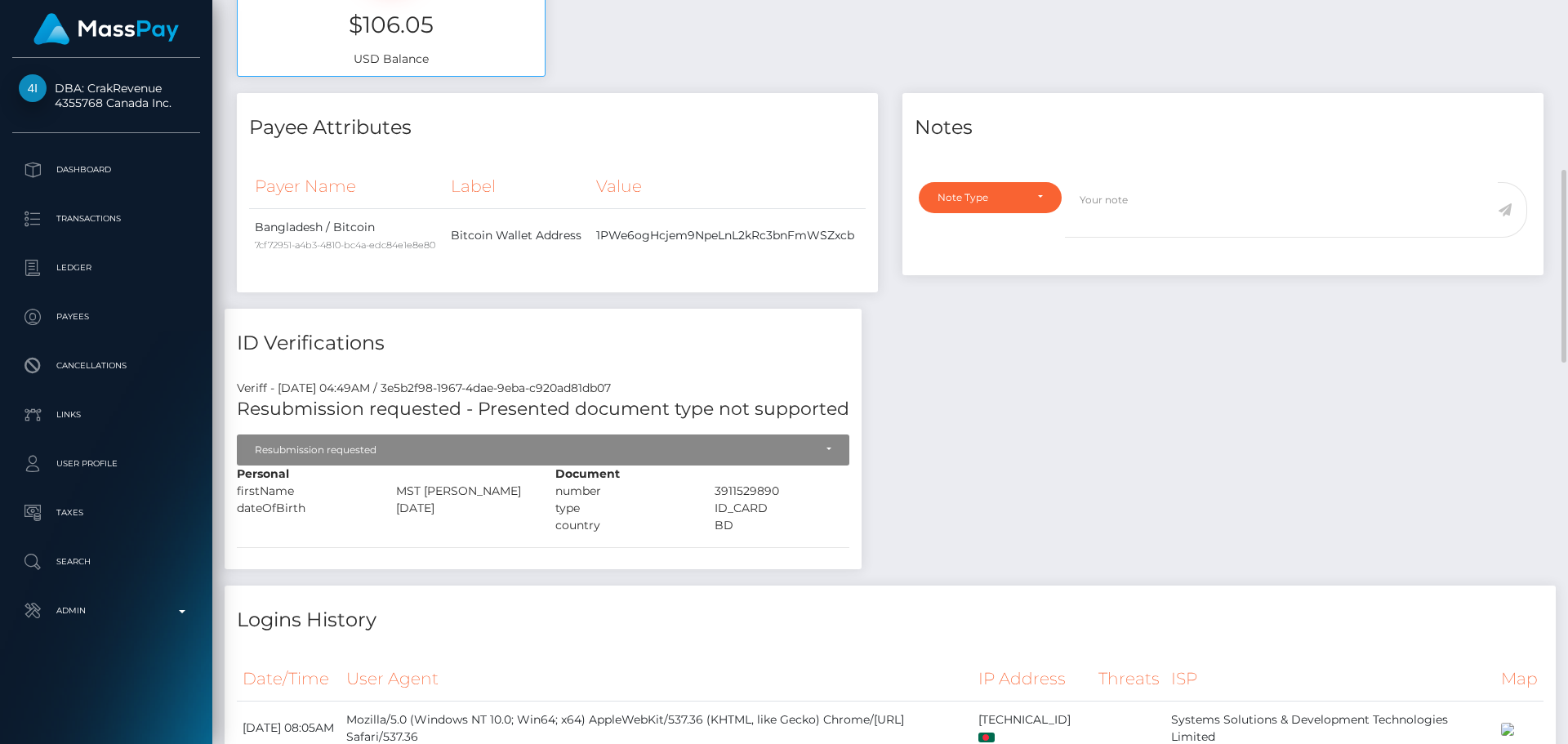
click at [678, 165] on th "Value" at bounding box center [727, 186] width 275 height 45
click at [674, 148] on div "Payee Attributes Payer Name Label Value [GEOGRAPHIC_DATA] / Bitcoin 7cf72951-a4…" at bounding box center [557, 193] width 641 height 199
click at [692, 148] on div "Payee Attributes Payer Name Label Value [GEOGRAPHIC_DATA] / Bitcoin 7cf72951-a4…" at bounding box center [557, 193] width 641 height 199
click at [753, 304] on div "Payee Attributes Payer Name Label Value [GEOGRAPHIC_DATA] / Bitcoin 7cf72951-a4…" at bounding box center [557, 201] width 665 height 216
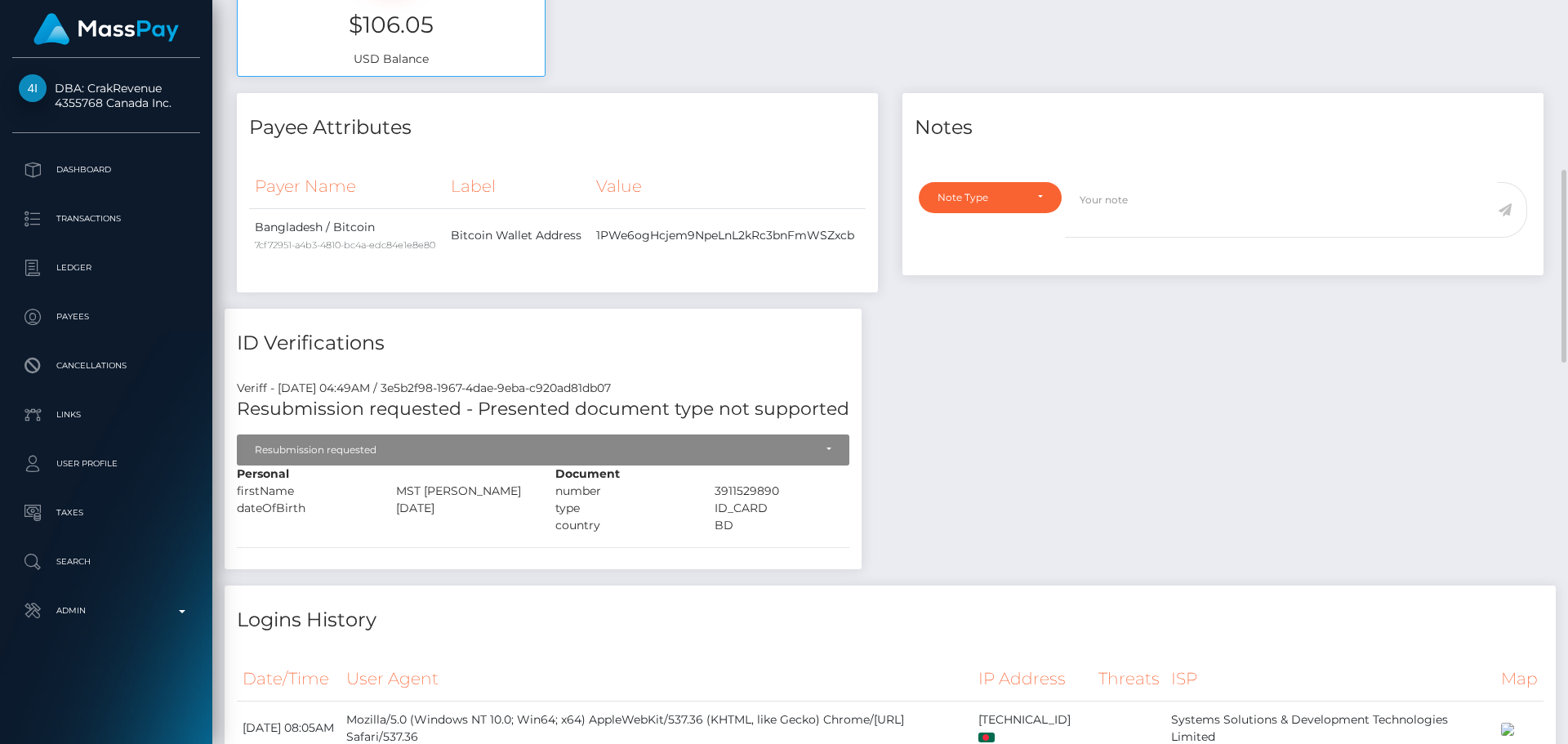
click at [690, 309] on div "ID Verifications" at bounding box center [543, 334] width 637 height 49
click at [671, 320] on div "ID Verifications" at bounding box center [543, 334] width 637 height 49
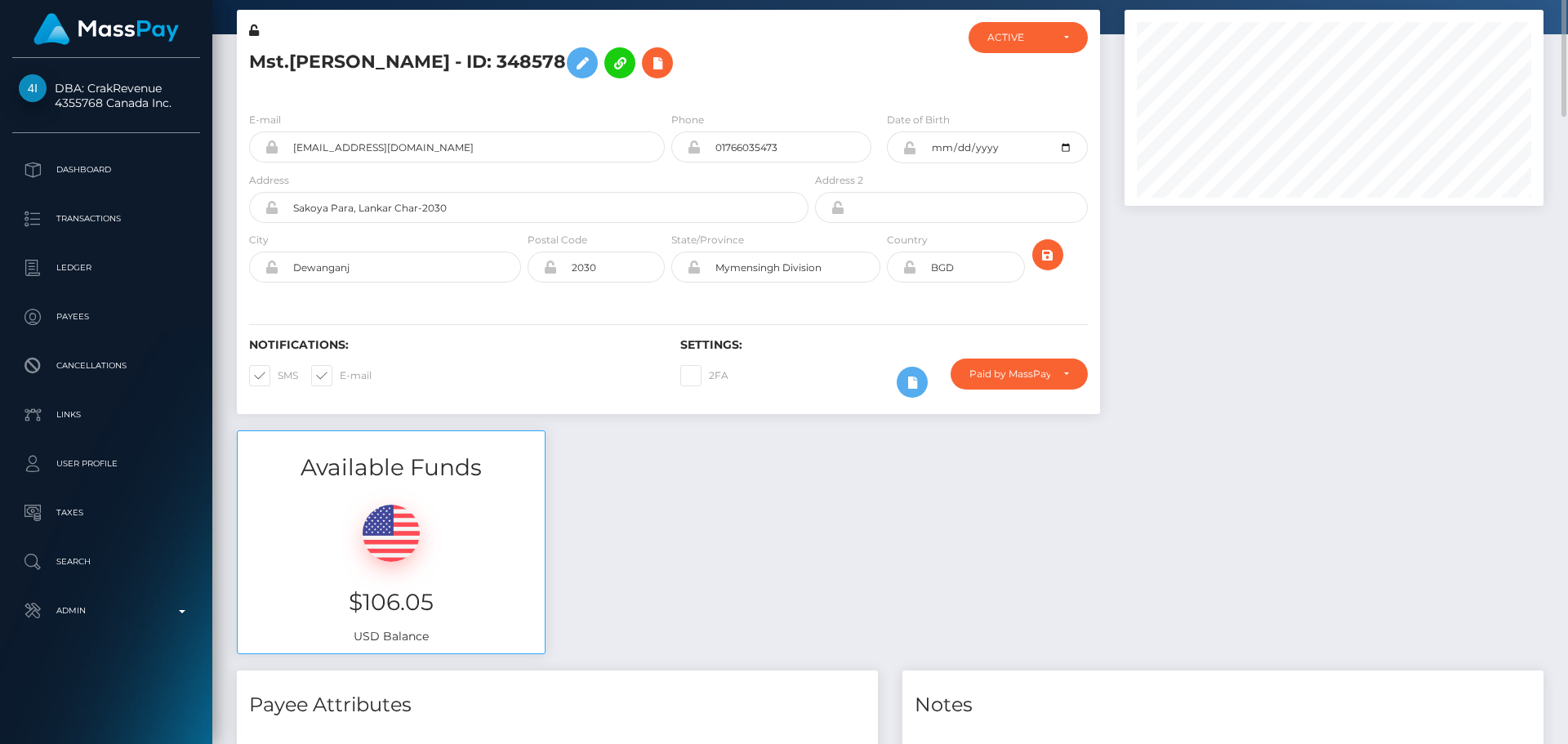
scroll to position [0, 0]
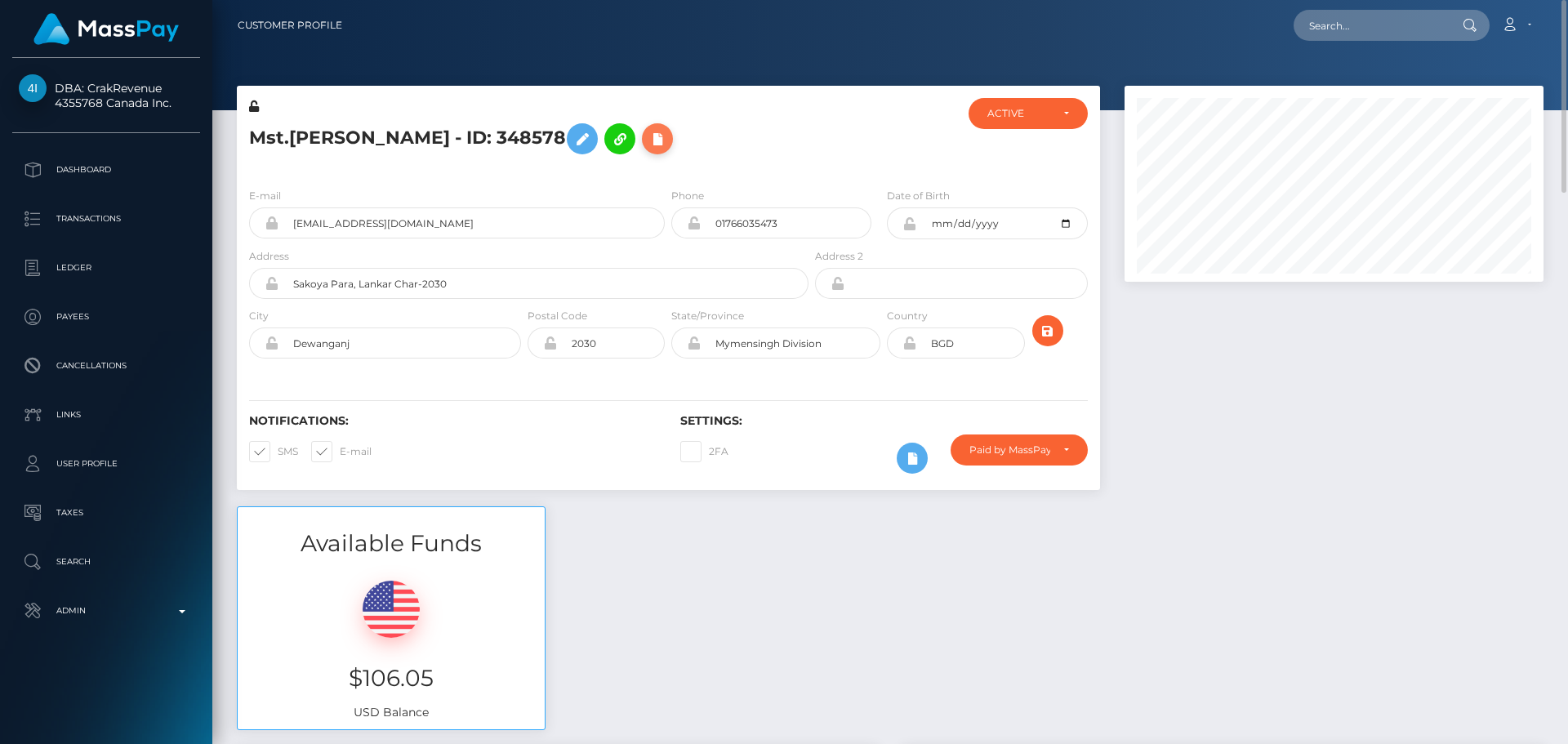
click at [664, 137] on icon at bounding box center [657, 139] width 19 height 20
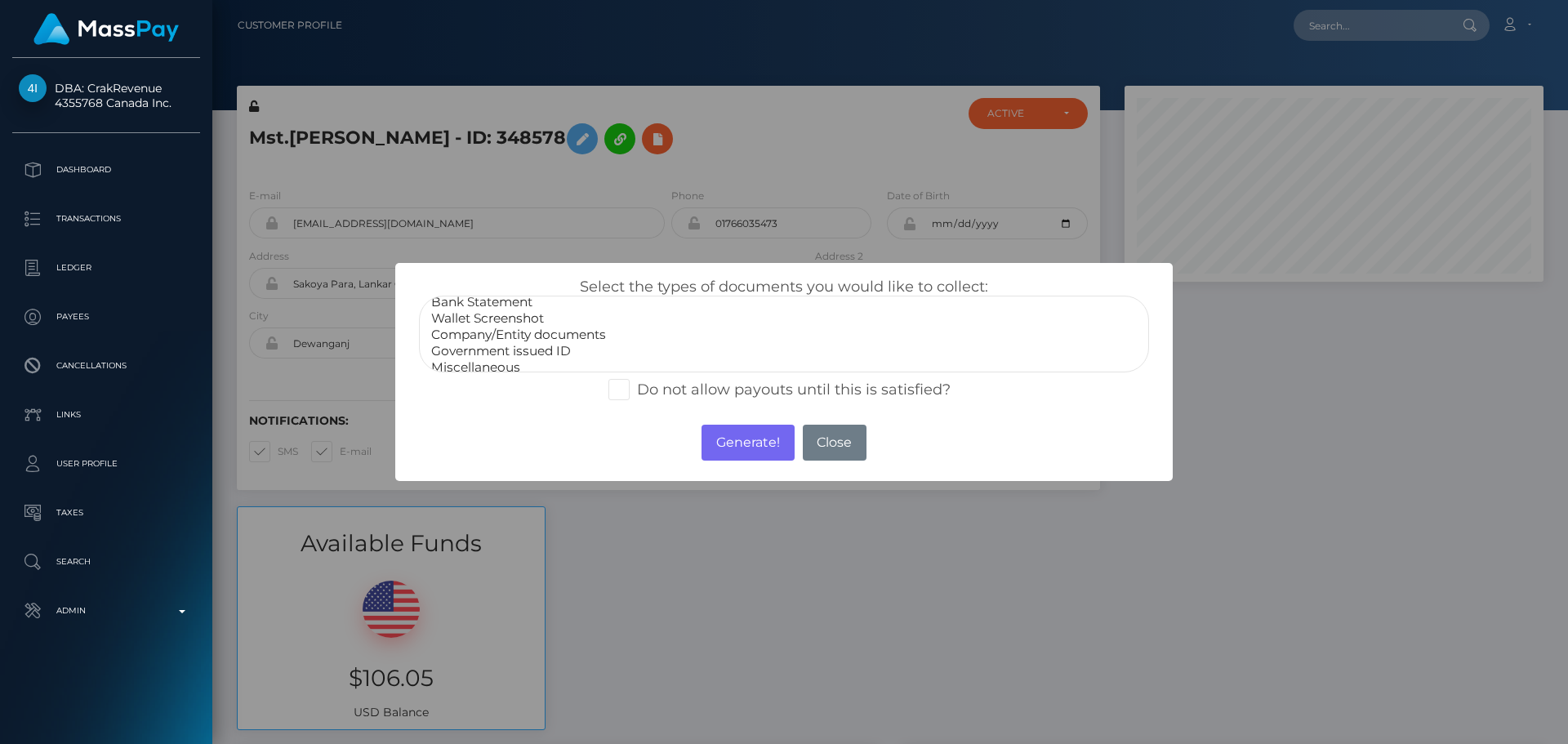
scroll to position [32, 0]
select select "Miscellaneous"
click at [485, 355] on option "Miscellaneous" at bounding box center [784, 358] width 709 height 17
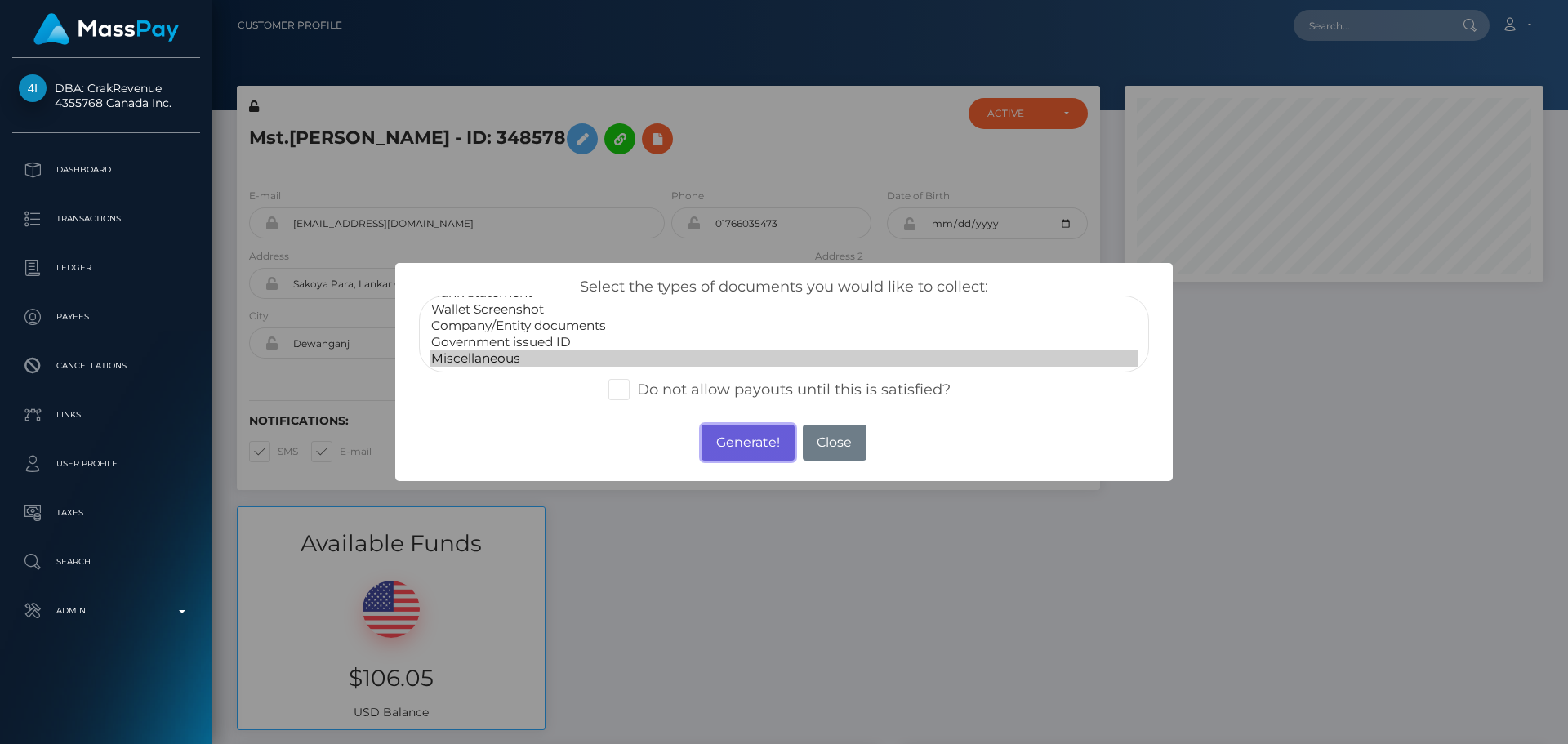
click at [746, 452] on button "Generate!" at bounding box center [748, 443] width 93 height 36
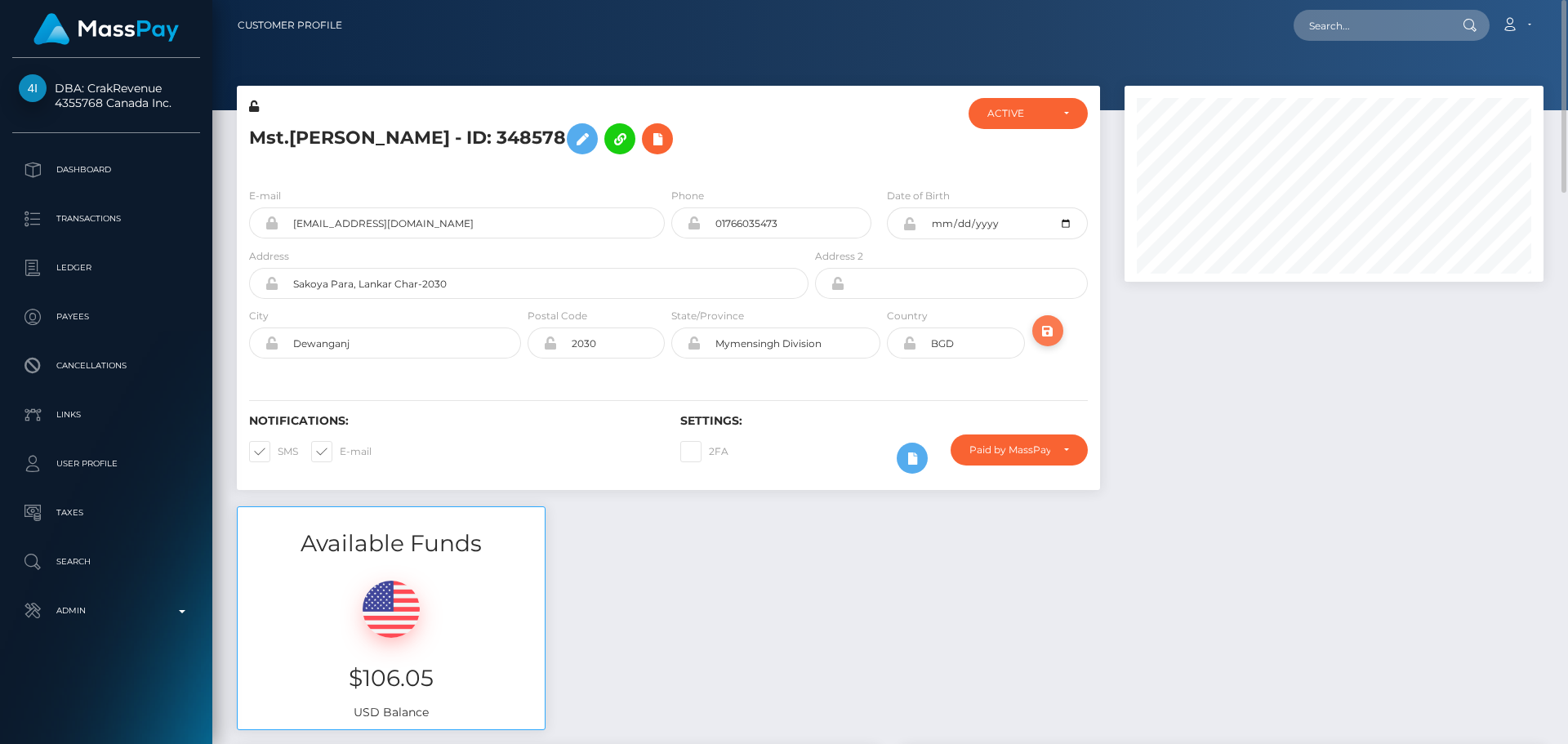
click at [1049, 327] on icon "submit" at bounding box center [1048, 331] width 19 height 20
click at [791, 156] on h5 "Mst.[PERSON_NAME] - ID: 348578" at bounding box center [524, 139] width 551 height 47
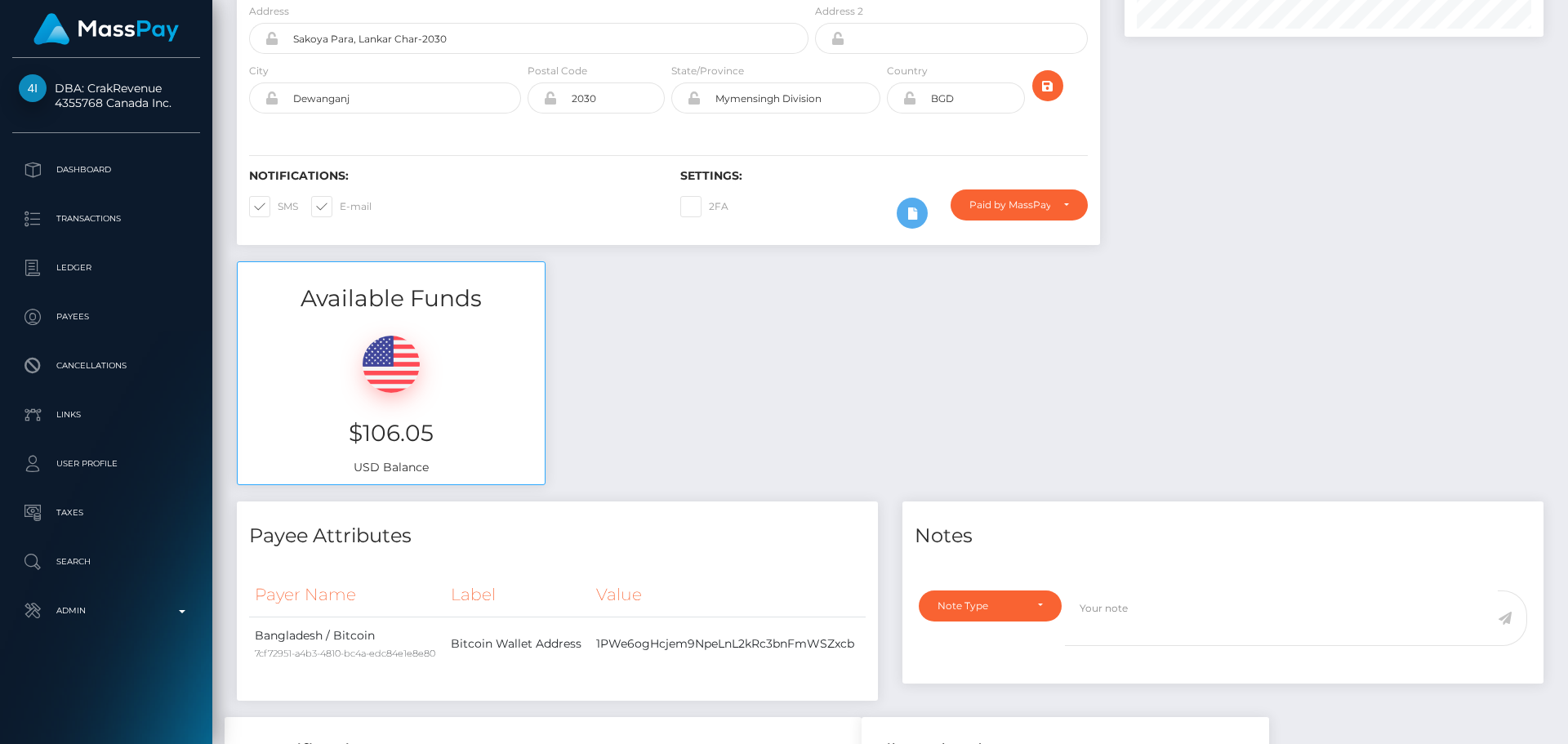
scroll to position [0, 0]
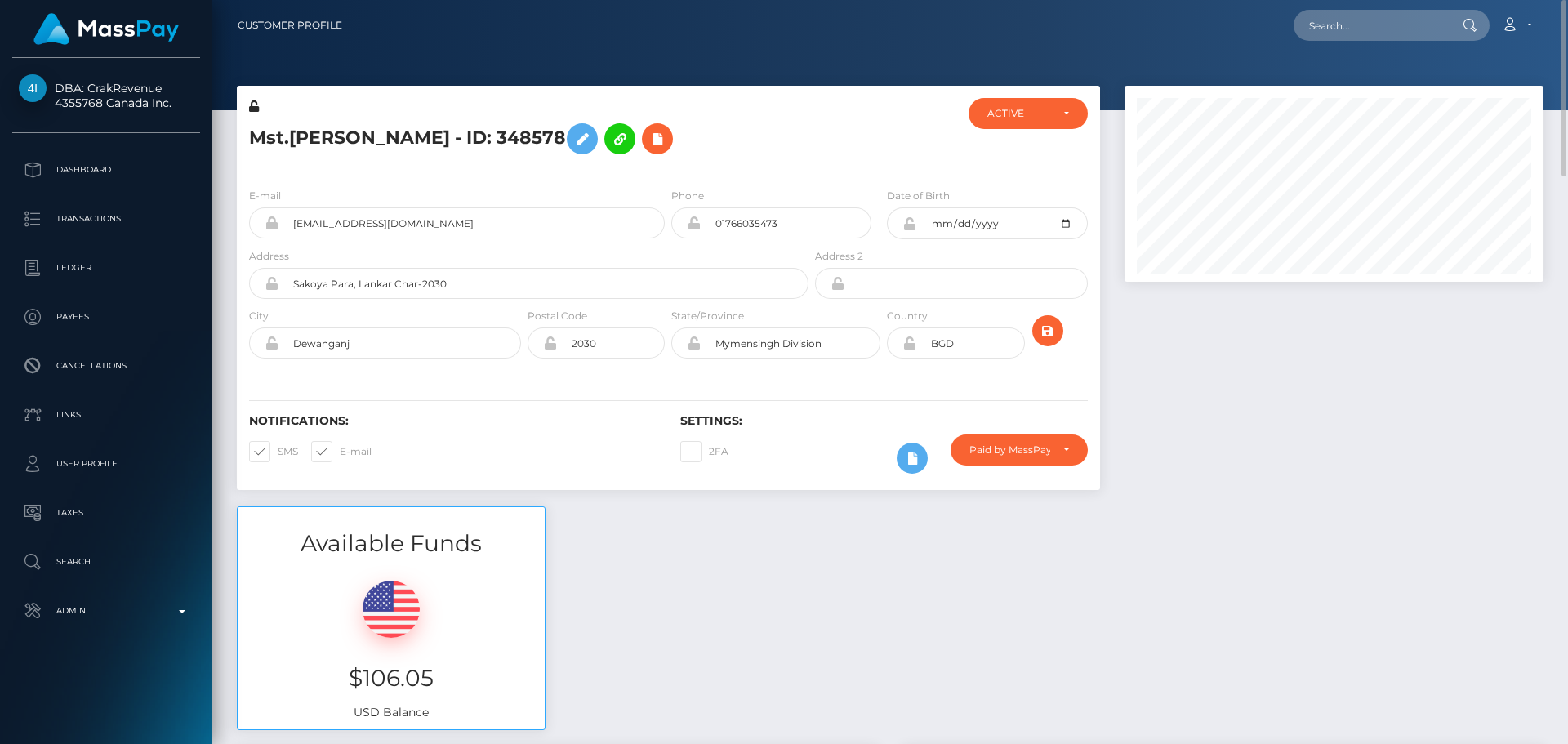
click at [678, 473] on div "2FA" at bounding box center [775, 458] width 216 height 47
click at [591, 134] on icon at bounding box center [582, 139] width 19 height 20
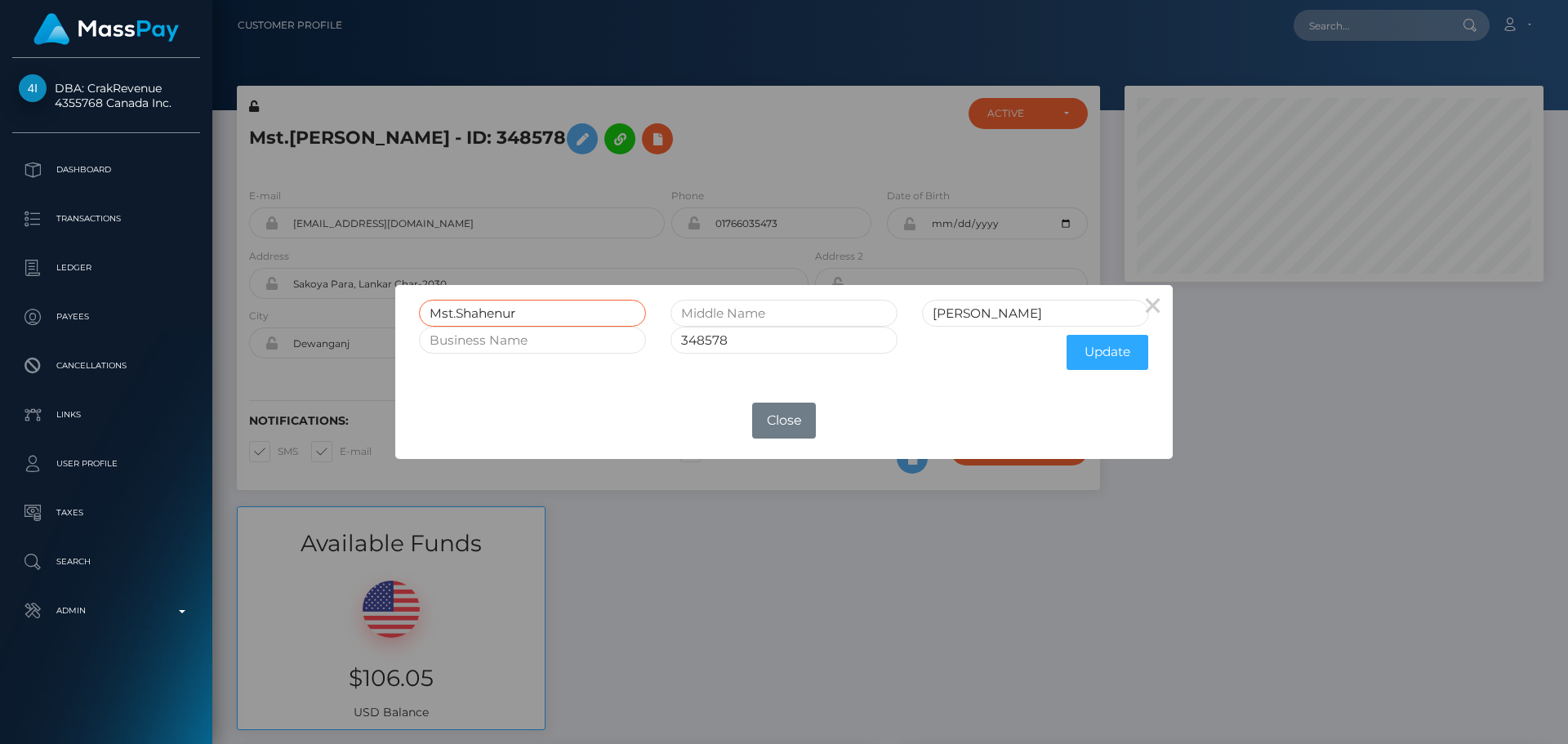
click at [460, 314] on input "Mst.Shahenur" at bounding box center [533, 313] width 227 height 27
type input "Shahenur"
click at [1020, 316] on input "Begom" at bounding box center [1035, 313] width 227 height 27
click at [1104, 354] on button "Update" at bounding box center [1108, 353] width 82 height 35
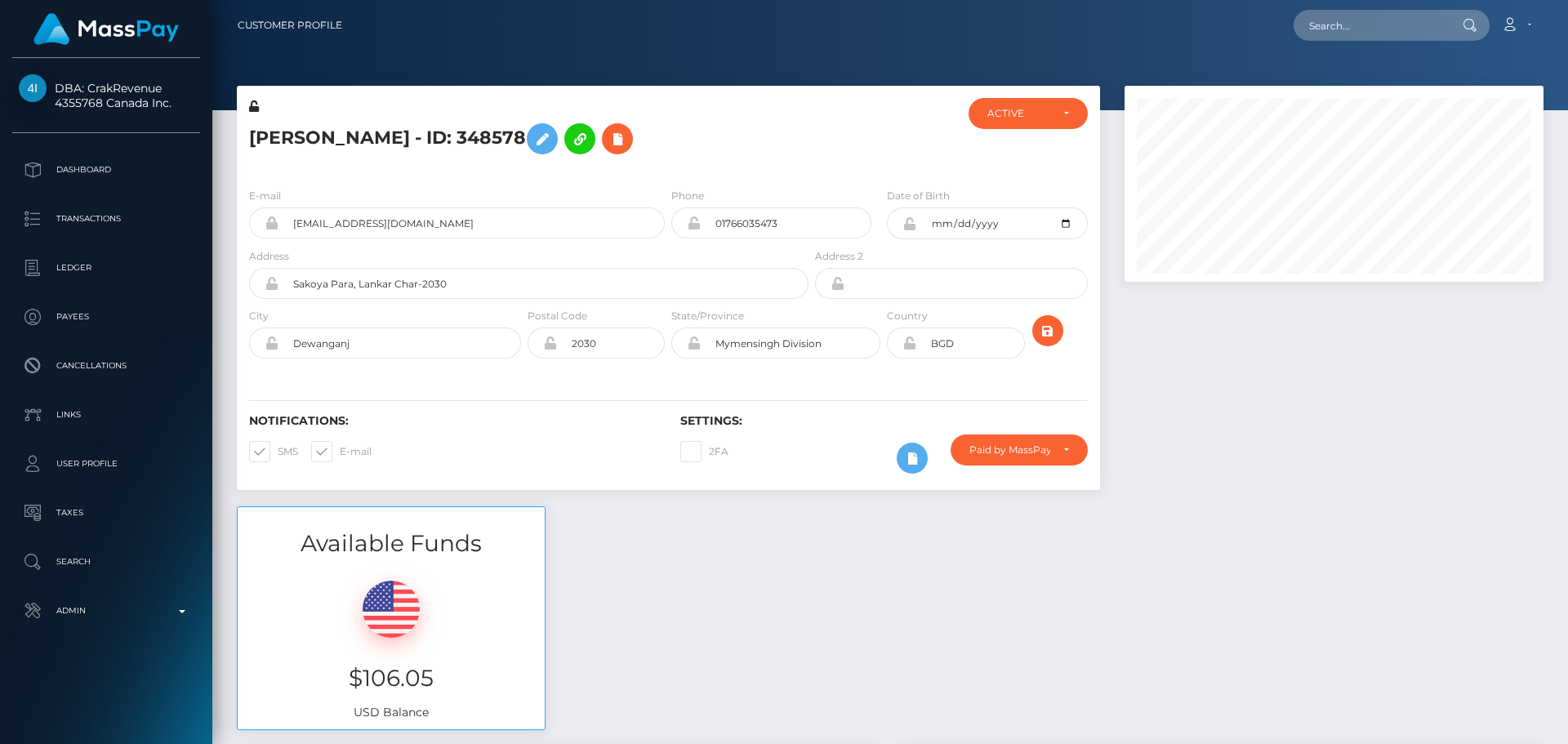
scroll to position [196, 420]
click at [805, 153] on div "[PERSON_NAME] - ID: 348578" at bounding box center [524, 136] width 575 height 77
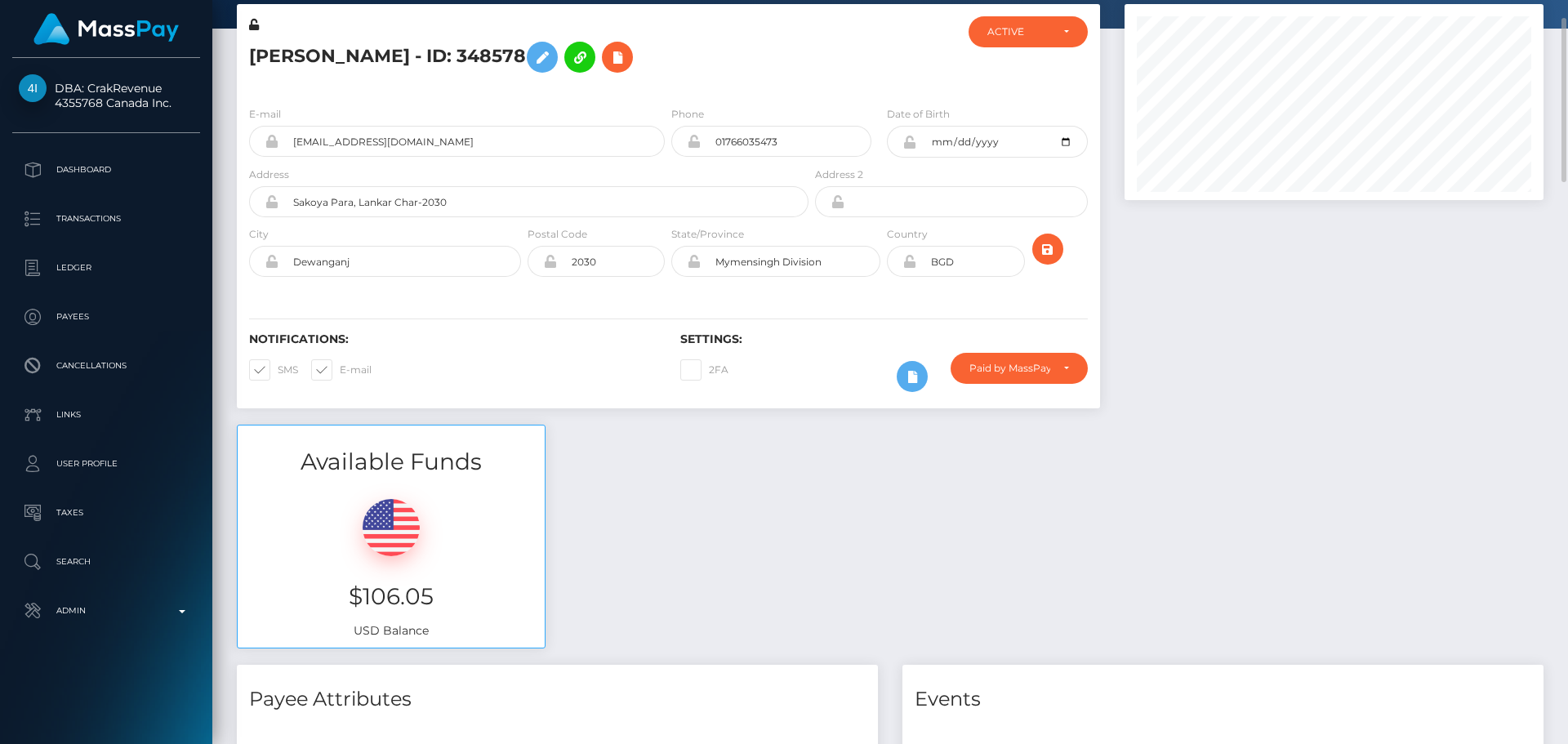
scroll to position [0, 0]
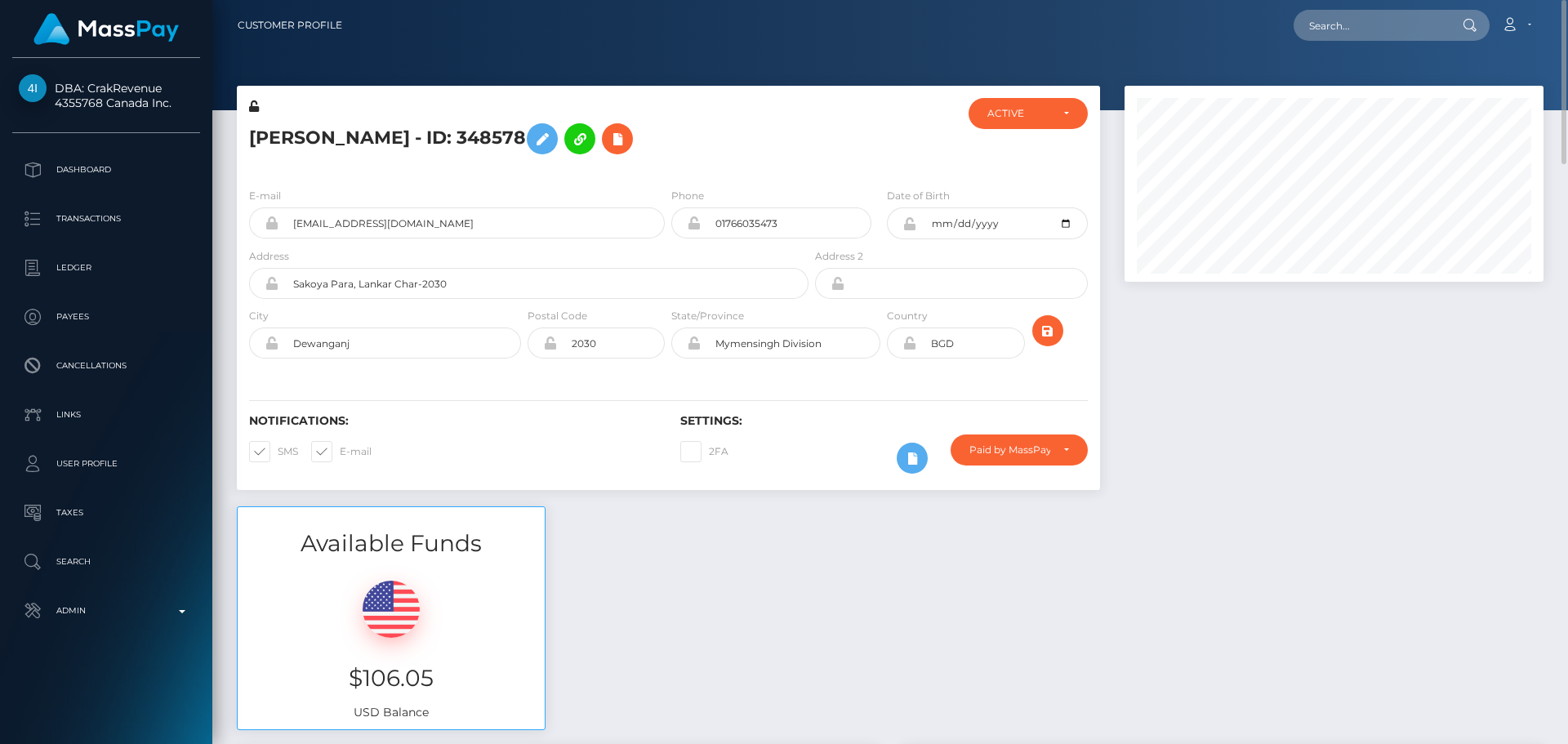
click at [253, 107] on icon at bounding box center [253, 106] width 10 height 11
click at [908, 224] on icon at bounding box center [910, 224] width 14 height 13
click at [907, 346] on icon at bounding box center [910, 342] width 14 height 13
click at [1045, 455] on div "Paid by MassPay" at bounding box center [1010, 450] width 81 height 13
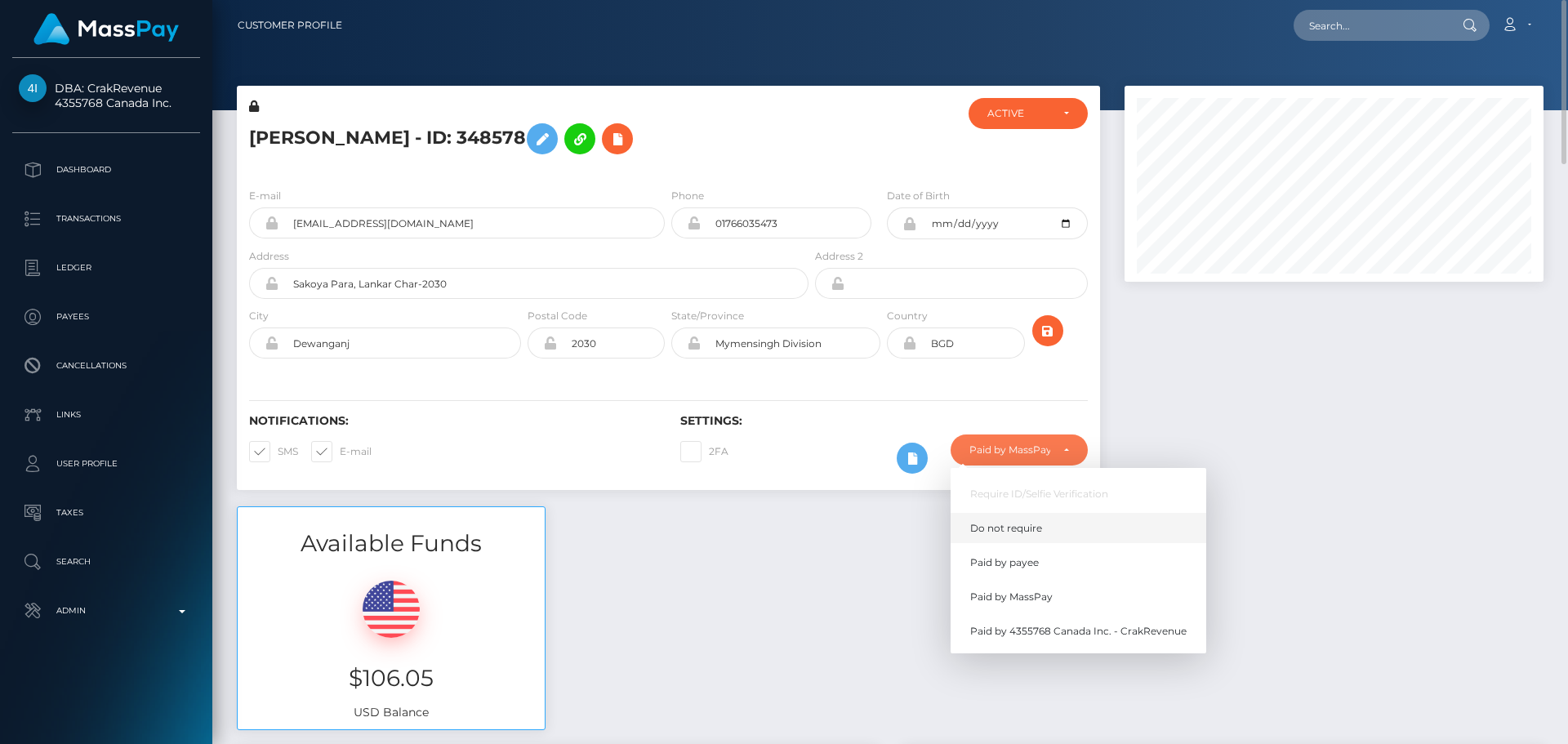
click at [1019, 529] on span "Do not require" at bounding box center [1006, 528] width 72 height 15
select select "0"
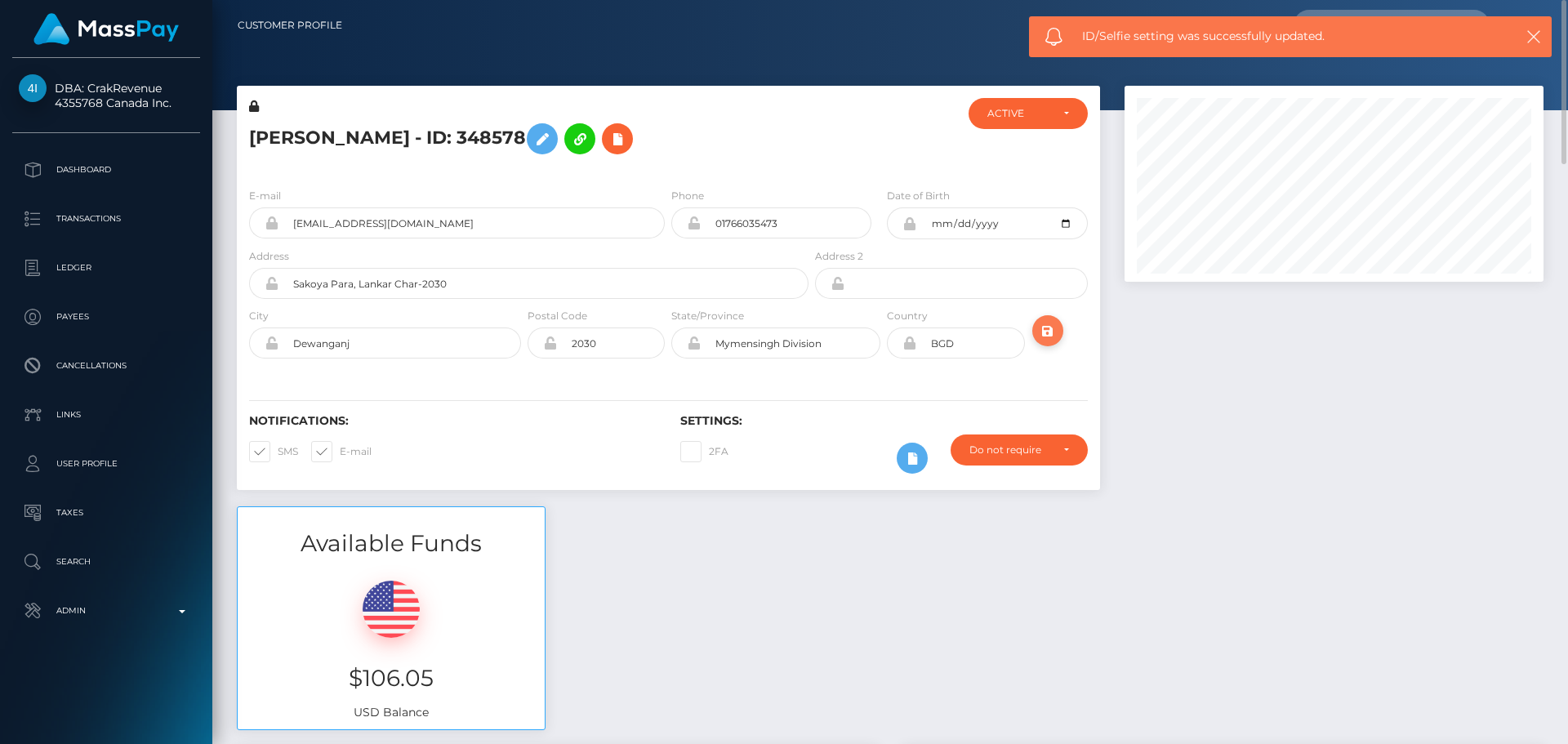
click at [1043, 329] on icon "submit" at bounding box center [1048, 331] width 19 height 20
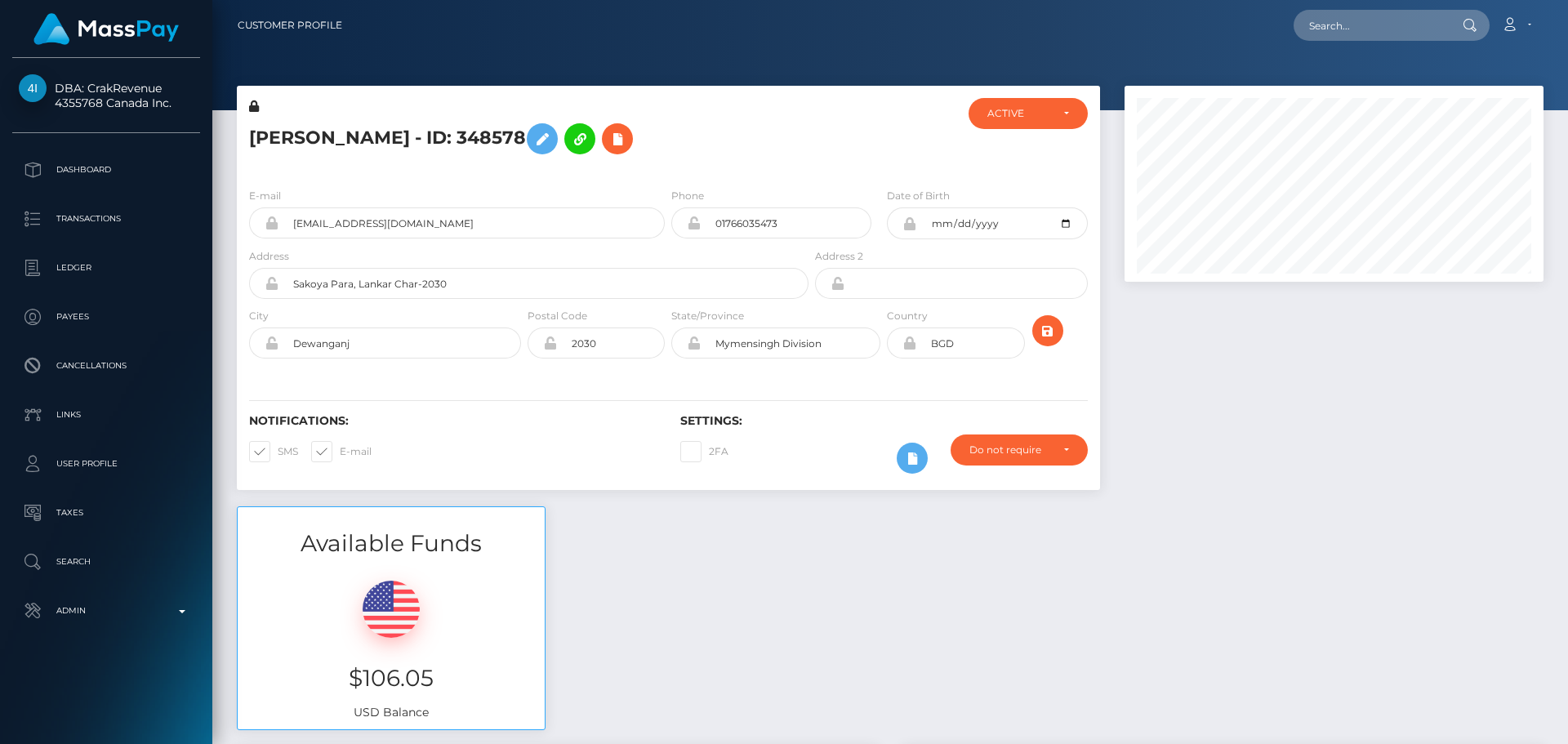
scroll to position [196, 420]
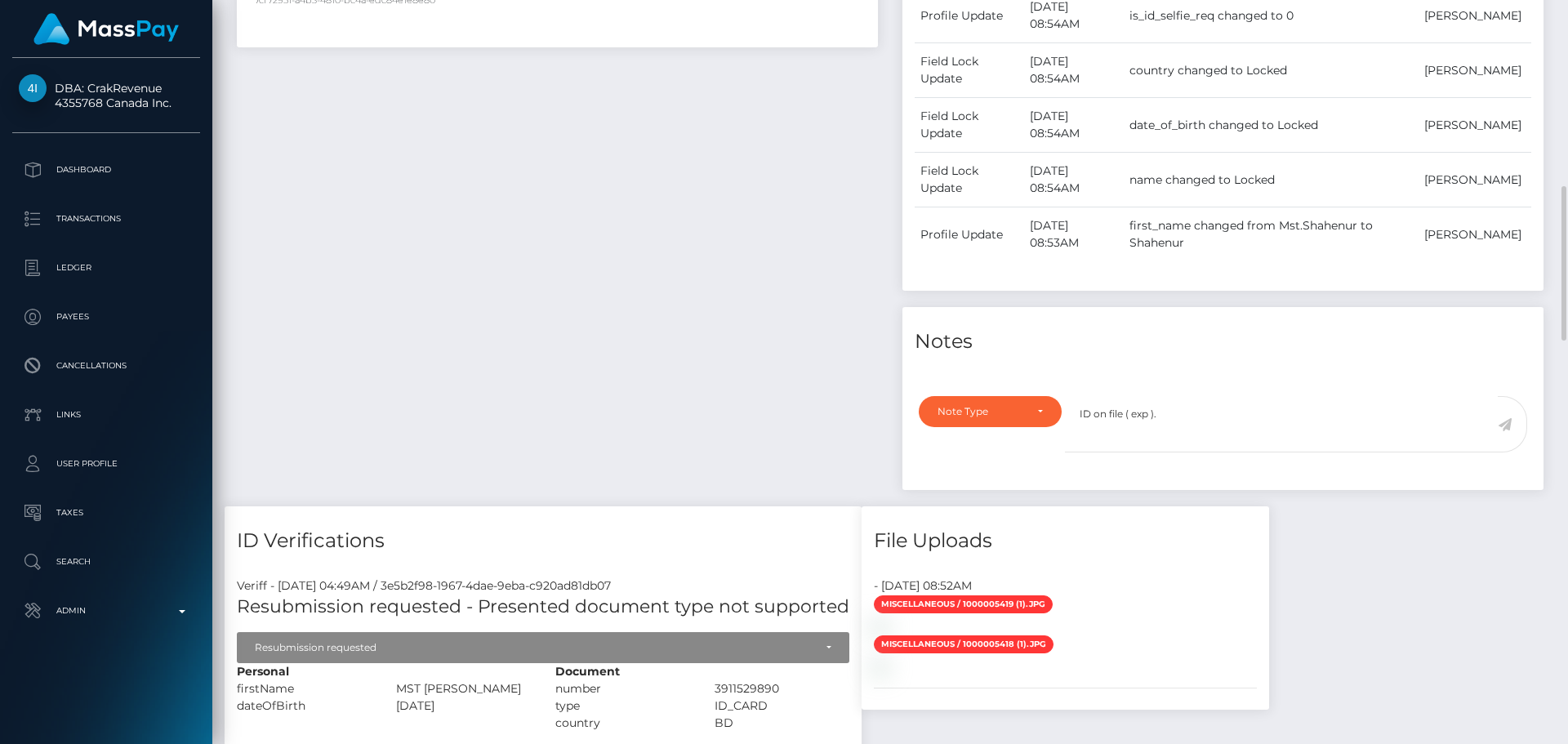
click at [777, 306] on div "Payee Attributes Payer Name Label Value [GEOGRAPHIC_DATA] / Bitcoin 7cf72951-a4…" at bounding box center [557, 177] width 665 height 658
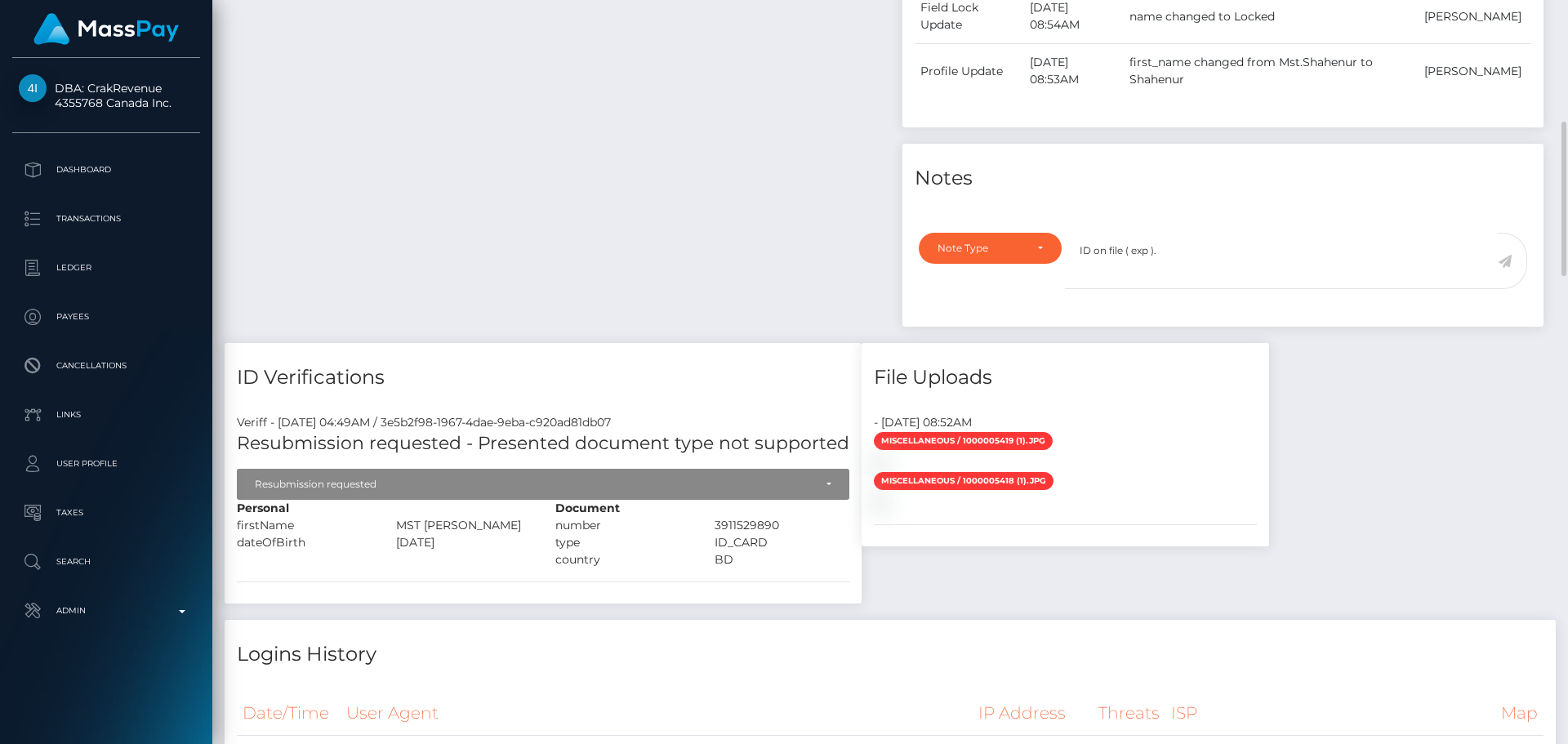
scroll to position [981, 0]
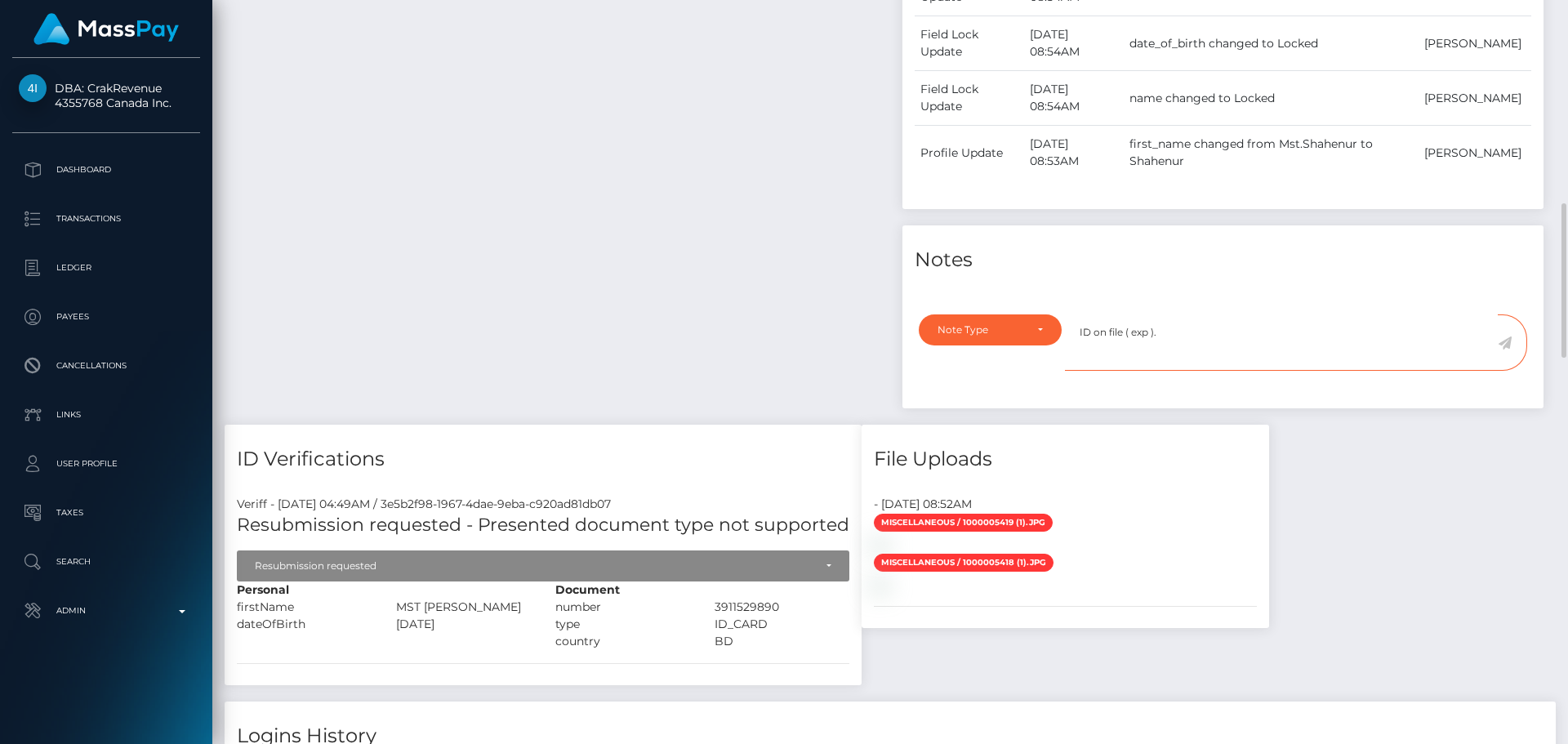
click at [1151, 334] on textarea "ID on file ( exp )." at bounding box center [1282, 342] width 433 height 57
type textarea "ID on file ( exp DNE iss BGD )."
click at [1035, 333] on div "Note Type" at bounding box center [990, 329] width 106 height 13
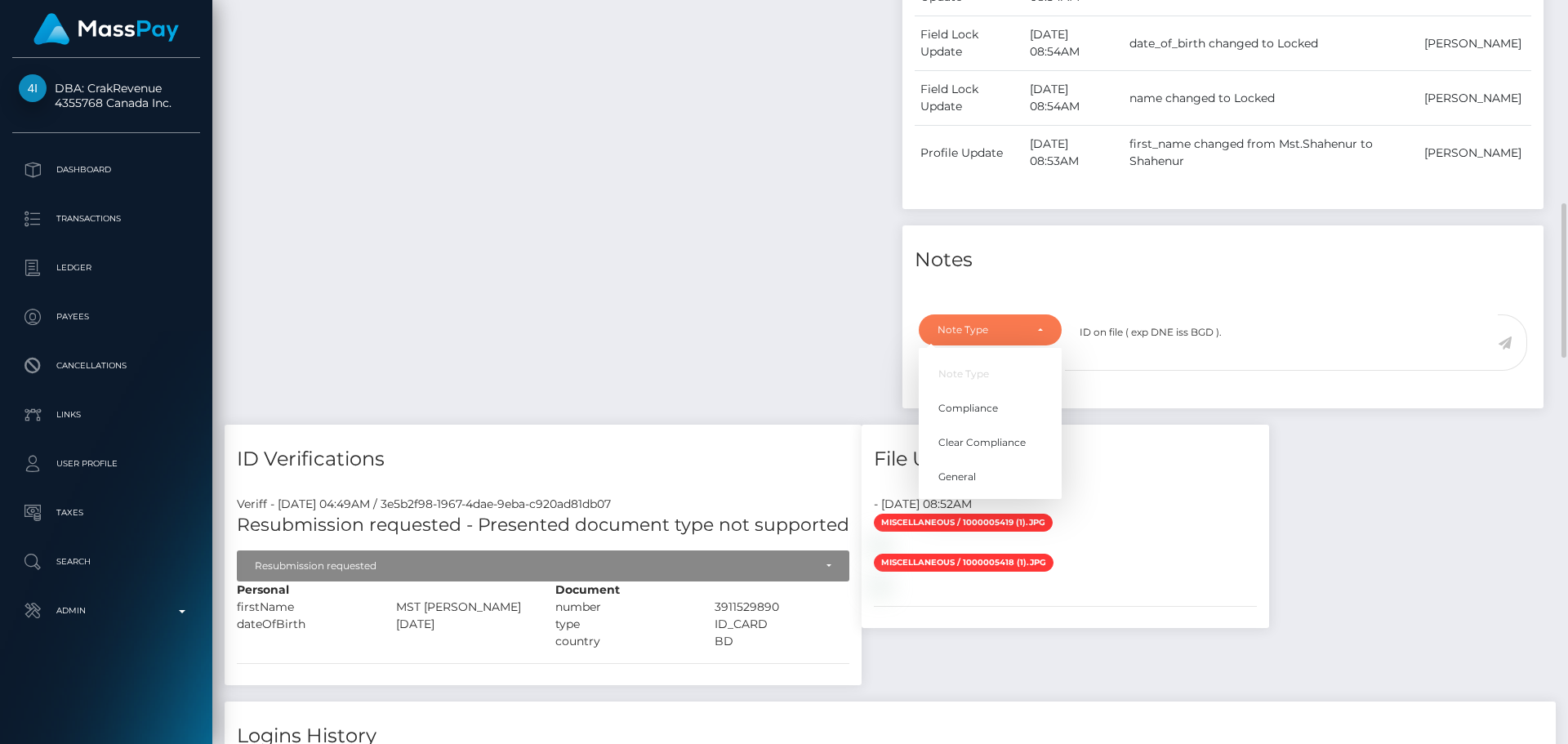
scroll to position [196, 420]
click at [969, 406] on span "Compliance" at bounding box center [968, 408] width 59 height 15
select select "COMPLIANCE"
click at [764, 279] on div "Payee Attributes Payer Name Label Value [GEOGRAPHIC_DATA] / Bitcoin 7cf72951-a4…" at bounding box center [557, 95] width 665 height 658
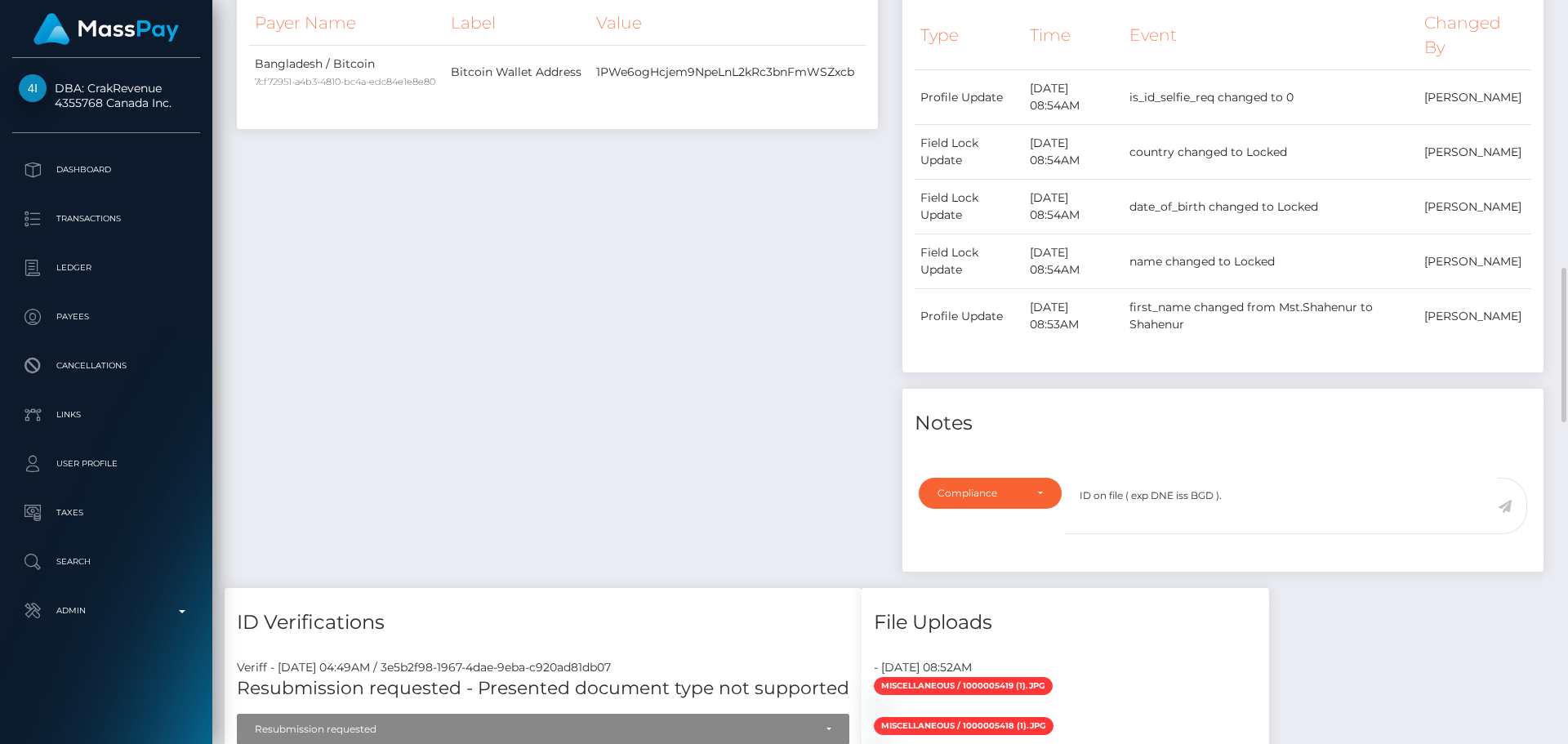
scroll to position [899, 0]
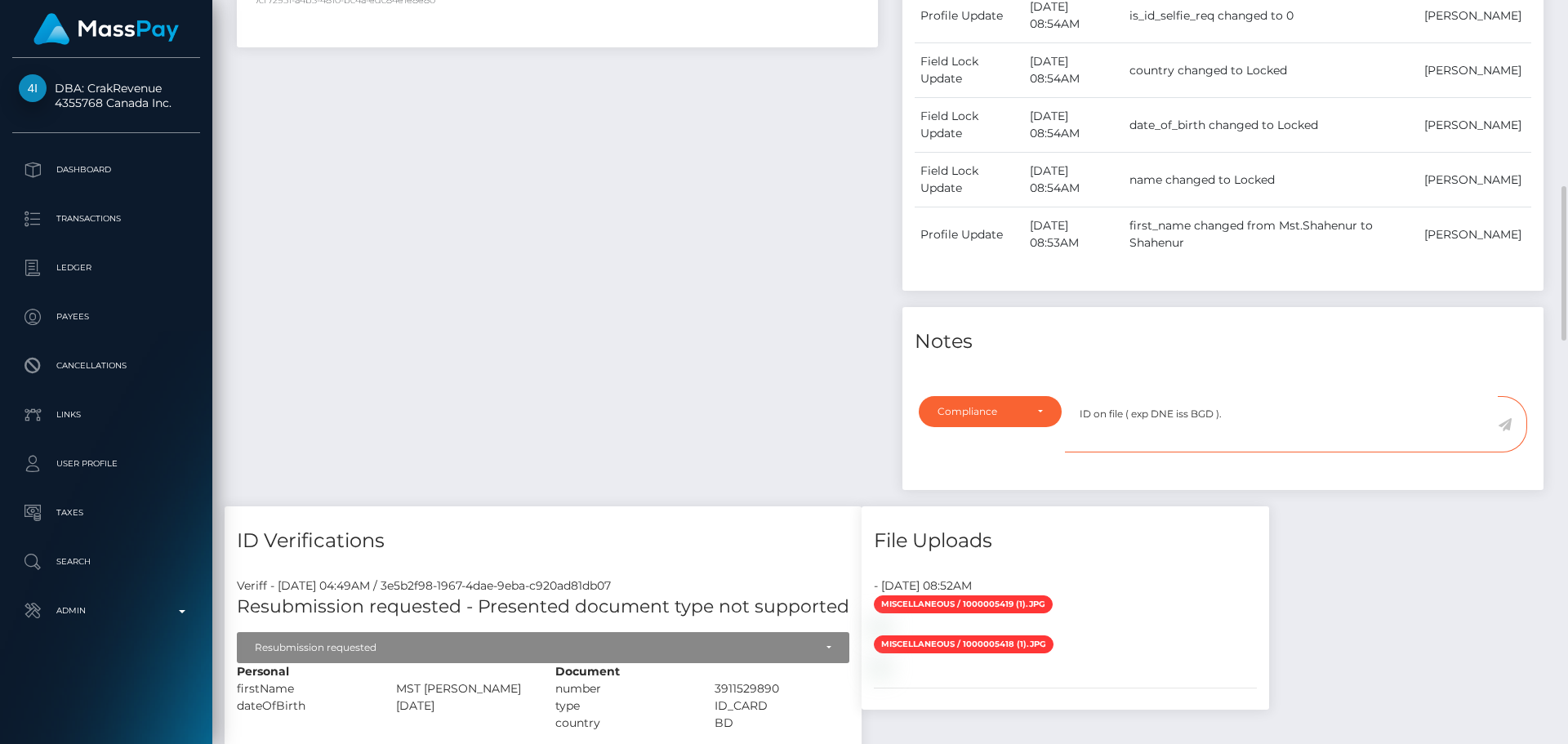
click at [1236, 416] on textarea "ID on file ( exp DNE iss BGD )." at bounding box center [1282, 424] width 433 height 57
click at [1503, 423] on icon at bounding box center [1505, 424] width 14 height 13
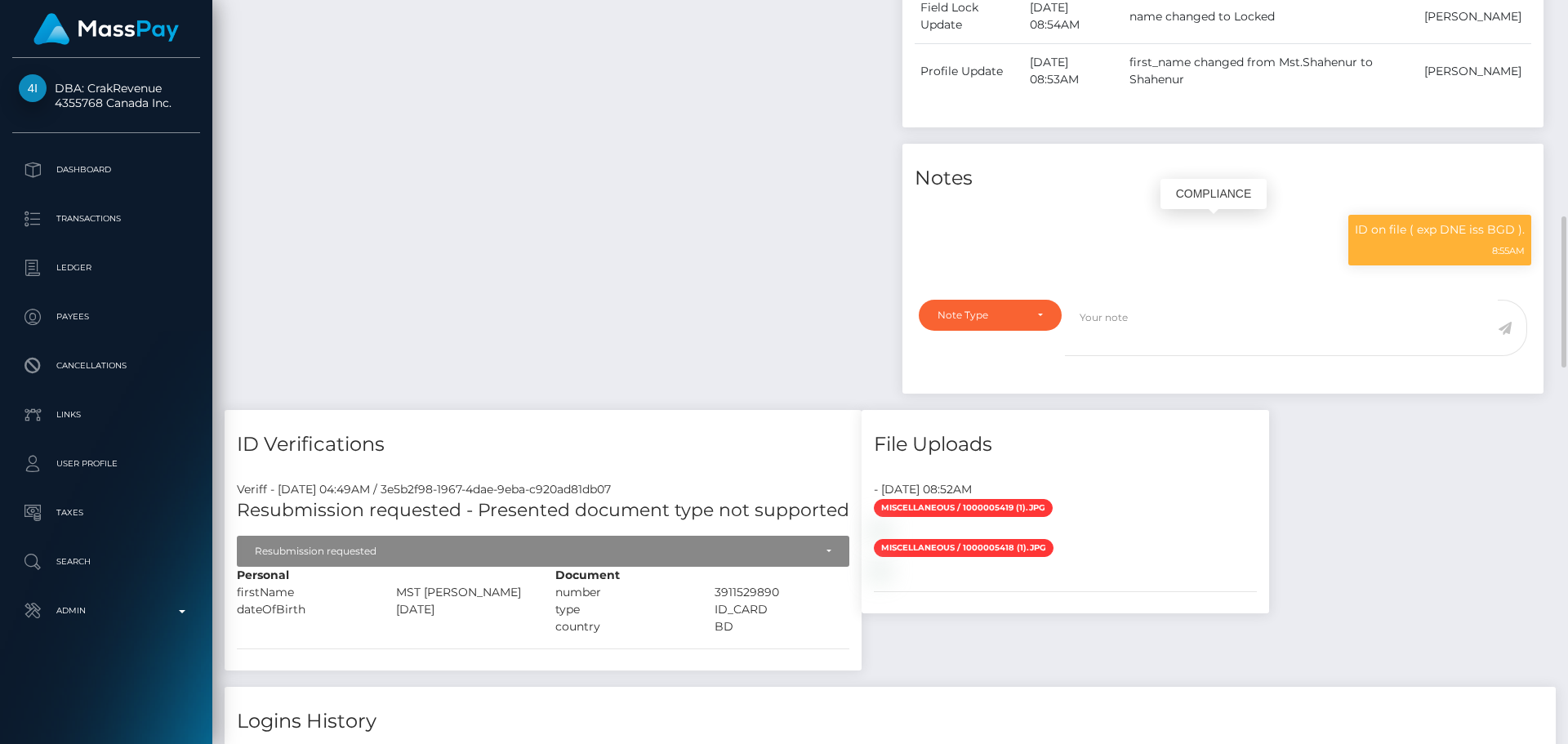
scroll to position [196, 420]
click at [823, 210] on div "Payee Attributes Payer Name Label Value [GEOGRAPHIC_DATA] / Bitcoin 7cf72951-a4…" at bounding box center [557, 47] width 665 height 726
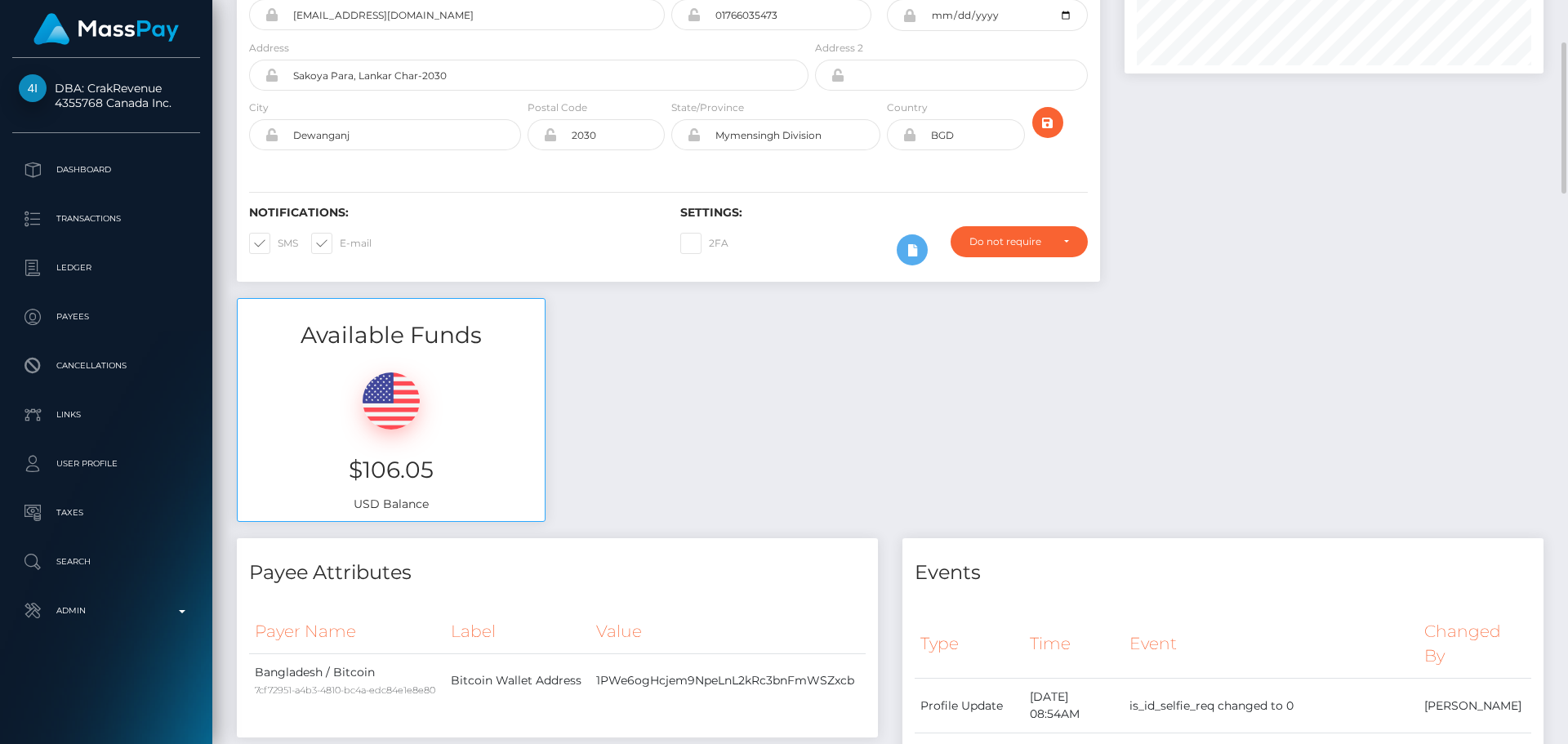
scroll to position [0, 0]
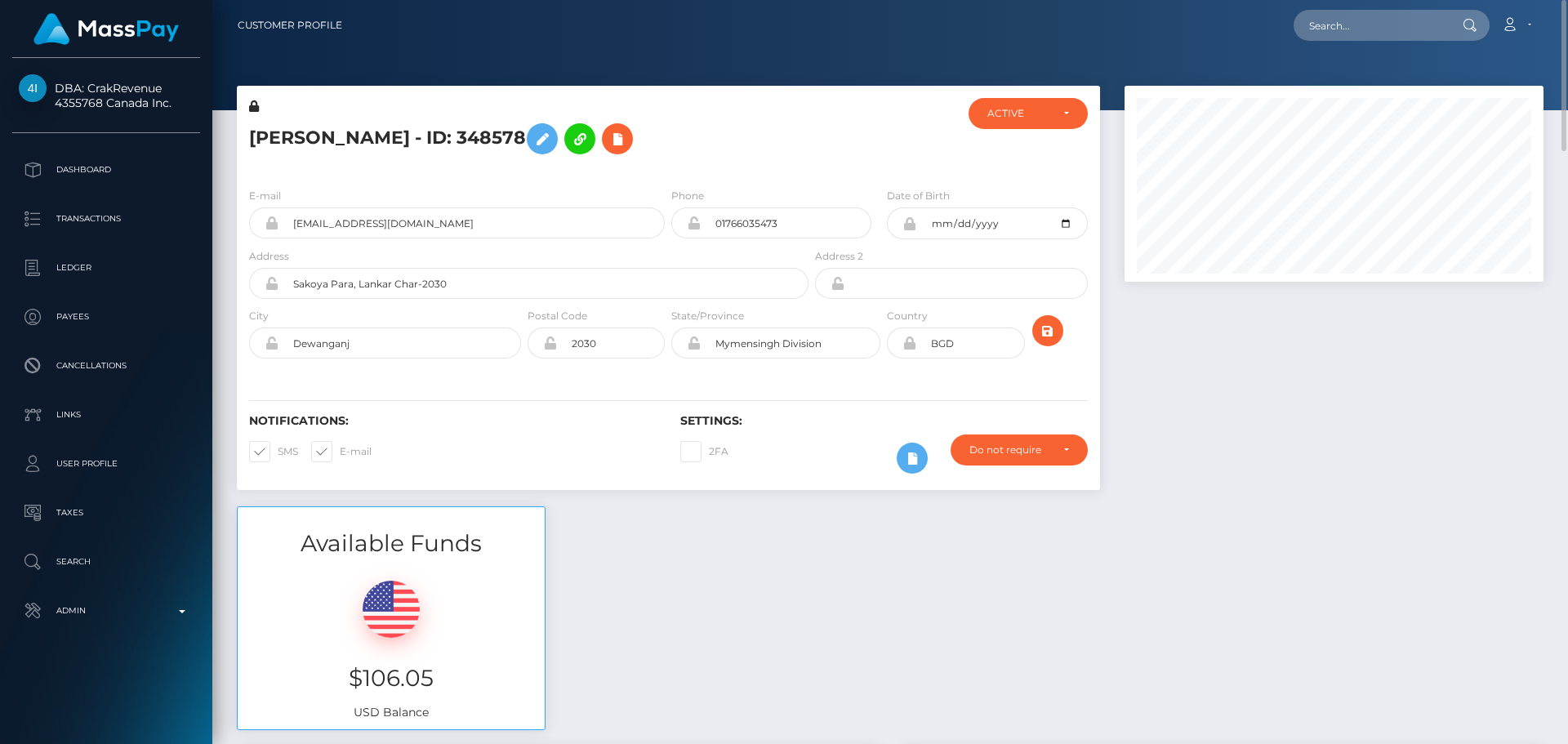
click at [800, 157] on h5 "[PERSON_NAME] - ID: 348578" at bounding box center [524, 139] width 551 height 47
click at [1049, 334] on icon "submit" at bounding box center [1048, 331] width 19 height 20
click at [465, 136] on h5 "[PERSON_NAME] - ID: 348578" at bounding box center [524, 139] width 551 height 47
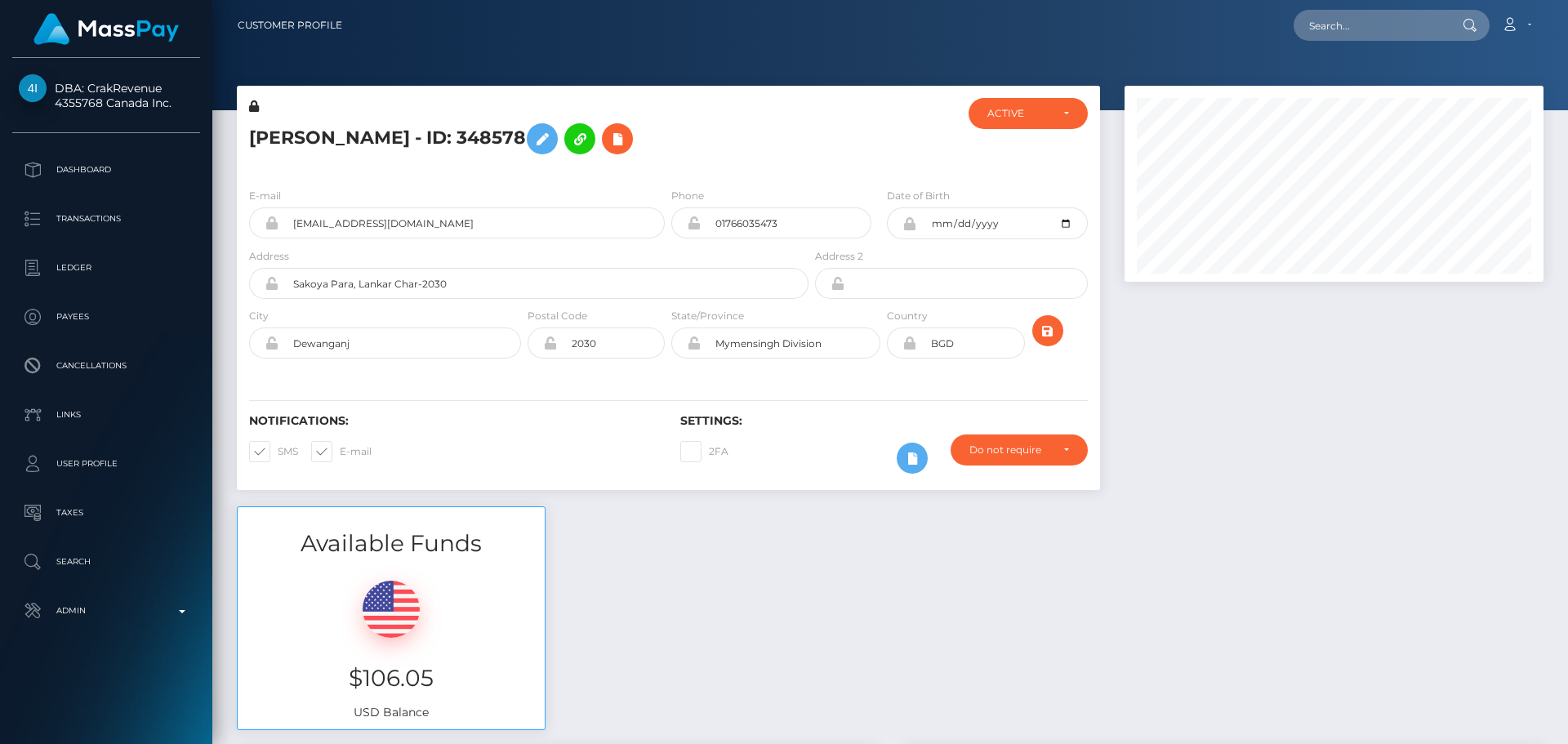
click at [465, 136] on h5 "[PERSON_NAME] - ID: 348578" at bounding box center [524, 139] width 551 height 47
copy h5 "[PERSON_NAME] - ID: 348578"
click at [742, 125] on h5 "[PERSON_NAME] - ID: 348578" at bounding box center [524, 139] width 551 height 47
click at [1339, 33] on input "text" at bounding box center [1371, 25] width 154 height 31
paste input "poact_mu3Jdr31DsCF"
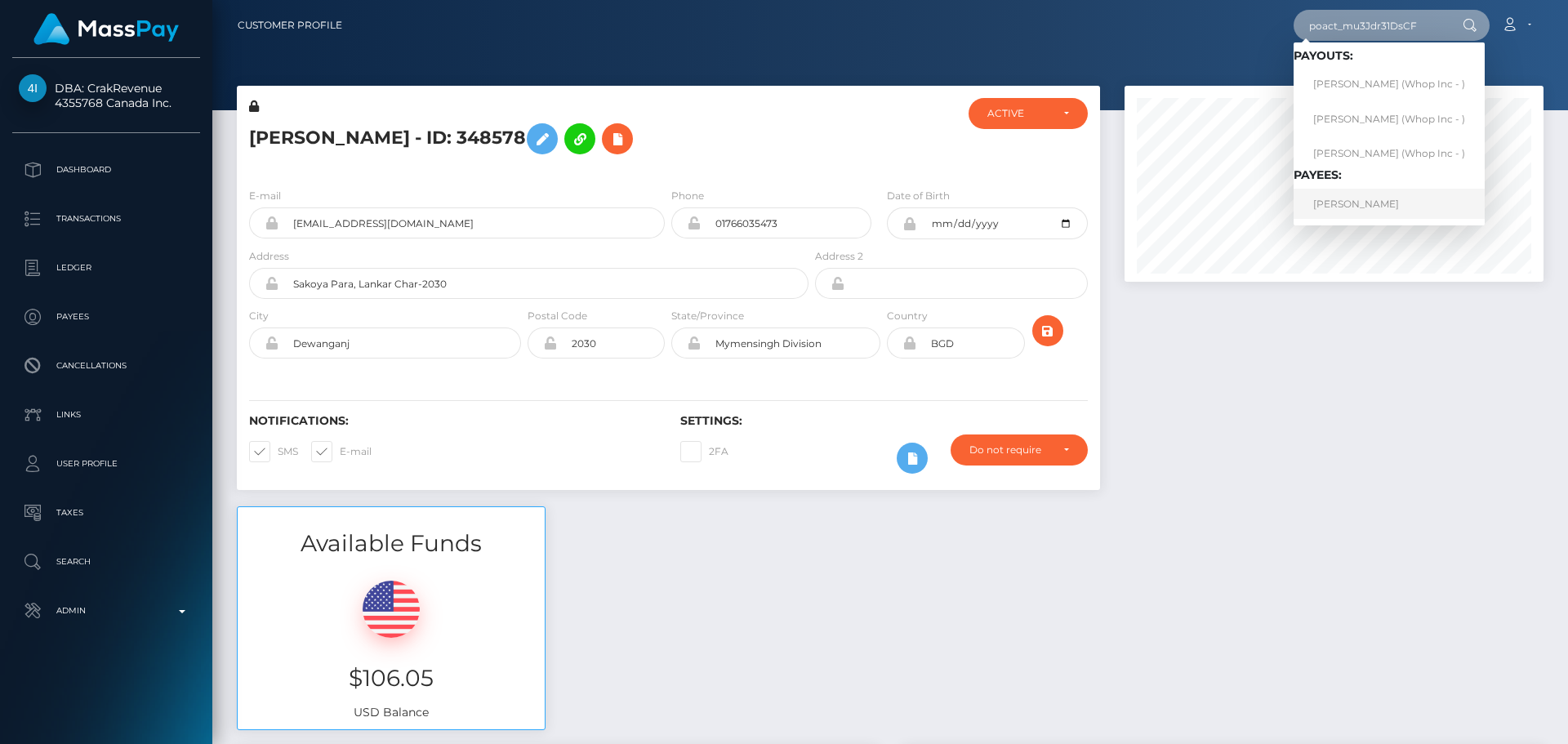
type input "poact_mu3Jdr31DsCF"
click at [1356, 200] on link "[PERSON_NAME]" at bounding box center [1389, 203] width 191 height 31
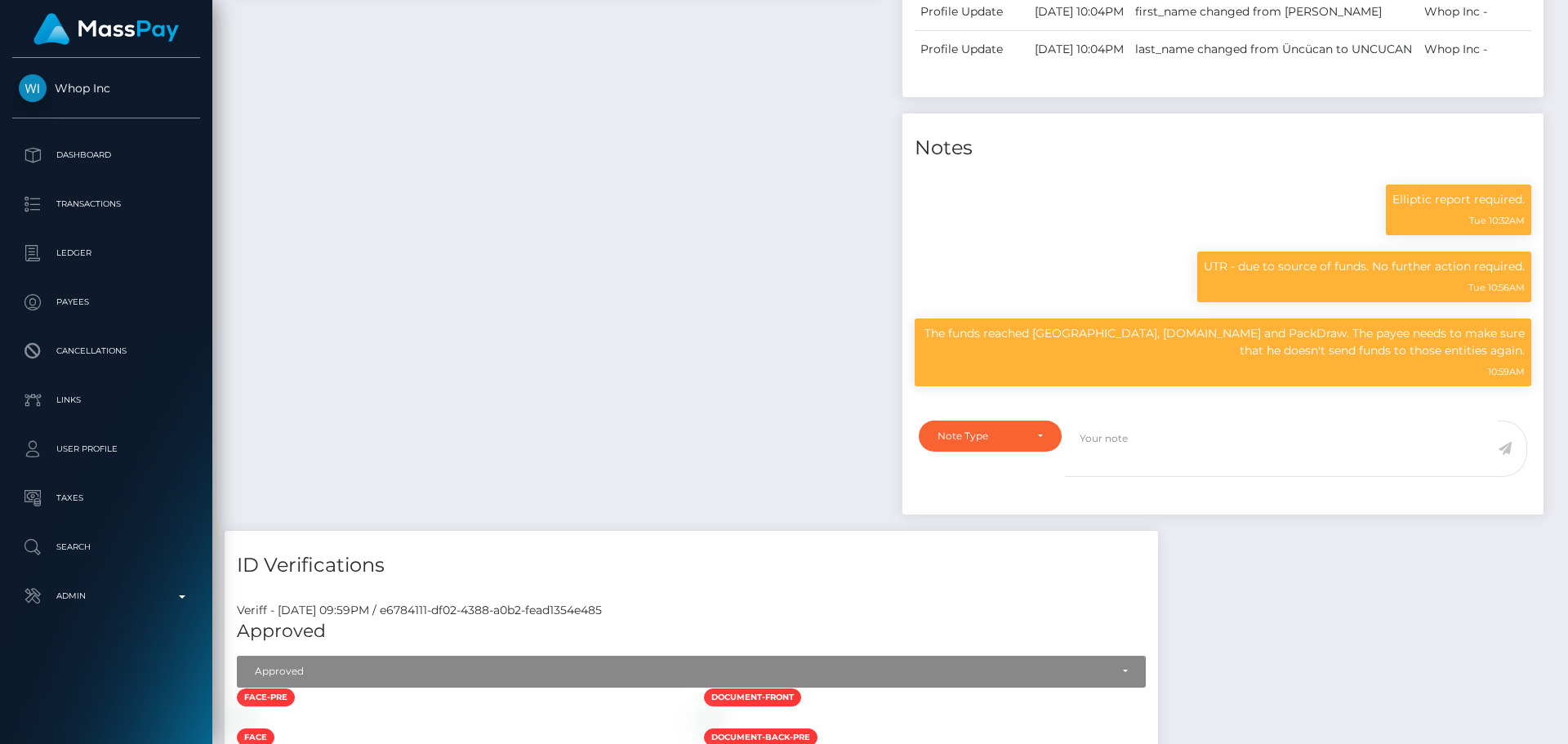
scroll to position [196, 420]
click at [643, 321] on div "Payee Attributes Payer Name Label Value France / USDC - Ethereum(ERC20) e7e8ce1…" at bounding box center [557, 110] width 665 height 842
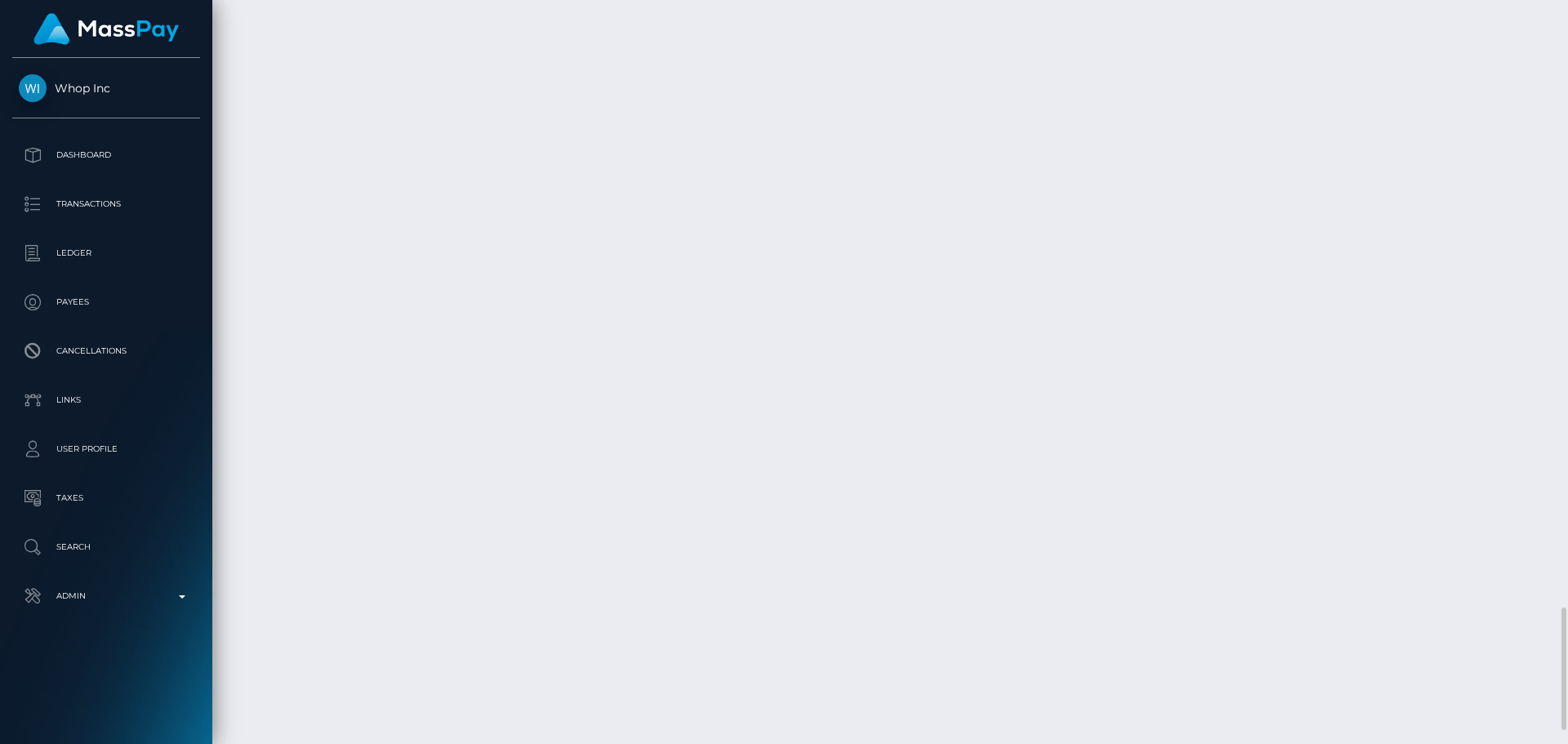
scroll to position [3431, 0]
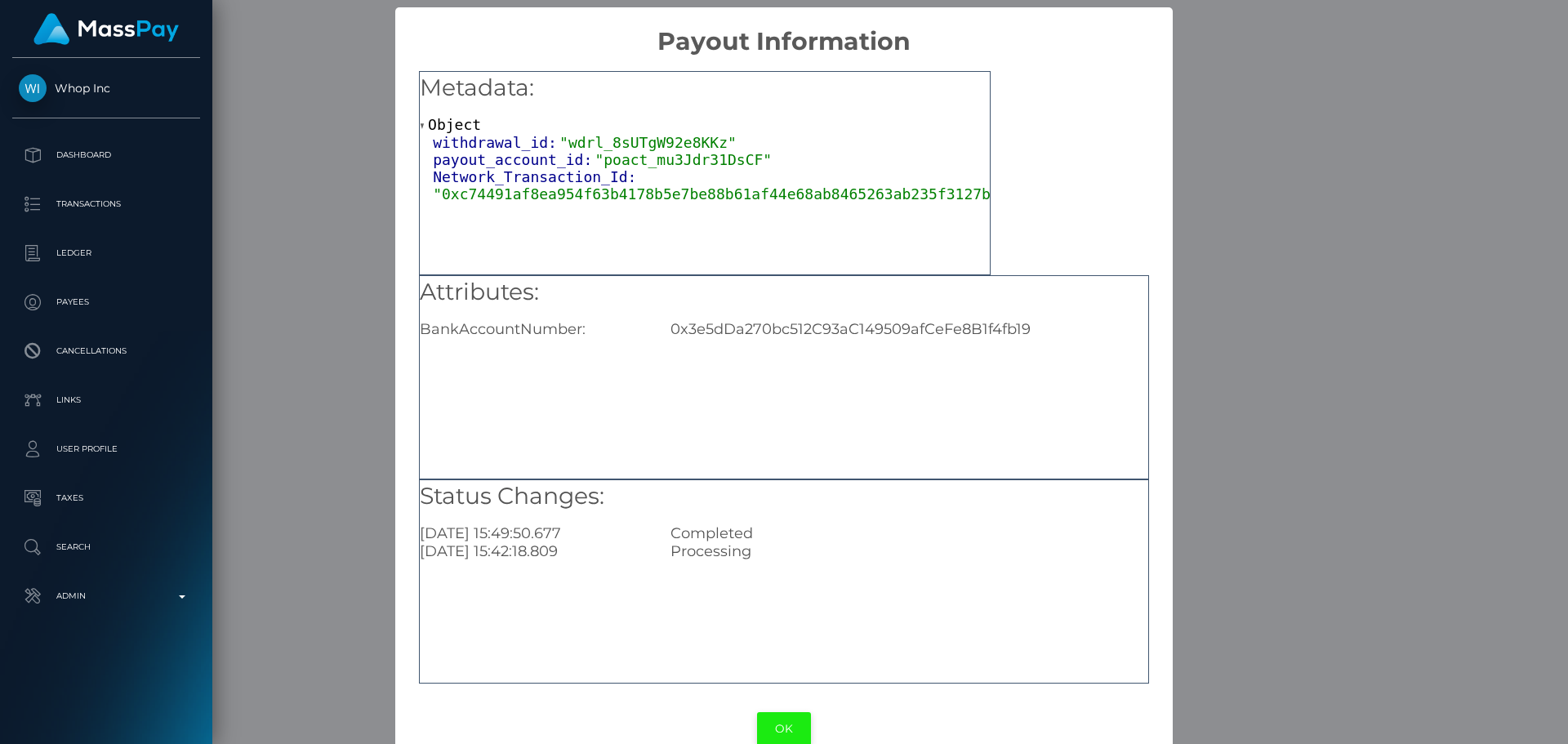
click at [776, 720] on button "OK" at bounding box center [784, 729] width 54 height 33
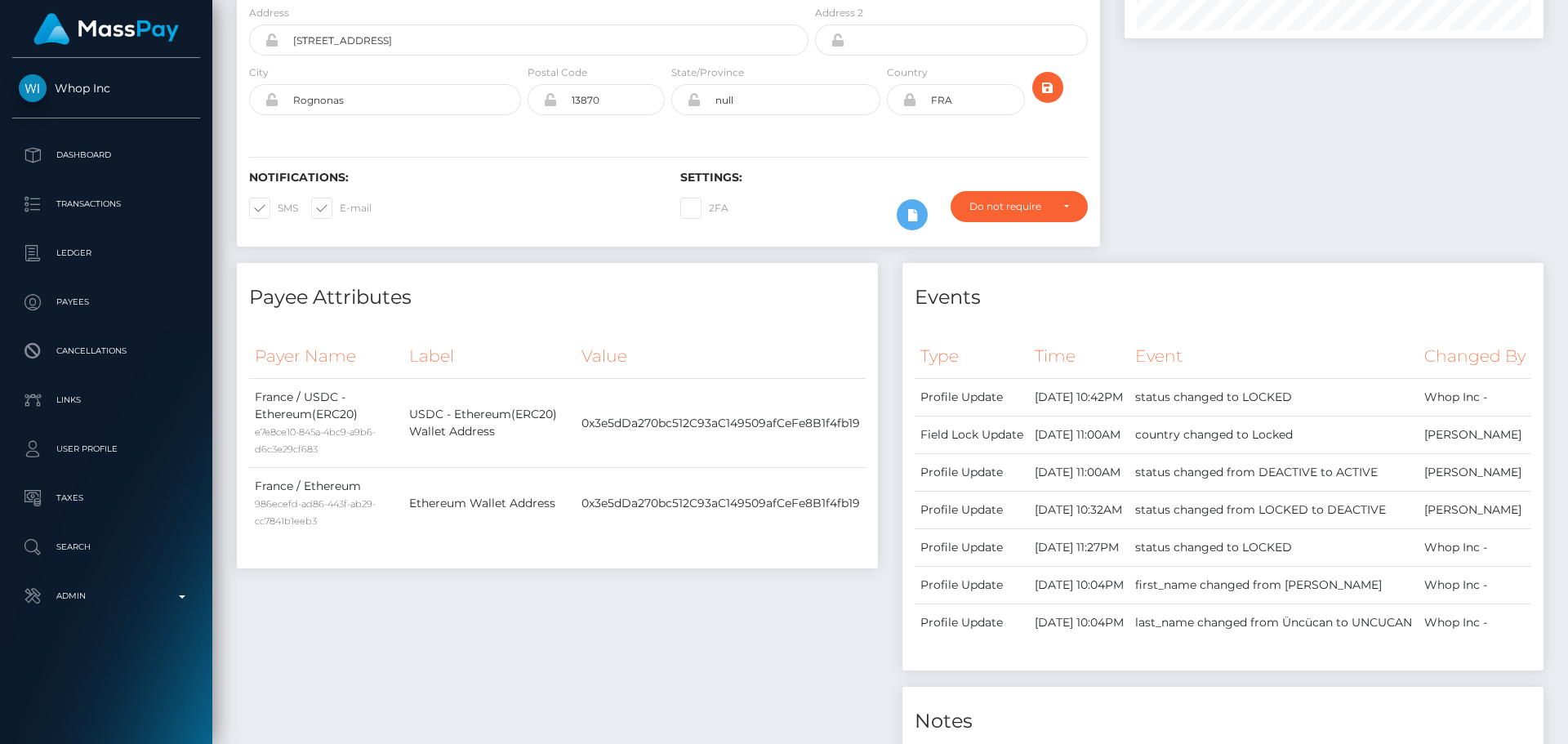
scroll to position [0, 0]
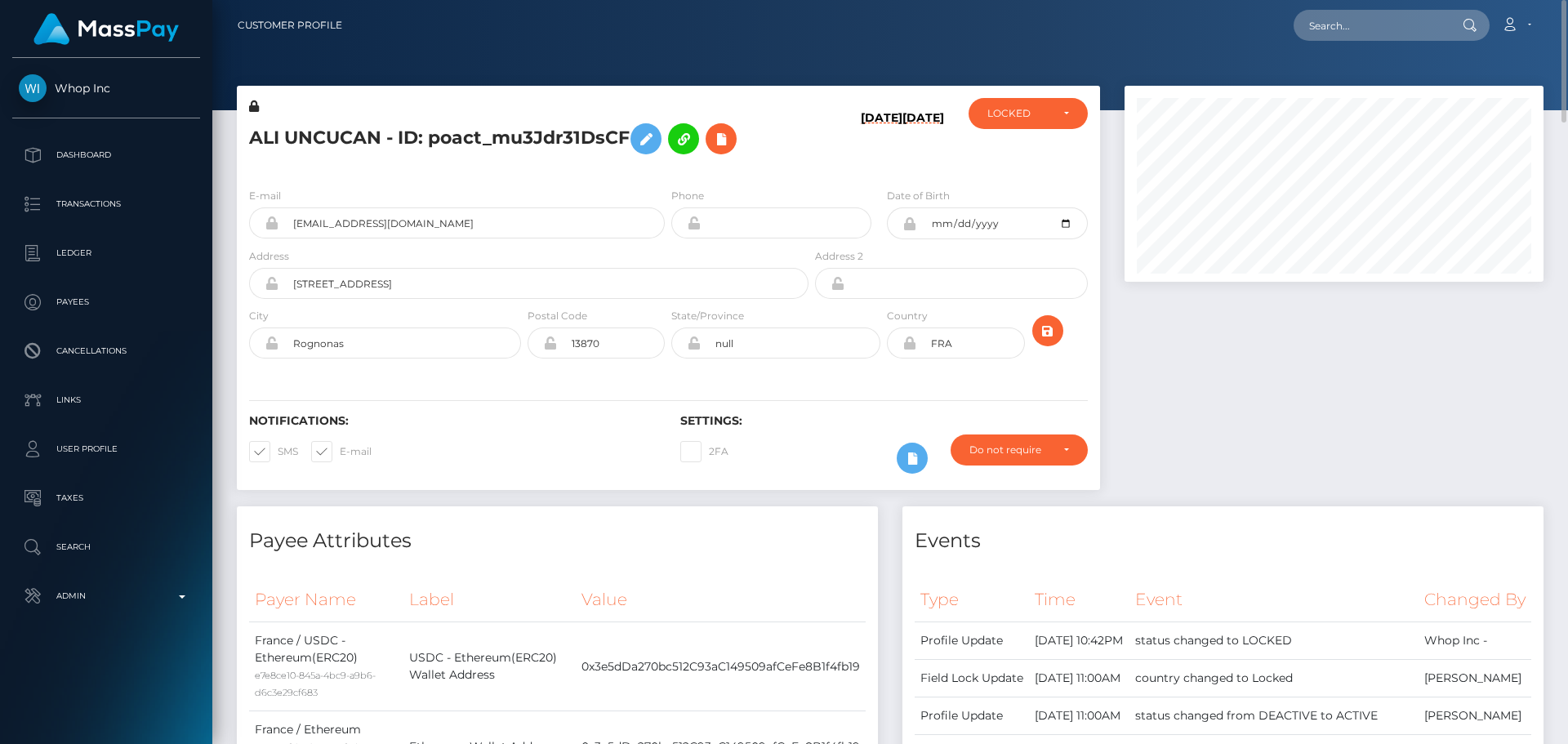
click at [263, 134] on h5 "ALI UNCUCAN - ID: poact_mu3Jdr31DsCF" at bounding box center [524, 139] width 551 height 47
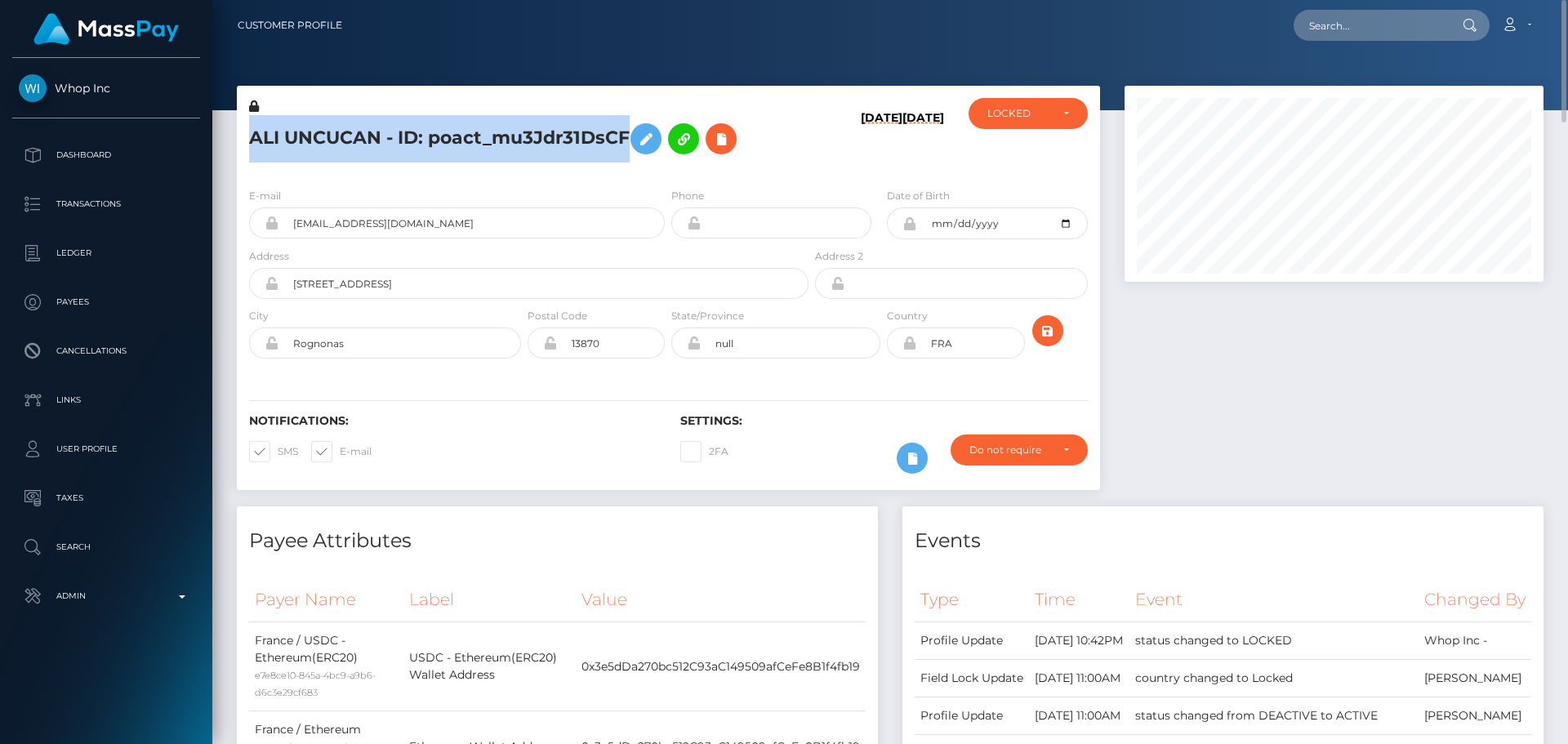
drag, startPoint x: 263, startPoint y: 134, endPoint x: 505, endPoint y: 132, distance: 242.0
click at [505, 132] on h5 "ALI UNCUCAN - ID: poact_mu3Jdr31DsCF" at bounding box center [524, 139] width 551 height 47
copy h5 "ALI UNCUCAN - ID: poact_mu3Jdr31DsCF"
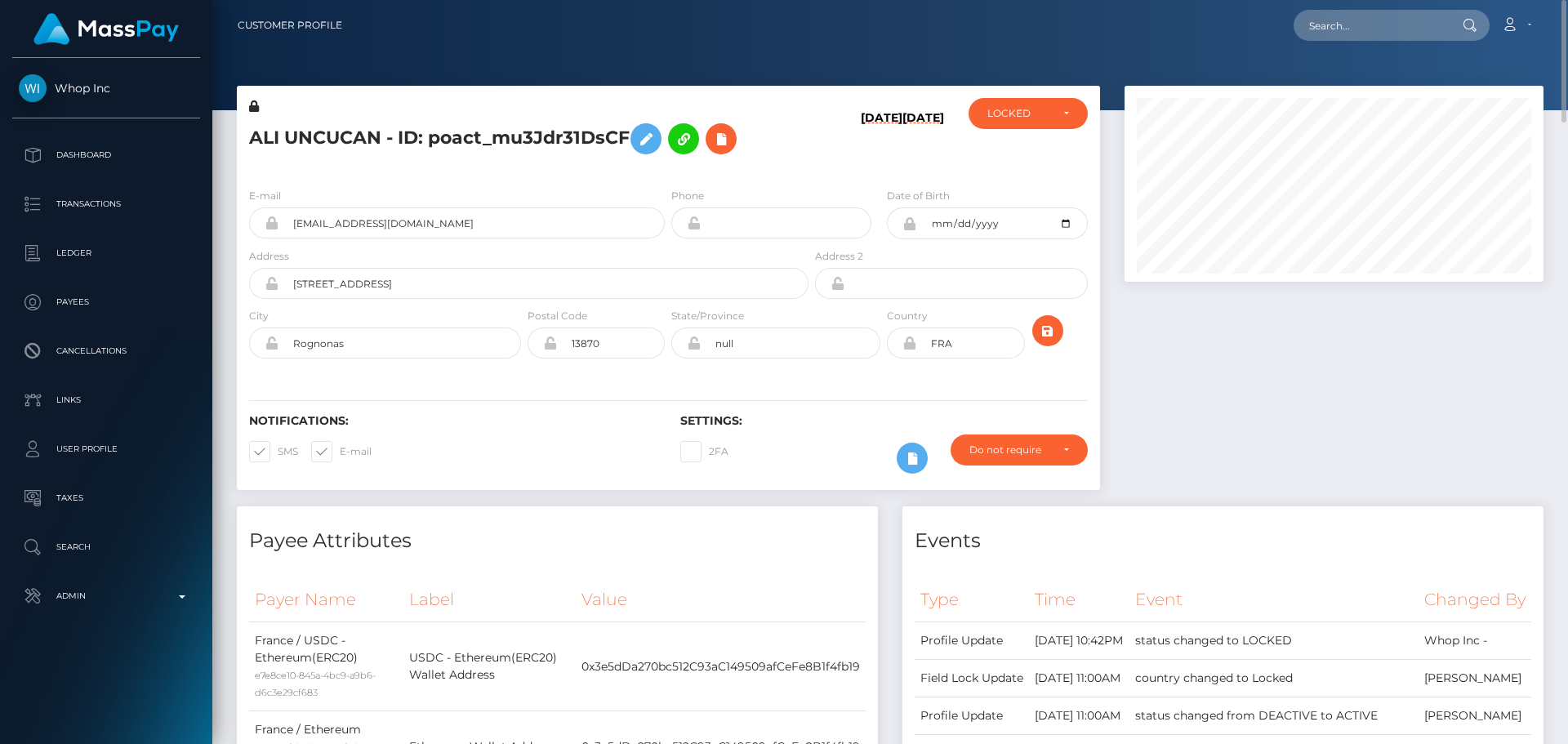
click at [810, 162] on div "ALI UNCUCAN - ID: poact_mu3Jdr31DsCF" at bounding box center [524, 136] width 575 height 77
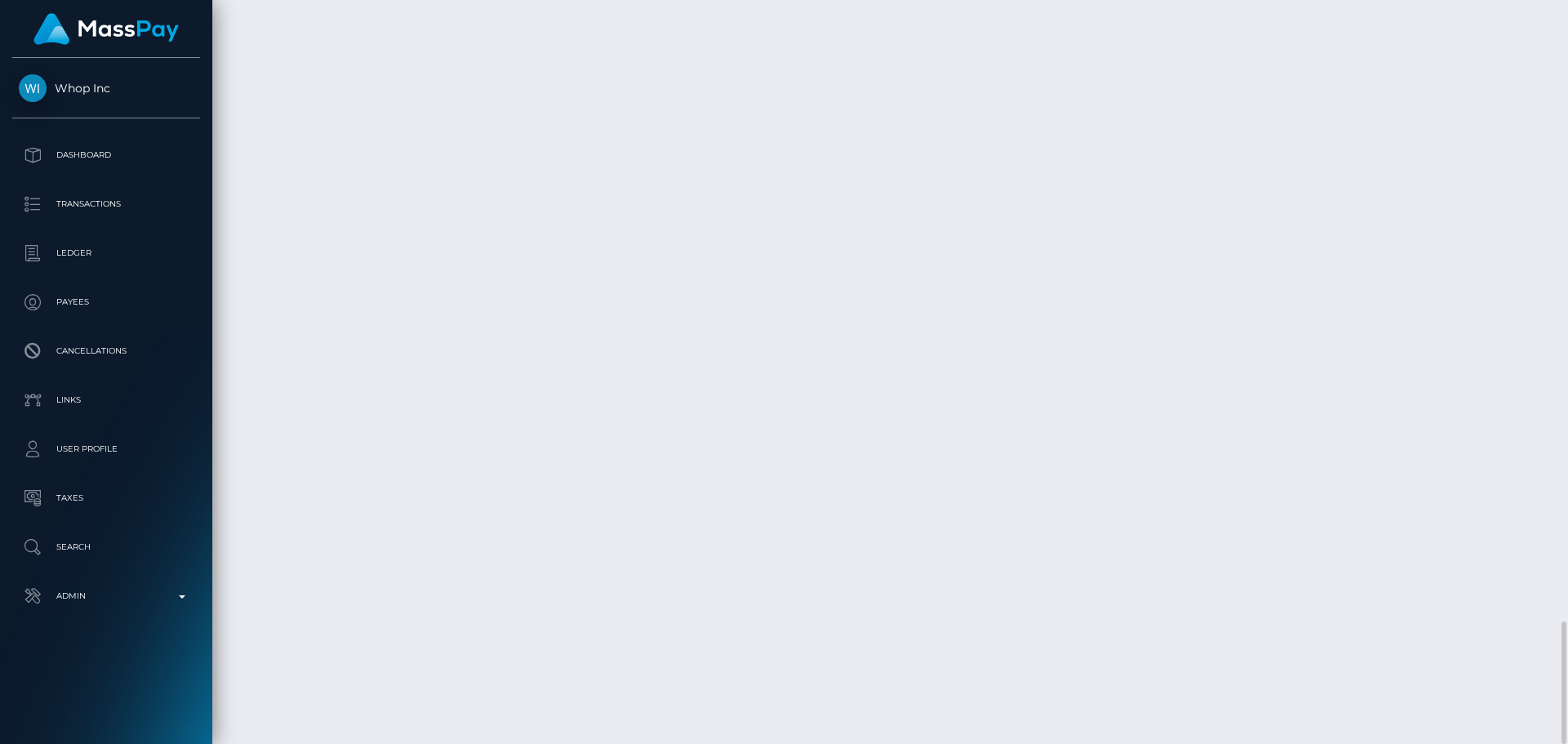
scroll to position [196, 420]
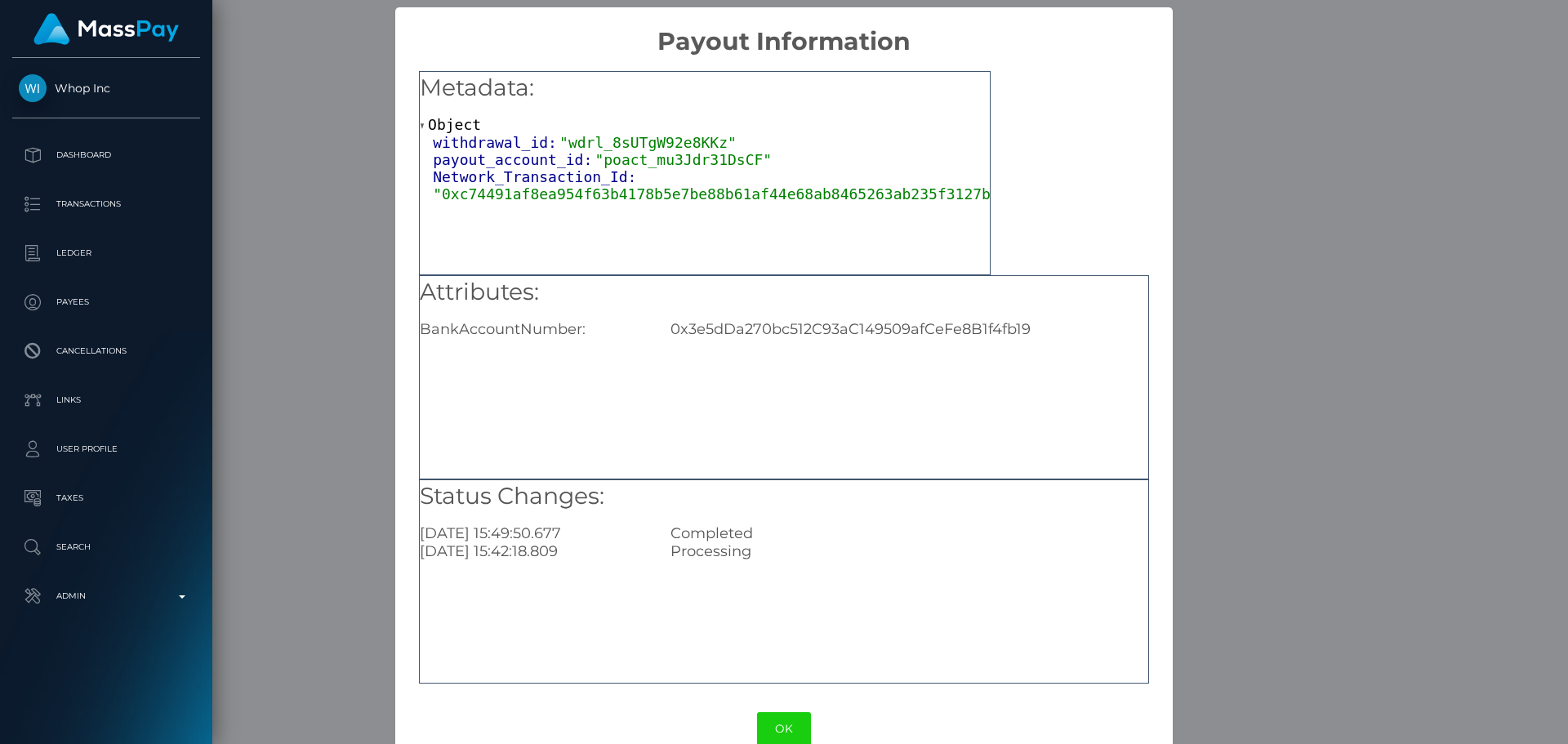
click at [843, 333] on div "0x3e5dDa270bc512C93aC149509afCeFe8B1f4fb19" at bounding box center [909, 329] width 501 height 18
copy div "0x3e5dDa270bc512C93aC149509afCeFe8B1f4fb19"
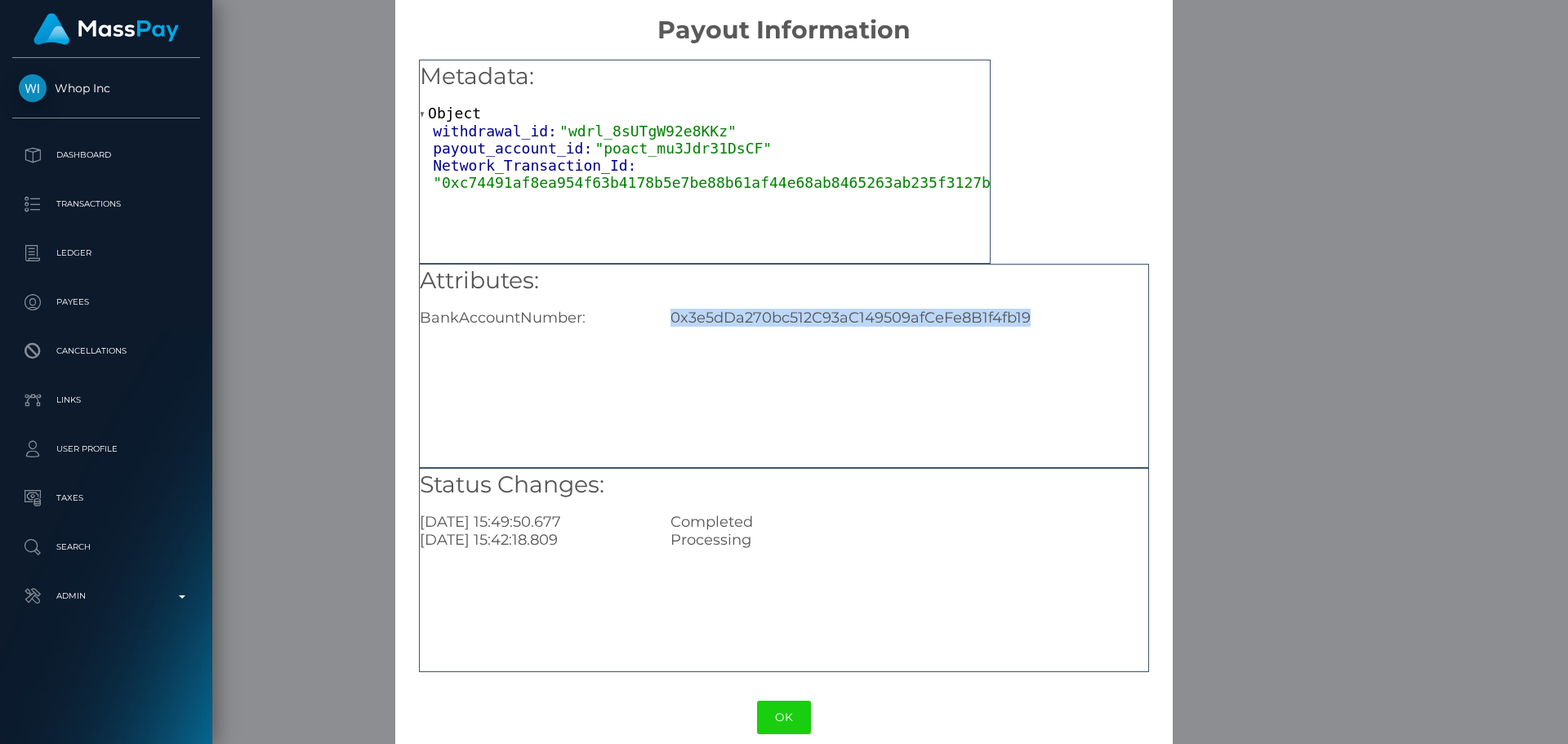
scroll to position [32, 0]
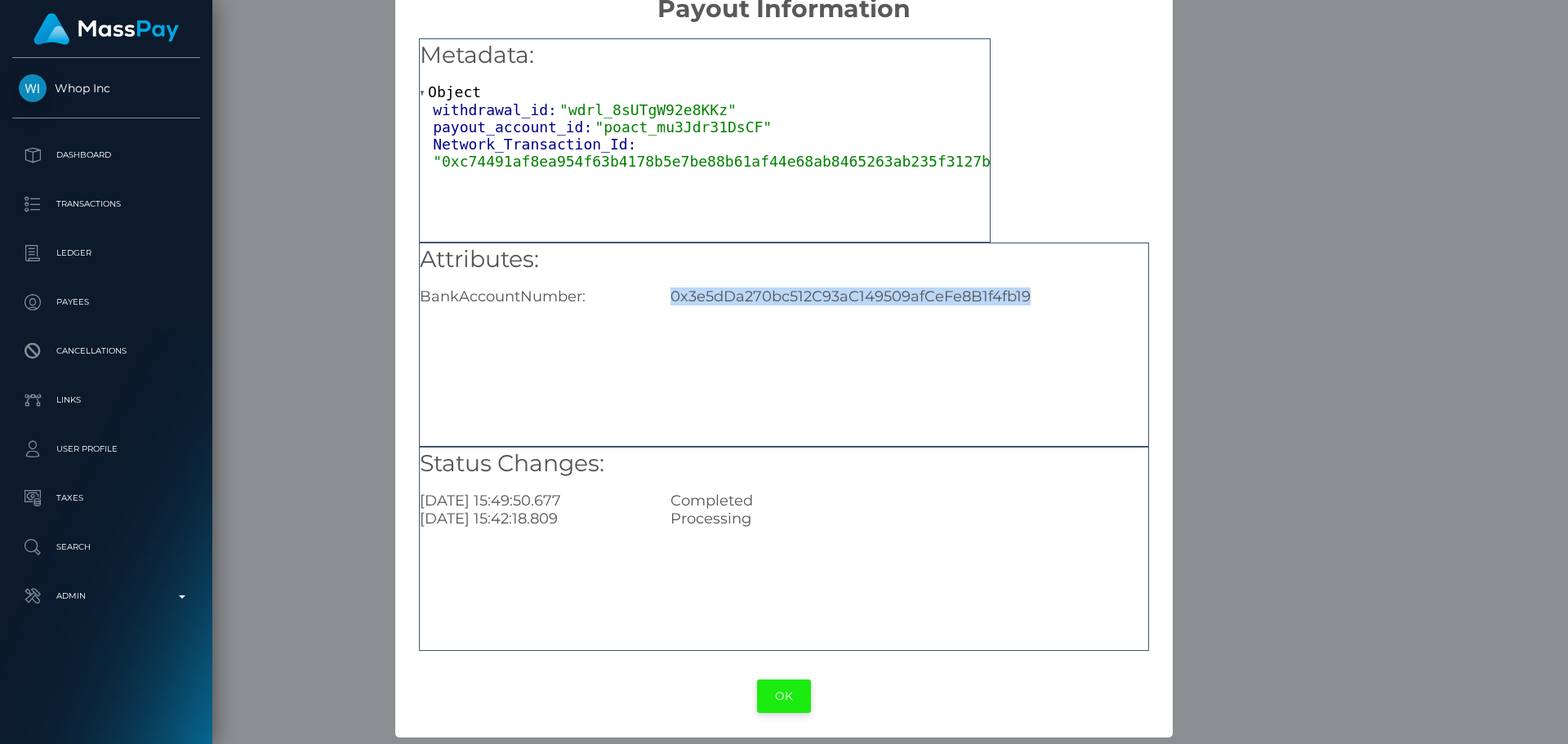
click at [760, 699] on button "OK" at bounding box center [784, 696] width 54 height 33
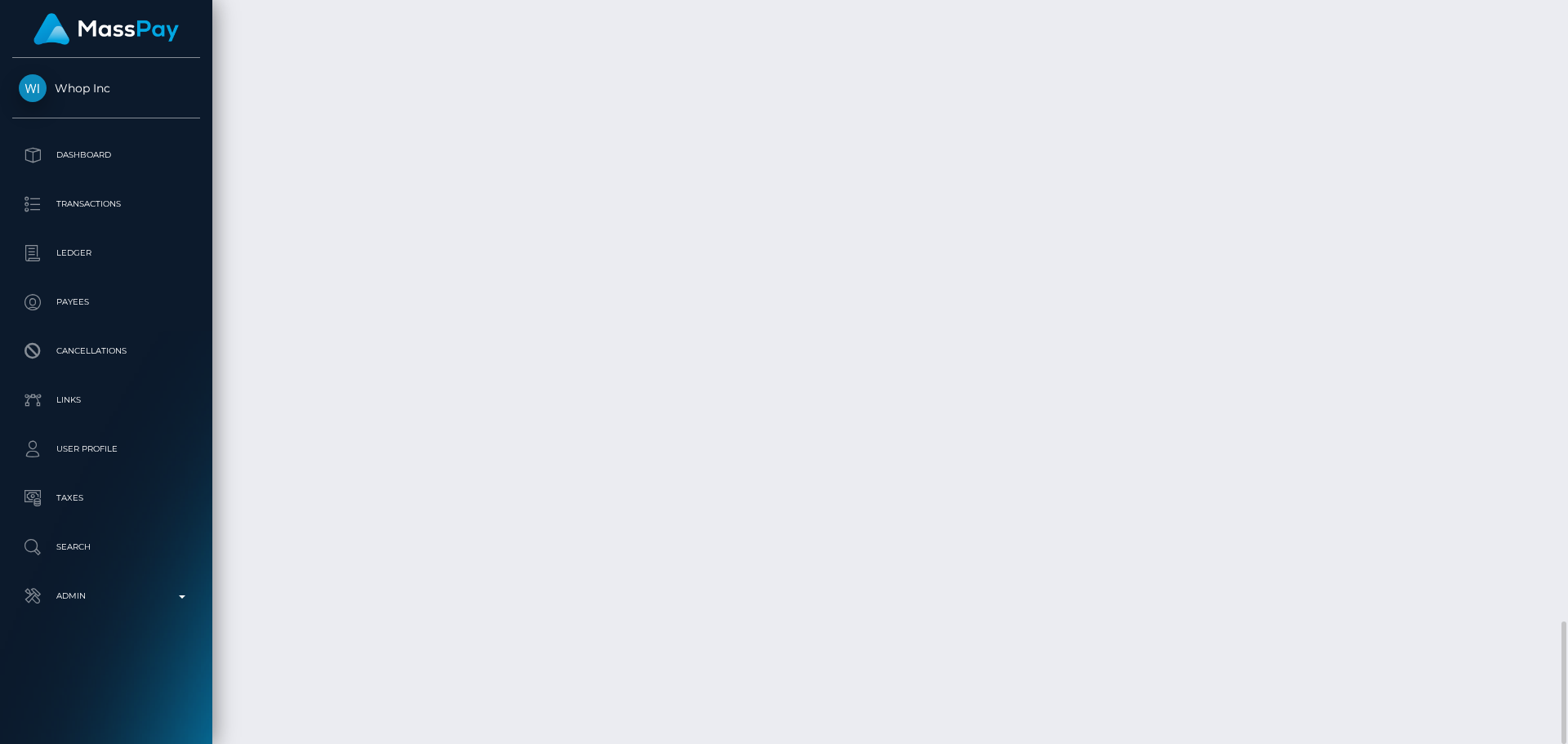
scroll to position [196, 420]
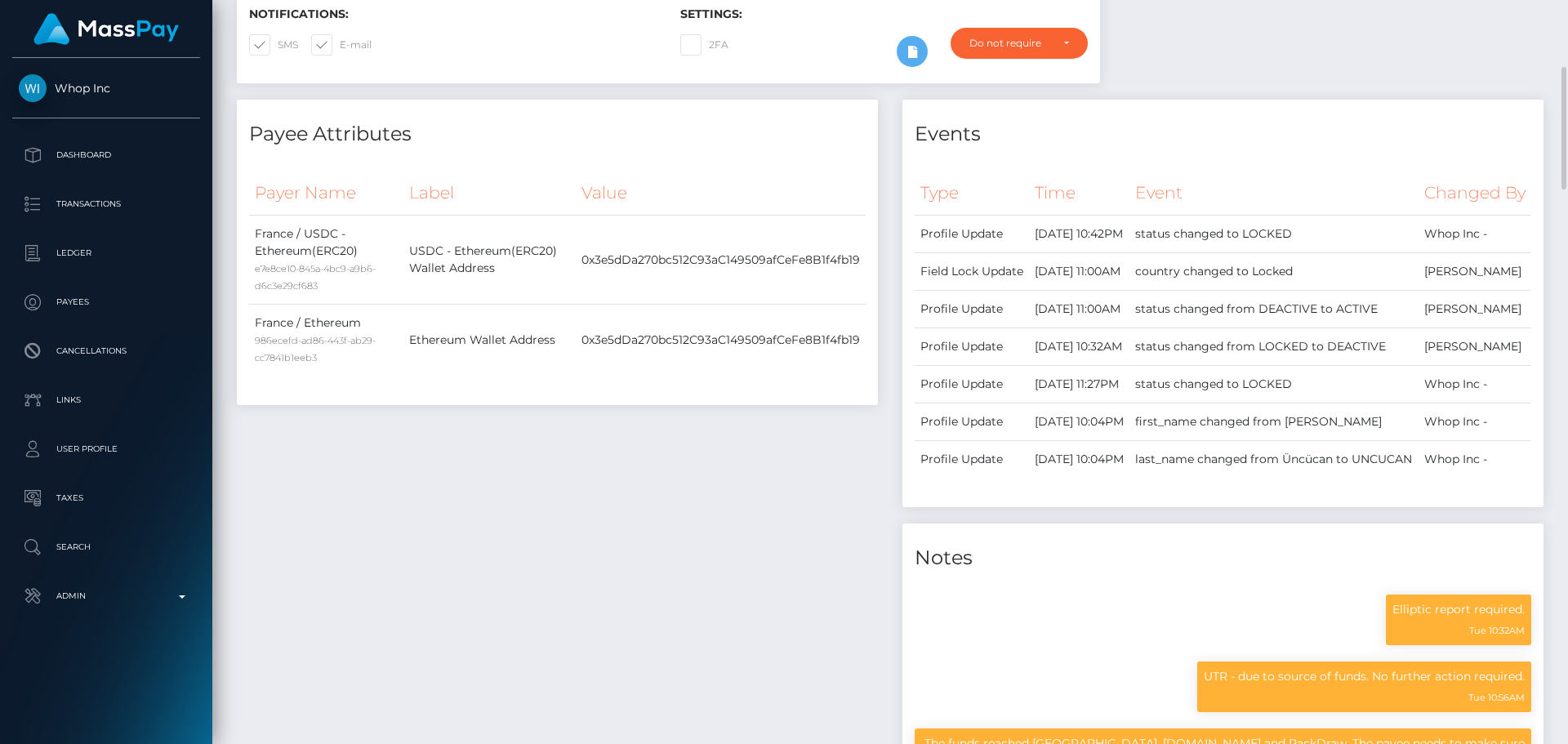
scroll to position [0, 0]
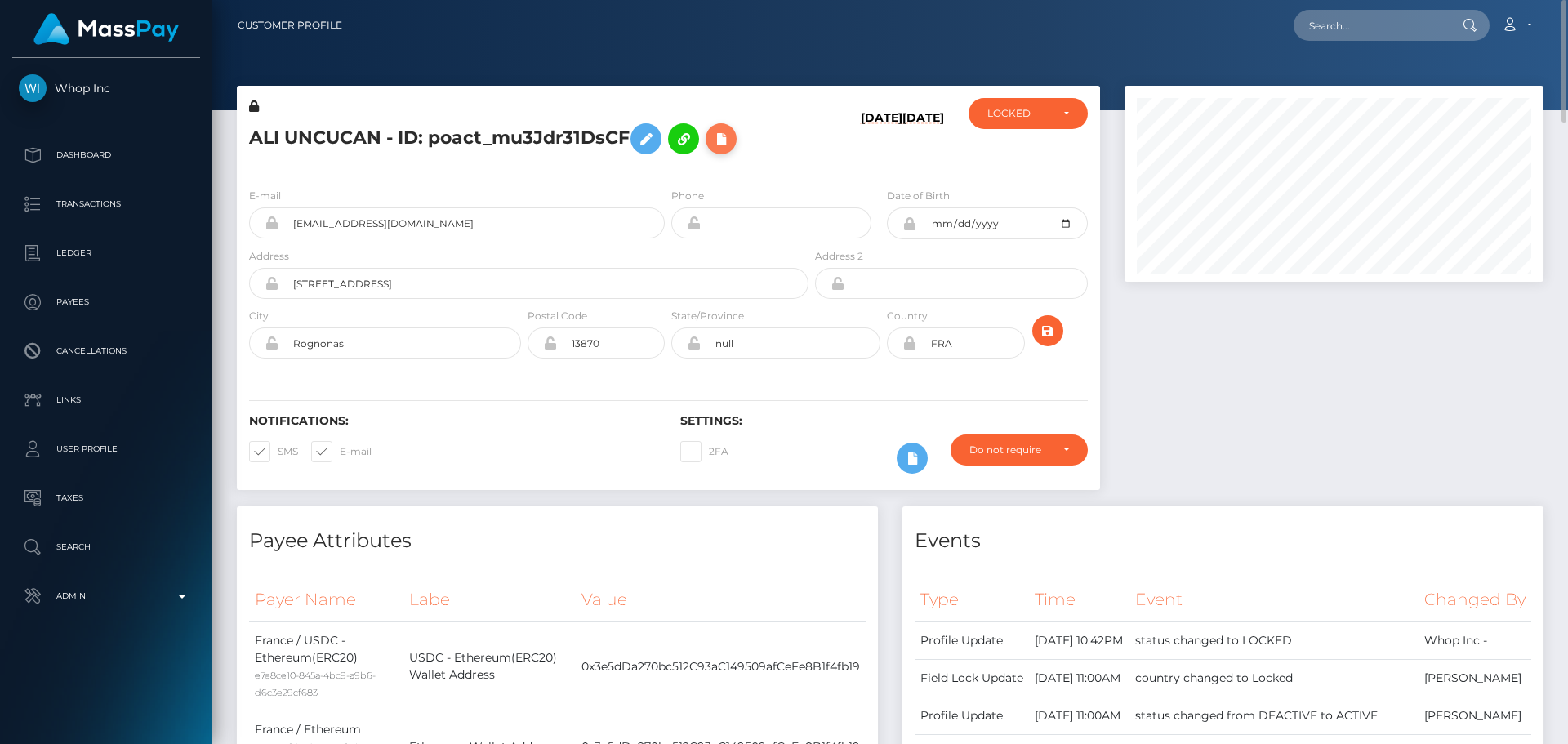
click at [726, 136] on icon at bounding box center [721, 139] width 19 height 20
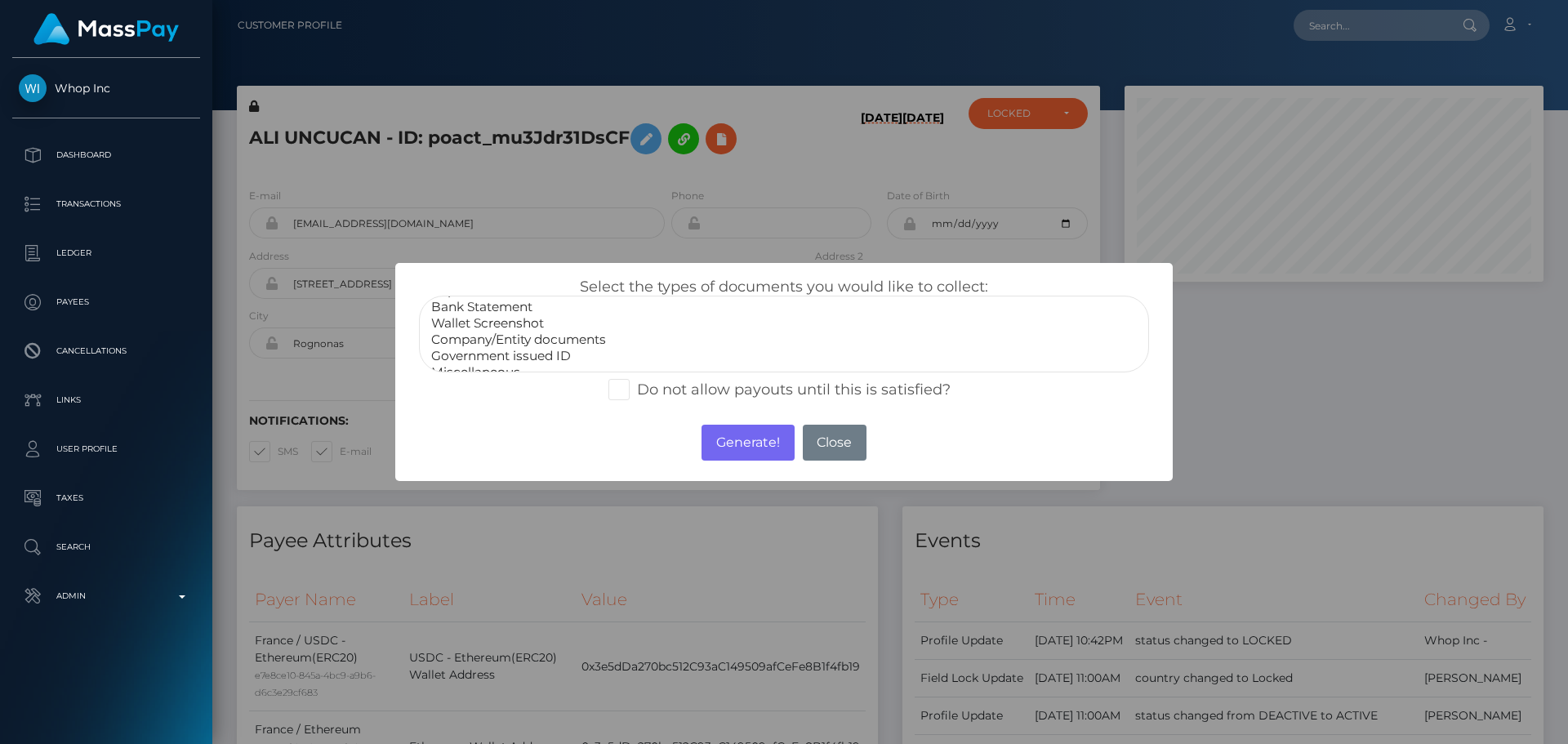
scroll to position [32, 0]
select select "Miscellaneous"
click at [495, 350] on option "Miscellaneous" at bounding box center [784, 358] width 709 height 17
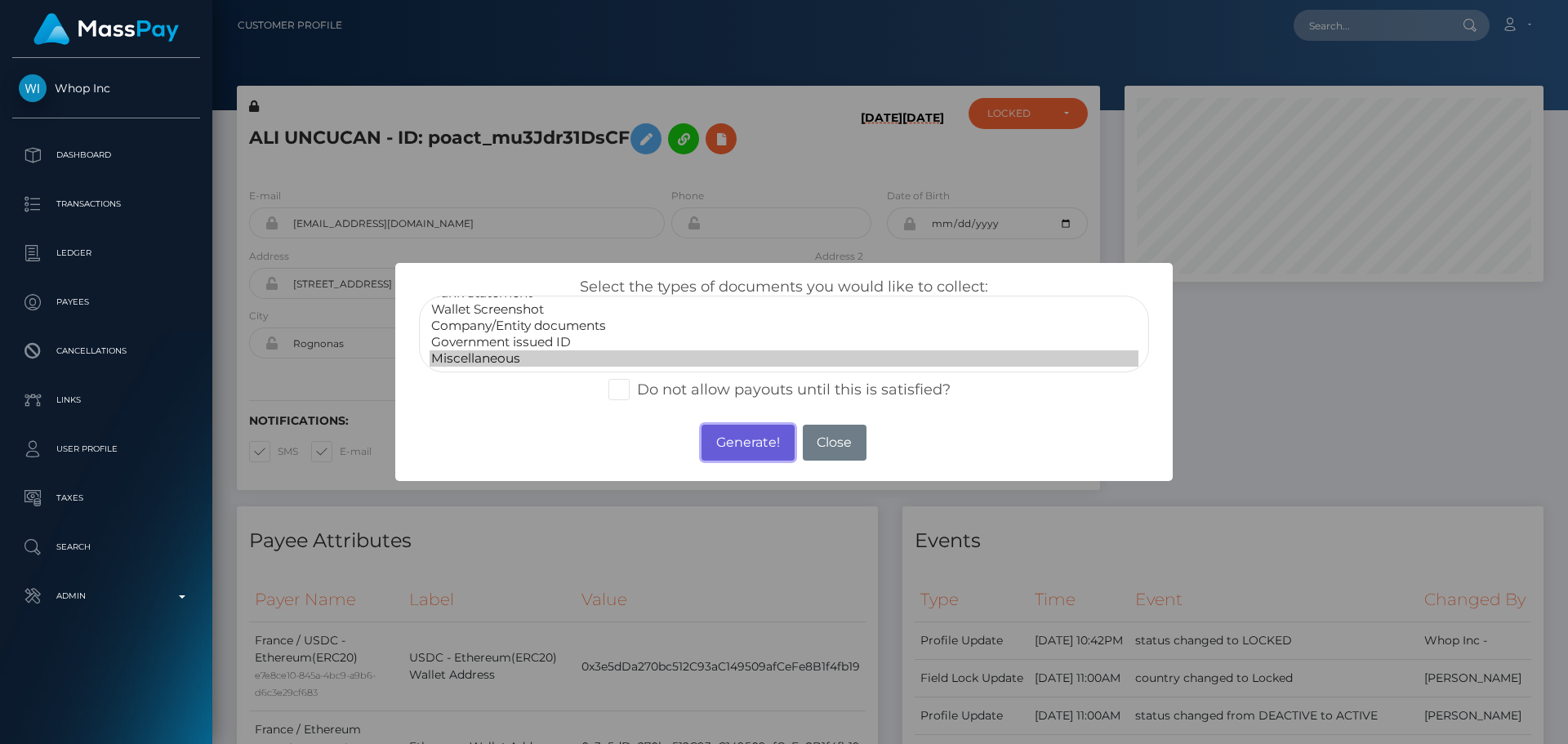
click at [753, 437] on button "Generate!" at bounding box center [748, 443] width 93 height 36
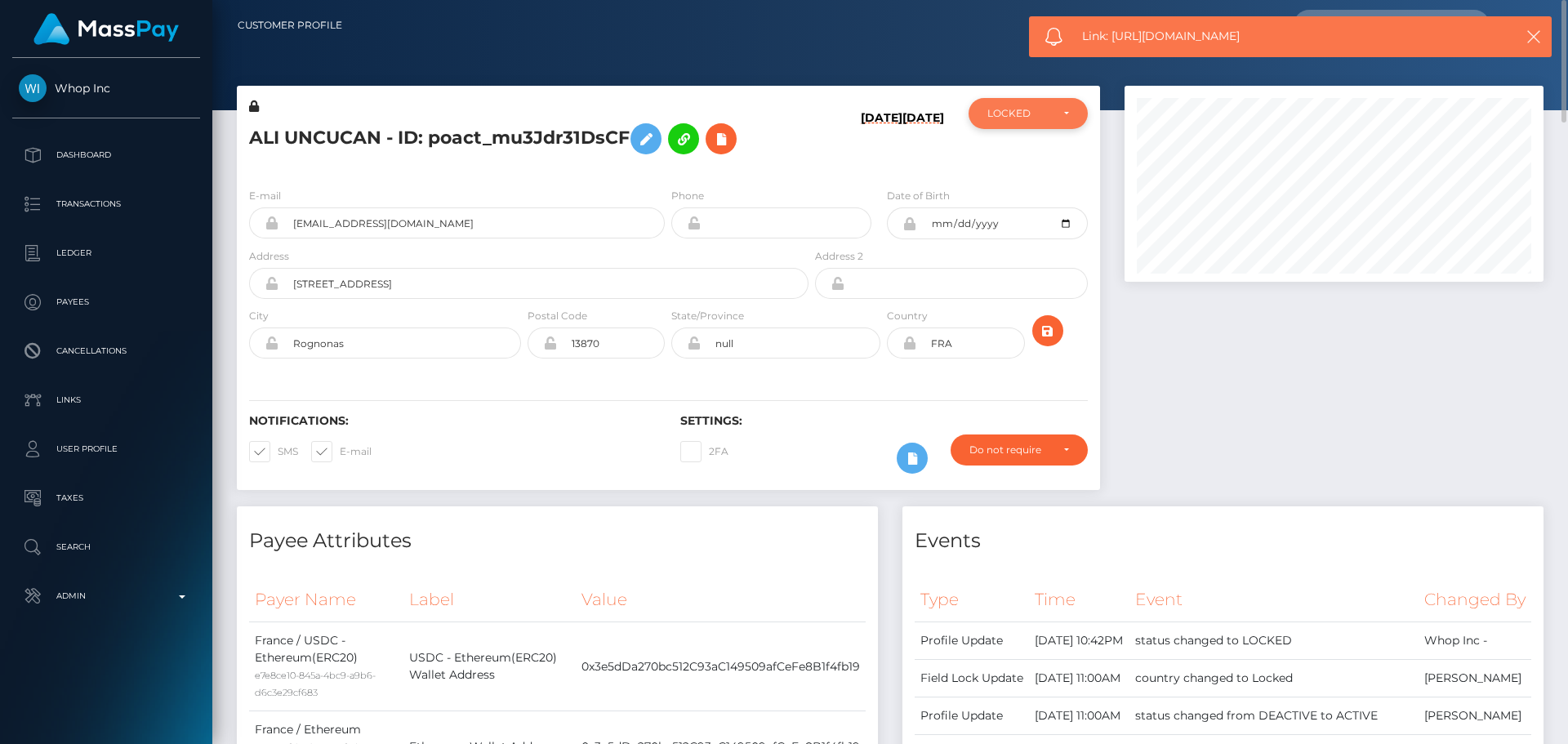
click at [1035, 112] on div "LOCKED" at bounding box center [1019, 114] width 63 height 13
click at [1014, 185] on span "DEACTIVE" at bounding box center [1014, 191] width 52 height 15
select select "DEACTIVE"
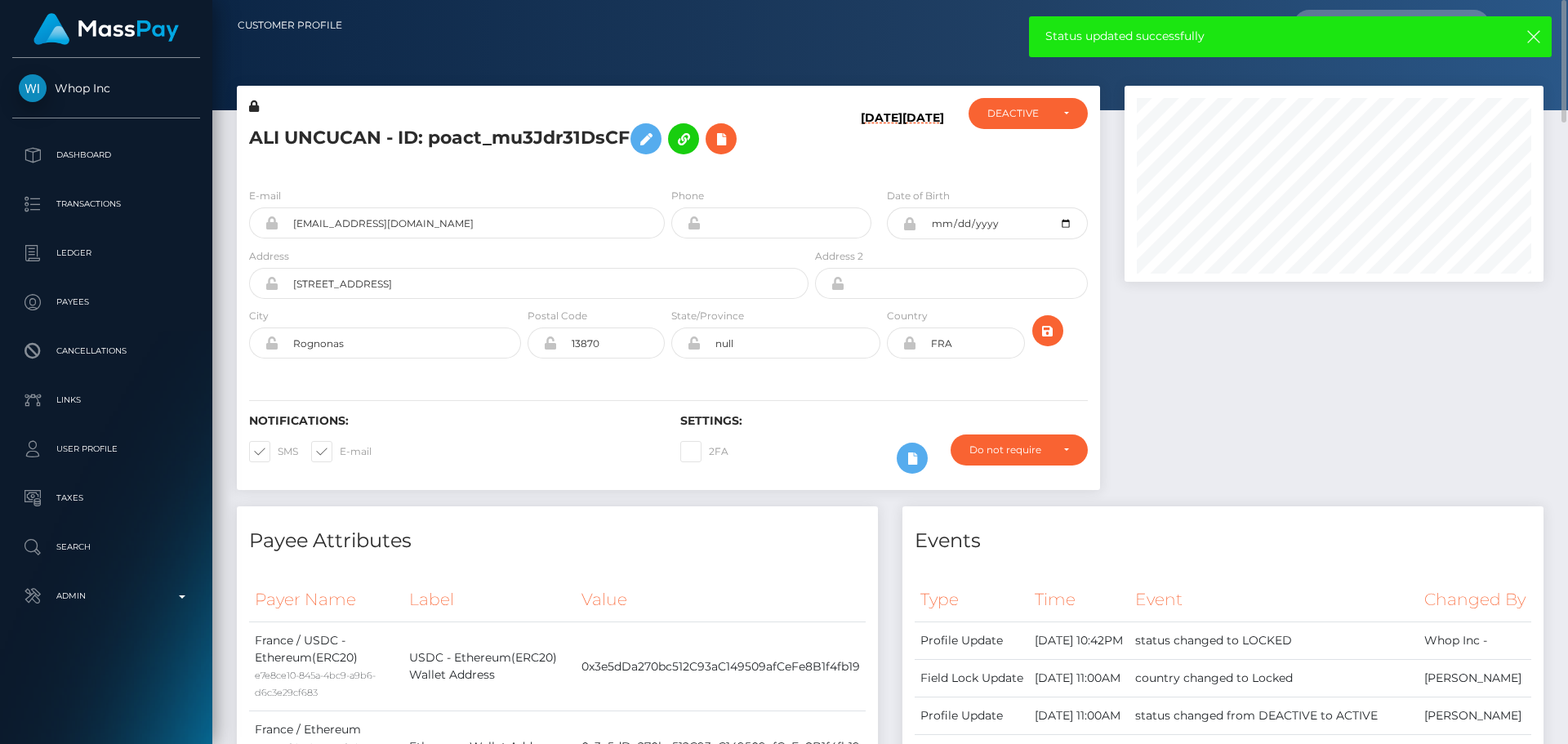
click at [767, 155] on h5 "ALI UNCUCAN - ID: poact_mu3Jdr31DsCF" at bounding box center [524, 139] width 551 height 47
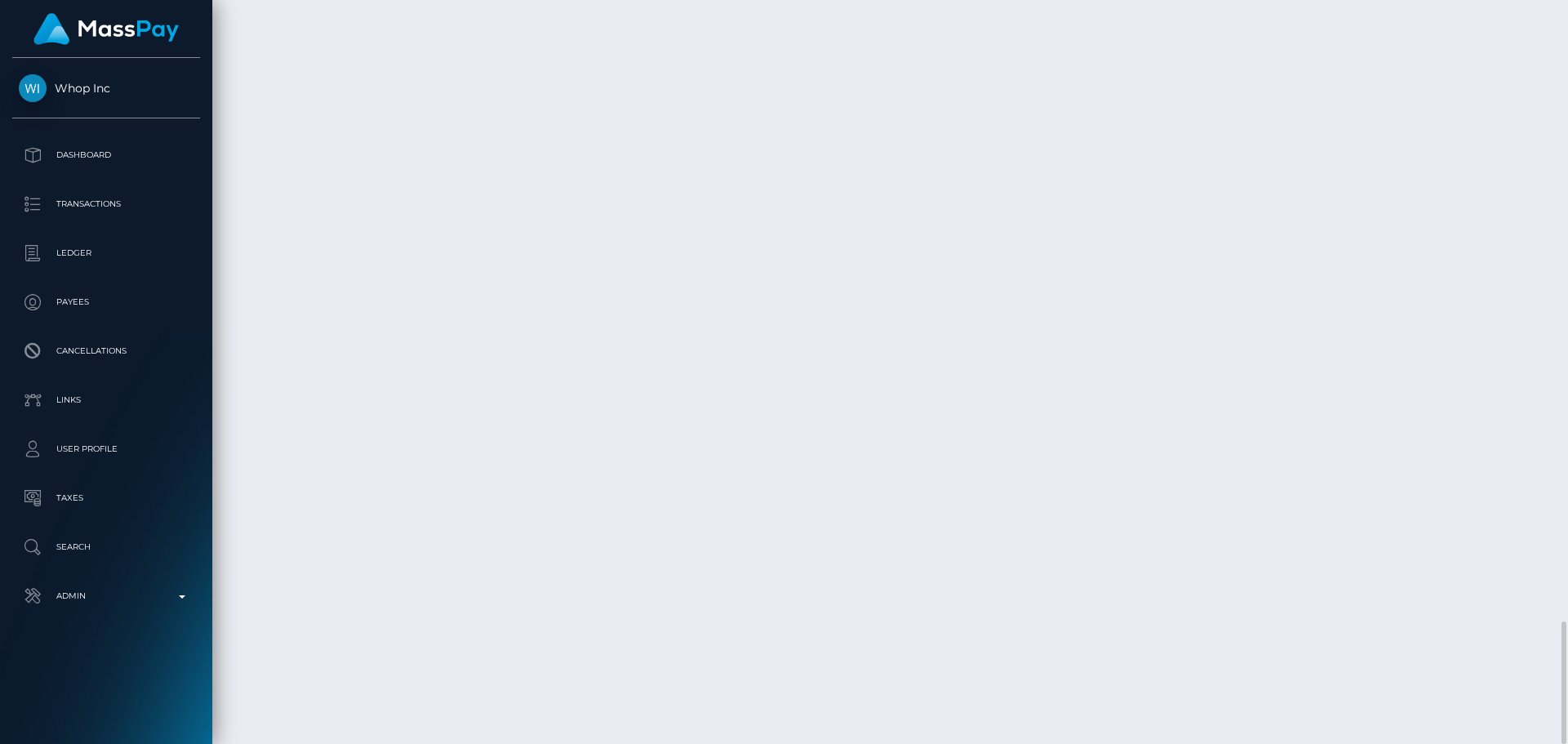
scroll to position [3593, 0]
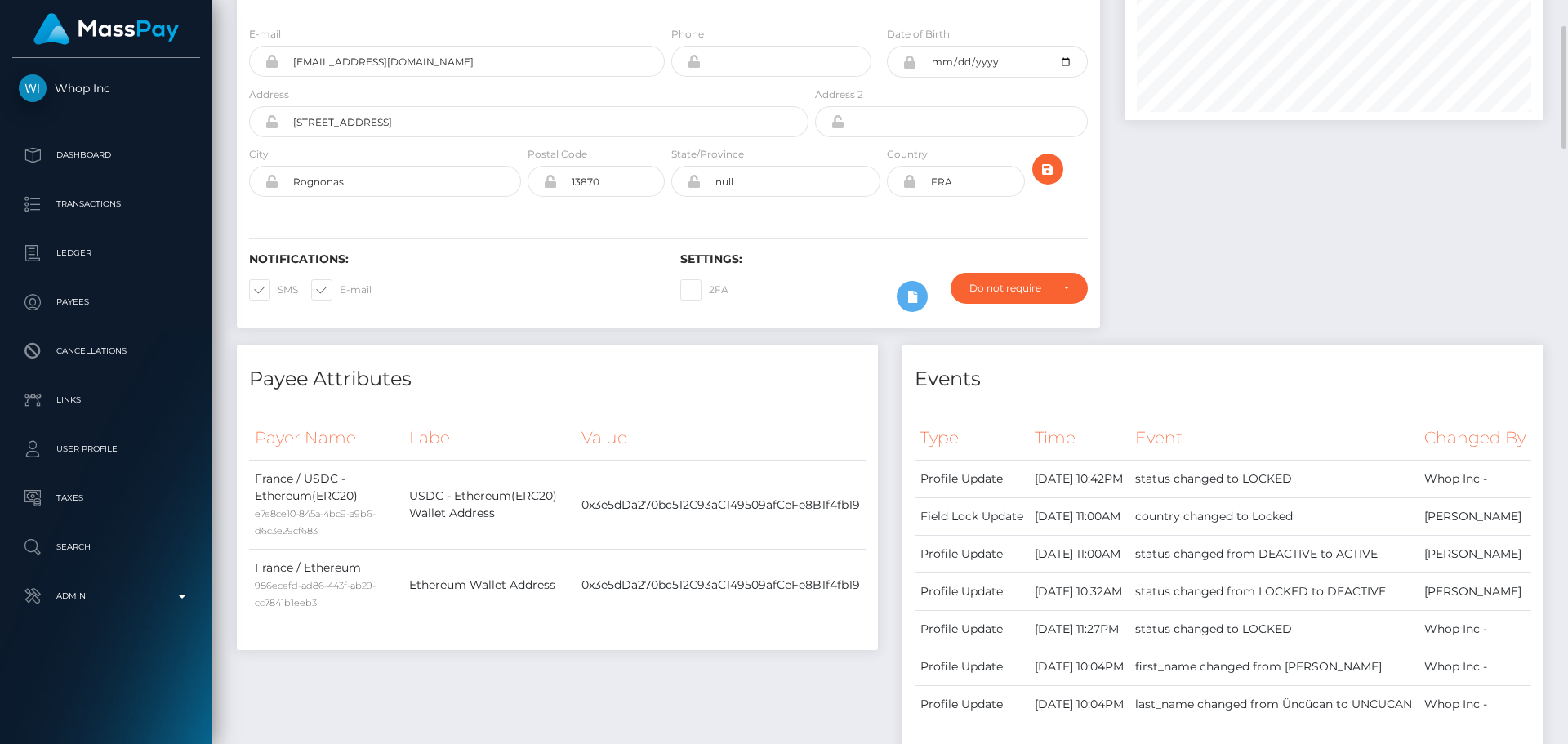
scroll to position [0, 0]
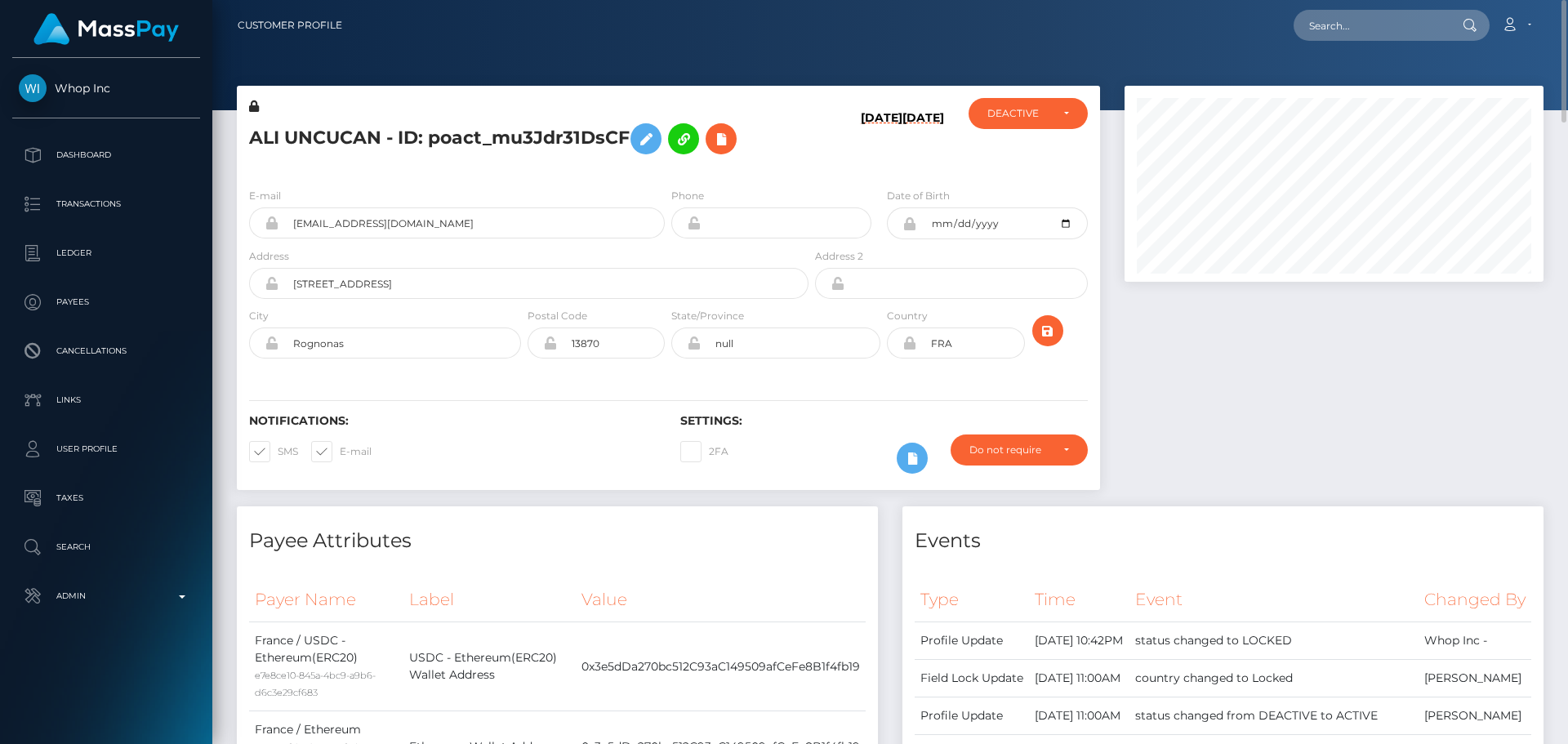
click at [774, 171] on div "ALI UNCUCAN - ID: poact_mu3Jdr31DsCF" at bounding box center [524, 136] width 575 height 77
click at [1055, 336] on icon "submit" at bounding box center [1048, 331] width 19 height 20
click at [668, 171] on div "ALI UNCUCAN - ID: poact_mu3Jdr31DsCF" at bounding box center [524, 136] width 575 height 77
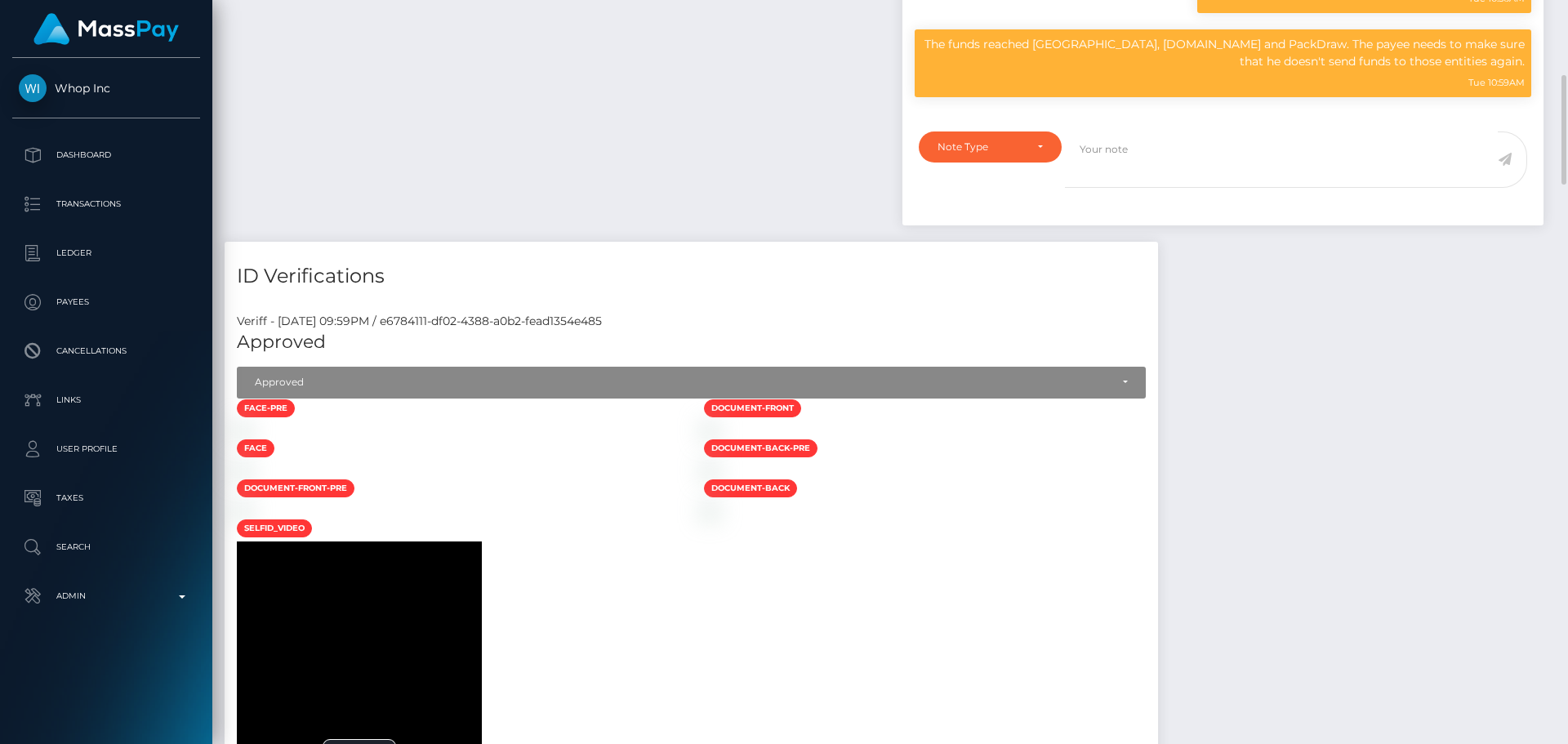
scroll to position [1062, 0]
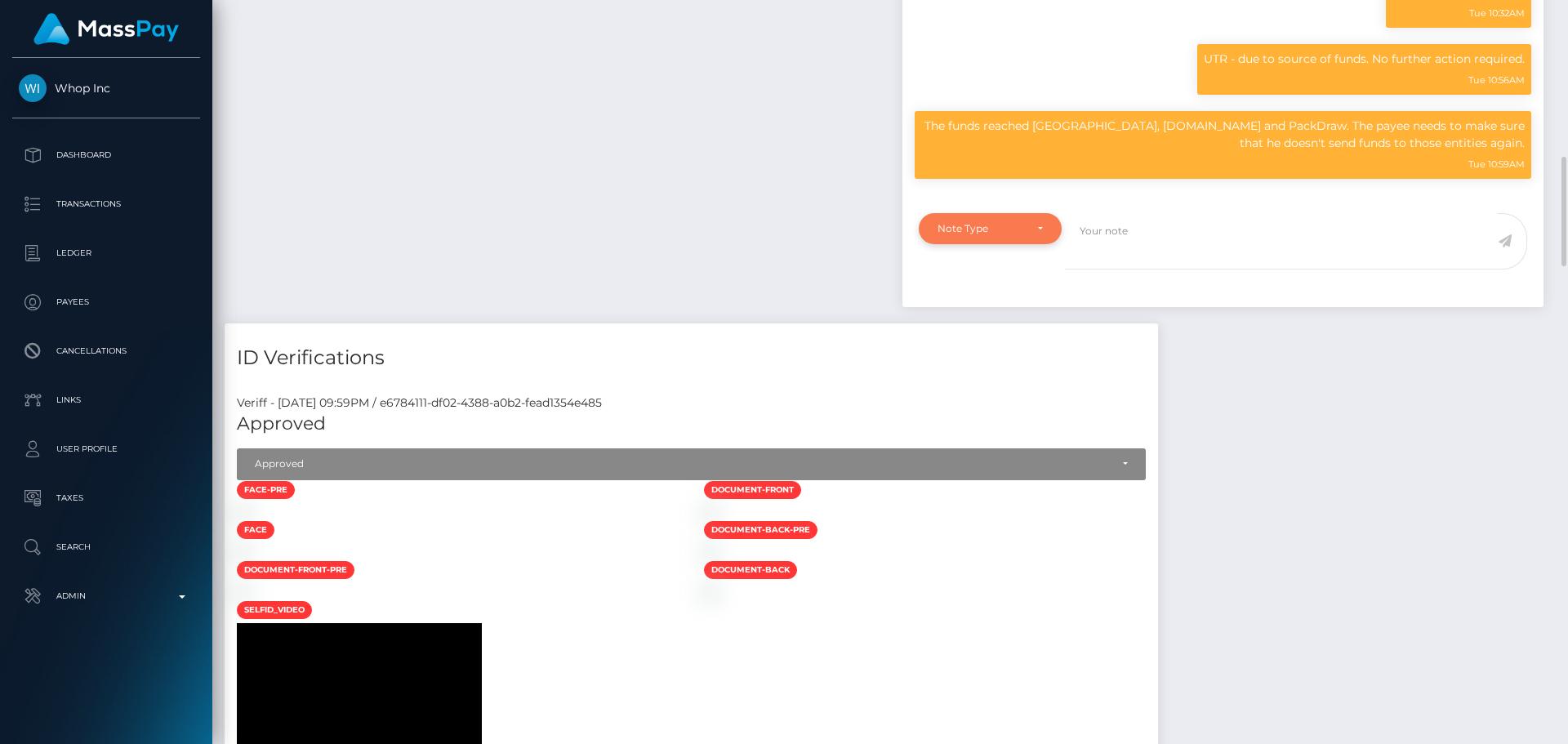
click at [1040, 235] on div "Note Type" at bounding box center [990, 228] width 106 height 13
click at [987, 322] on link "Compliance" at bounding box center [991, 307] width 143 height 31
select select "COMPLIANCE"
click at [967, 152] on p "The funds reached [GEOGRAPHIC_DATA], [DOMAIN_NAME] and PackDraw. The payee need…" at bounding box center [1222, 134] width 603 height 34
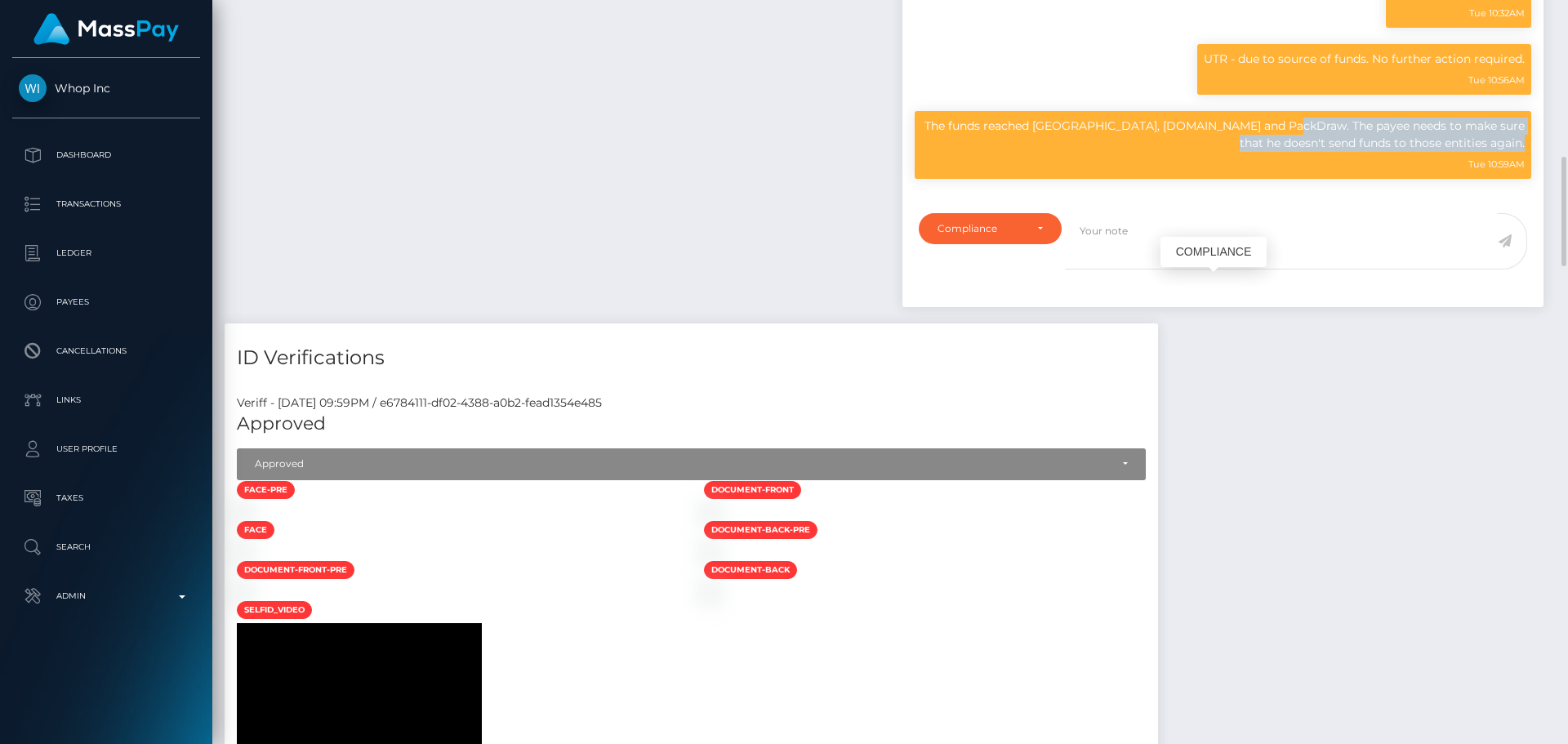
drag, startPoint x: 967, startPoint y: 285, endPoint x: 1526, endPoint y: 307, distance: 559.4
click at [1526, 179] on div "The funds reached [GEOGRAPHIC_DATA], [DOMAIN_NAME] and PackDraw. The payee need…" at bounding box center [1223, 145] width 616 height 68
copy div "The funds reached [GEOGRAPHIC_DATA], [DOMAIN_NAME] and PackDraw. The payee need…"
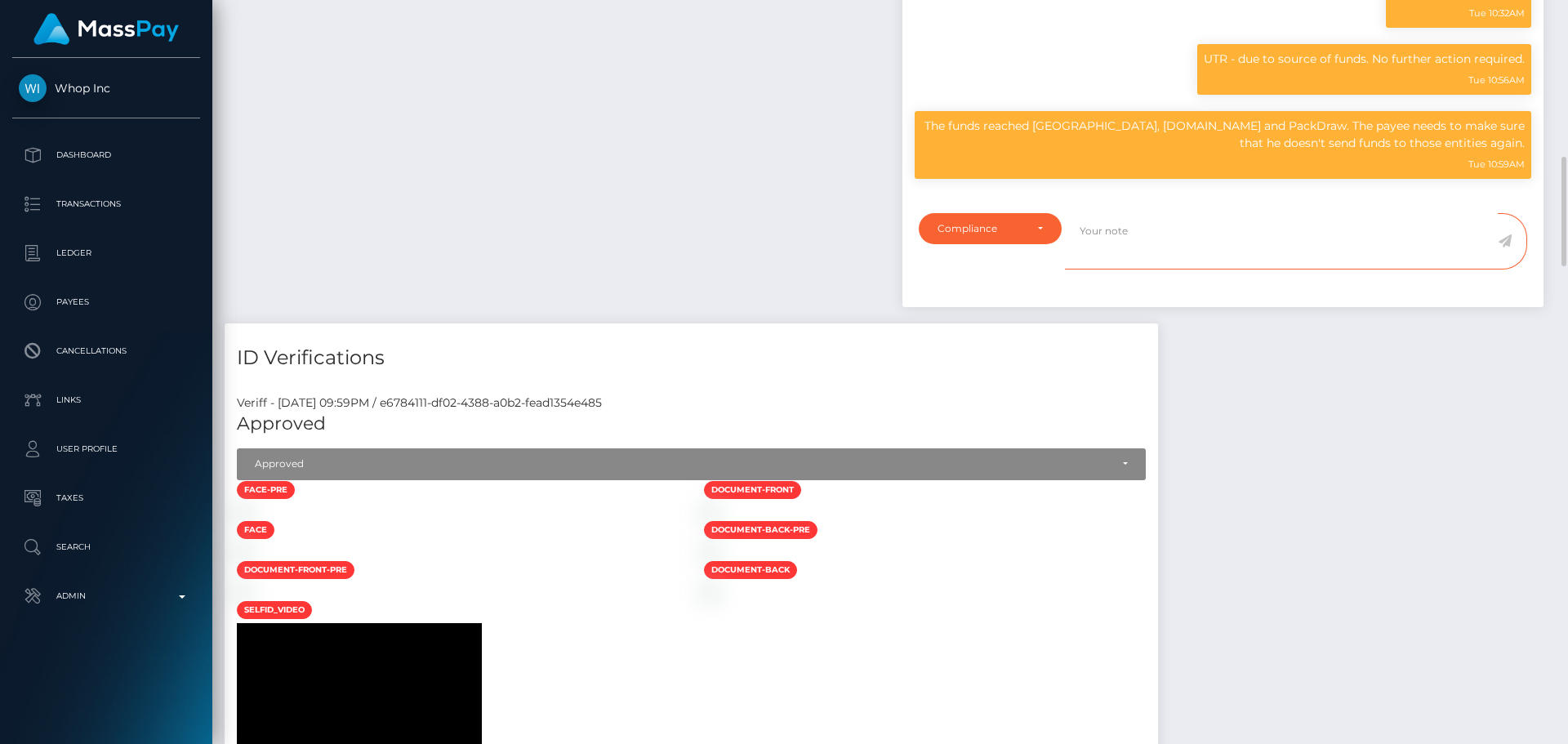
click at [1153, 270] on textarea at bounding box center [1282, 241] width 433 height 57
paste textarea "The funds reached [GEOGRAPHIC_DATA], [DOMAIN_NAME] and PackDraw. The payee need…"
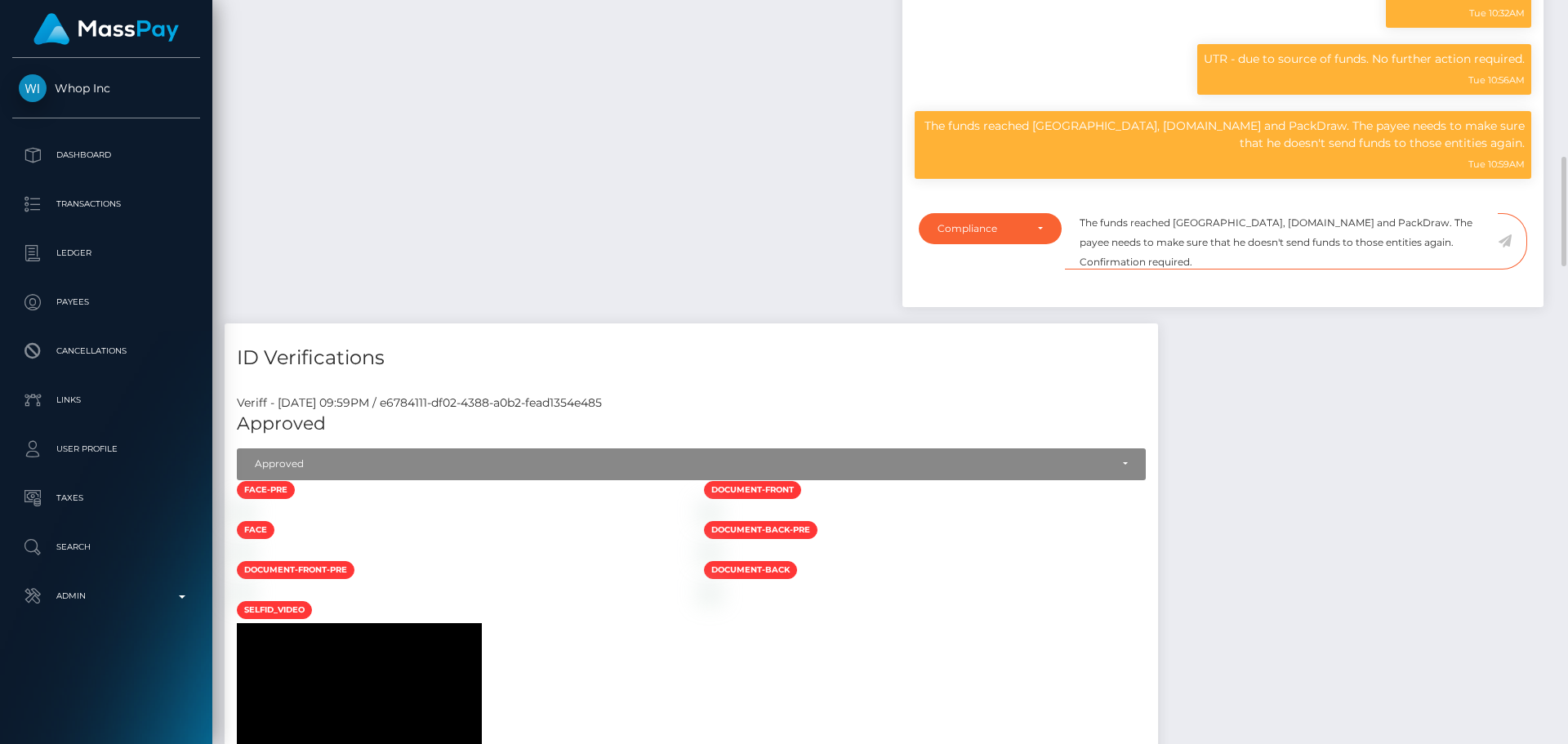
type textarea "The funds reached [GEOGRAPHIC_DATA], [DOMAIN_NAME] and PackDraw. The payee need…"
click at [1248, 270] on textarea "The funds reached [GEOGRAPHIC_DATA], [DOMAIN_NAME] and PackDraw. The payee need…" at bounding box center [1282, 241] width 433 height 57
click at [1510, 247] on icon at bounding box center [1505, 241] width 14 height 13
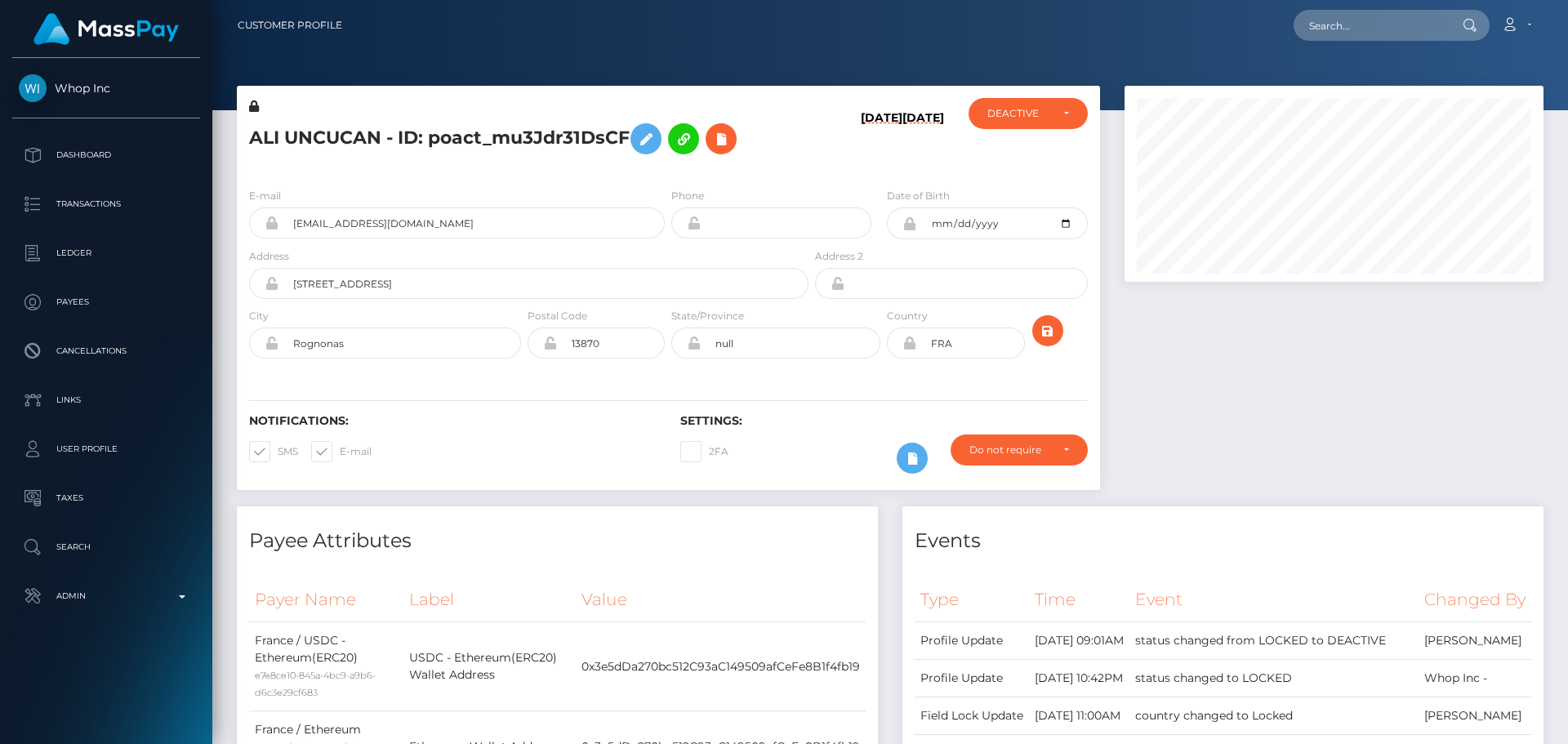
scroll to position [4109, 0]
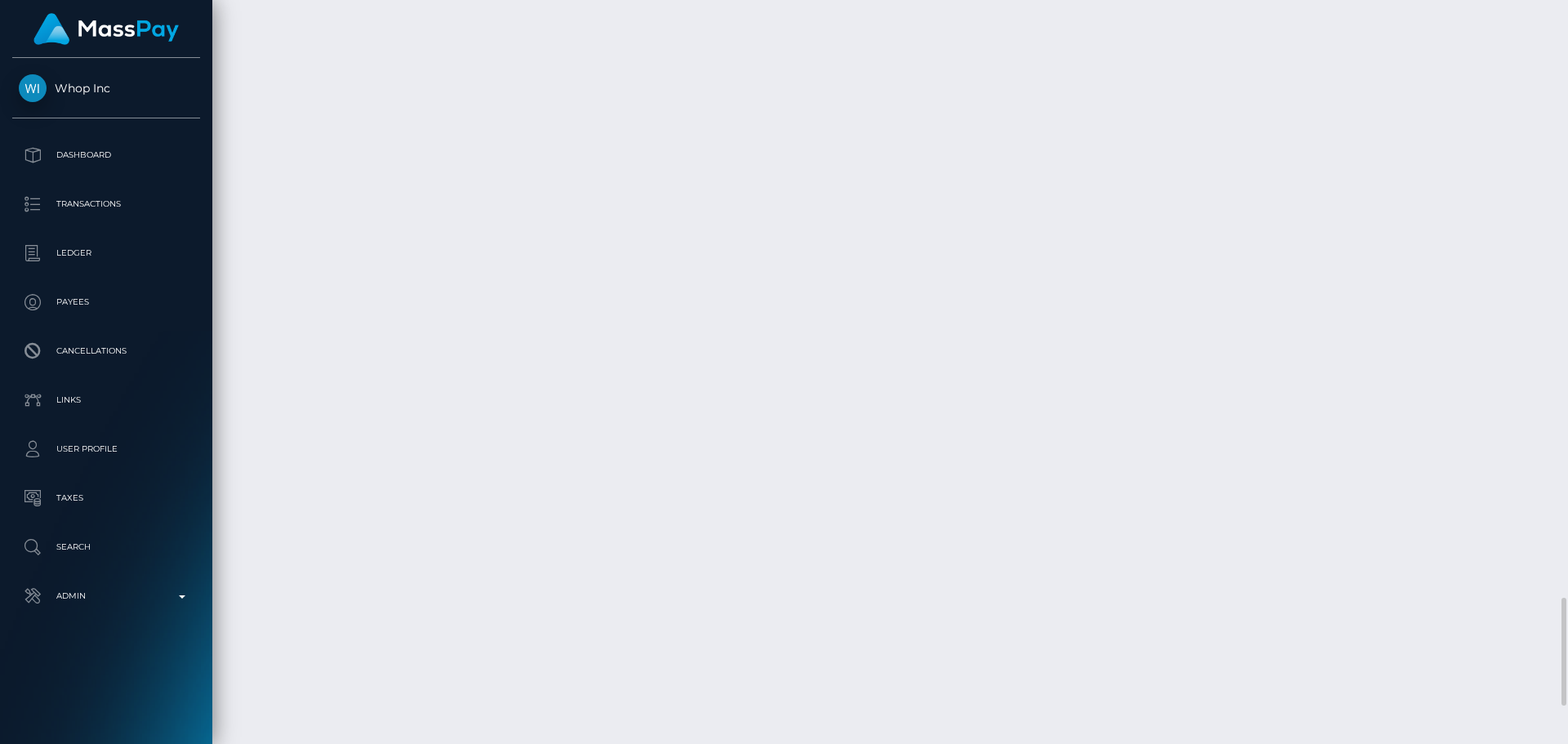
drag, startPoint x: 1111, startPoint y: 550, endPoint x: 1173, endPoint y: 552, distance: 62.0
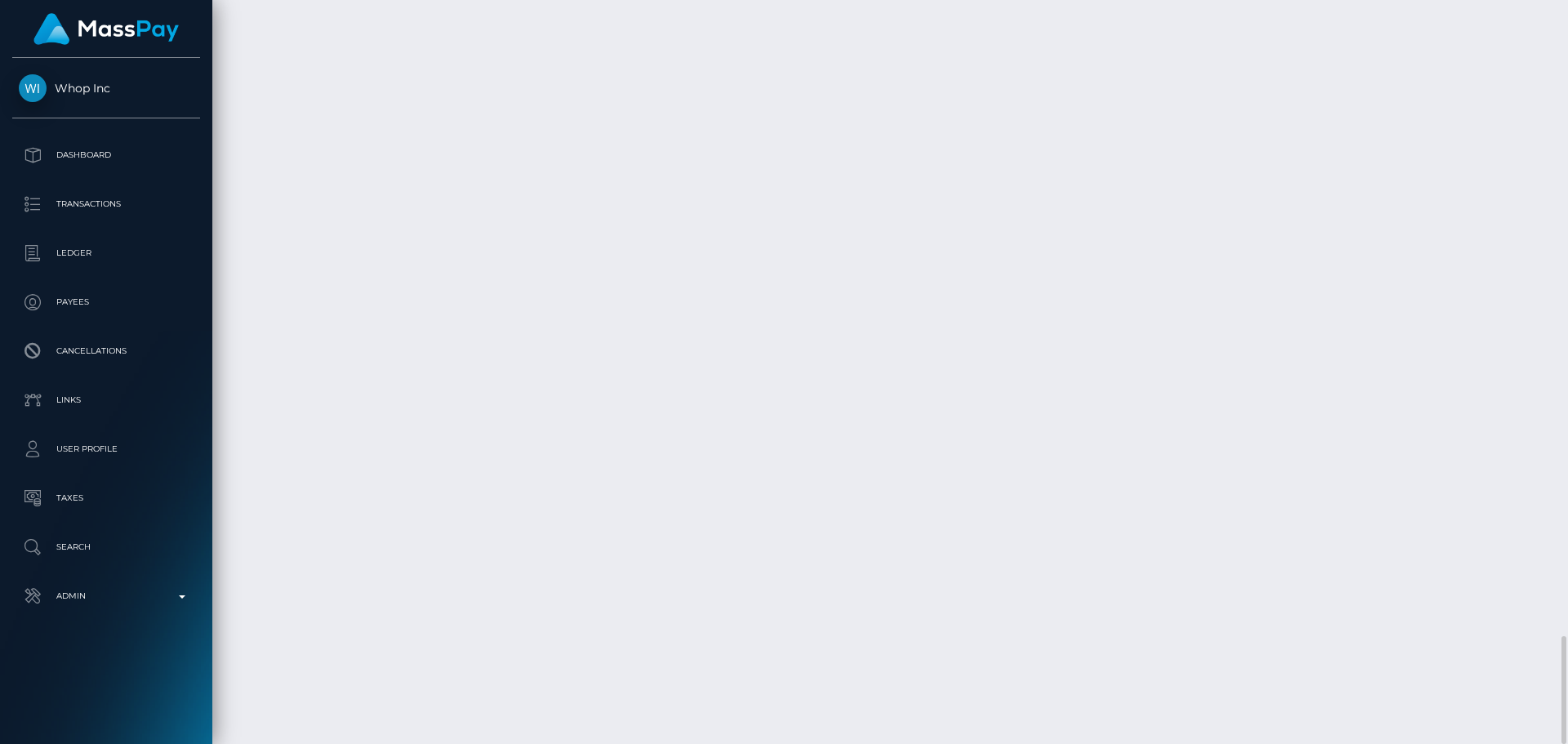
copy td "$131.06 USD"
drag, startPoint x: 1111, startPoint y: 506, endPoint x: 1179, endPoint y: 509, distance: 68.1
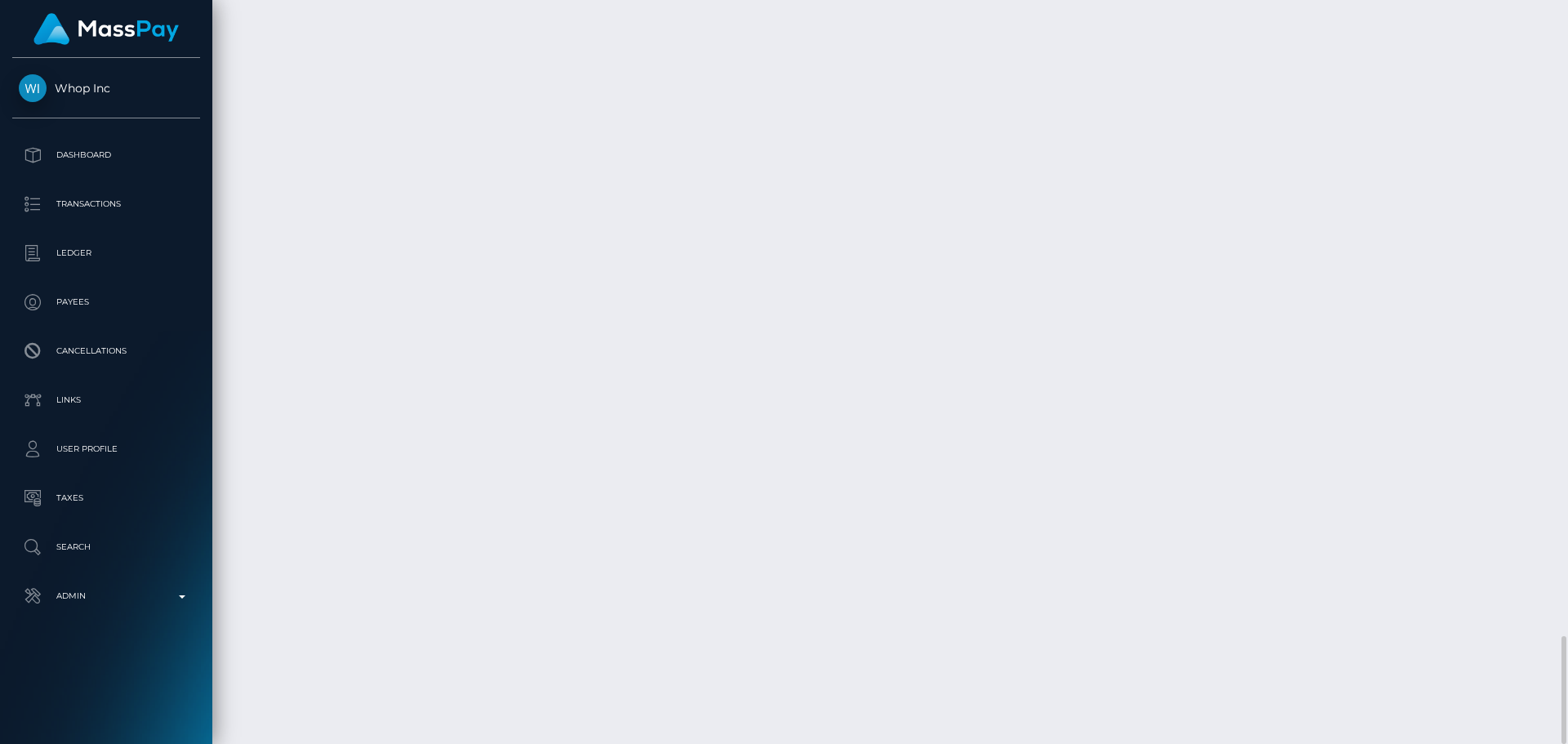
copy td "$269.67 USD"
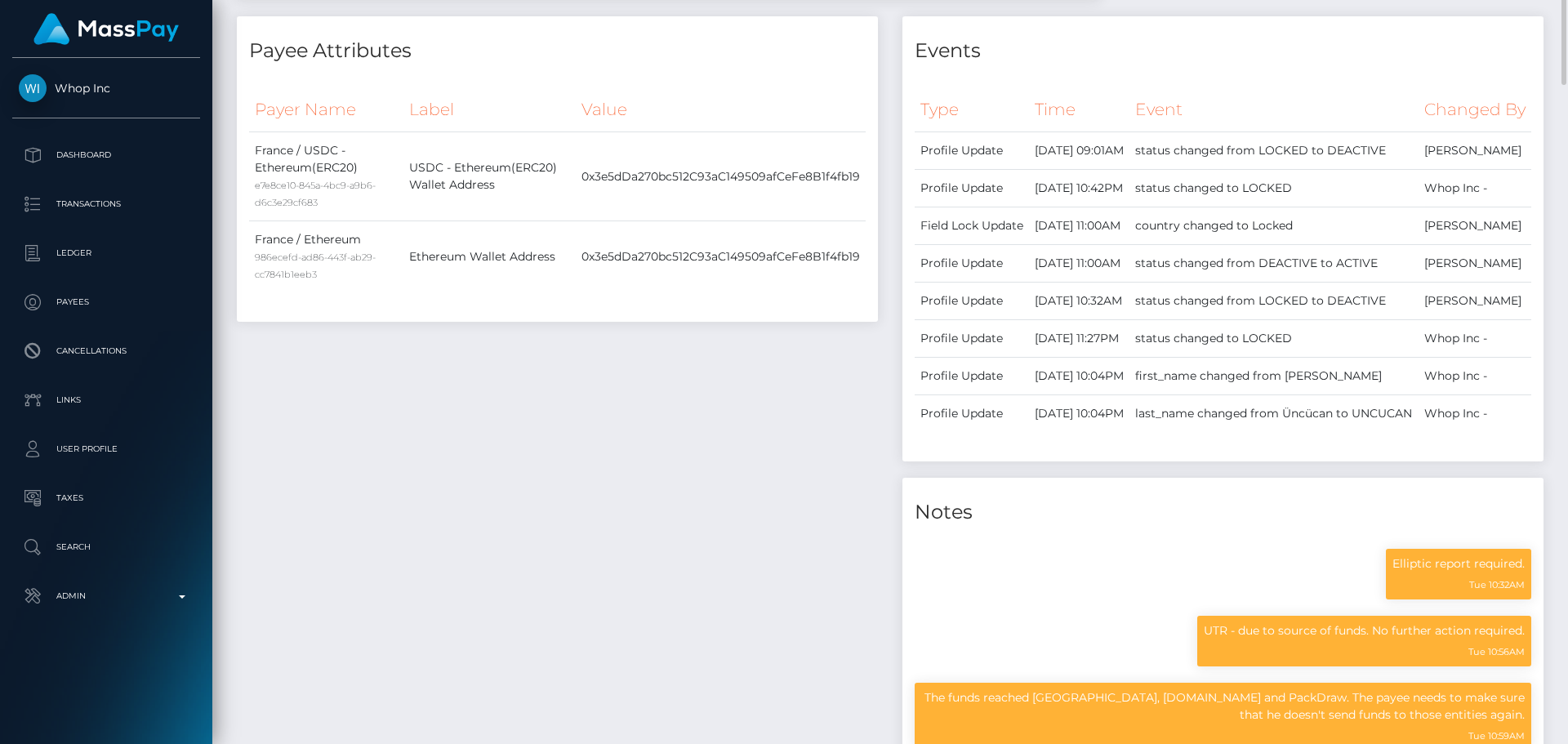
scroll to position [0, 0]
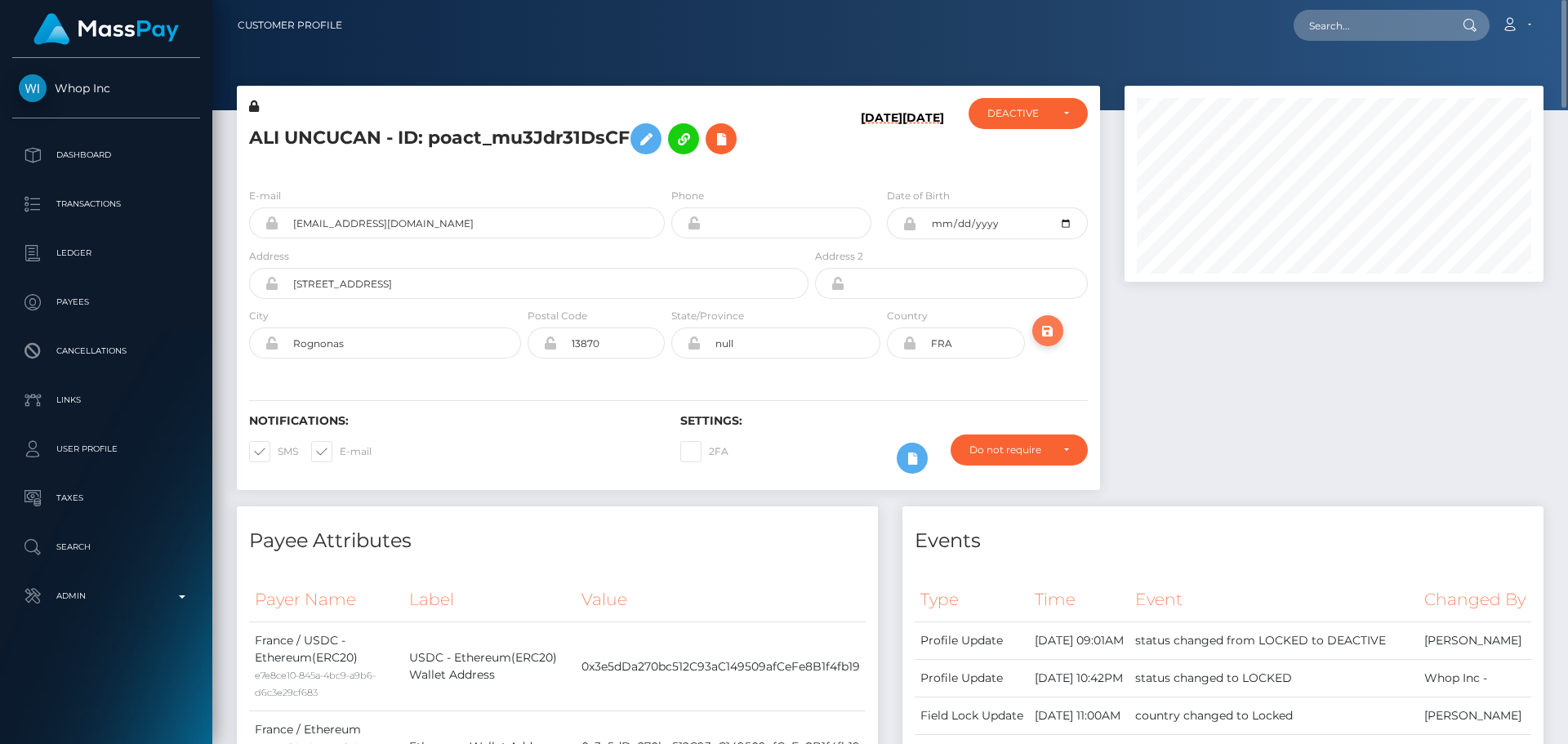
click at [1047, 334] on icon "submit" at bounding box center [1048, 331] width 19 height 20
click at [246, 137] on div "ALI UNCUCAN - ID: poact_mu3Jdr31DsCF" at bounding box center [524, 136] width 575 height 77
click at [257, 137] on h5 "ALI UNCUCAN - ID: poact_mu3Jdr31DsCF" at bounding box center [524, 139] width 551 height 47
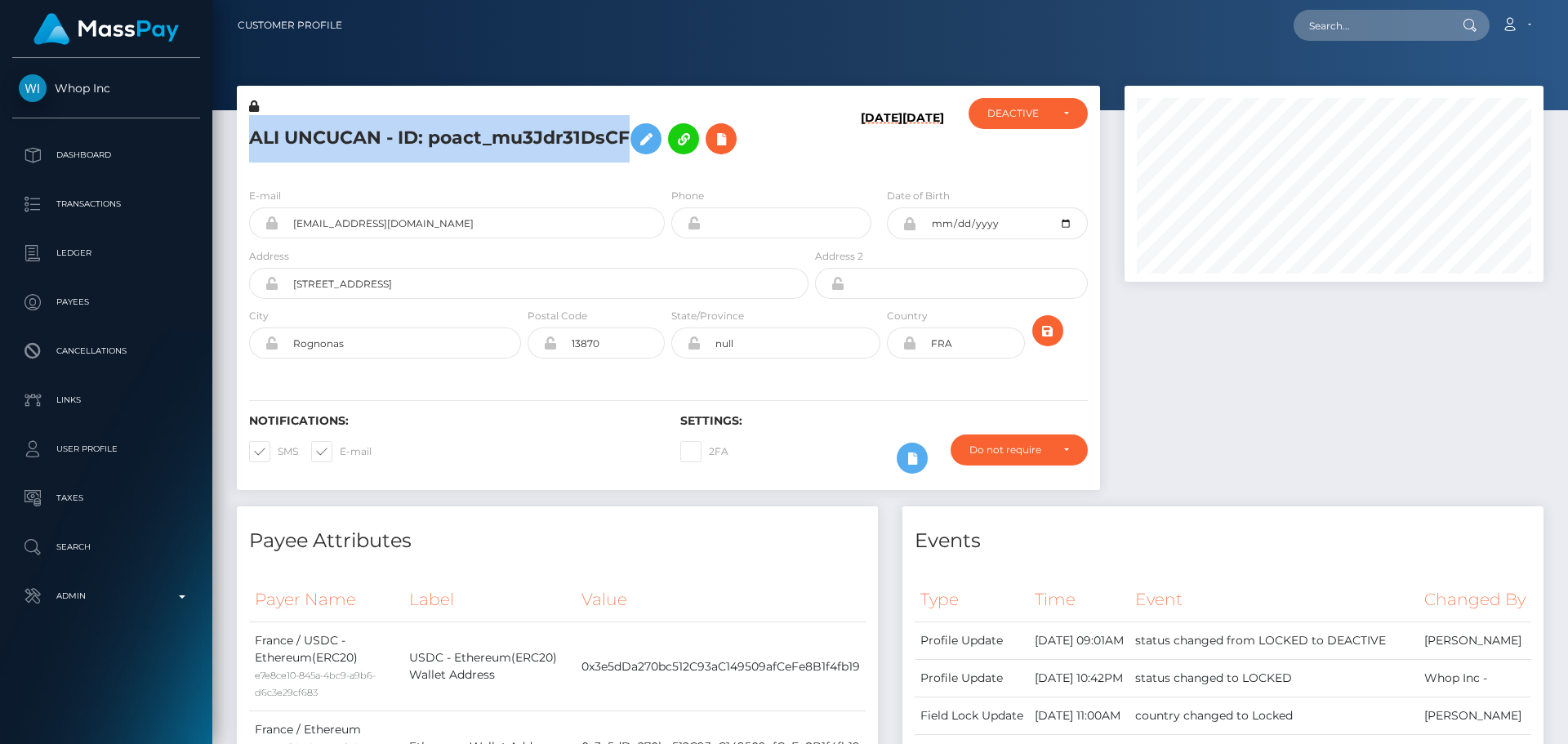
drag, startPoint x: 257, startPoint y: 137, endPoint x: 521, endPoint y: 136, distance: 264.0
click at [519, 137] on h5 "ALI UNCUCAN - ID: poact_mu3Jdr31DsCF" at bounding box center [524, 139] width 551 height 47
copy h5 "ALI UNCUCAN - ID: poact_mu3Jdr31DsCF"
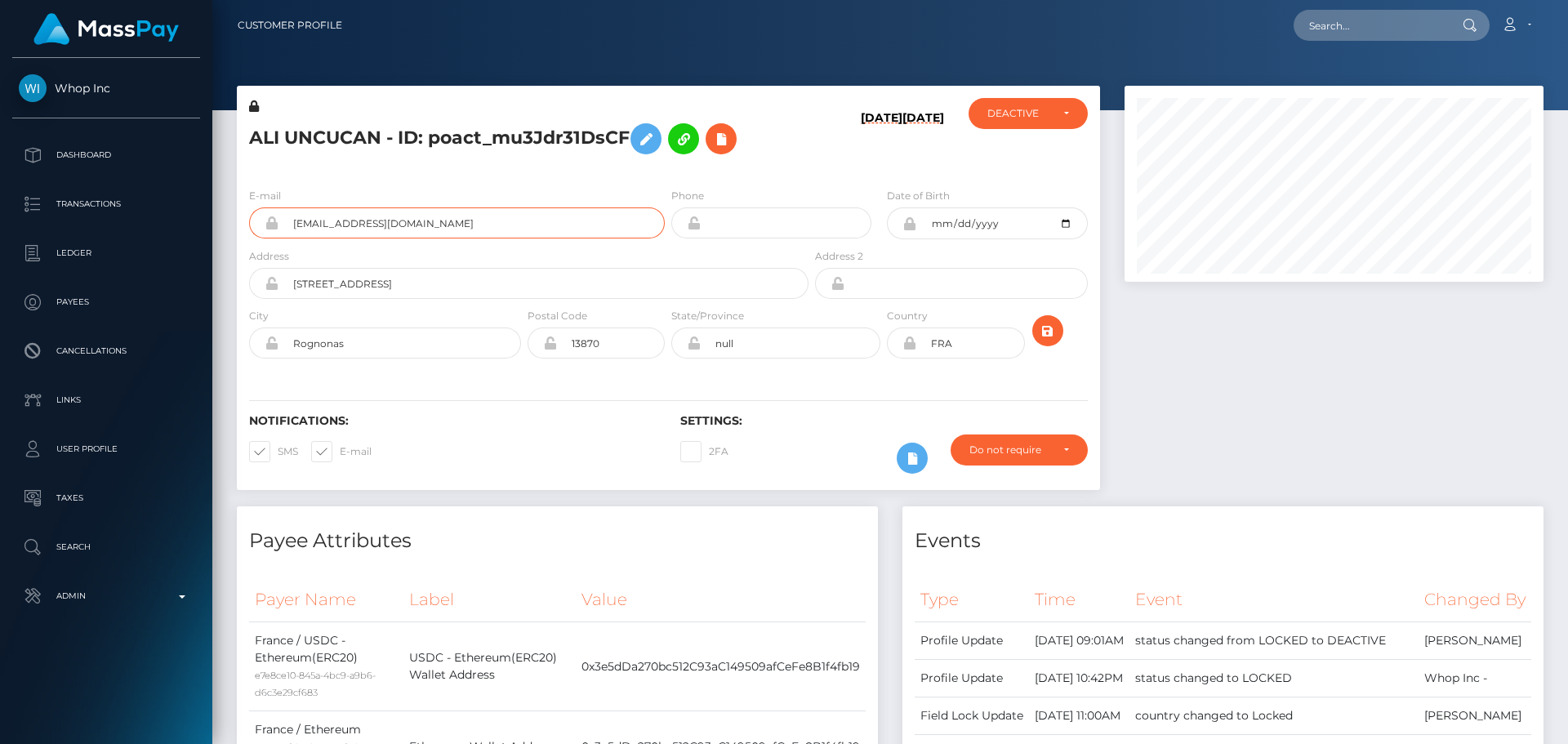
drag, startPoint x: 460, startPoint y: 231, endPoint x: 247, endPoint y: 229, distance: 213.0
click at [247, 231] on div "E-mail [EMAIL_ADDRESS][DOMAIN_NAME]" at bounding box center [452, 217] width 431 height 60
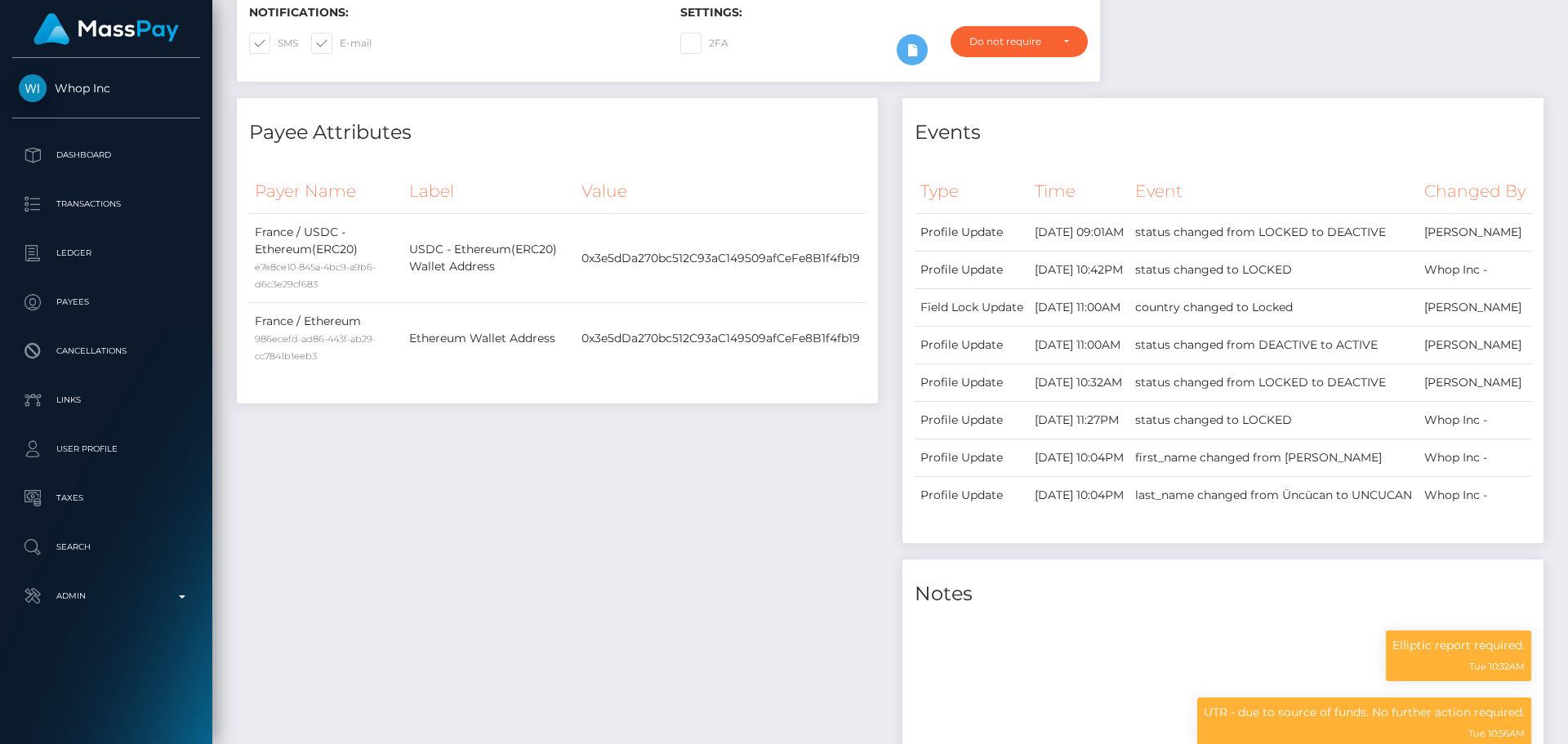
scroll to position [0, 0]
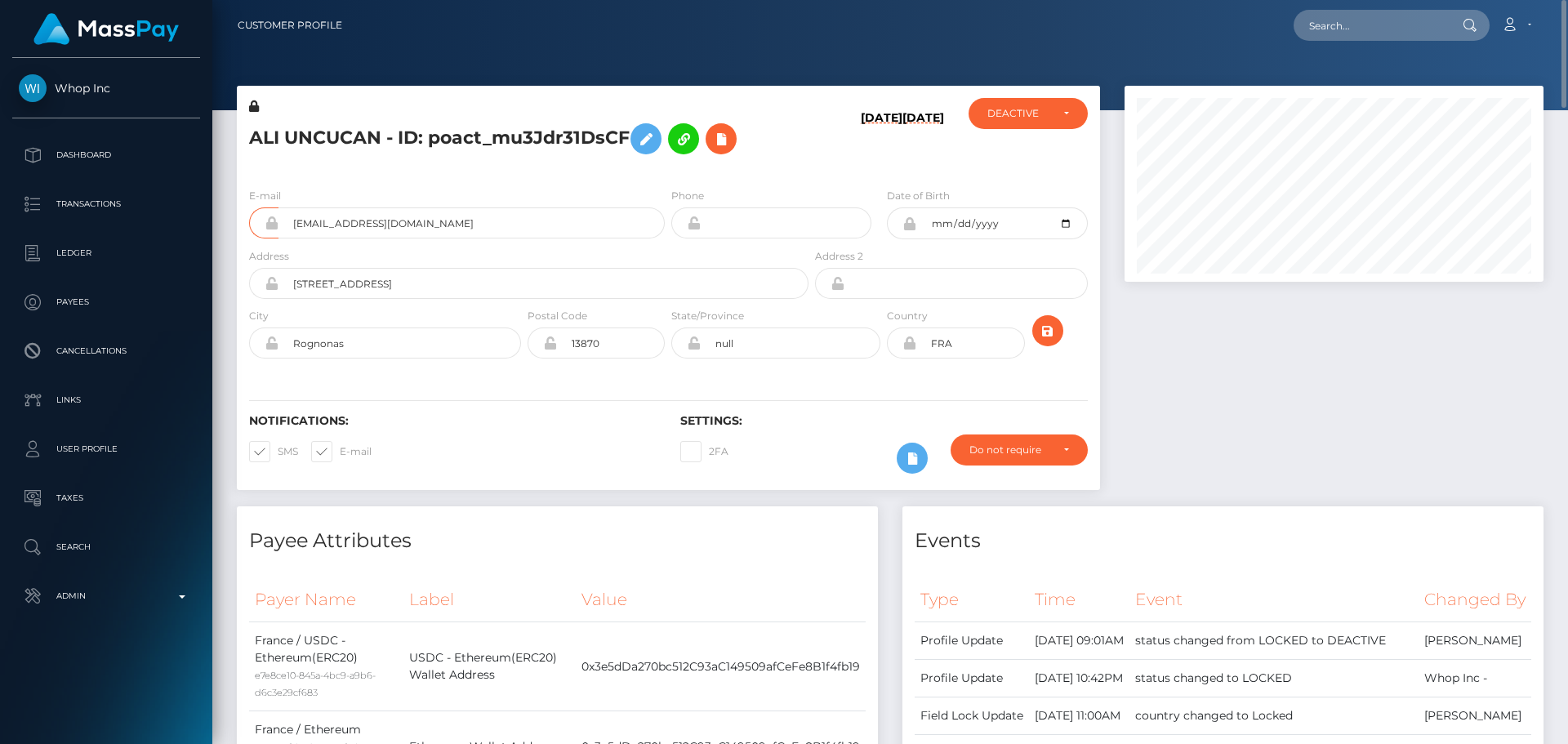
click at [547, 258] on div "Address [STREET_ADDRESS]" at bounding box center [528, 272] width 560 height 52
